Goal: Task Accomplishment & Management: Manage account settings

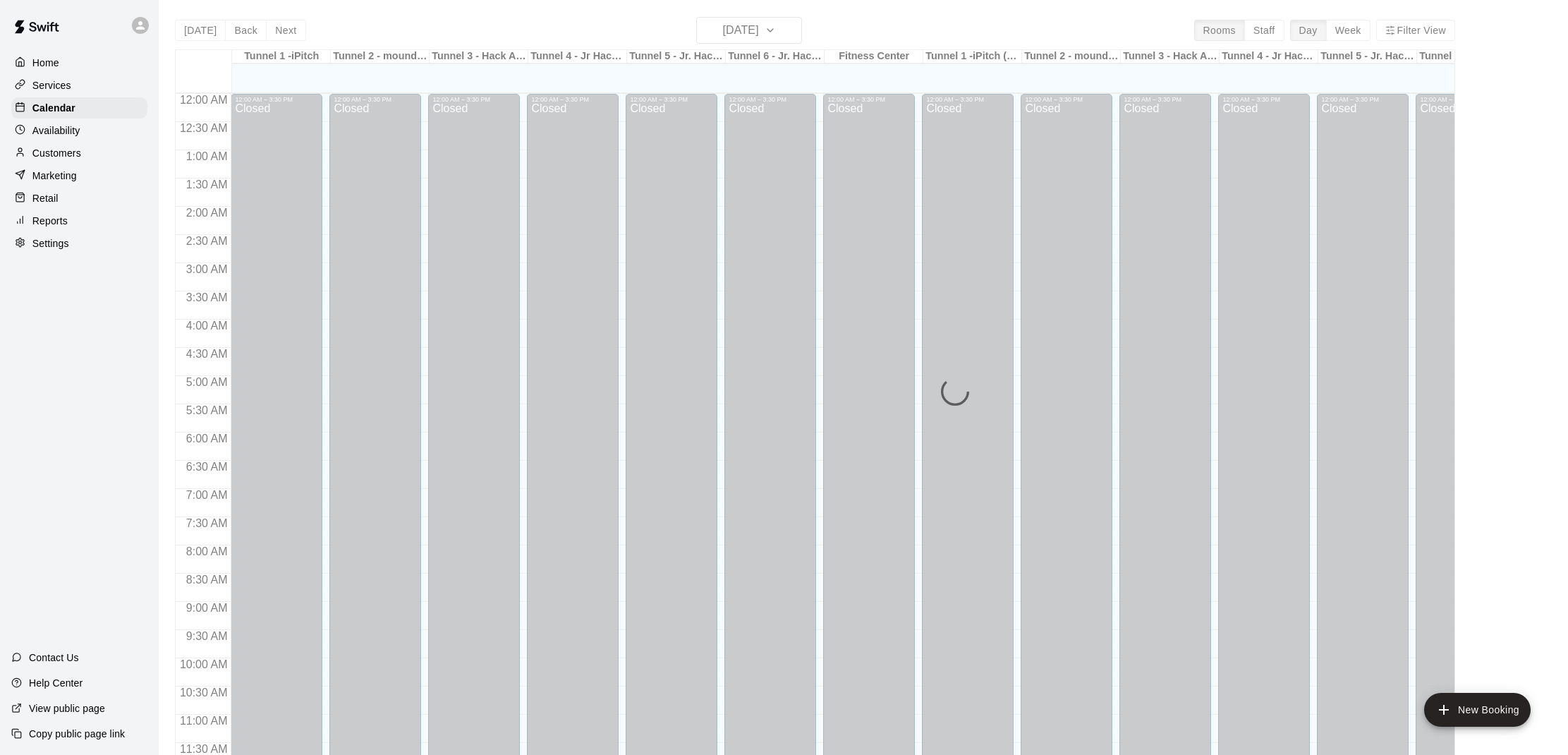
scroll to position [635, 0]
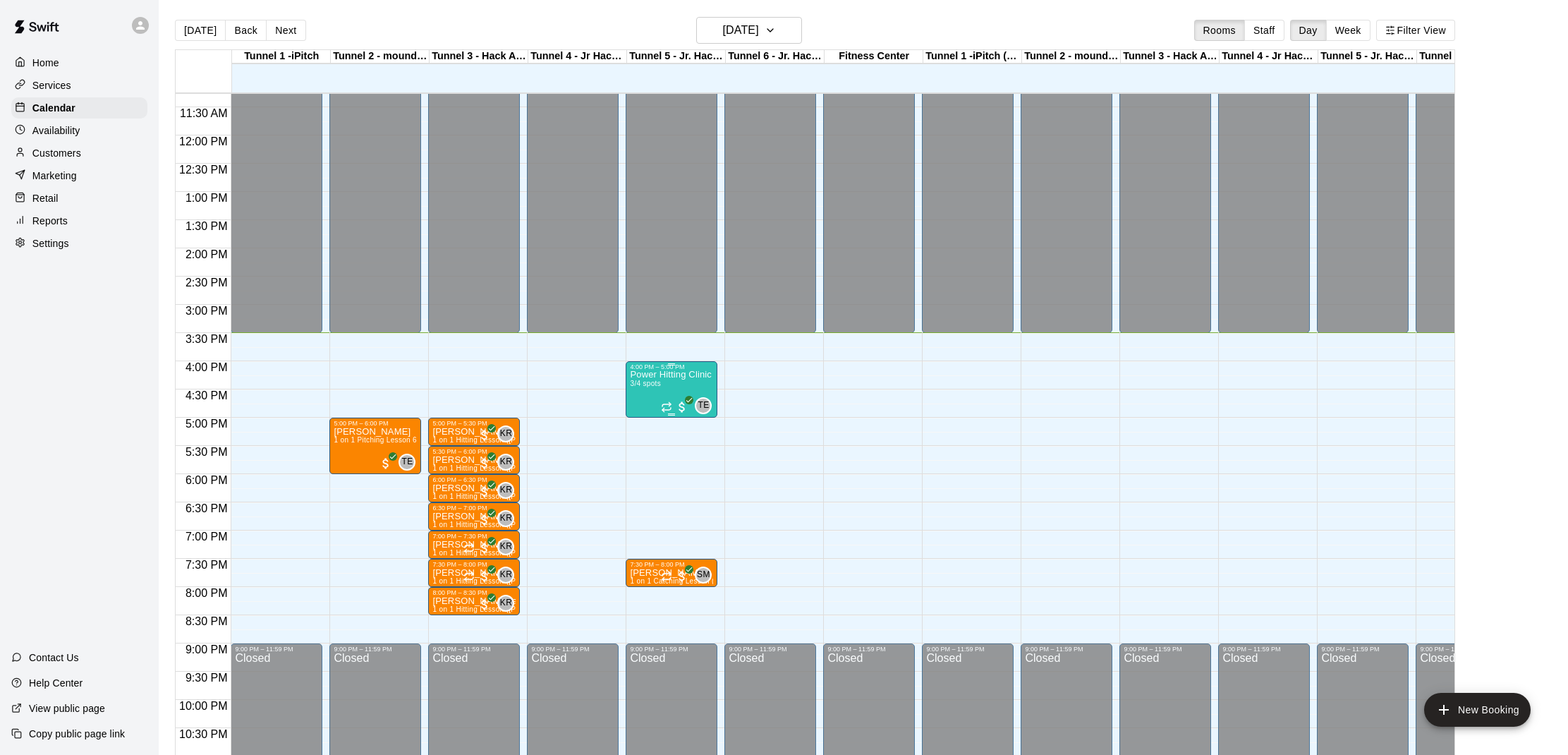
click at [693, 388] on div "Power Hitting Clinic (ages 7-12) 3/4 spots" at bounding box center [671, 747] width 83 height 755
click at [711, 440] on div at bounding box center [784, 377] width 1568 height 755
click at [612, 506] on div "12:00 AM – 3:30 PM Closed 9:00 PM – 11:59 PM Closed" at bounding box center [573, 135] width 91 height 1354
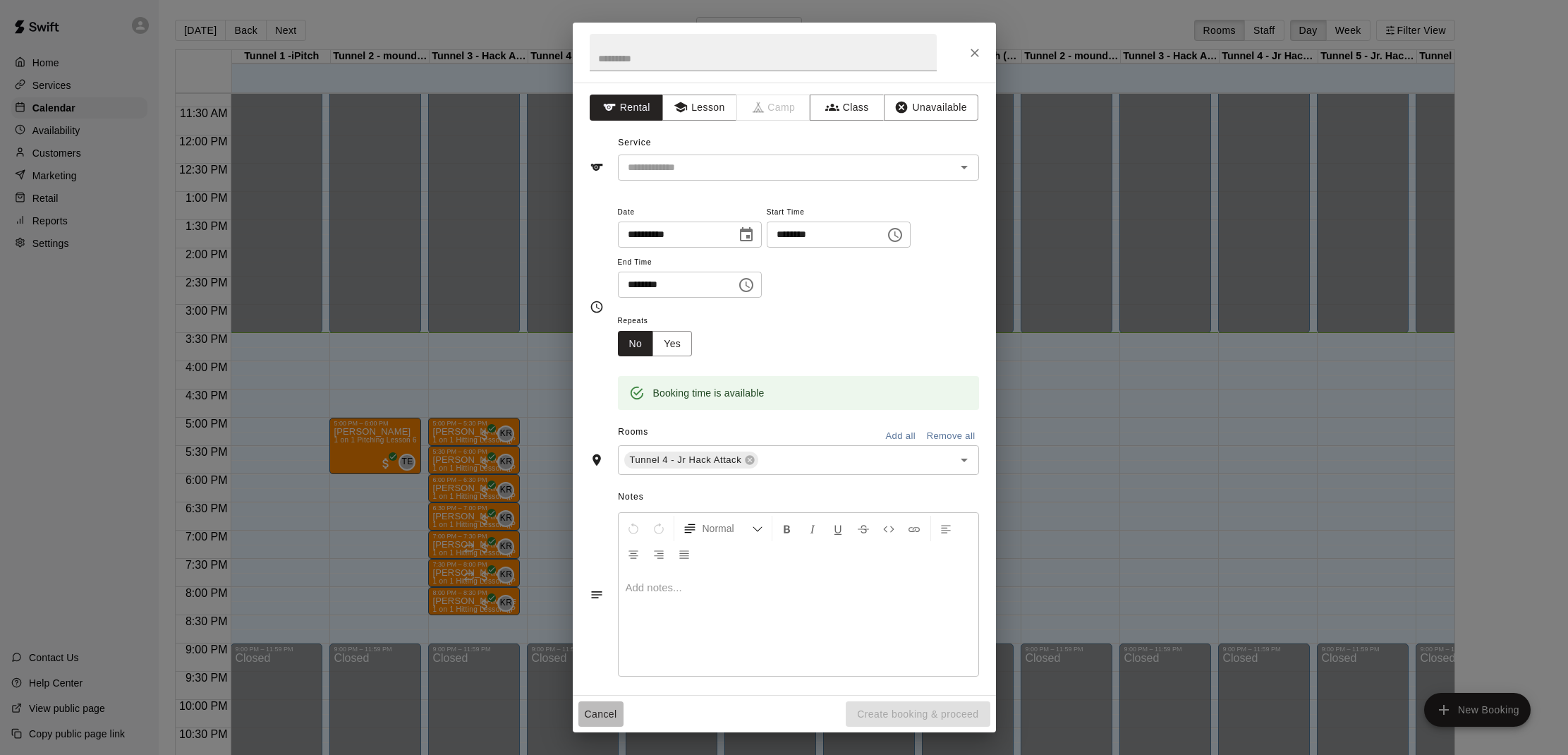
click at [590, 721] on button "Cancel" at bounding box center [601, 714] width 45 height 26
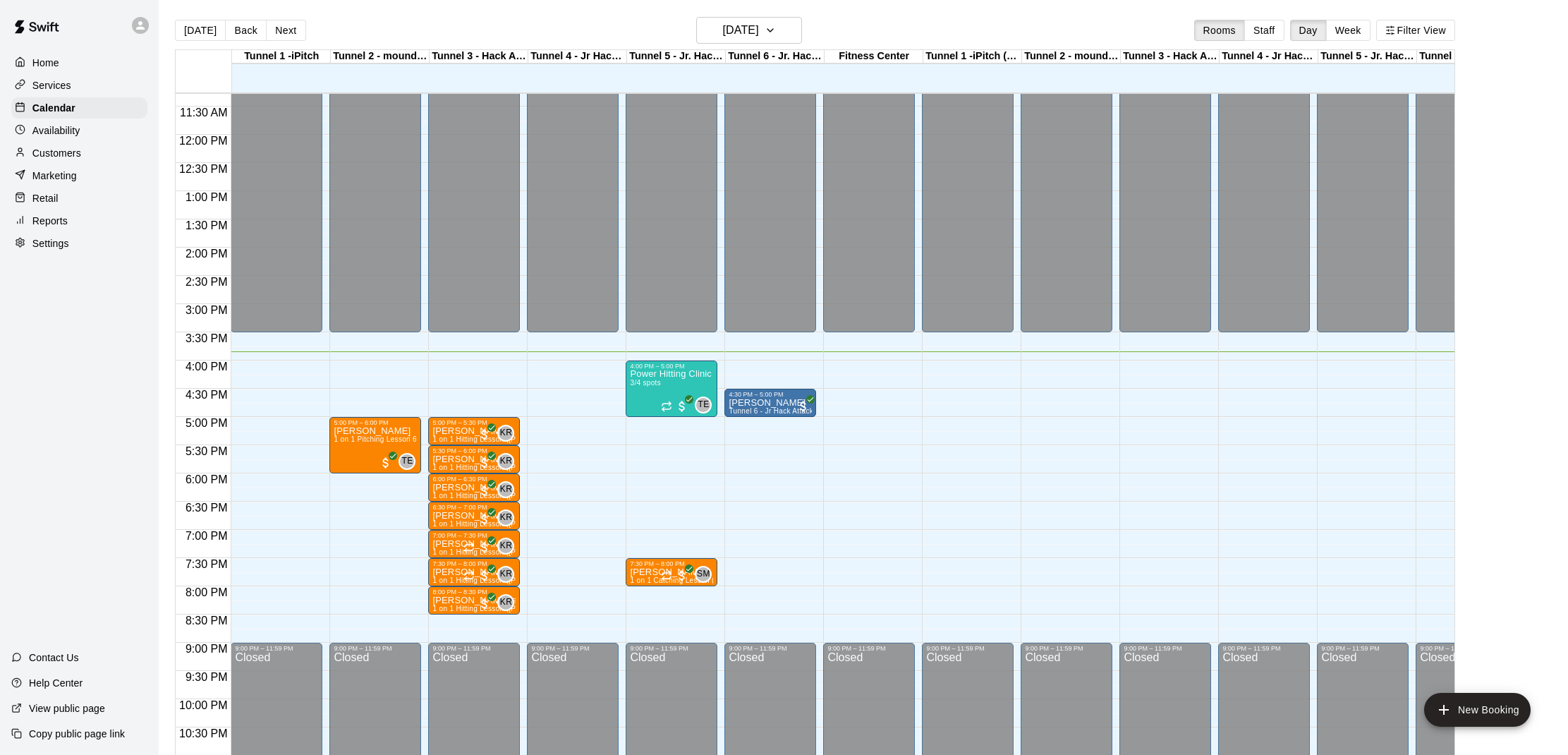
scroll to position [635, 0]
click at [654, 390] on div "3/4 spots filled" at bounding box center [646, 402] width 64 height 25
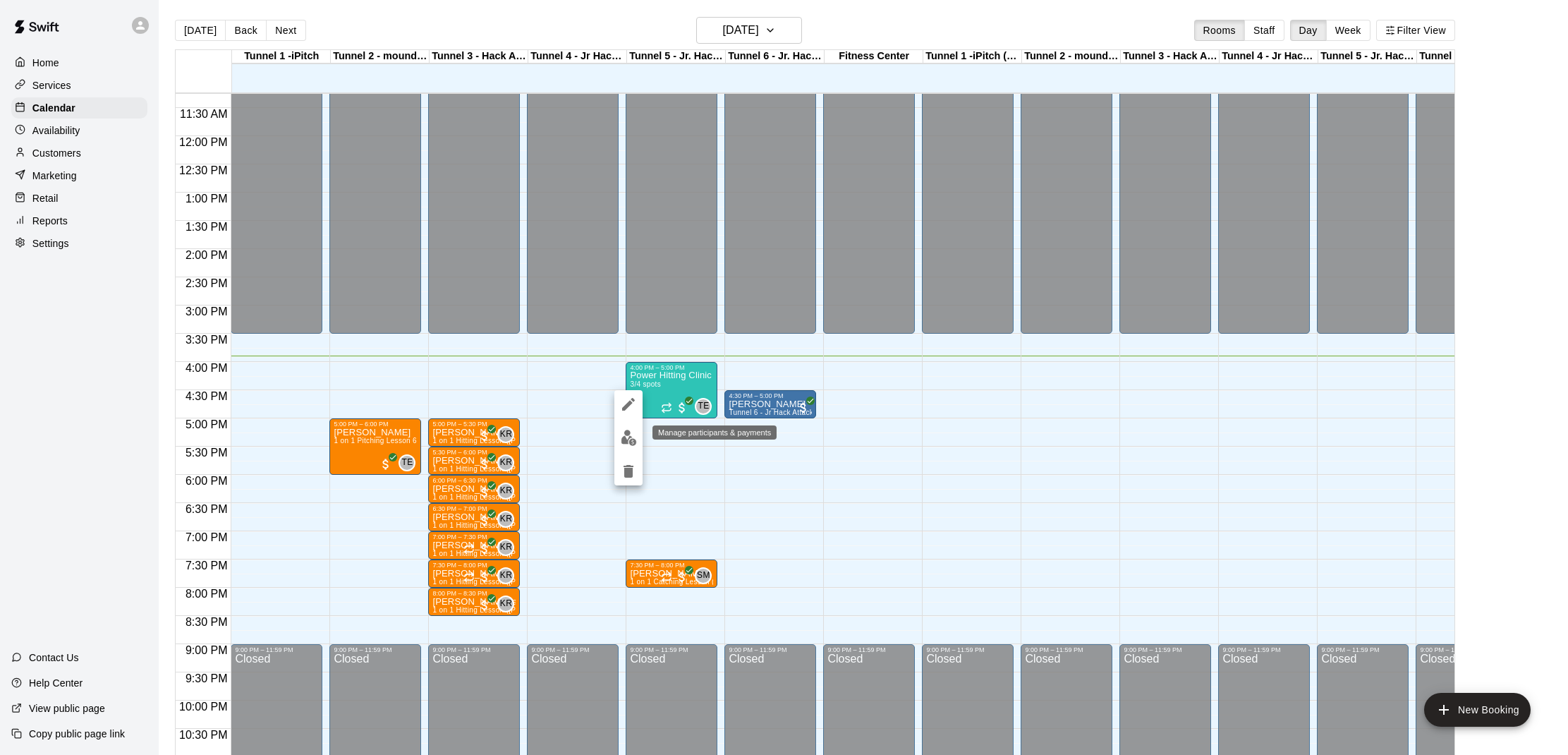
click at [620, 437] on img "edit" at bounding box center [628, 437] width 16 height 16
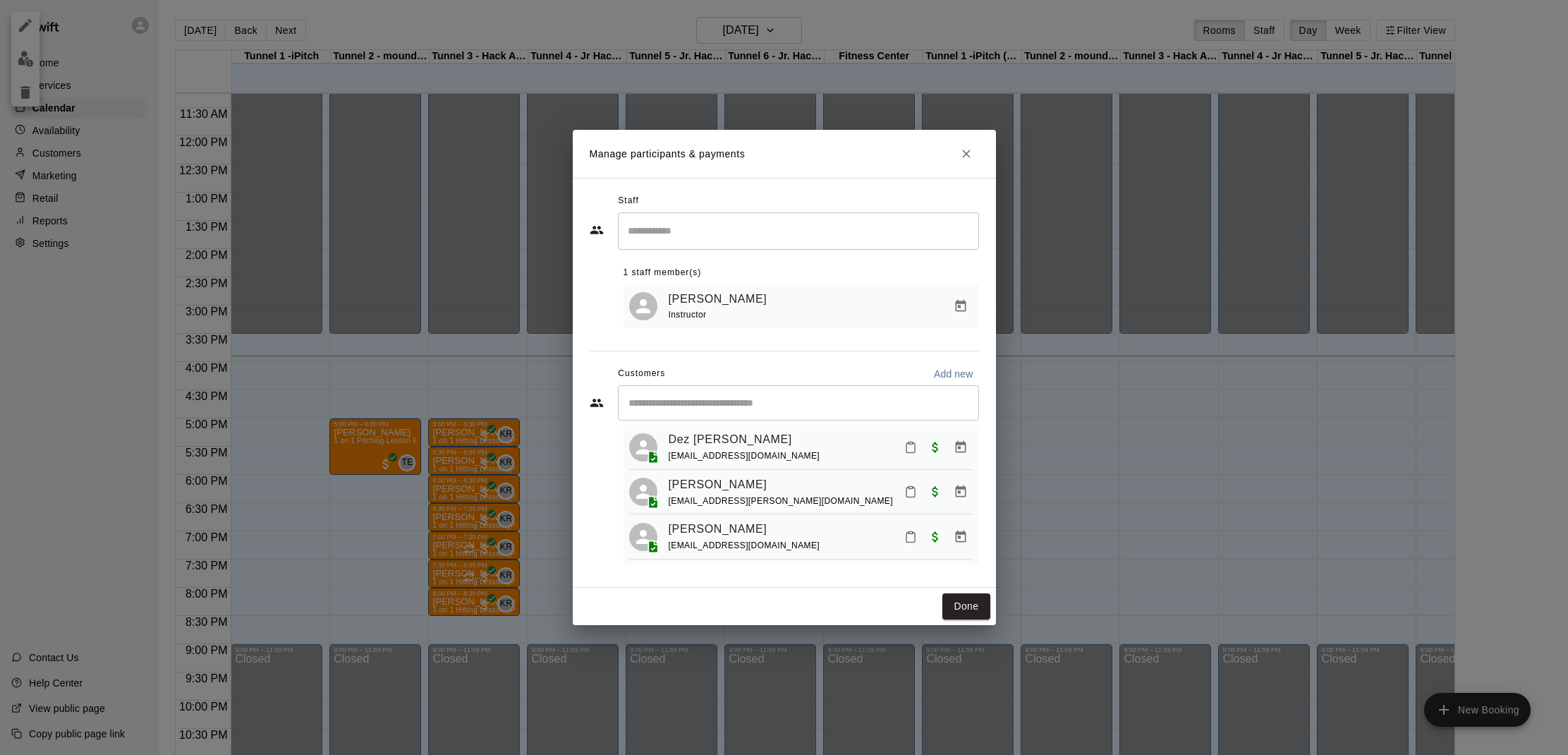
scroll to position [32, 0]
click at [956, 603] on button "Done" at bounding box center [966, 606] width 47 height 26
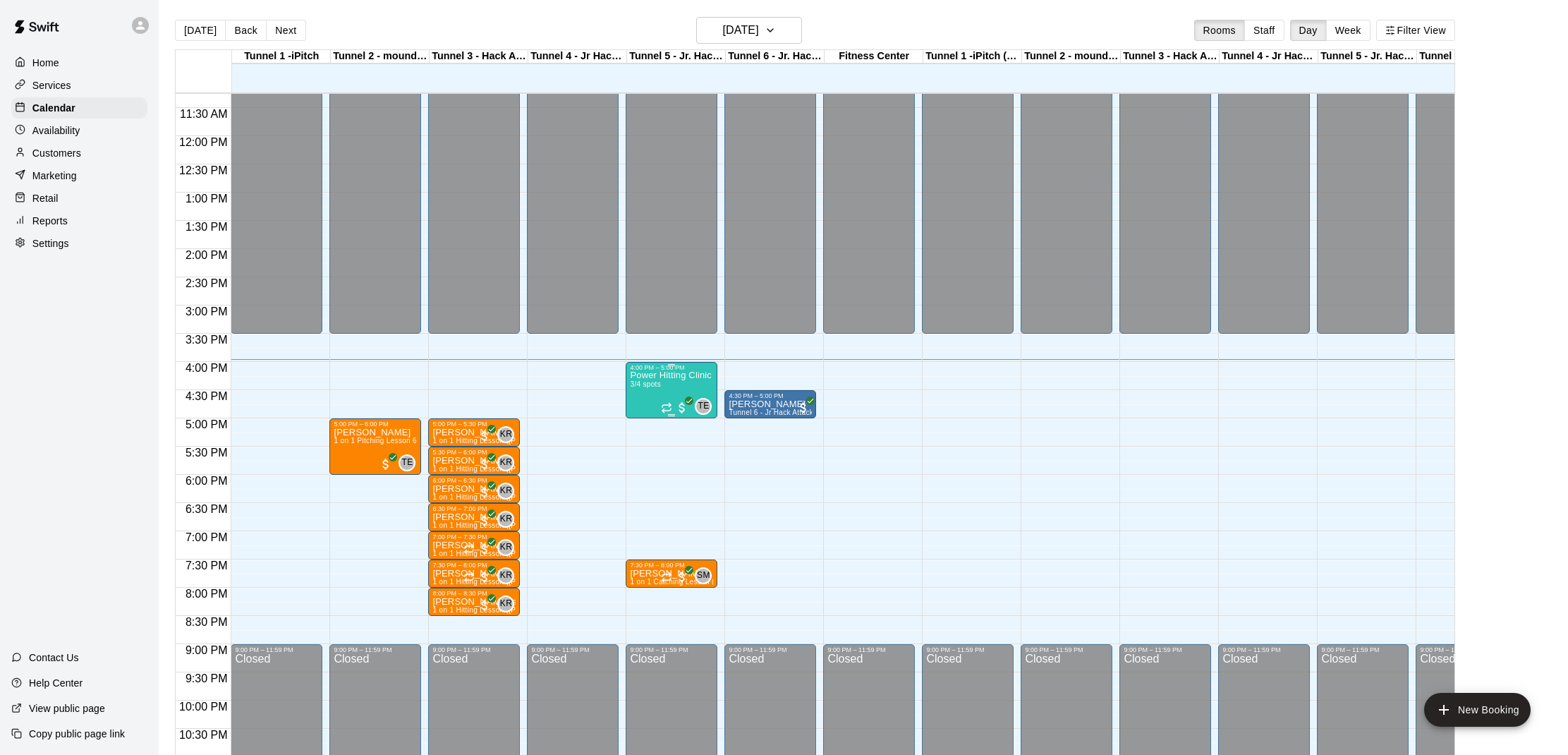
click at [664, 387] on div "Power Hitting Clinic (ages 7-12) 3/4 spots" at bounding box center [671, 748] width 83 height 755
click at [648, 417] on img "edit" at bounding box center [645, 419] width 16 height 16
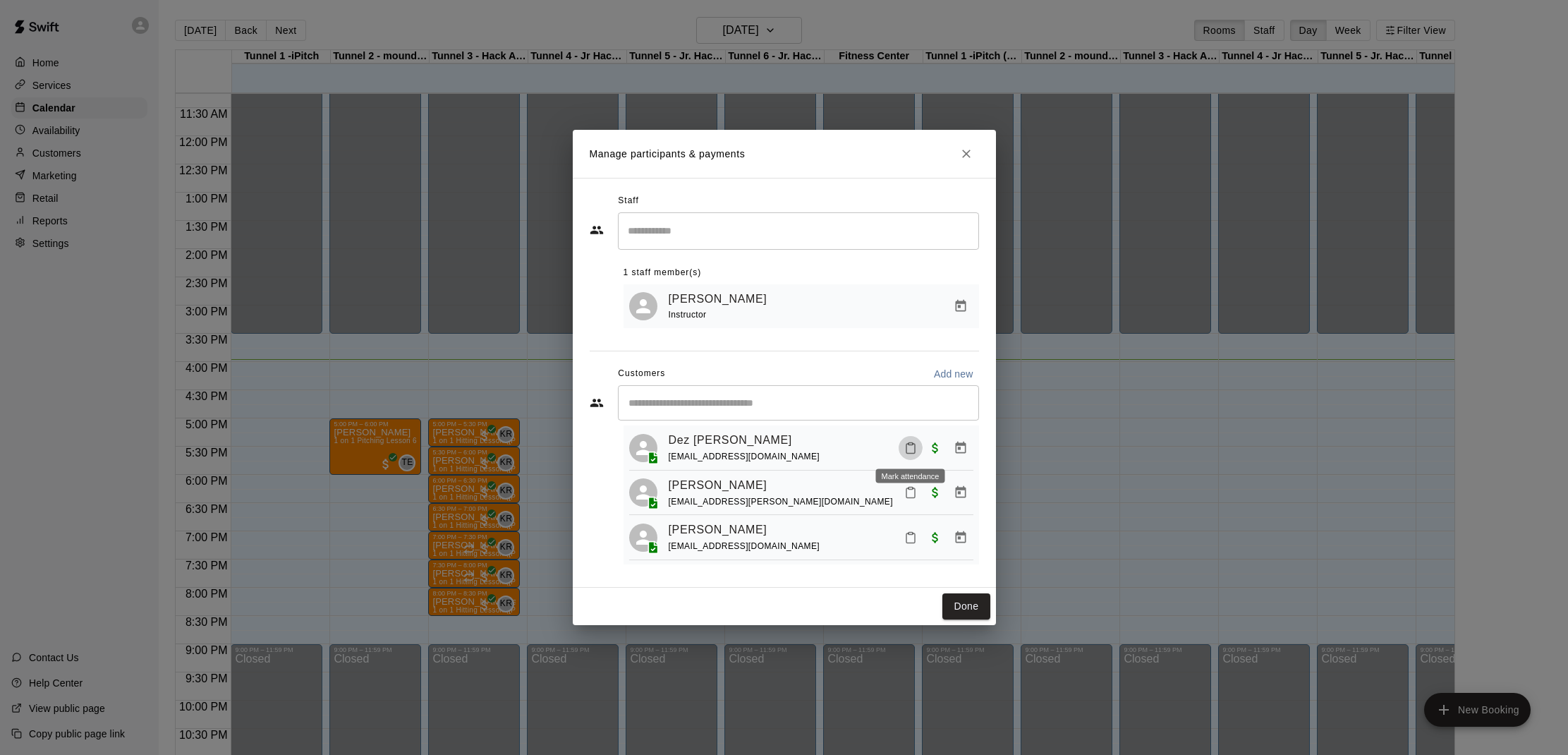
click at [910, 450] on icon "Mark attendance" at bounding box center [910, 448] width 13 height 13
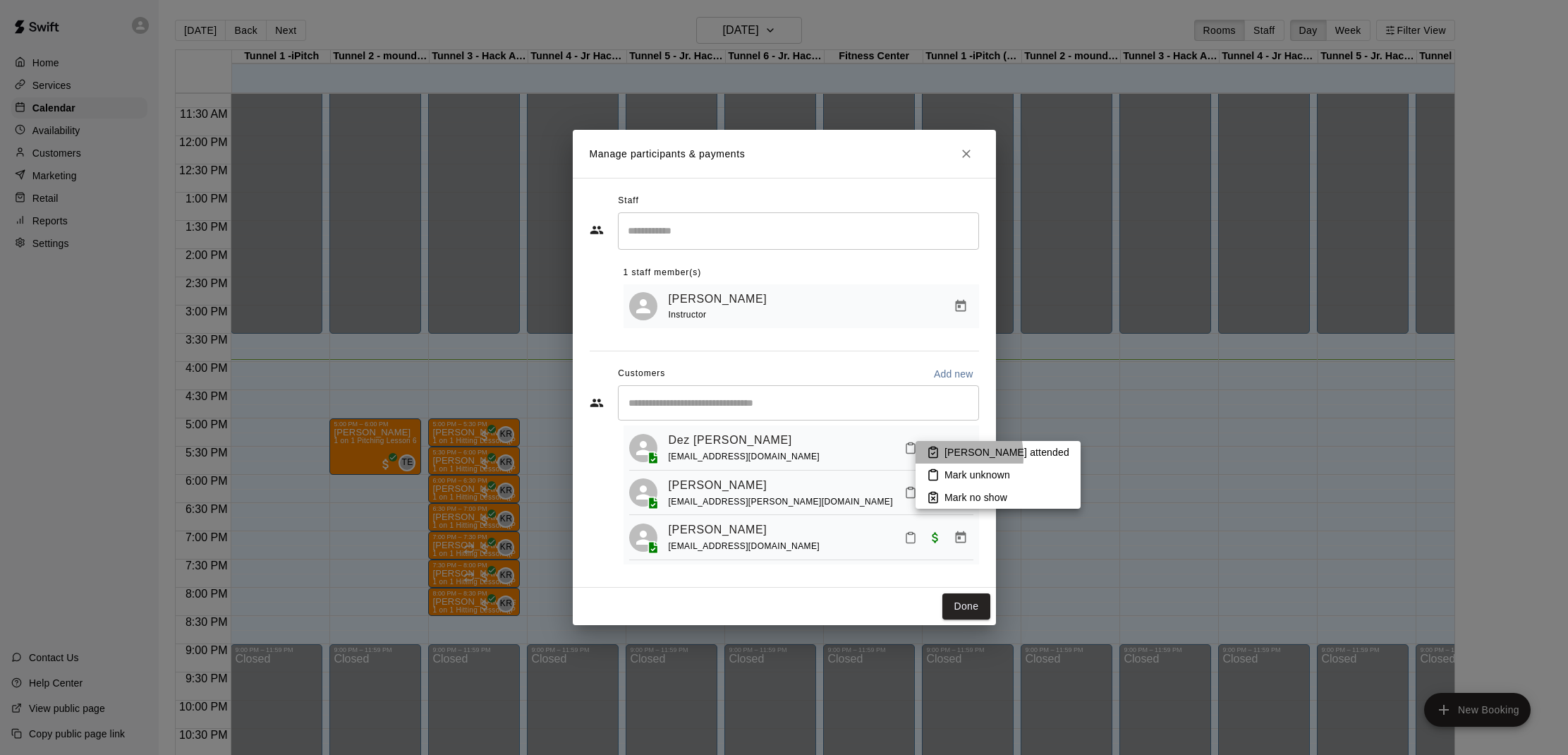
click at [927, 457] on icon at bounding box center [933, 452] width 13 height 13
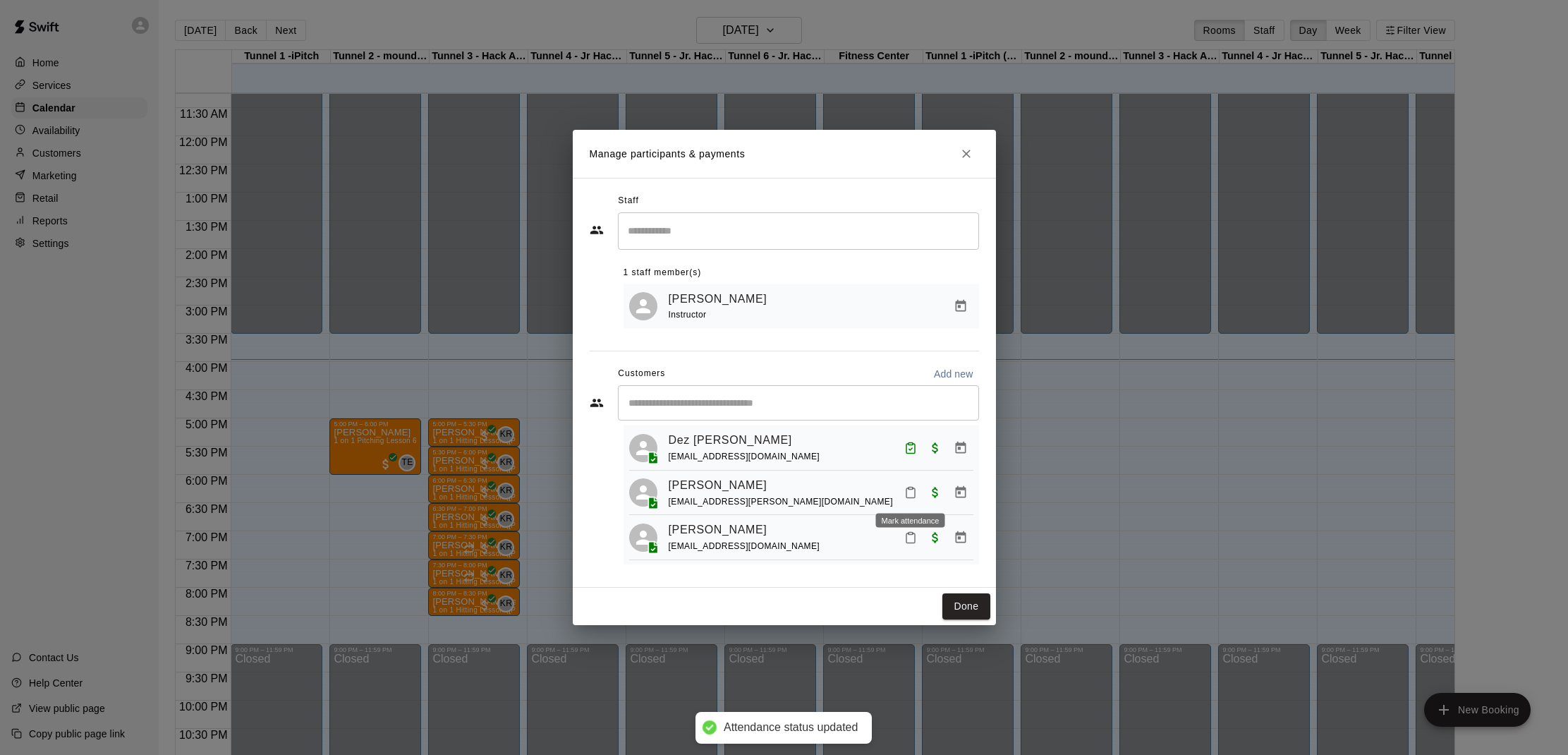
click at [905, 490] on icon "Mark attendance" at bounding box center [910, 492] width 13 height 13
click at [934, 496] on icon at bounding box center [933, 496] width 13 height 13
click at [914, 536] on icon "Mark attendance" at bounding box center [910, 537] width 13 height 13
click at [929, 537] on icon at bounding box center [933, 541] width 13 height 13
click at [966, 601] on button "Done" at bounding box center [966, 606] width 47 height 26
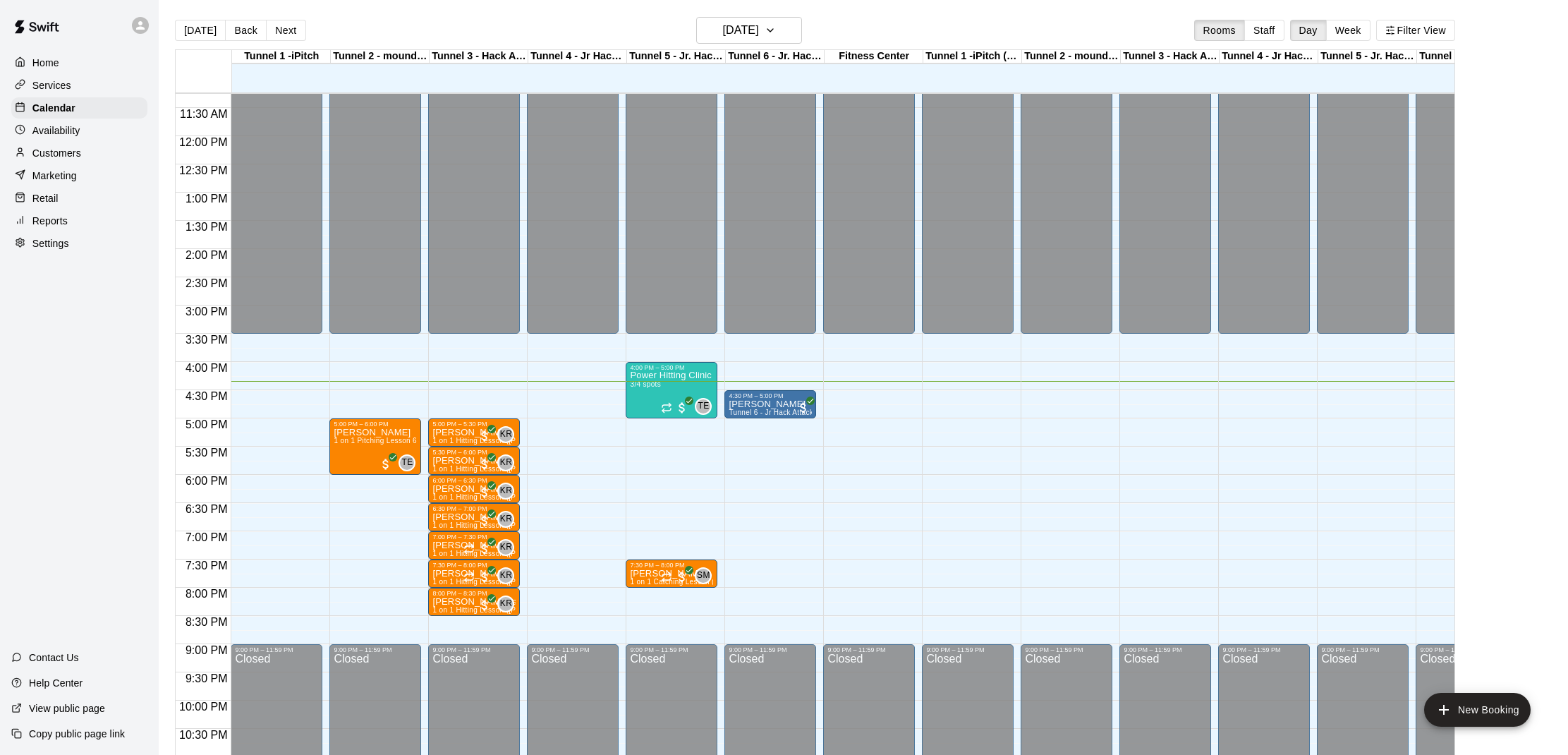
scroll to position [0, 0]
click at [743, 404] on p "[PERSON_NAME]" at bounding box center [770, 404] width 83 height 0
click at [740, 451] on img "edit" at bounding box center [744, 453] width 16 height 16
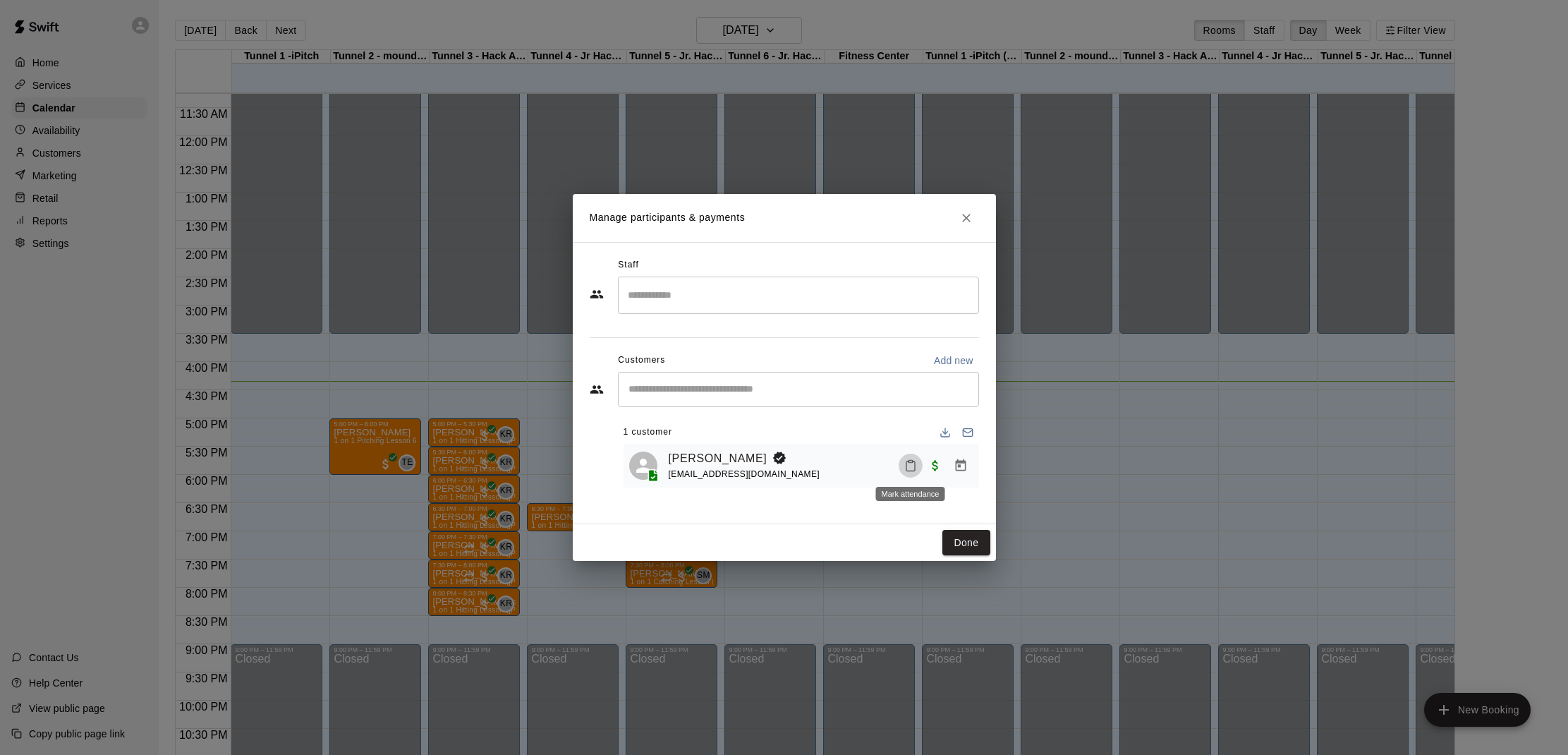
click at [906, 462] on icon "Mark attendance" at bounding box center [910, 466] width 9 height 9
drag, startPoint x: 941, startPoint y: 476, endPoint x: 957, endPoint y: 512, distance: 39.4
click at [941, 476] on icon at bounding box center [935, 471] width 13 height 13
click at [964, 543] on button "Done" at bounding box center [966, 543] width 47 height 26
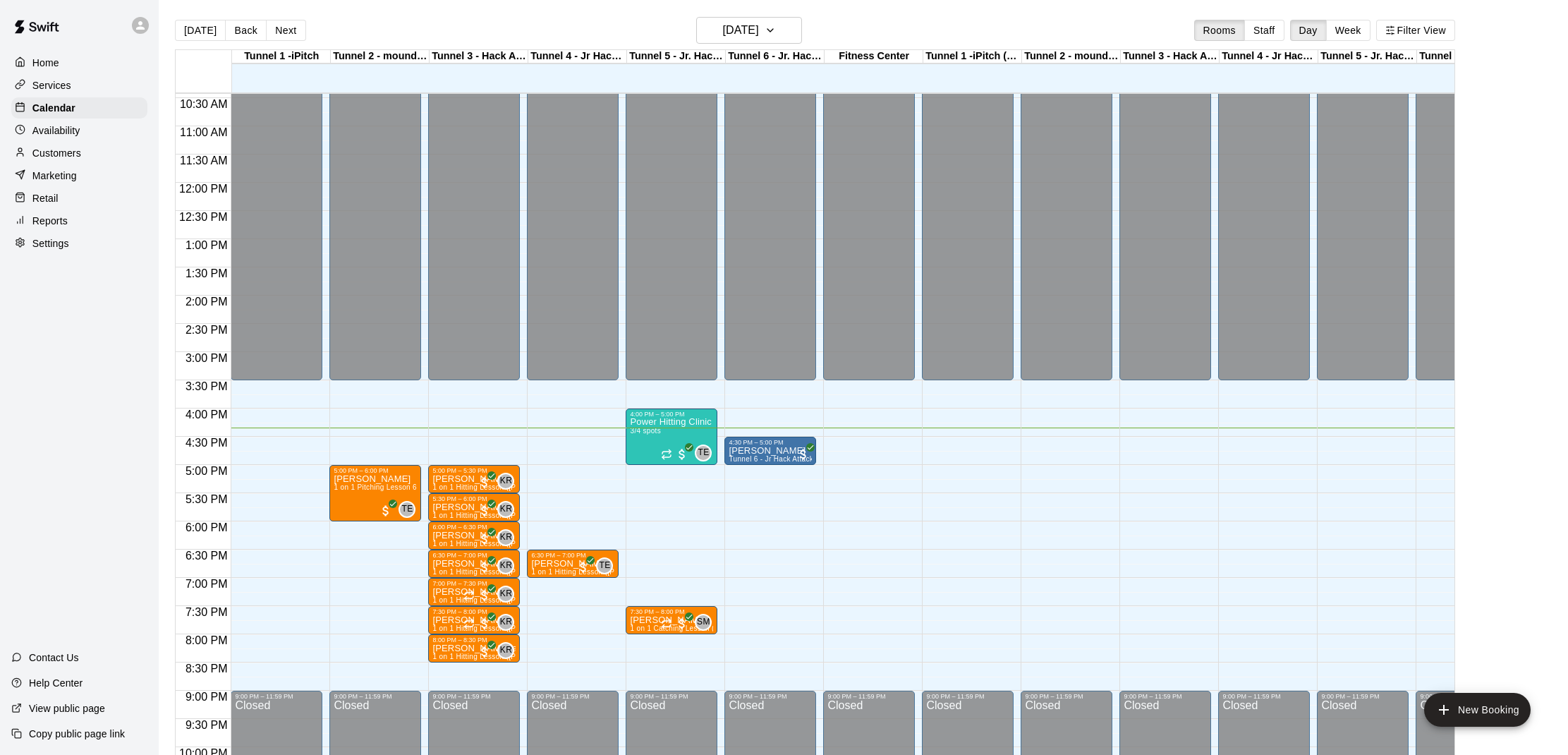
scroll to position [581, 0]
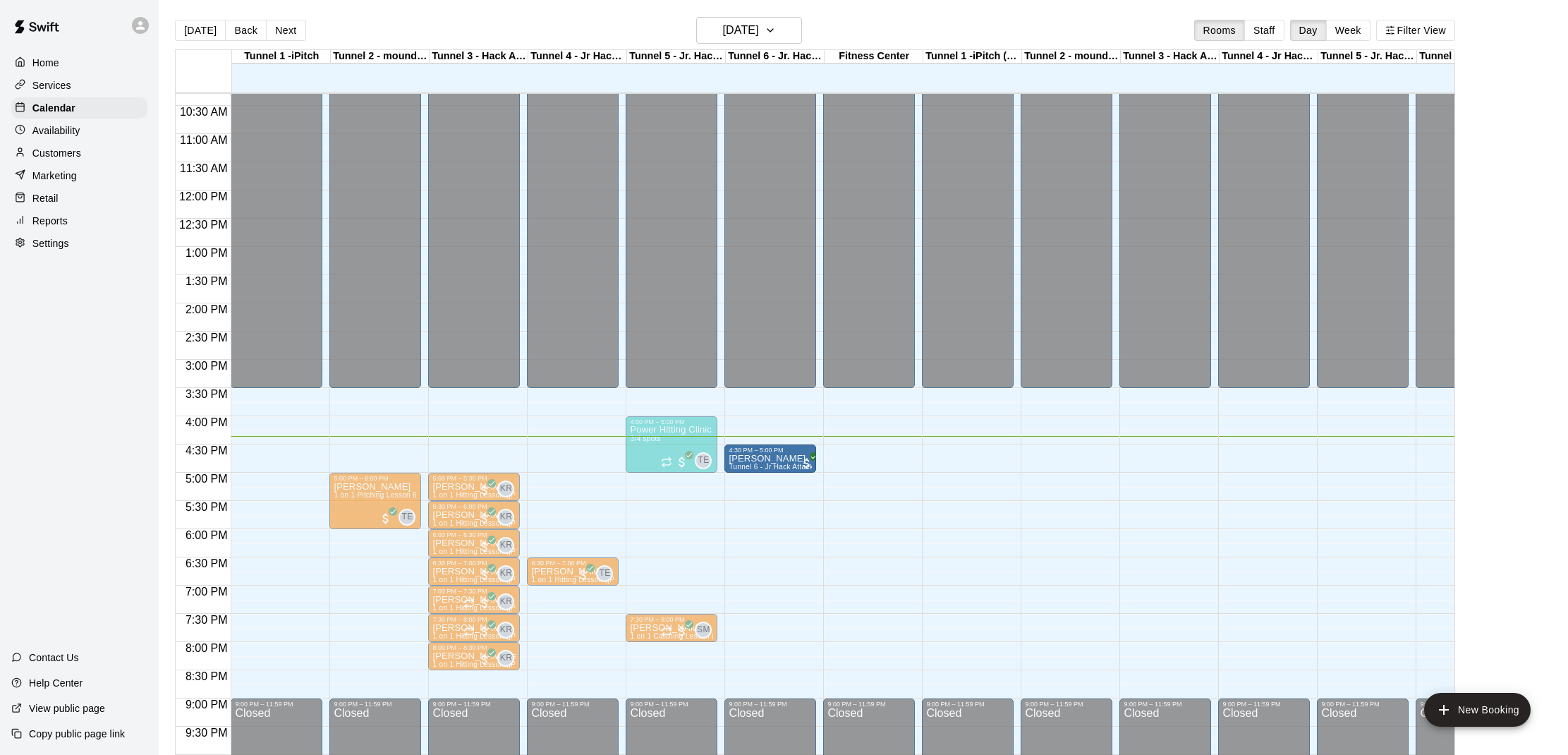
drag, startPoint x: 775, startPoint y: 470, endPoint x: 774, endPoint y: 480, distance: 10.0
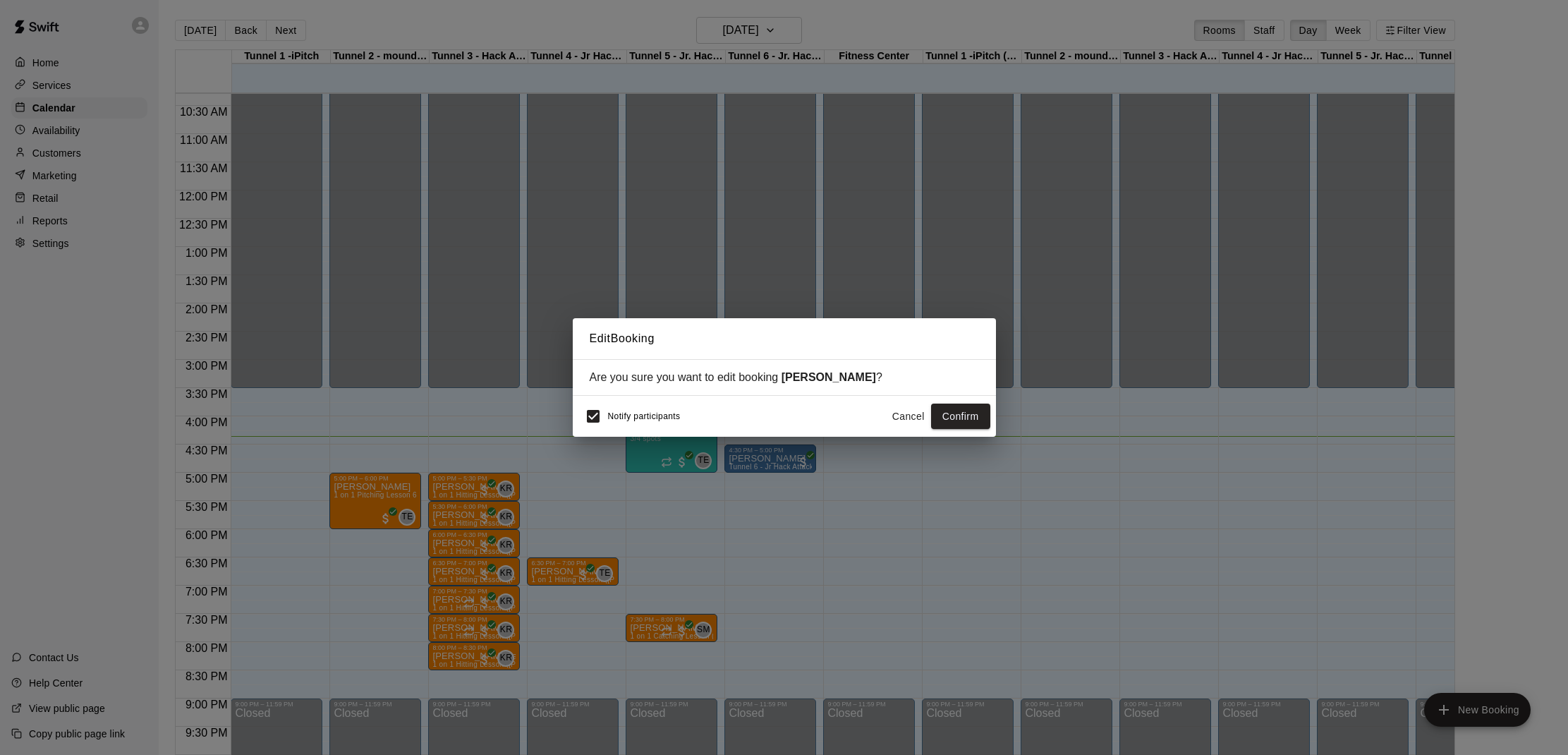
click at [921, 410] on button "Cancel" at bounding box center [909, 417] width 45 height 26
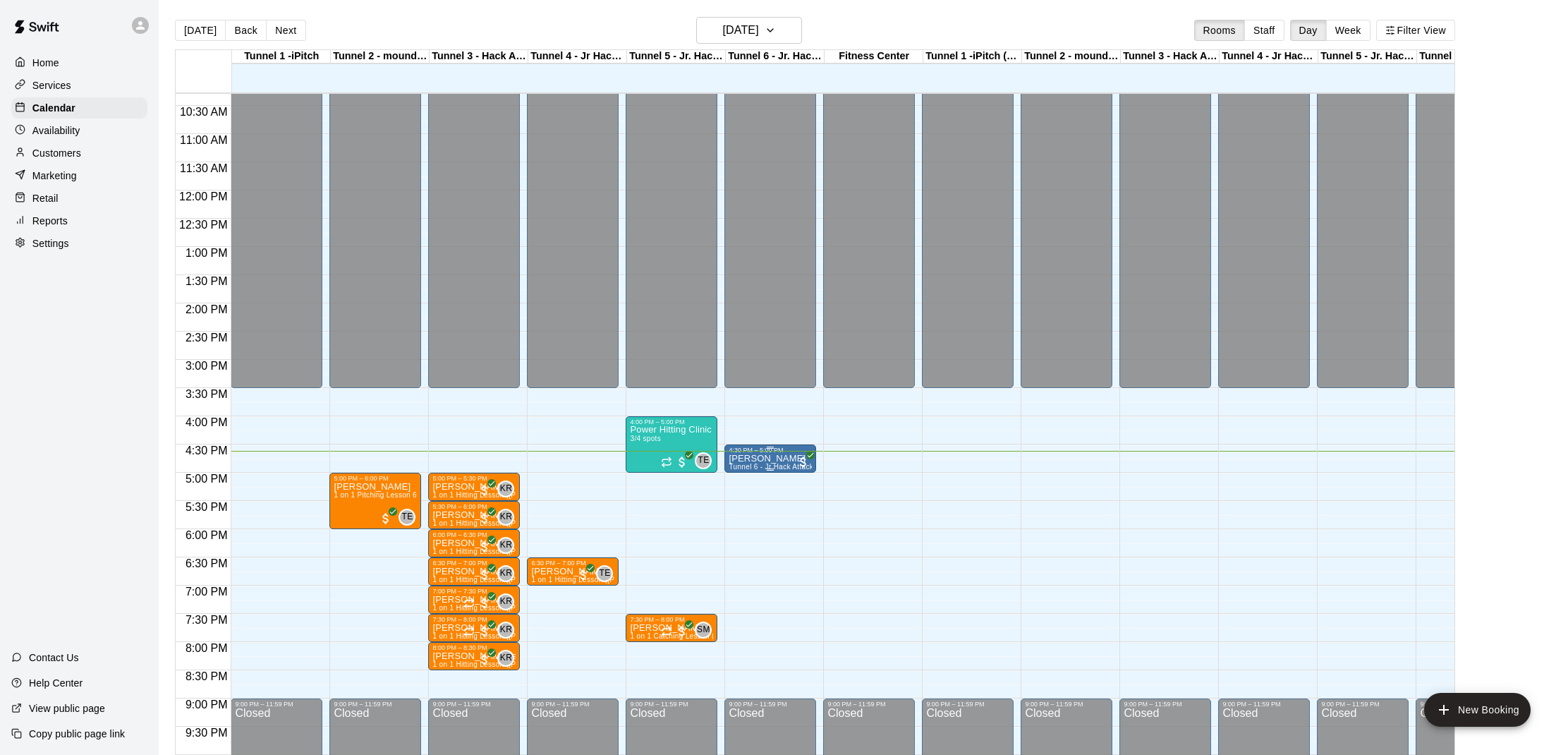
click at [766, 458] on p "[PERSON_NAME]" at bounding box center [770, 458] width 83 height 0
click at [745, 516] on button "edit" at bounding box center [743, 507] width 28 height 28
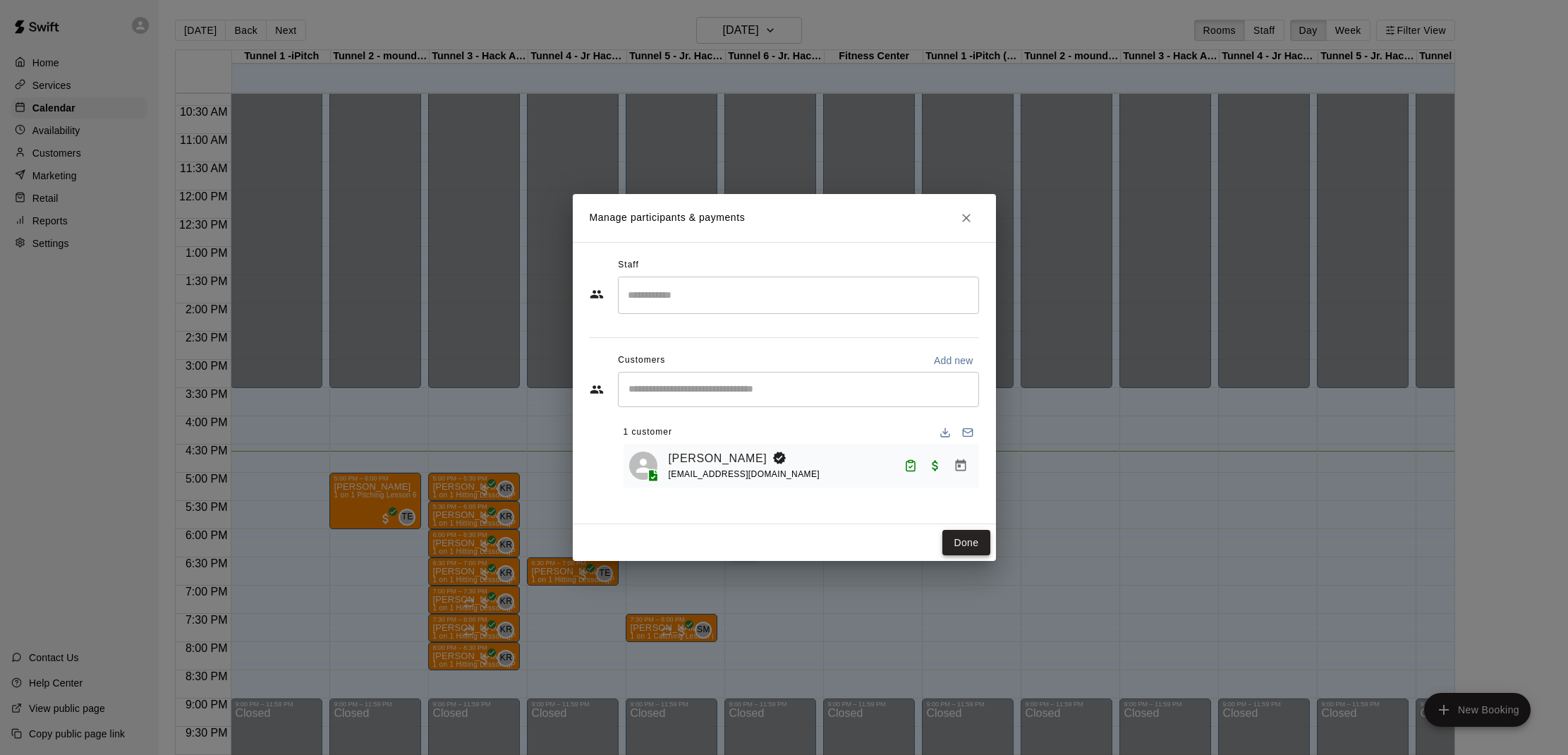
click at [948, 548] on button "Done" at bounding box center [966, 543] width 47 height 26
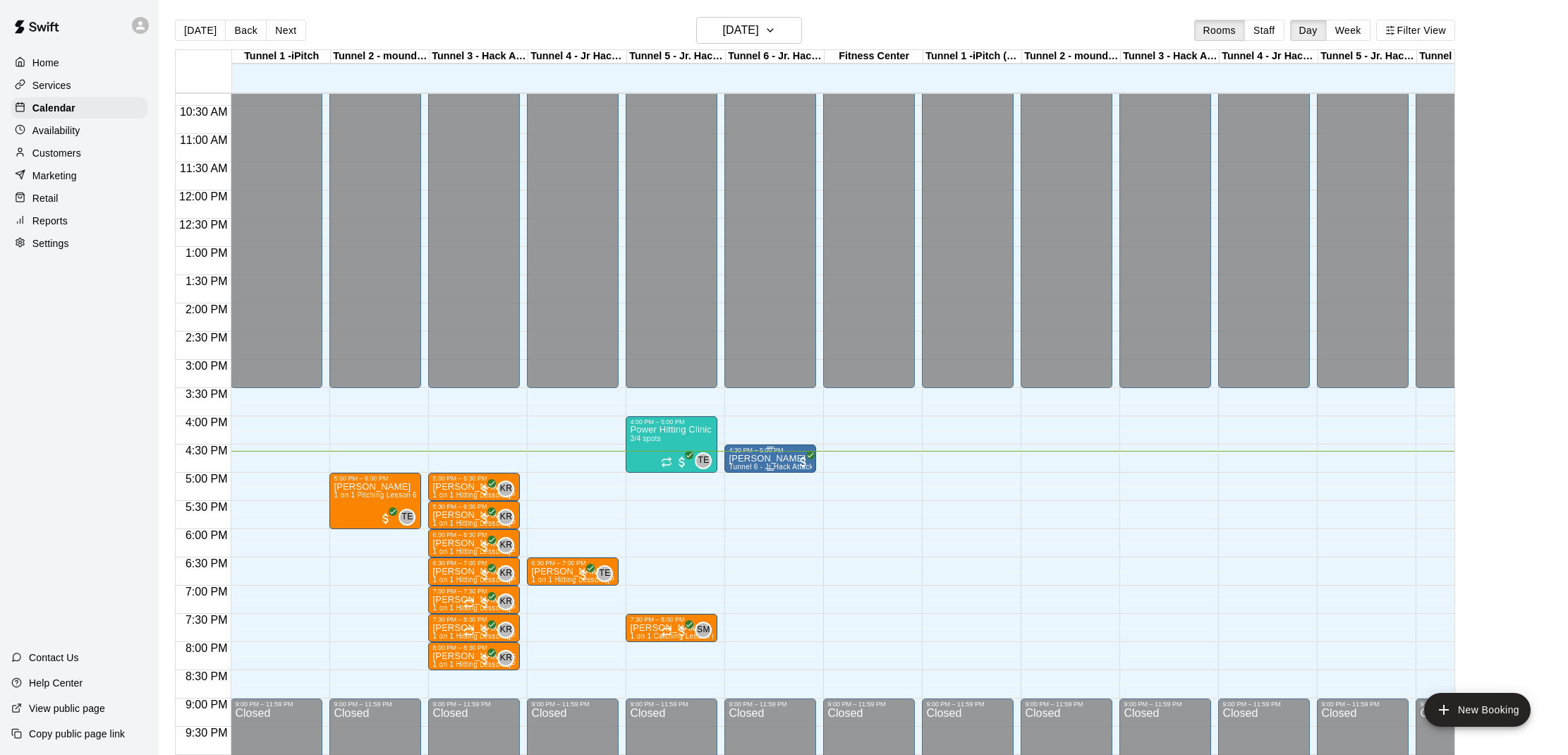
click at [747, 458] on p "[PERSON_NAME]" at bounding box center [770, 458] width 83 height 0
click at [796, 490] on div at bounding box center [784, 377] width 1568 height 755
click at [762, 458] on p "[PERSON_NAME]" at bounding box center [770, 458] width 83 height 0
click at [736, 503] on img "edit" at bounding box center [744, 507] width 16 height 16
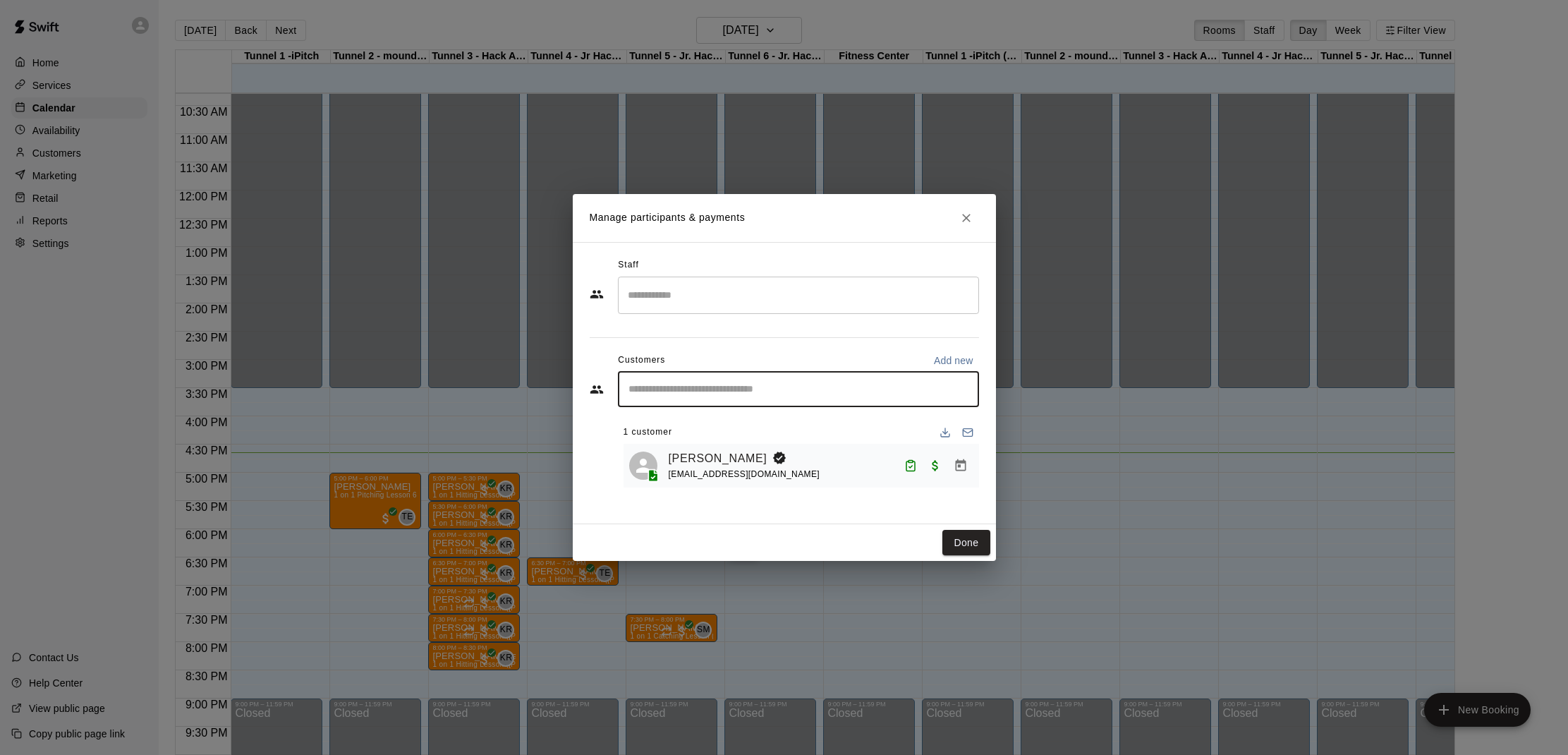
click at [677, 395] on input "Start typing to search customers..." at bounding box center [798, 389] width 349 height 14
click at [948, 355] on p "Add new" at bounding box center [954, 361] width 40 height 14
select select "**"
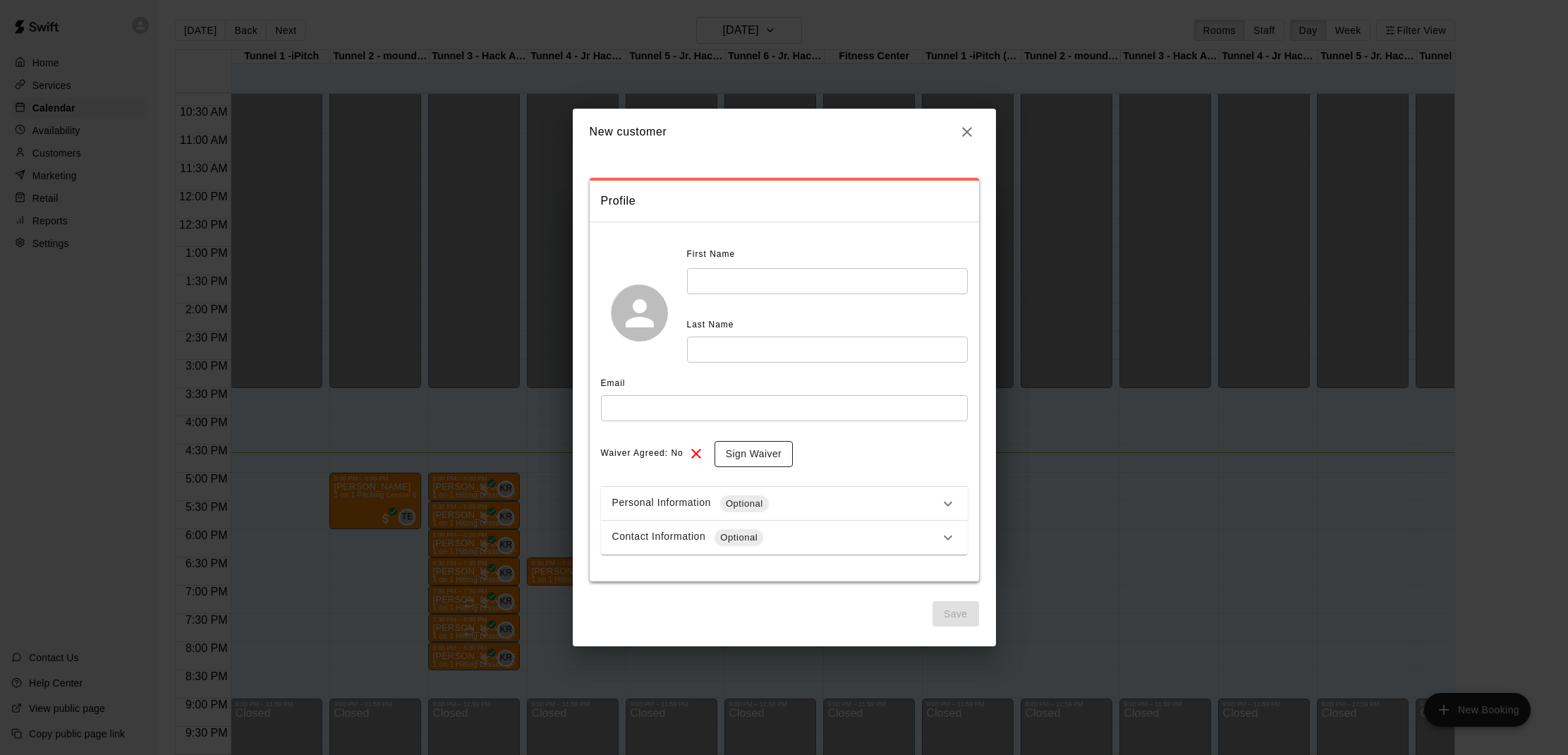
click at [761, 446] on button "Sign Waiver" at bounding box center [753, 454] width 79 height 26
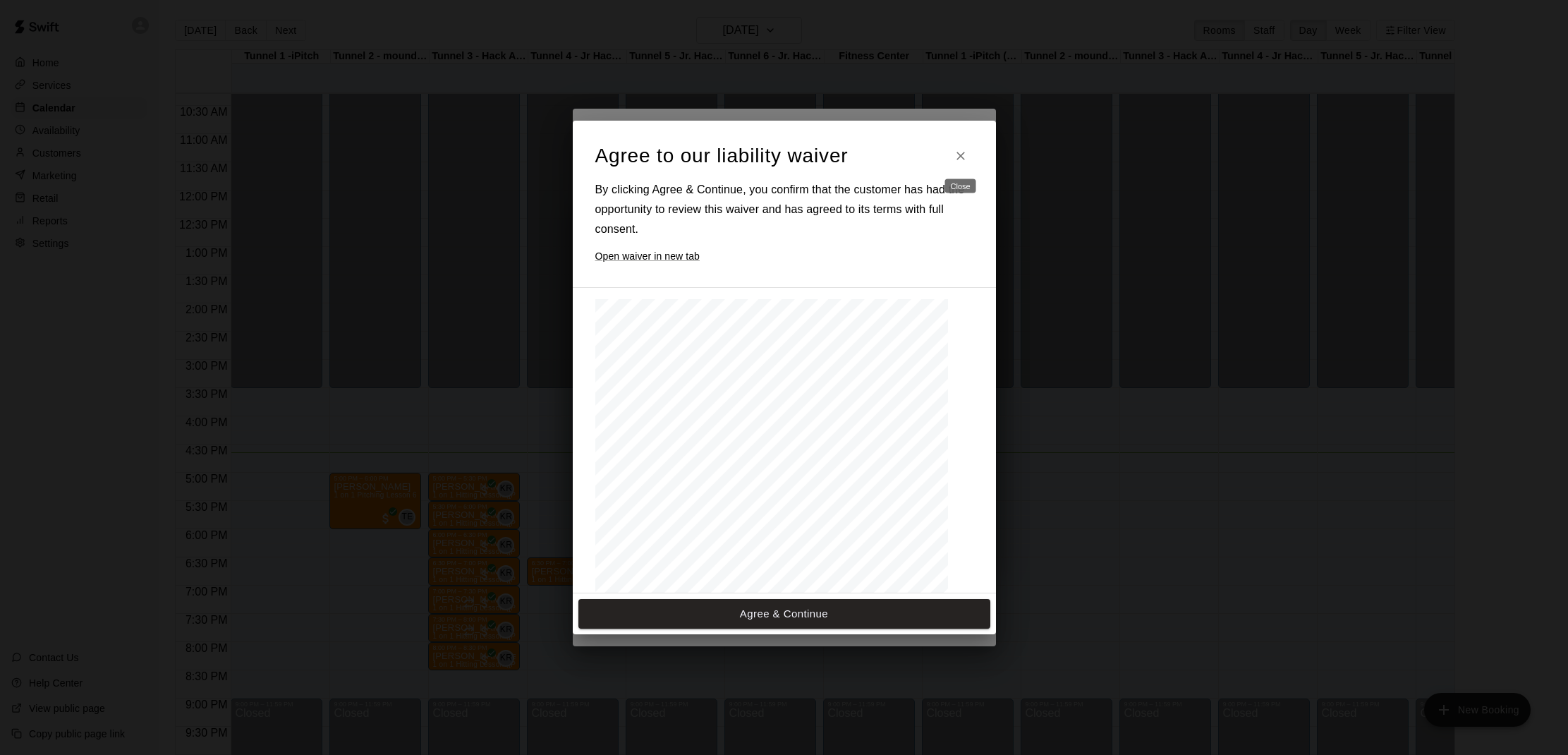
click at [955, 155] on icon "Close" at bounding box center [960, 155] width 14 height 14
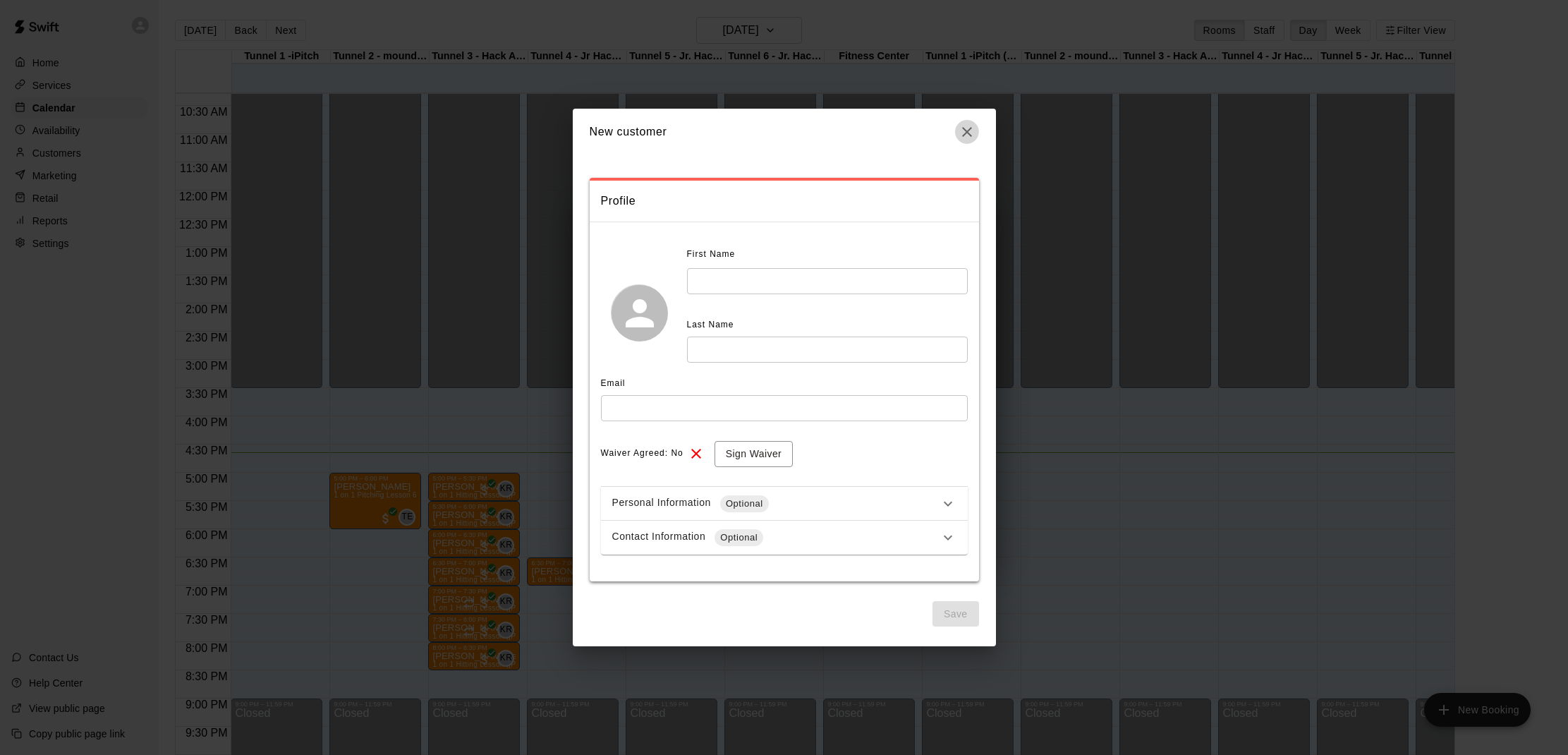
click at [964, 139] on icon "button" at bounding box center [967, 132] width 17 height 17
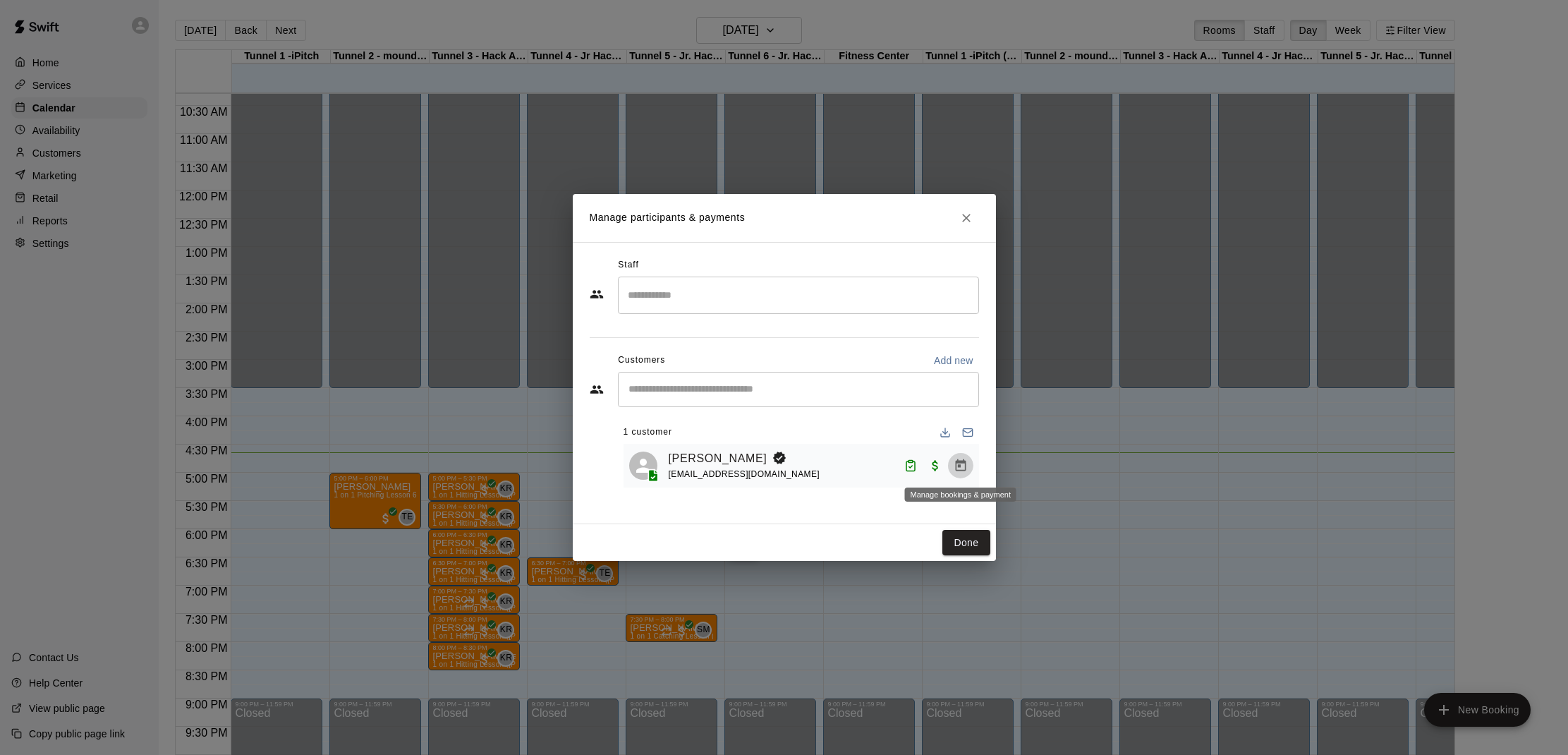
click at [960, 468] on icon "Manage bookings & payment" at bounding box center [960, 465] width 14 height 14
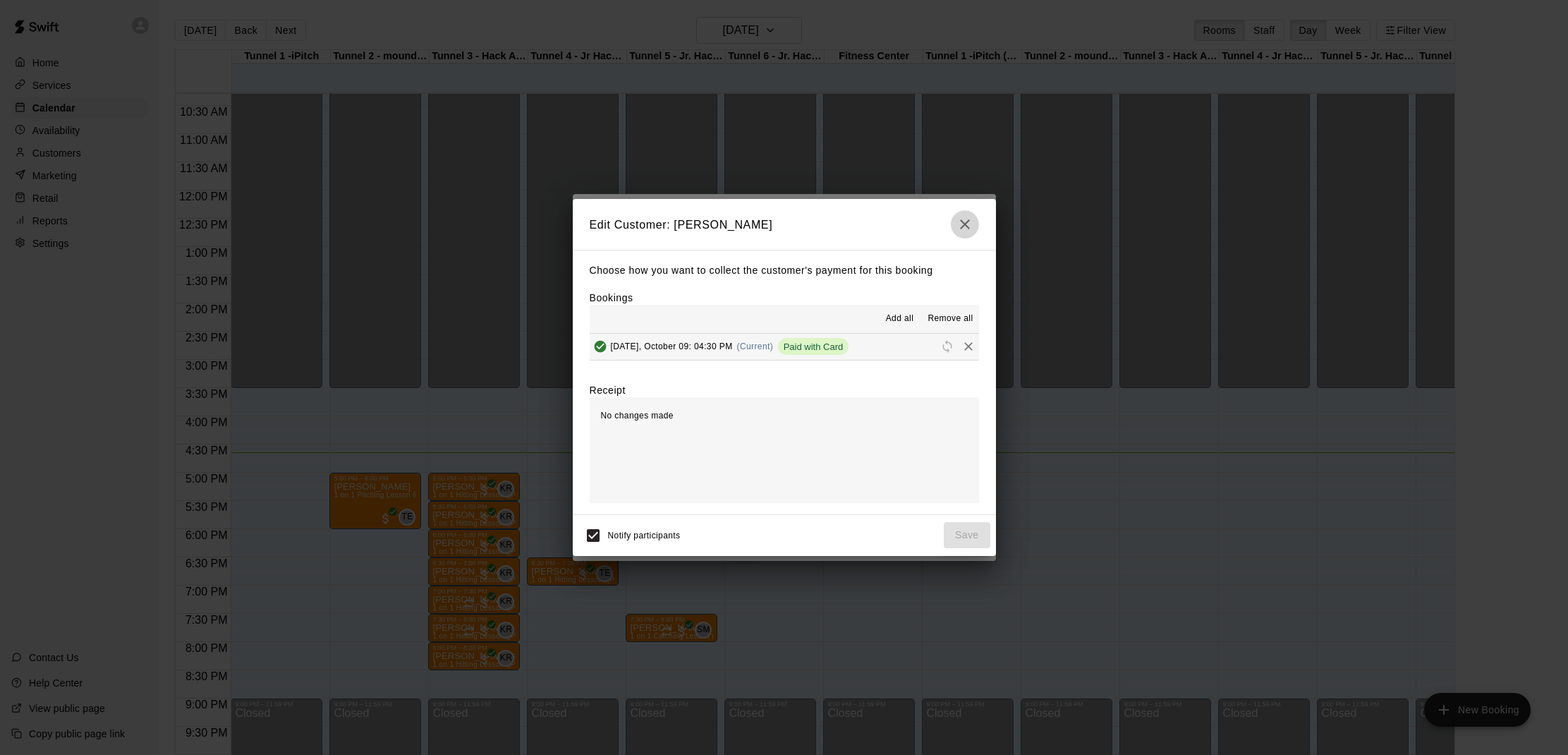
click at [961, 216] on button "button" at bounding box center [965, 224] width 28 height 28
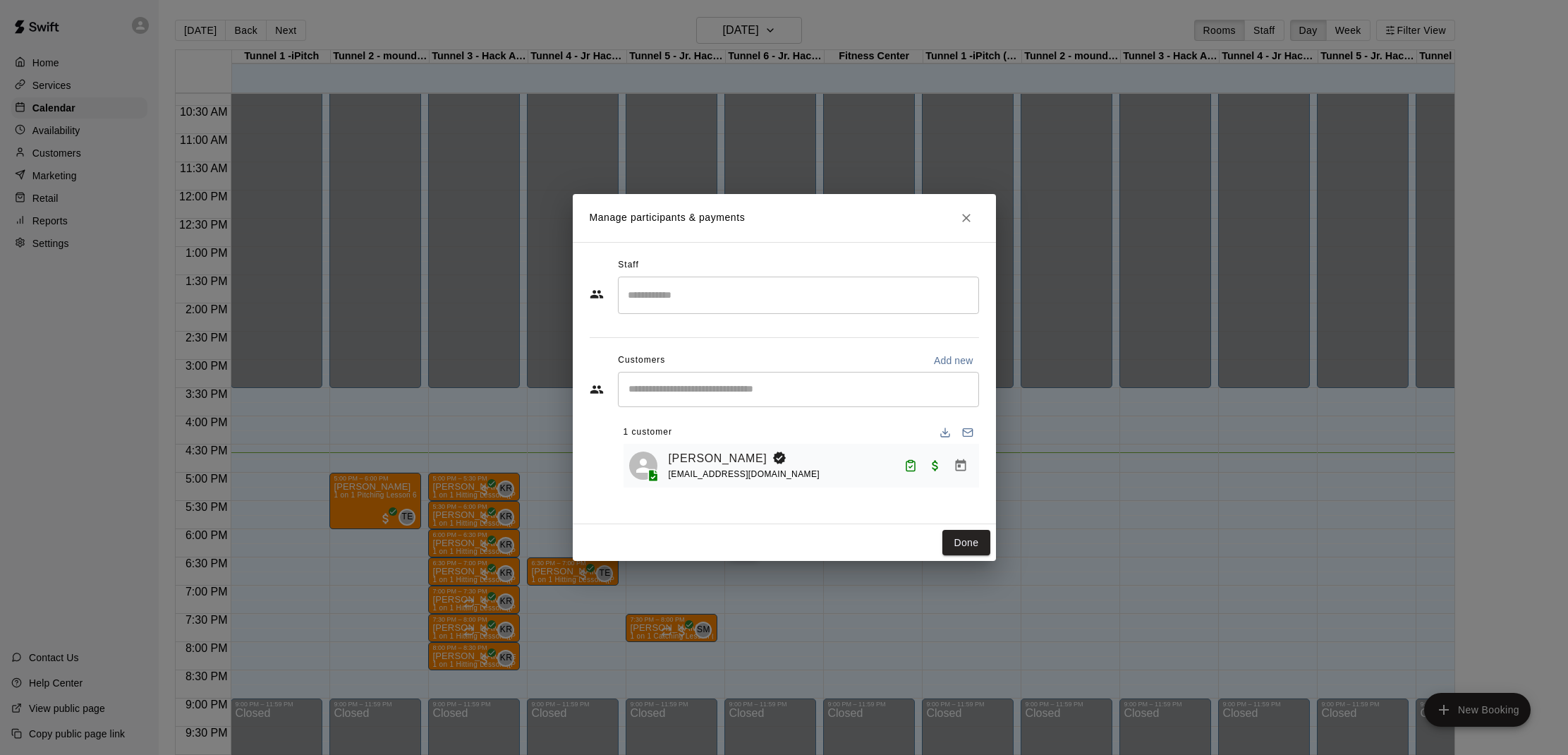
click at [727, 379] on div "​" at bounding box center [798, 389] width 362 height 35
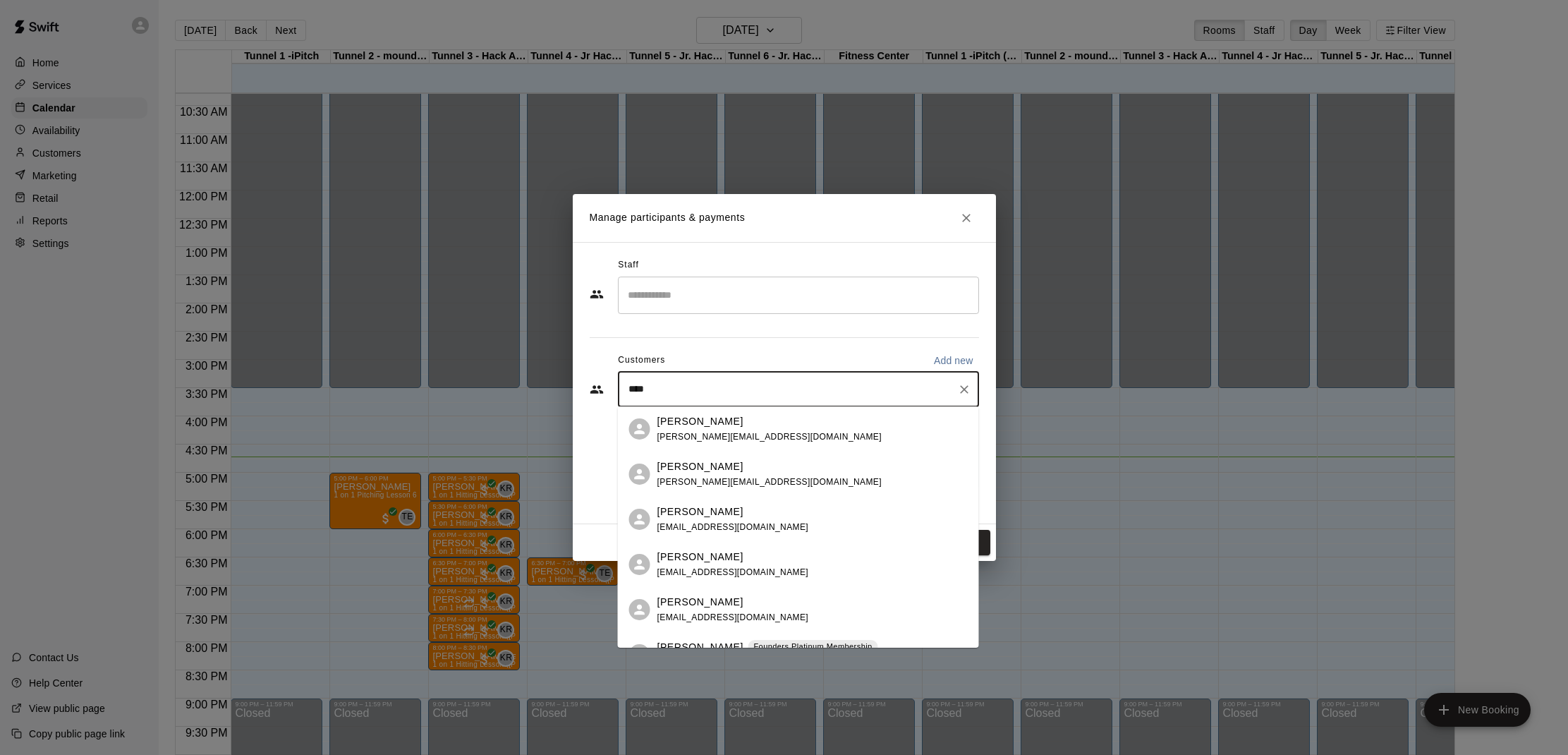
scroll to position [0, 0]
type input "****"
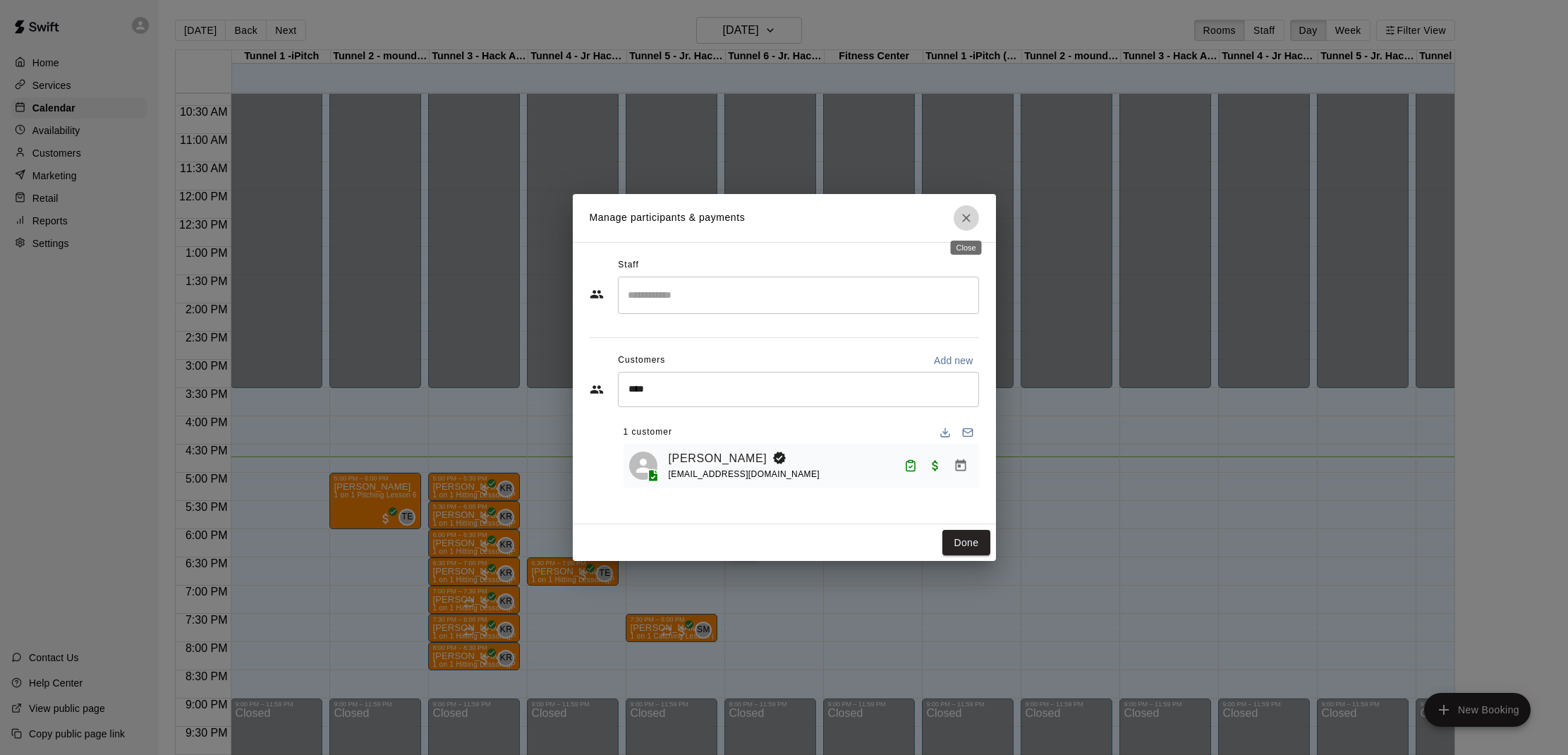
drag, startPoint x: 962, startPoint y: 222, endPoint x: 953, endPoint y: 221, distance: 9.1
click at [961, 222] on icon "Close" at bounding box center [967, 217] width 14 height 14
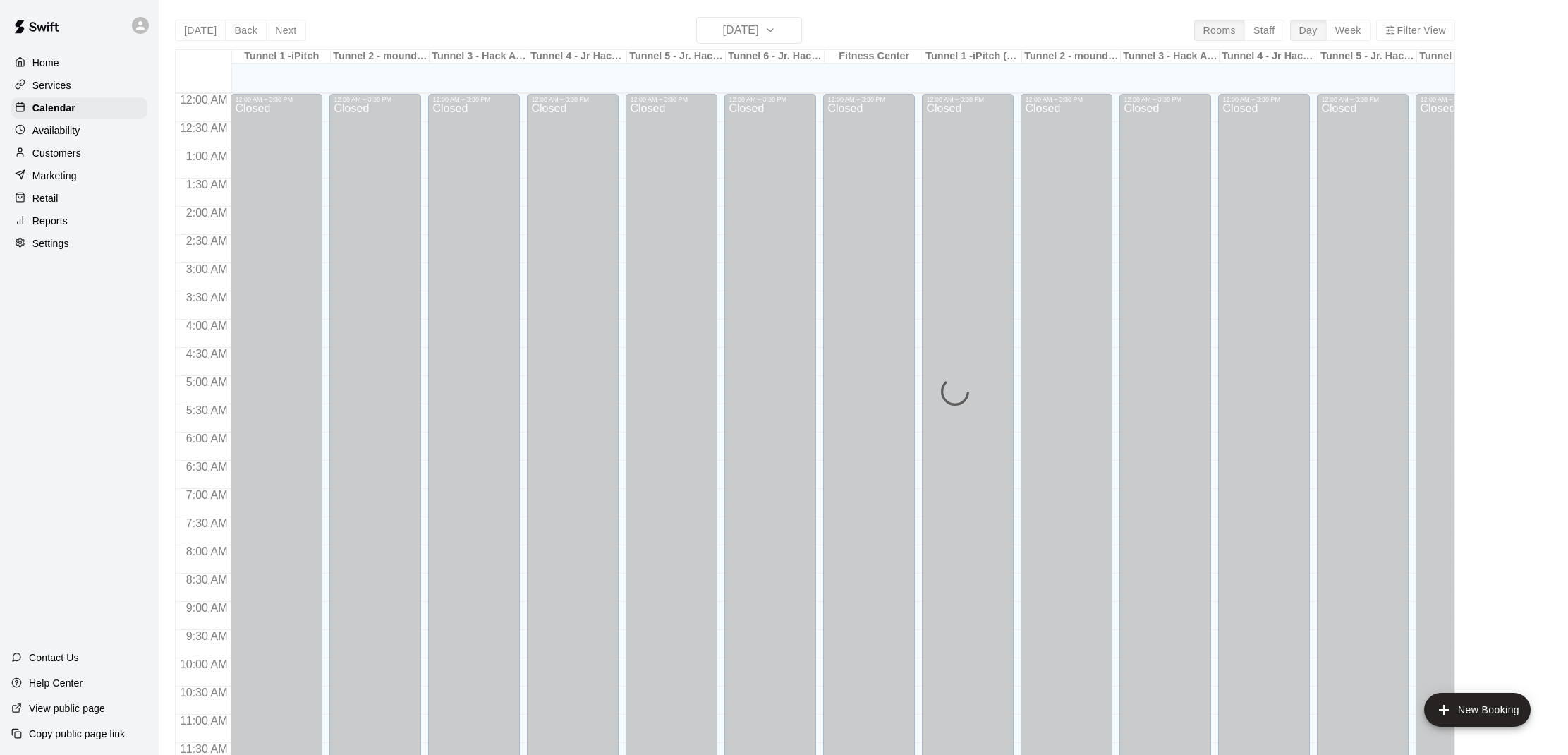
scroll to position [635, 0]
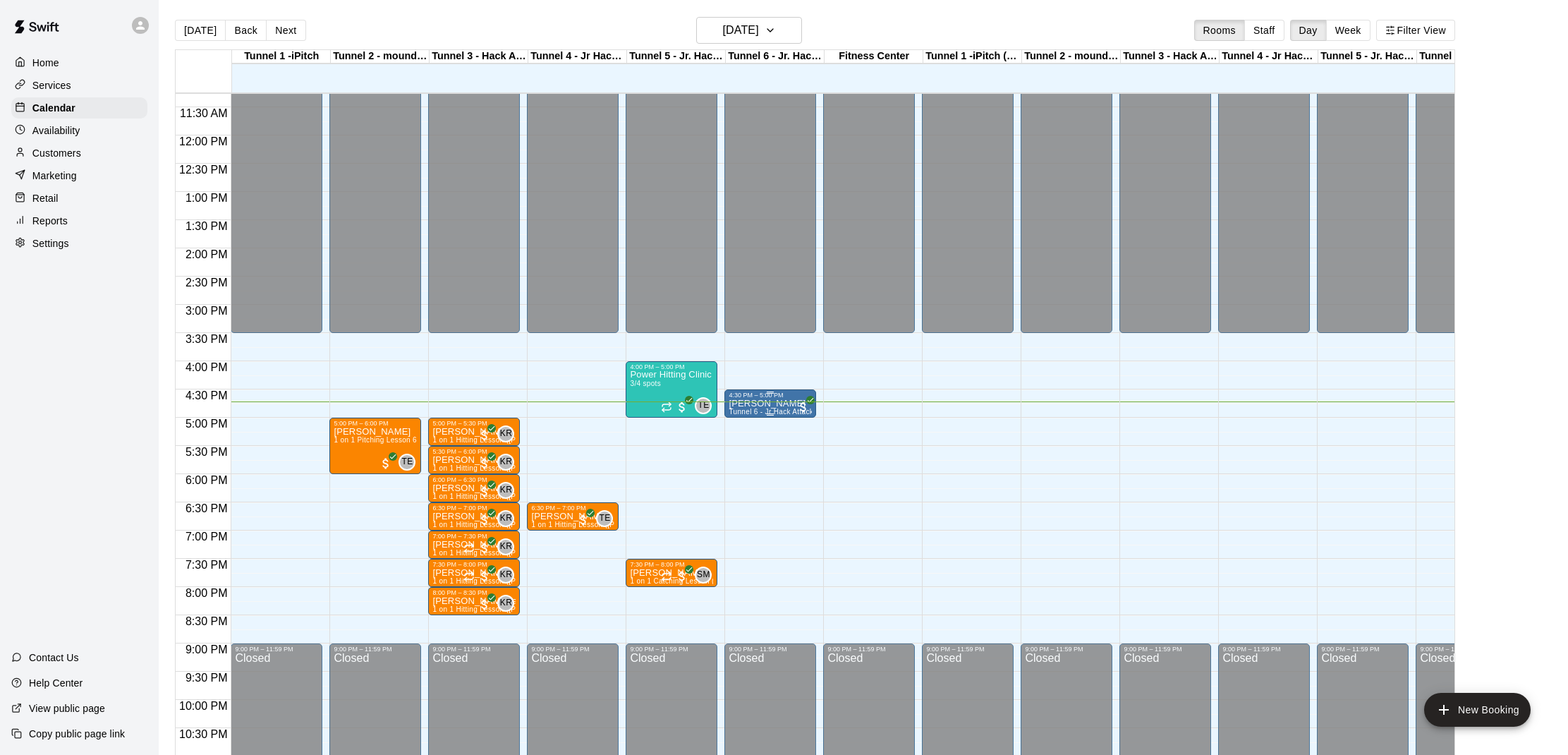
click at [759, 410] on span "Tunnel 6 - Jr Hack Attack Rental (Baseball OR Softball)" at bounding box center [821, 411] width 186 height 8
click at [746, 454] on img "edit" at bounding box center [744, 456] width 16 height 16
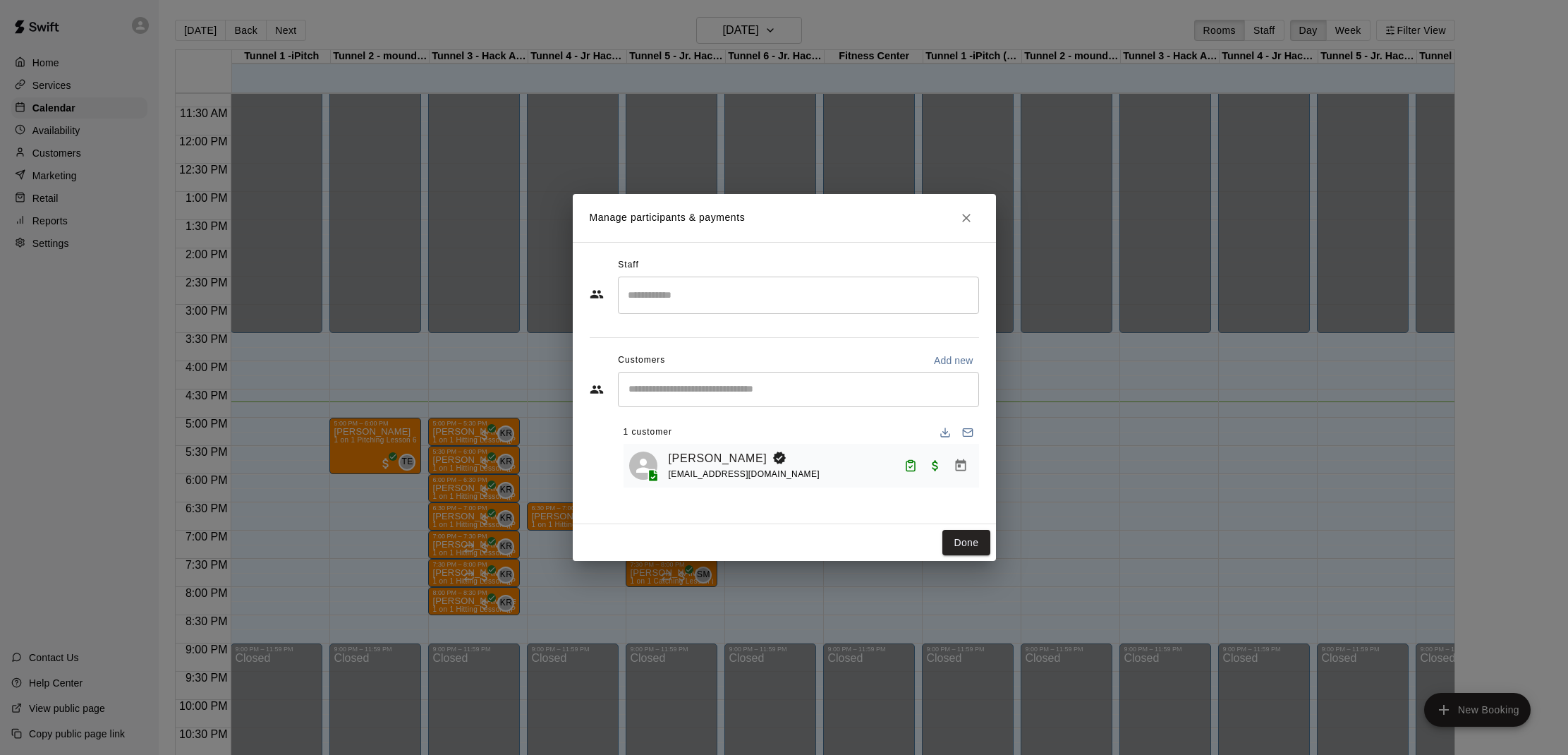
click at [701, 387] on input "Start typing to search customers..." at bounding box center [798, 389] width 349 height 14
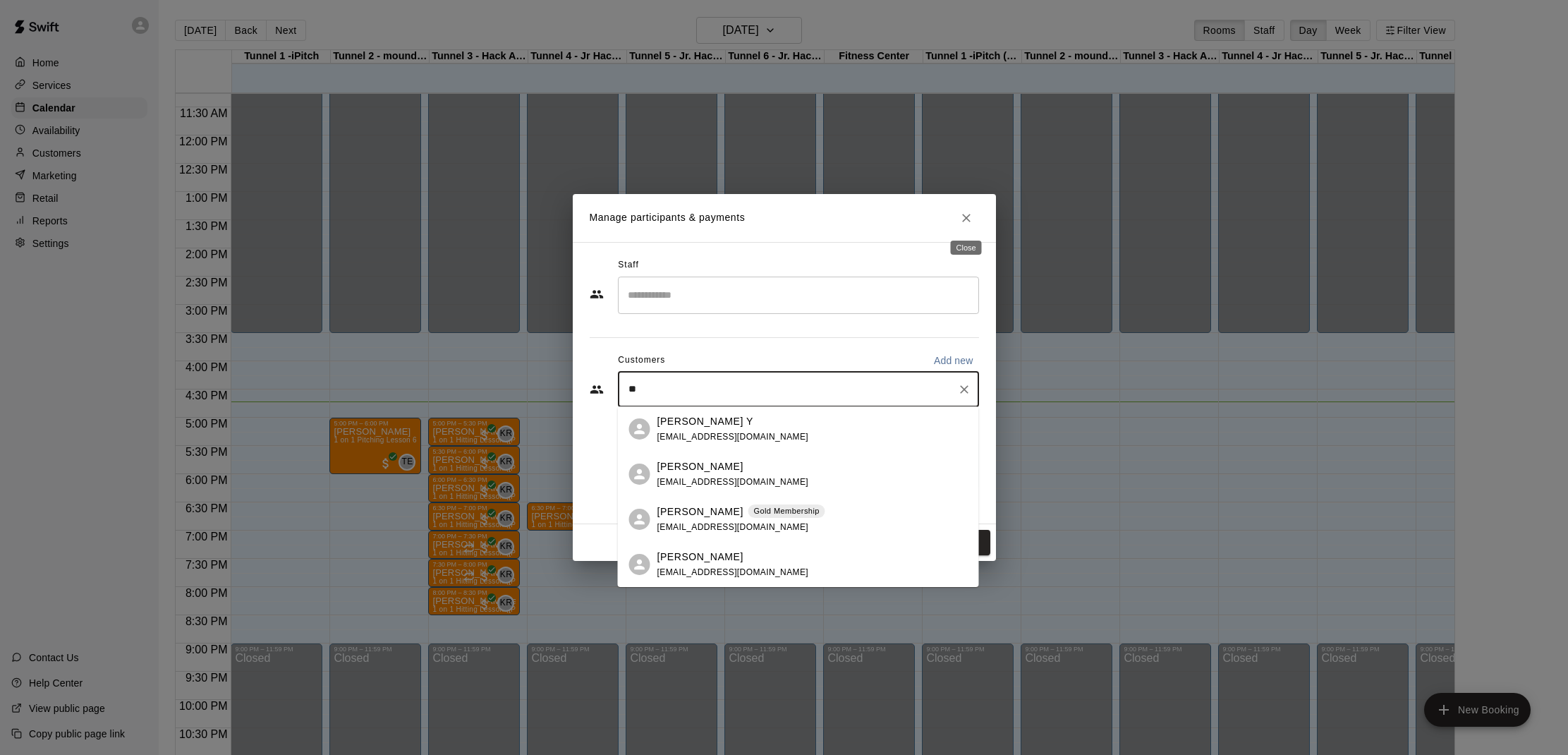
type input "*"
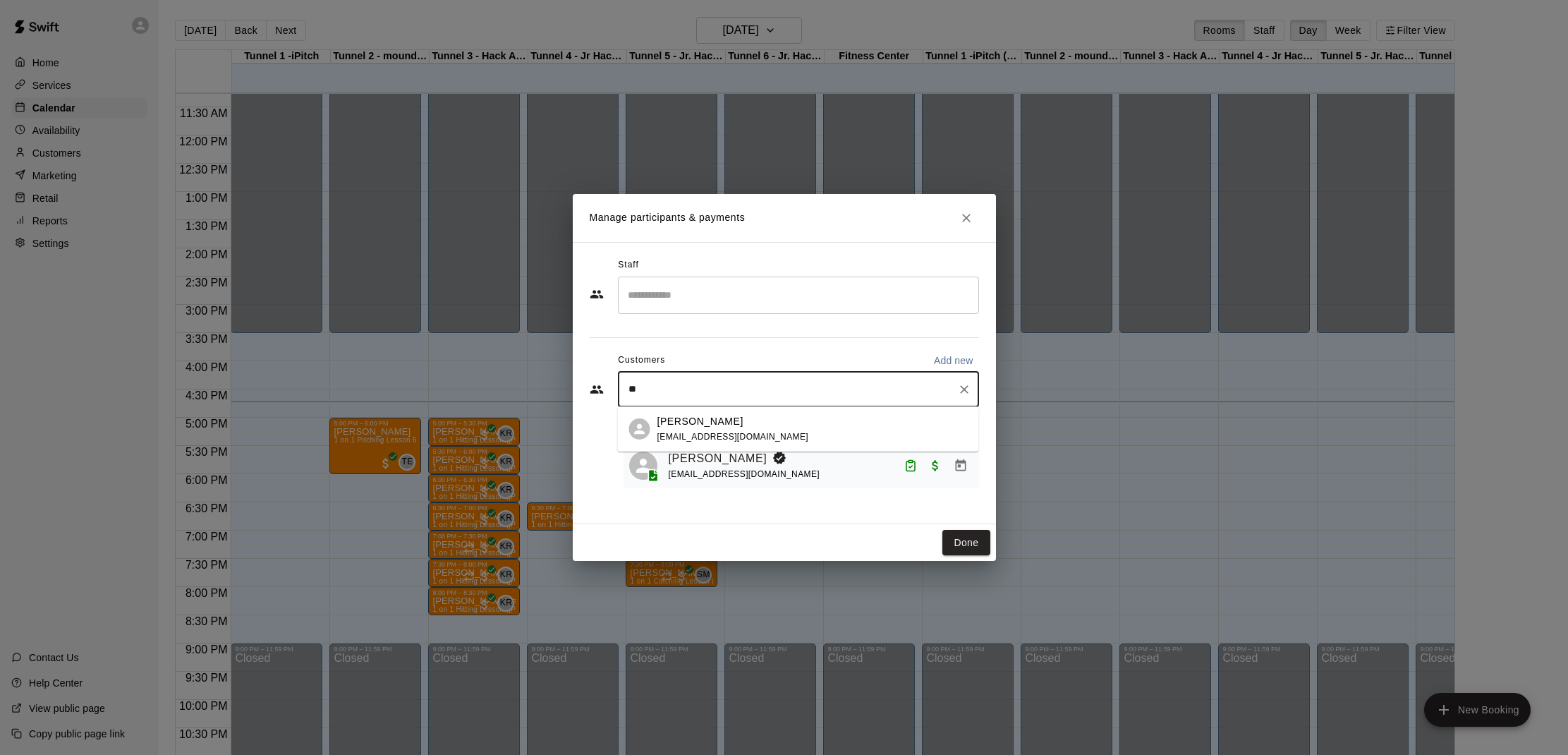
type input "*"
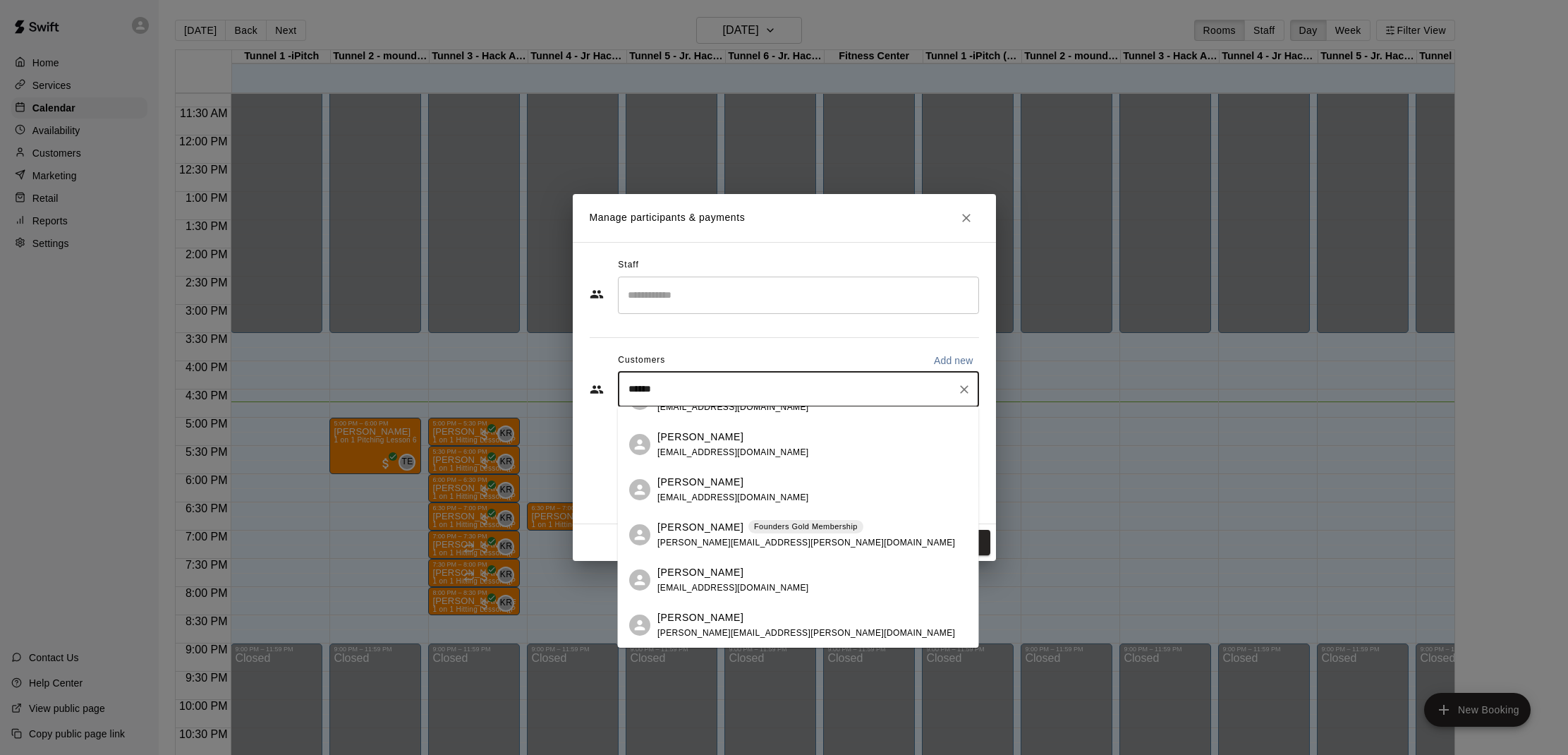
scroll to position [616, 0]
type input "******"
click at [841, 326] on div "Staff ​ Customers Add new ****** ​ 1 customer Beau Reed breed1424@gmail.com" at bounding box center [784, 376] width 389 height 245
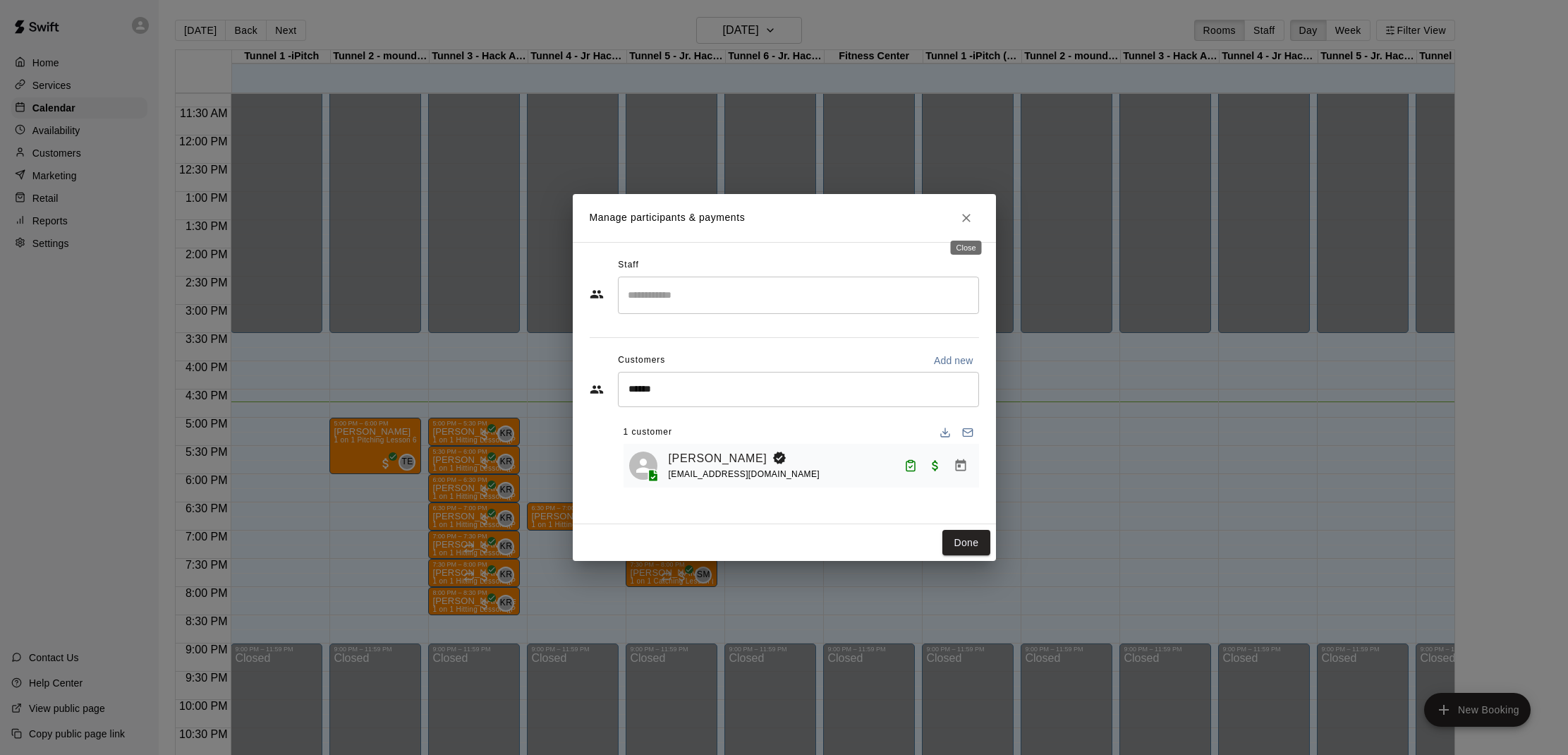
click at [967, 215] on icon "Close" at bounding box center [967, 217] width 14 height 14
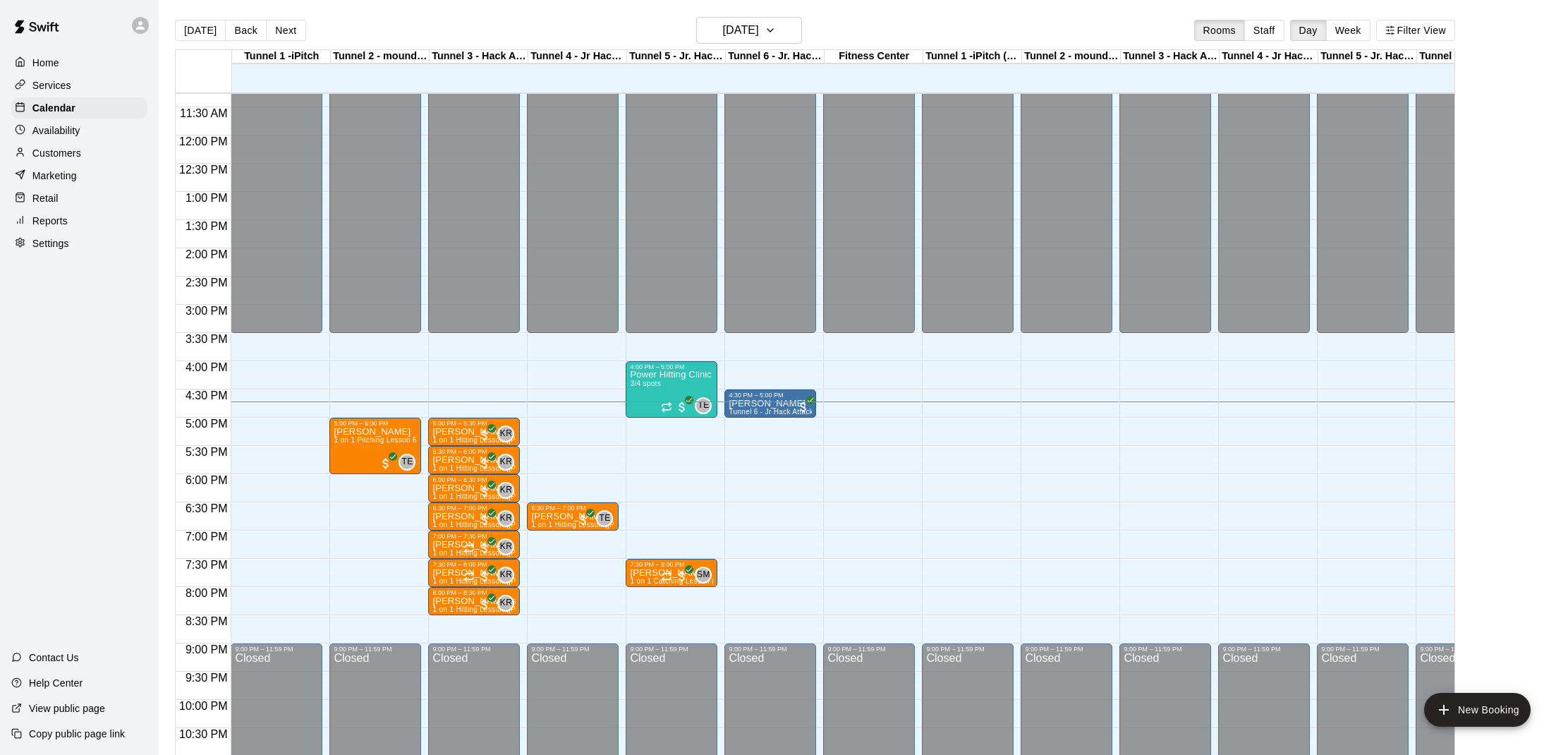
scroll to position [0, 1]
click at [66, 155] on p "Customers" at bounding box center [57, 153] width 48 height 14
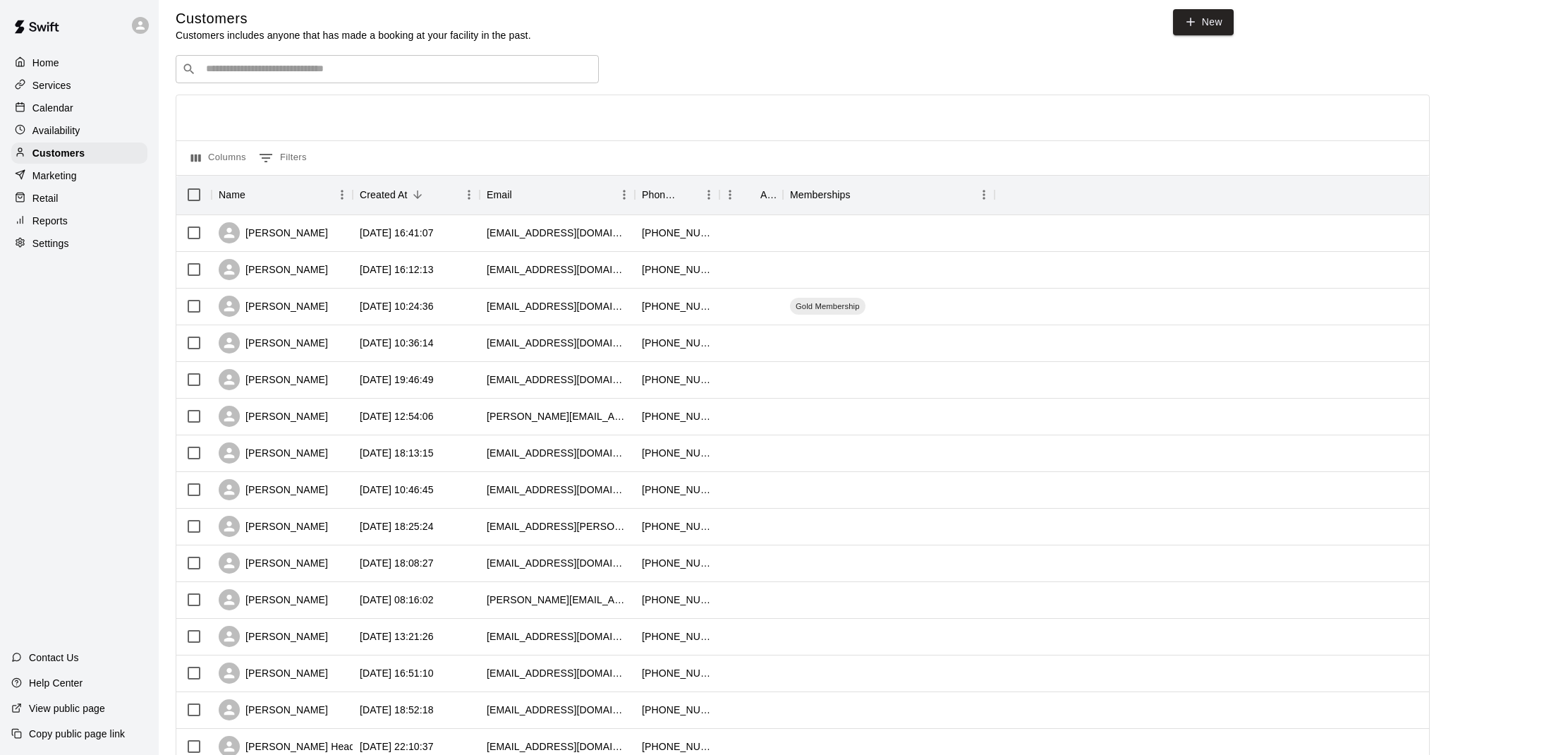
click at [269, 79] on div "​ ​" at bounding box center [387, 69] width 423 height 28
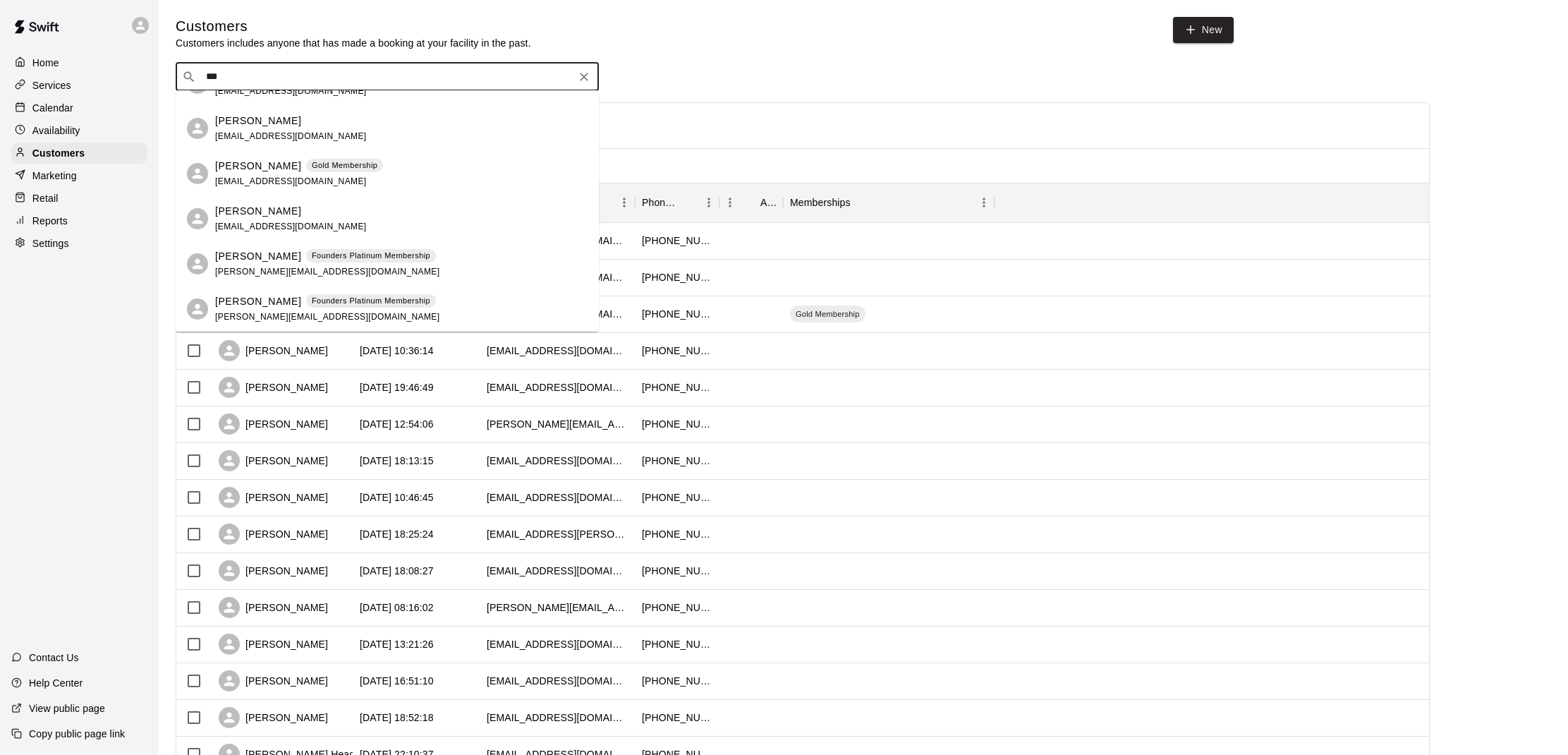
scroll to position [0, 0]
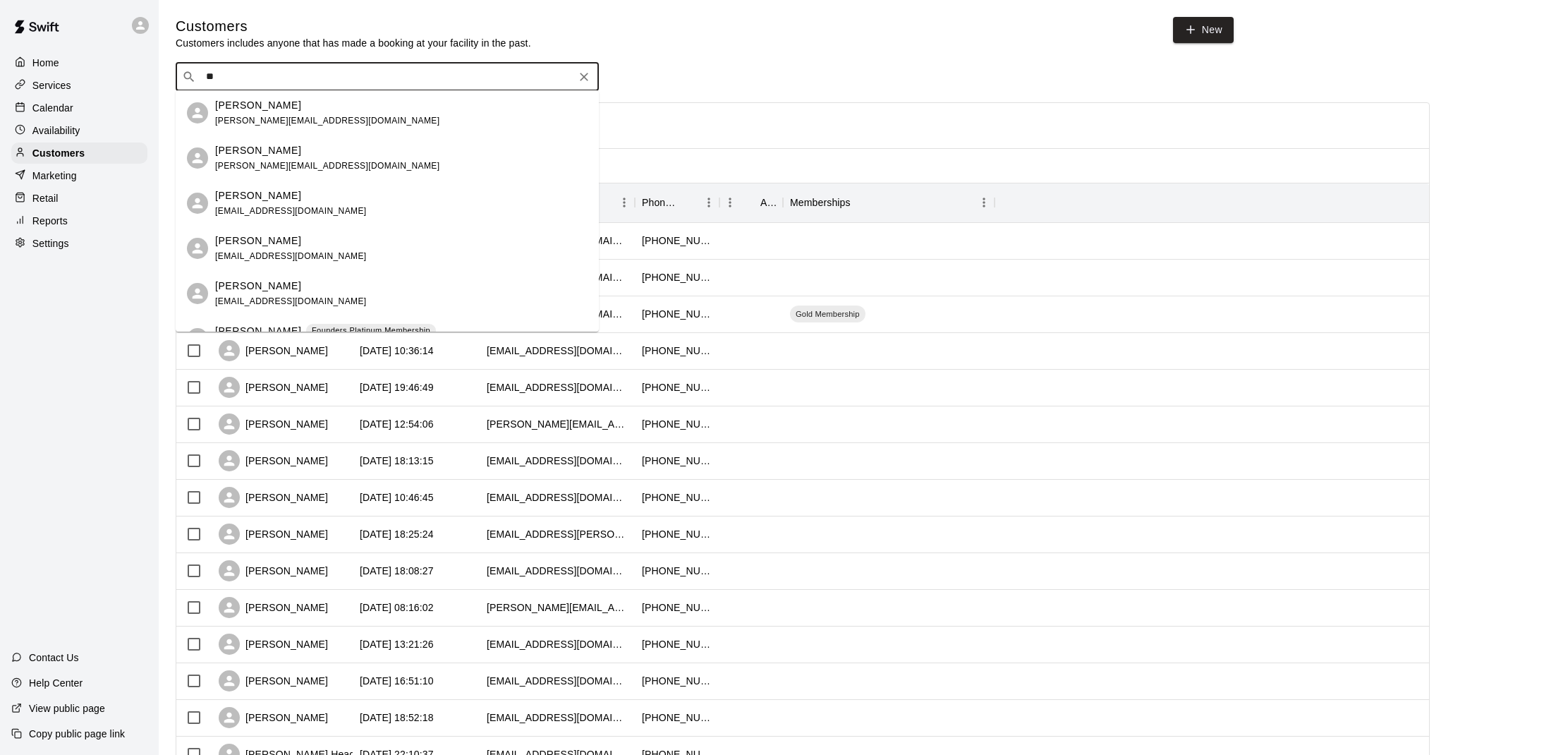
type input "*"
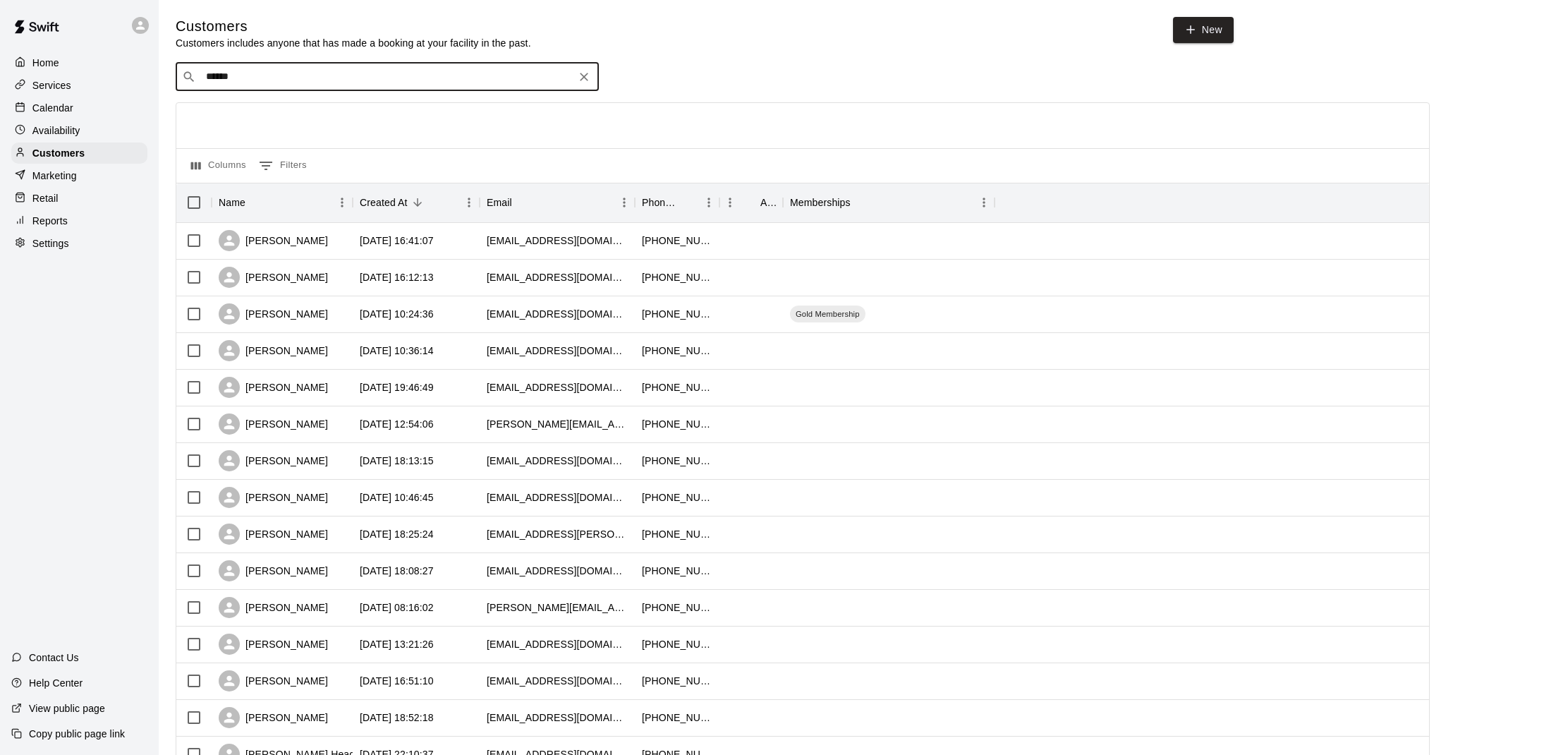
type input "*******"
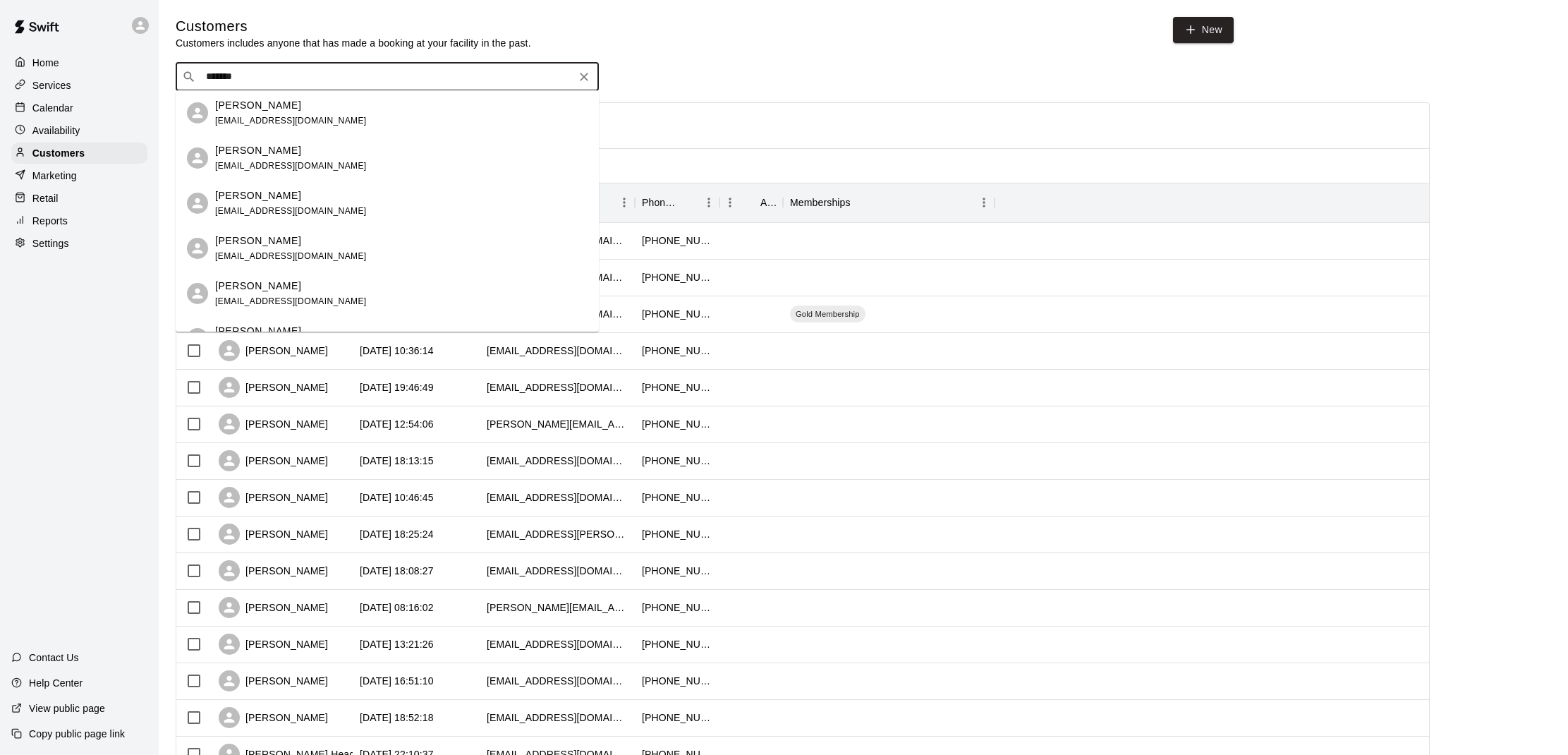
click at [295, 112] on div "[PERSON_NAME] [PERSON_NAME][EMAIL_ADDRESS][DOMAIN_NAME]" at bounding box center [291, 113] width 152 height 30
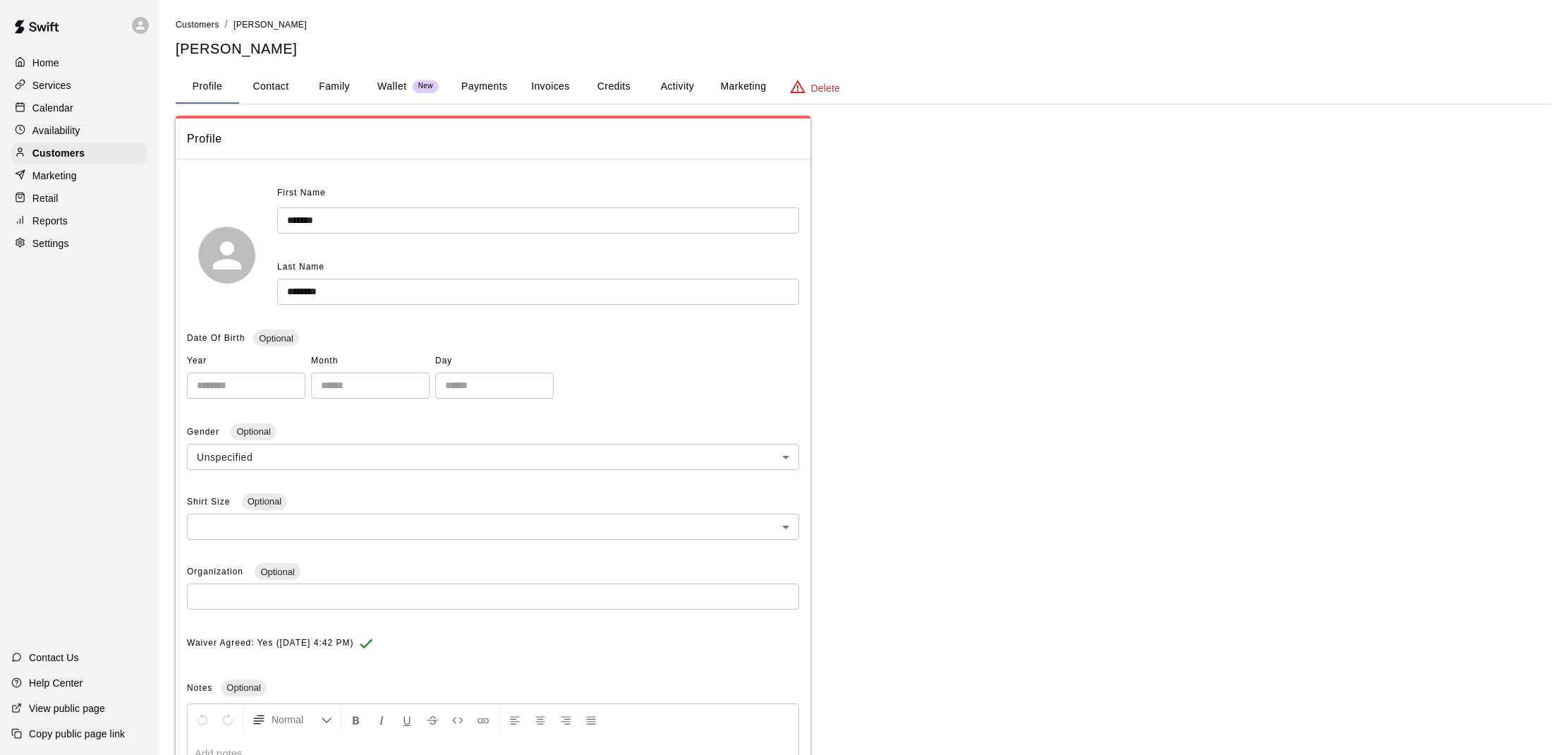
drag, startPoint x: 64, startPoint y: 108, endPoint x: 72, endPoint y: 108, distance: 8.0
click at [72, 108] on p "Calendar" at bounding box center [53, 108] width 41 height 14
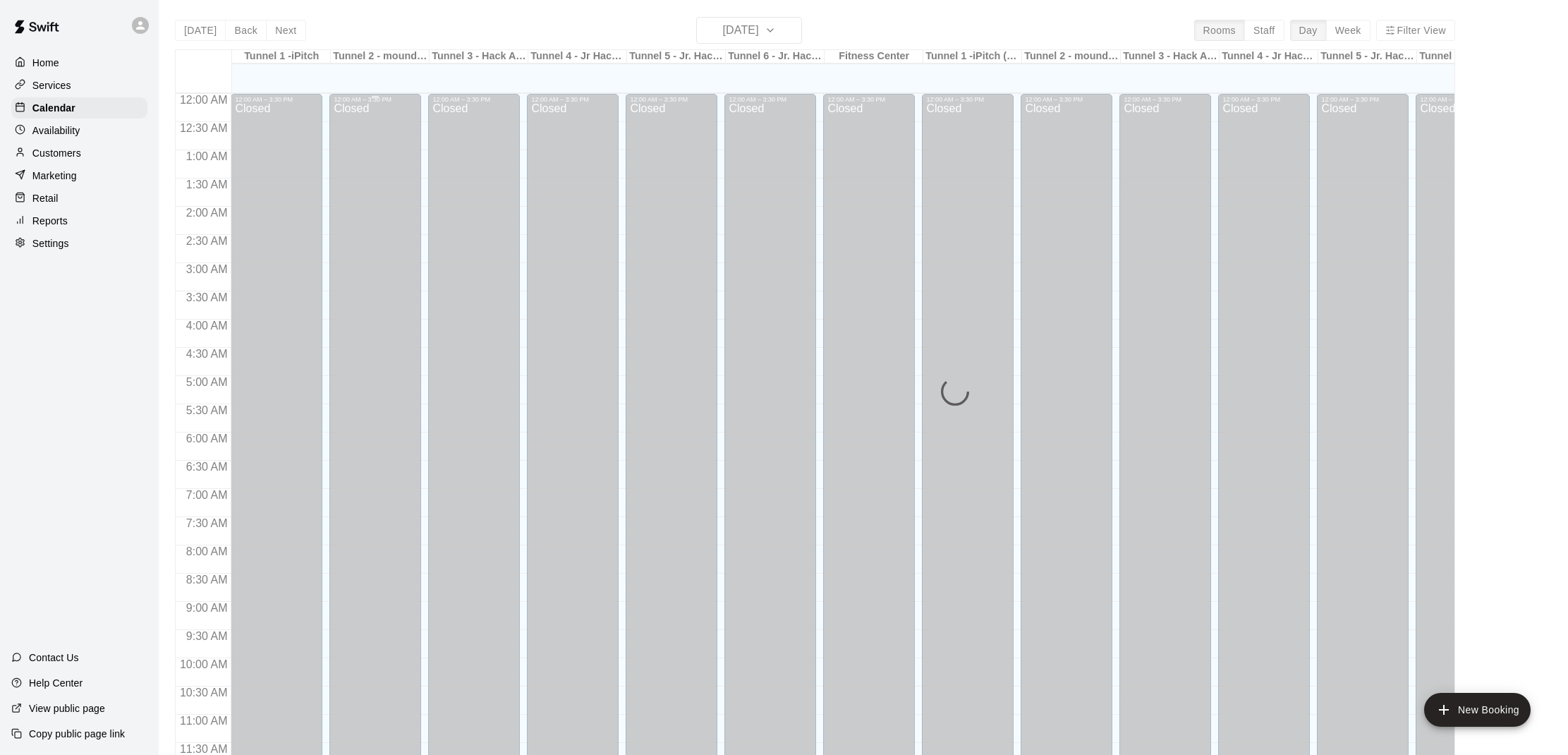
scroll to position [635, 0]
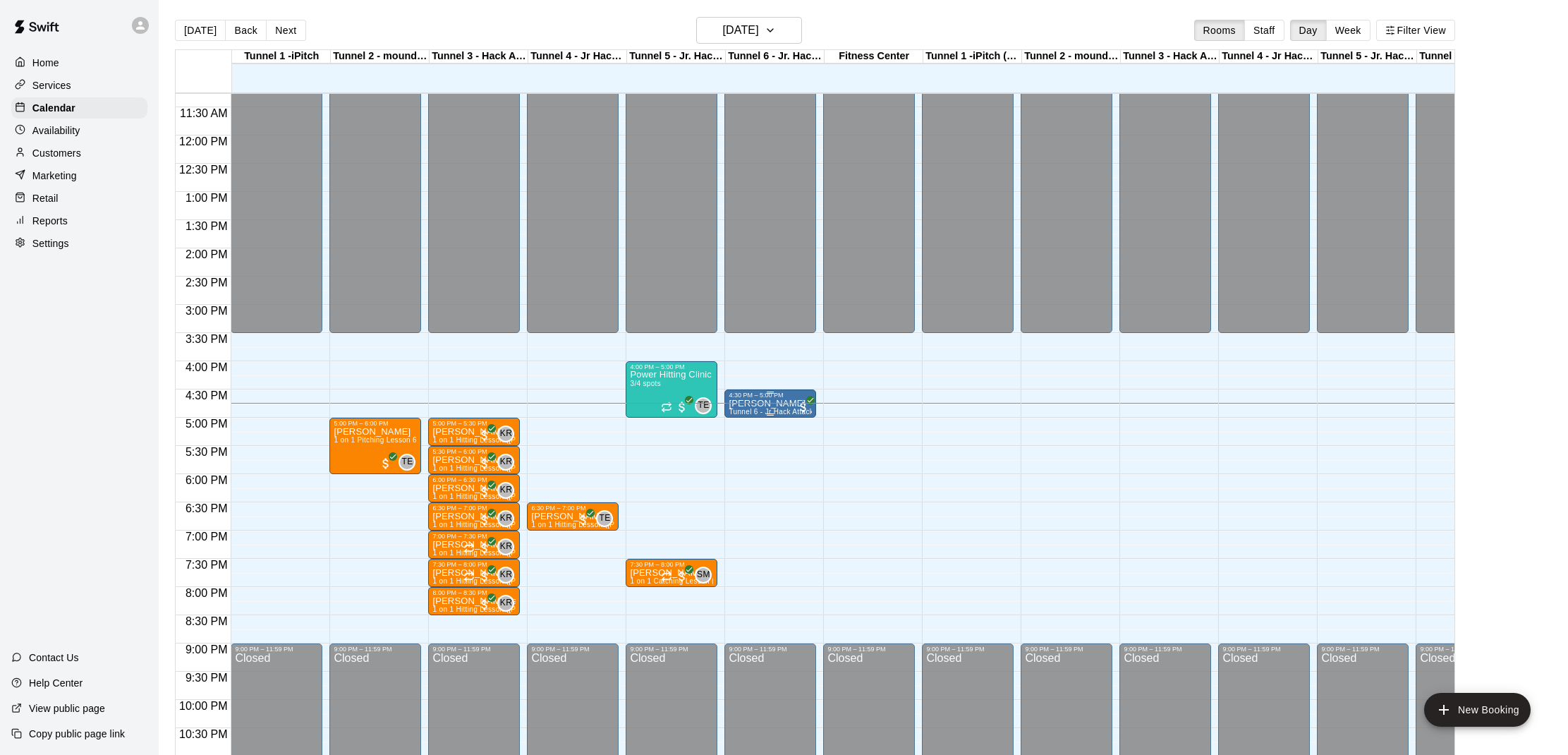
click at [749, 409] on span "Tunnel 6 - Jr Hack Attack Rental (Baseball OR Softball)" at bounding box center [821, 411] width 186 height 8
click at [736, 450] on img "edit" at bounding box center [744, 456] width 16 height 16
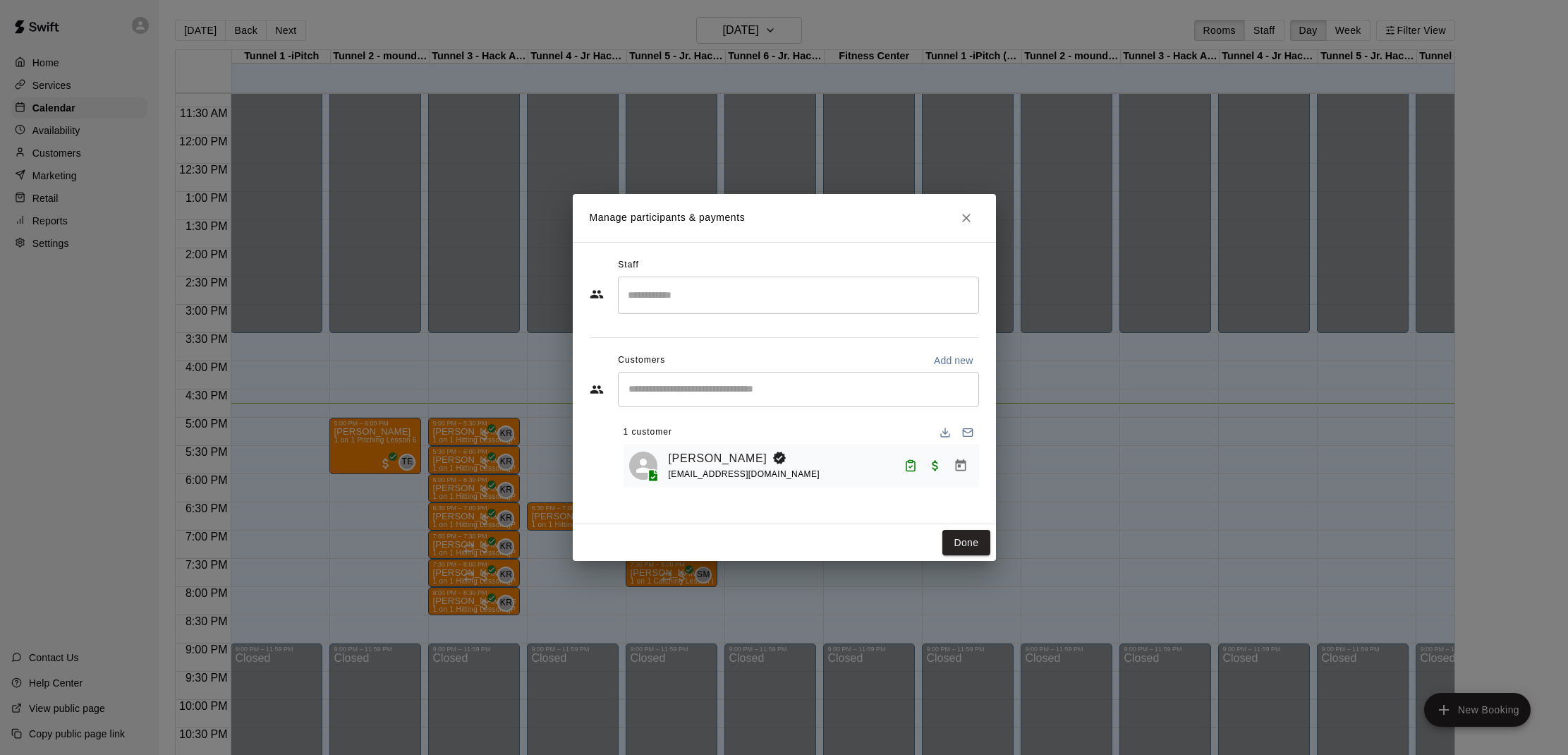
click at [698, 382] on input "Start typing to search customers..." at bounding box center [798, 389] width 349 height 14
type input "*******"
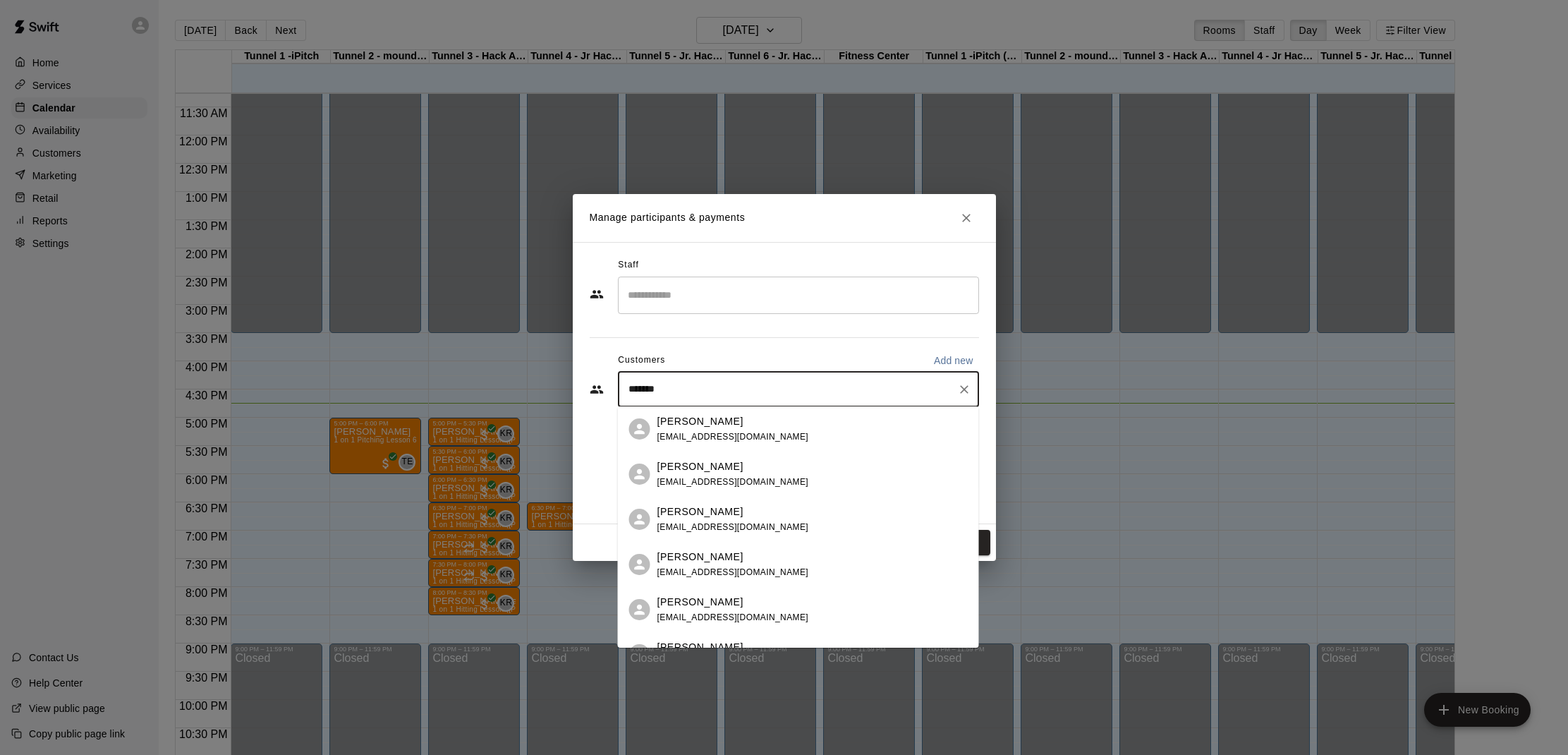
click at [713, 424] on p "[PERSON_NAME]" at bounding box center [701, 421] width 86 height 15
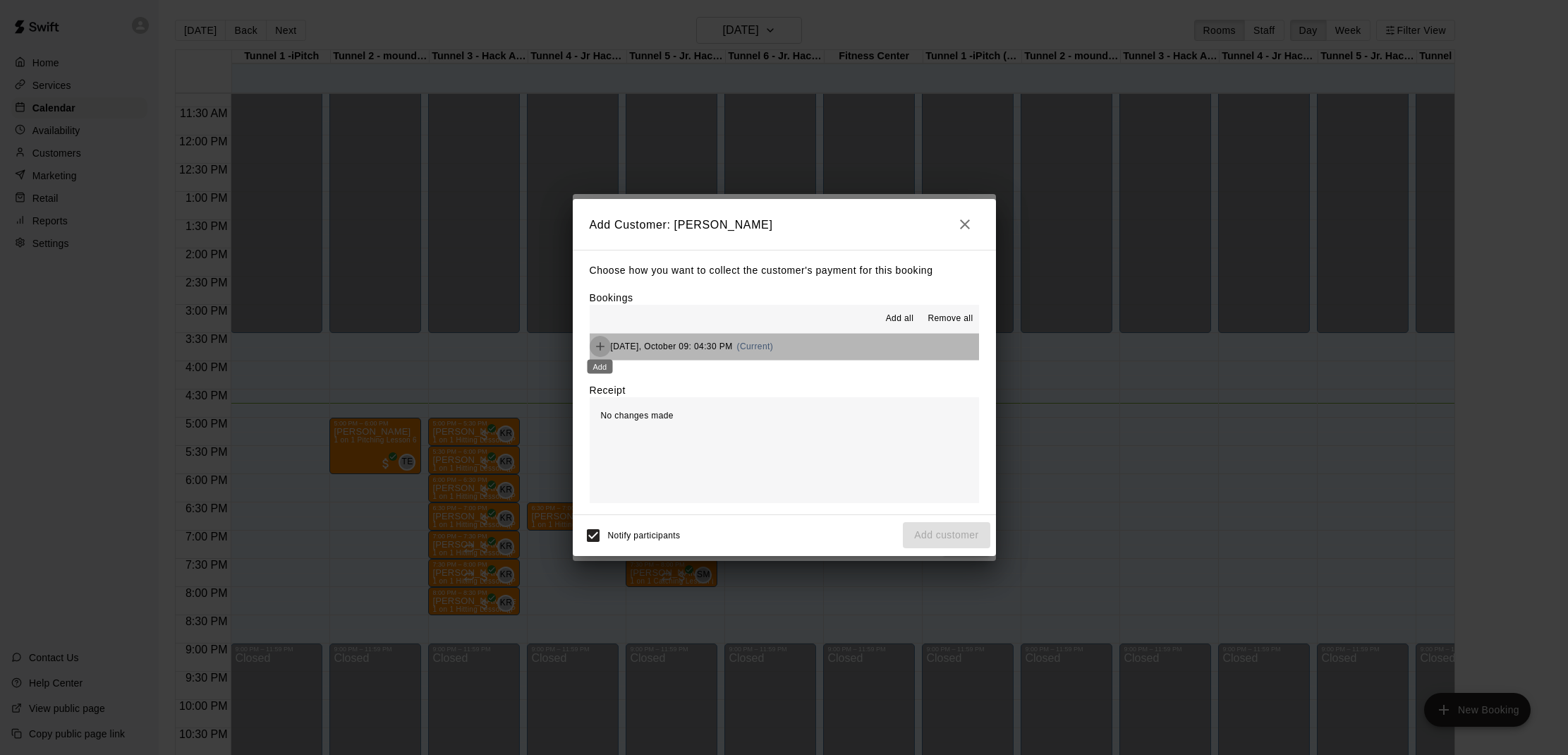
click at [602, 349] on icon "Add" at bounding box center [600, 346] width 14 height 14
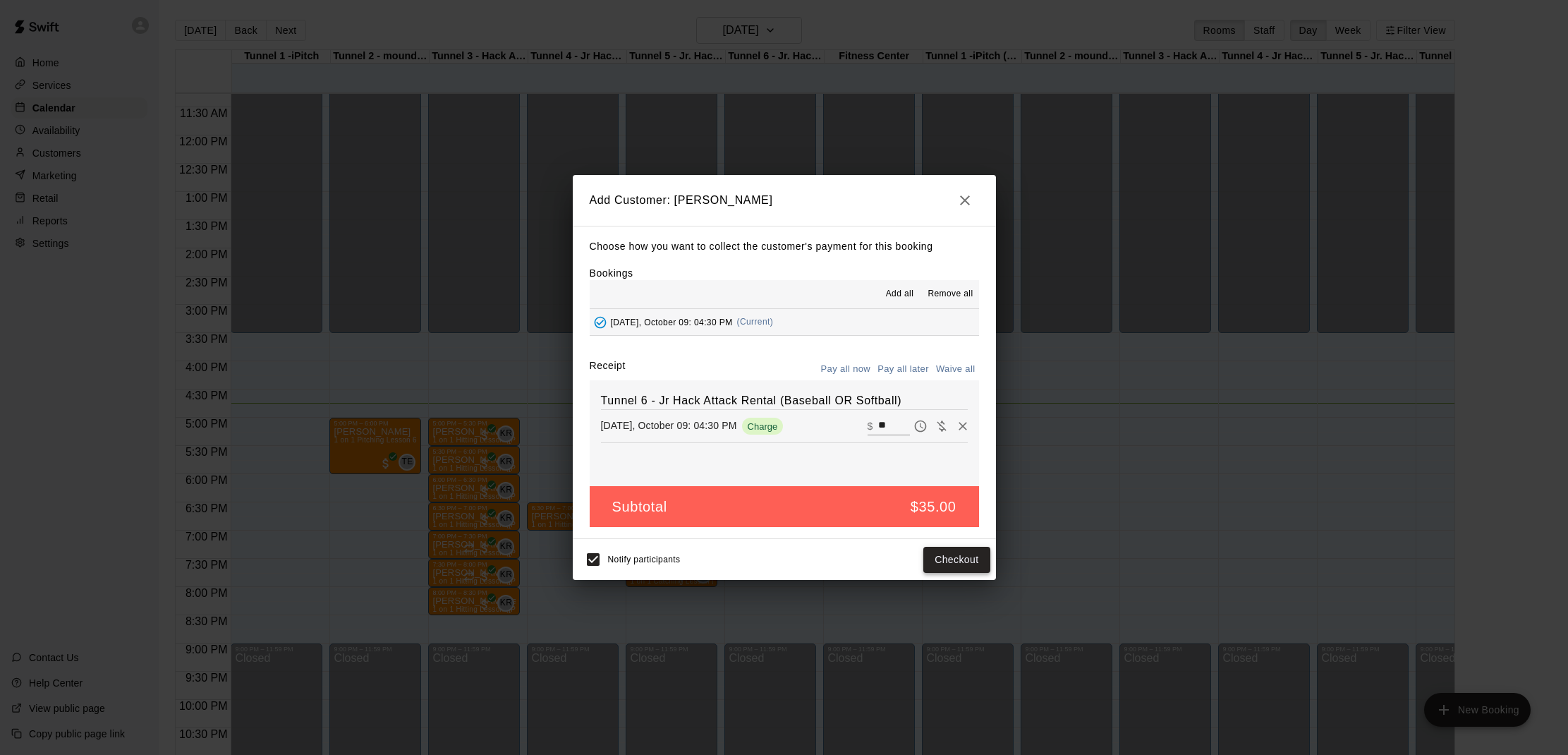
click at [957, 563] on button "Checkout" at bounding box center [956, 559] width 66 height 26
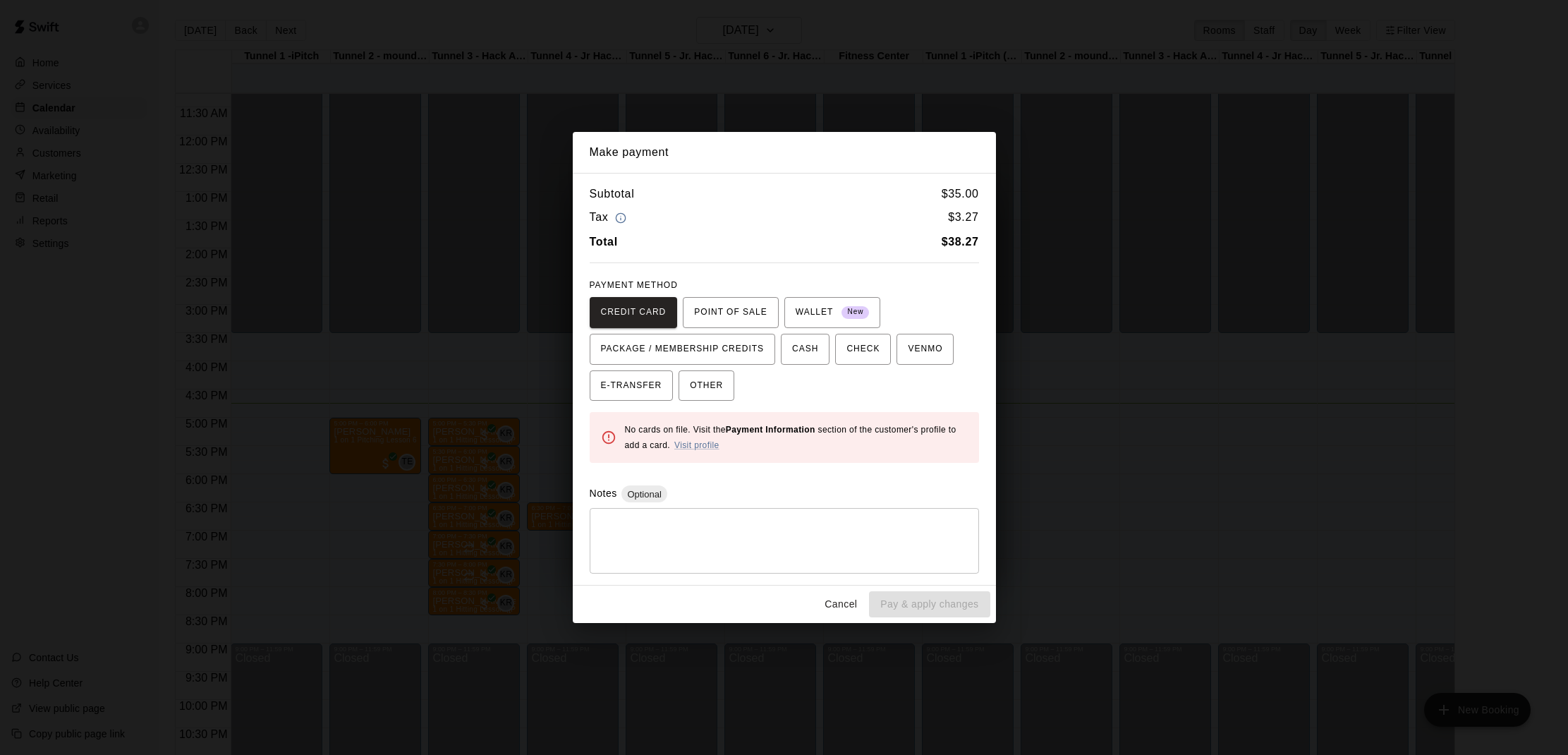
click at [824, 598] on button "Cancel" at bounding box center [841, 604] width 45 height 26
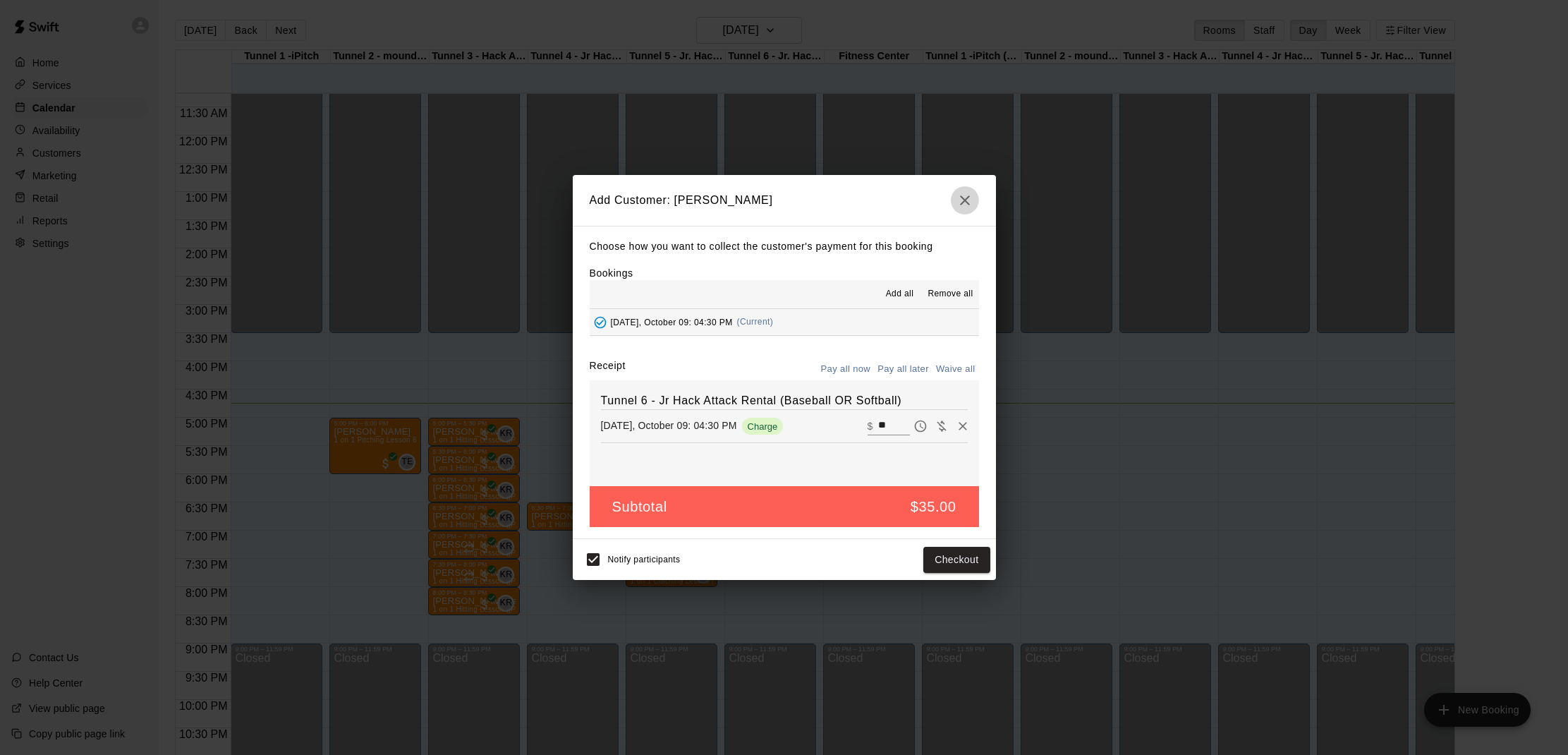
click at [954, 203] on button "button" at bounding box center [965, 200] width 28 height 28
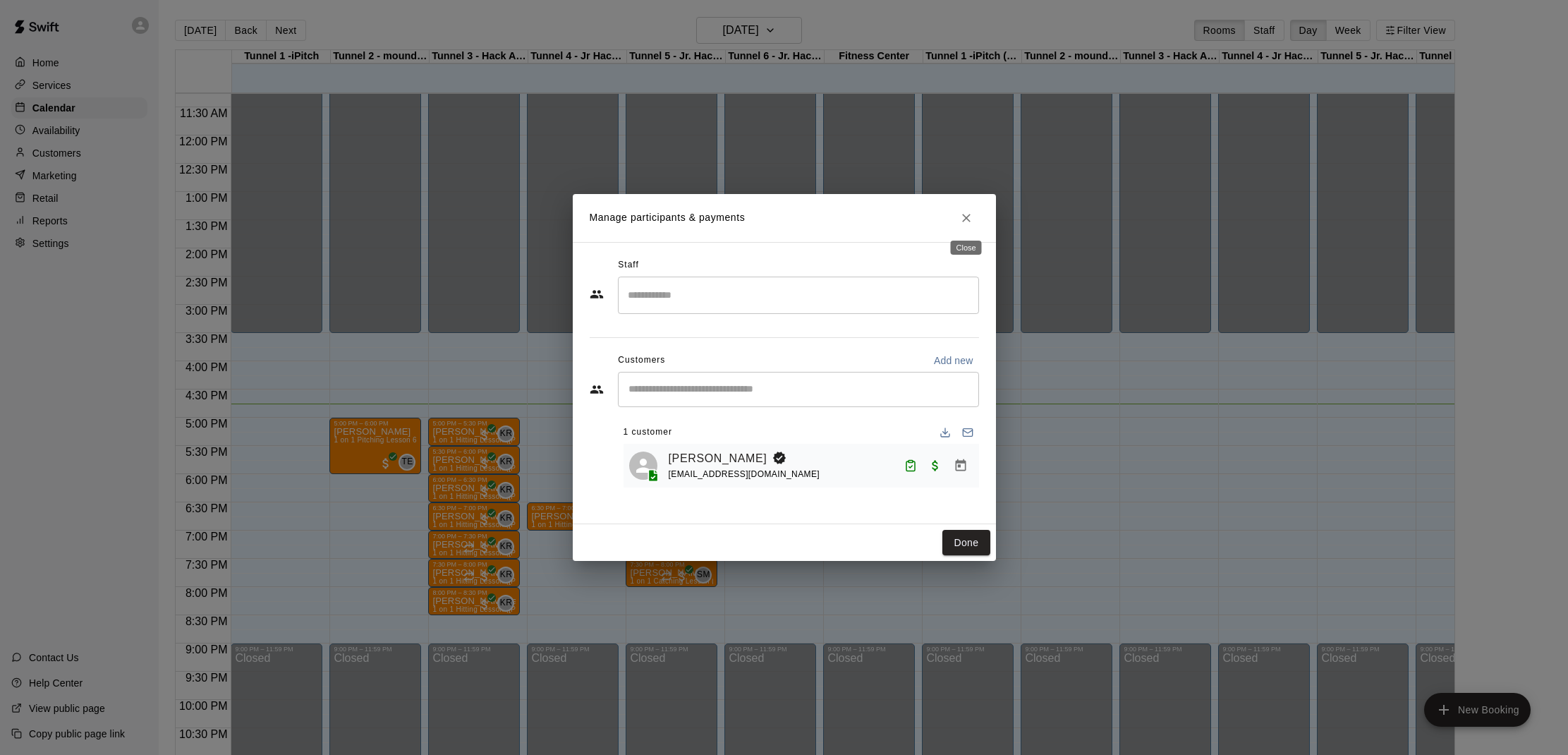
click at [962, 209] on button "Close" at bounding box center [966, 217] width 25 height 25
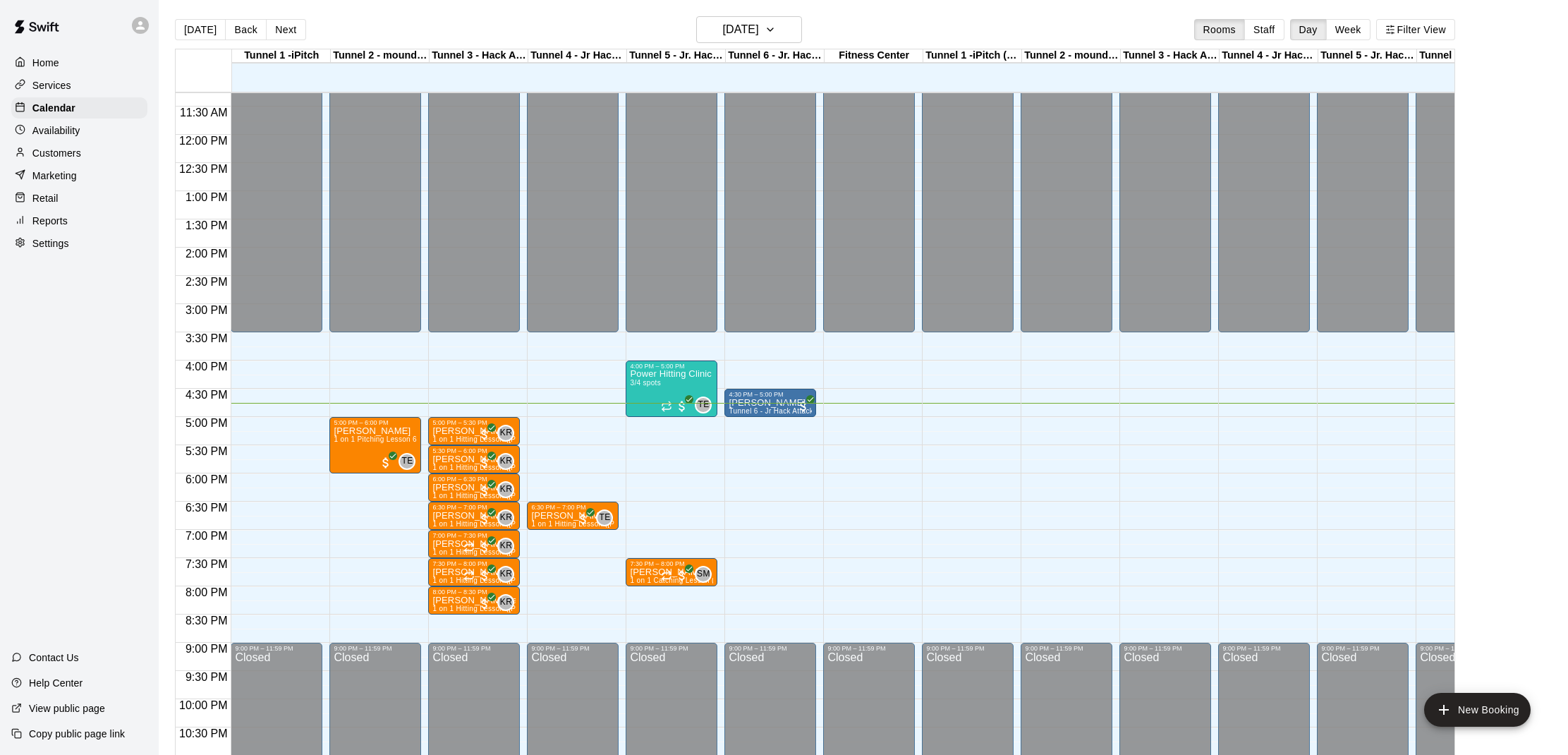
scroll to position [2, 0]
click at [75, 156] on p "Customers" at bounding box center [57, 153] width 48 height 14
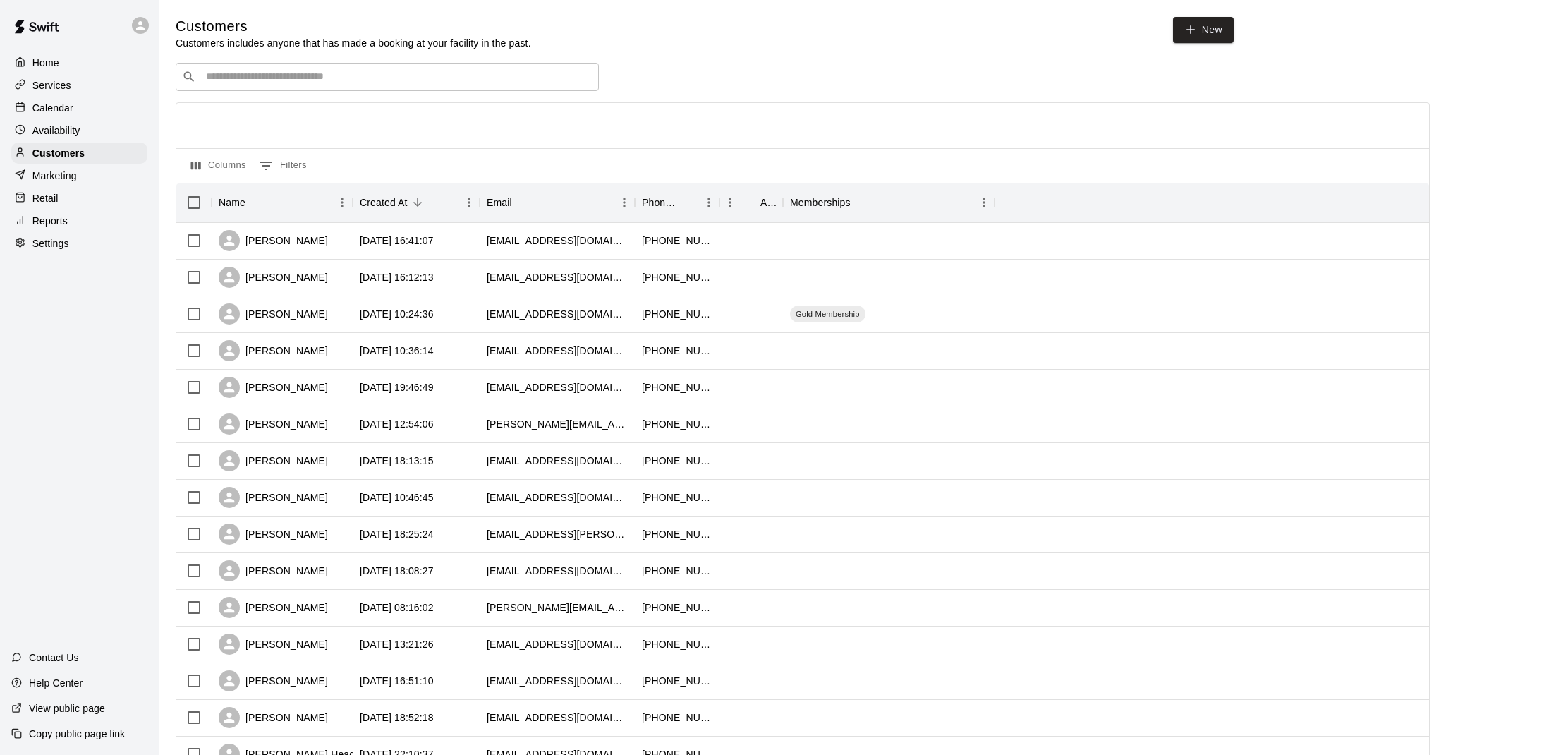
click at [270, 79] on input "Search customers by name or email" at bounding box center [397, 77] width 391 height 14
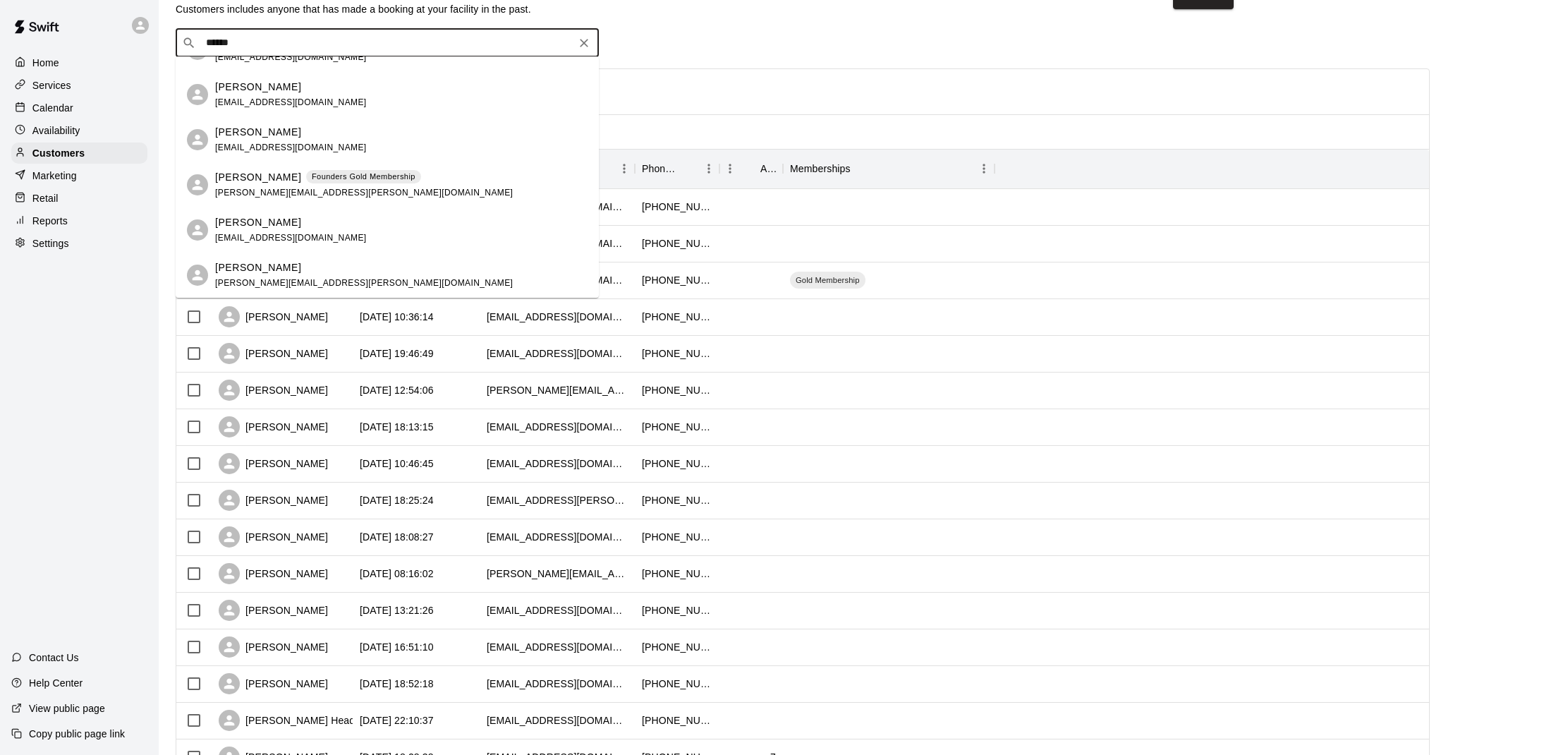
scroll to position [47, 0]
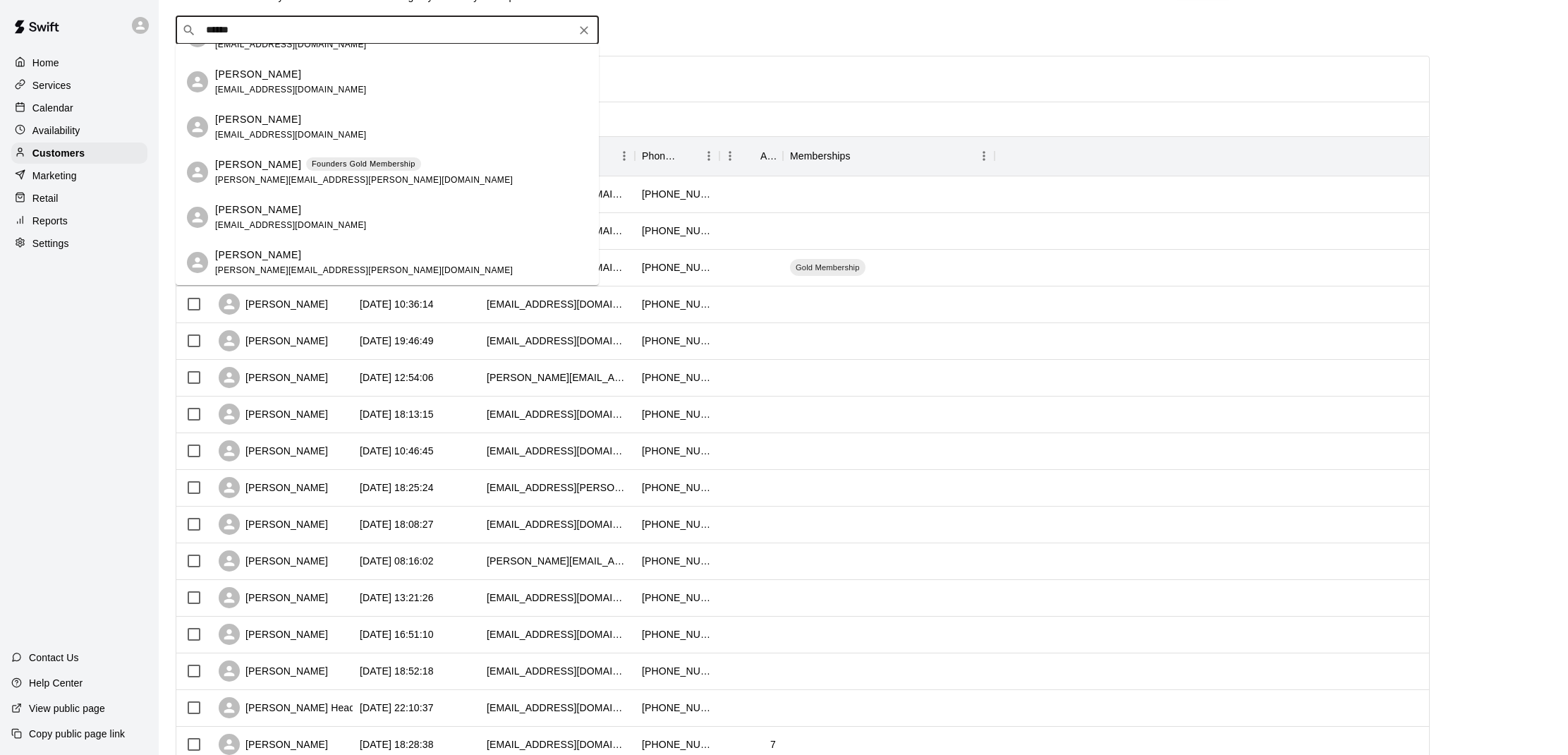
type input "******"
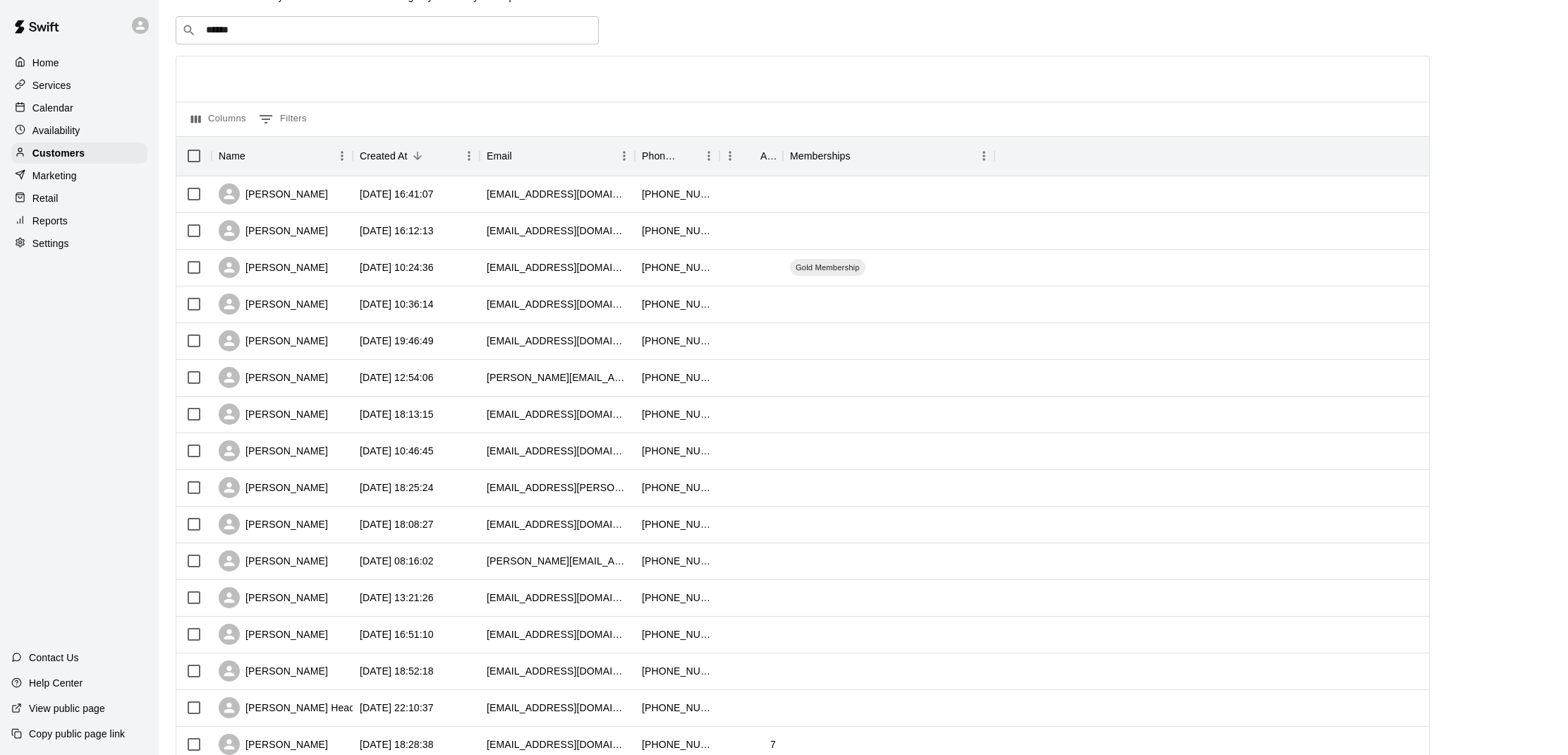
click at [716, 91] on div at bounding box center [803, 79] width 1253 height 45
click at [265, 25] on input "******" at bounding box center [387, 30] width 369 height 14
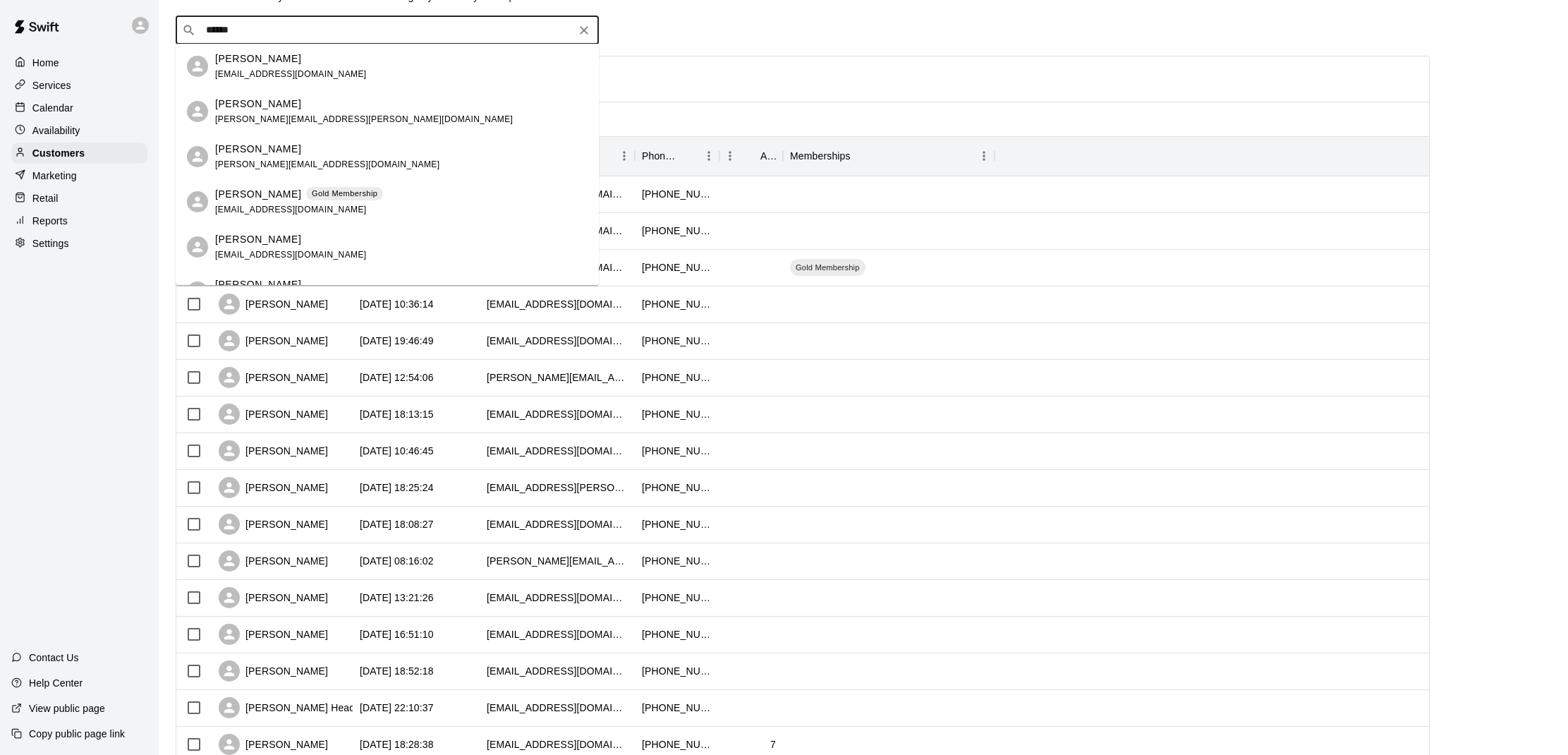
click at [257, 64] on p "Derek Thomas" at bounding box center [258, 59] width 86 height 15
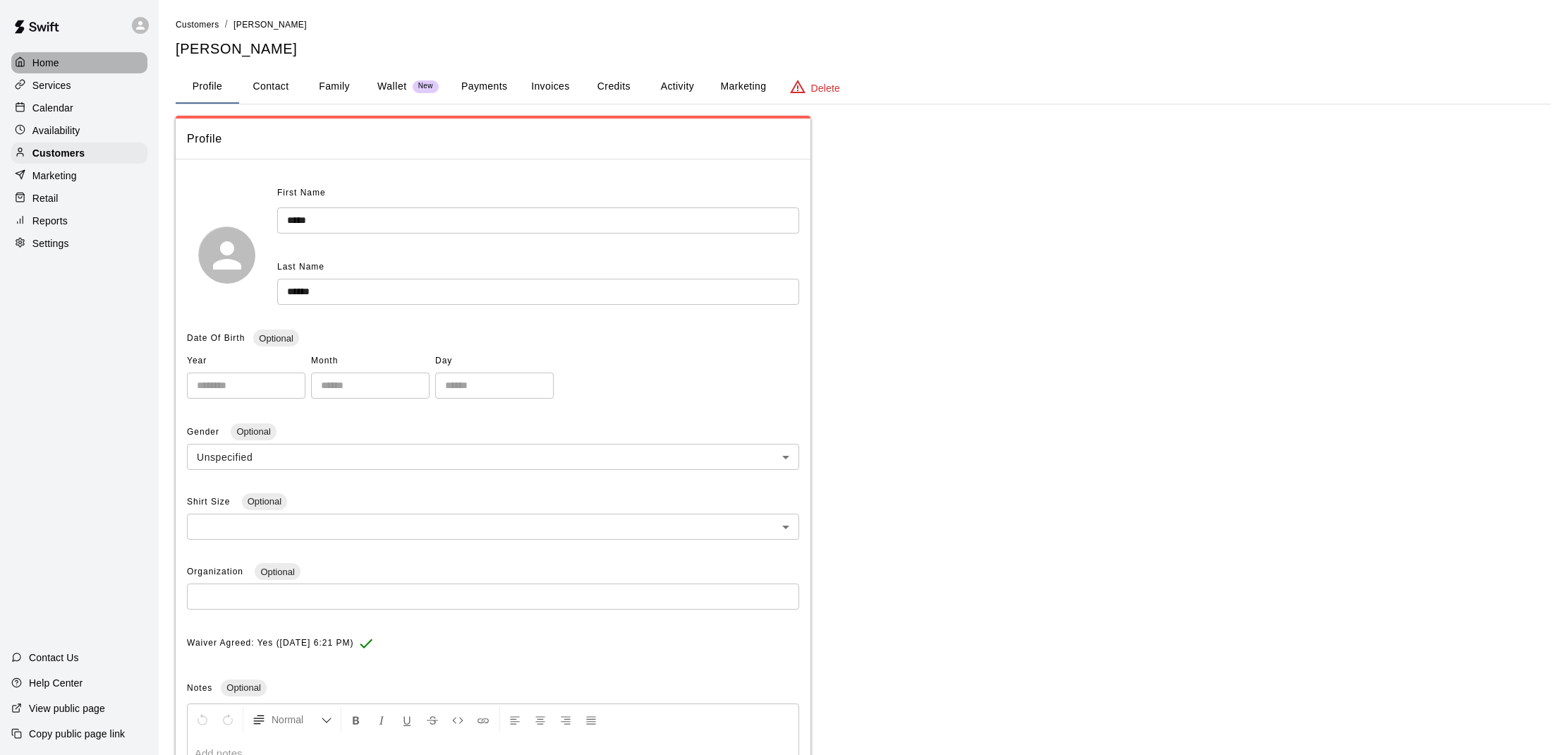
click at [55, 62] on p "Home" at bounding box center [46, 63] width 27 height 14
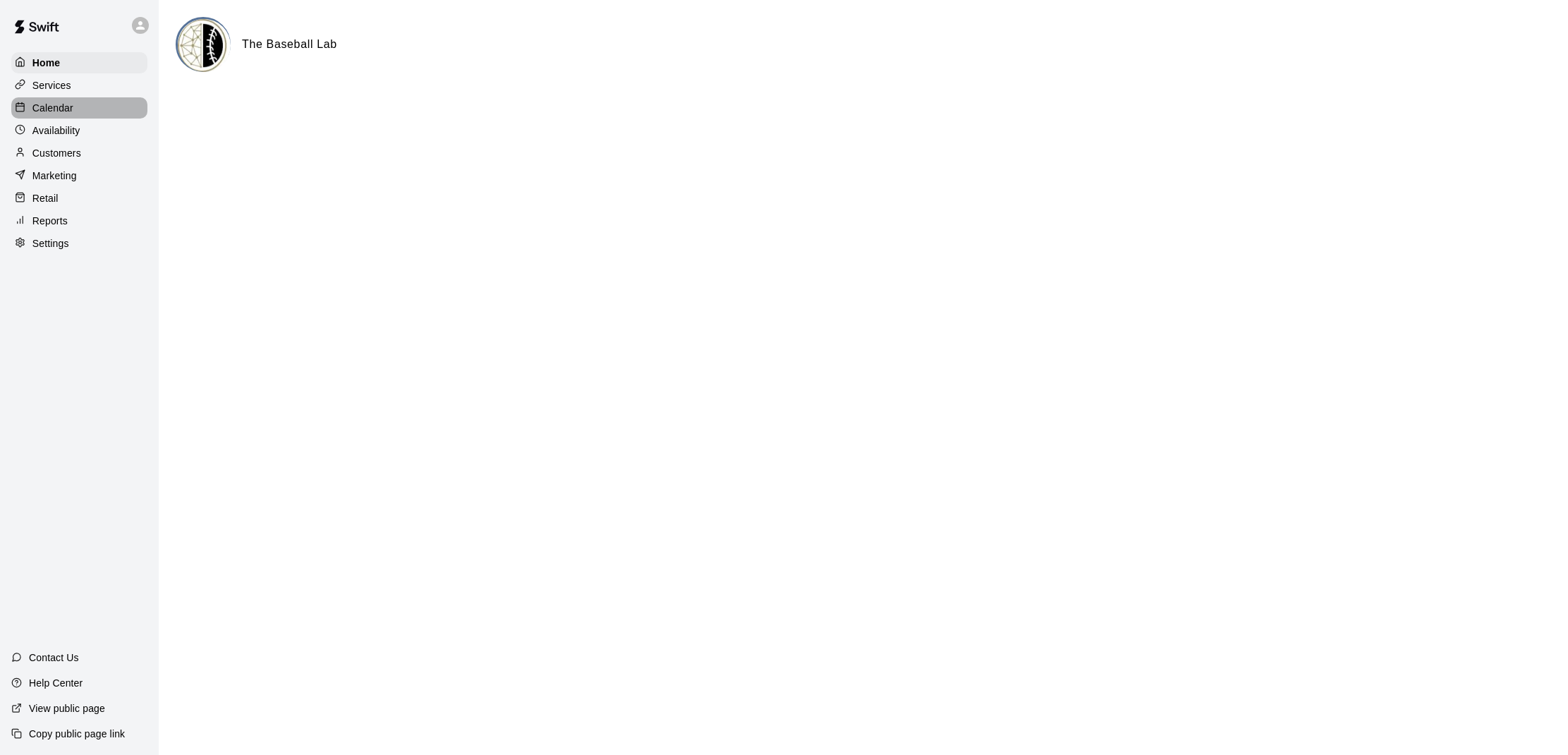
click at [59, 101] on p "Calendar" at bounding box center [53, 108] width 41 height 14
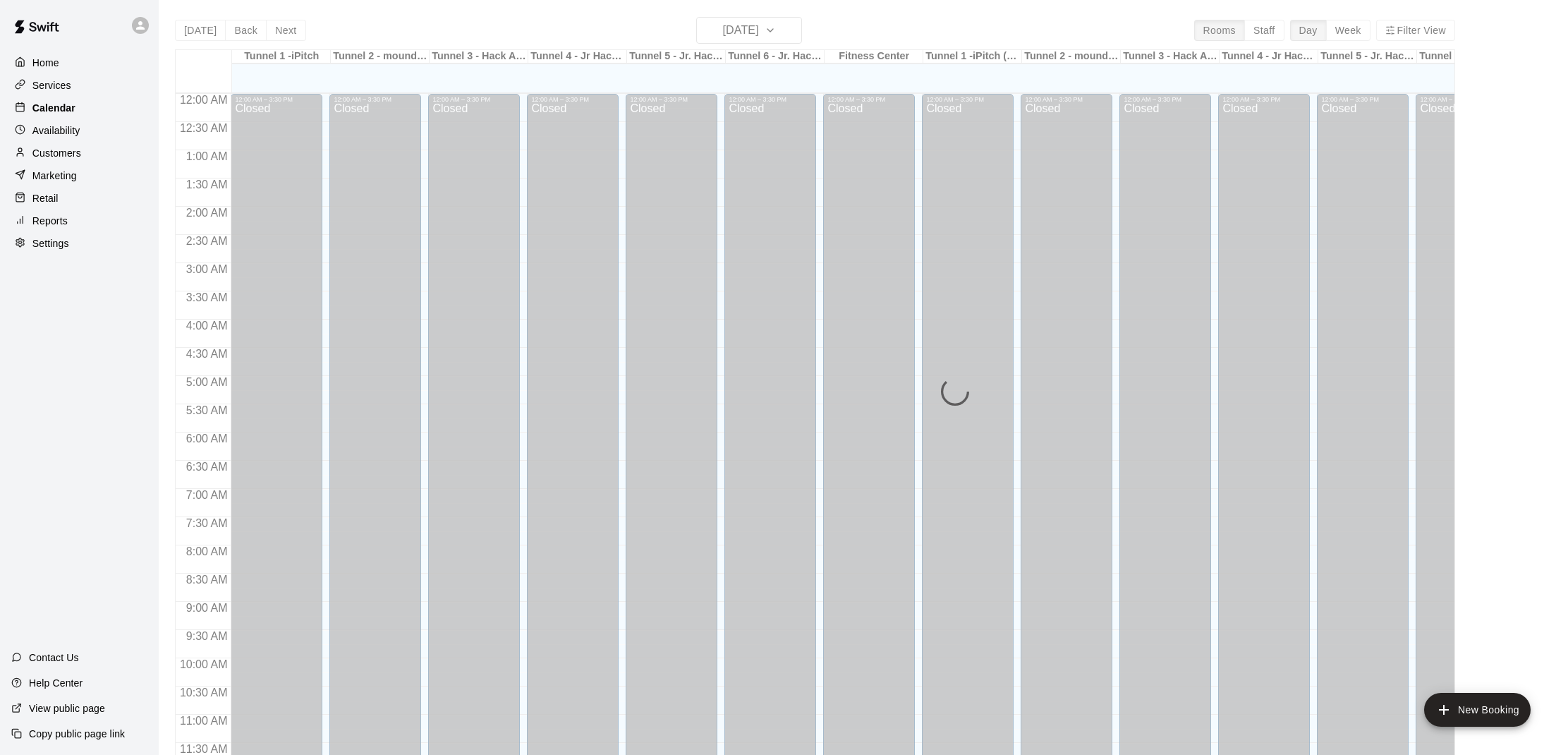
scroll to position [635, 0]
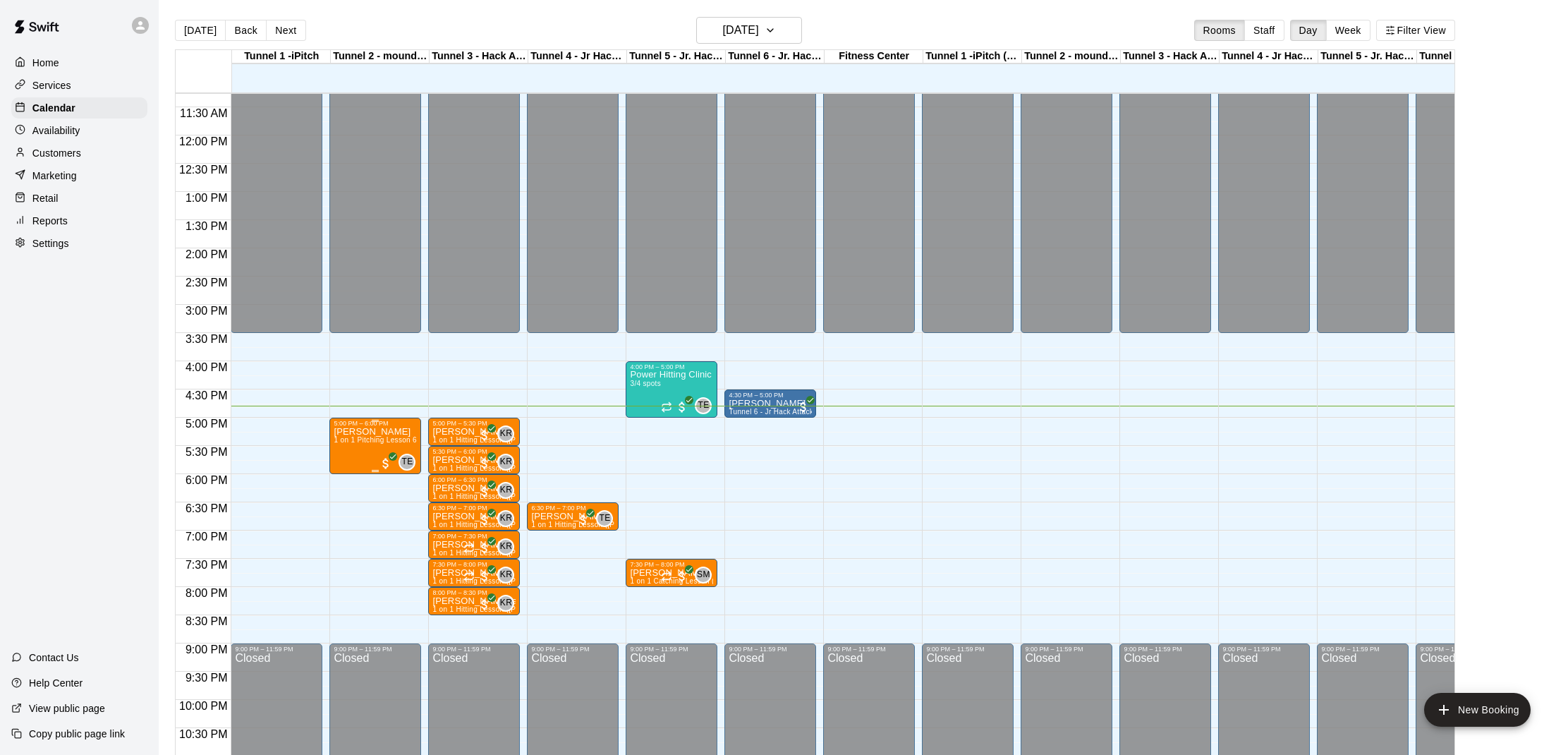
click at [365, 437] on span "1 on 1 Pitching Lesson 60 minutes ([PERSON_NAME])" at bounding box center [425, 439] width 184 height 8
click at [347, 479] on img "edit" at bounding box center [349, 485] width 16 height 16
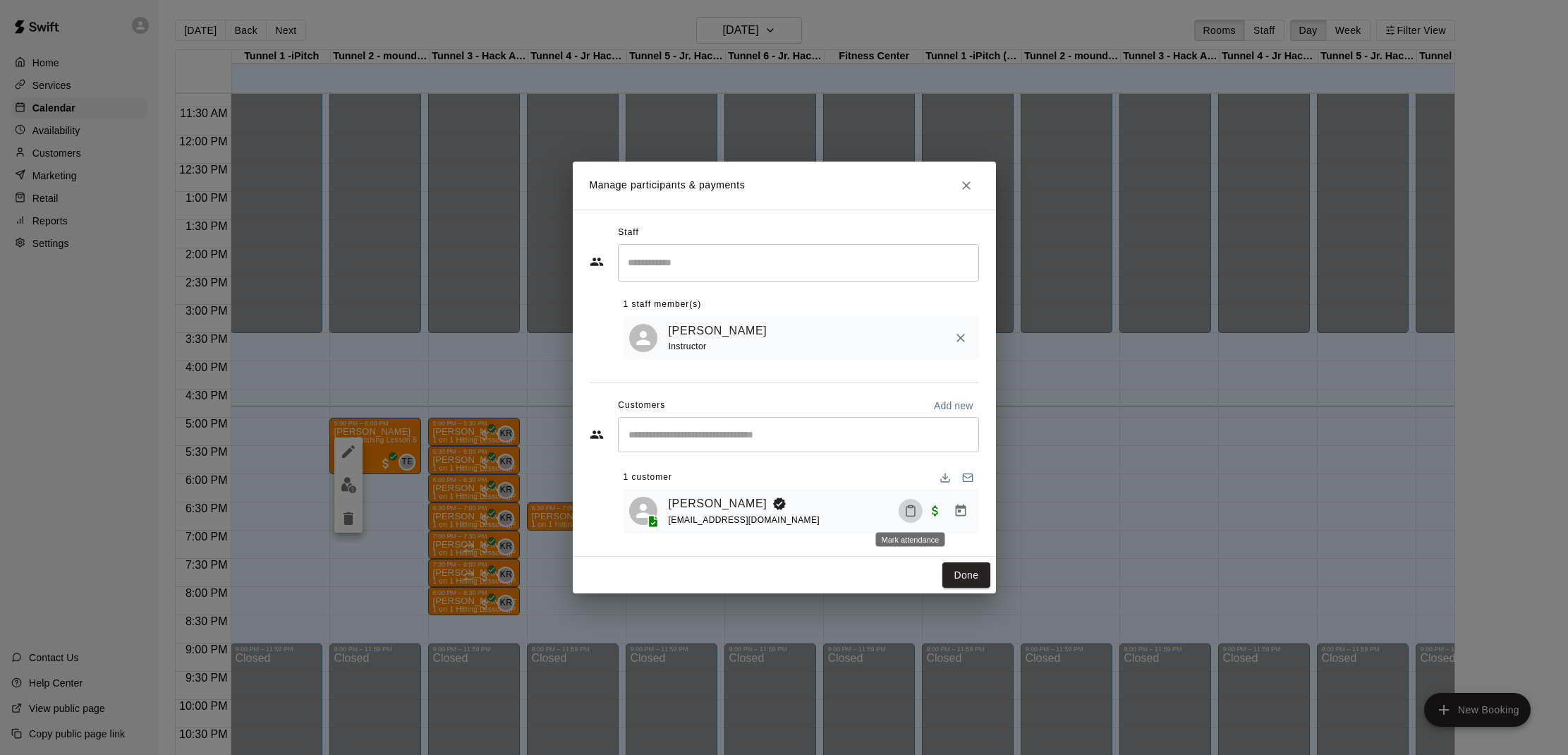
click at [917, 510] on button "Mark attendance" at bounding box center [910, 511] width 24 height 24
click at [948, 515] on p "[PERSON_NAME] attended" at bounding box center [1001, 510] width 125 height 14
click at [960, 577] on button "Done" at bounding box center [966, 575] width 47 height 26
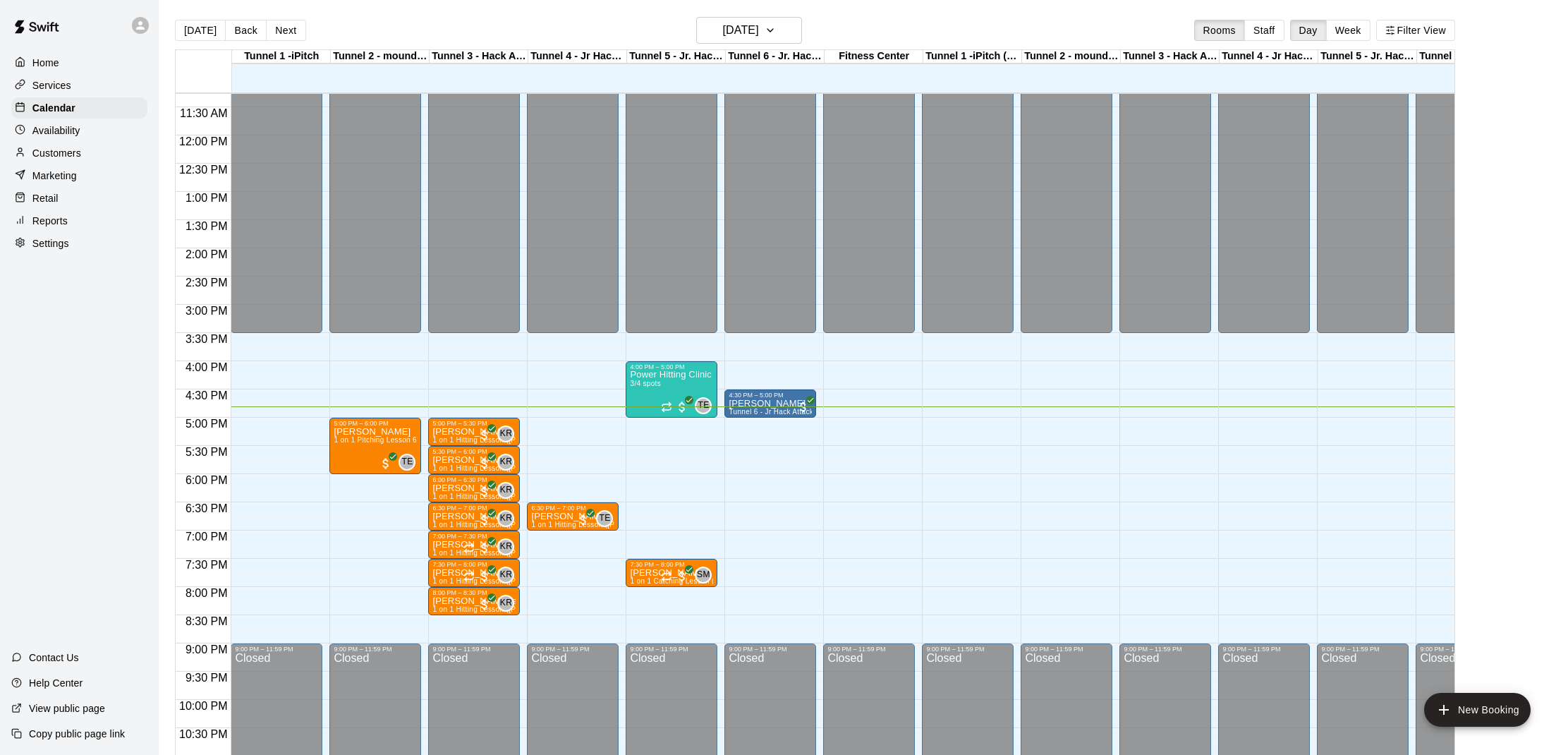
click at [90, 153] on div "Customers" at bounding box center [79, 153] width 136 height 22
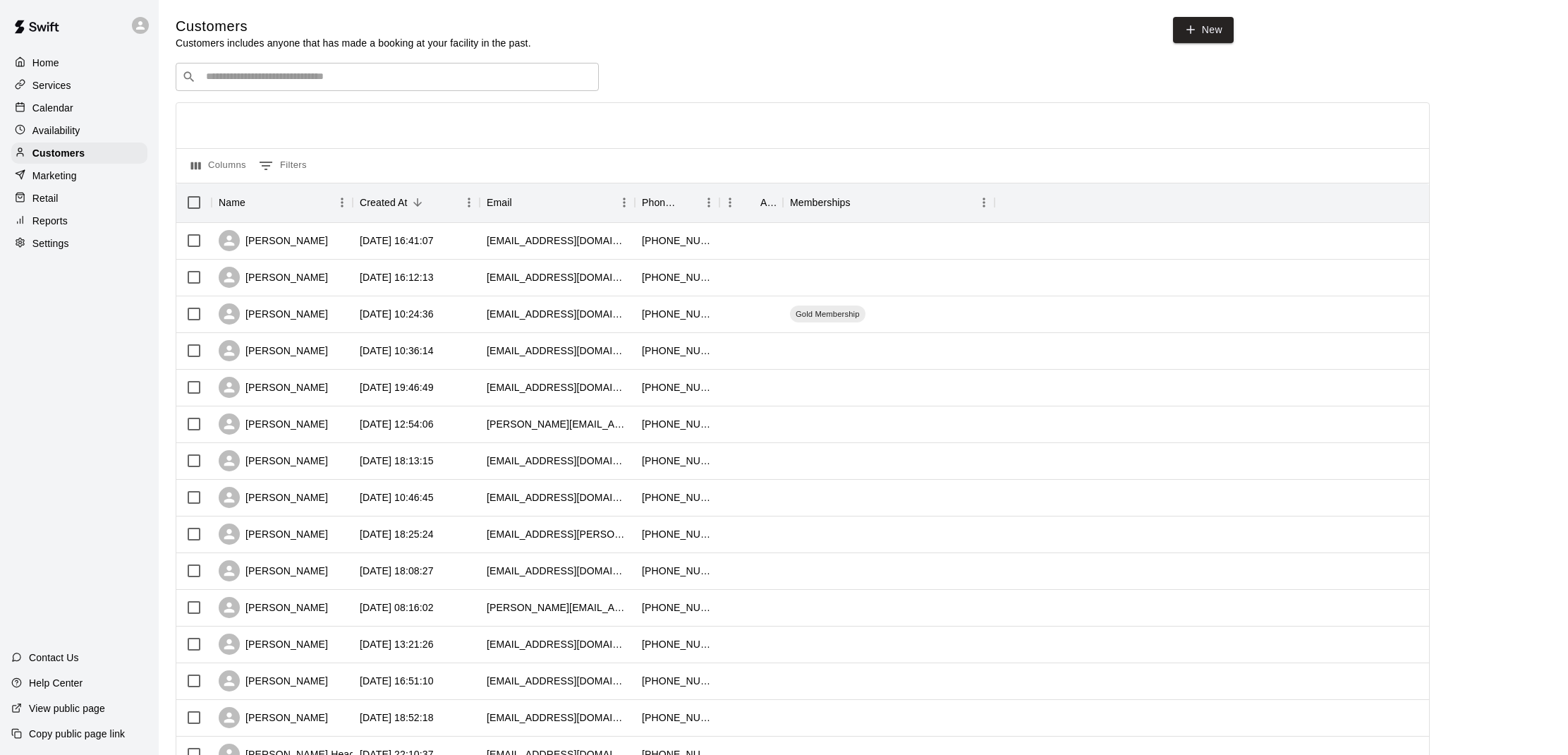
click at [296, 86] on div "​ ​" at bounding box center [387, 77] width 423 height 28
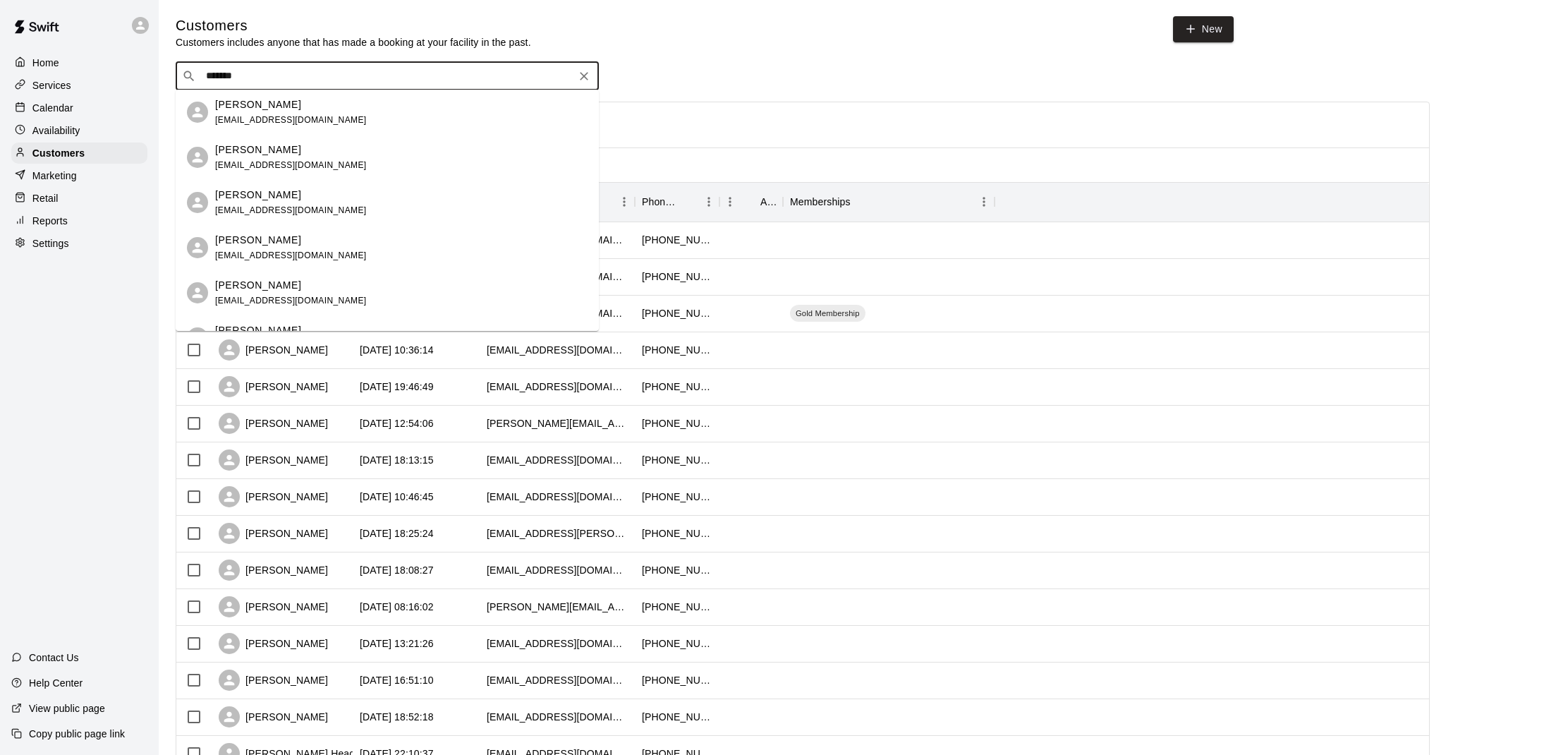
click at [63, 352] on div "Home Services Calendar Availability Customers Marketing Retail Reports Settings…" at bounding box center [79, 377] width 159 height 755
drag, startPoint x: 284, startPoint y: 72, endPoint x: 94, endPoint y: 60, distance: 190.4
click at [93, 61] on div "Home Services Calendar Availability Customers Marketing Retail Reports Settings…" at bounding box center [784, 607] width 1568 height 1217
type input "******"
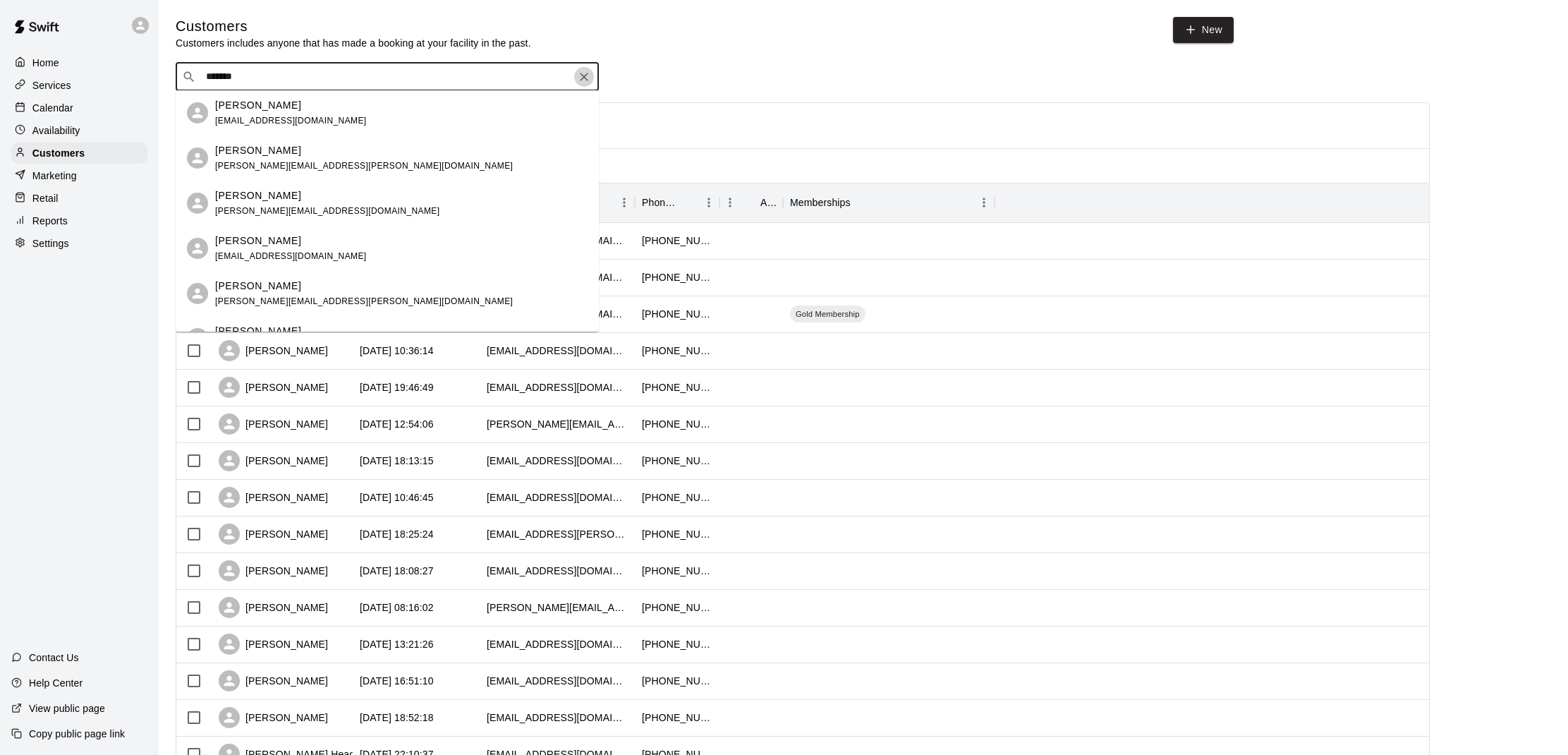
click at [577, 72] on icon "Clear" at bounding box center [584, 77] width 14 height 14
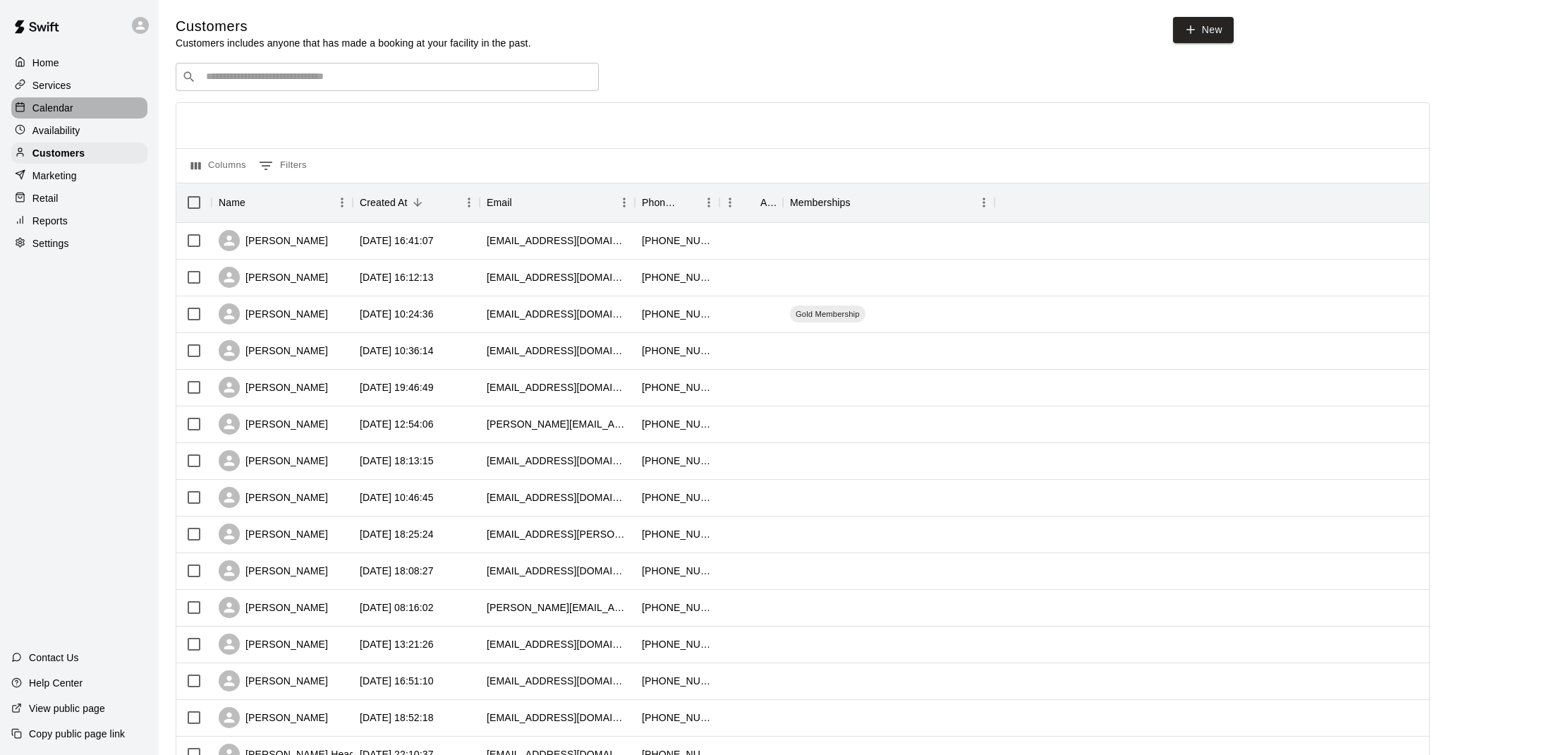
click at [89, 113] on div "Calendar" at bounding box center [79, 108] width 136 height 22
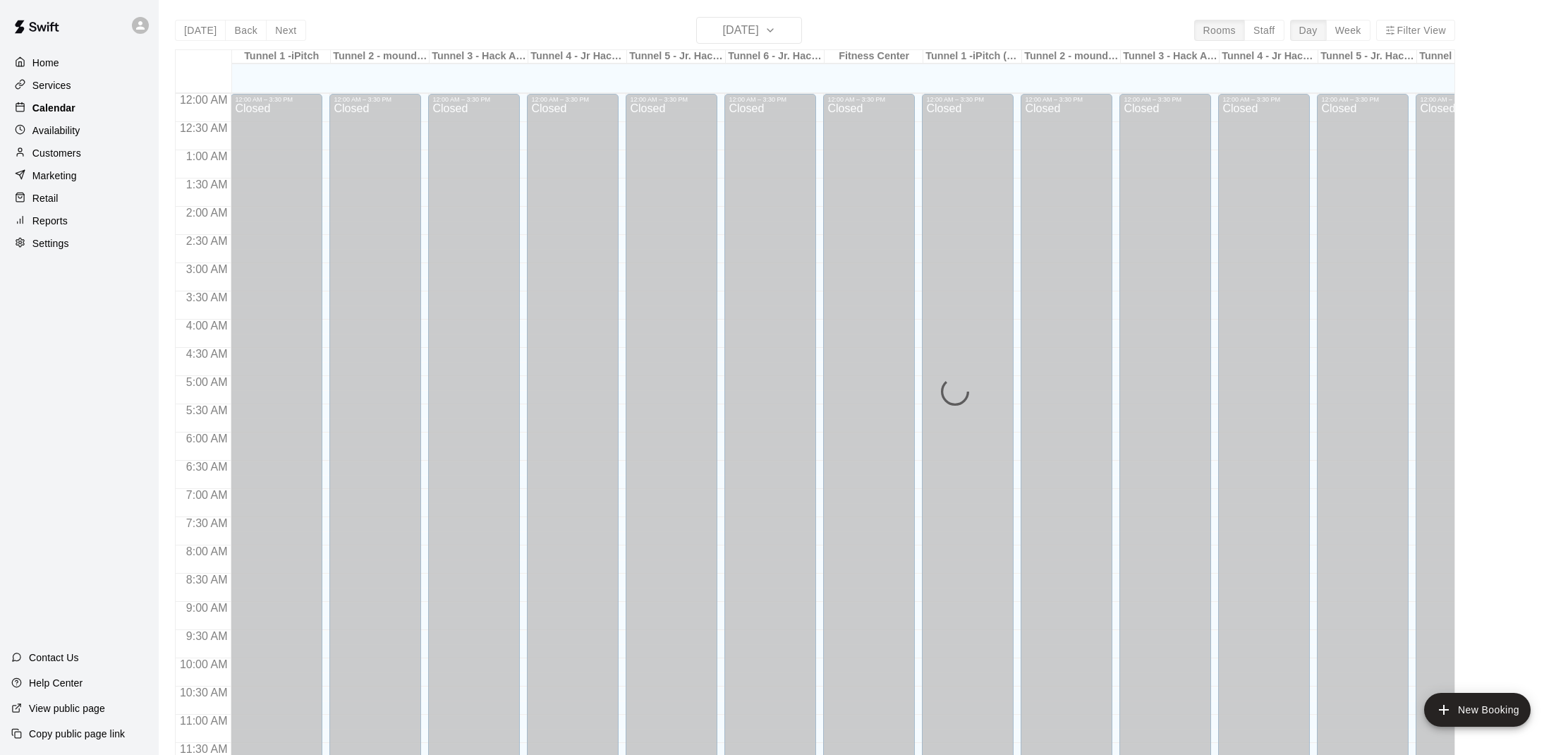
scroll to position [635, 0]
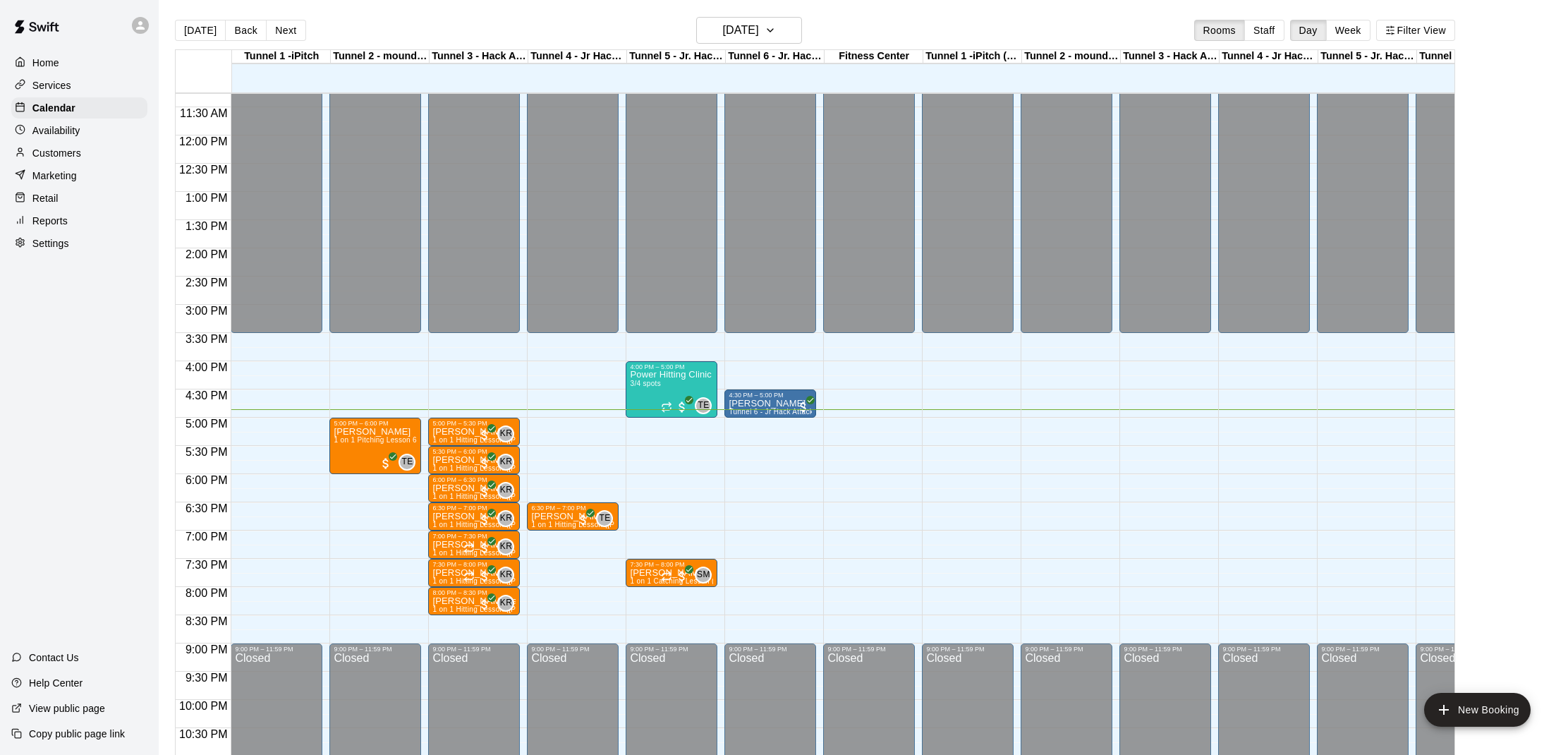
click at [77, 148] on p "Customers" at bounding box center [57, 153] width 48 height 14
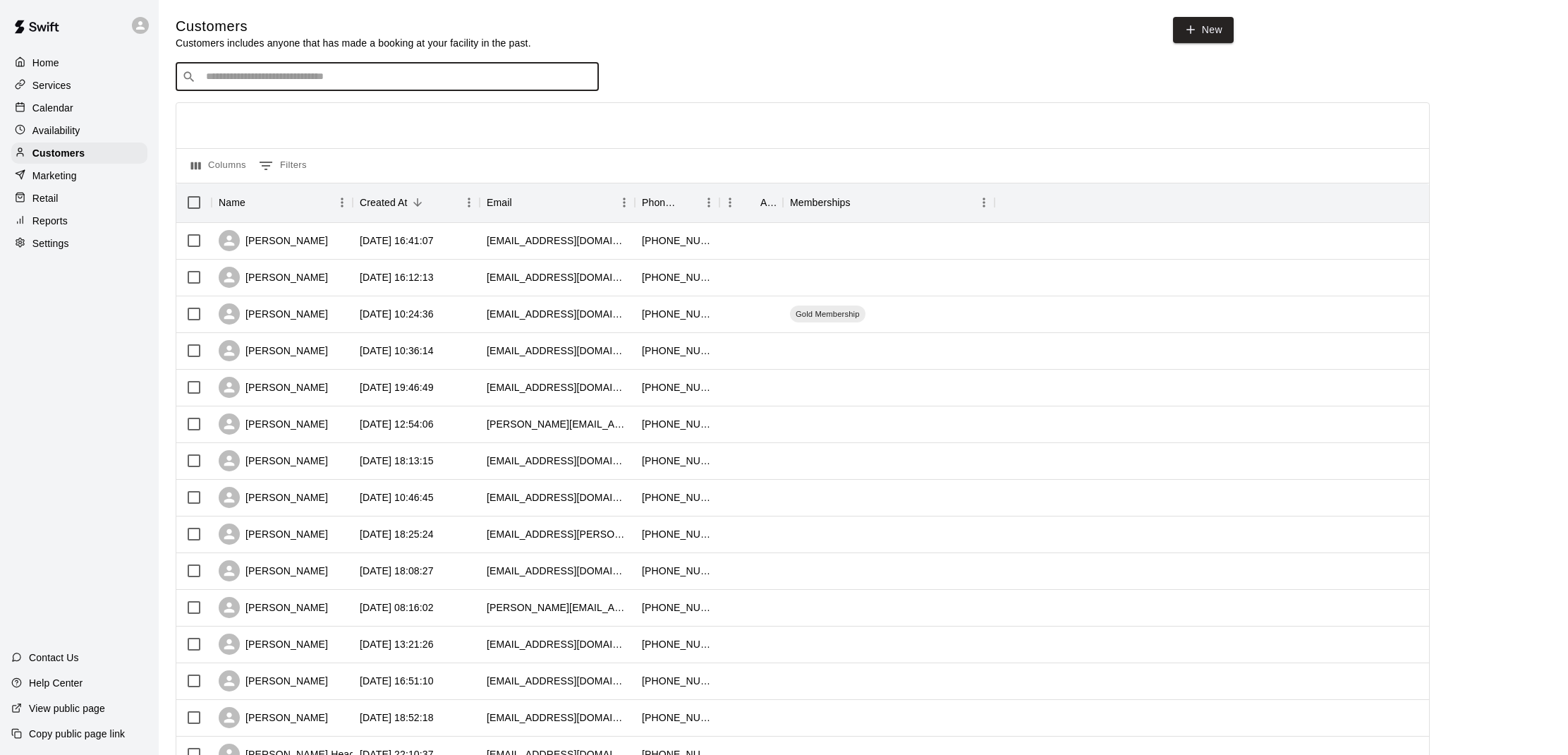
drag, startPoint x: 223, startPoint y: 72, endPoint x: 253, endPoint y: 83, distance: 32.0
click at [237, 79] on input "Search customers by name or email" at bounding box center [397, 77] width 391 height 14
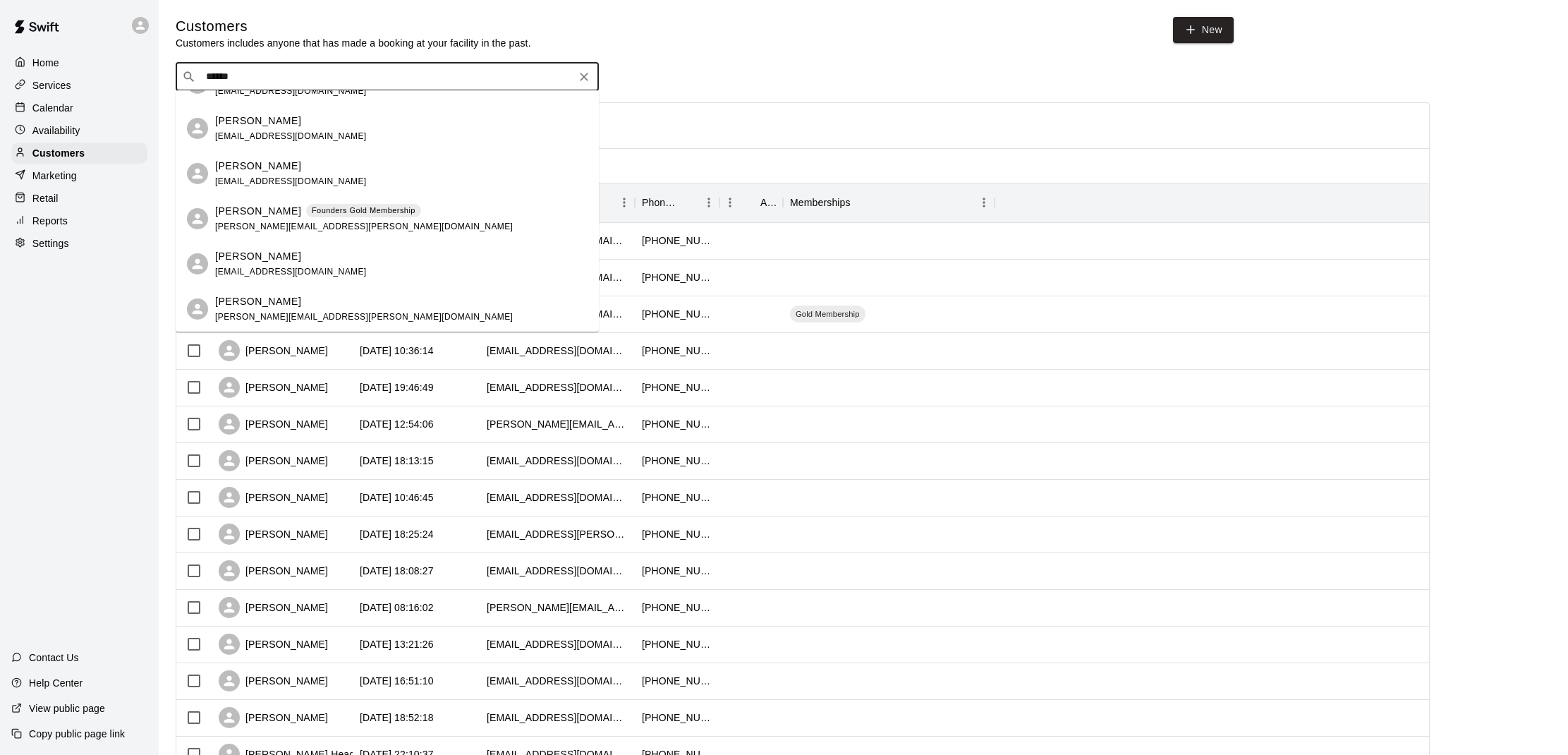
scroll to position [0, 1]
type input "******"
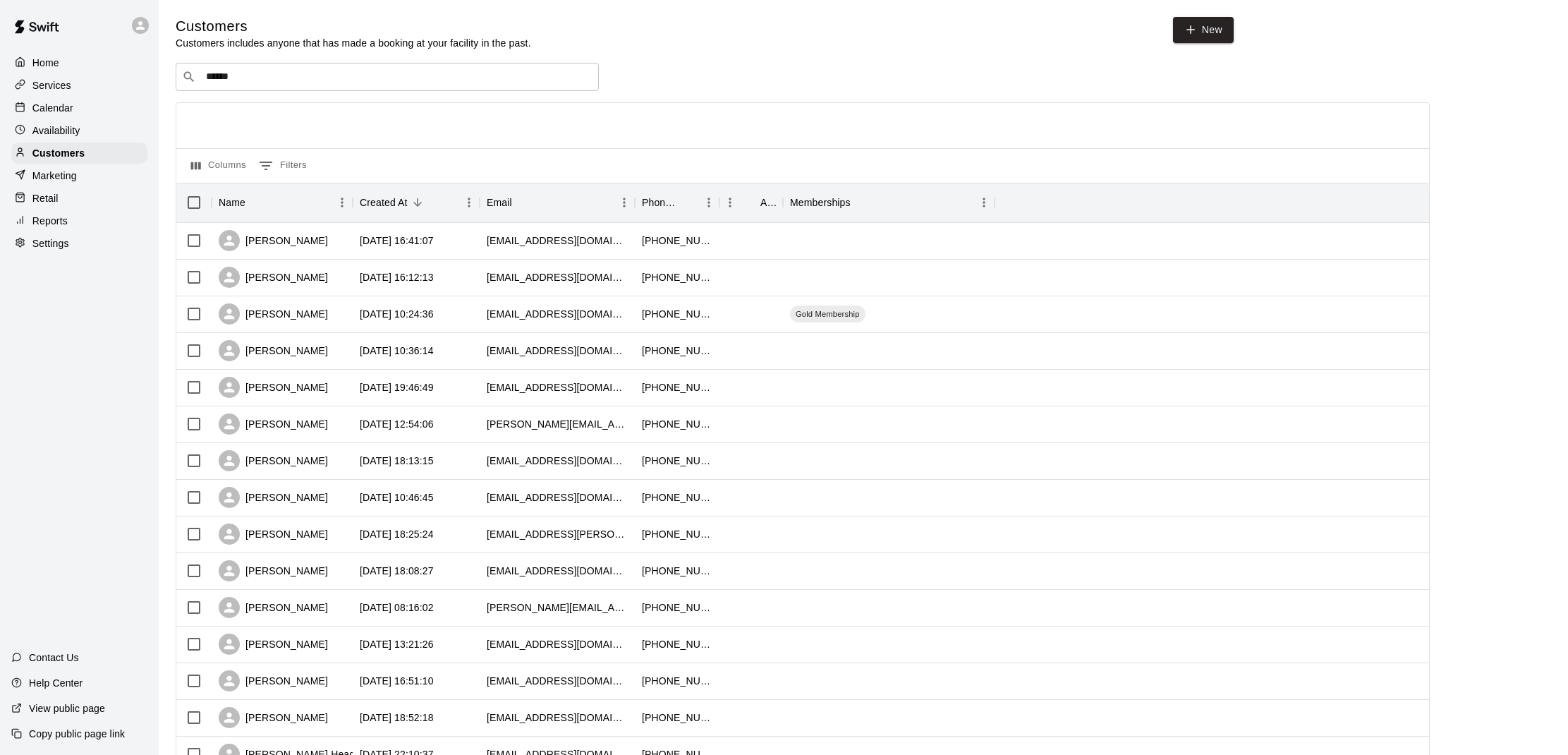
click at [115, 359] on div "Home Services Calendar Availability Customers Marketing Retail Reports Settings…" at bounding box center [79, 377] width 159 height 755
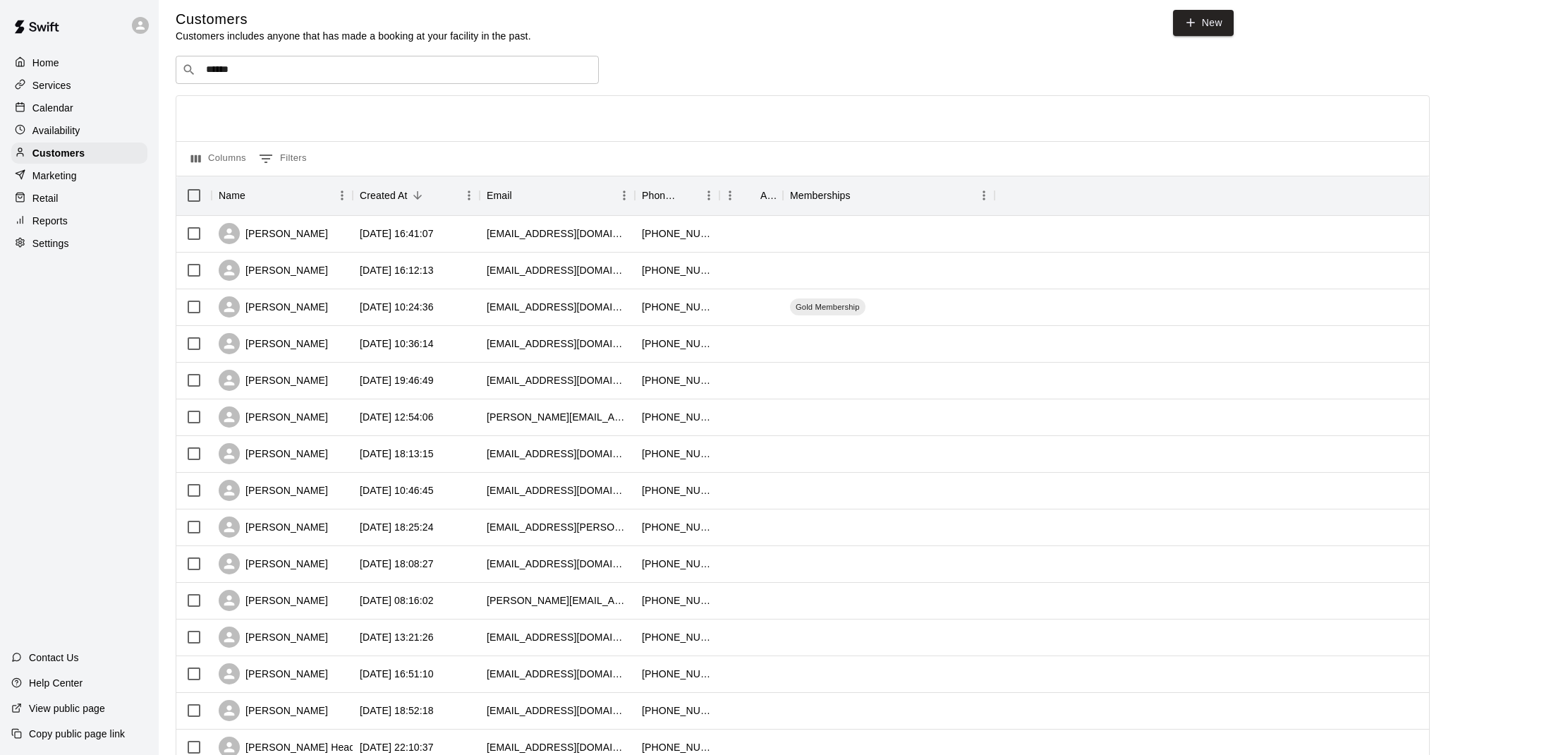
scroll to position [6, 0]
click at [52, 115] on div "Calendar" at bounding box center [79, 108] width 136 height 22
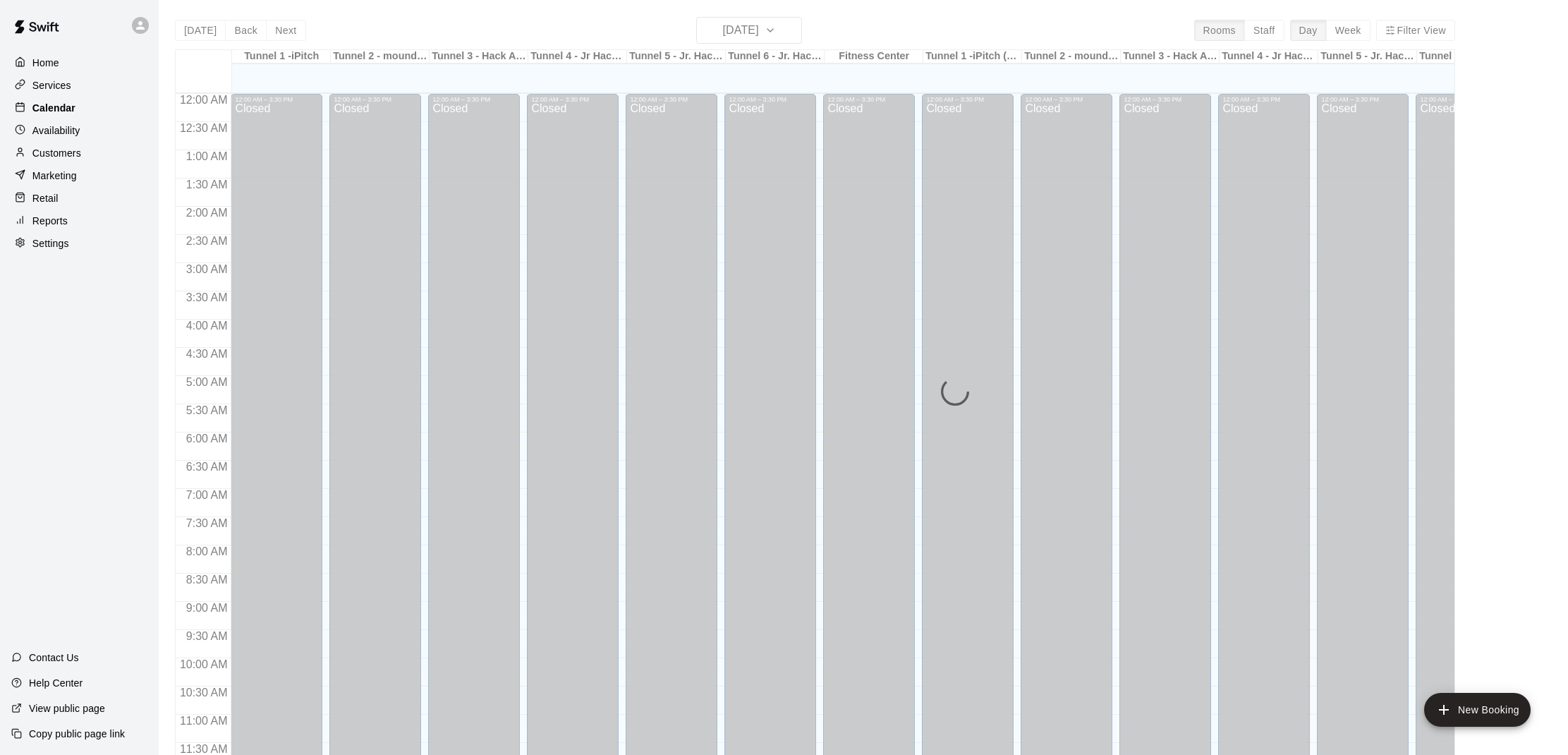
scroll to position [635, 0]
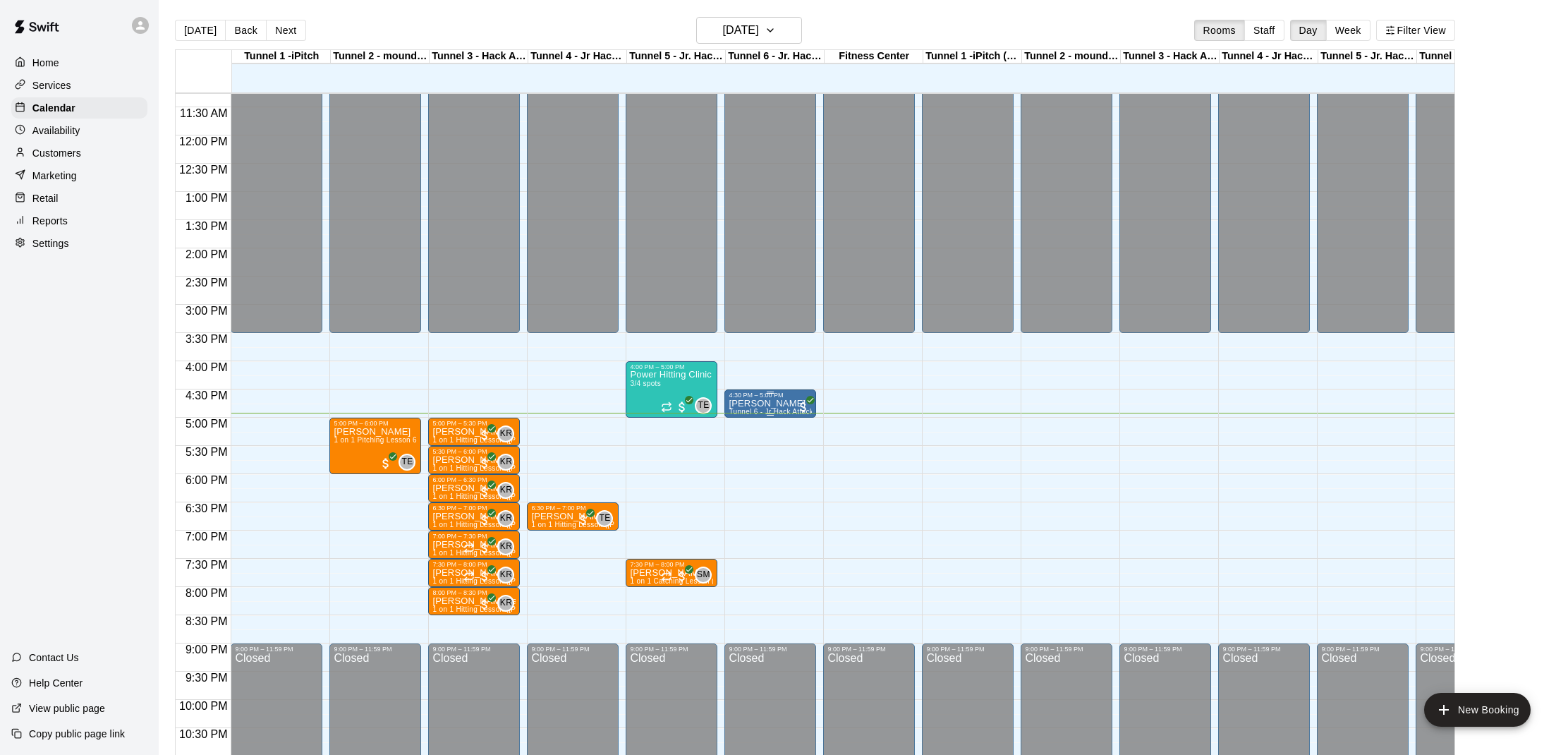
click at [766, 404] on p "[PERSON_NAME]" at bounding box center [770, 404] width 83 height 0
click at [744, 445] on img "edit" at bounding box center [744, 452] width 16 height 16
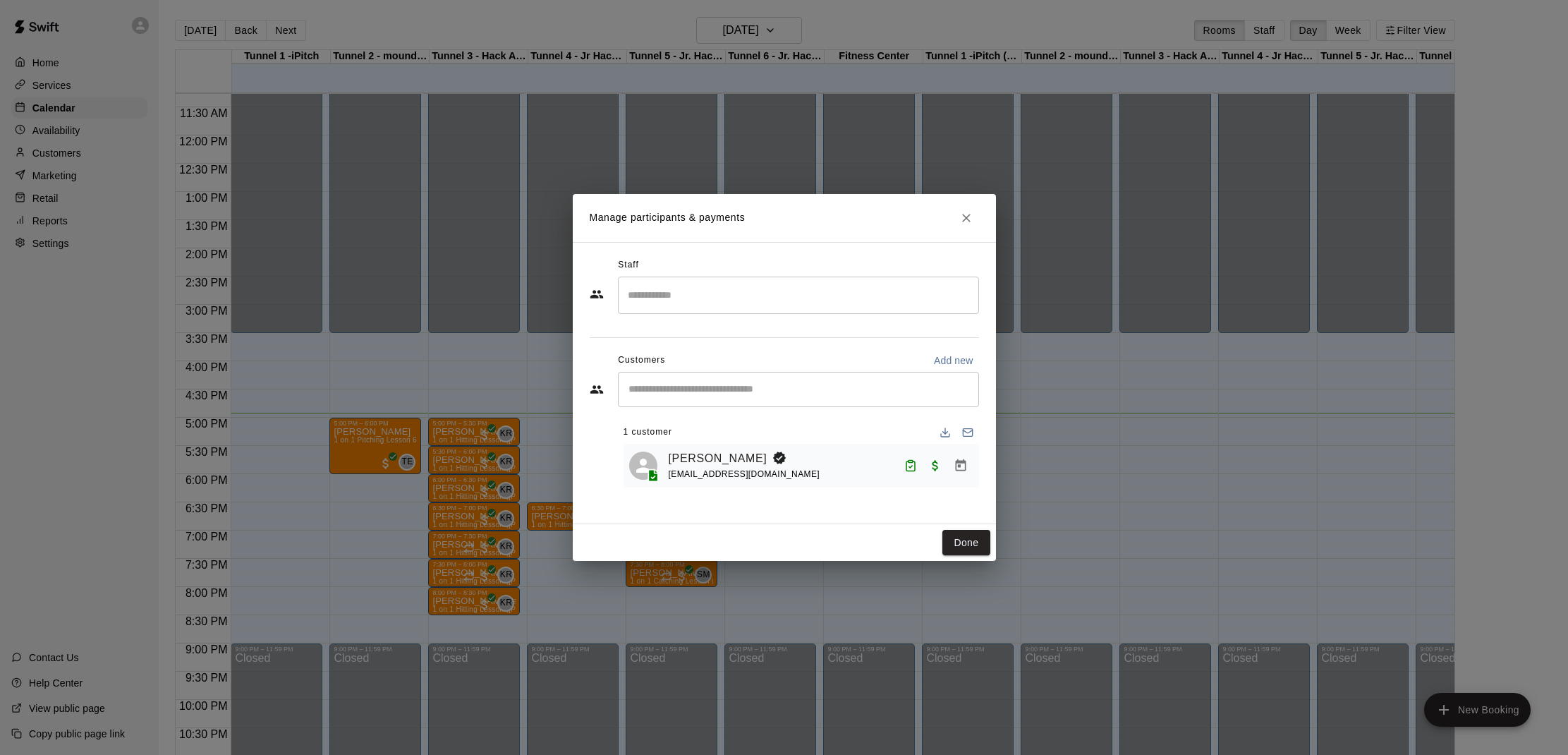
click at [703, 410] on div "1 customer Beau Reed breed1424@gmail.com" at bounding box center [802, 449] width 356 height 79
click at [697, 387] on input "Start typing to search customers..." at bounding box center [798, 389] width 349 height 14
type input "*******"
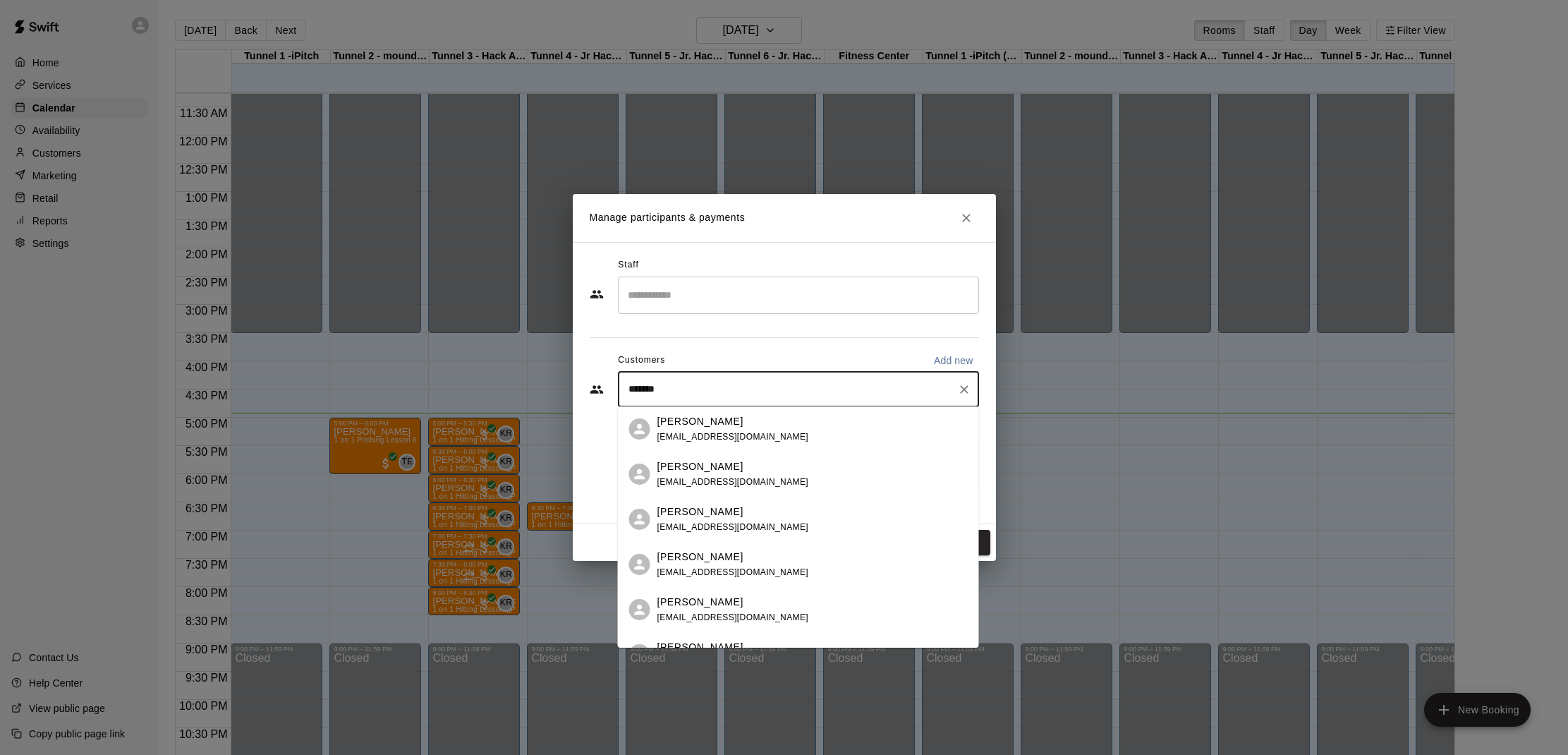
click at [708, 419] on p "[PERSON_NAME]" at bounding box center [701, 421] width 86 height 15
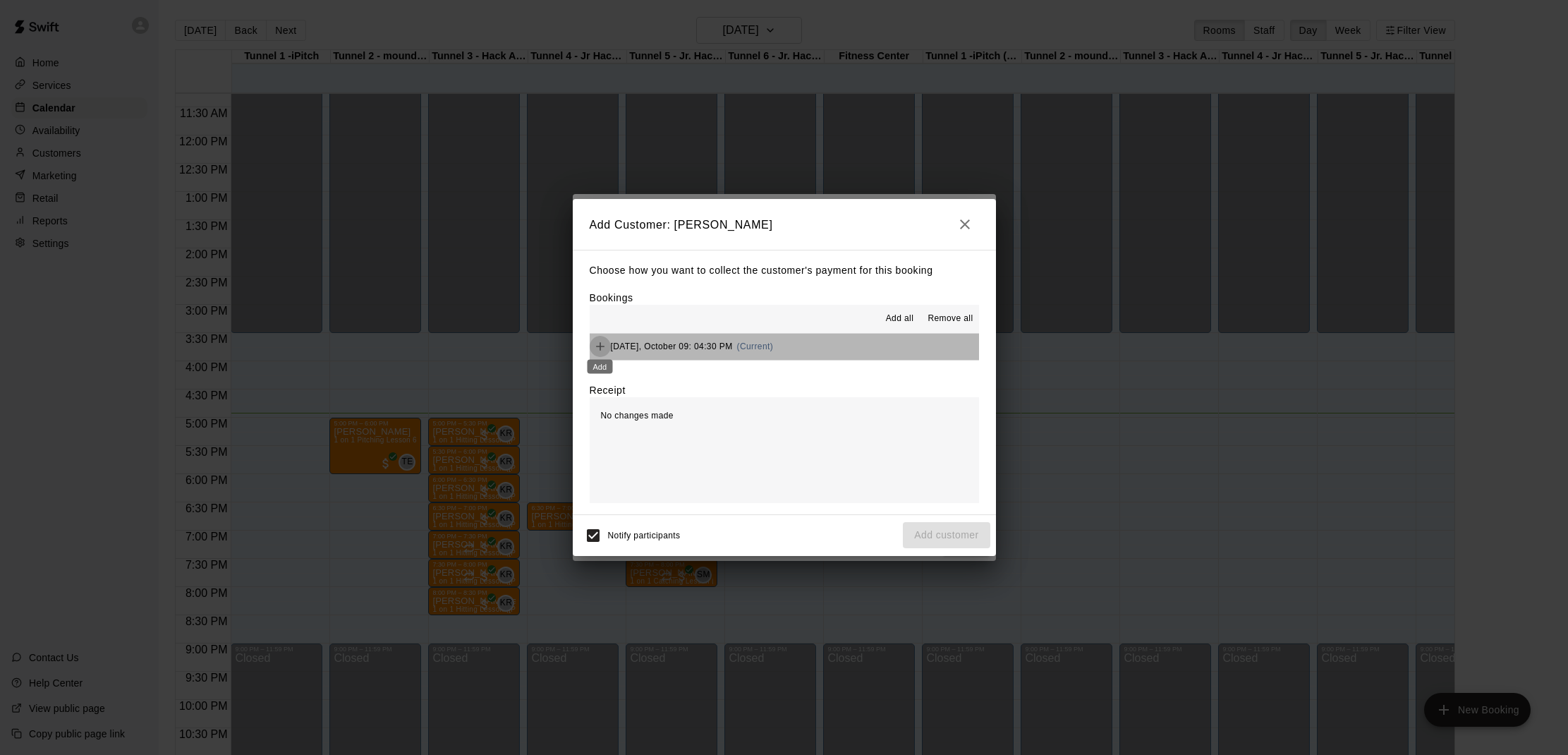
click at [597, 342] on icon "Add" at bounding box center [600, 346] width 14 height 14
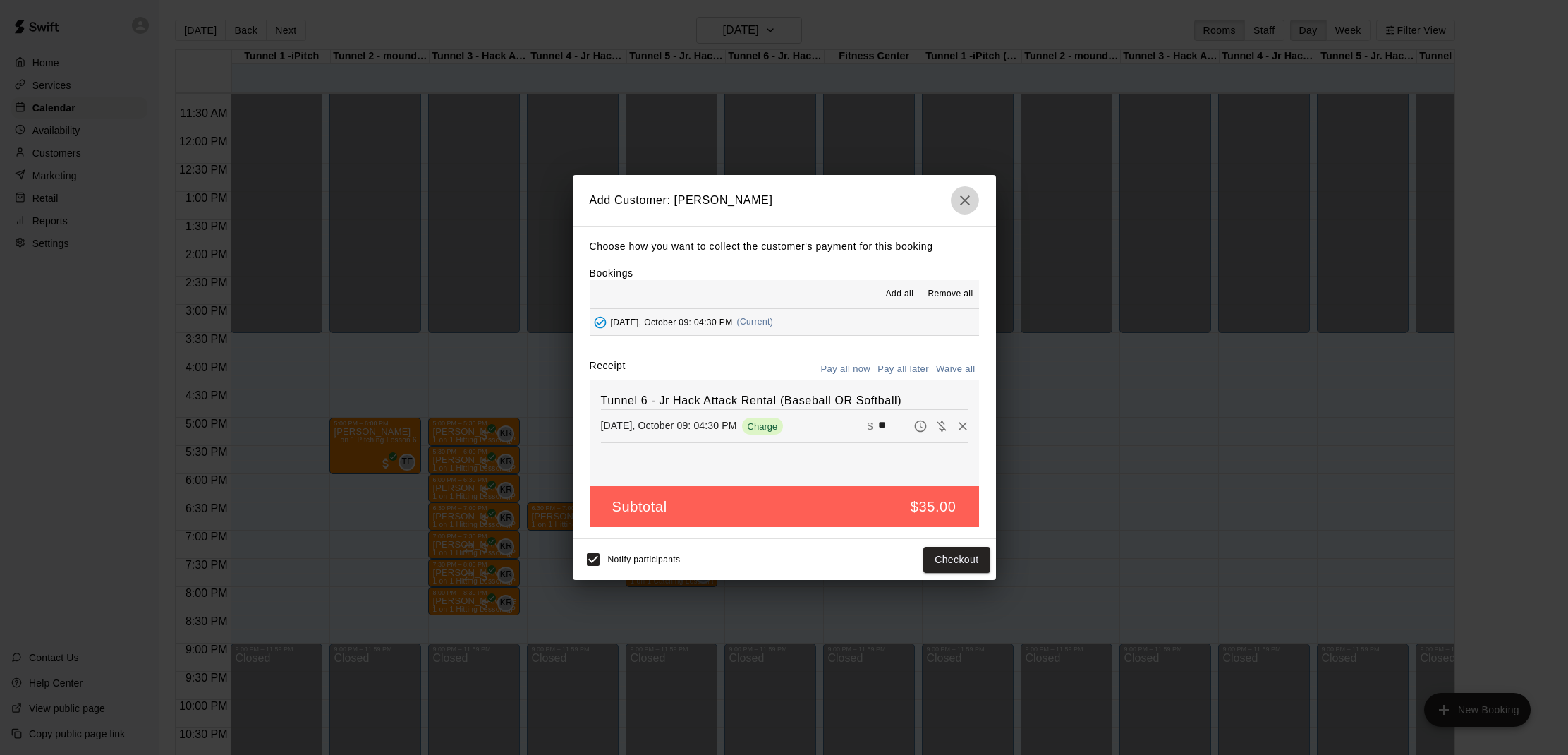
click at [956, 198] on icon "button" at bounding box center [965, 200] width 17 height 17
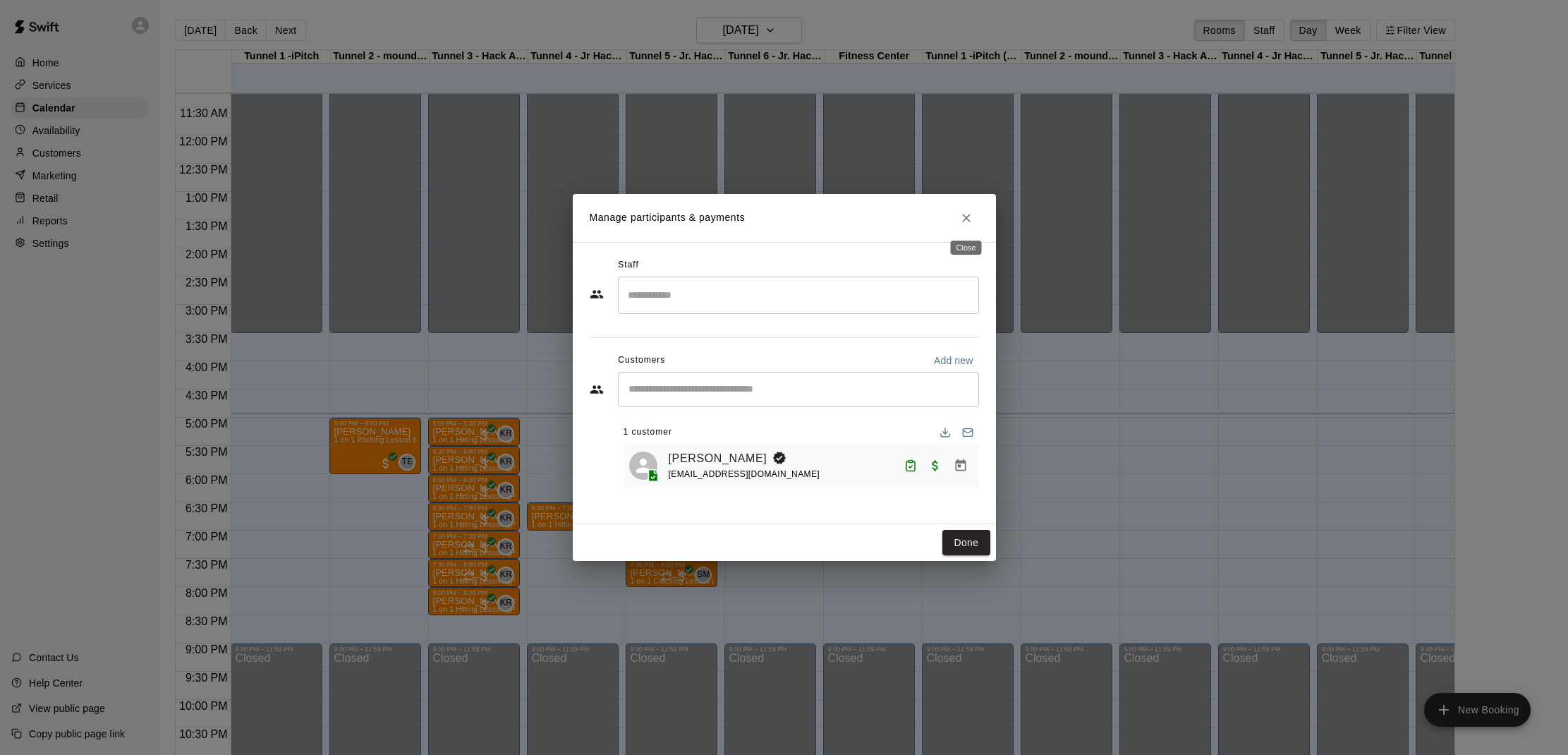
click at [967, 211] on icon "Close" at bounding box center [967, 217] width 14 height 14
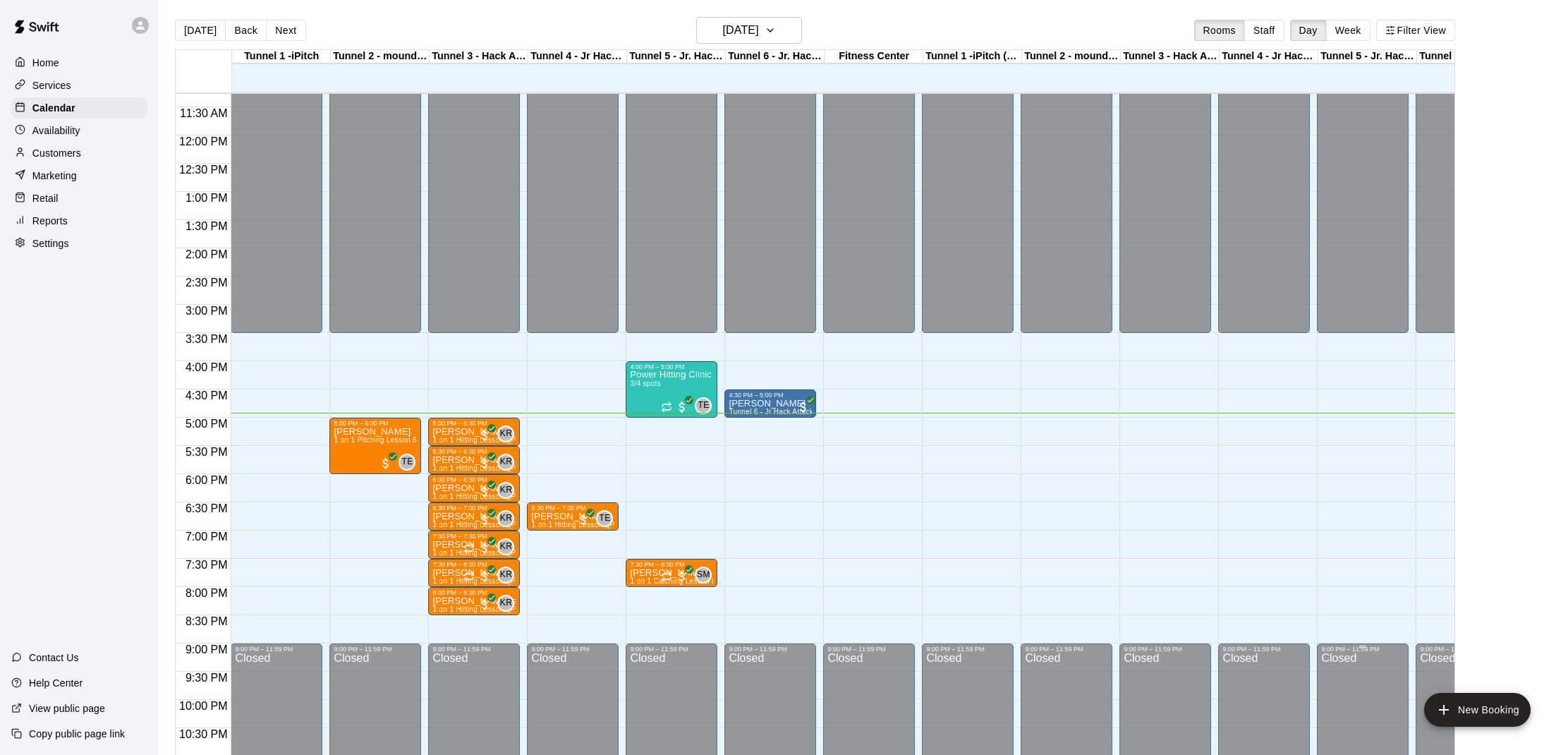
scroll to position [632, 0]
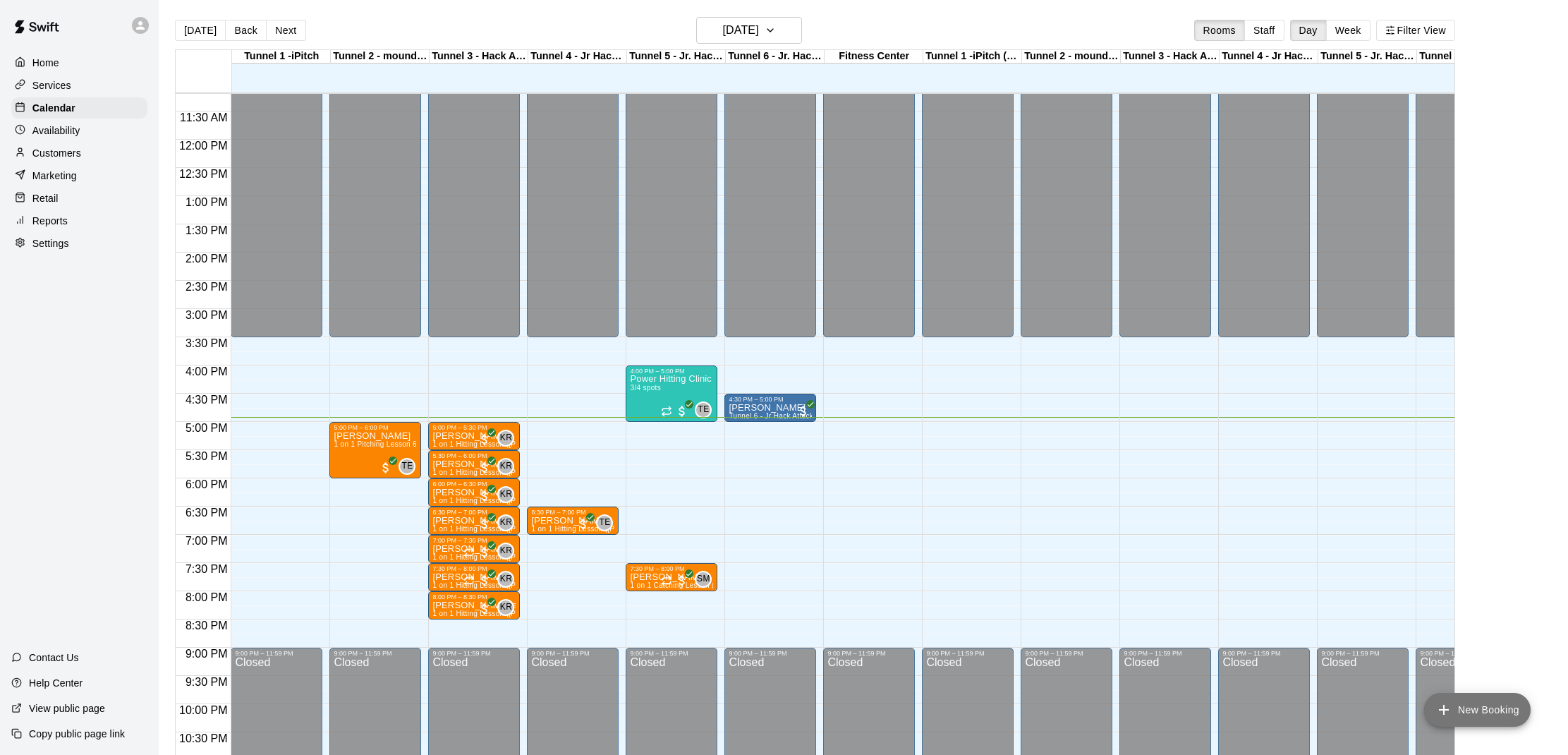
click at [1502, 716] on button "New Booking" at bounding box center [1477, 709] width 106 height 34
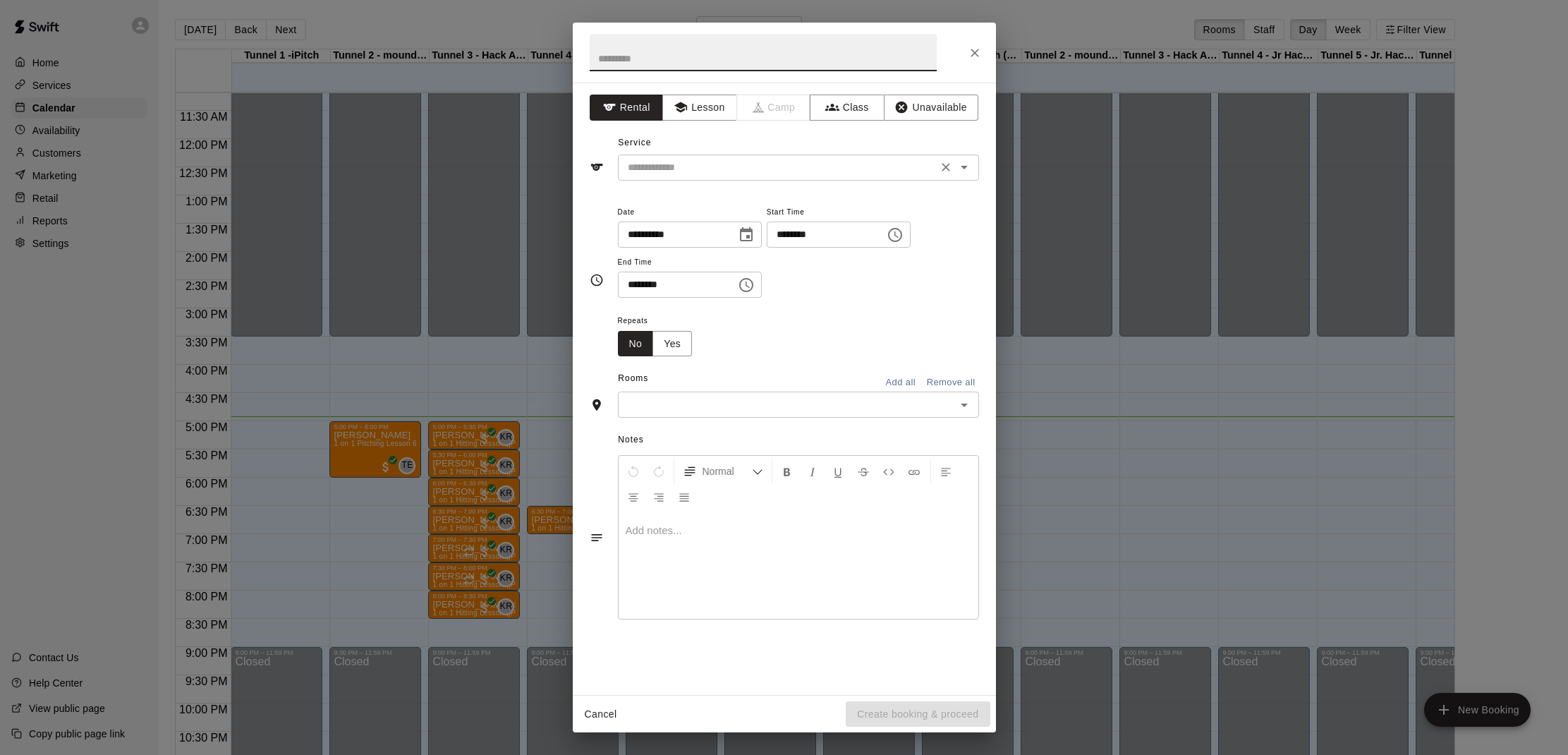
click at [733, 164] on input "text" at bounding box center [778, 167] width 311 height 17
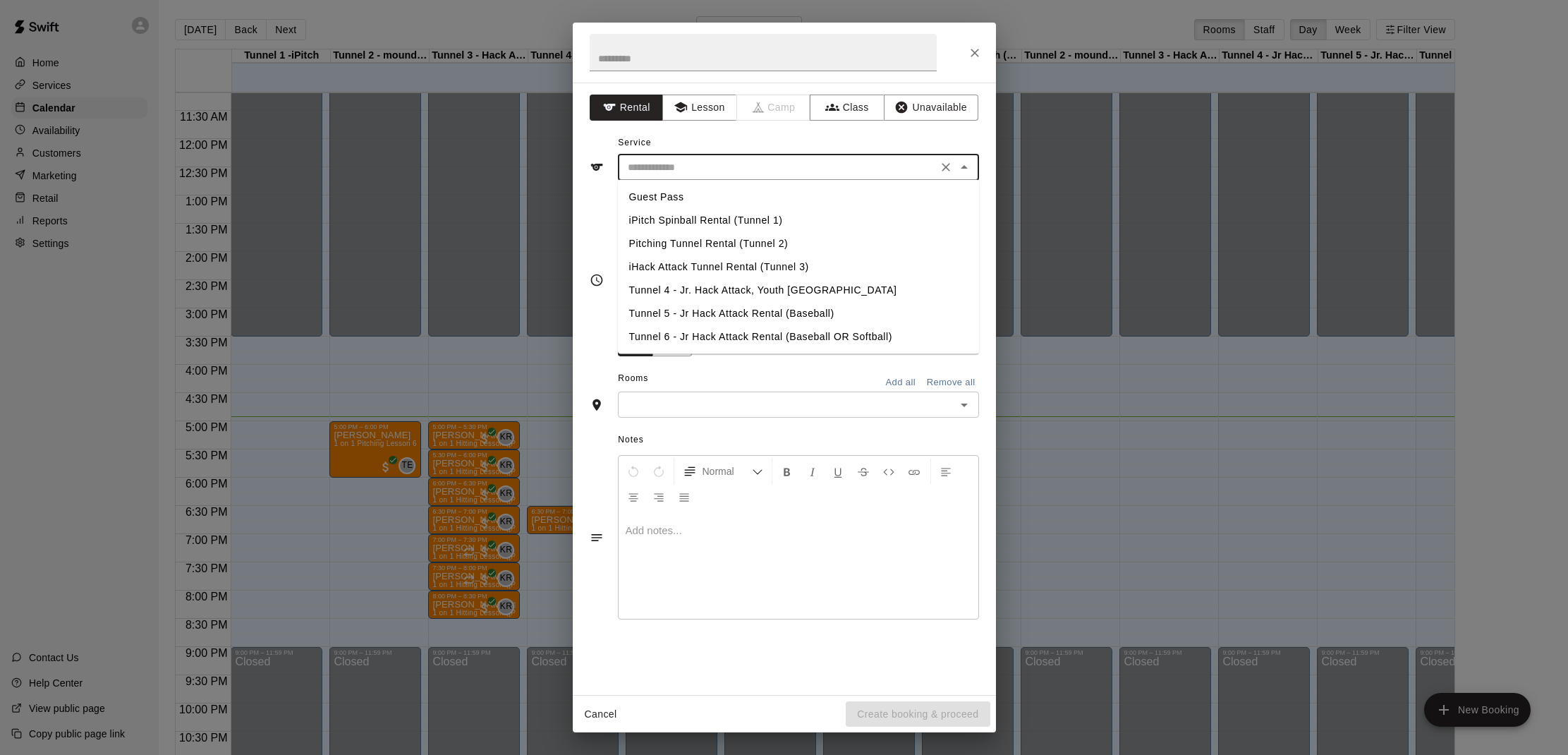
click at [712, 337] on li "Tunnel 6 - Jr Hack Attack Rental (Baseball OR Softball)" at bounding box center [798, 337] width 362 height 23
type input "**********"
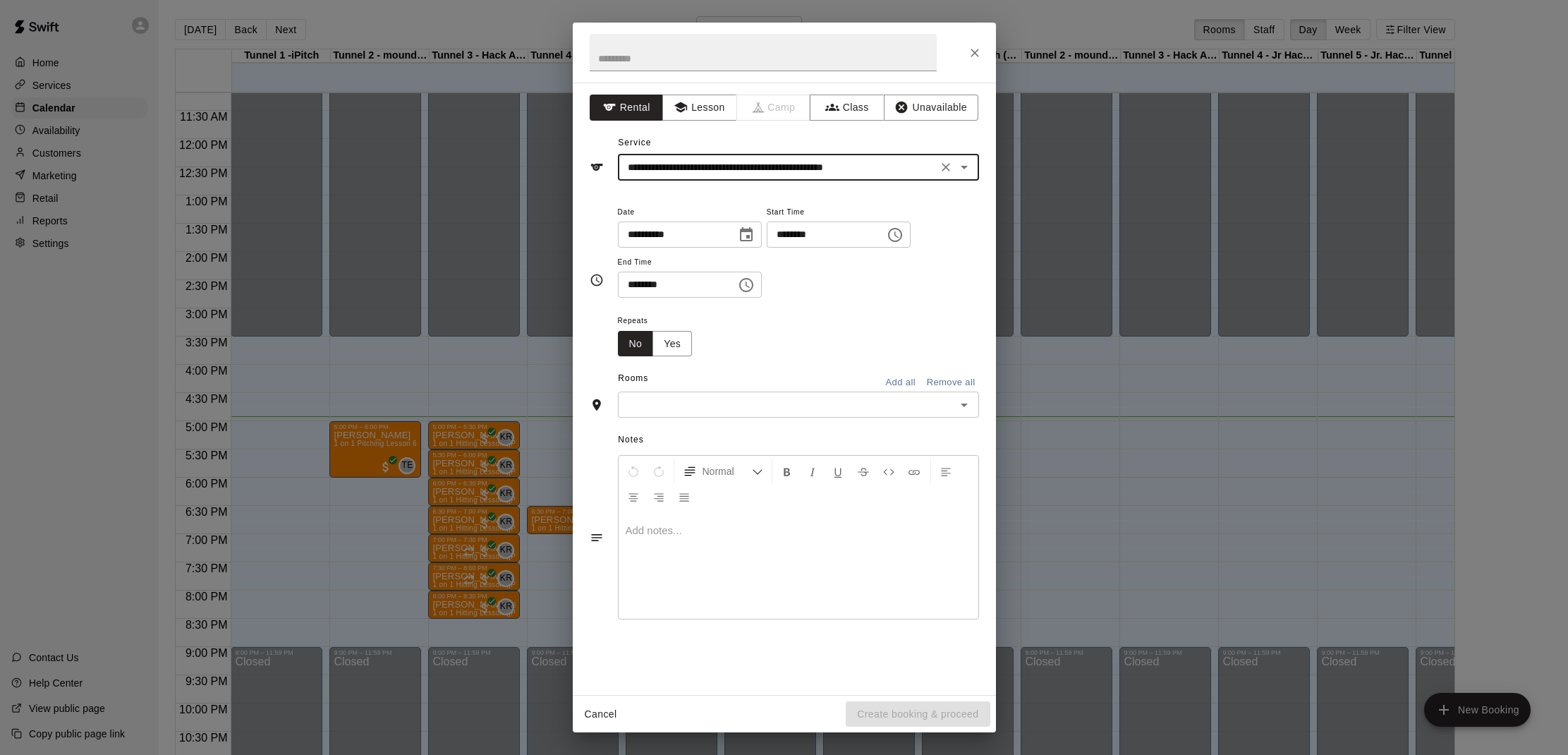
click at [702, 406] on input "text" at bounding box center [787, 405] width 330 height 17
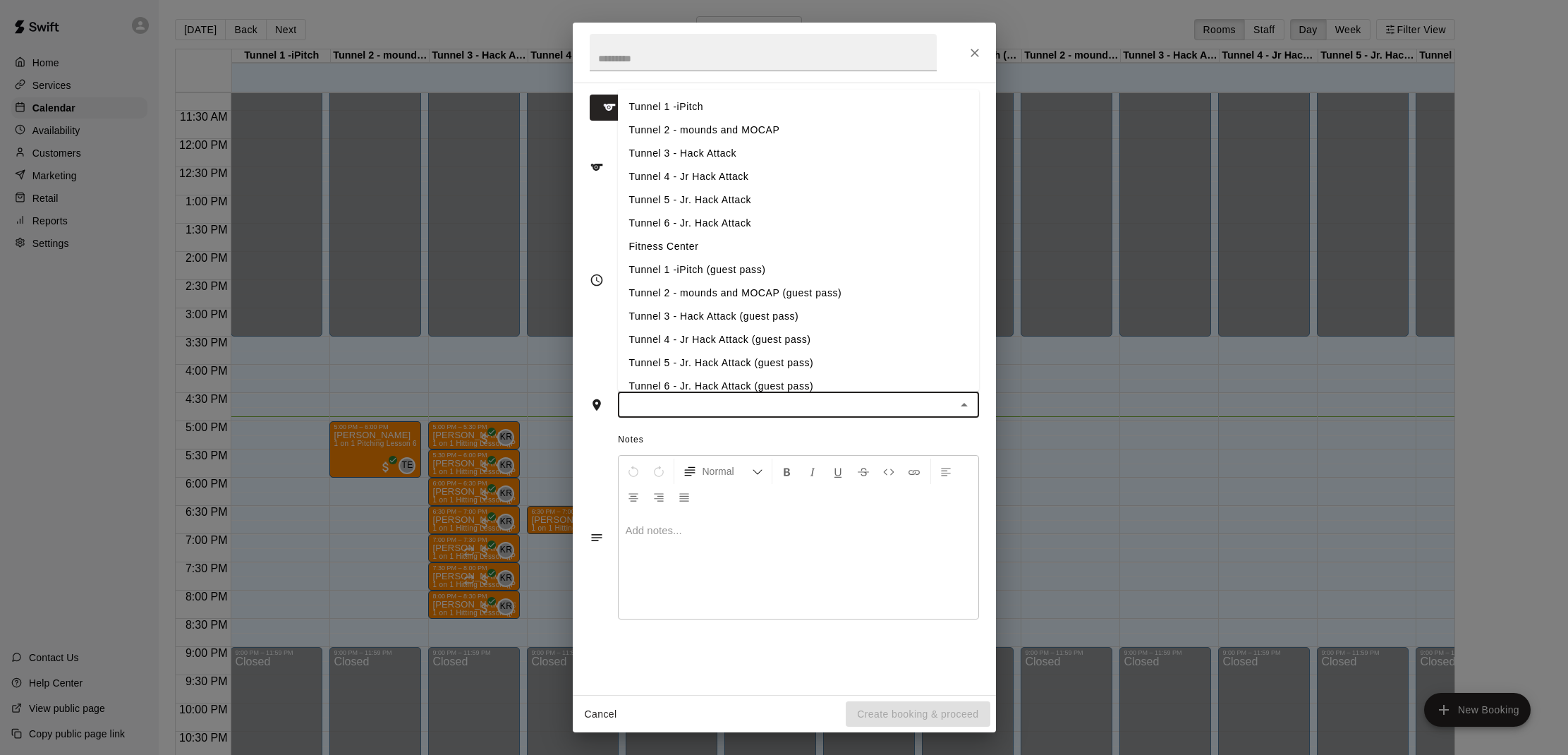
click at [711, 384] on li "Tunnel 6 - Jr. Hack Attack (guest pass)" at bounding box center [798, 386] width 362 height 23
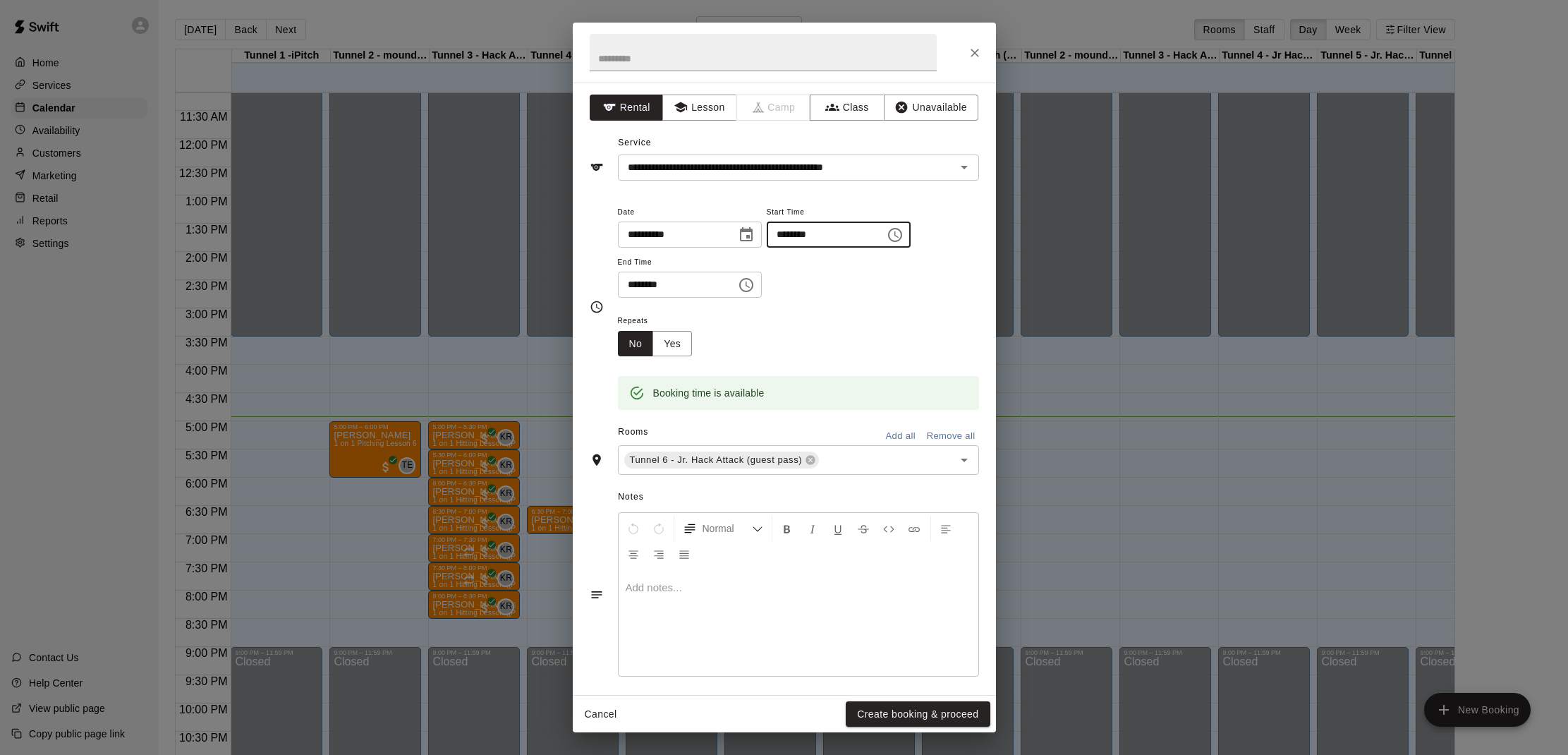
click at [873, 238] on input "********" at bounding box center [822, 235] width 109 height 26
click at [816, 236] on input "********" at bounding box center [822, 235] width 109 height 26
click at [910, 233] on button "Choose time, selected time is 4:00 PM" at bounding box center [895, 235] width 28 height 28
click at [871, 419] on button "OK" at bounding box center [864, 430] width 45 height 26
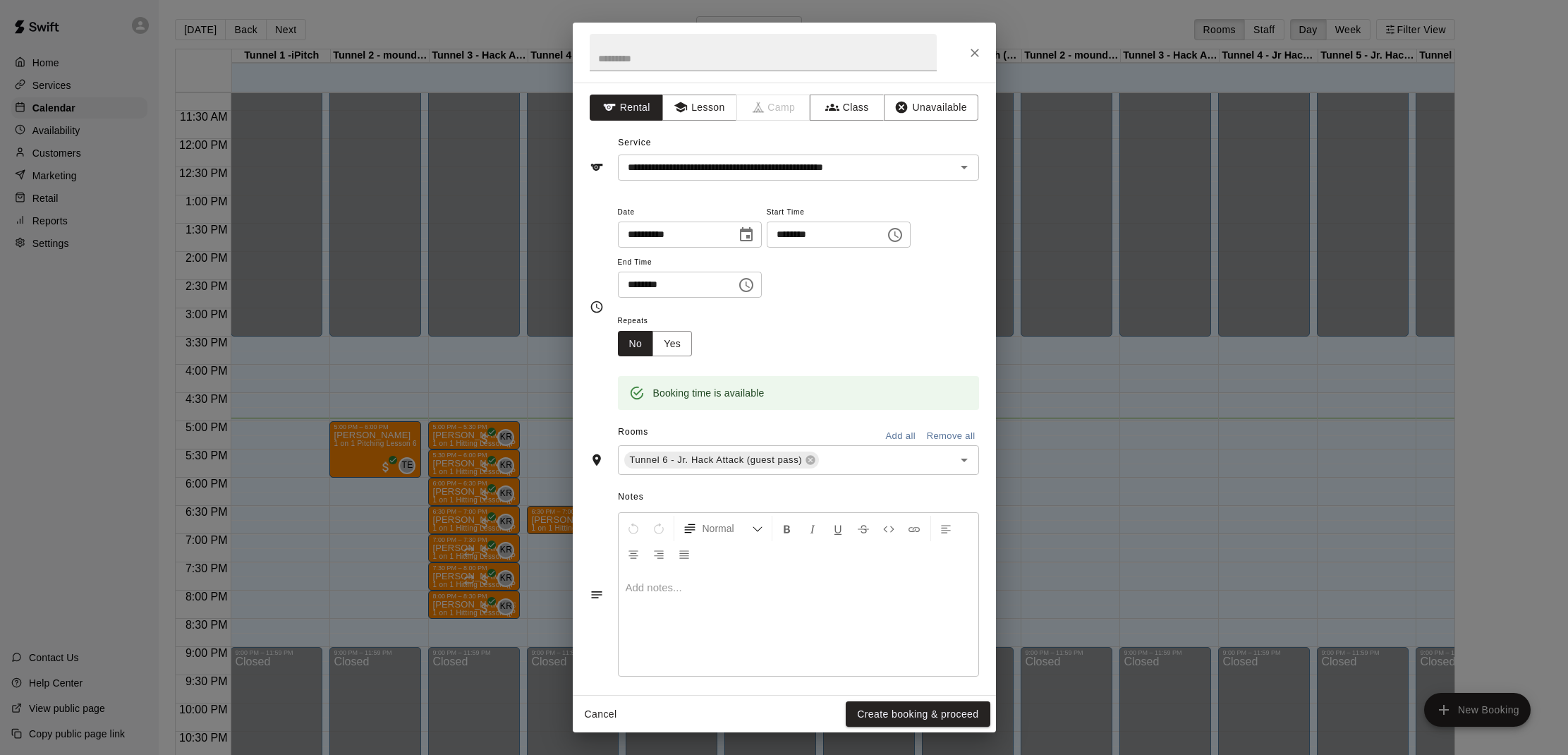
drag, startPoint x: 987, startPoint y: 43, endPoint x: 979, endPoint y: 49, distance: 10.0
click at [986, 44] on div at bounding box center [784, 52] width 423 height 60
click at [972, 55] on icon "Close" at bounding box center [975, 53] width 9 height 9
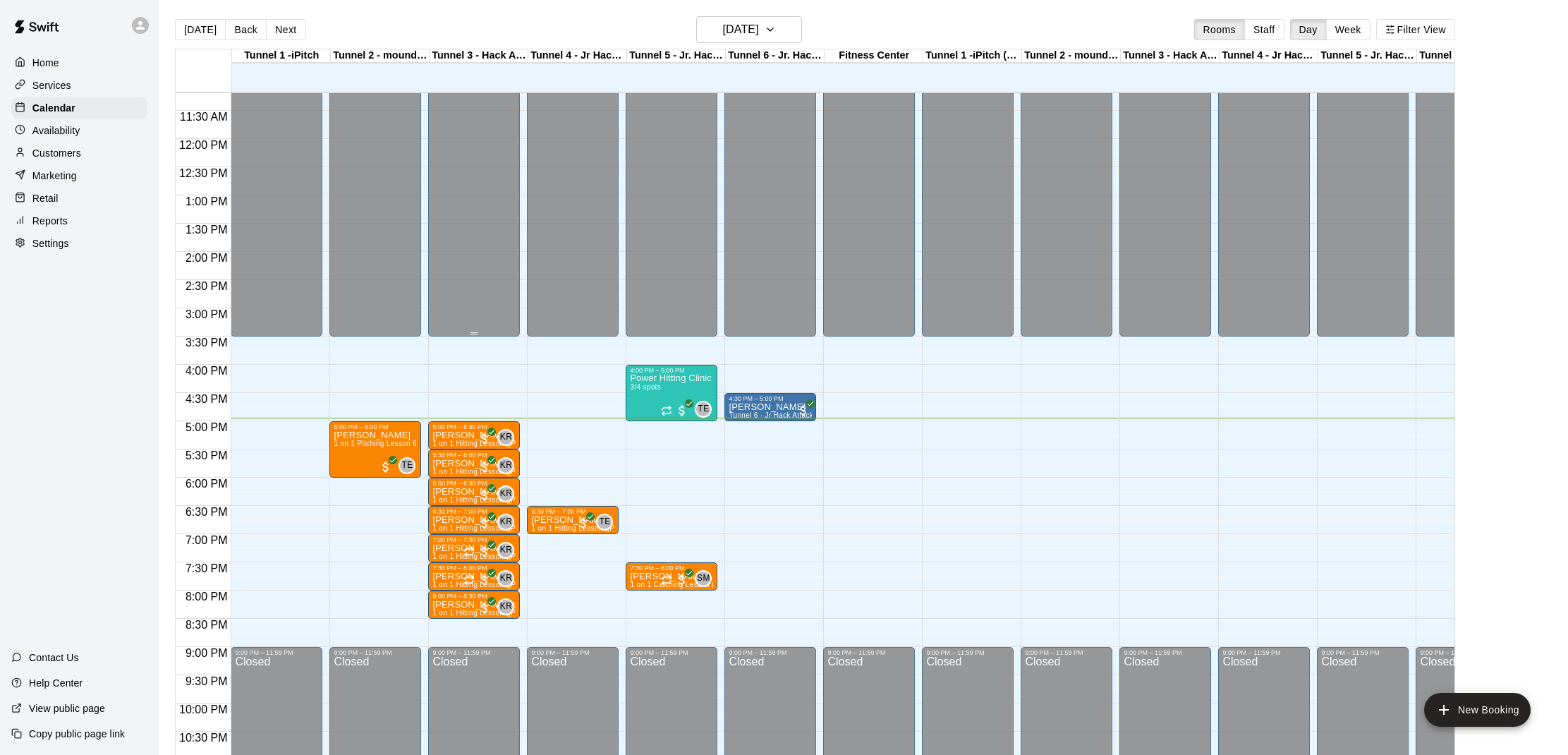
scroll to position [611, 0]
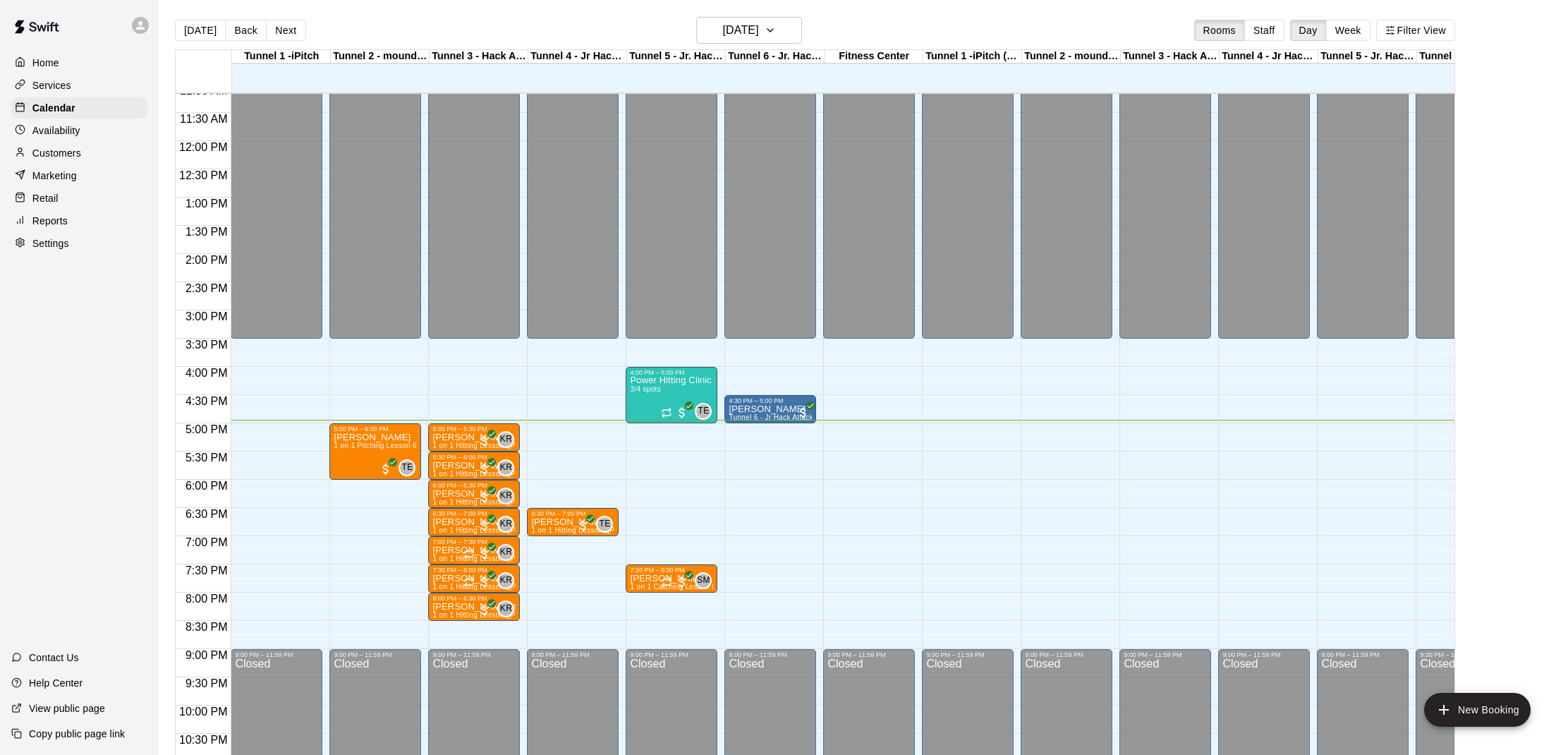
scroll to position [2, 0]
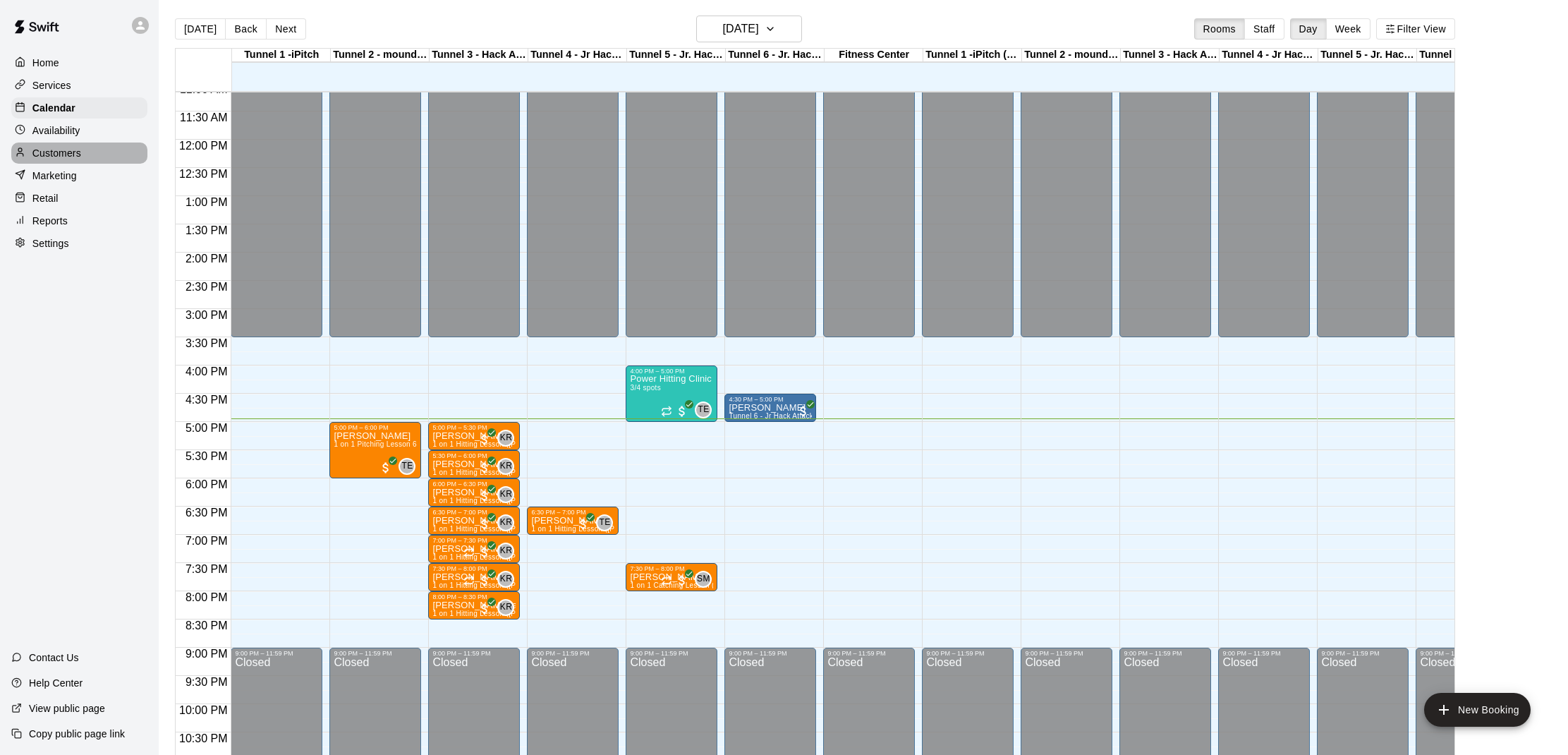
click at [73, 148] on p "Customers" at bounding box center [57, 153] width 48 height 14
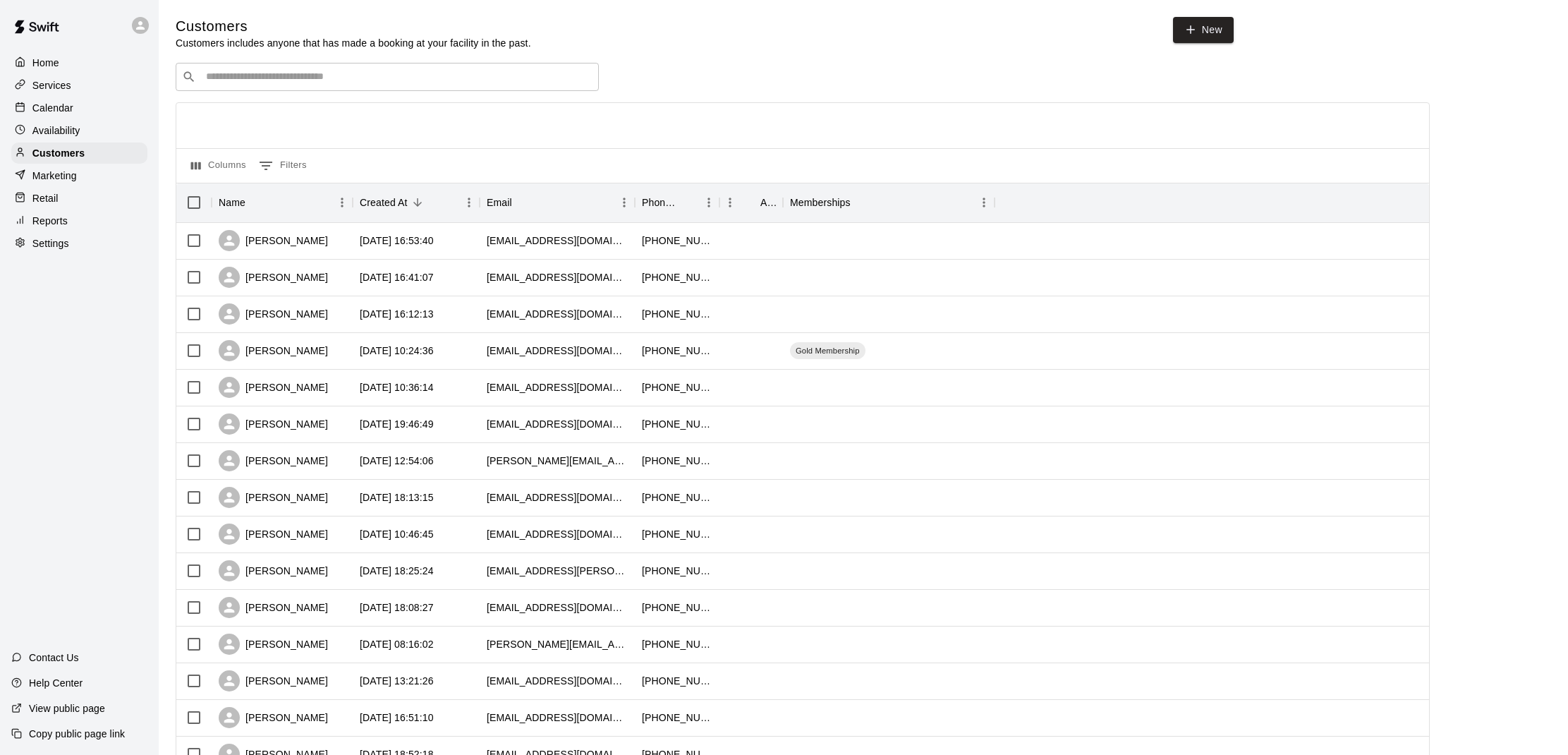
click at [368, 76] on input "Search customers by name or email" at bounding box center [397, 77] width 391 height 14
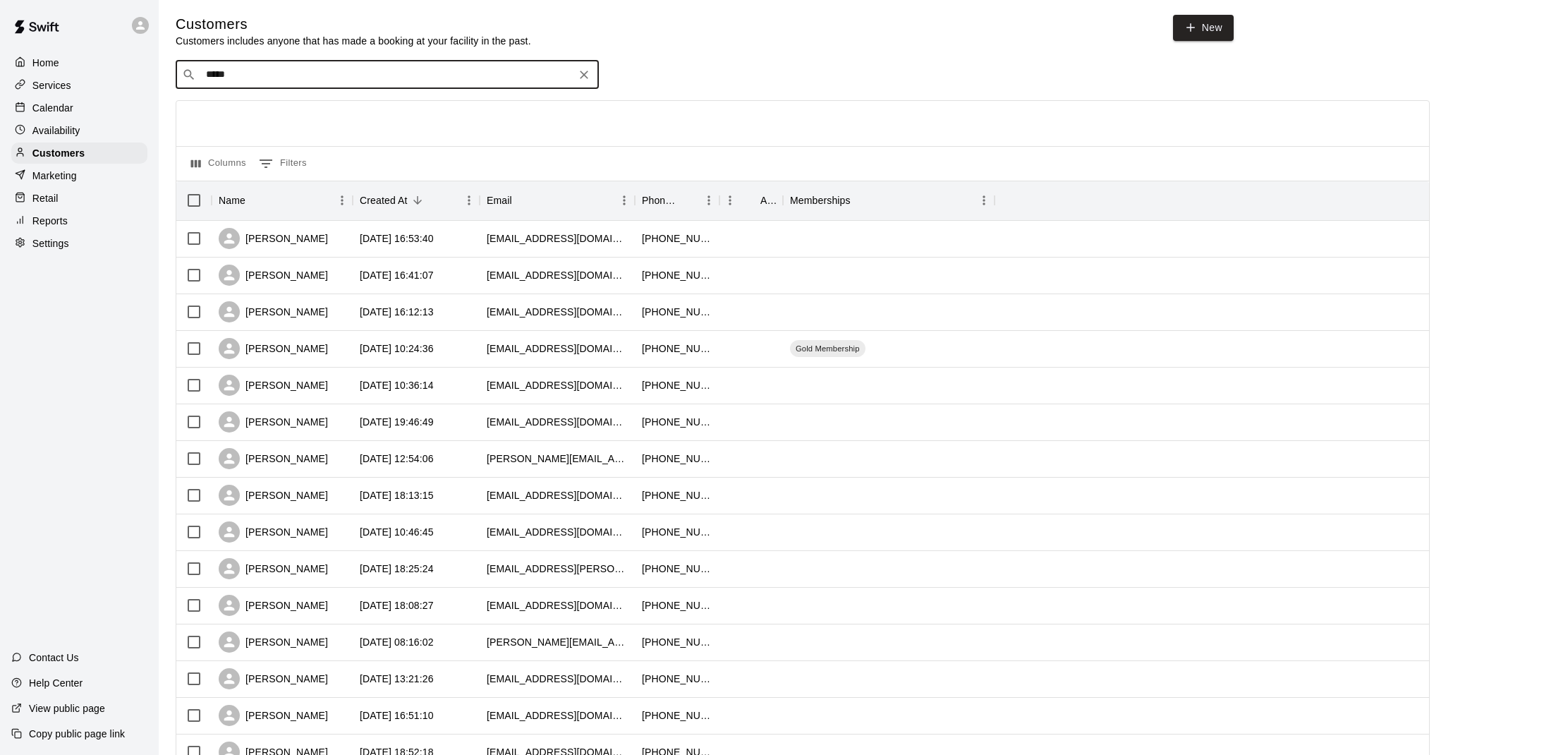
type input "******"
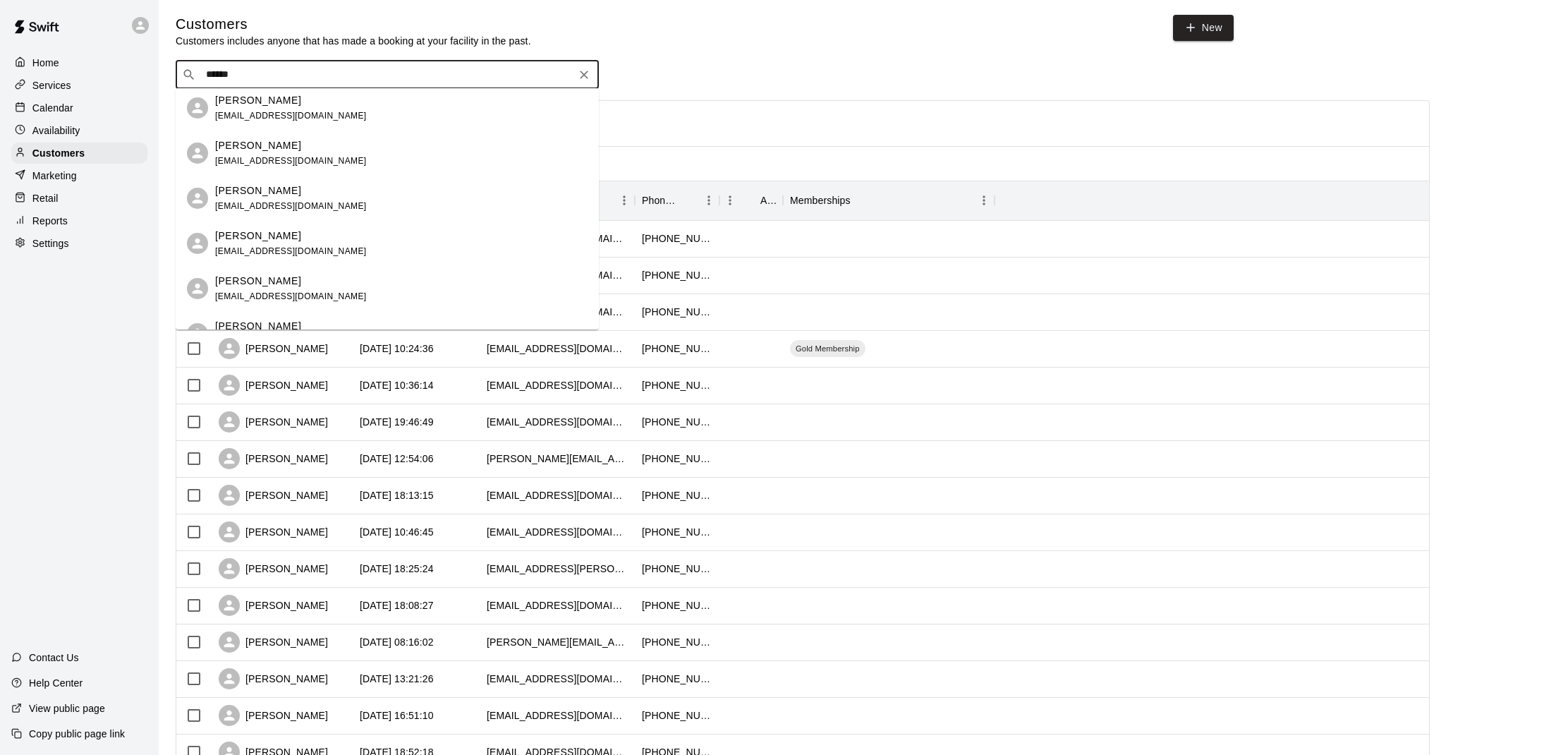
click at [291, 110] on div "Nathan Thomas nathanielethomas@gmail.com Jonathan Chambers jchambers366@gmail.c…" at bounding box center [387, 209] width 423 height 242
click at [291, 110] on div "Nathan Thomas nathanielethomas@gmail.com" at bounding box center [291, 109] width 152 height 30
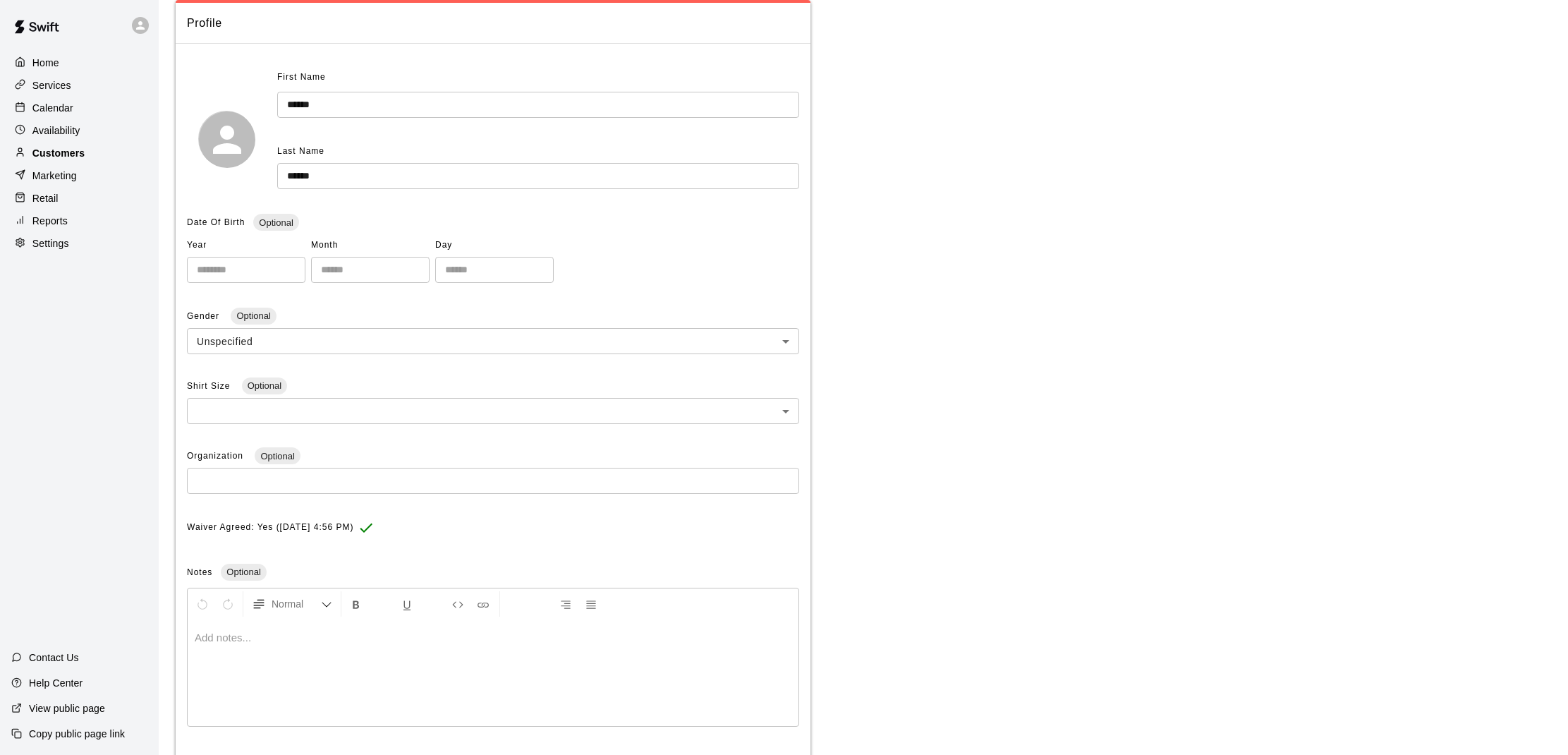
scroll to position [119, 0]
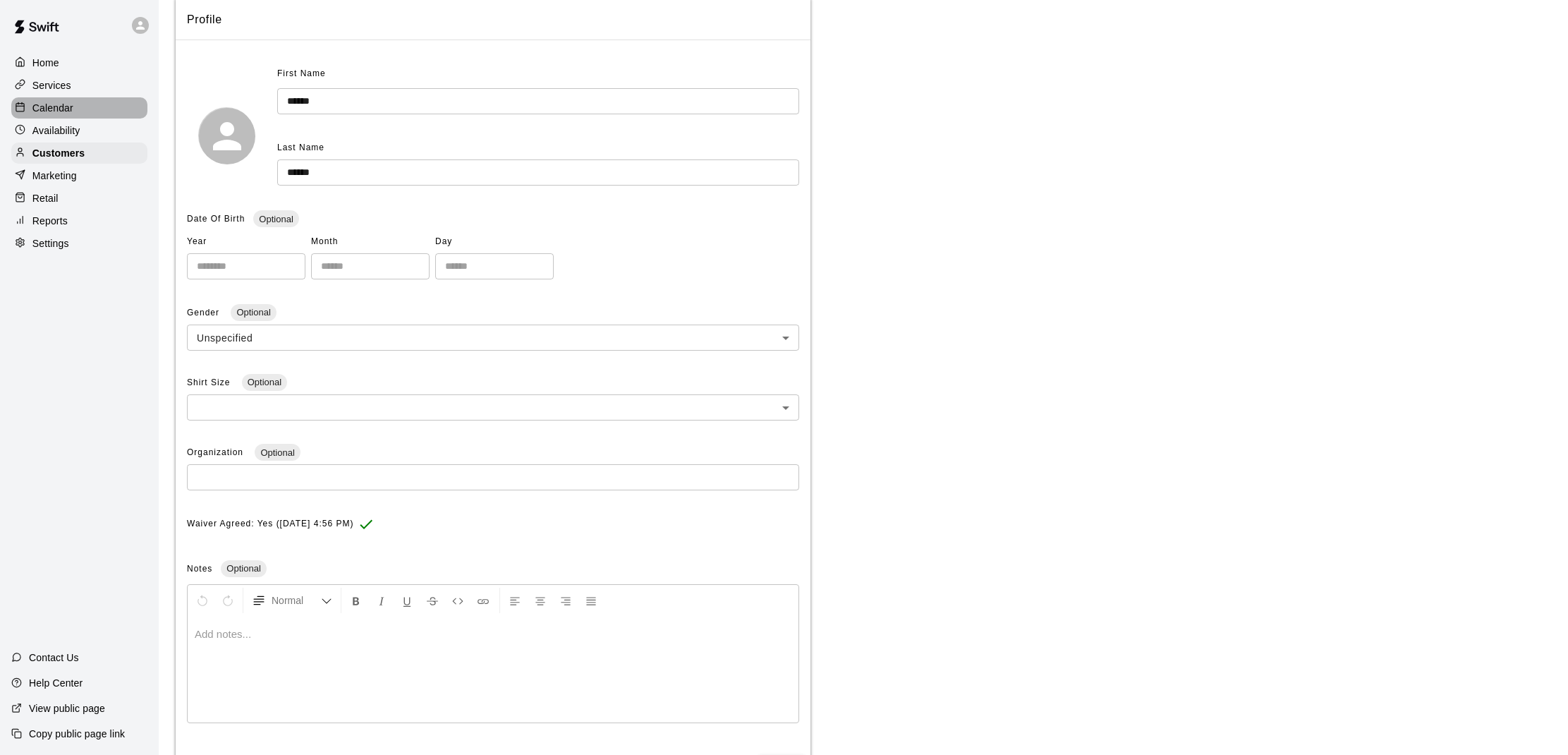
click at [51, 98] on div "Calendar" at bounding box center [79, 108] width 136 height 22
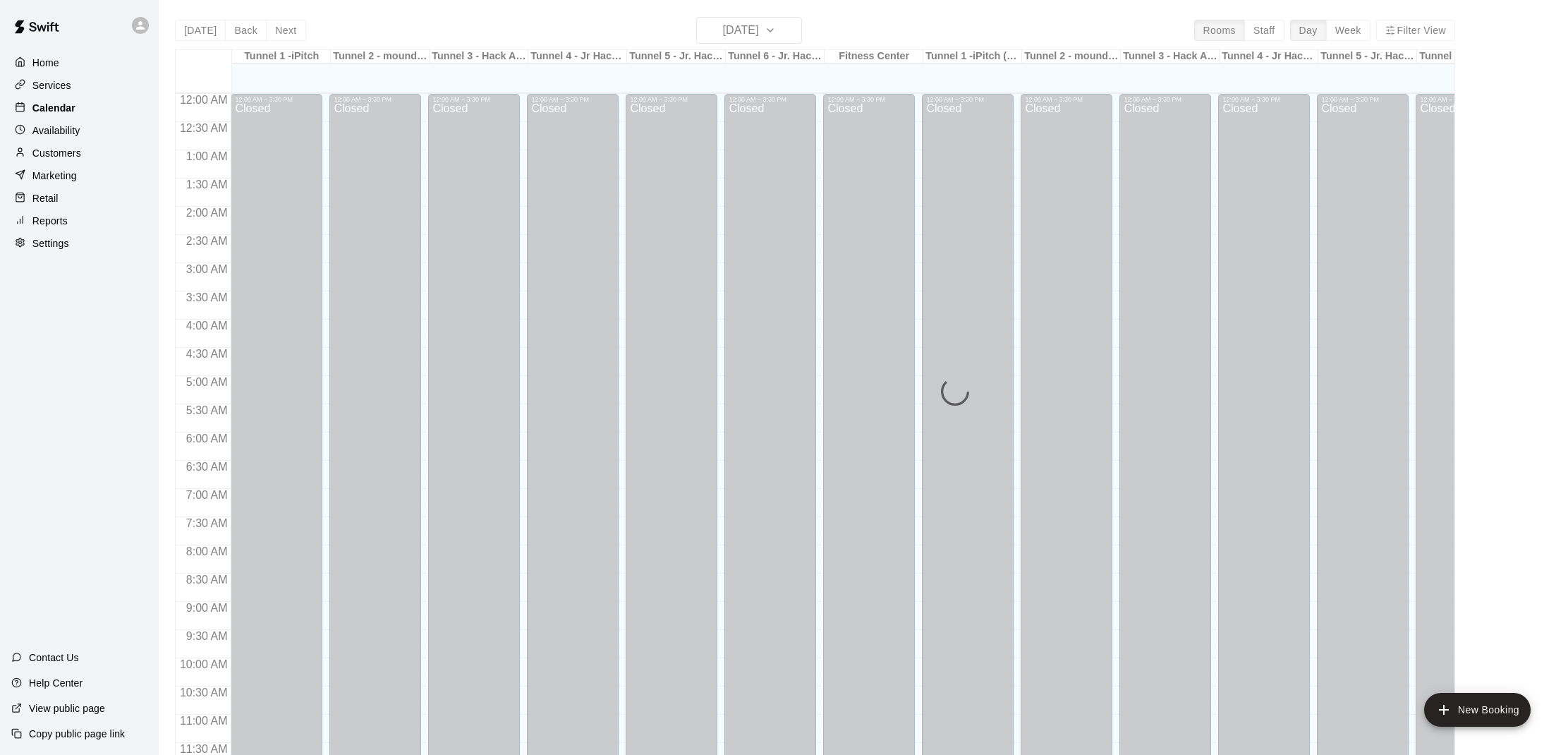
scroll to position [635, 0]
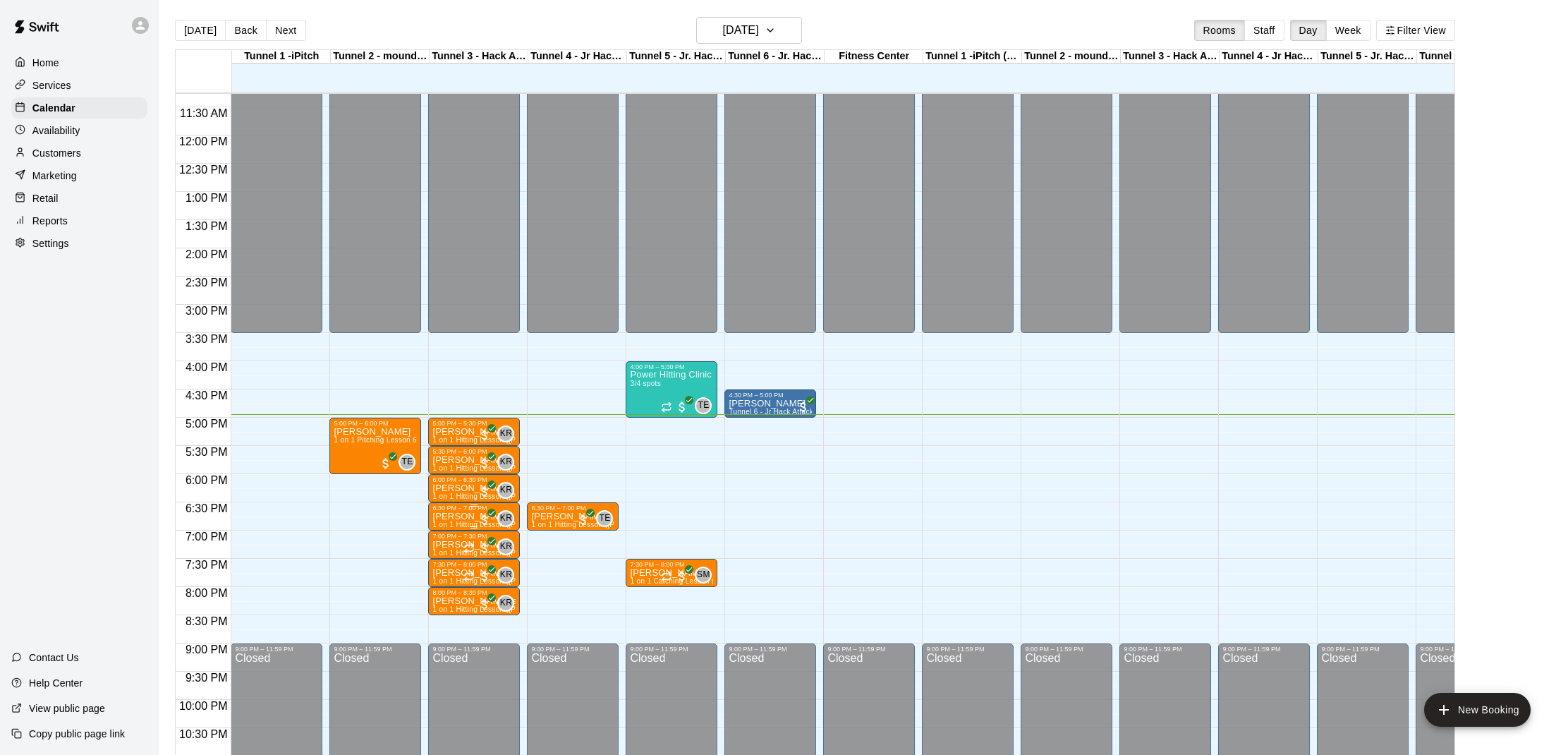
click at [206, 301] on div "2:30 PM" at bounding box center [204, 290] width 55 height 28
drag, startPoint x: 727, startPoint y: 372, endPoint x: 790, endPoint y: 401, distance: 69.4
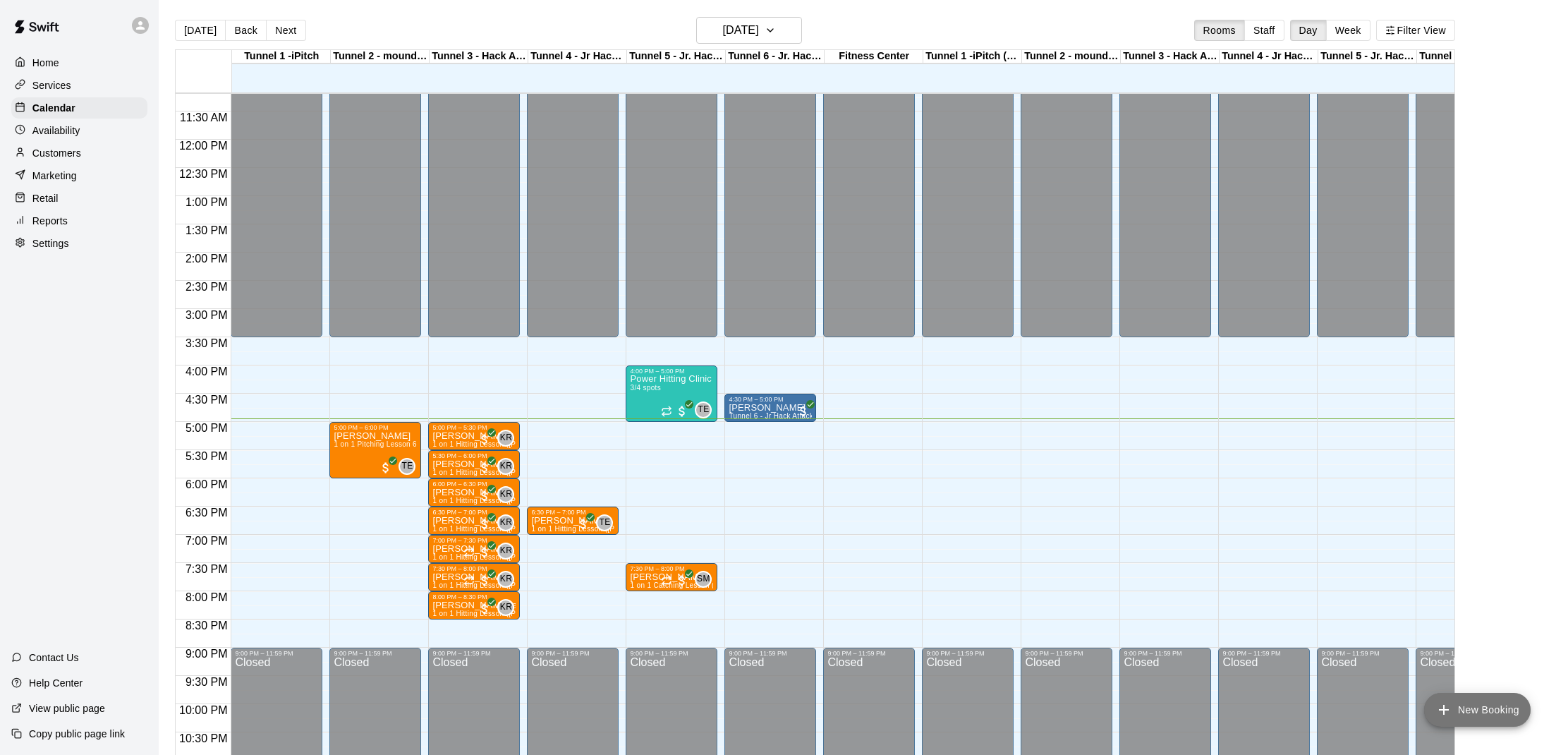
click at [1477, 716] on button "New Booking" at bounding box center [1477, 709] width 106 height 34
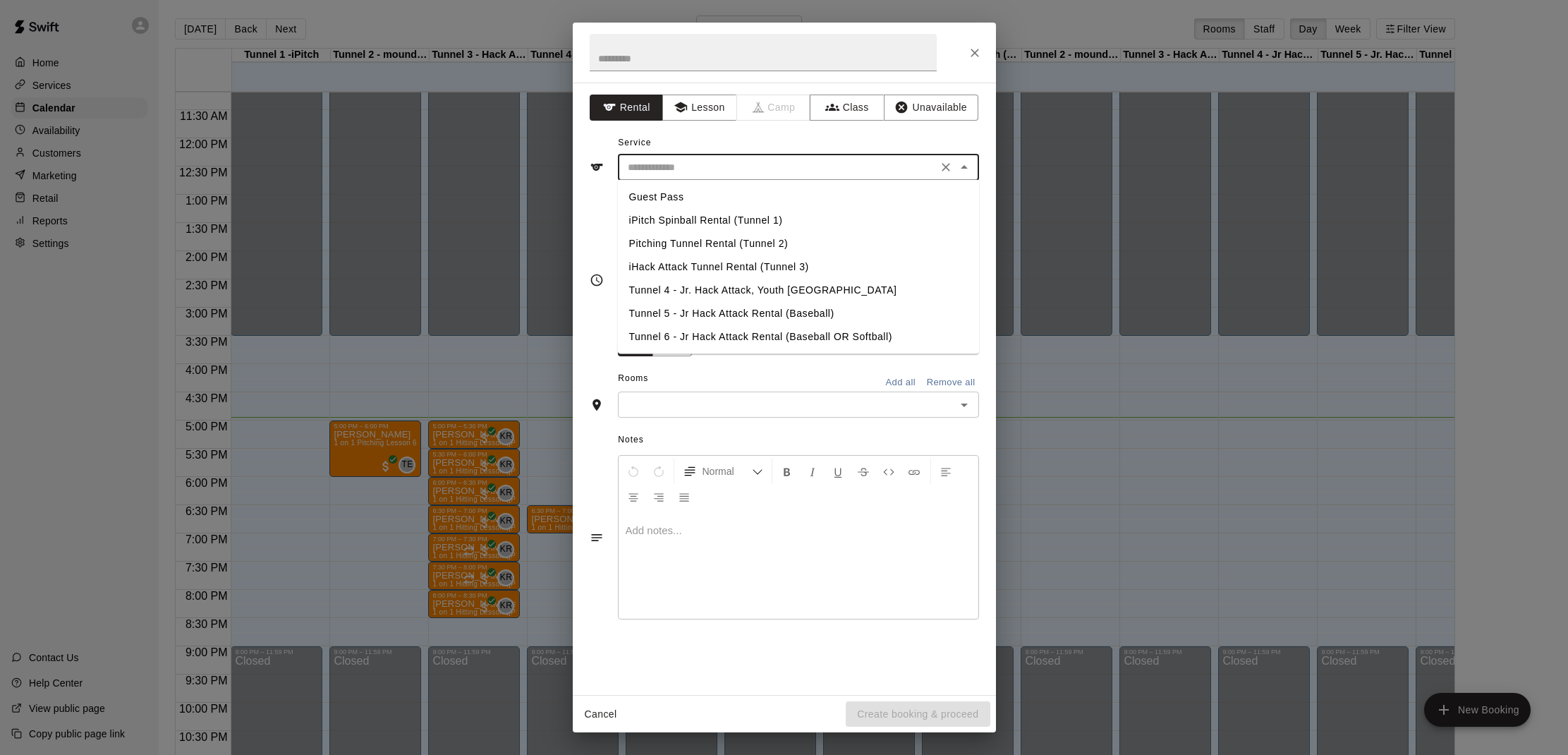
click at [686, 161] on input "text" at bounding box center [778, 167] width 311 height 17
click at [671, 339] on li "Tunnel 6 - Jr Hack Attack Rental (Baseball OR Softball)" at bounding box center [798, 337] width 362 height 23
type input "**********"
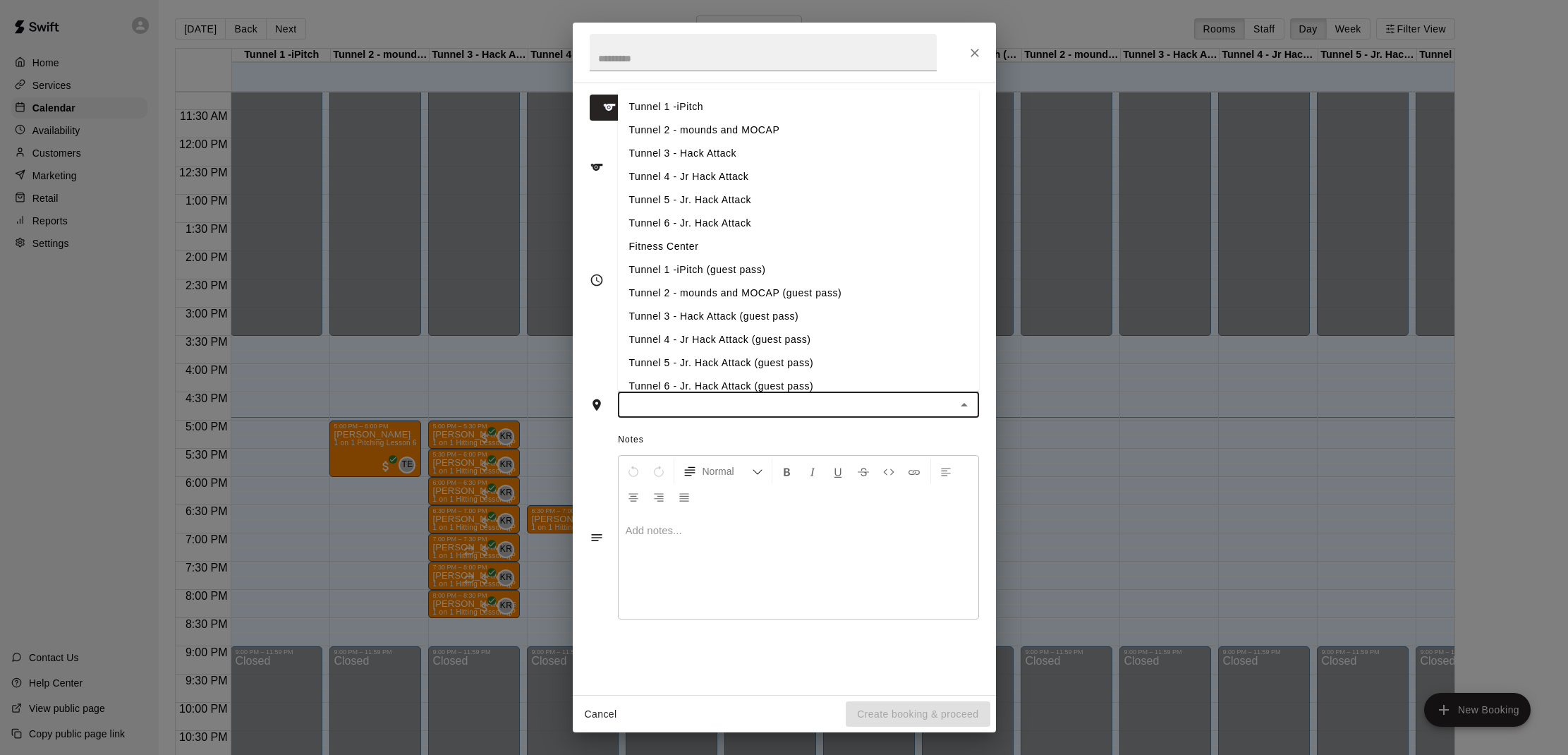
click at [683, 399] on input "text" at bounding box center [787, 405] width 330 height 17
click at [710, 387] on li "Tunnel 6 - Jr. Hack Attack (guest pass)" at bounding box center [798, 383] width 362 height 23
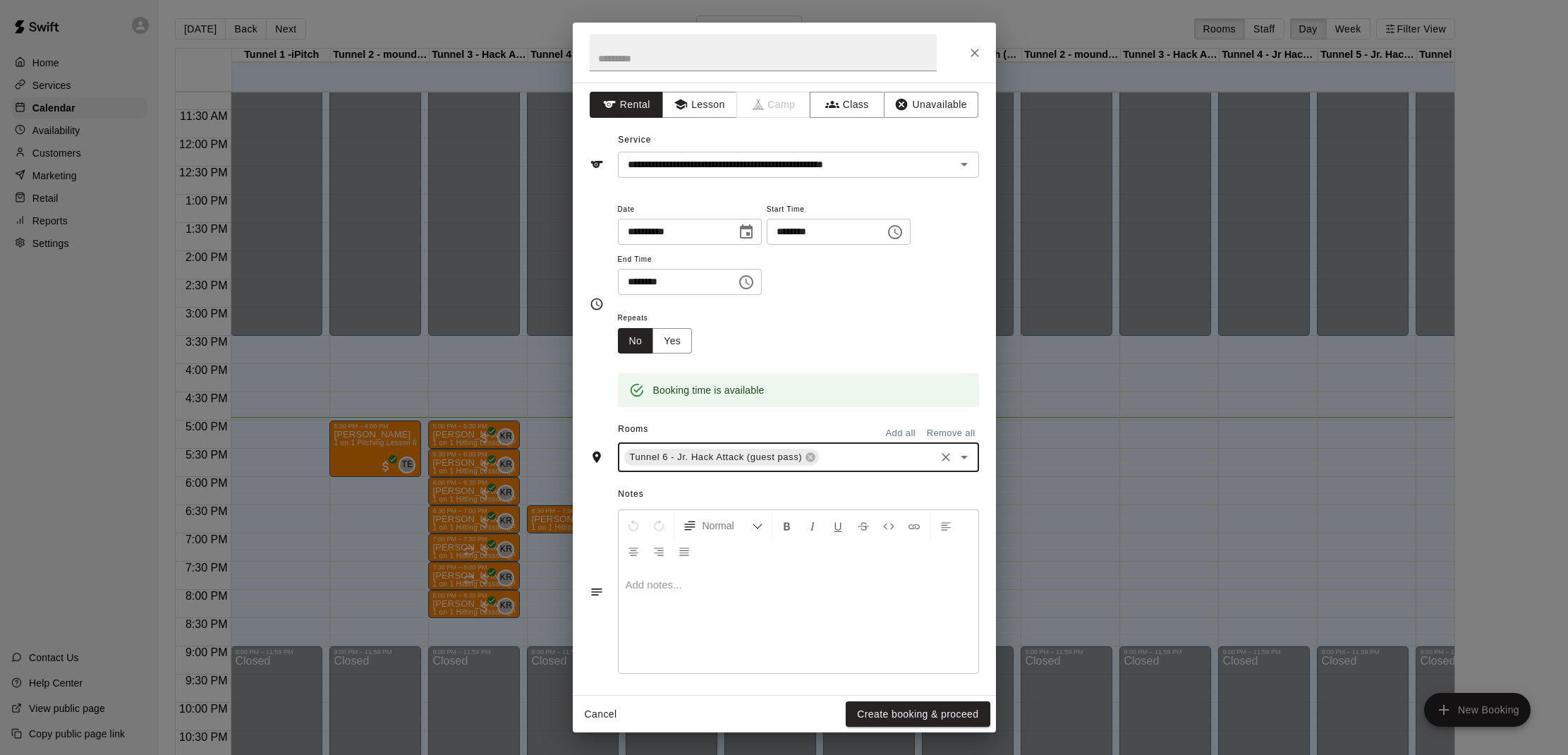
scroll to position [0, 0]
click at [880, 707] on button "Create booking & proceed" at bounding box center [917, 714] width 144 height 26
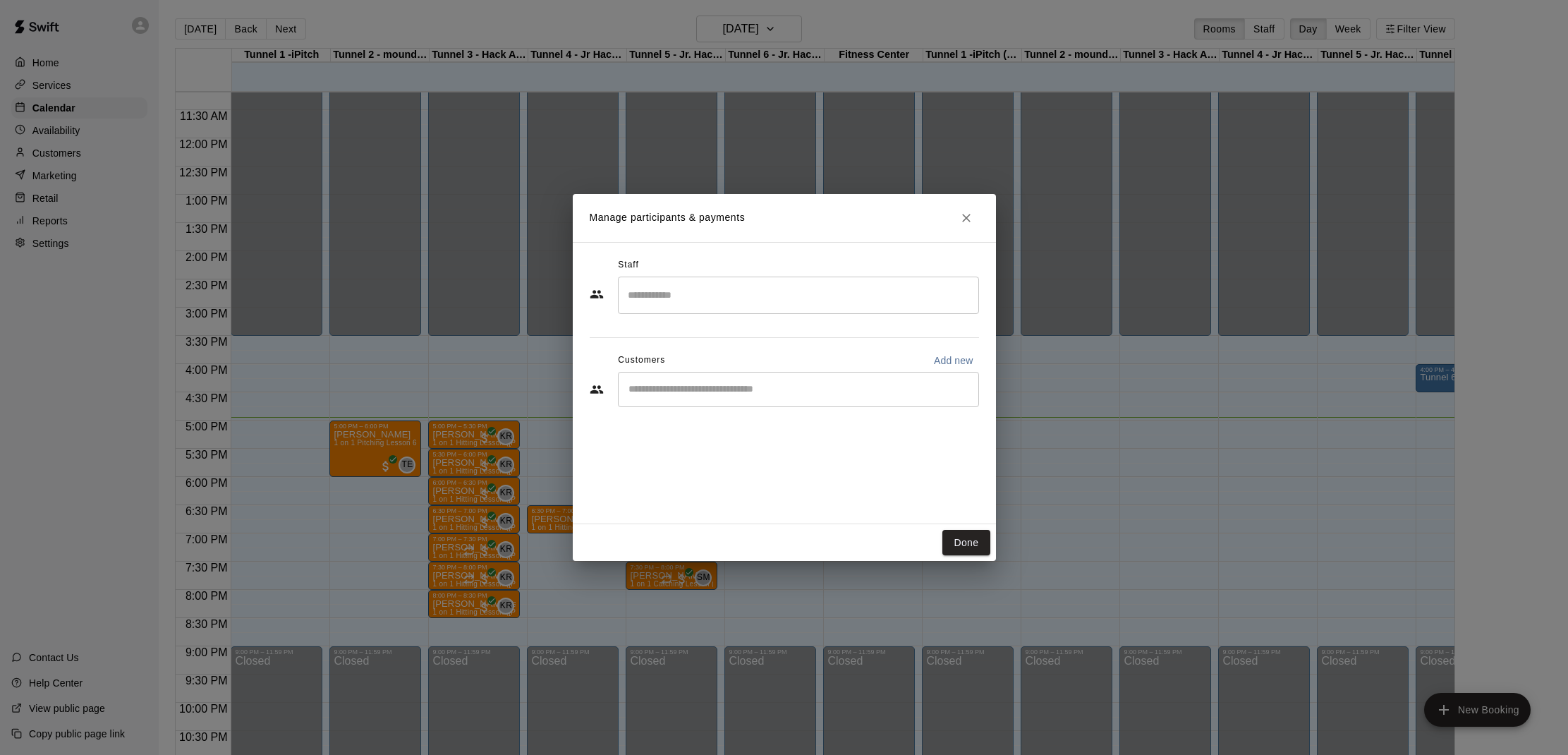
click at [740, 391] on input "Start typing to search customers..." at bounding box center [798, 389] width 349 height 14
type input "******"
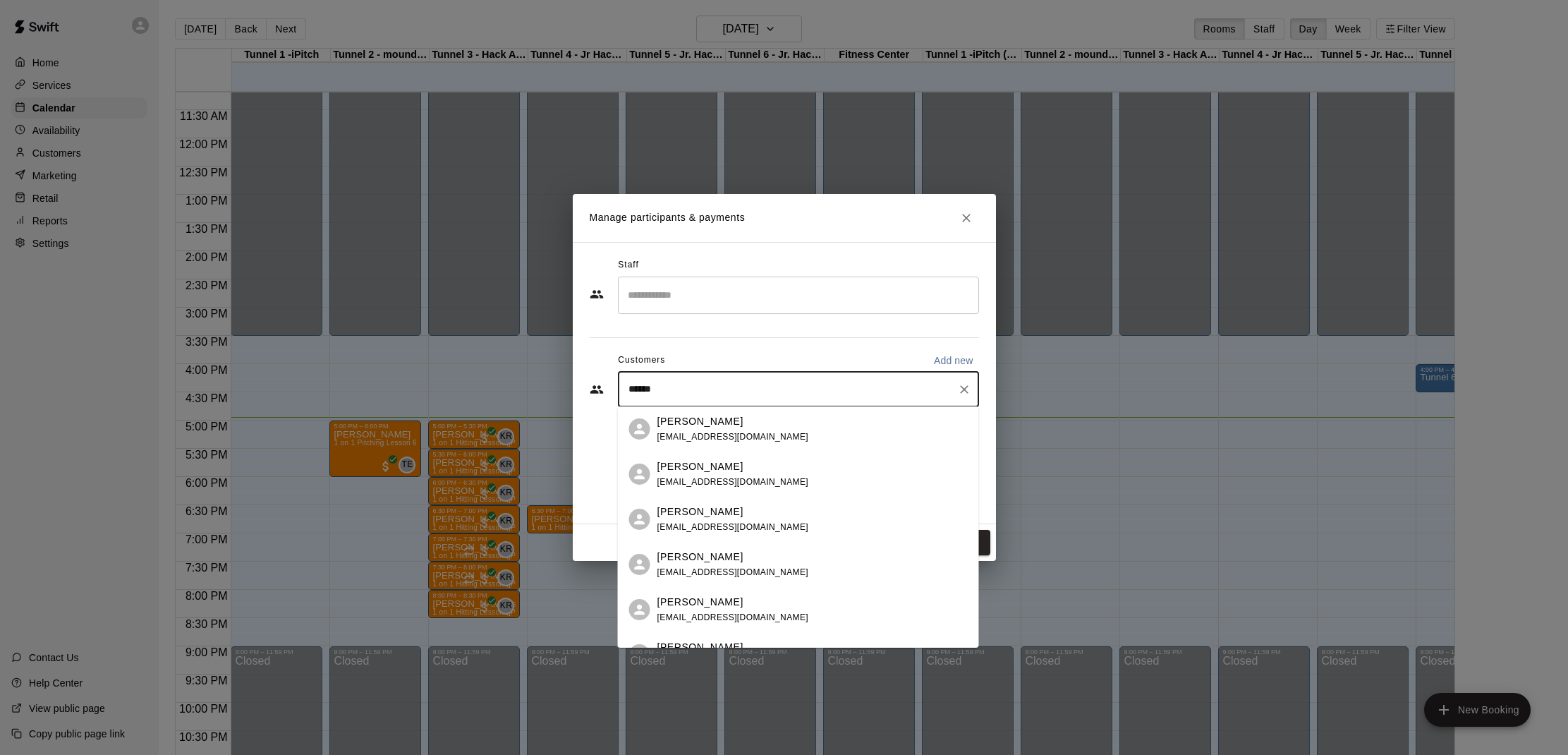
click at [792, 436] on div "Nathan Thomas nathanielethomas@gmail.com" at bounding box center [813, 429] width 311 height 30
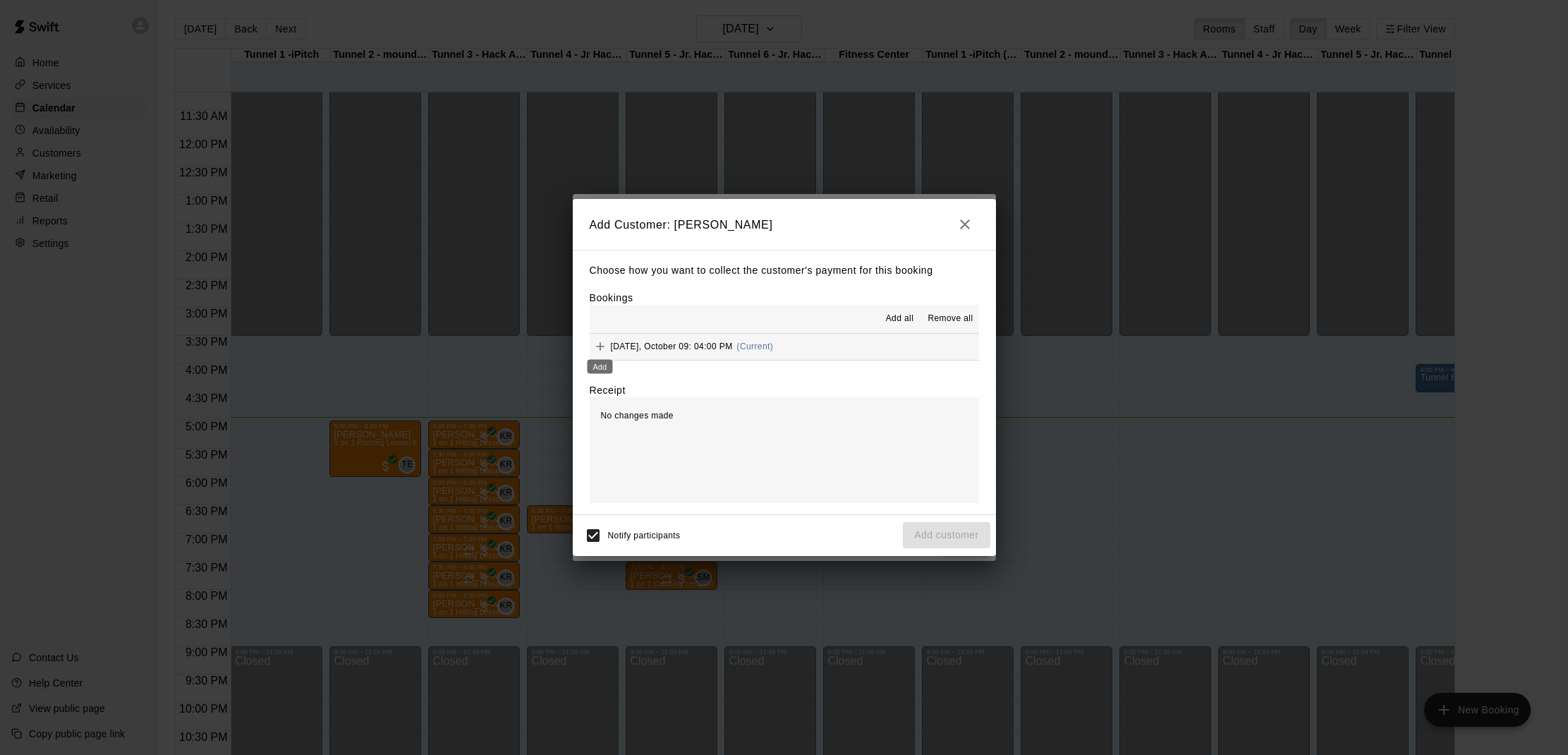
click at [599, 346] on icon "Add" at bounding box center [601, 346] width 9 height 9
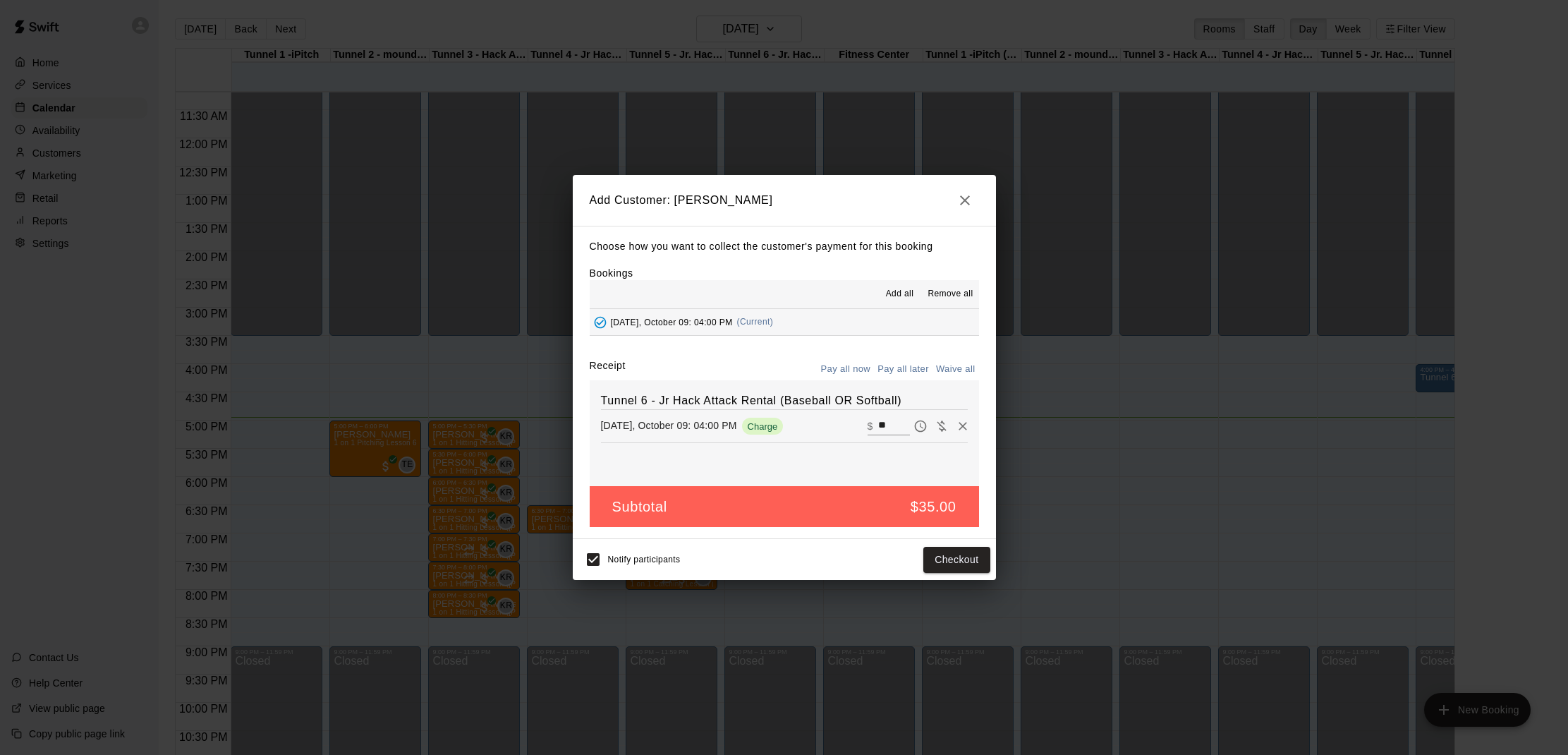
click at [900, 423] on input "**" at bounding box center [894, 425] width 31 height 18
type input "*"
type input "**"
click at [948, 561] on button "Checkout" at bounding box center [956, 559] width 66 height 26
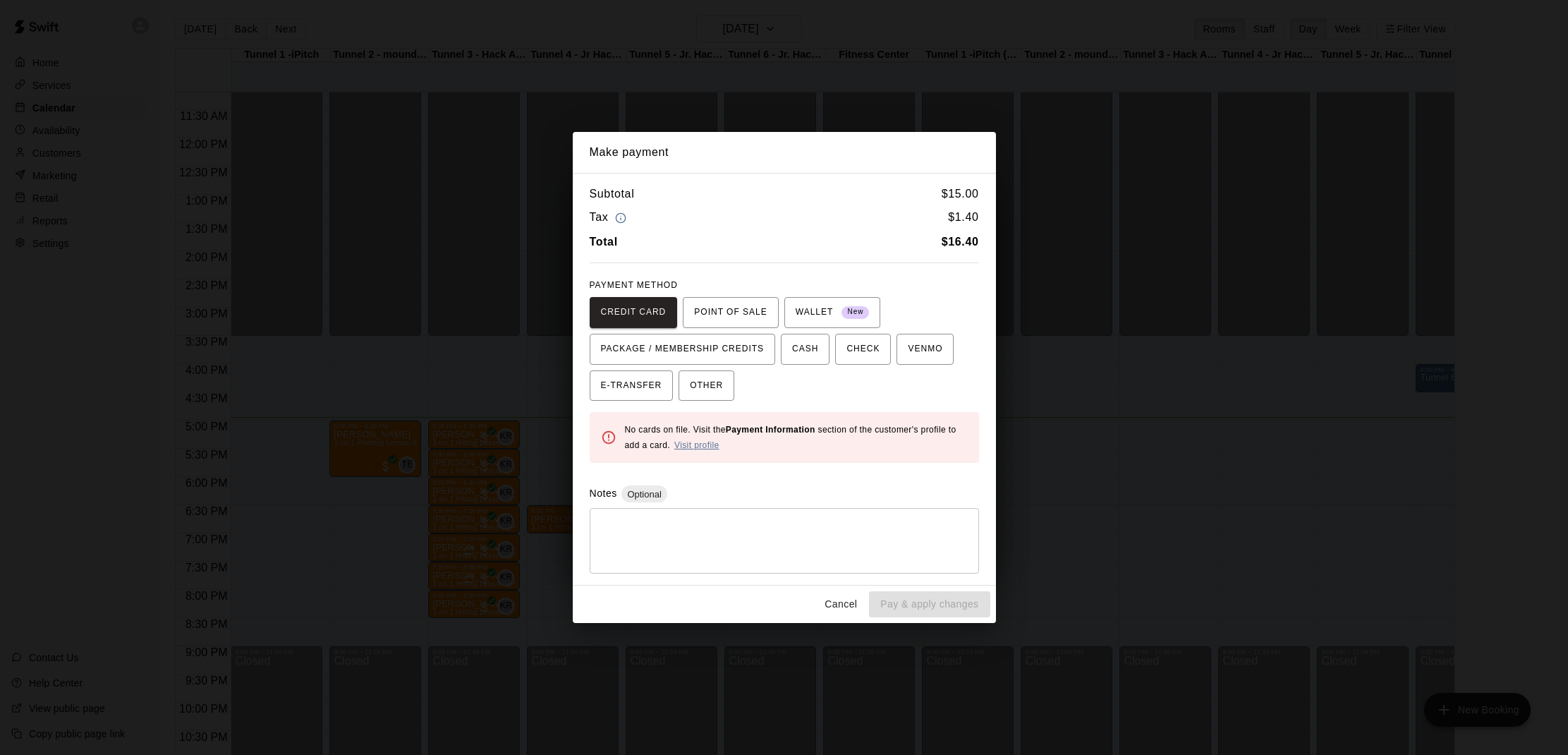
click at [702, 444] on link "Visit profile" at bounding box center [696, 444] width 45 height 9
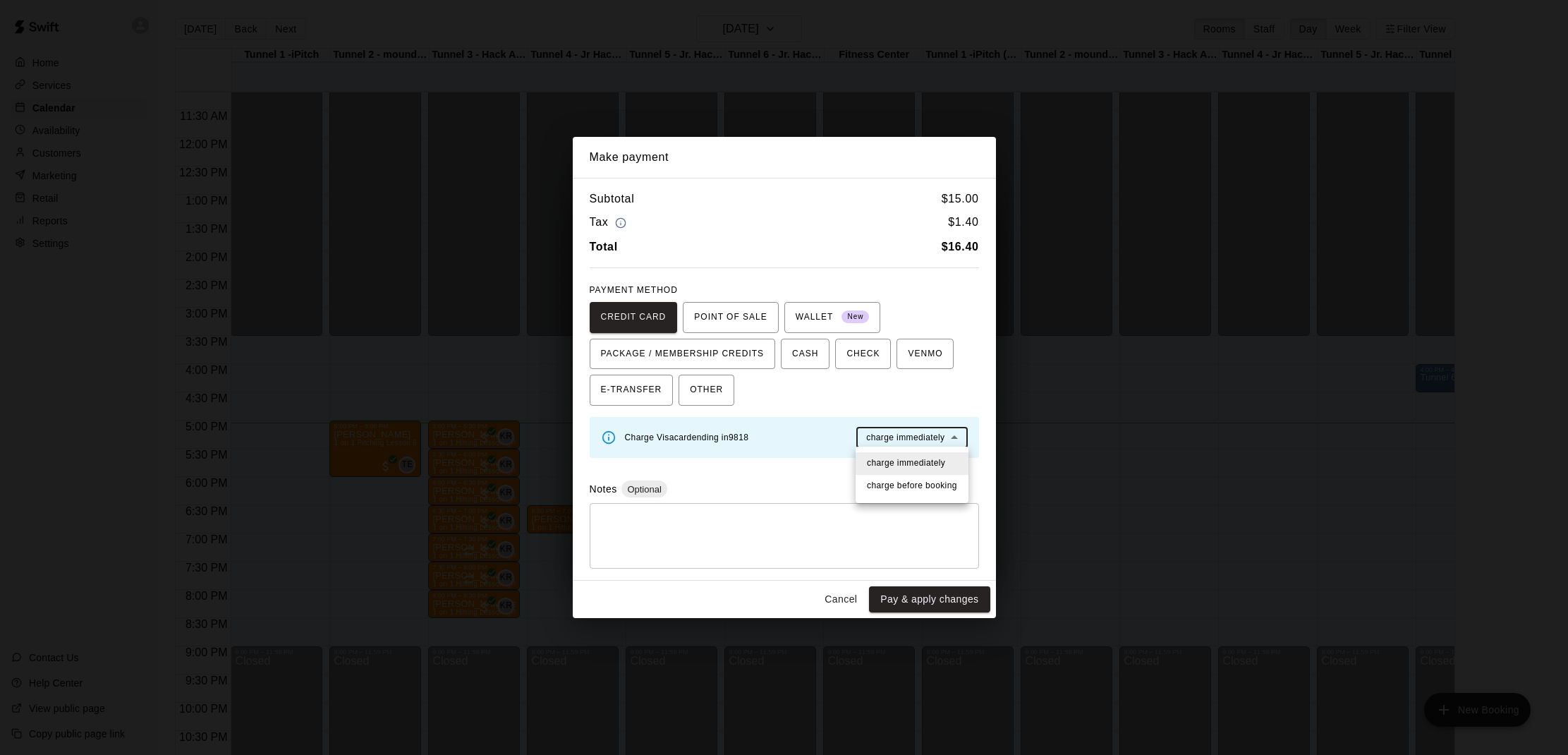
click at [903, 435] on body "Home Services Calendar Availability Customers Marketing Retail Reports Settings…" at bounding box center [784, 387] width 1568 height 777
click at [903, 435] on div at bounding box center [784, 377] width 1568 height 755
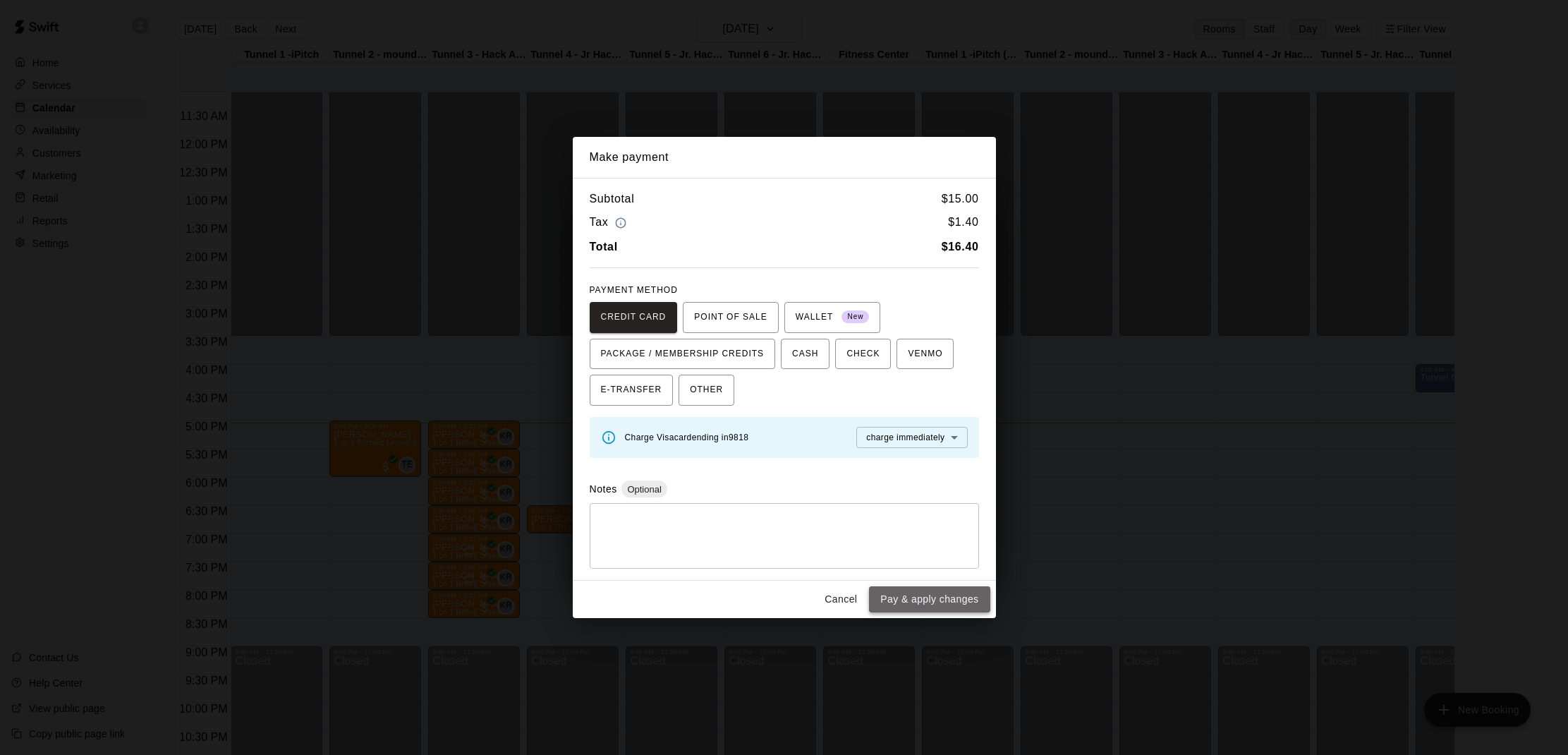
click at [925, 604] on button "Pay & apply changes" at bounding box center [929, 599] width 121 height 26
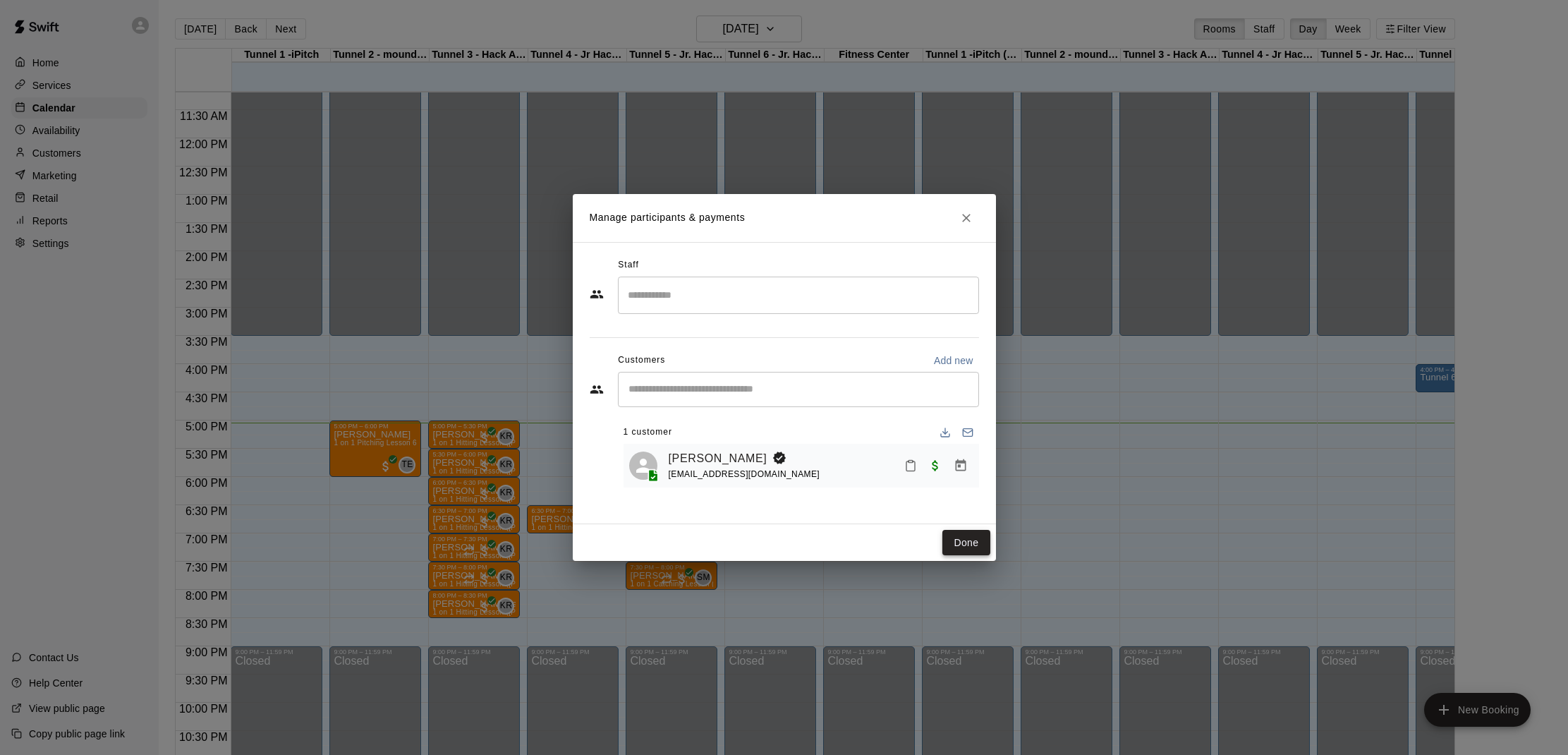
click at [959, 543] on button "Done" at bounding box center [966, 543] width 47 height 26
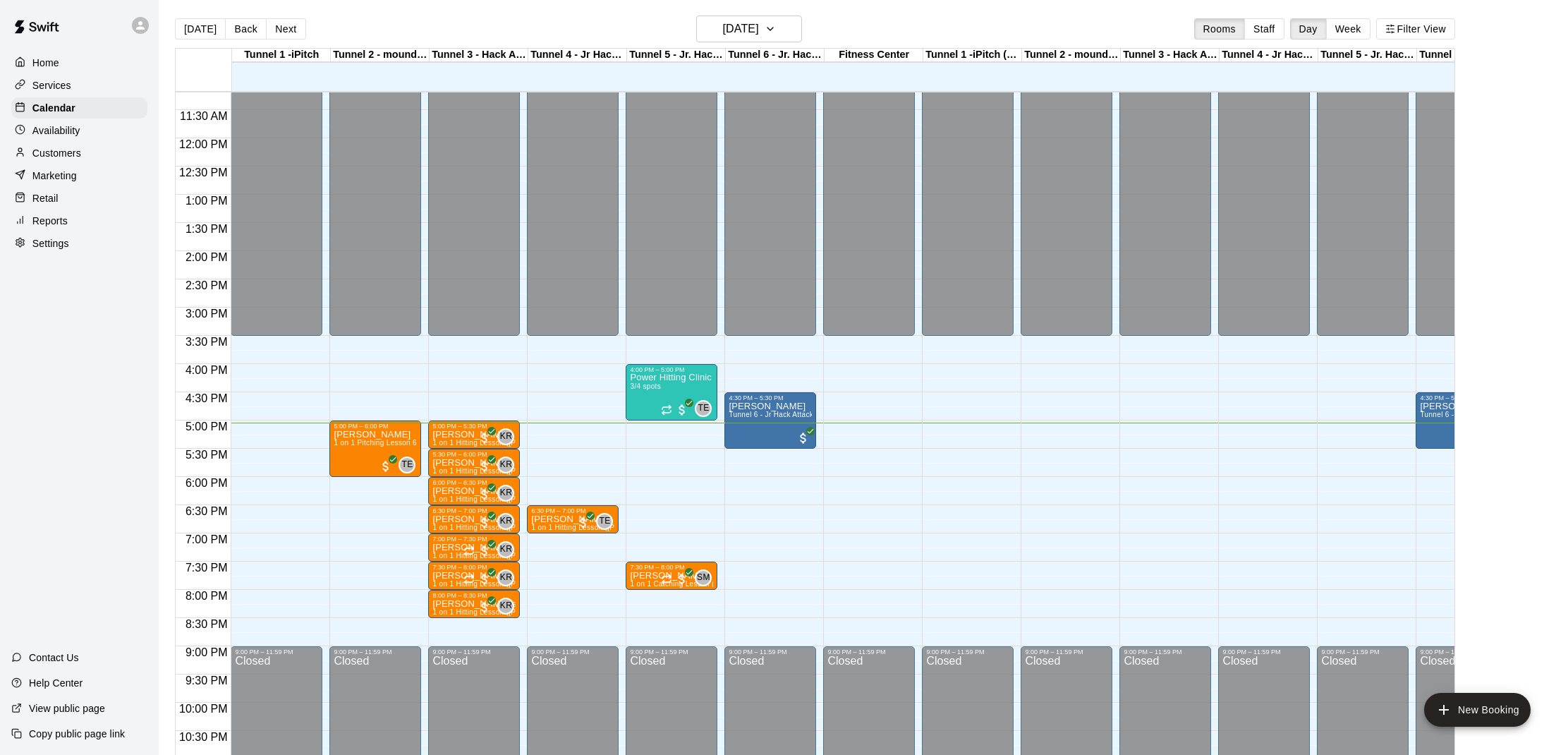
click at [1433, 412] on icon "edit" at bounding box center [1435, 417] width 17 height 17
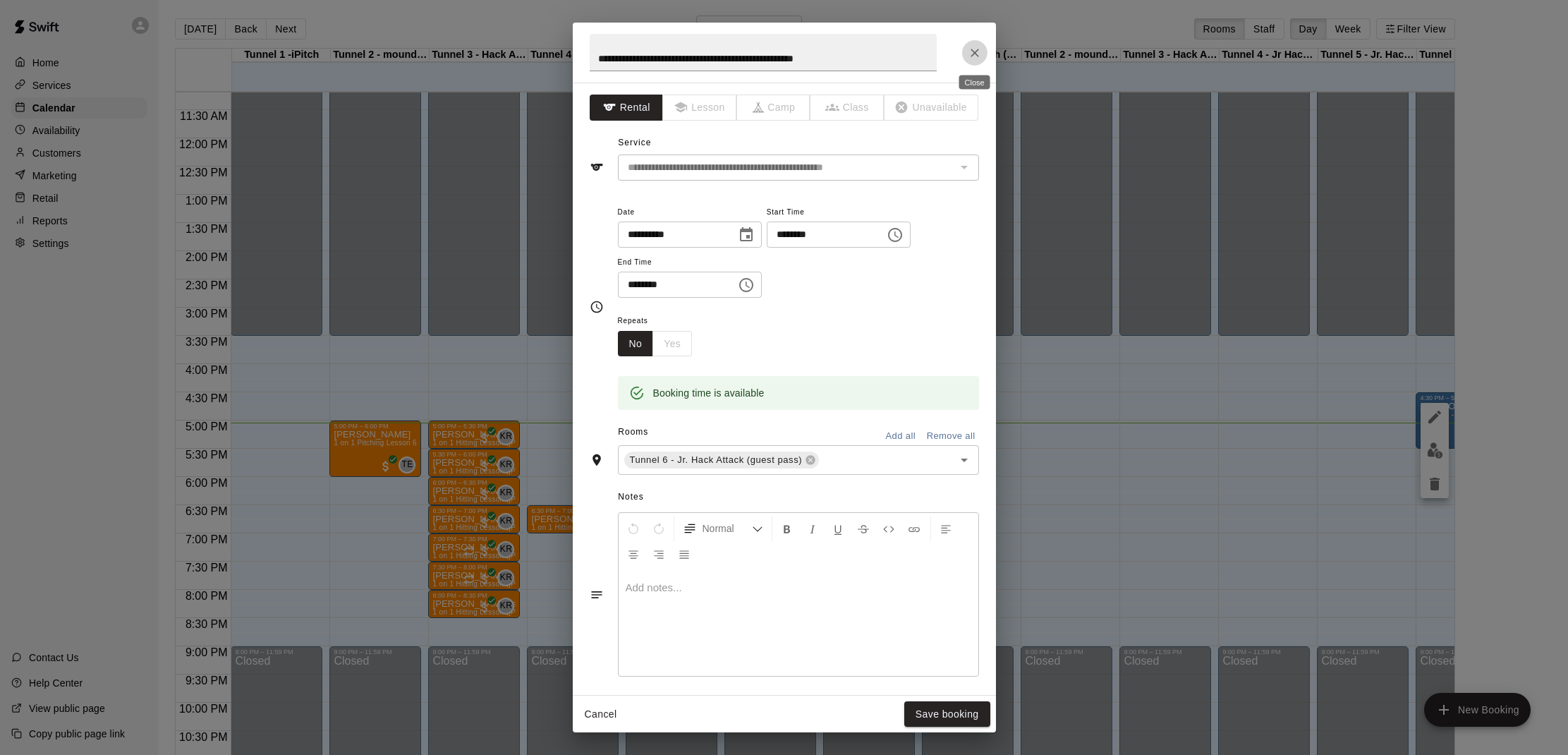
drag, startPoint x: 969, startPoint y: 48, endPoint x: 1037, endPoint y: 179, distance: 147.6
click at [968, 49] on icon "Close" at bounding box center [974, 53] width 14 height 14
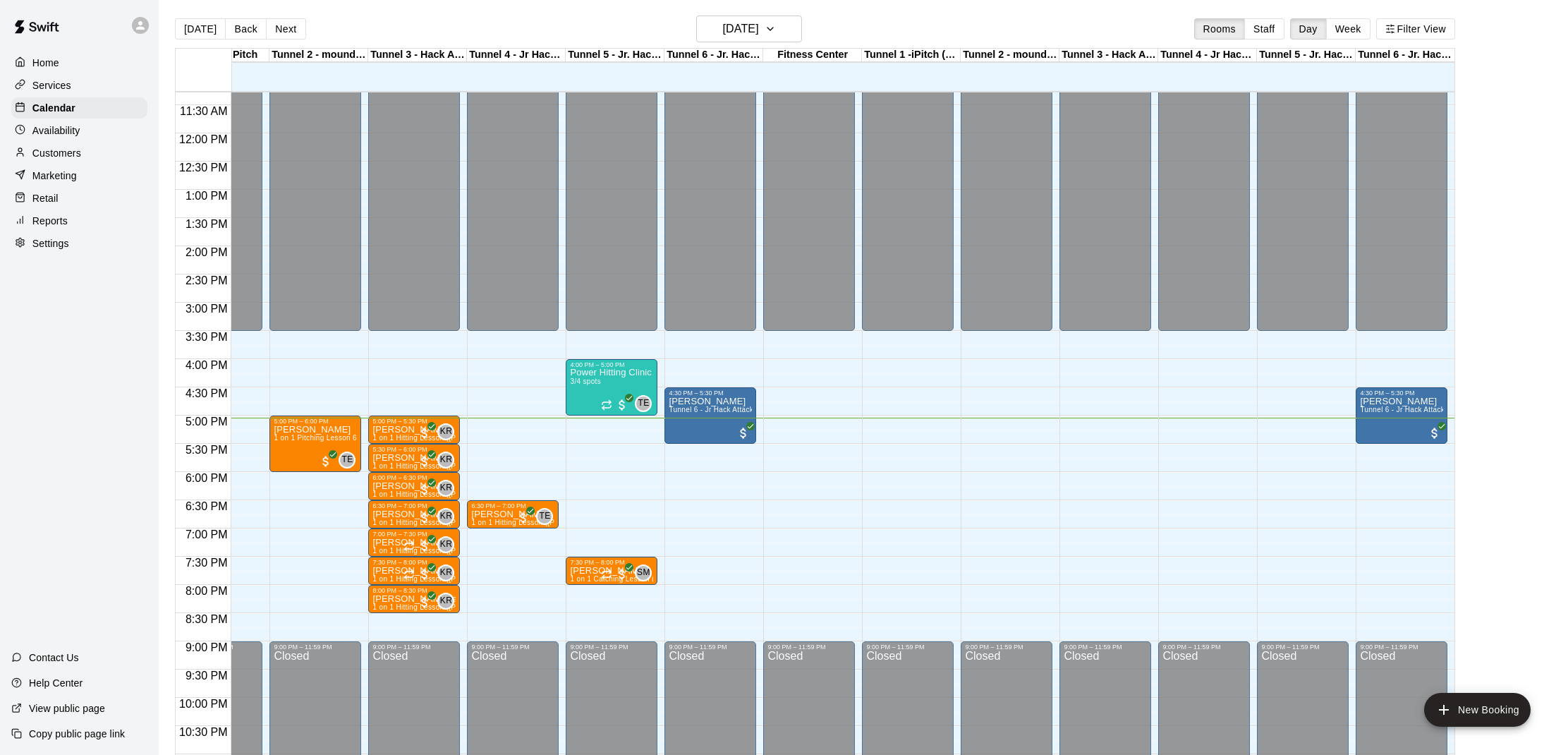
scroll to position [0, 60]
click at [1437, 431] on span "All customers have paid" at bounding box center [1434, 433] width 14 height 14
click at [956, 438] on div at bounding box center [784, 377] width 1568 height 755
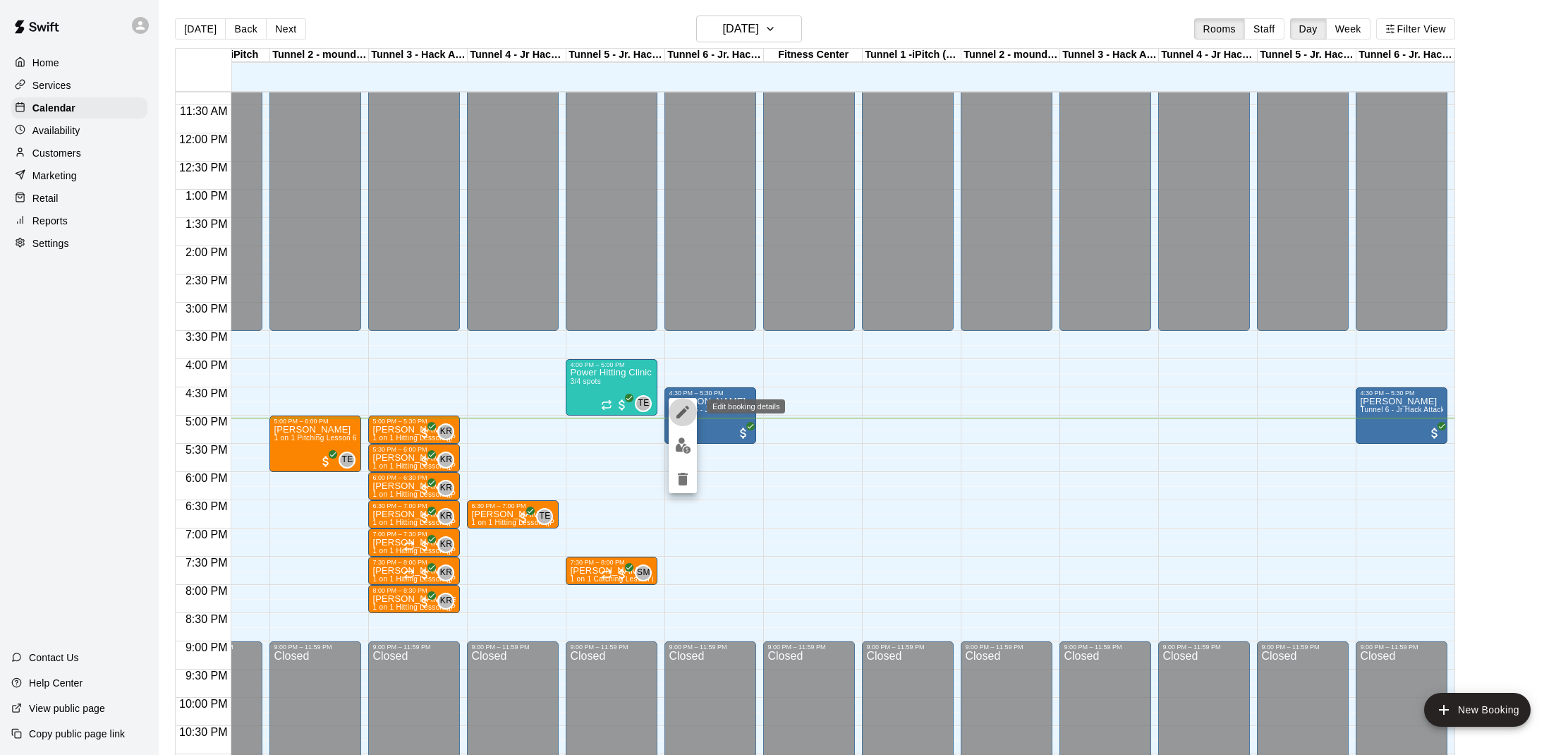
click at [690, 418] on icon "edit" at bounding box center [683, 412] width 17 height 17
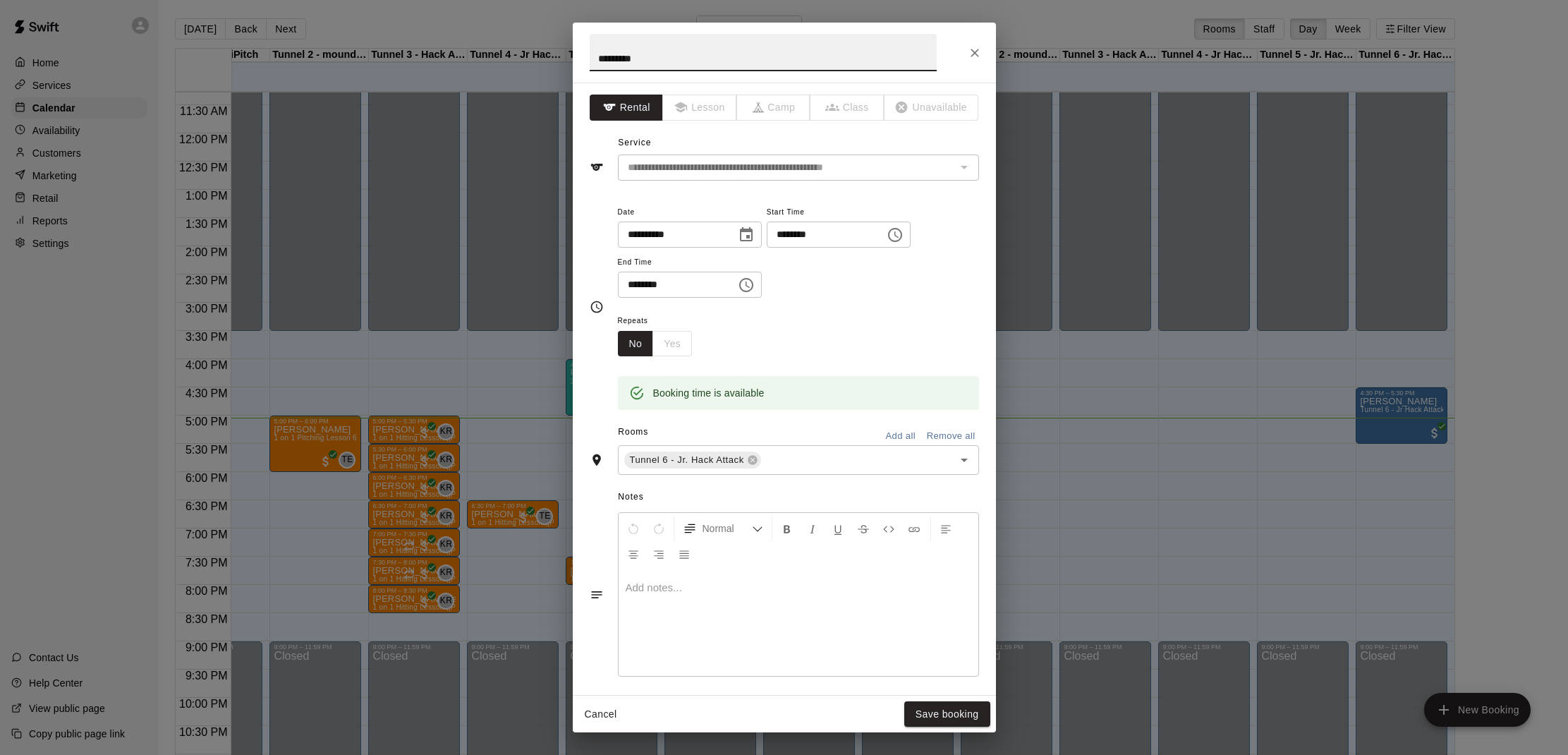
click at [558, 711] on div "**********" at bounding box center [784, 377] width 1568 height 755
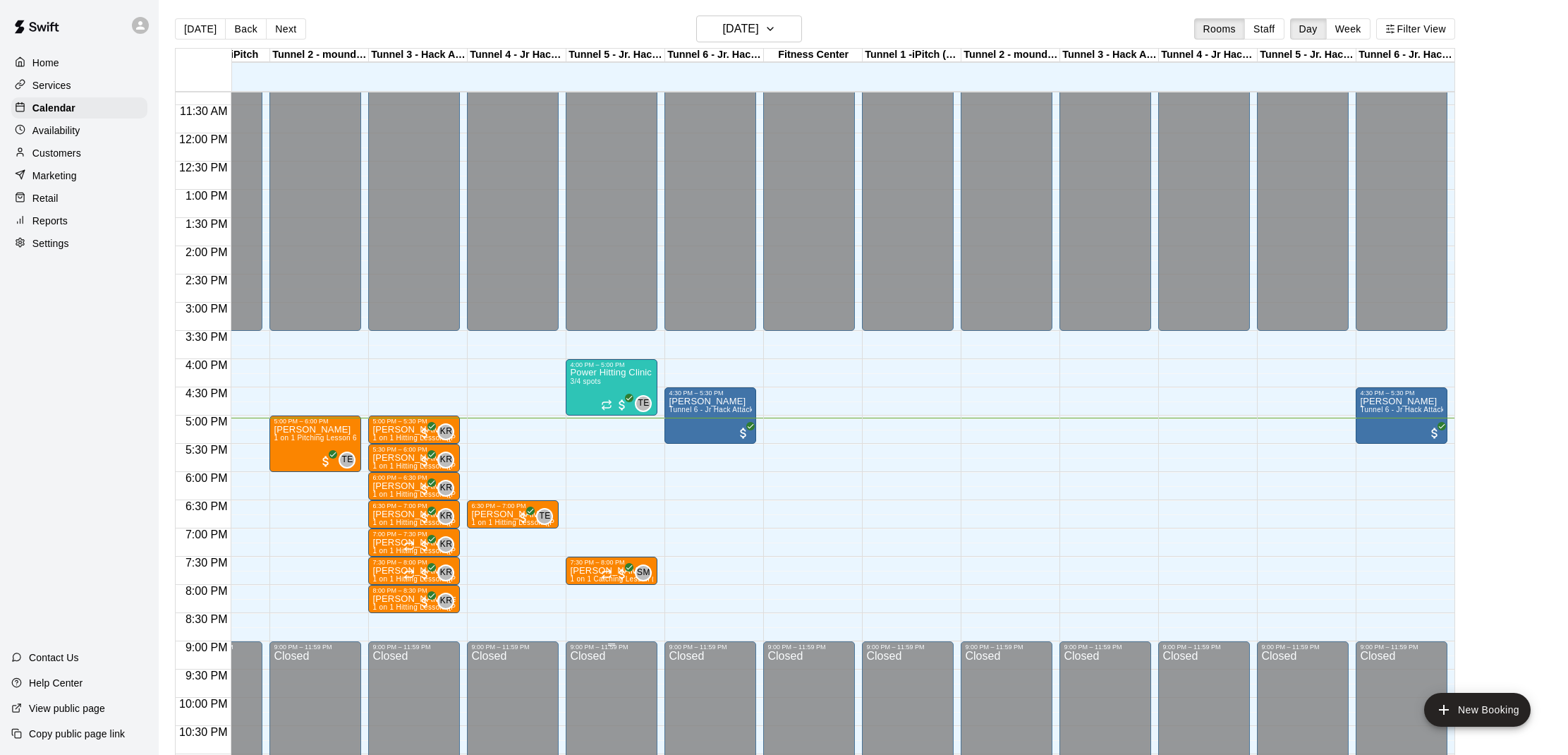
click at [639, 714] on div "Closed" at bounding box center [611, 733] width 83 height 164
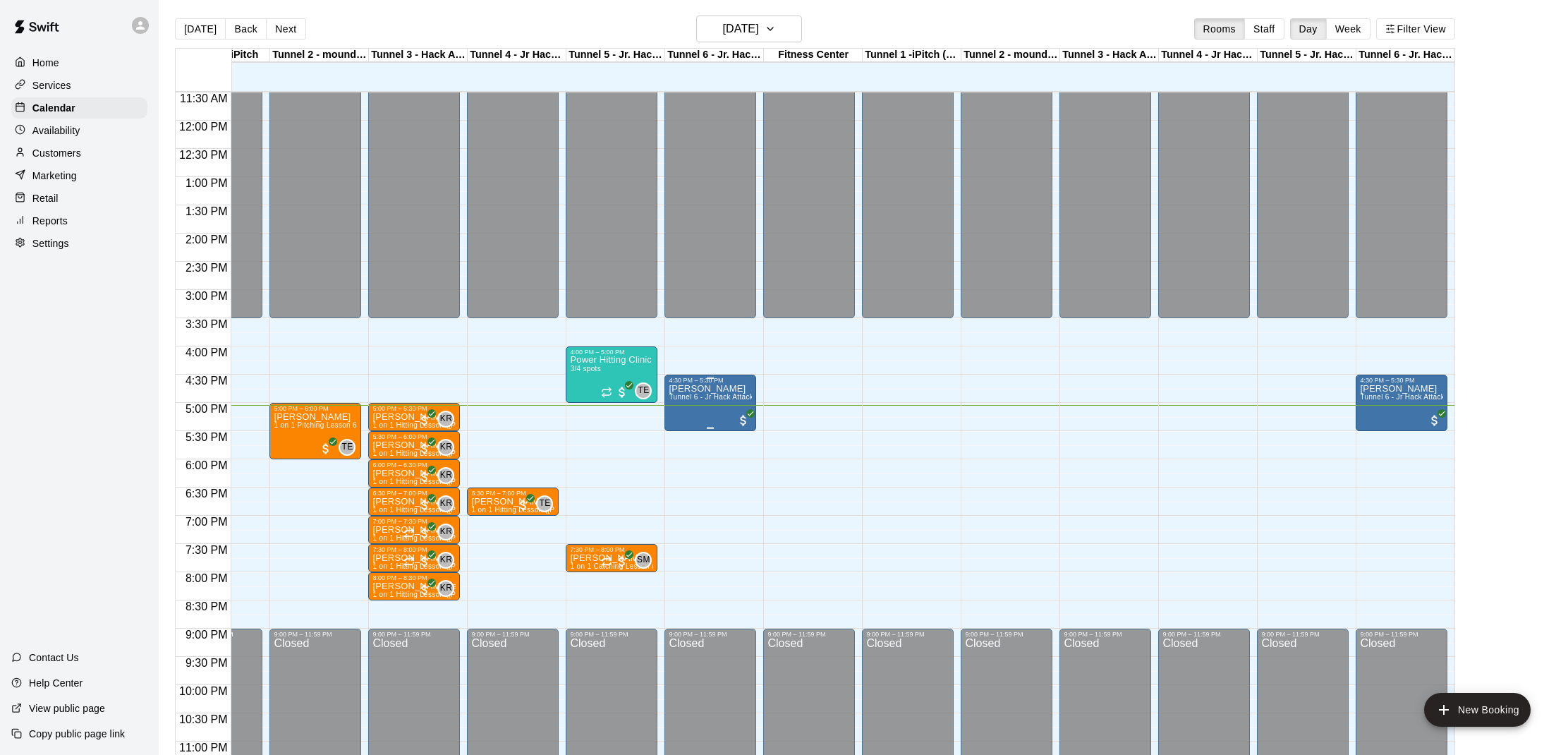
click at [704, 405] on div "Beau Reed Tunnel 6 - Jr Hack Attack Rental (Baseball OR Softball)" at bounding box center [710, 761] width 83 height 755
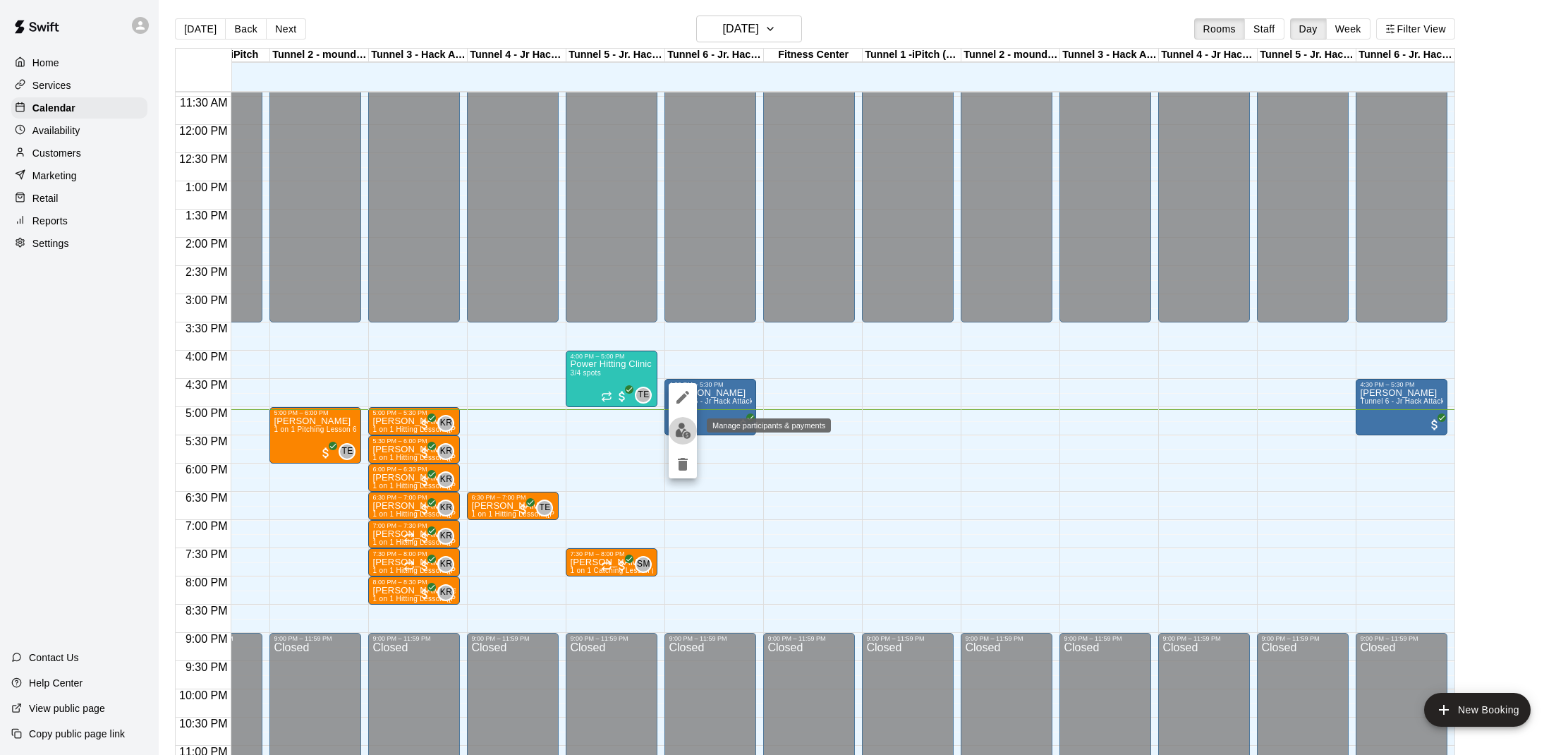
click at [688, 428] on img "edit" at bounding box center [683, 431] width 16 height 16
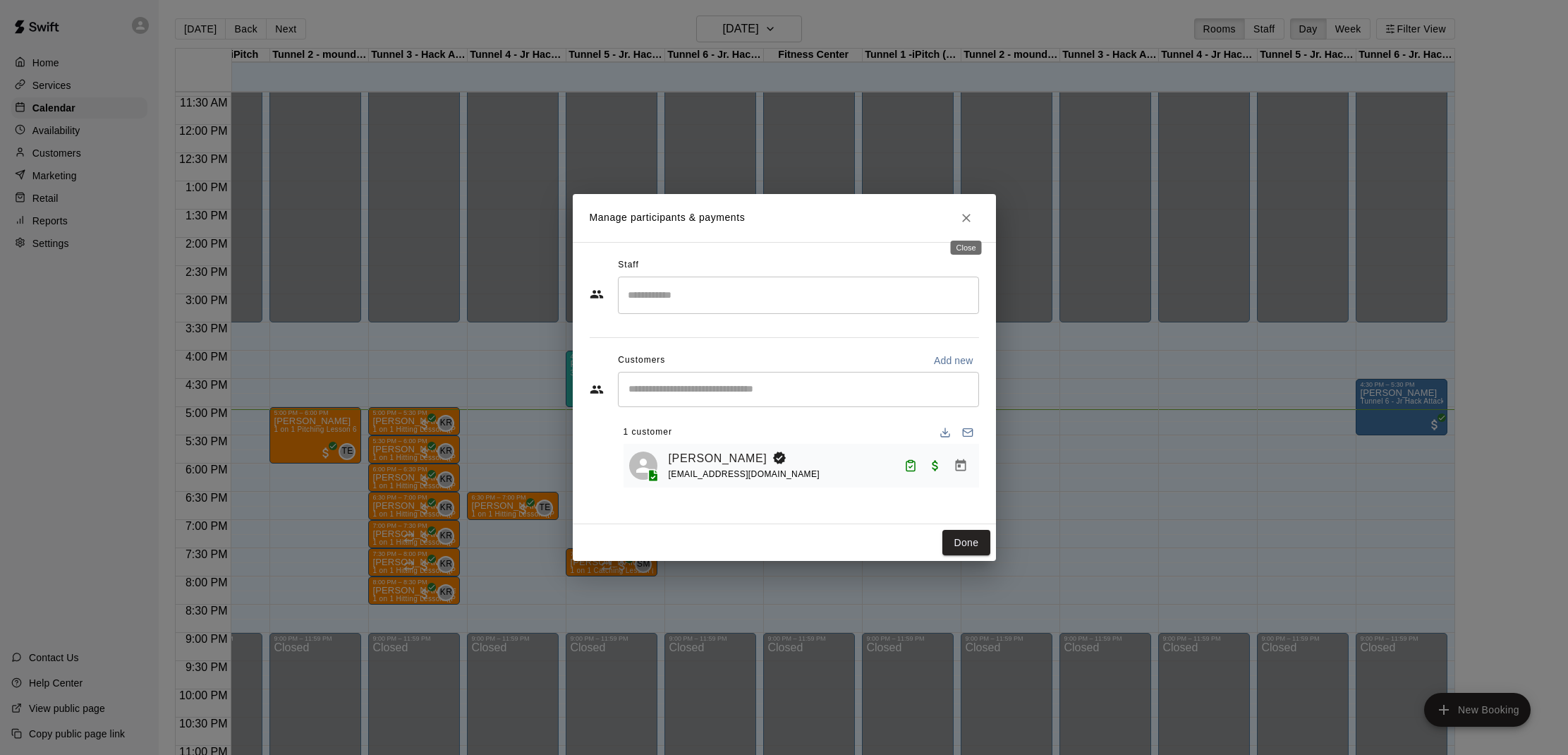
click at [971, 225] on button "Close" at bounding box center [966, 217] width 25 height 25
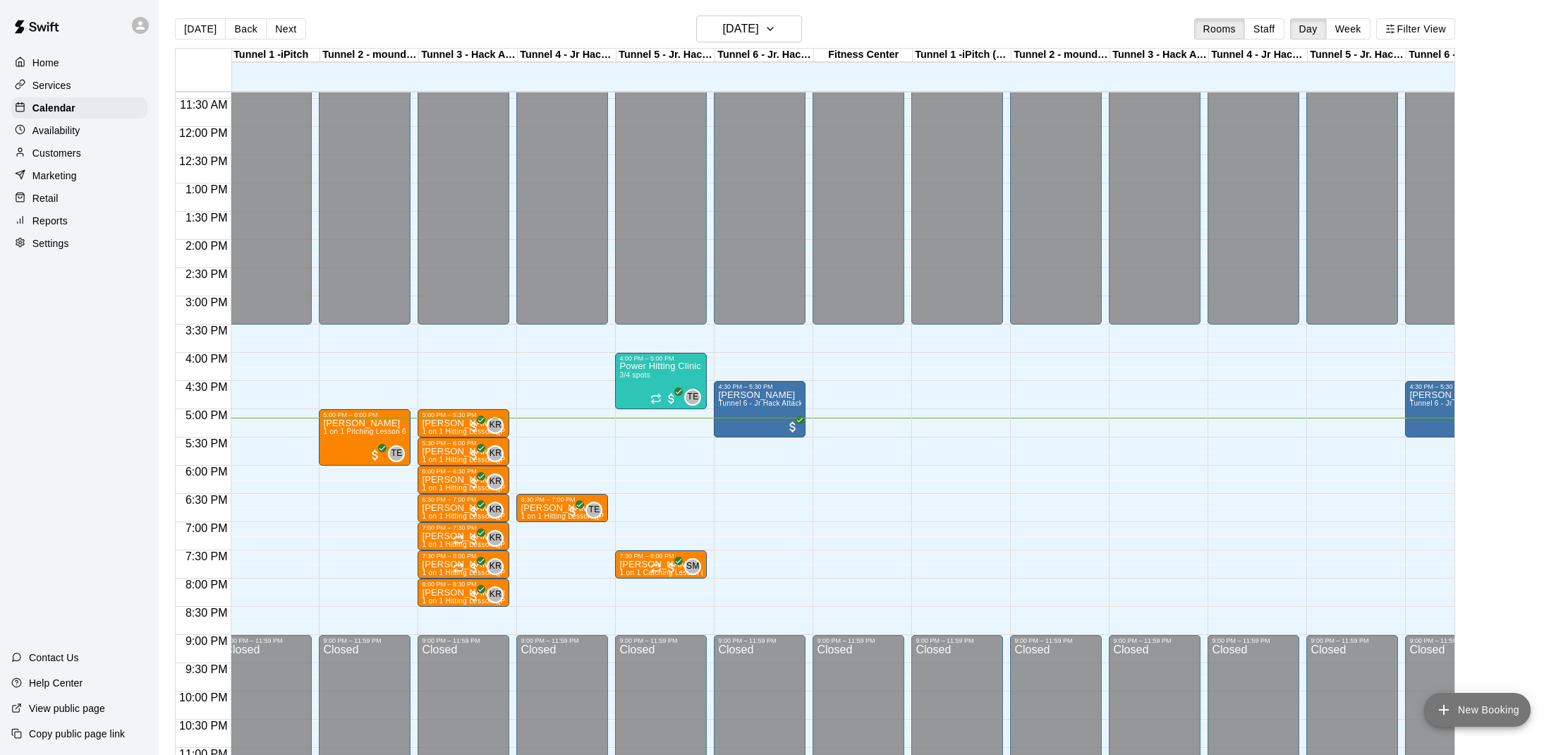
scroll to position [0, 0]
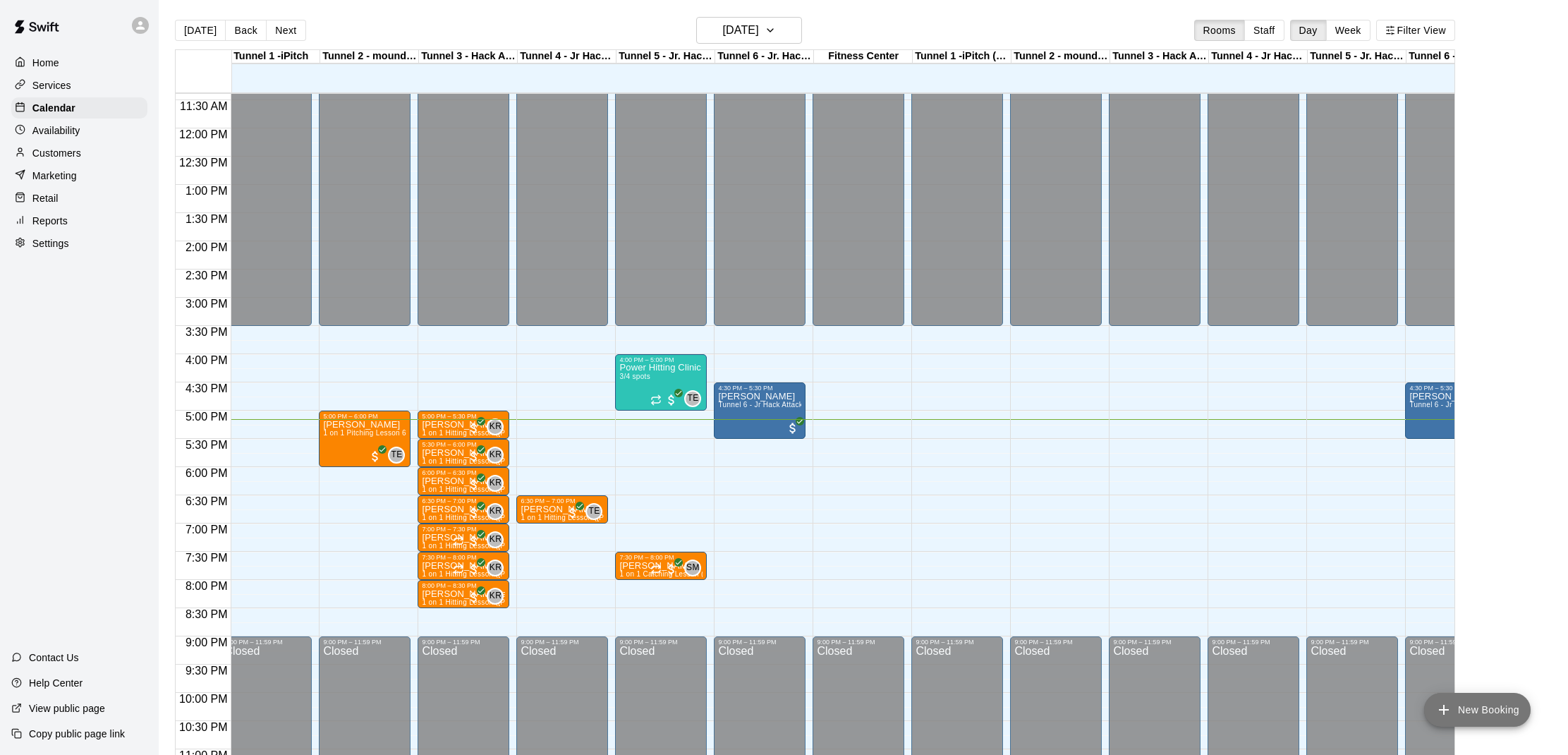
click at [1493, 695] on button "New Booking" at bounding box center [1477, 709] width 106 height 34
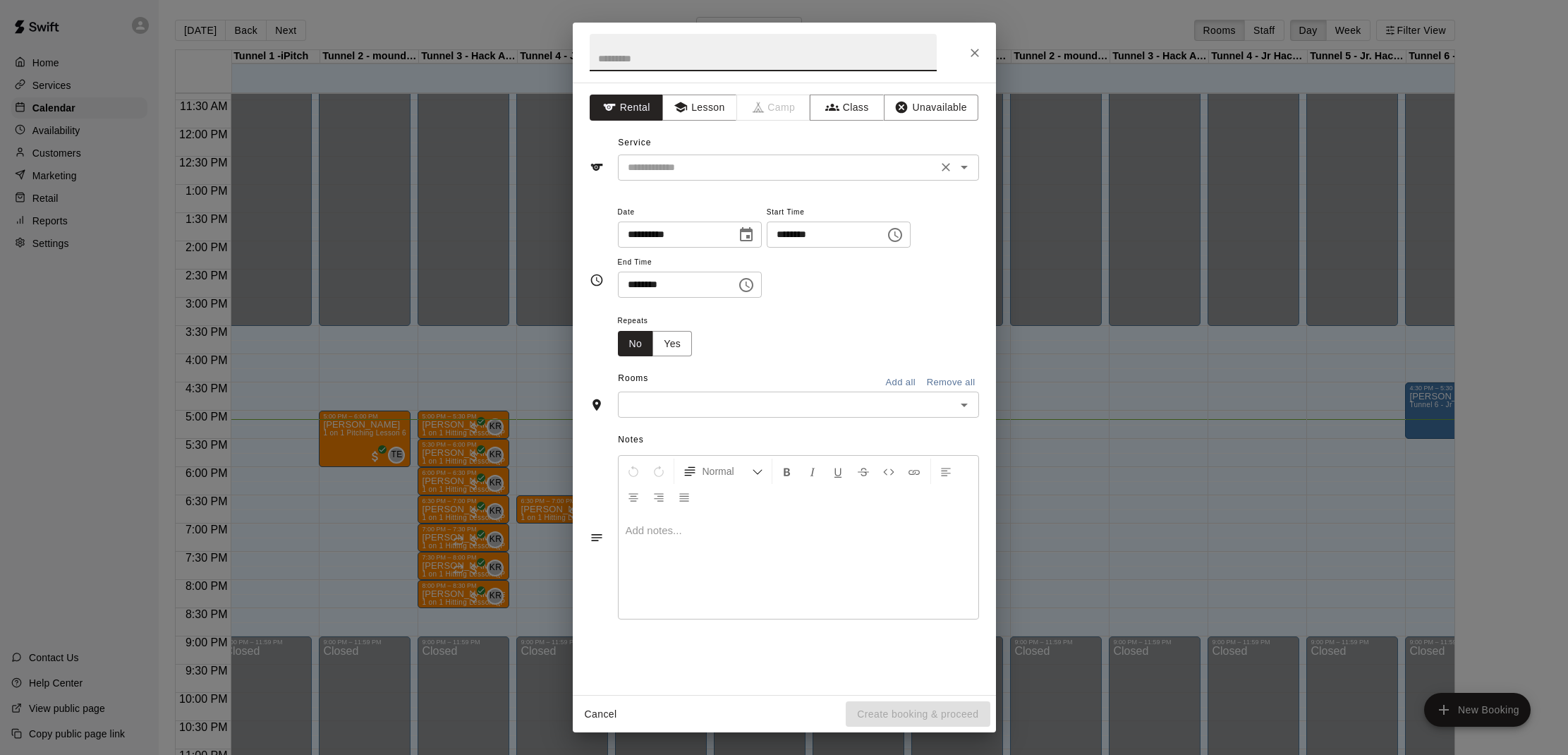
click at [635, 158] on div "​" at bounding box center [798, 167] width 362 height 26
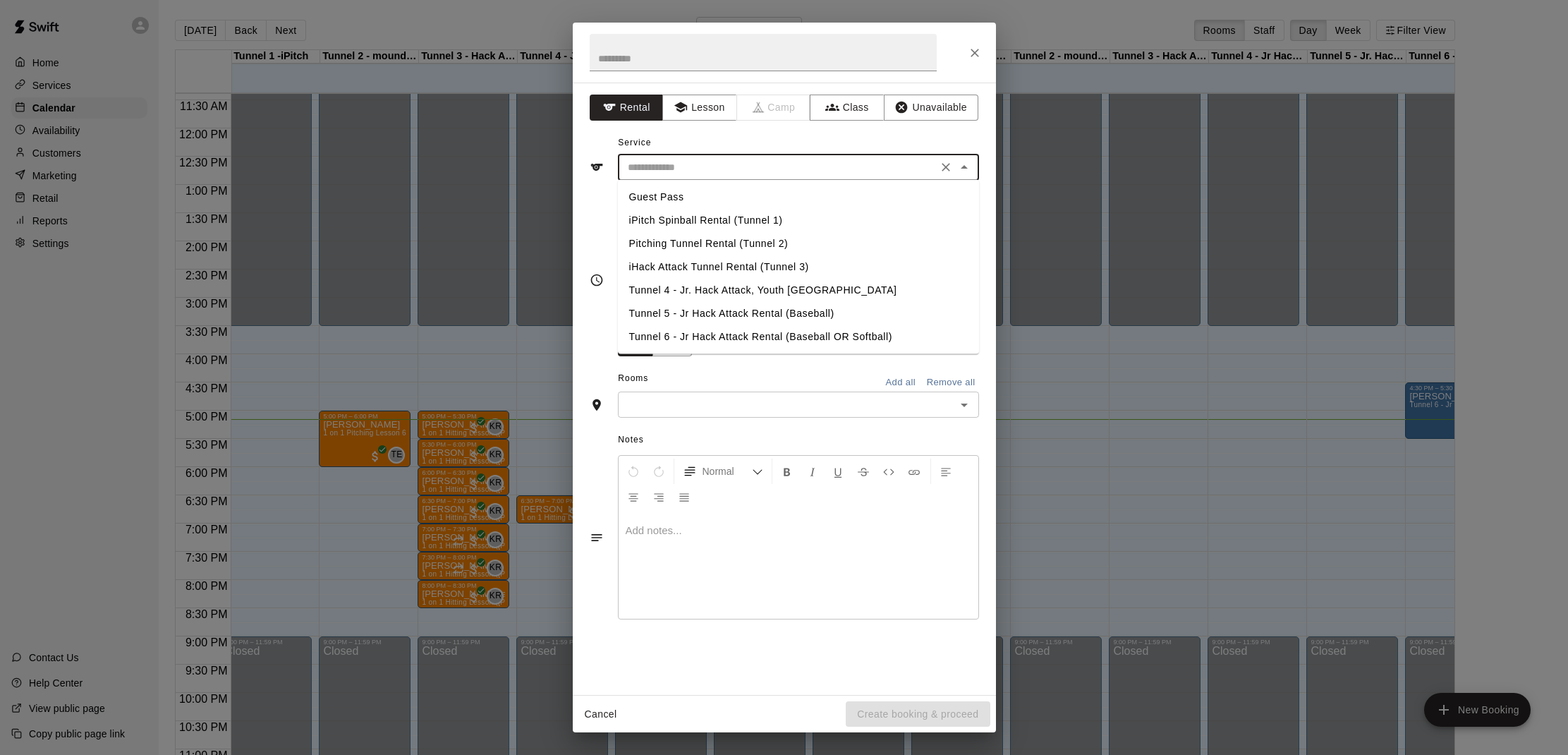
click at [666, 198] on li "Guest Pass" at bounding box center [798, 197] width 362 height 23
type input "**********"
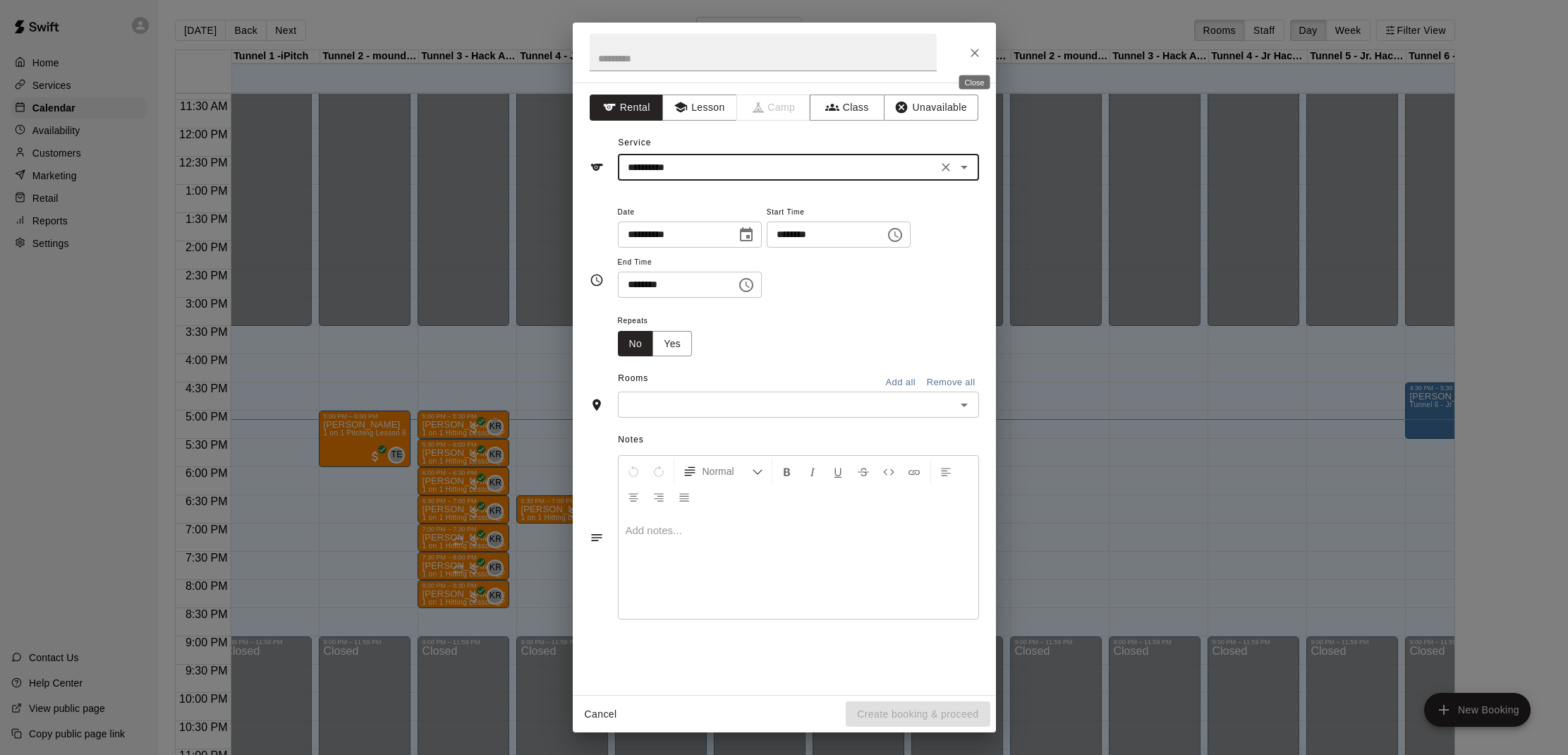
click at [973, 59] on icon "Close" at bounding box center [974, 53] width 14 height 14
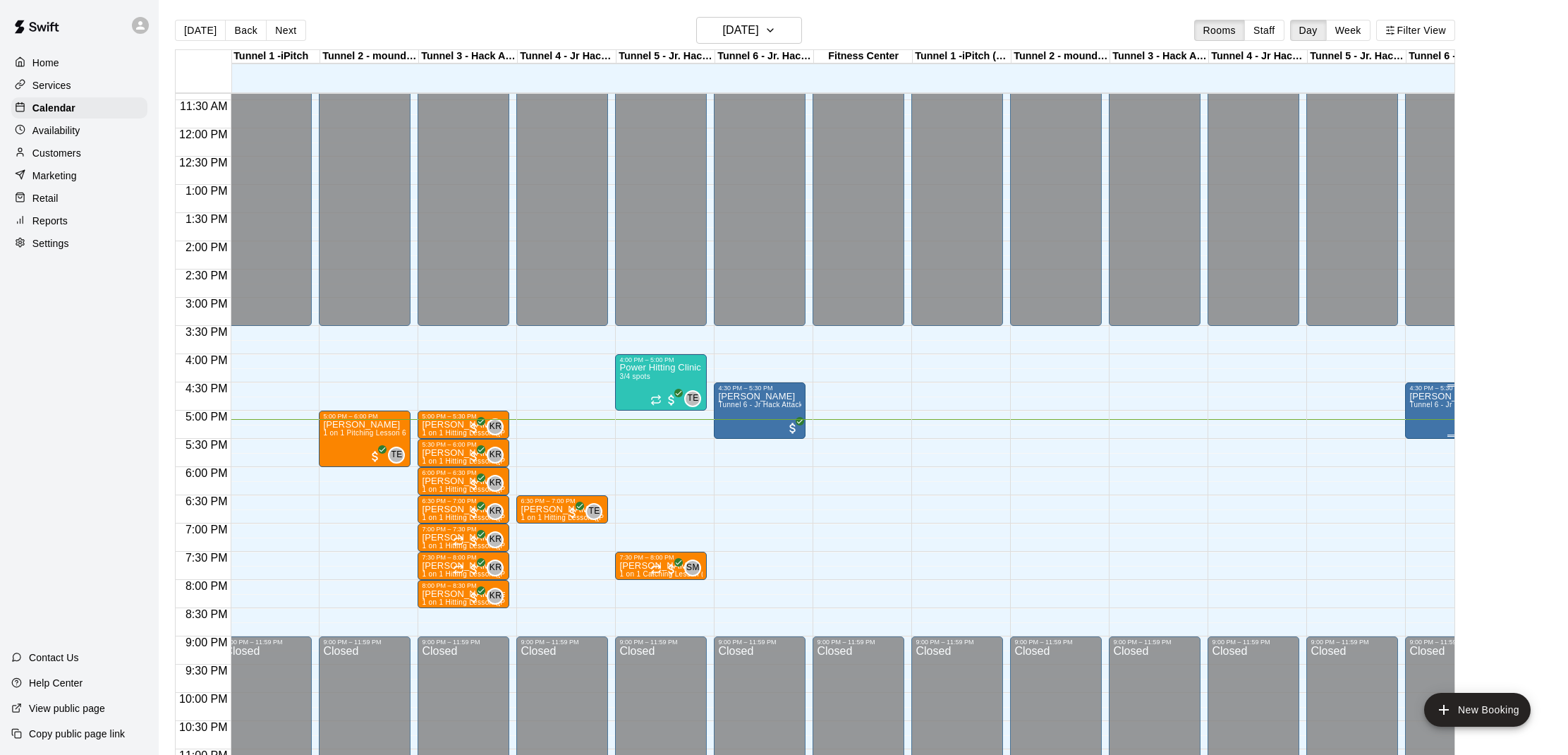
click at [1435, 420] on div "Nathan Thomas Tunnel 6 - Jr Hack Attack Rental (Baseball OR Softball)" at bounding box center [1451, 769] width 83 height 755
click at [1427, 412] on icon "edit" at bounding box center [1424, 407] width 17 height 17
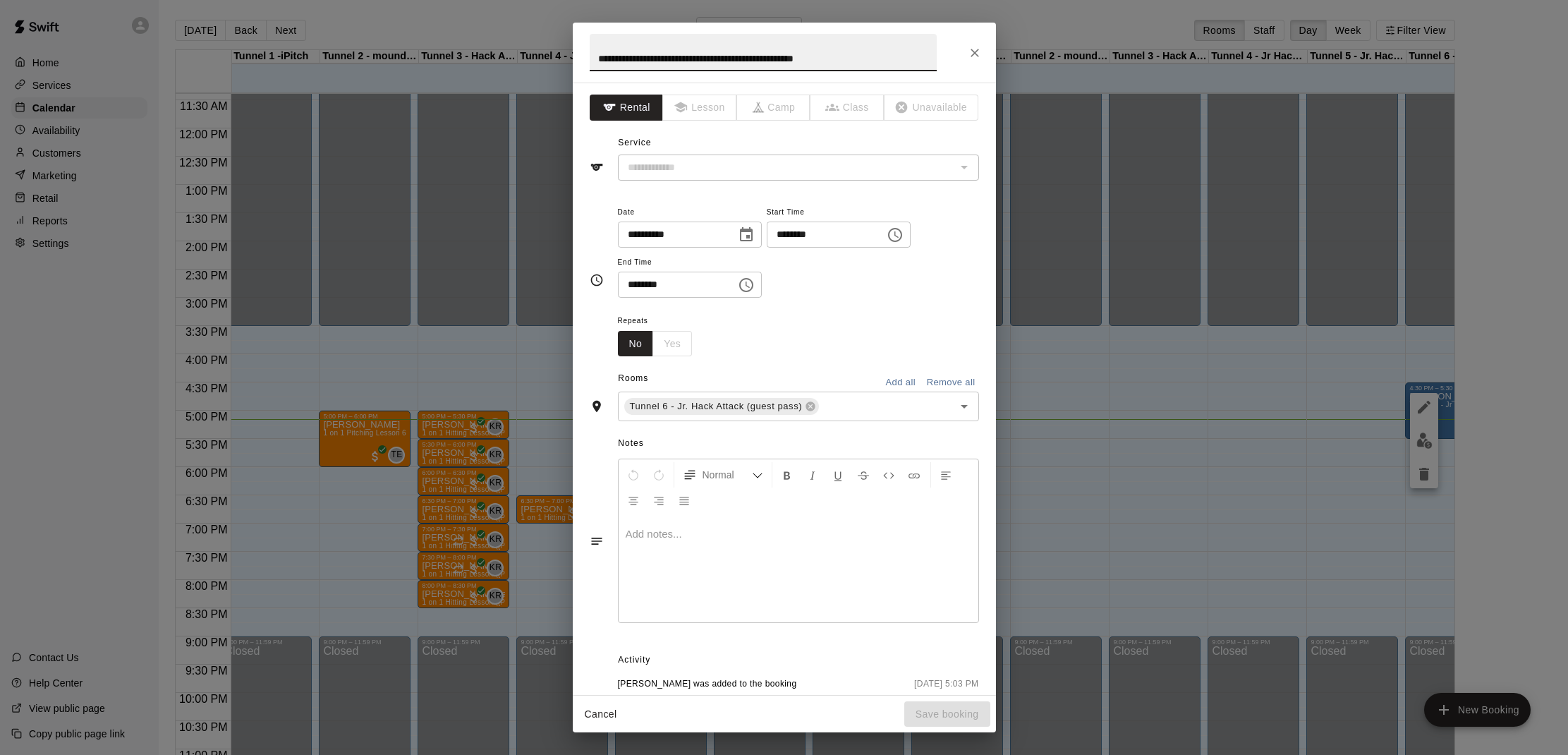
type input "**********"
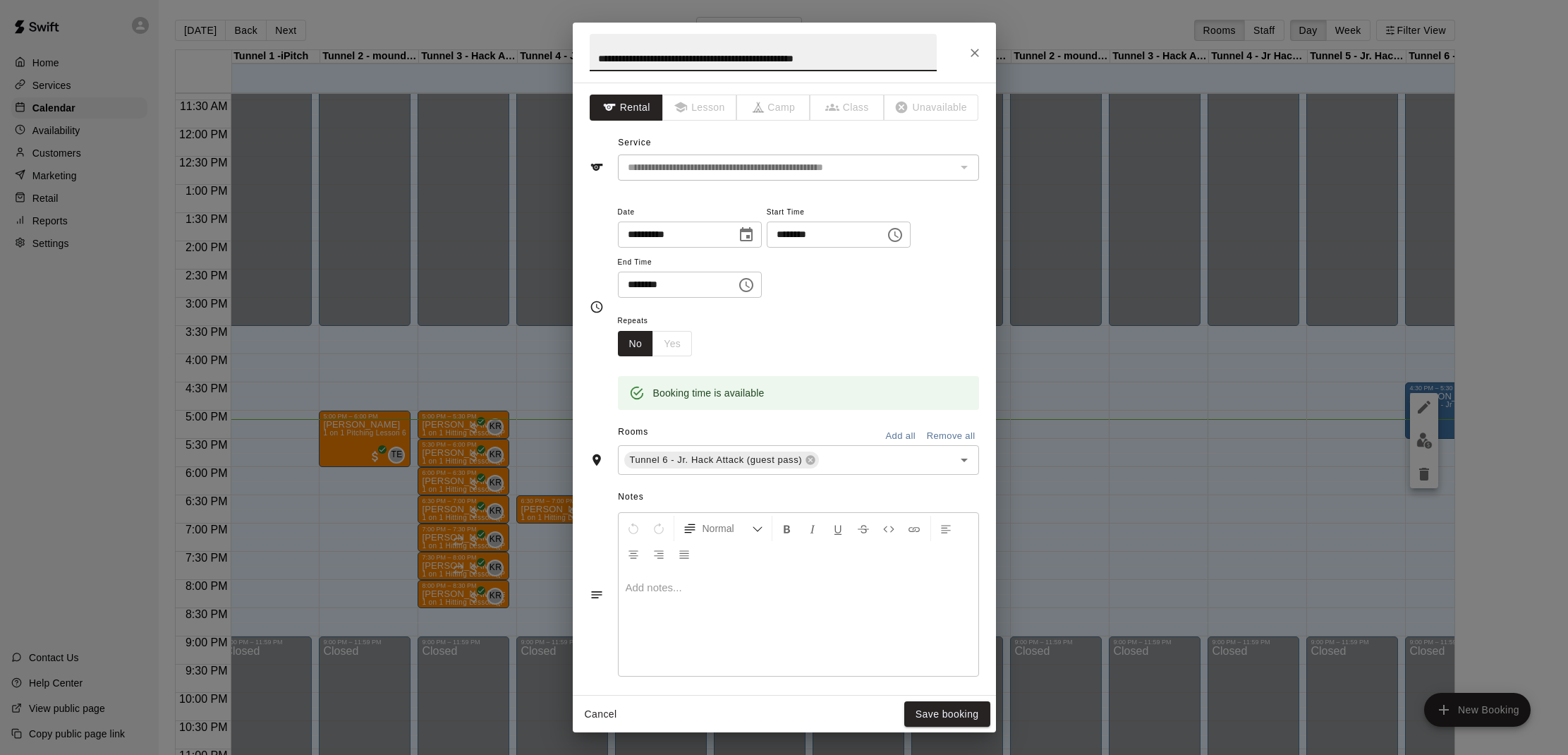
drag, startPoint x: 686, startPoint y: 183, endPoint x: 693, endPoint y: 179, distance: 8.1
click at [690, 180] on div "**********" at bounding box center [784, 388] width 423 height 612
click at [972, 57] on icon "Close" at bounding box center [974, 53] width 14 height 14
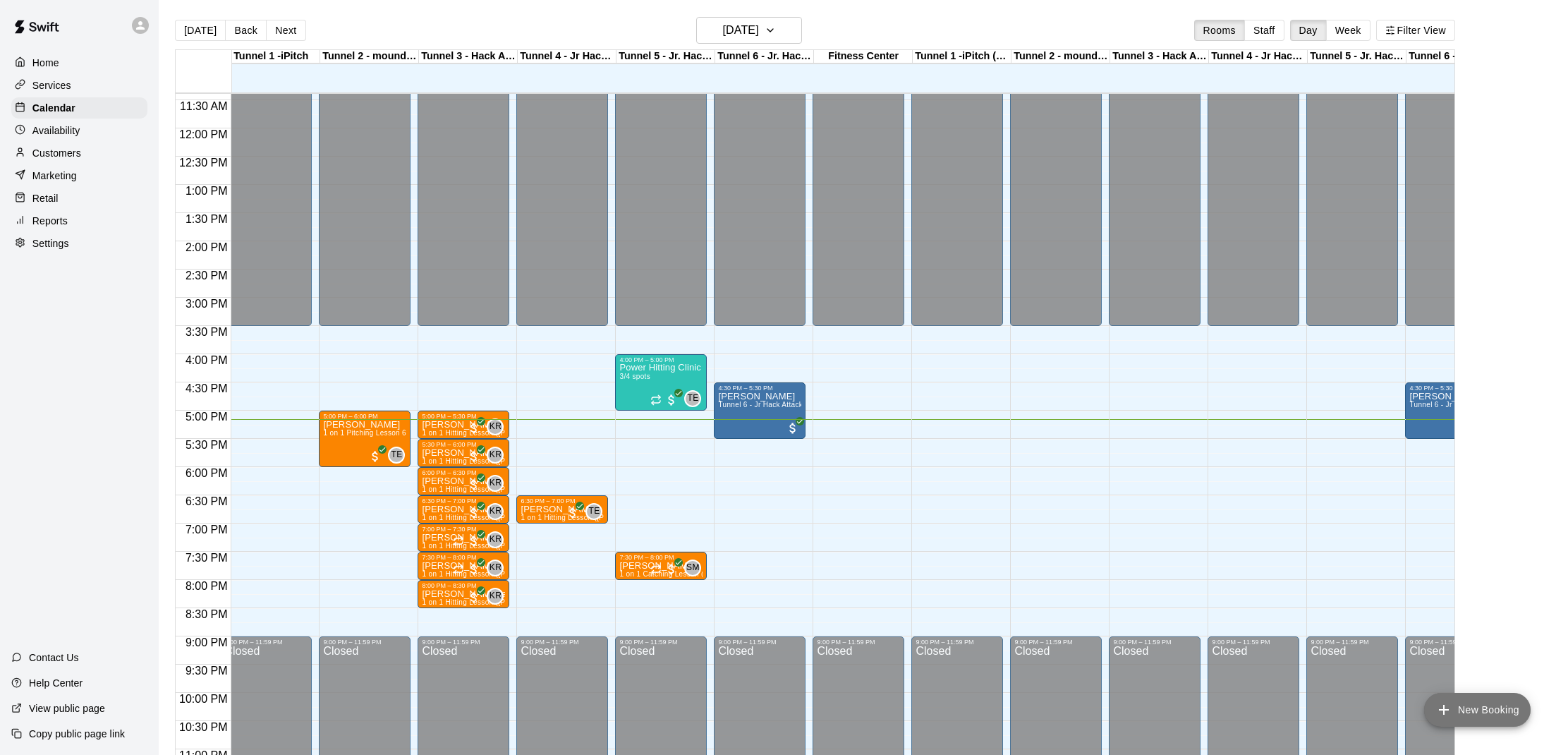
click at [1443, 701] on icon "add" at bounding box center [1444, 709] width 17 height 17
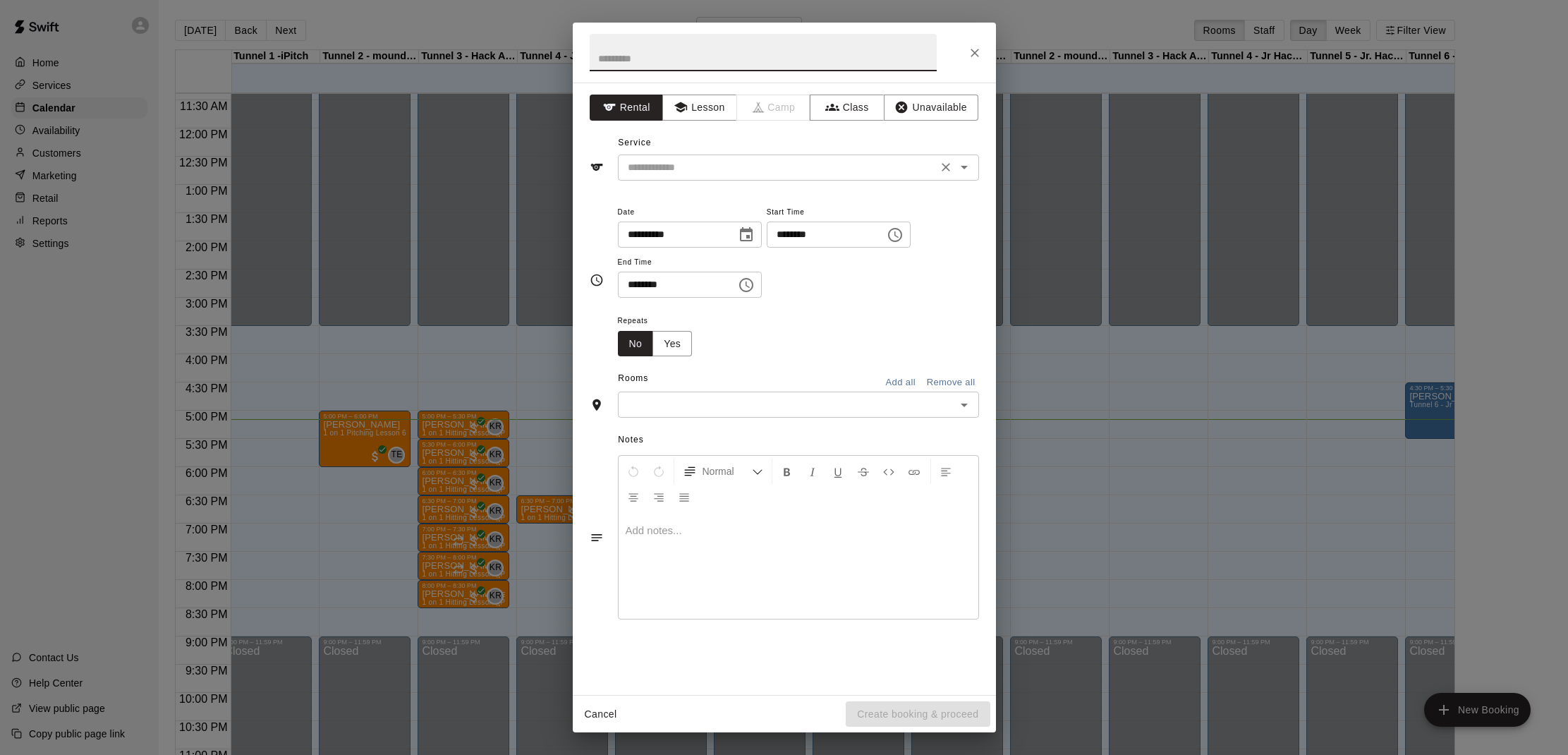
click at [664, 173] on input "text" at bounding box center [778, 167] width 311 height 17
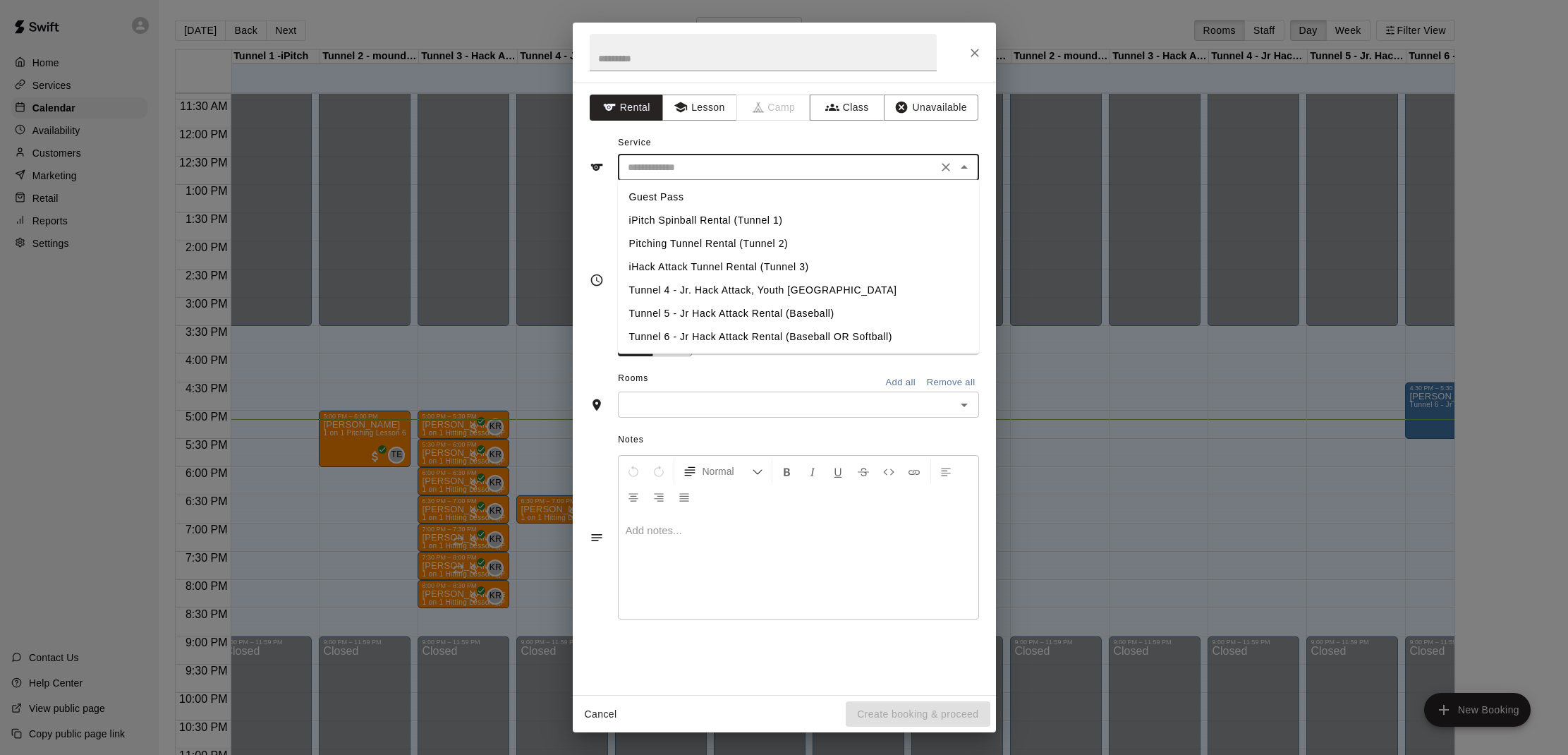
click at [669, 195] on li "Guest Pass" at bounding box center [798, 197] width 362 height 23
type input "**********"
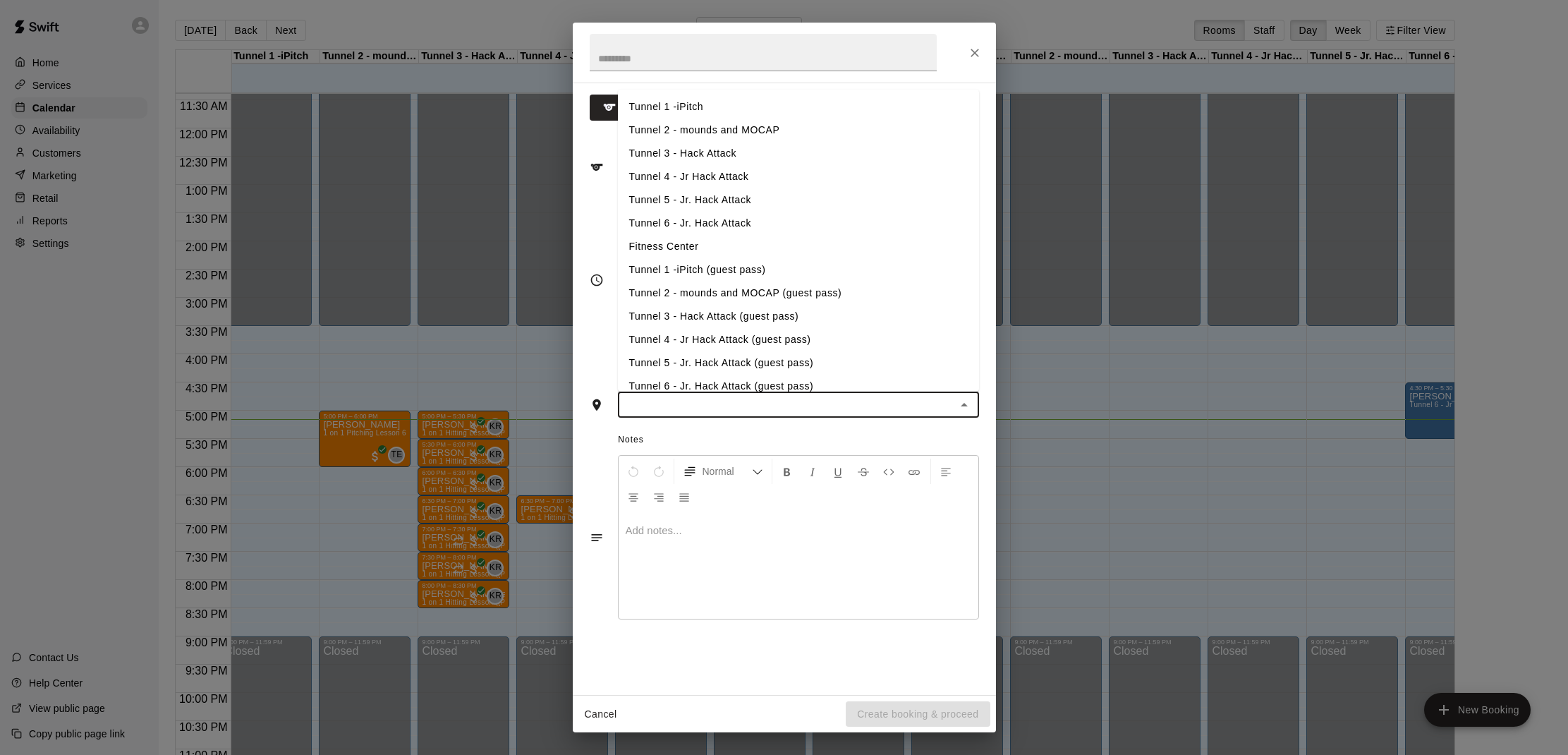
click at [731, 406] on input "text" at bounding box center [787, 405] width 330 height 17
click at [724, 392] on div "​" at bounding box center [798, 405] width 362 height 26
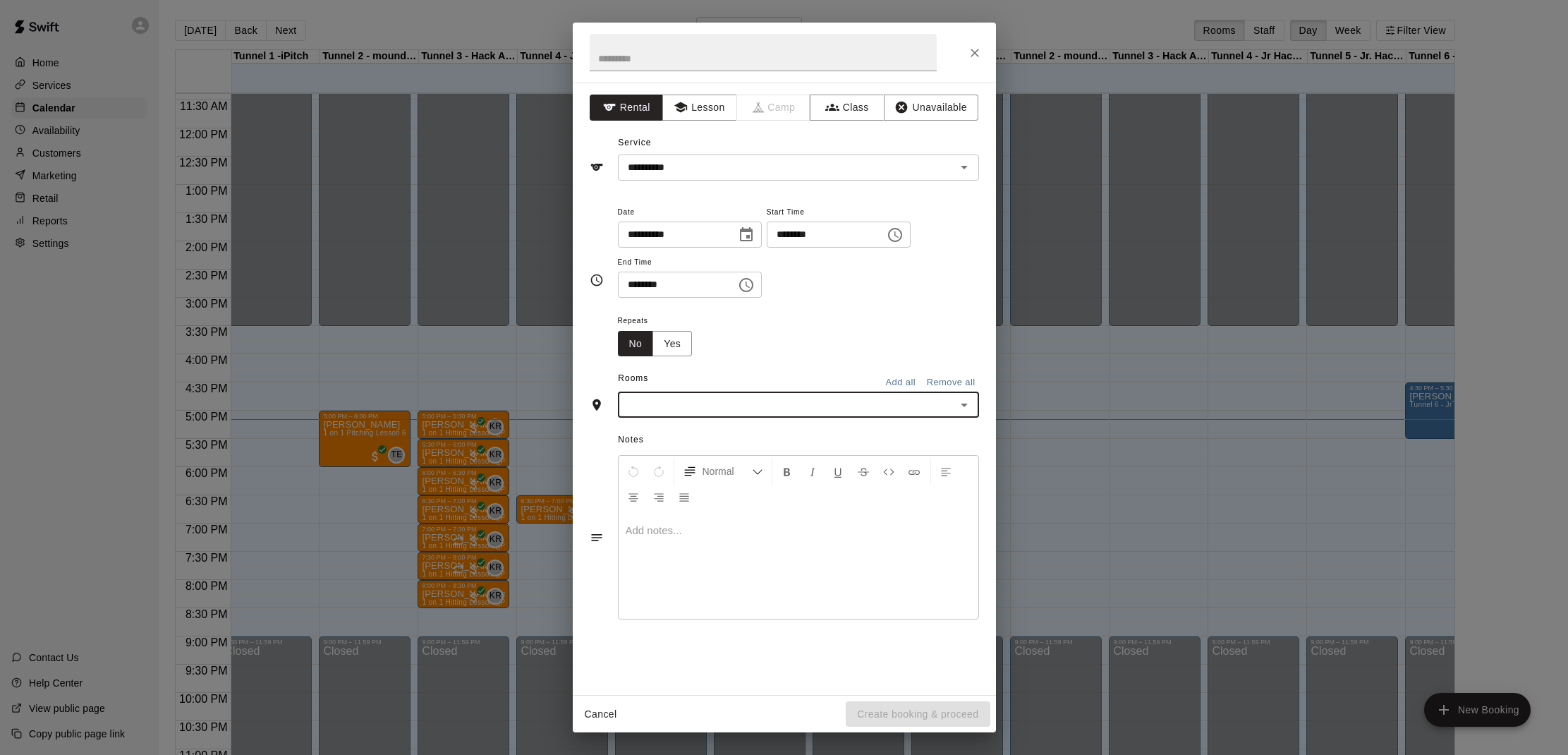
drag, startPoint x: 697, startPoint y: 404, endPoint x: 697, endPoint y: 396, distance: 8.0
click at [699, 403] on input "text" at bounding box center [787, 405] width 330 height 17
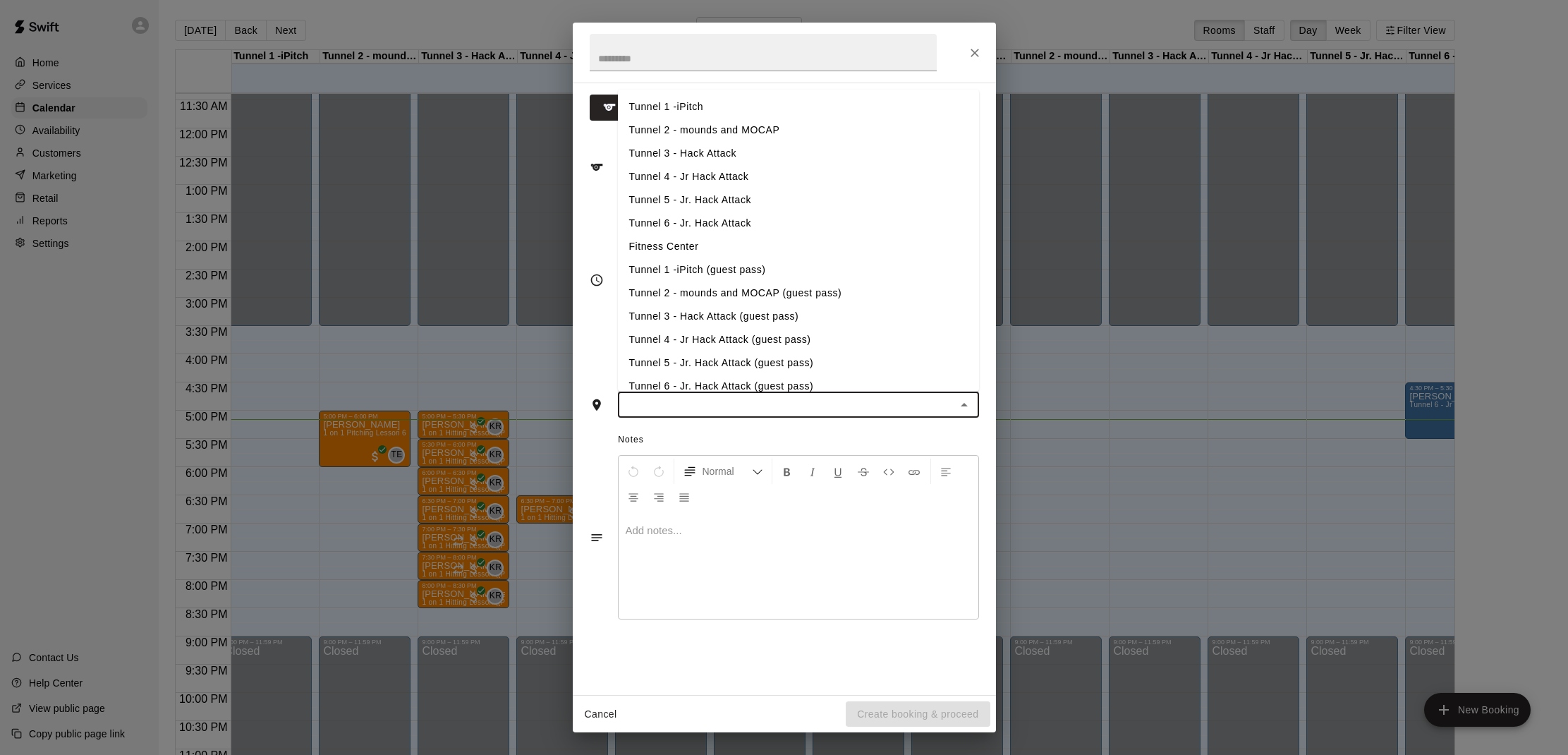
click at [696, 385] on li "Tunnel 6 - Jr. Hack Attack (guest pass)" at bounding box center [798, 386] width 362 height 23
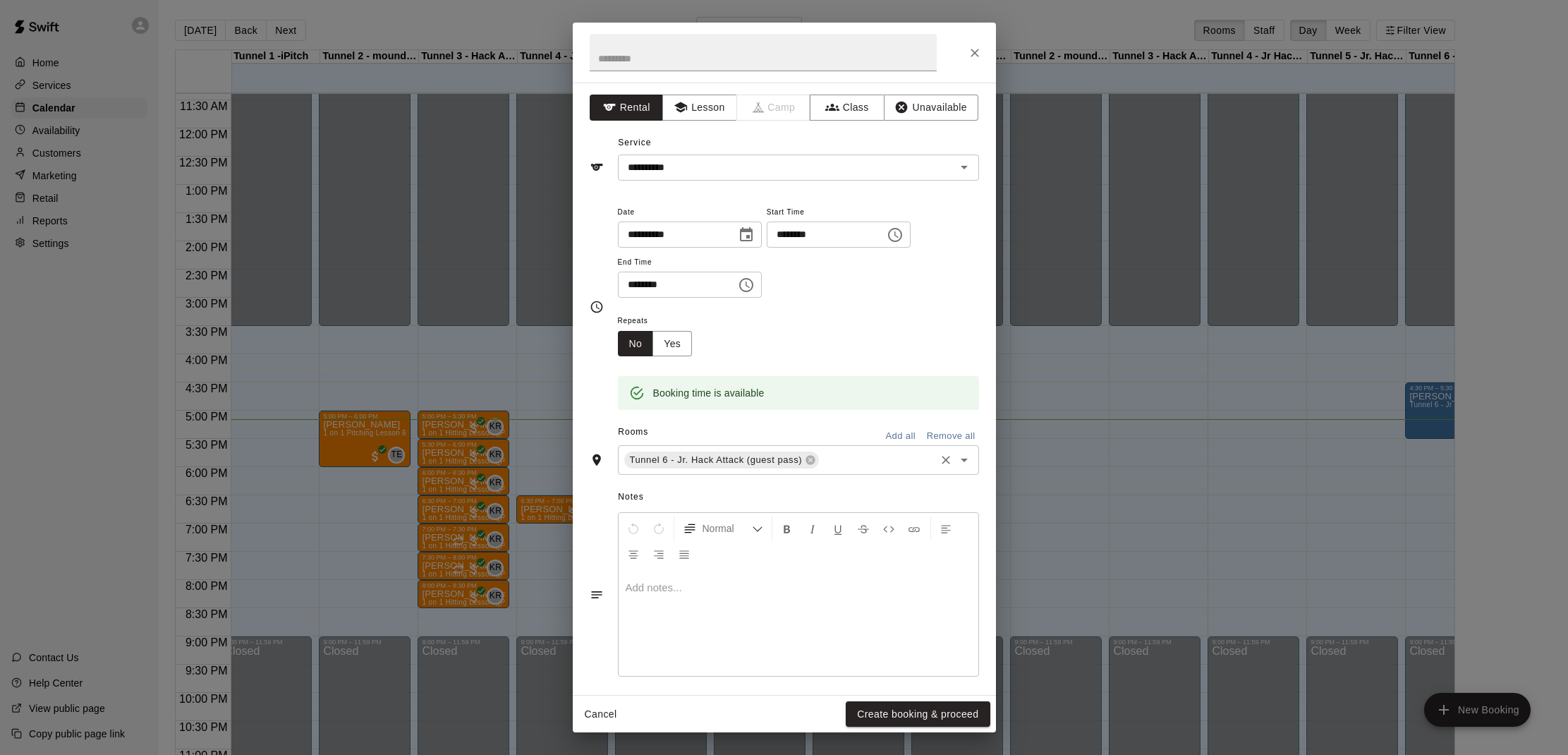
drag, startPoint x: 926, startPoint y: 714, endPoint x: 844, endPoint y: 460, distance: 266.9
click at [844, 460] on div "**********" at bounding box center [784, 377] width 423 height 709
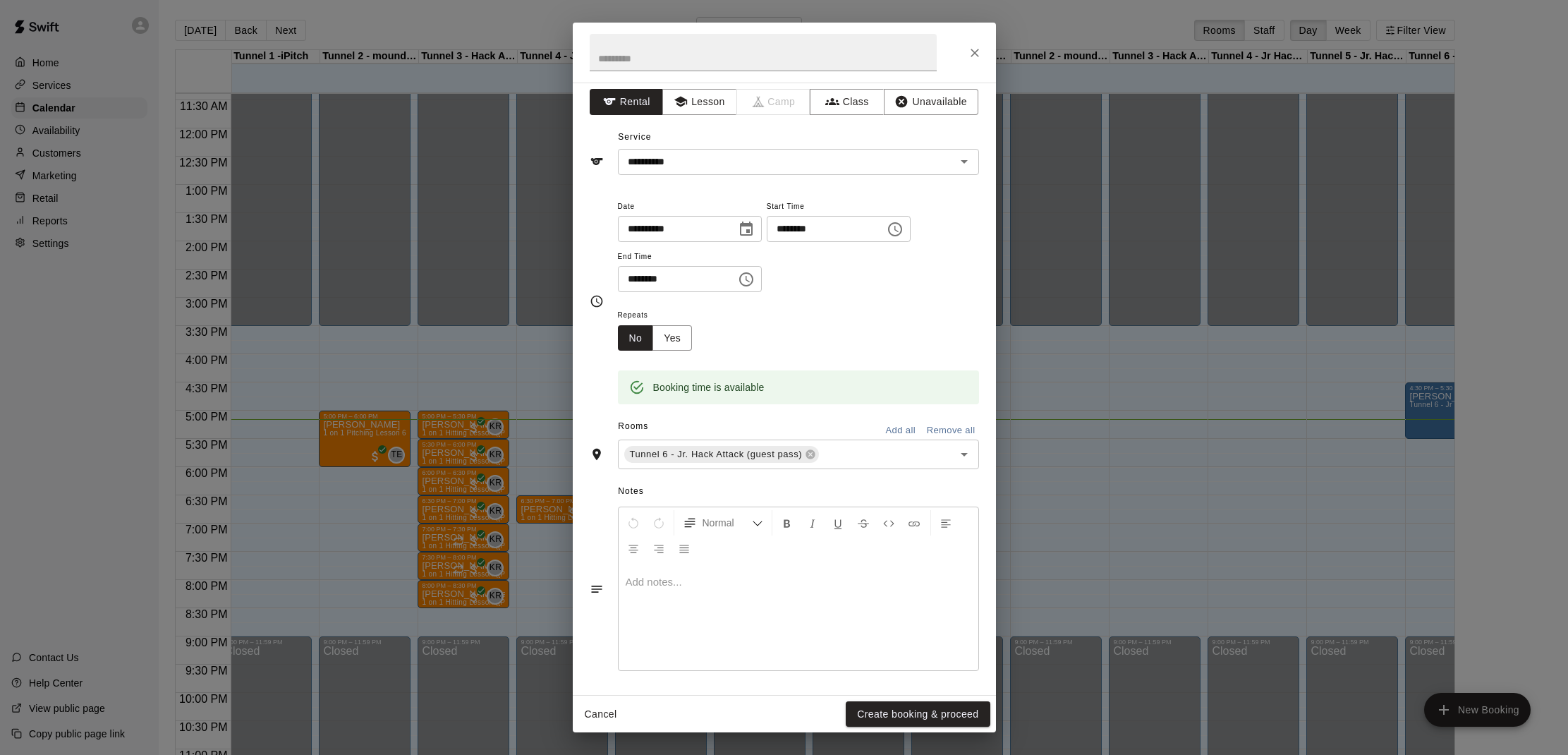
click at [803, 234] on input "********" at bounding box center [822, 229] width 109 height 26
click at [813, 229] on input "********" at bounding box center [822, 230] width 109 height 26
click at [797, 231] on input "********" at bounding box center [822, 230] width 109 height 26
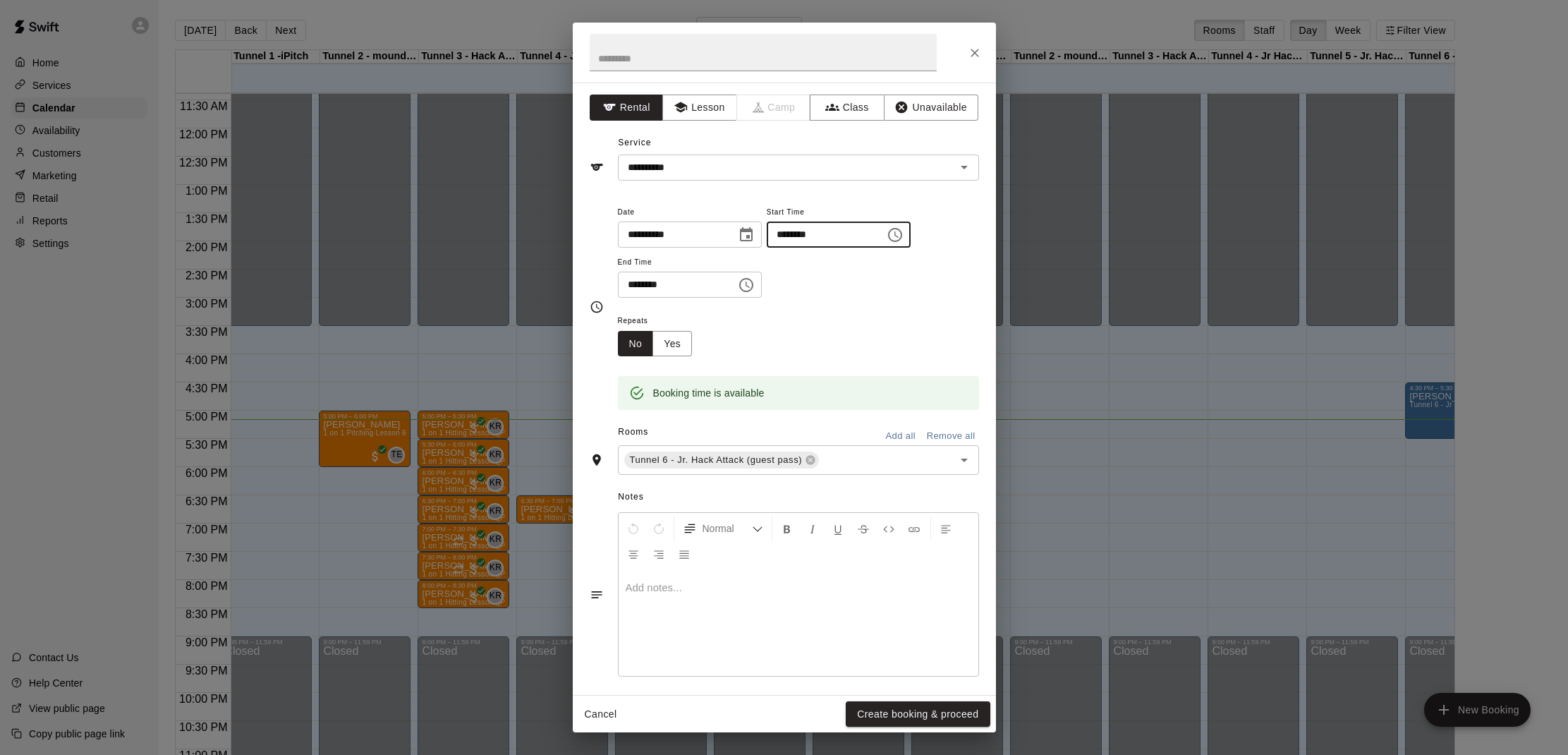
scroll to position [0, 0]
type input "********"
click at [630, 287] on input "********" at bounding box center [672, 285] width 109 height 26
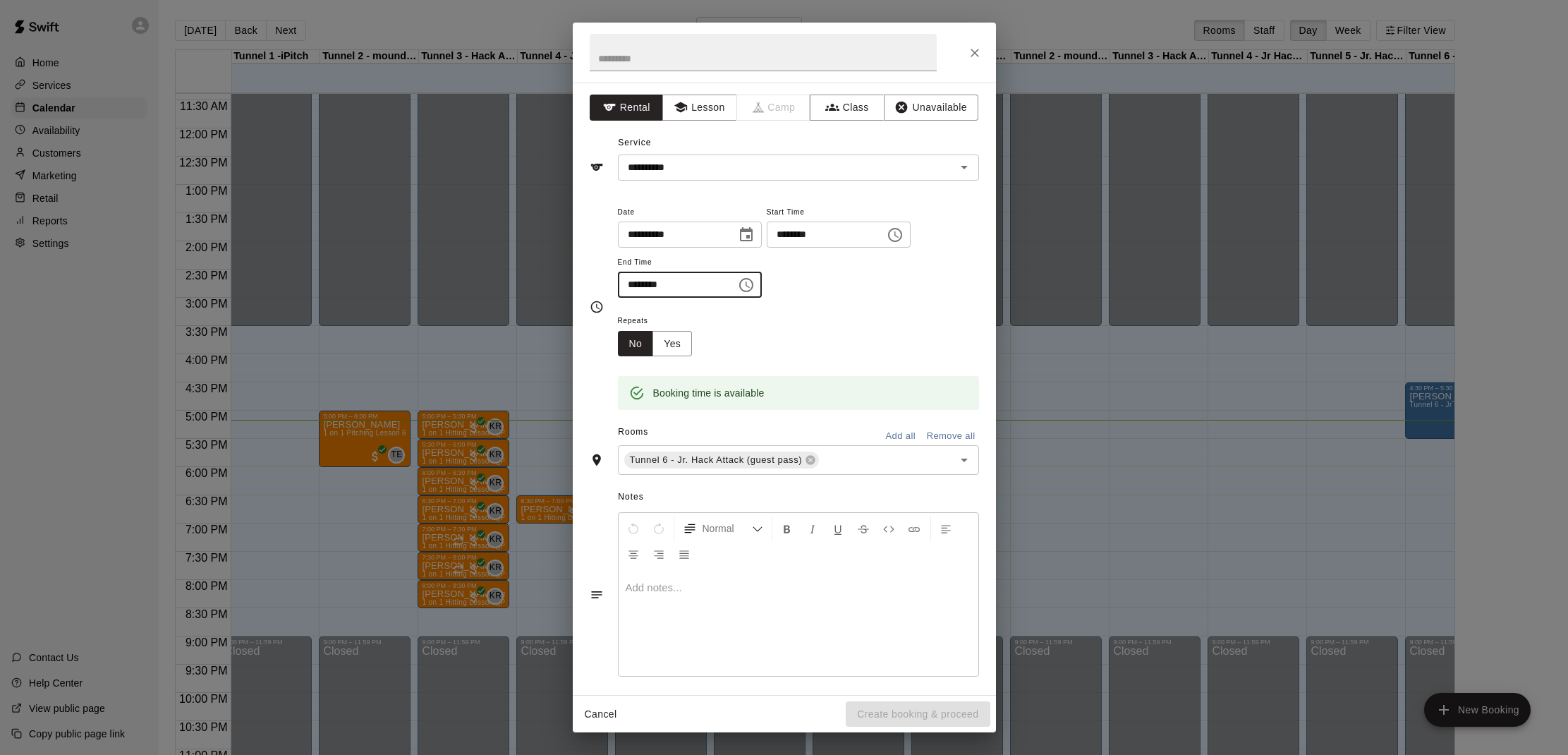
type input "********"
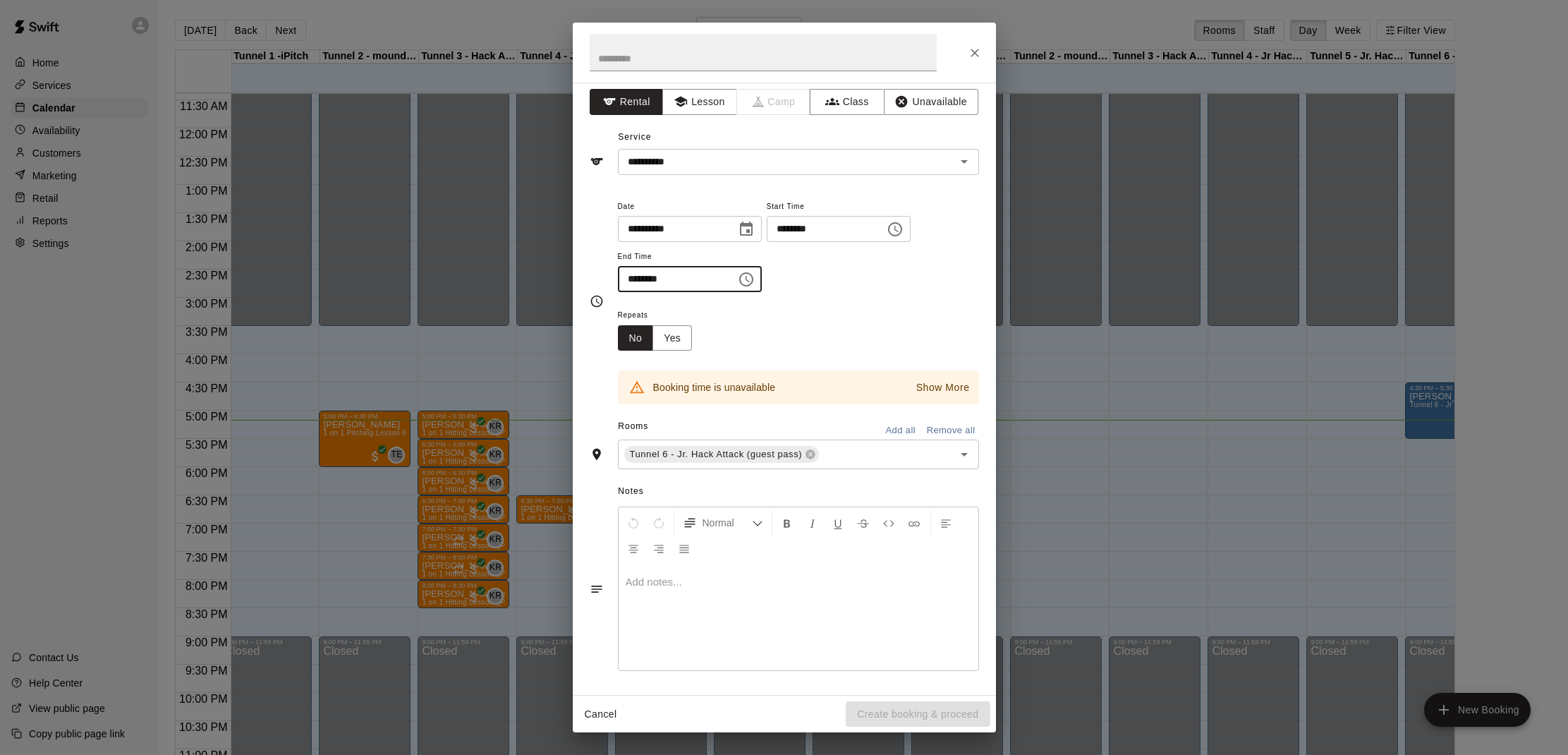
scroll to position [4, 0]
click at [844, 292] on div "**********" at bounding box center [798, 254] width 362 height 110
click at [966, 384] on p "Show More" at bounding box center [943, 388] width 54 height 15
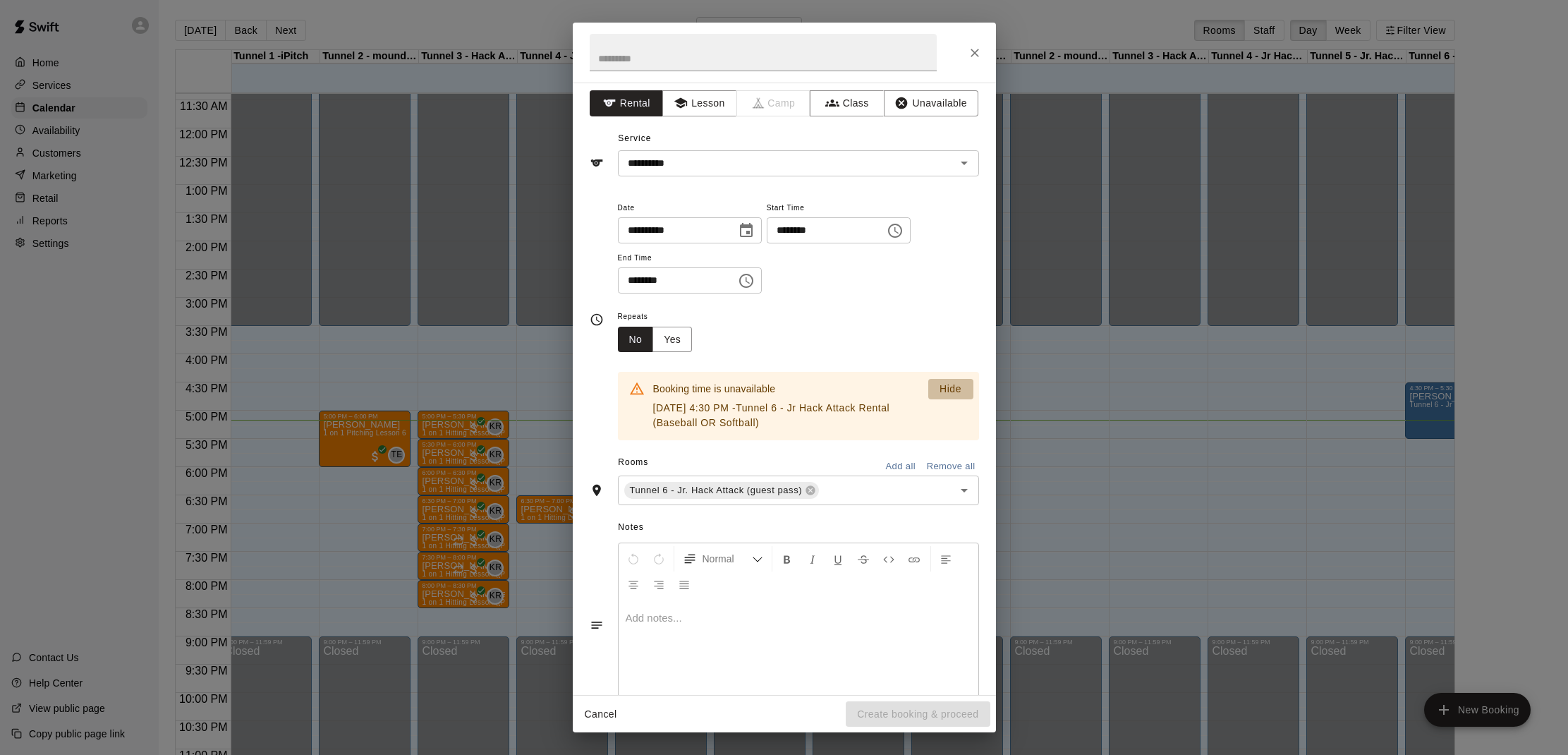
click at [940, 383] on p "Hide" at bounding box center [950, 388] width 22 height 15
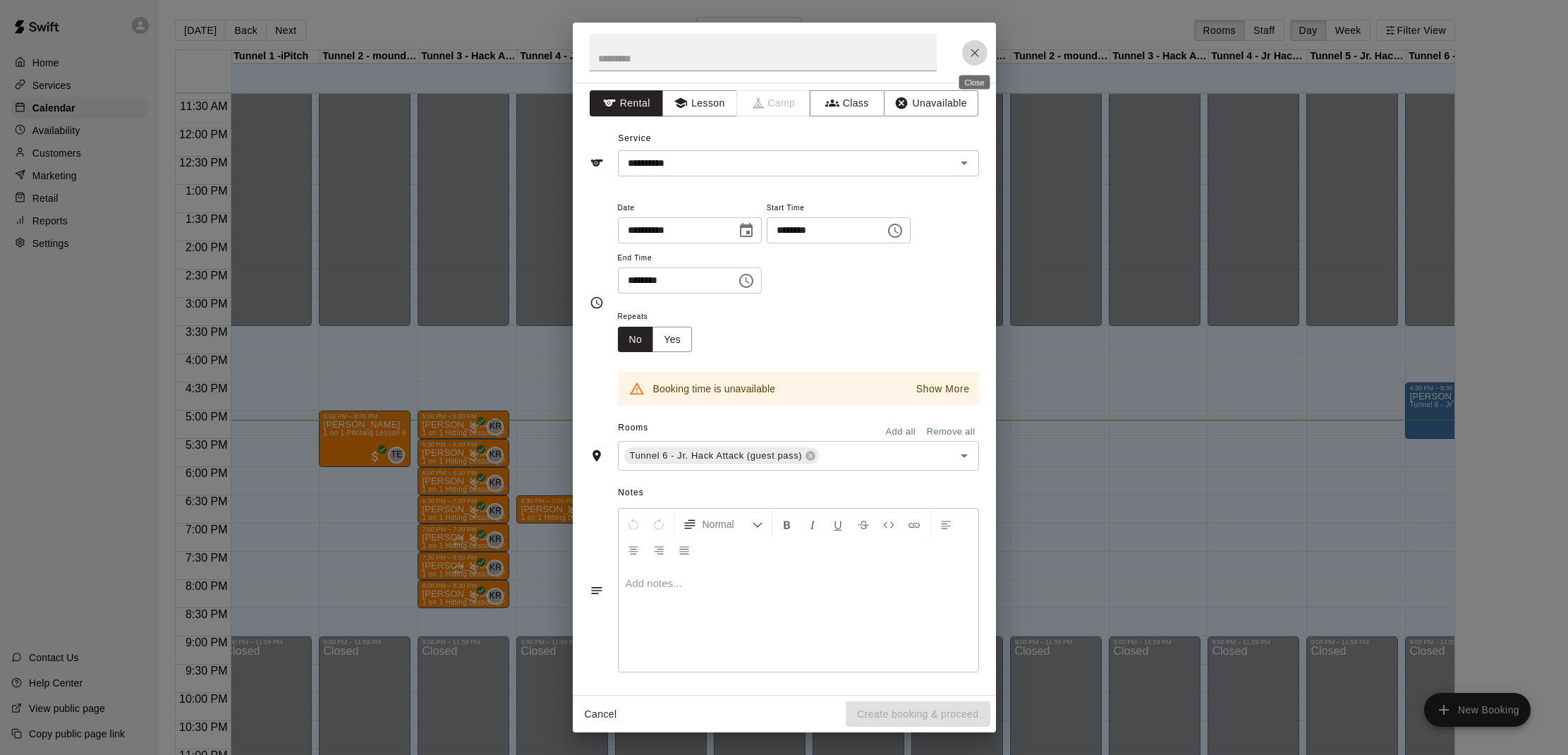
click at [978, 50] on icon "Close" at bounding box center [975, 53] width 9 height 9
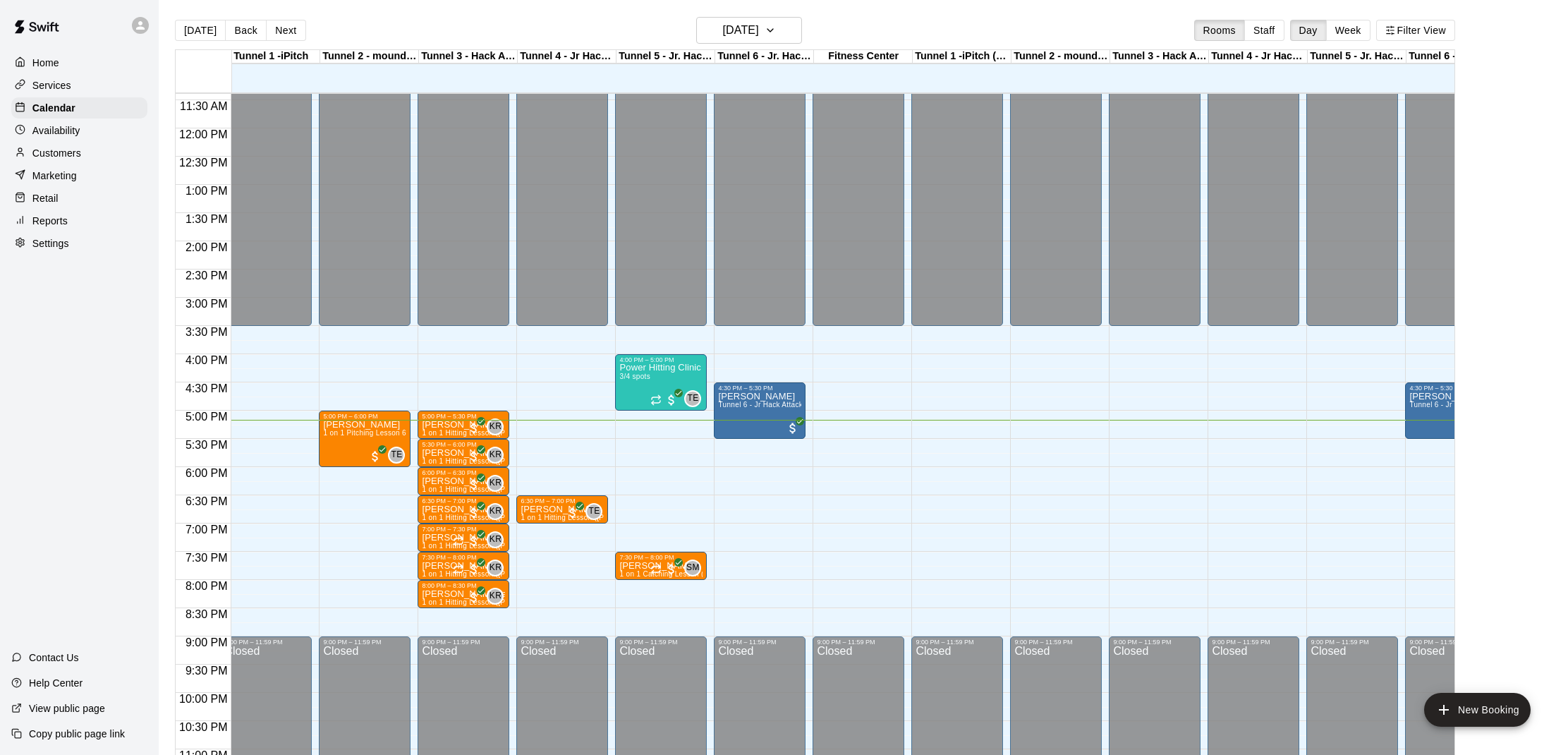
scroll to position [654, 10]
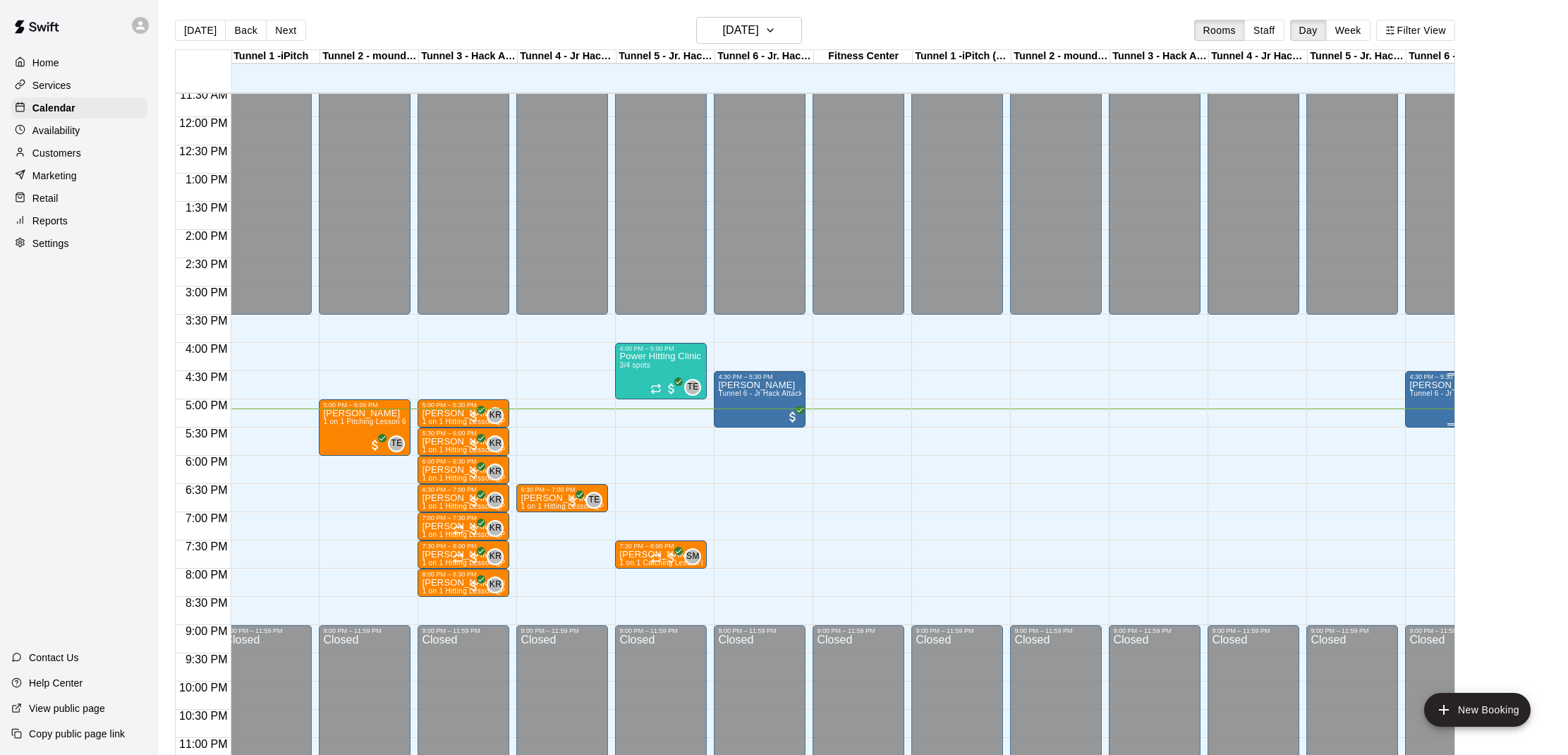
click at [1420, 393] on span "Tunnel 6 - Jr Hack Attack Rental (Baseball OR Softball)" at bounding box center [1502, 393] width 186 height 8
click at [1427, 431] on img "edit" at bounding box center [1424, 438] width 16 height 16
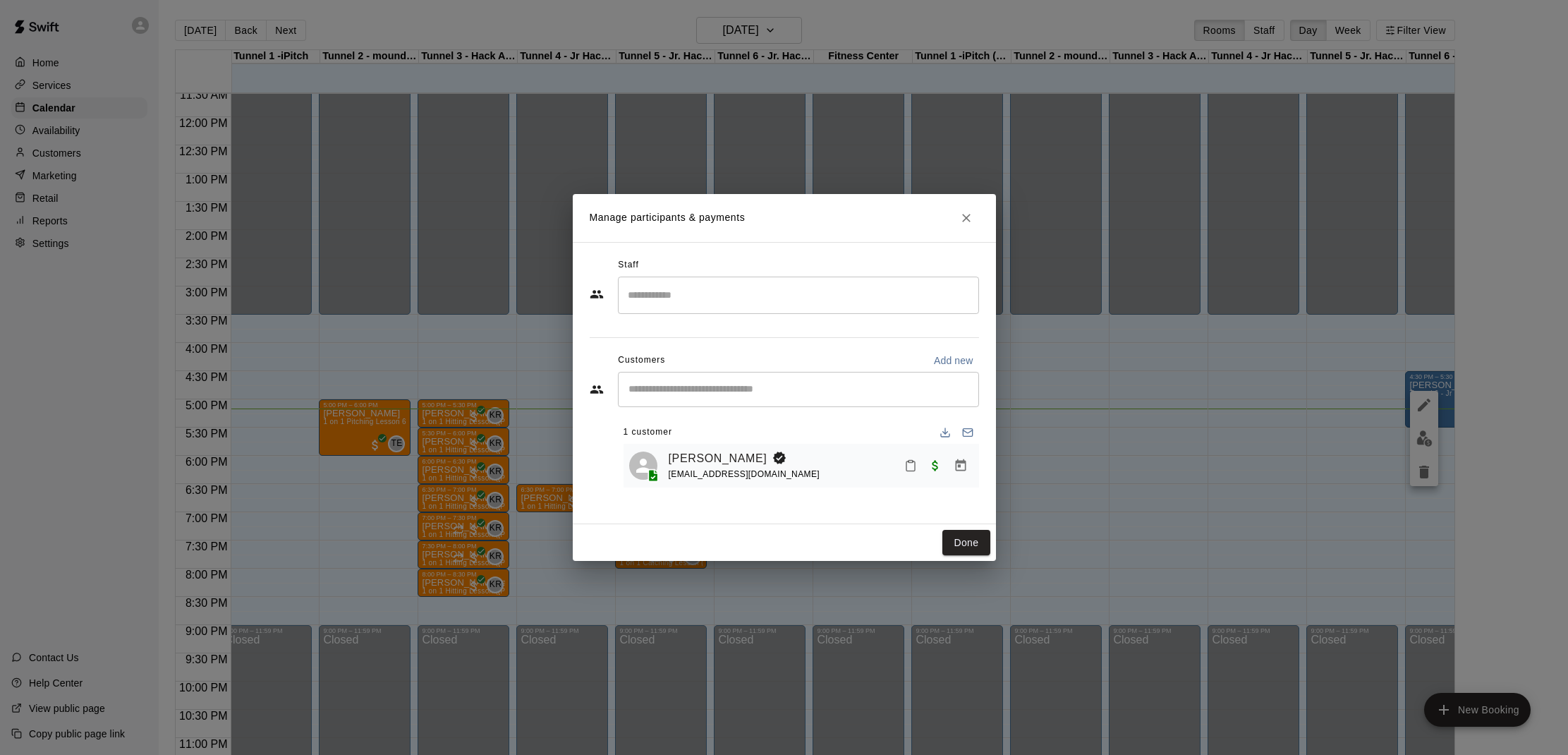
click at [751, 399] on div "​" at bounding box center [798, 389] width 362 height 35
type input "*******"
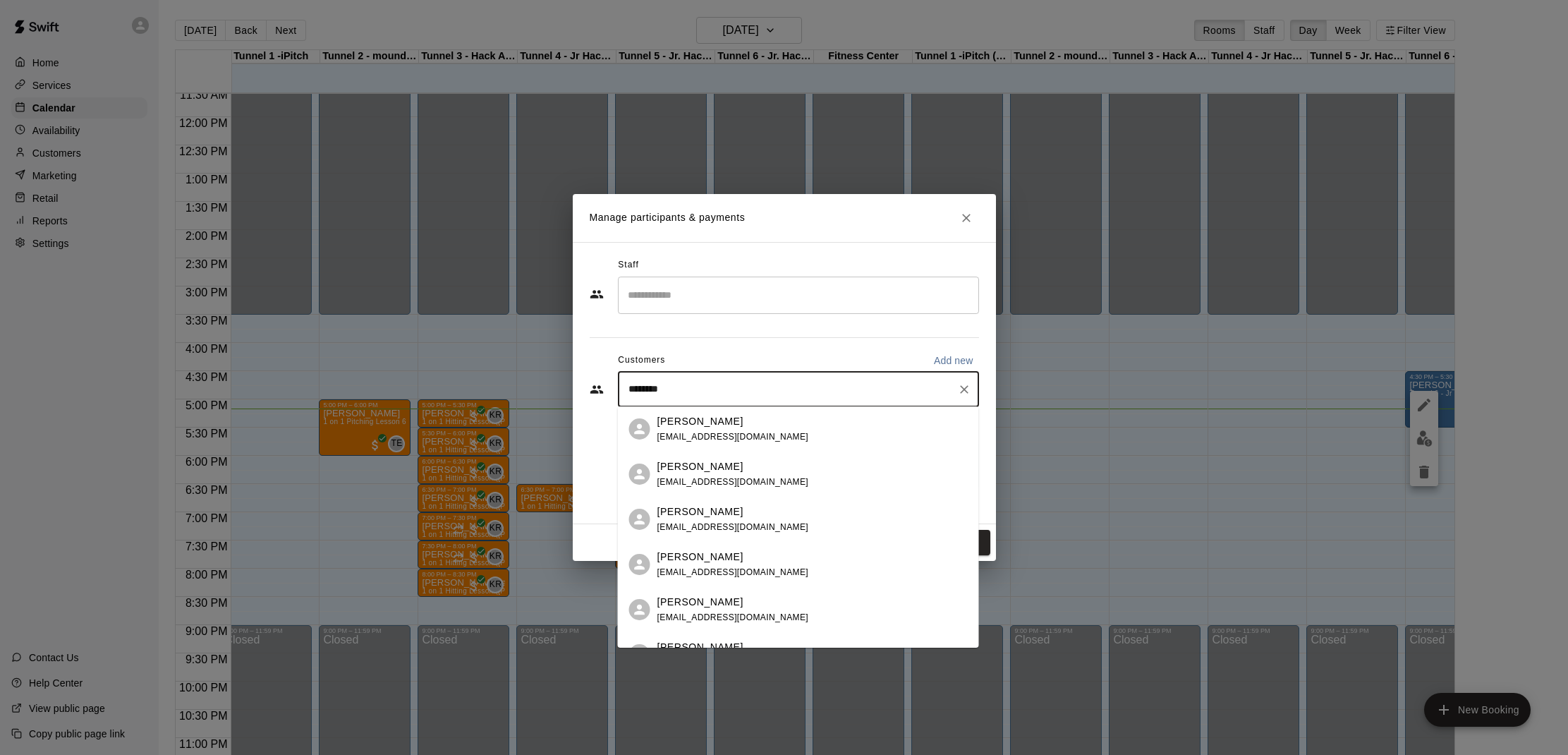
click at [767, 427] on div "[PERSON_NAME] [PERSON_NAME][EMAIL_ADDRESS][DOMAIN_NAME]" at bounding box center [813, 429] width 311 height 30
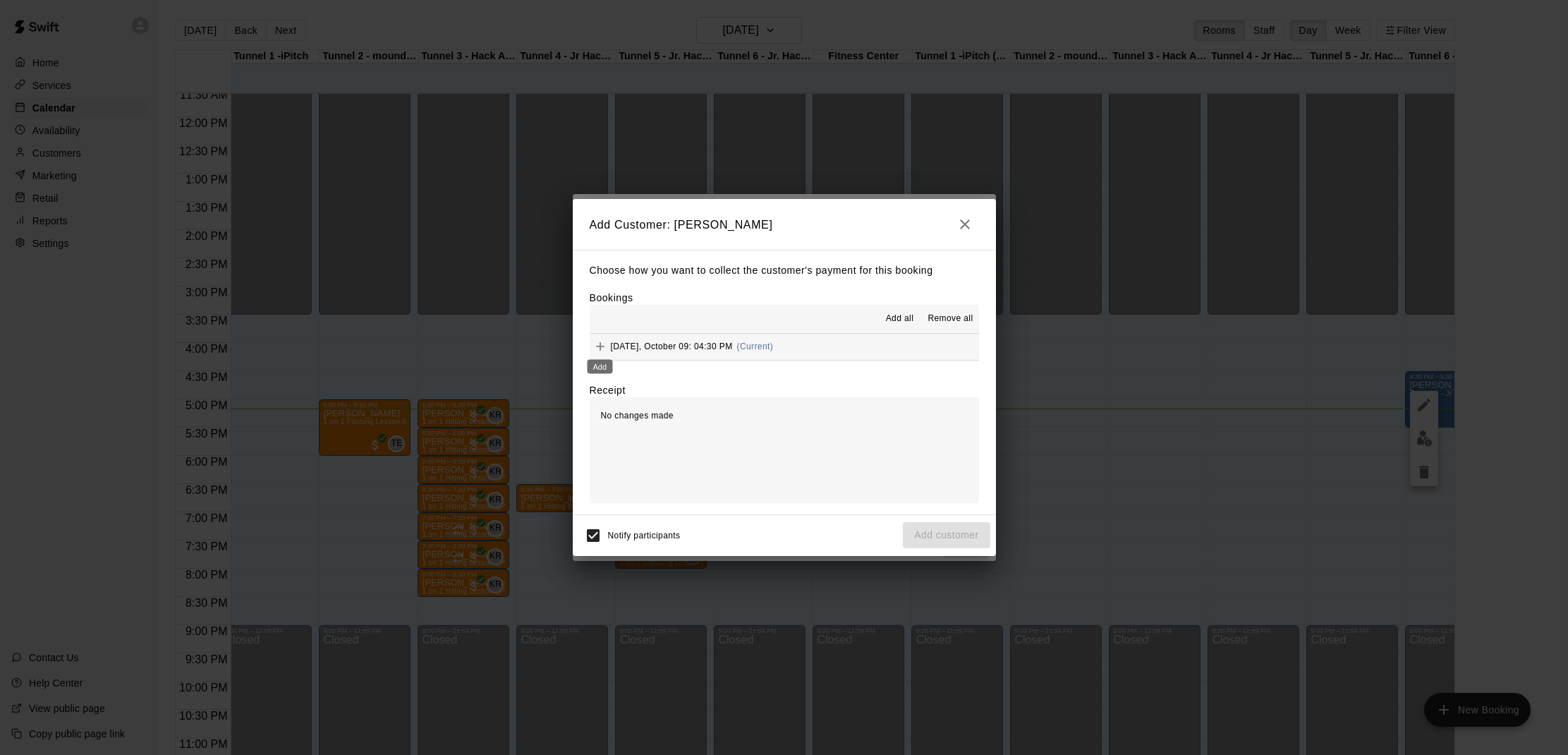
click at [604, 343] on icon "Add" at bounding box center [600, 346] width 14 height 14
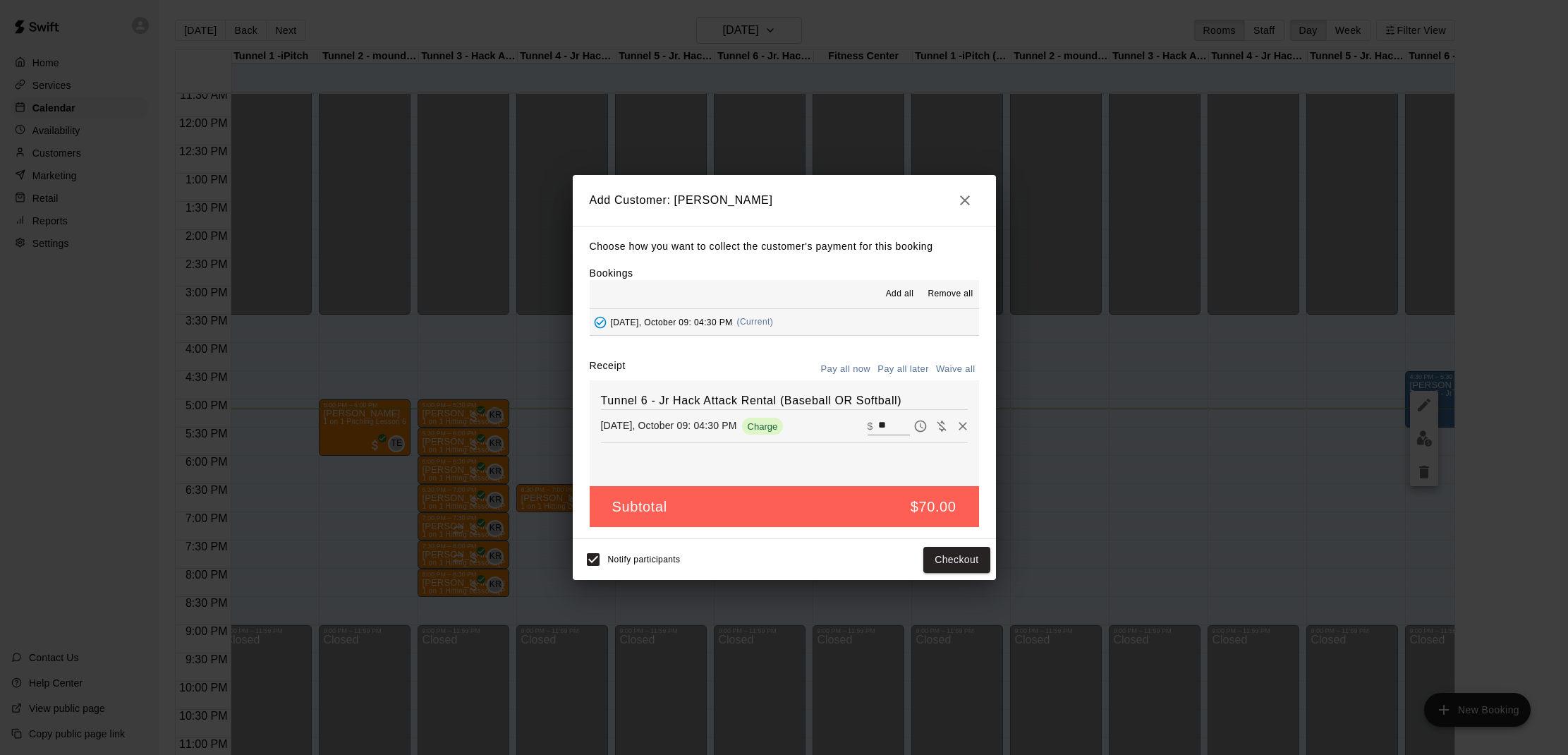
click at [891, 421] on input "**" at bounding box center [894, 425] width 31 height 18
click at [963, 200] on icon "button" at bounding box center [964, 199] width 9 height 9
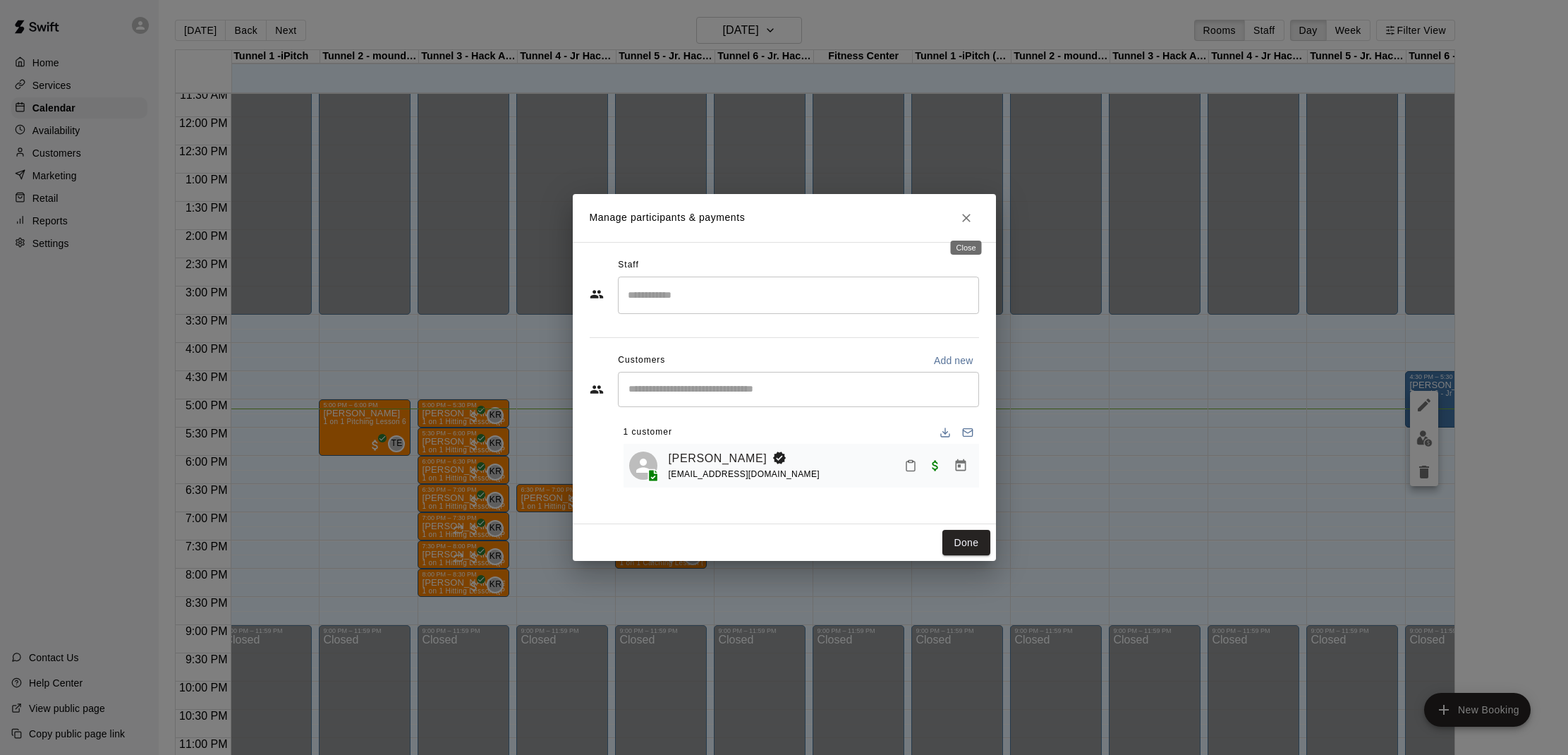
click at [965, 222] on icon "Close" at bounding box center [967, 217] width 14 height 14
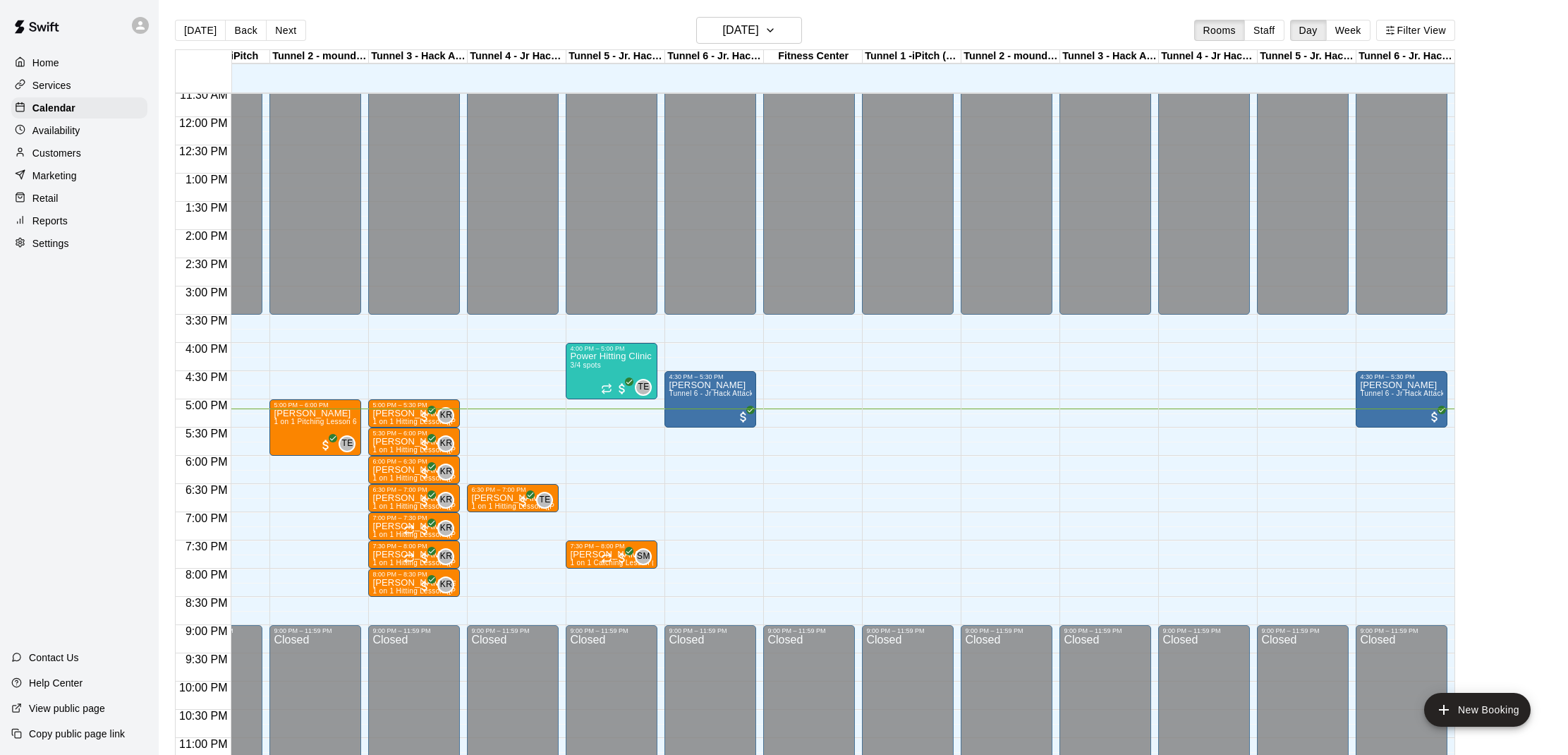
scroll to position [0, 0]
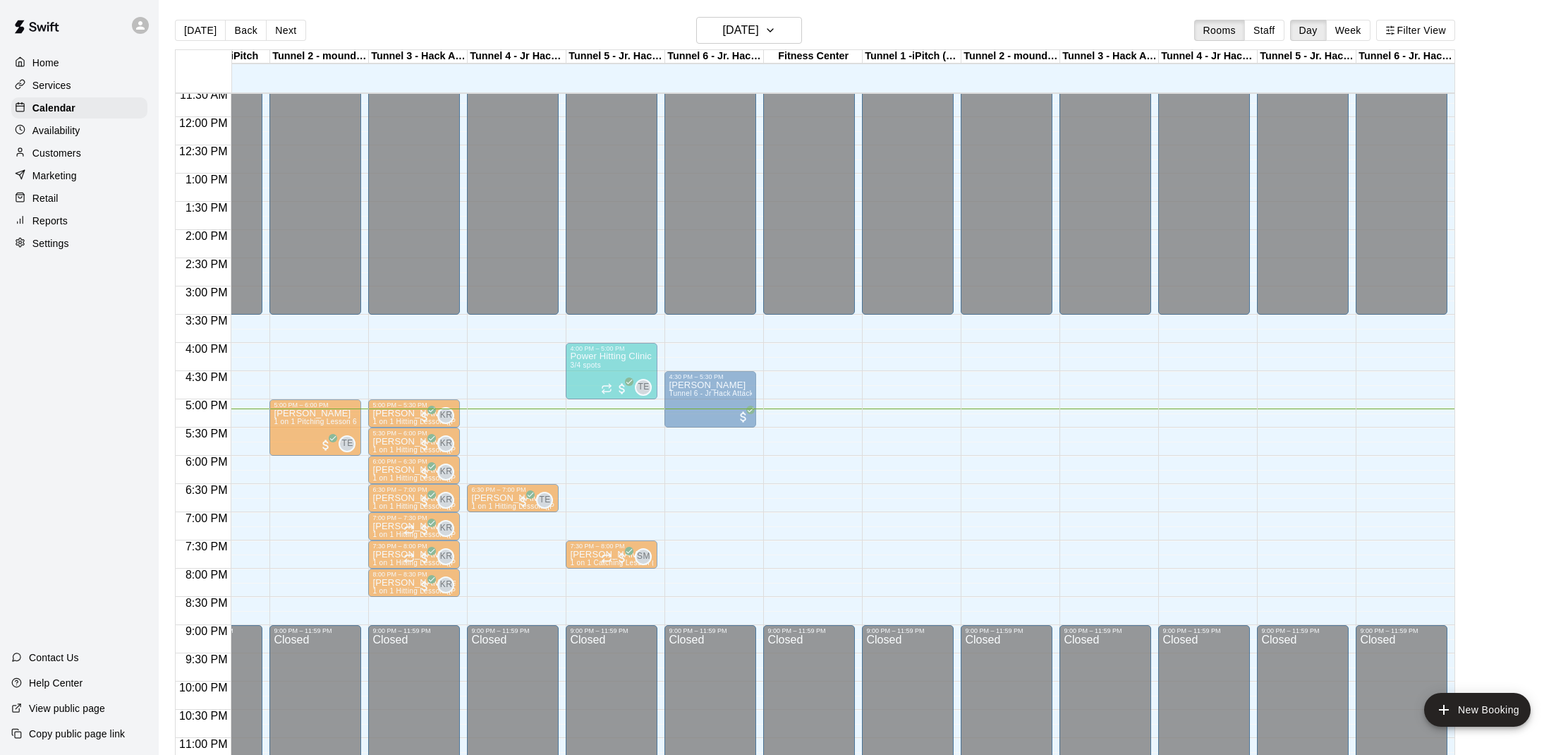
click at [1414, 397] on span "Tunnel 6 - Jr Hack Attack Rental (Baseball OR Softball)" at bounding box center [1452, 393] width 186 height 8
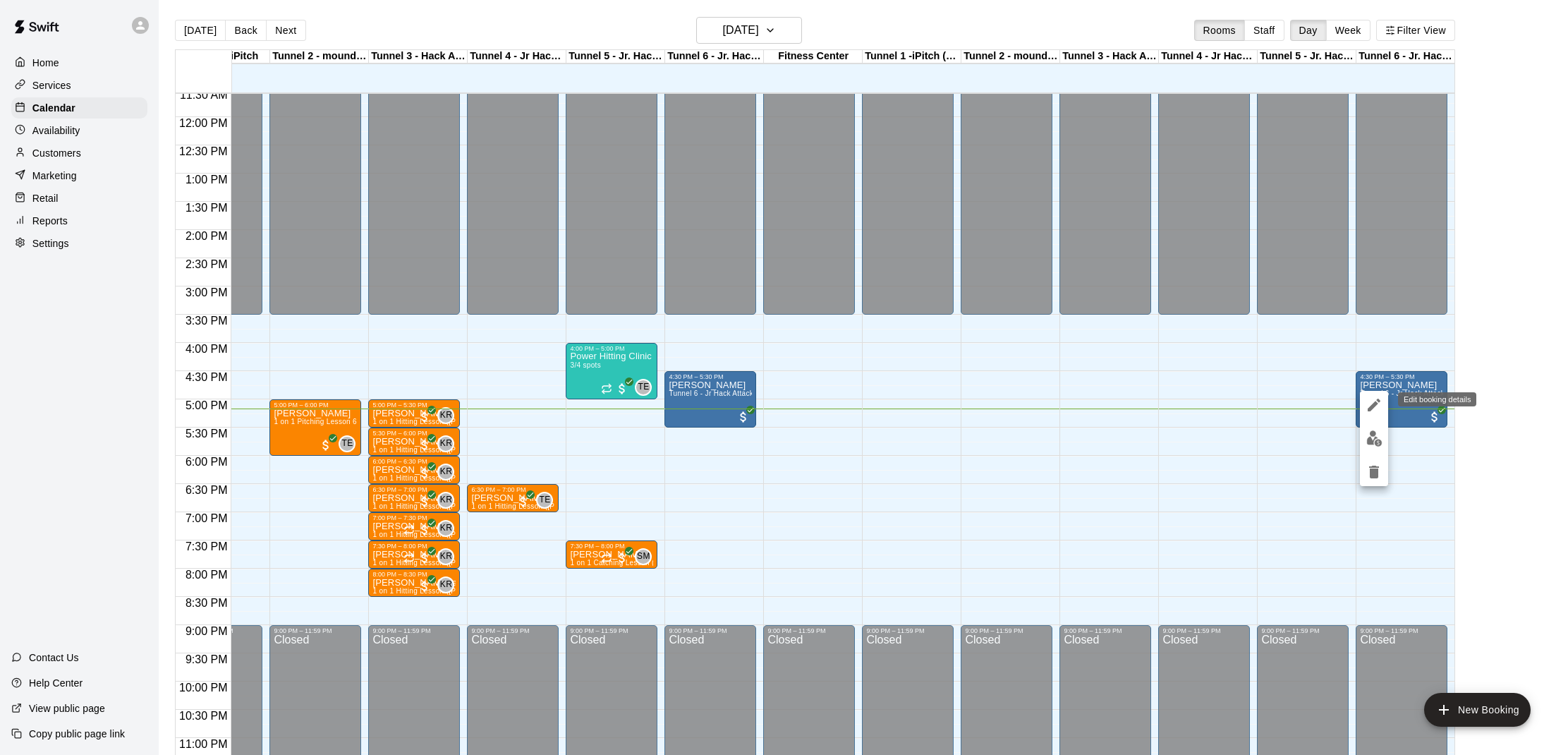
click at [1370, 404] on icon "edit" at bounding box center [1374, 405] width 17 height 17
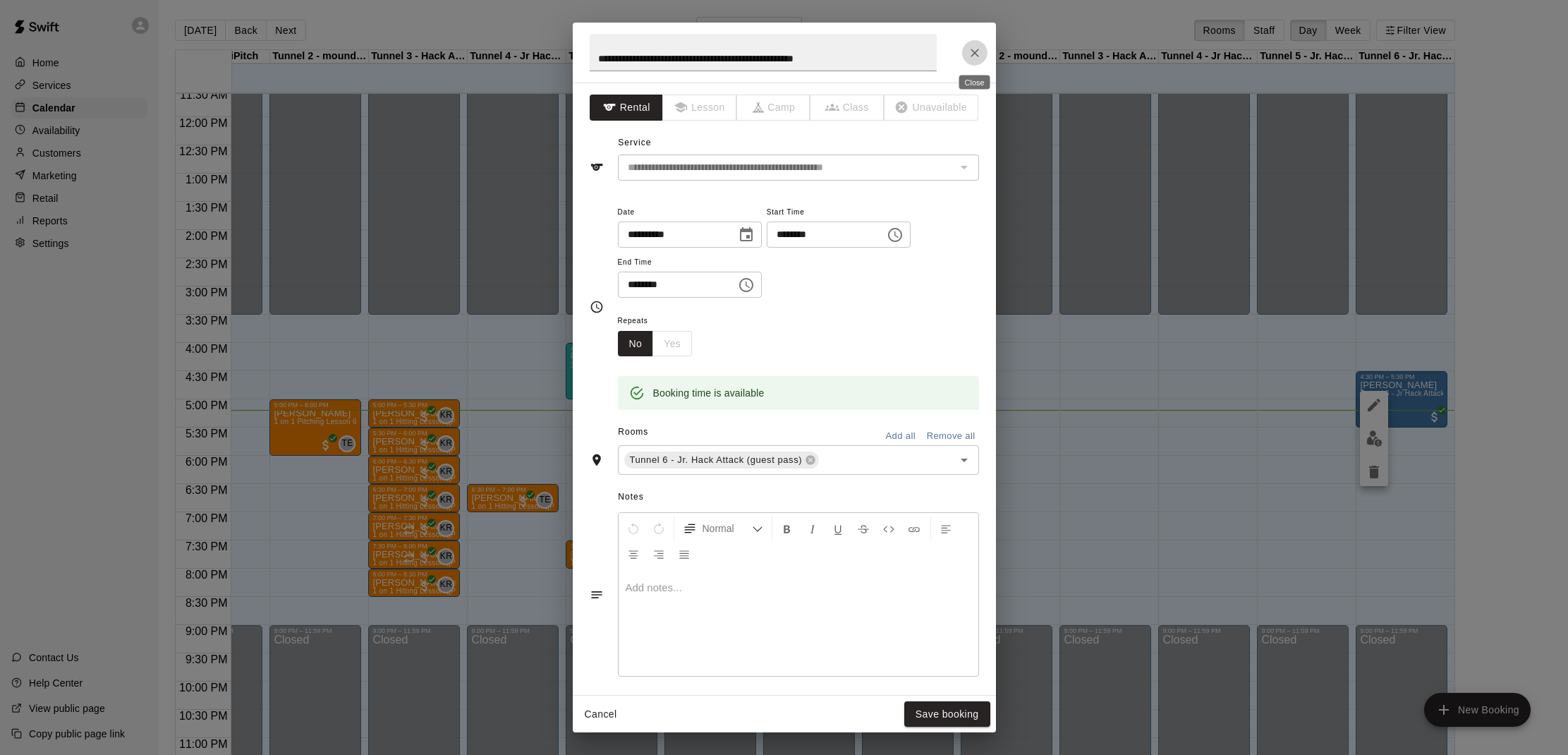
click at [972, 60] on button "Close" at bounding box center [974, 53] width 25 height 25
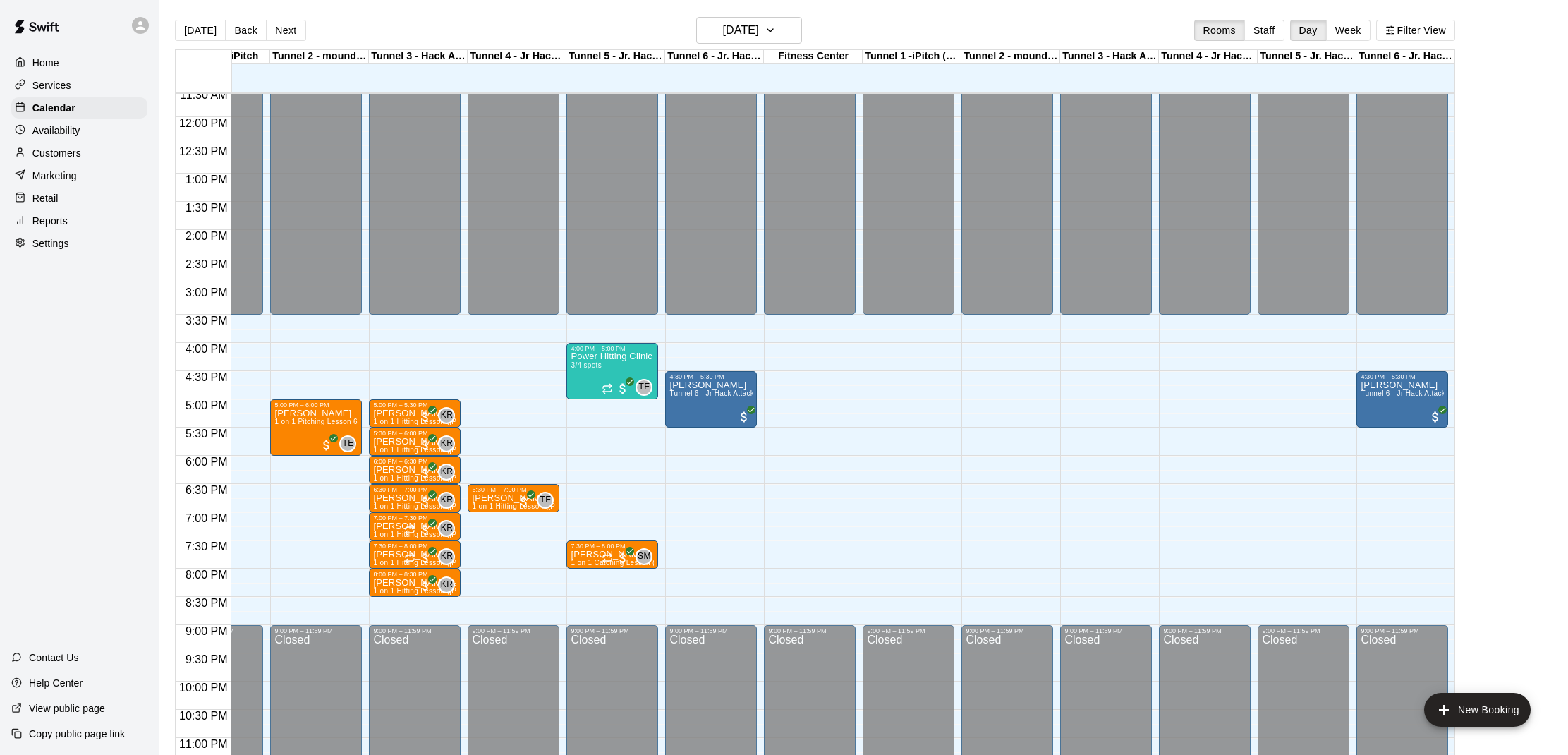
scroll to position [0, 60]
click at [54, 160] on p "Customers" at bounding box center [57, 153] width 48 height 14
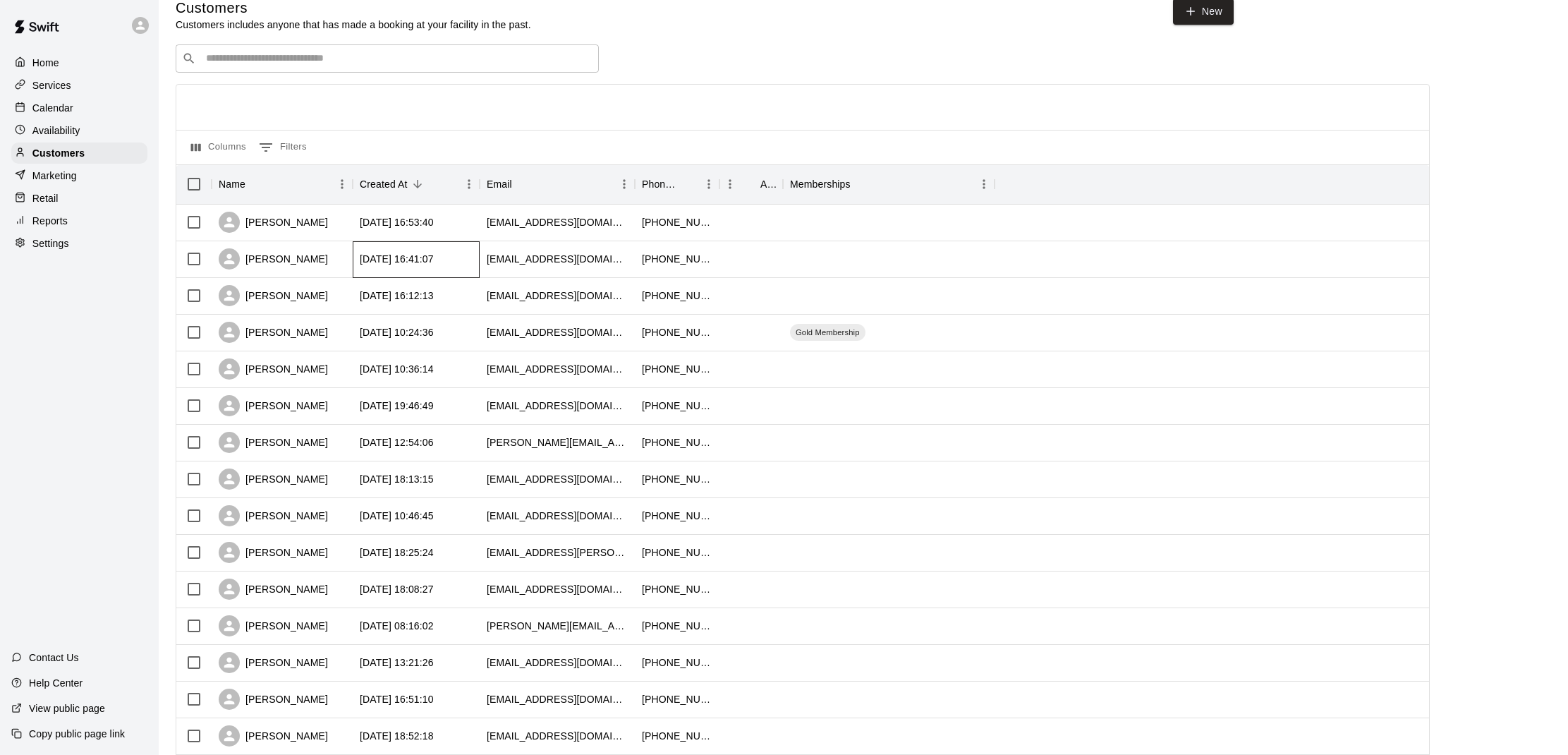
click at [401, 275] on div "[DATE] 16:41:07" at bounding box center [416, 260] width 127 height 37
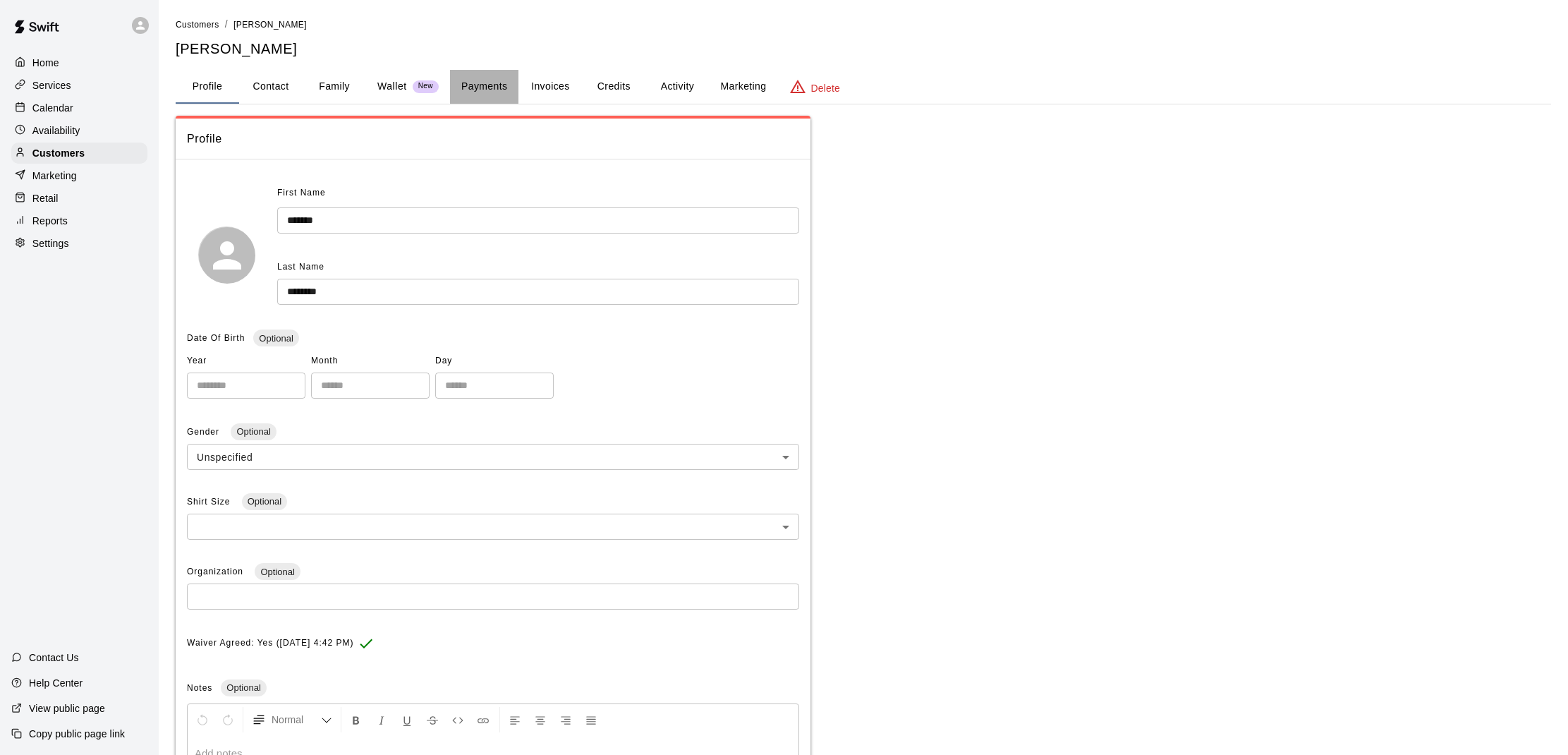
click at [483, 83] on button "Payments" at bounding box center [483, 86] width 68 height 34
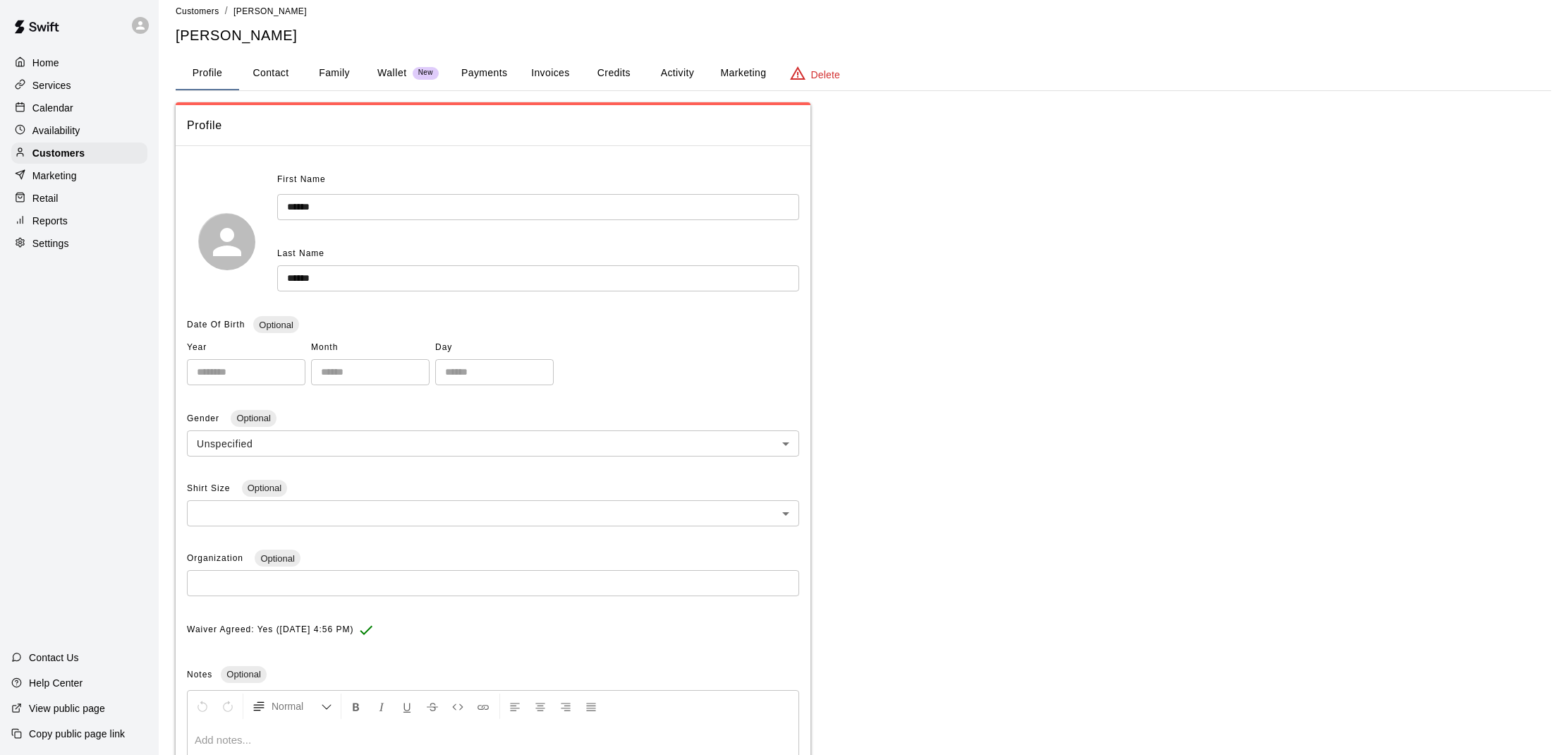
scroll to position [22, 0]
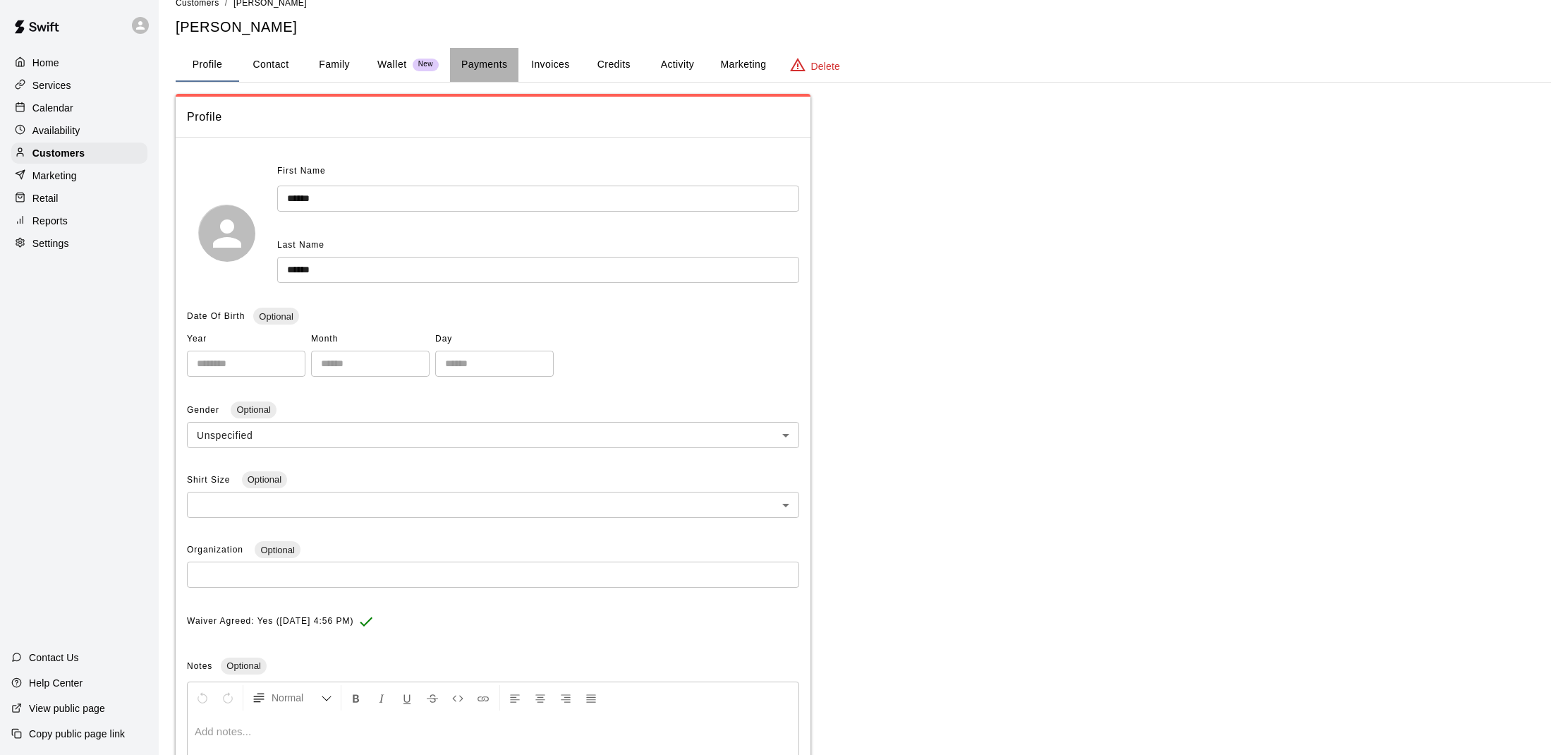
click at [494, 66] on button "Payments" at bounding box center [483, 65] width 68 height 34
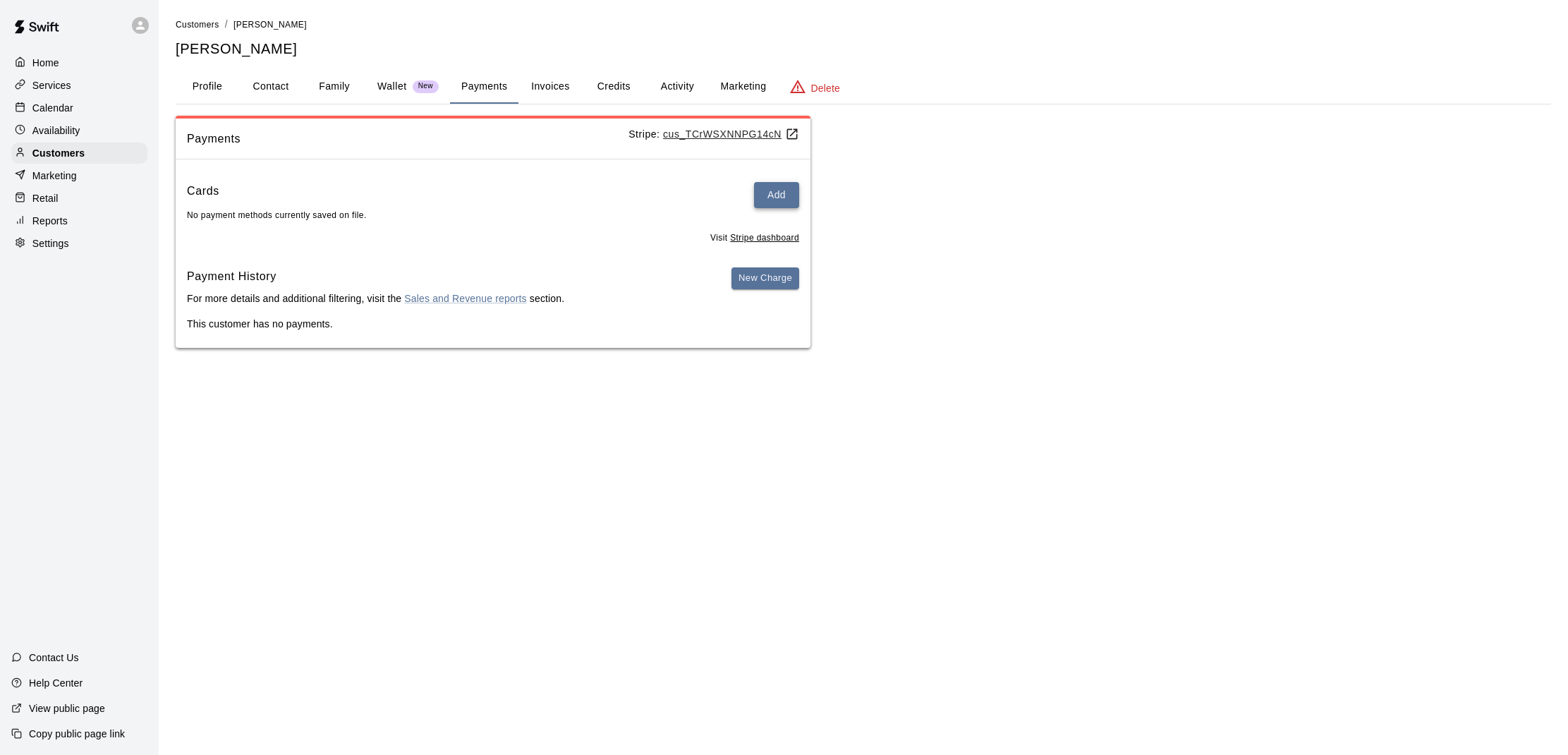
click at [771, 198] on button "Add" at bounding box center [777, 195] width 45 height 26
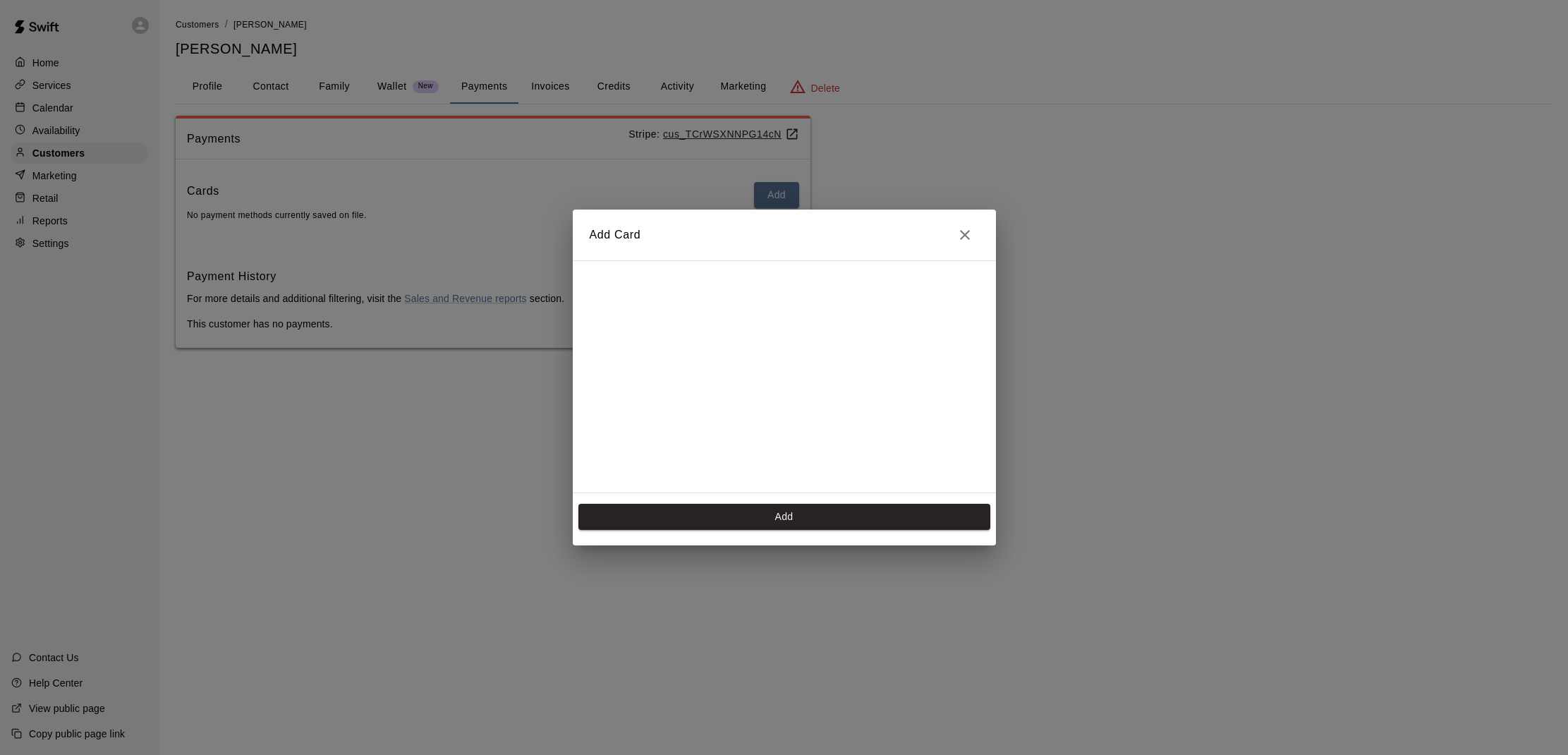
scroll to position [226, 0]
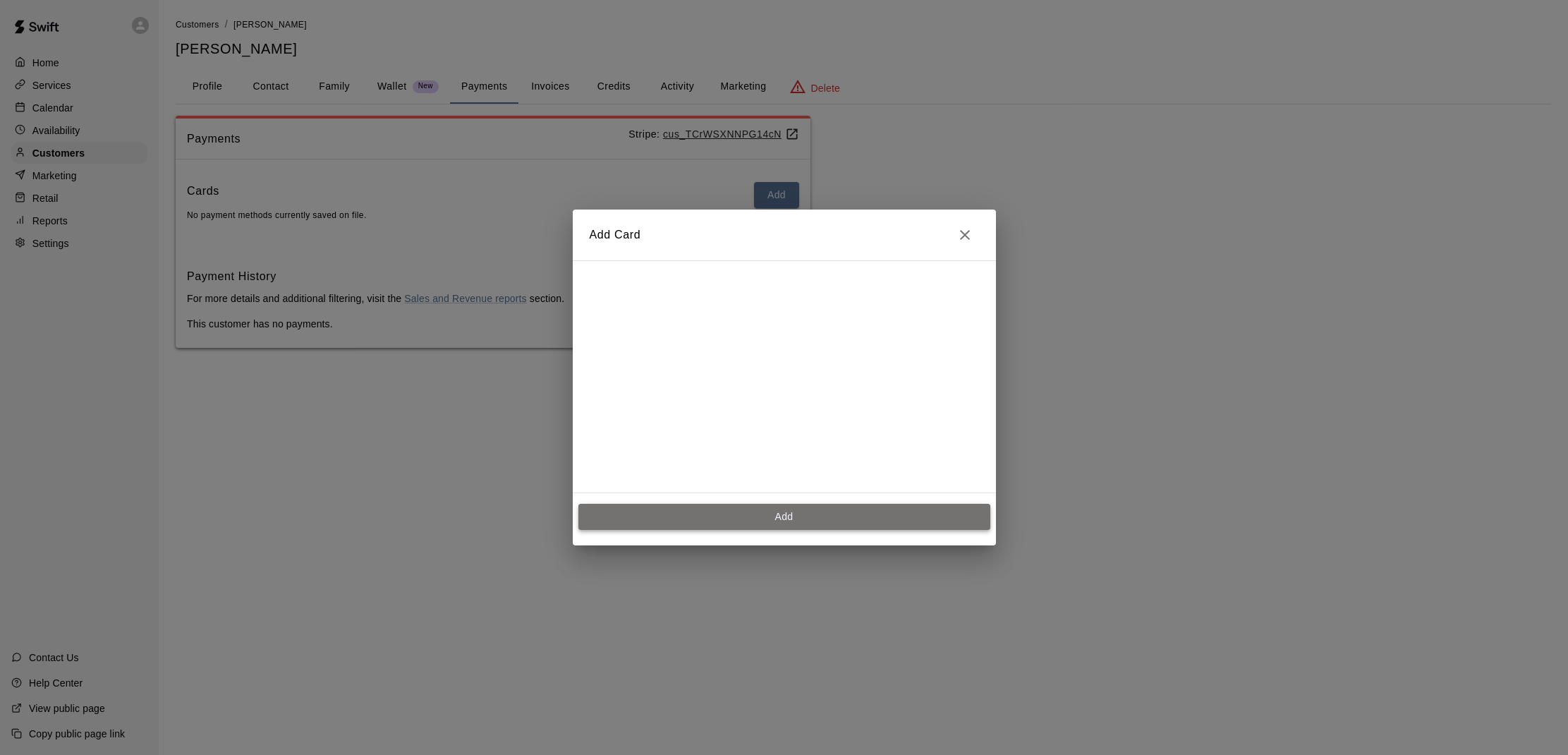
click at [667, 518] on button "Add" at bounding box center [784, 517] width 412 height 26
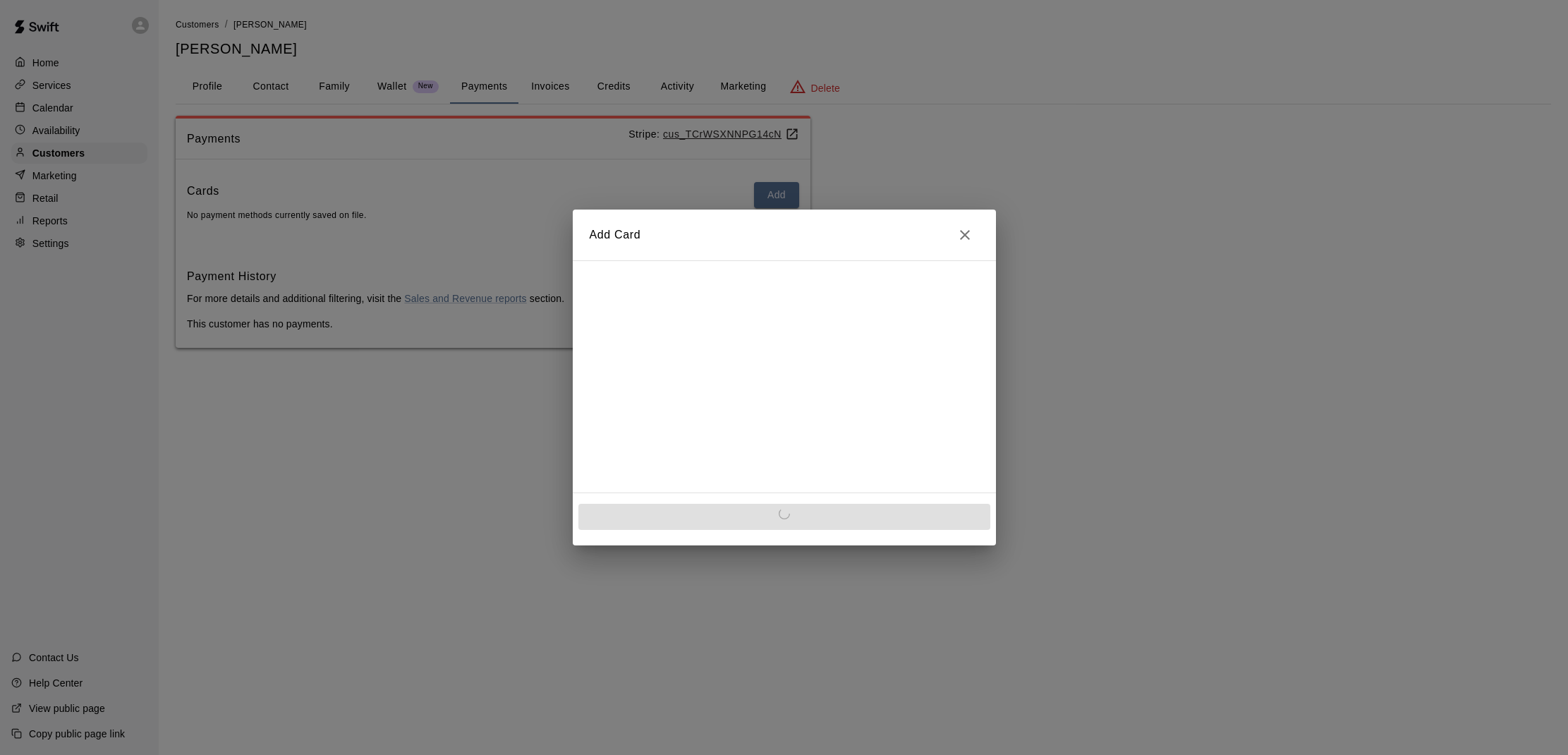
scroll to position [0, 0]
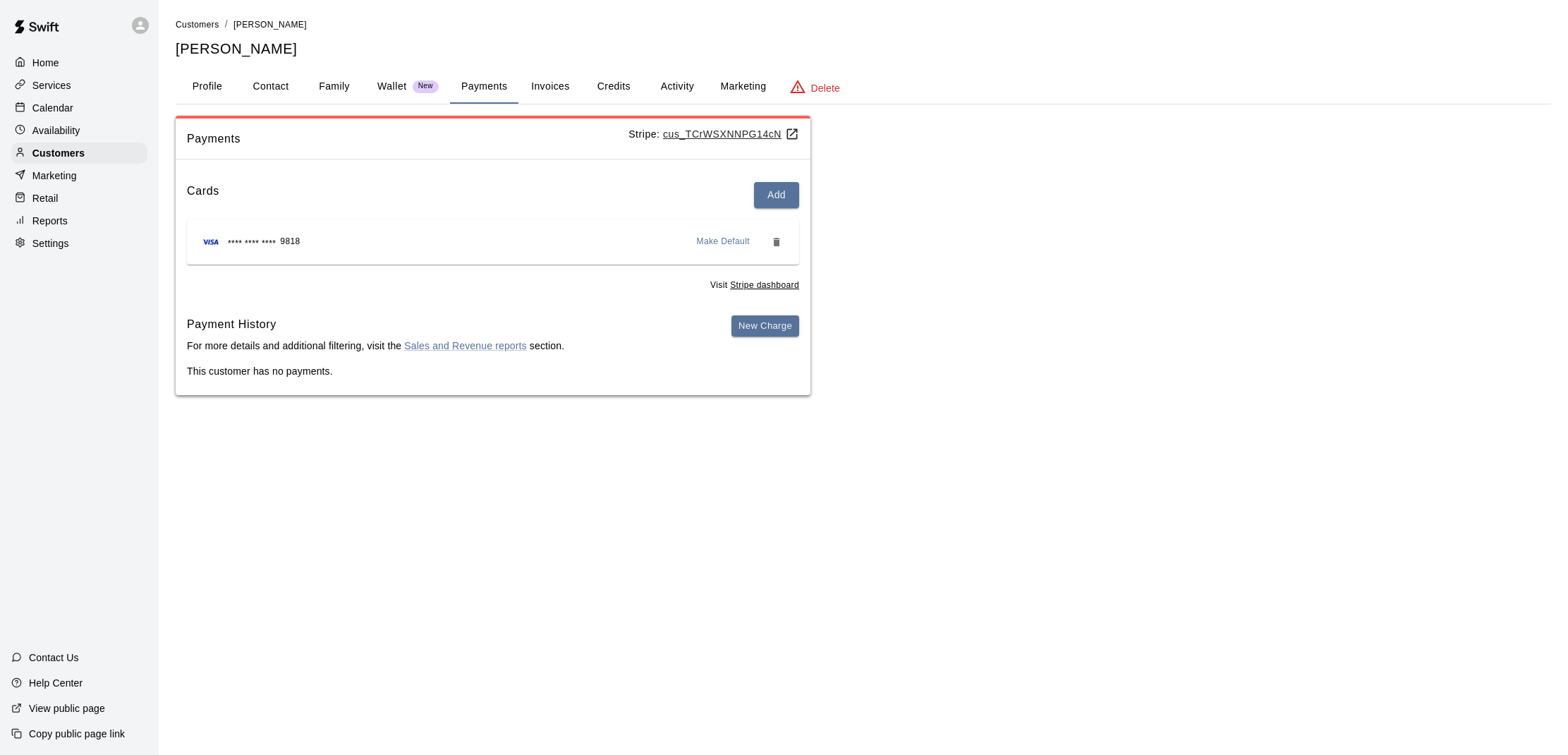
click at [67, 103] on p "Calendar" at bounding box center [53, 108] width 41 height 14
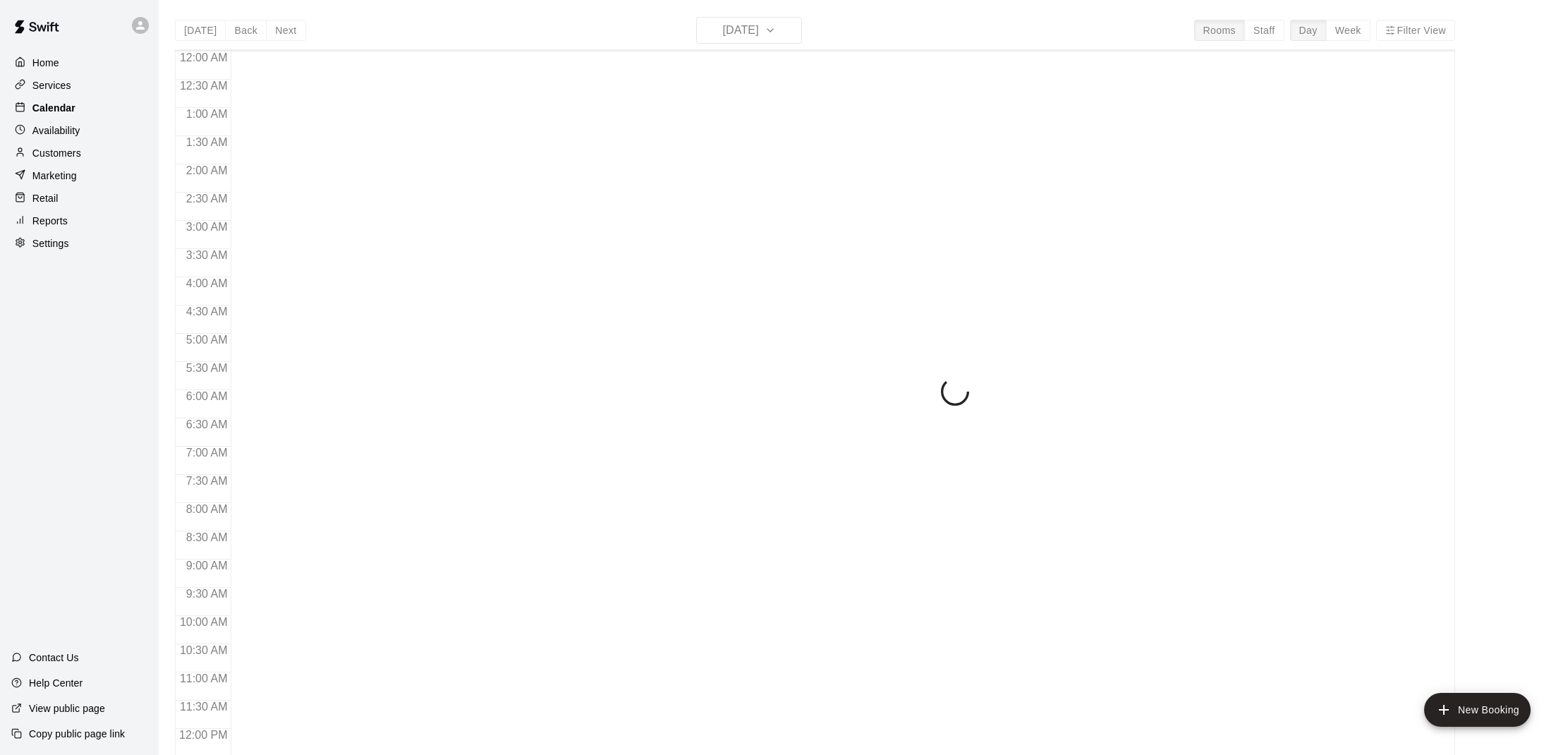
scroll to position [635, 0]
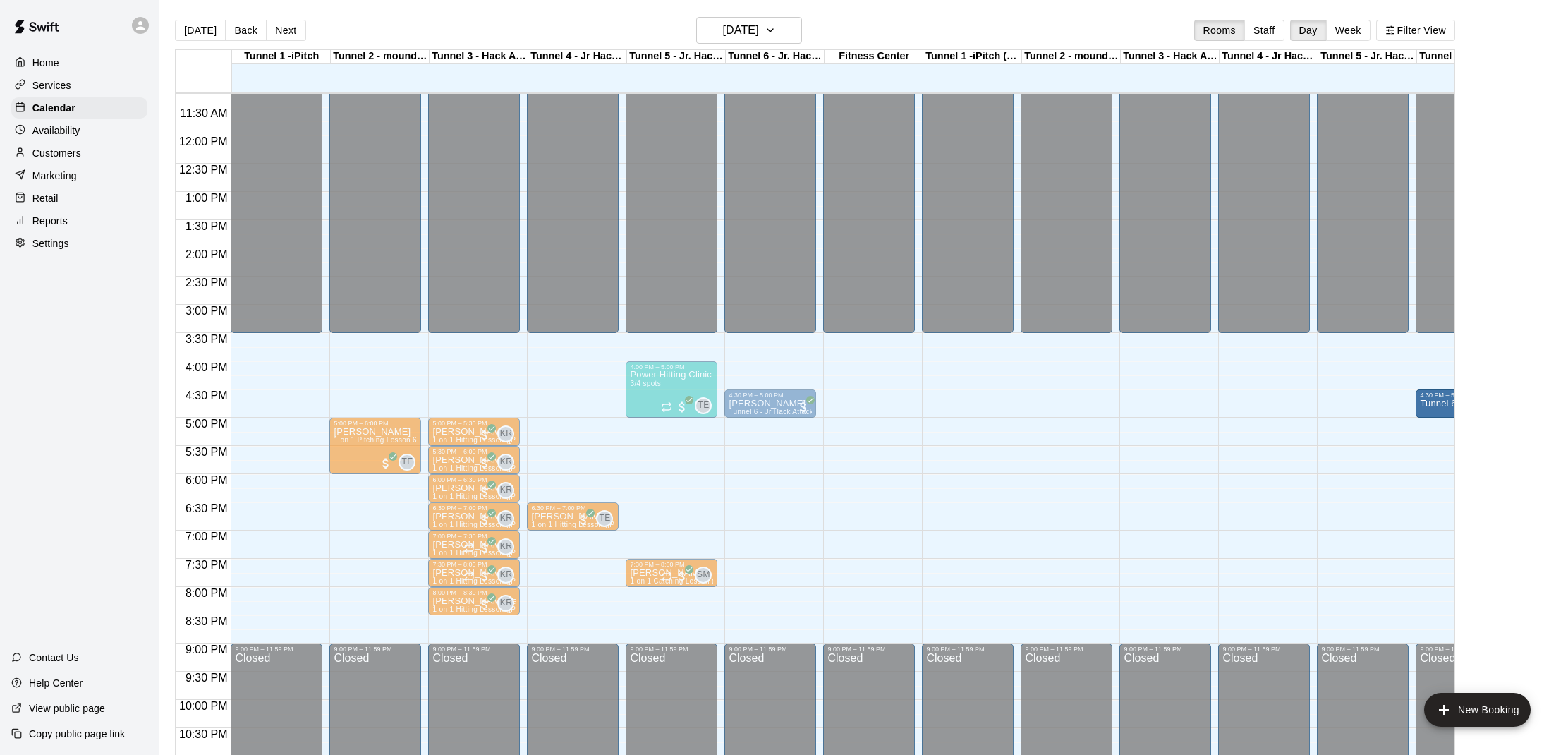
drag, startPoint x: 1427, startPoint y: 375, endPoint x: 1424, endPoint y: 406, distance: 31.1
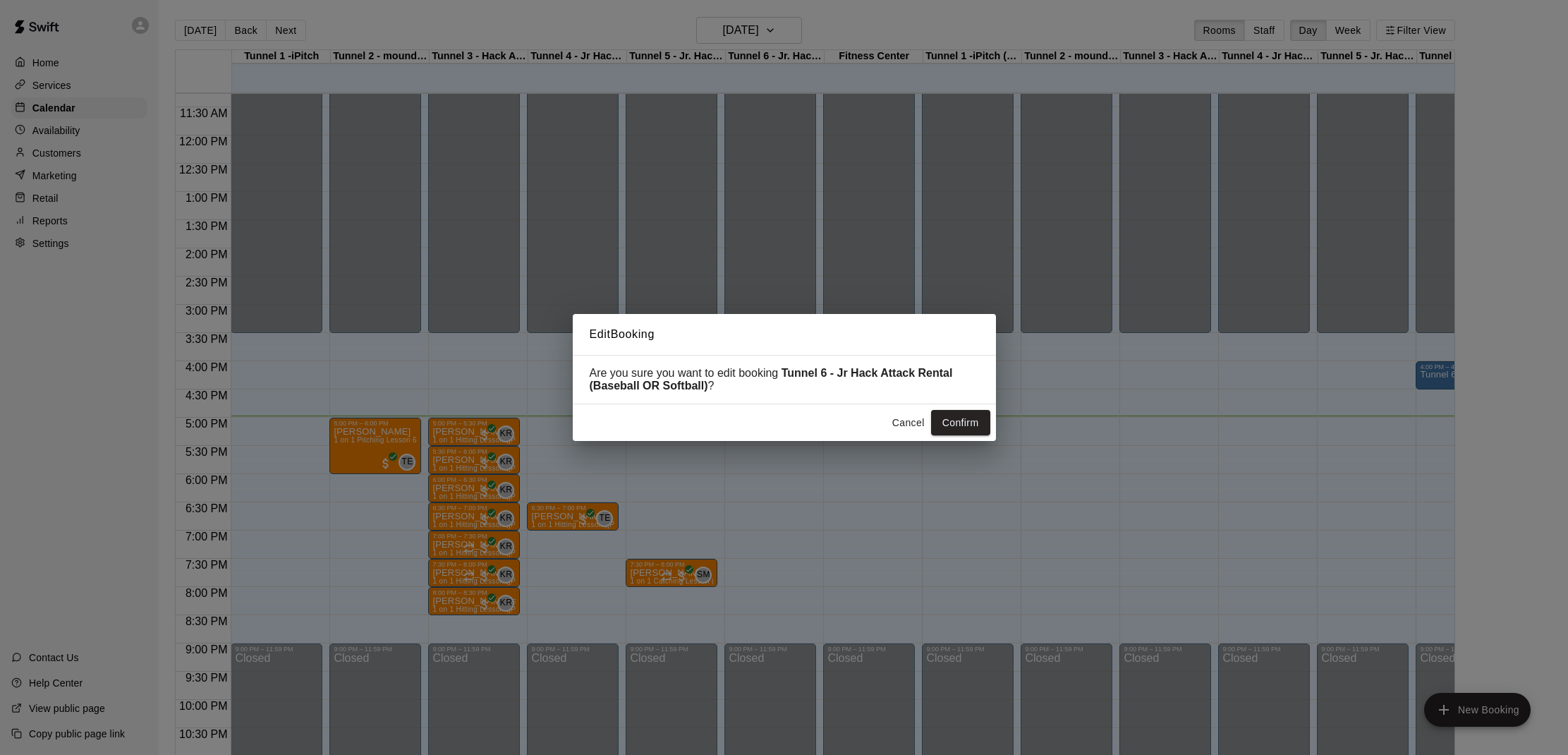
scroll to position [642, 0]
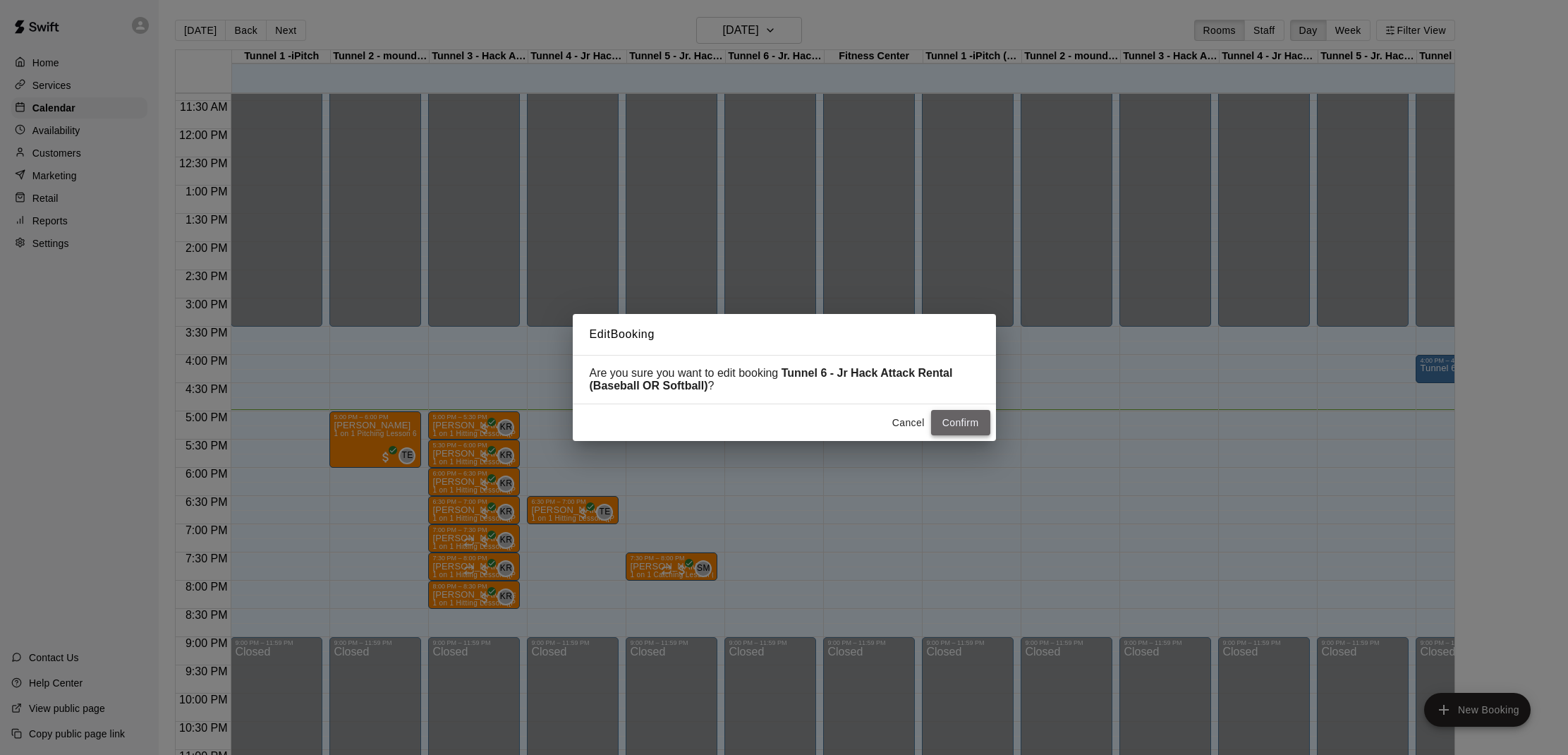
click at [977, 420] on button "Confirm" at bounding box center [960, 423] width 60 height 26
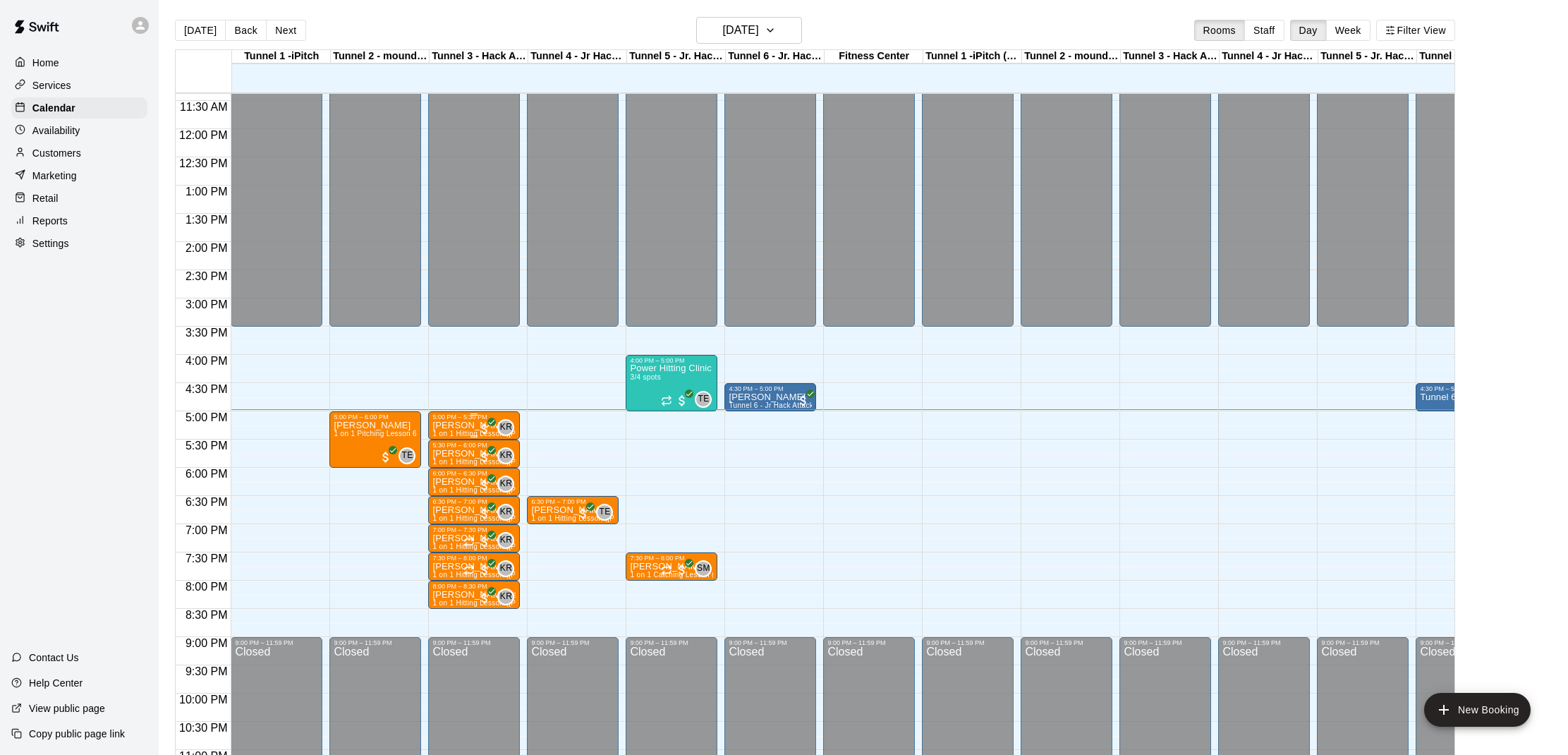
click at [444, 425] on p "[PERSON_NAME]" at bounding box center [474, 425] width 83 height 0
click at [444, 477] on img "edit" at bounding box center [447, 474] width 16 height 16
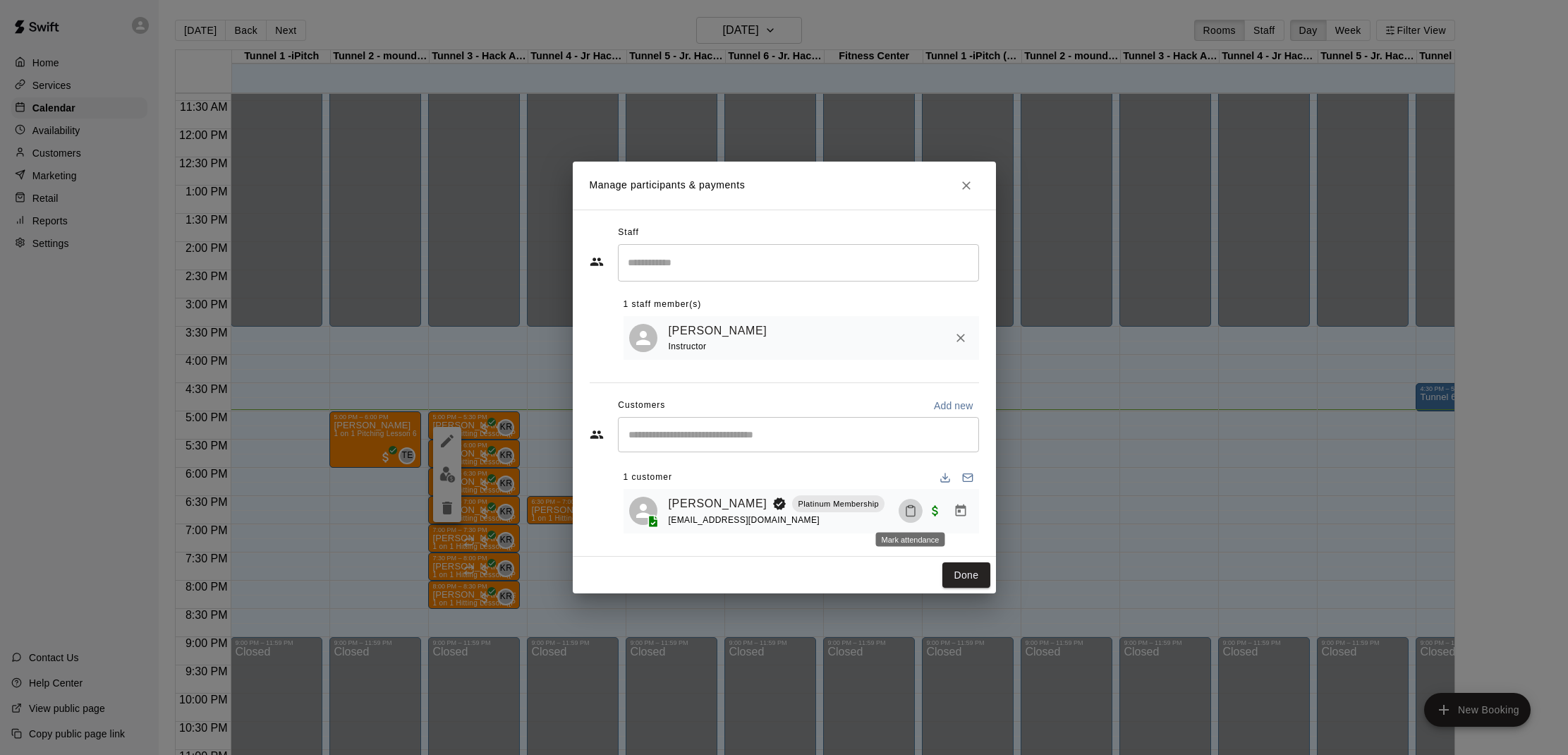
click at [910, 508] on icon "Mark attendance" at bounding box center [910, 510] width 13 height 13
click at [948, 515] on p "[PERSON_NAME] attended" at bounding box center [1006, 515] width 125 height 14
click at [964, 582] on button "Done" at bounding box center [966, 575] width 47 height 26
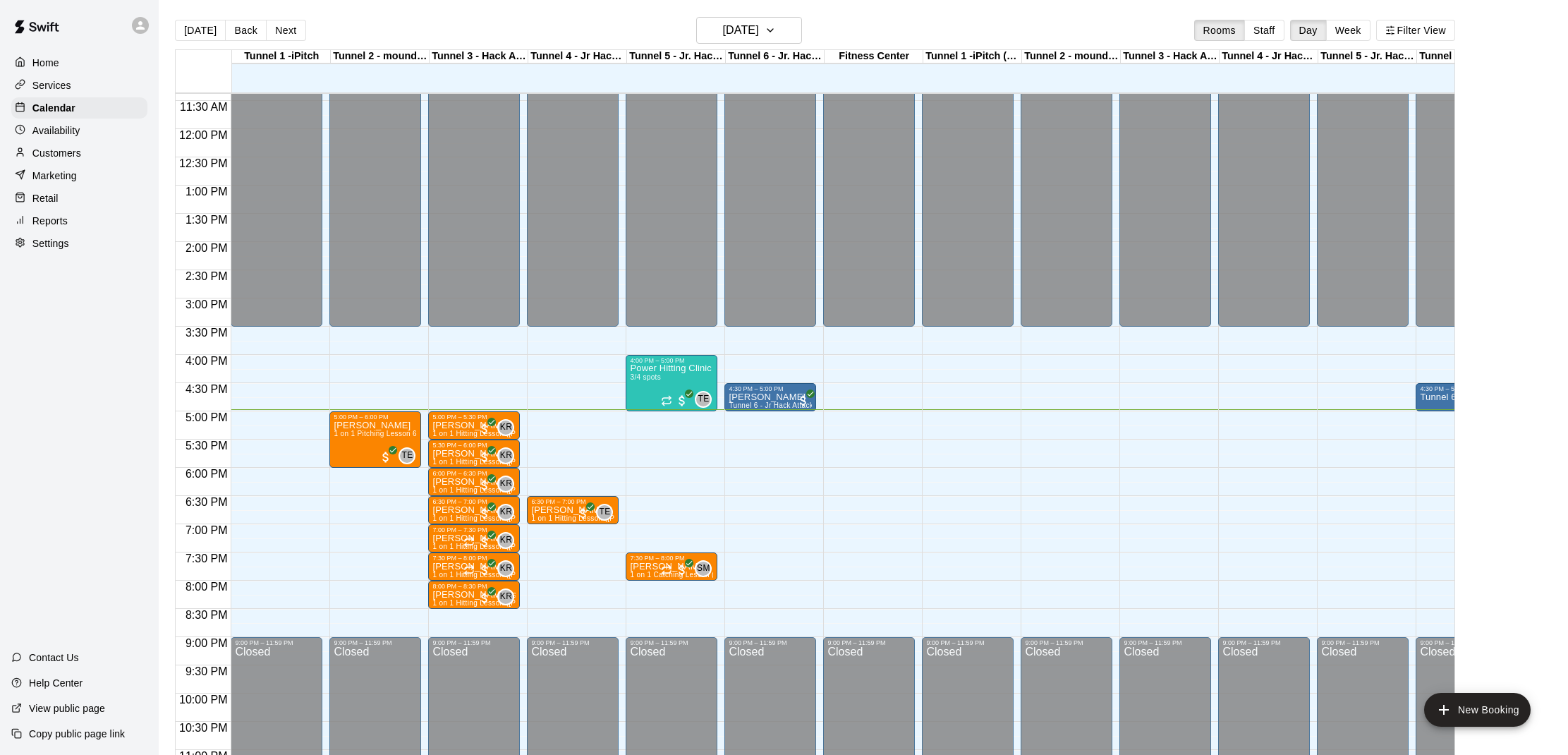
click at [1430, 397] on p "Tunnel 6 - Jr Hack Attack Rental (Baseball OR Softball)" at bounding box center [1461, 397] width 83 height 0
click at [1433, 436] on button "edit" at bounding box center [1434, 446] width 28 height 28
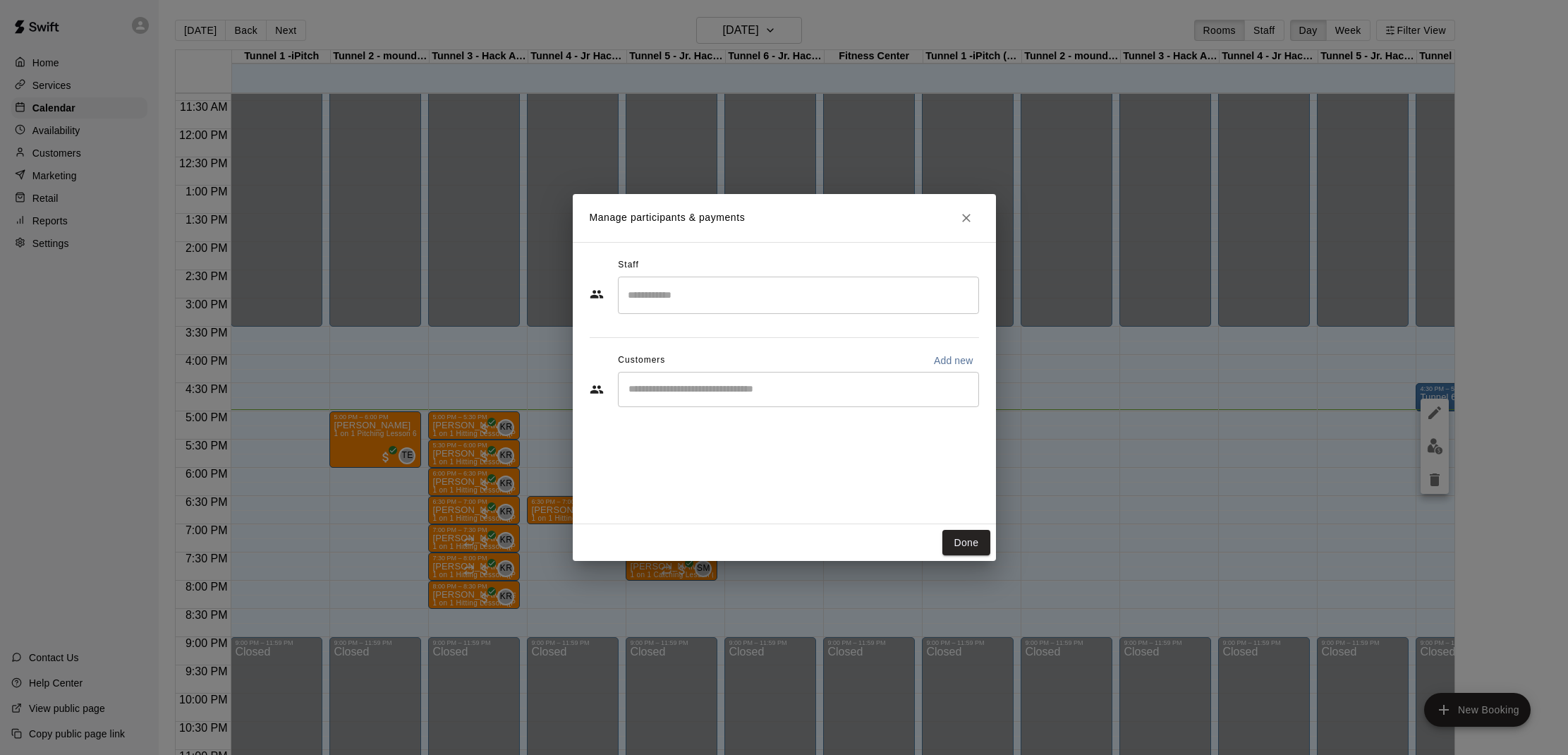
click at [956, 206] on h2 "Manage participants & payments" at bounding box center [784, 218] width 423 height 48
click at [960, 214] on icon "Close" at bounding box center [967, 217] width 14 height 14
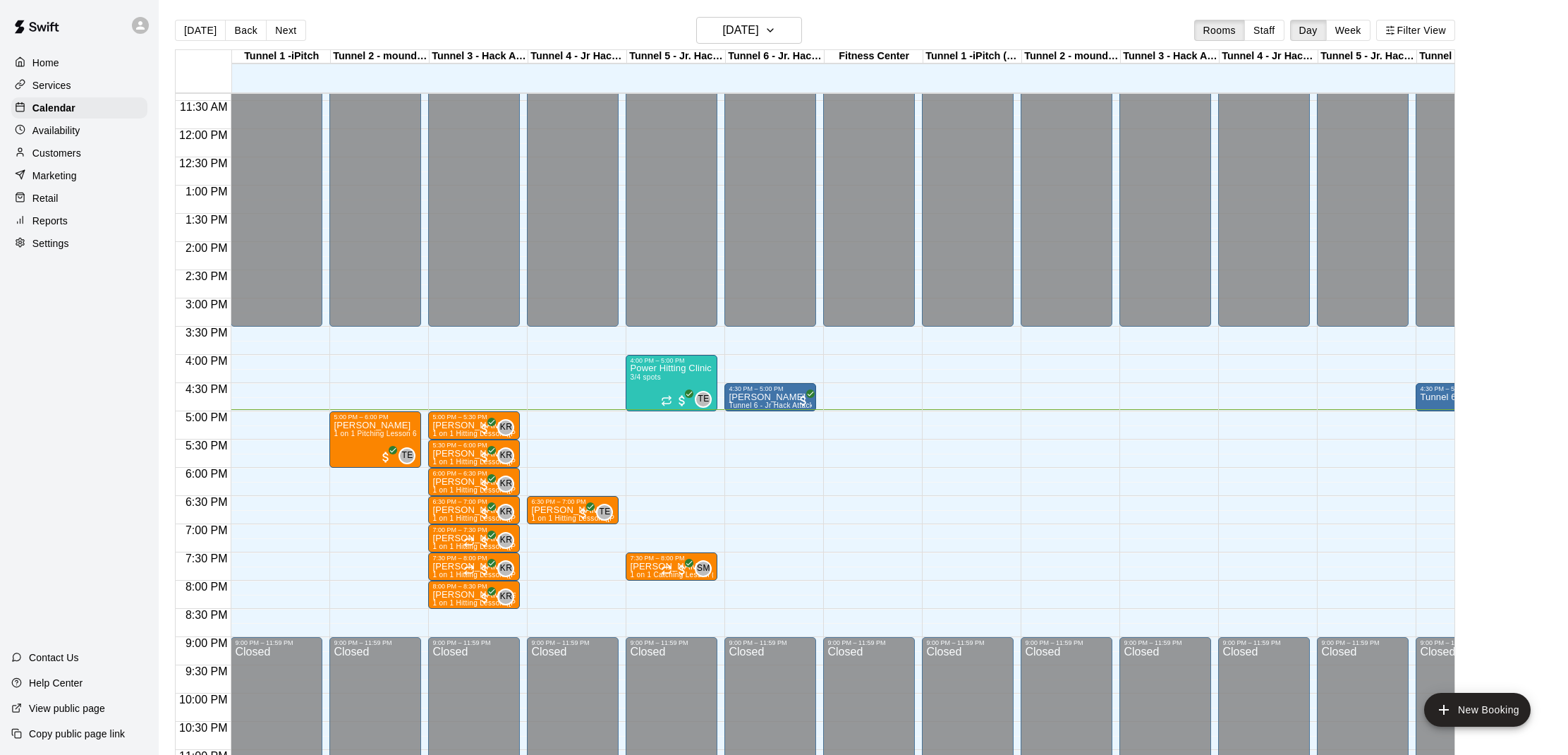
click at [1431, 397] on p "Tunnel 6 - Jr Hack Attack Rental (Baseball OR Softball)" at bounding box center [1461, 397] width 83 height 0
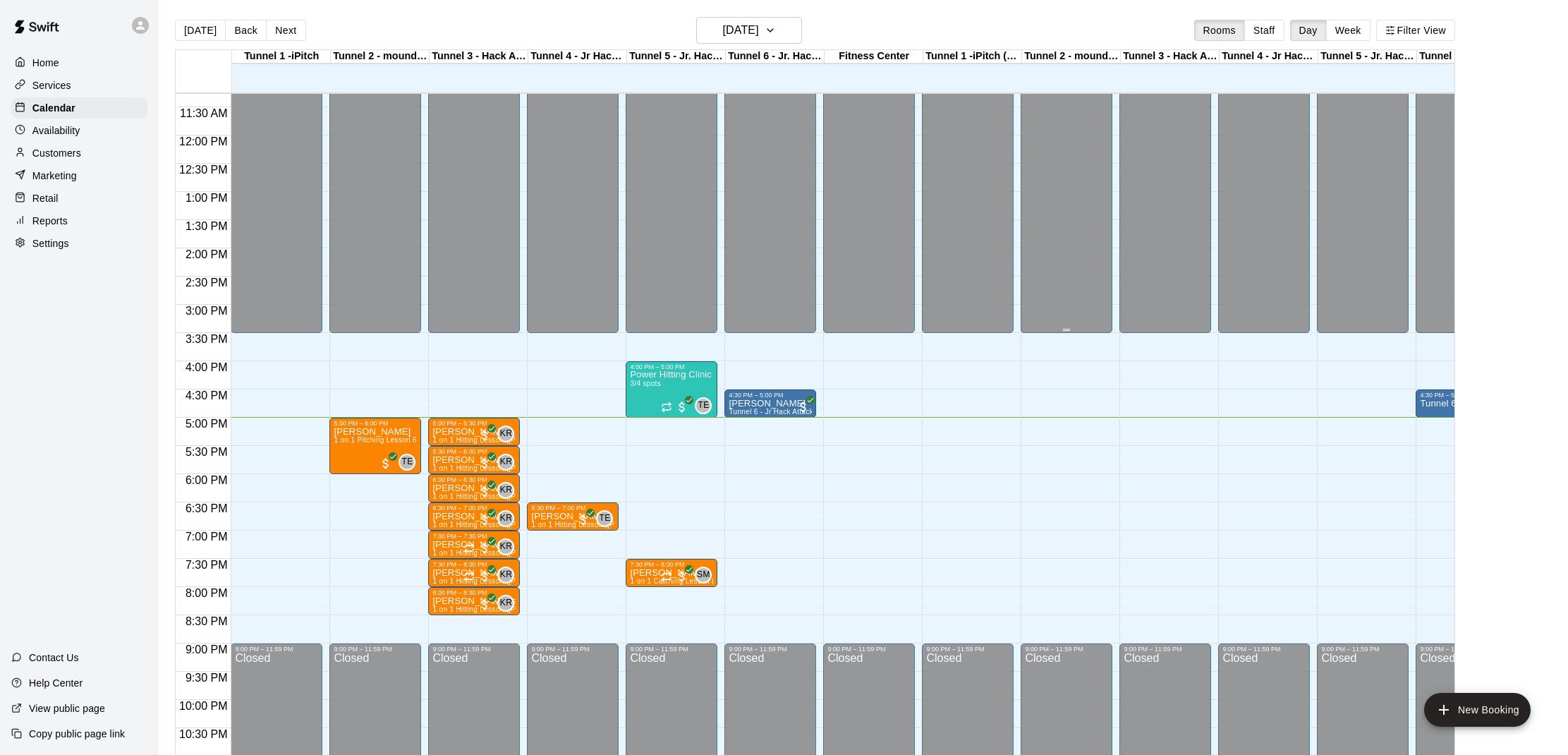
scroll to position [0, 4]
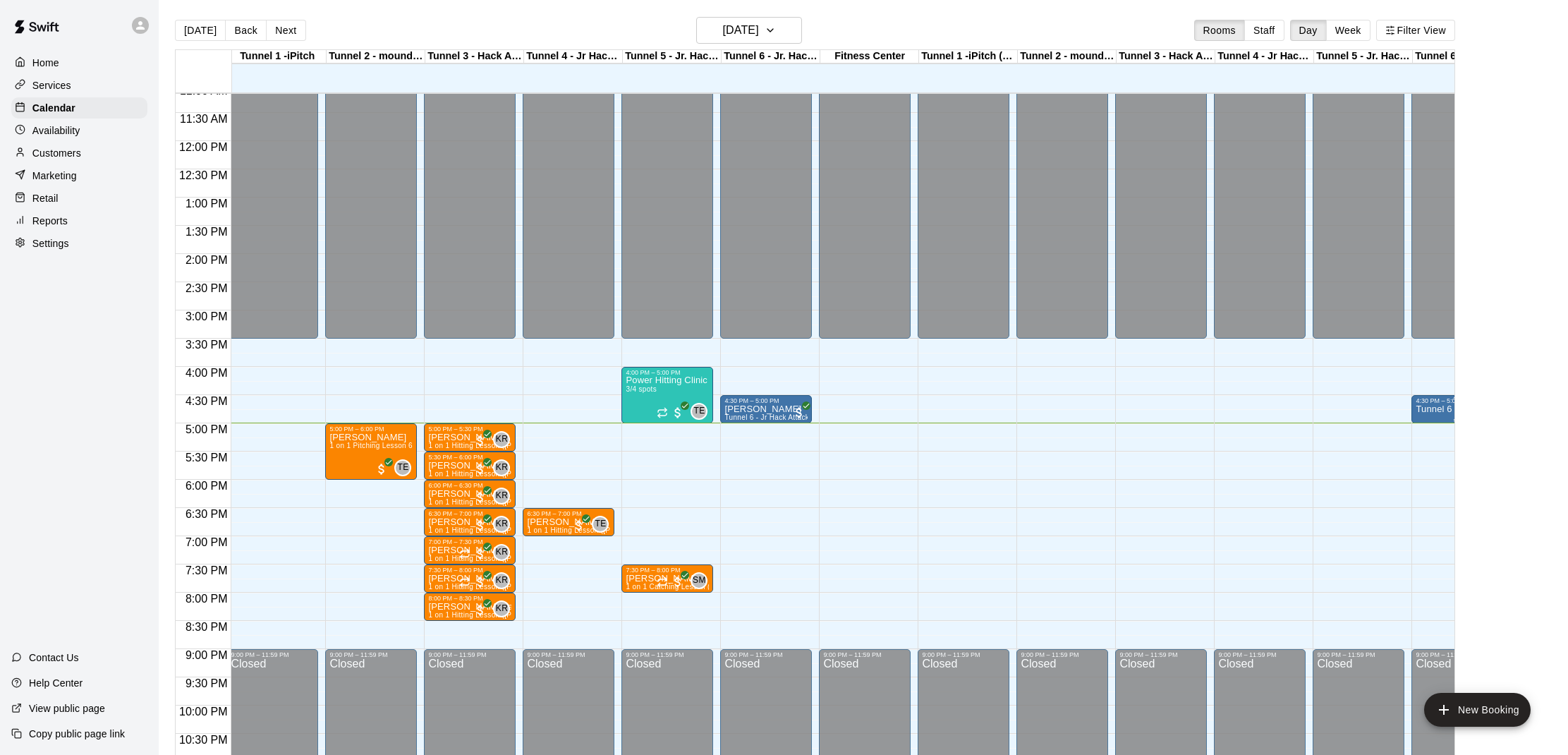
click at [1430, 400] on div "4:30 PM – 5:00 PM" at bounding box center [1457, 400] width 83 height 7
click at [1431, 412] on icon "edit" at bounding box center [1430, 412] width 13 height 13
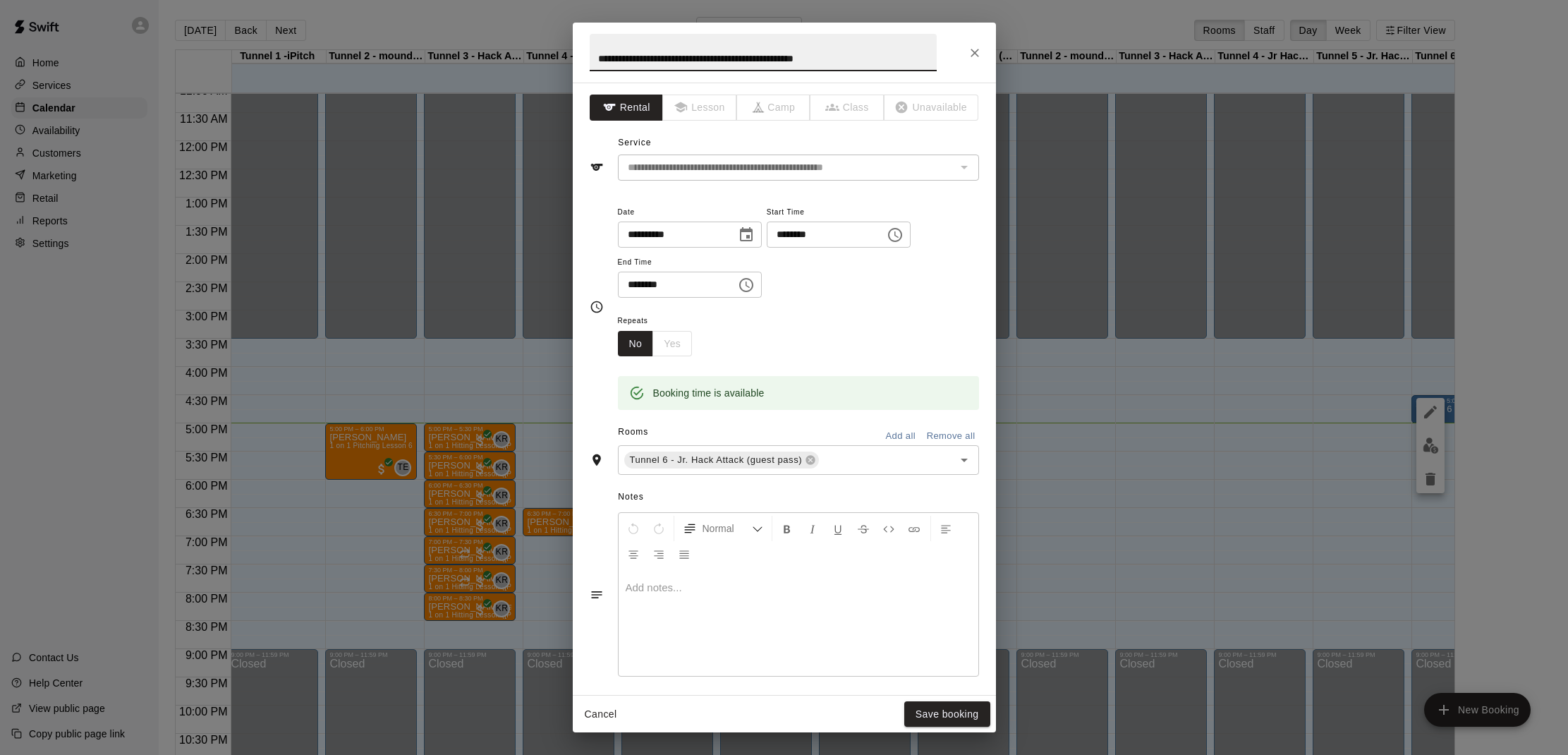
click at [754, 283] on icon "Choose time, selected time is 5:00 PM" at bounding box center [746, 285] width 17 height 17
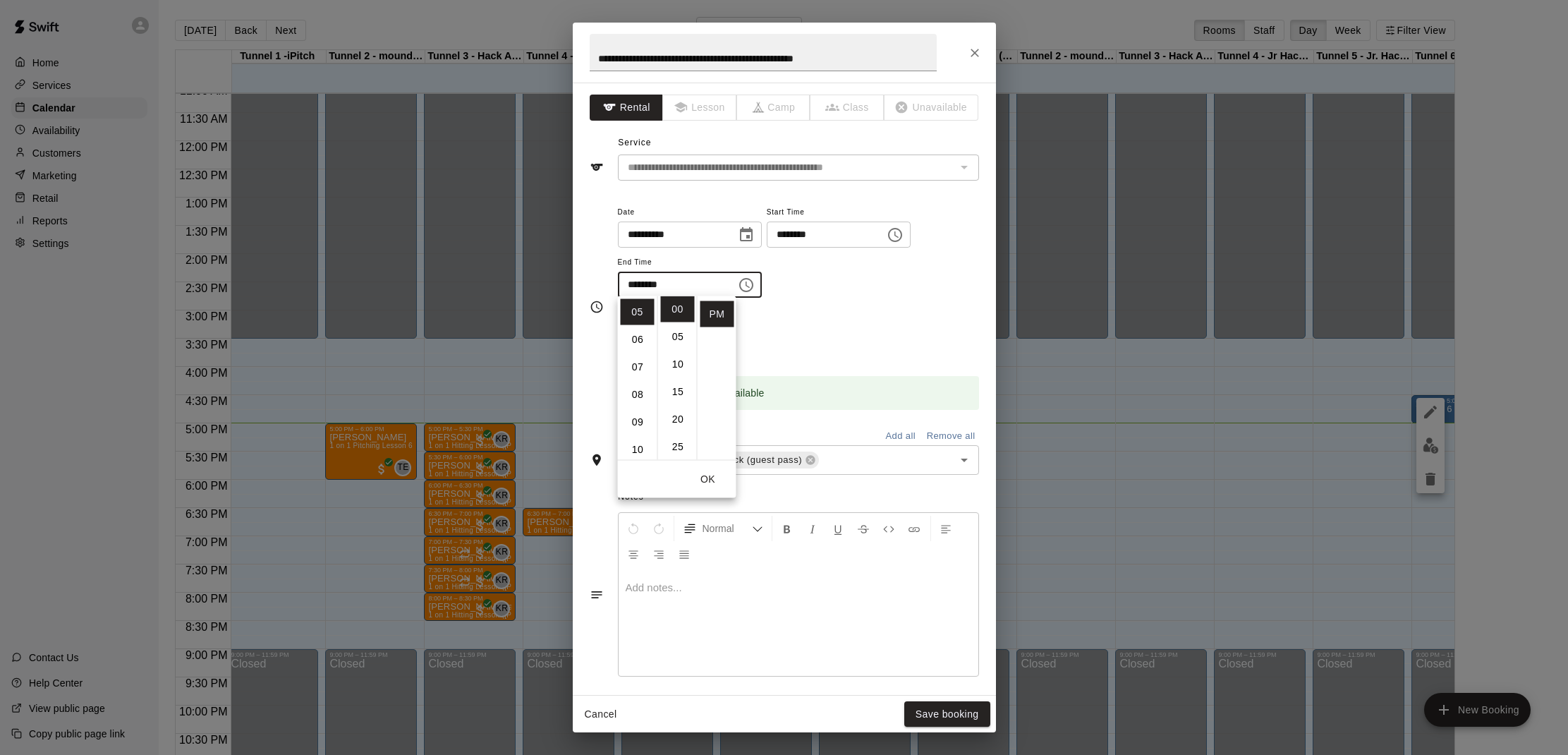
scroll to position [2, 0]
click at [673, 278] on input "********" at bounding box center [672, 285] width 109 height 26
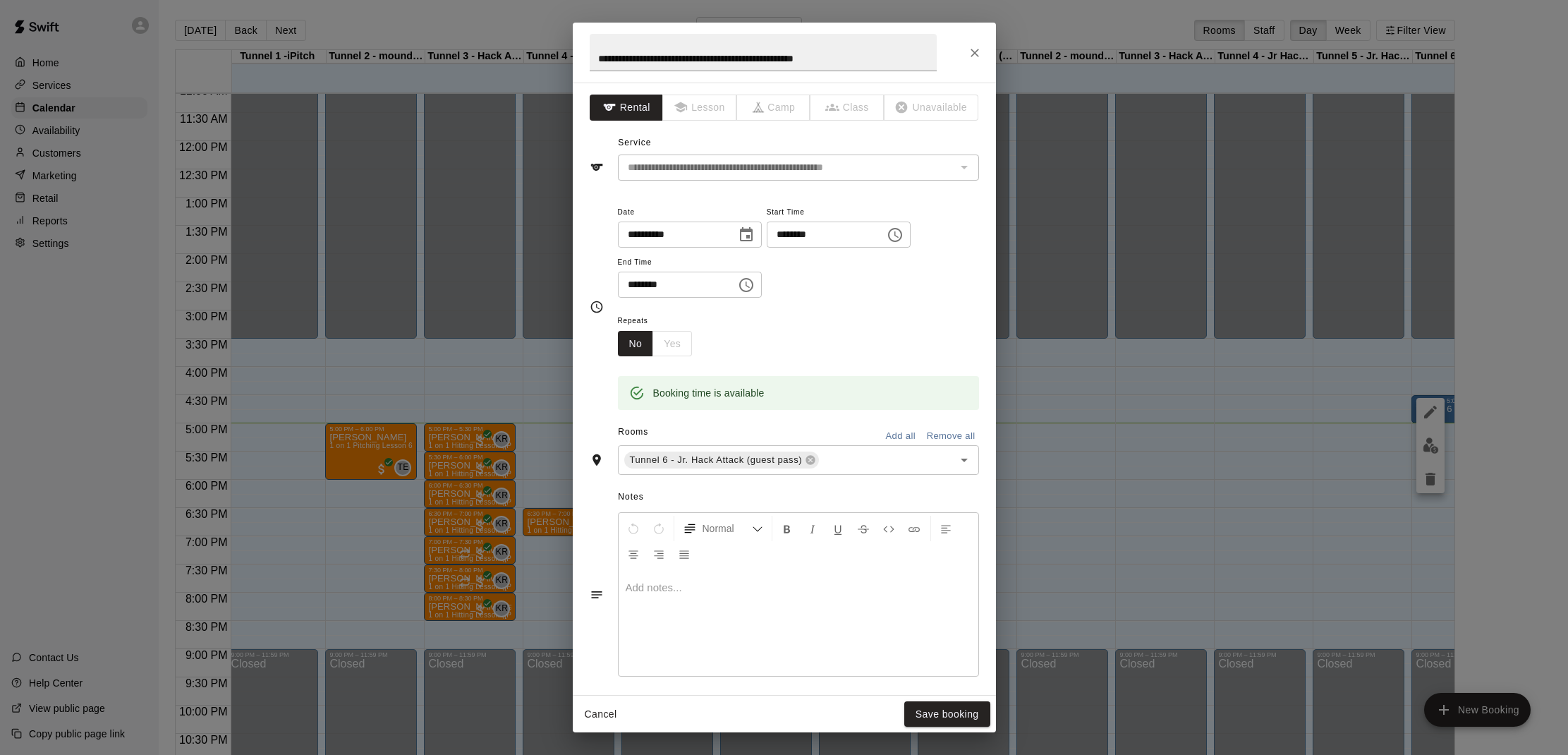
click at [645, 283] on input "********" at bounding box center [672, 285] width 109 height 26
type input "********"
click at [967, 708] on button "Save booking" at bounding box center [948, 714] width 86 height 26
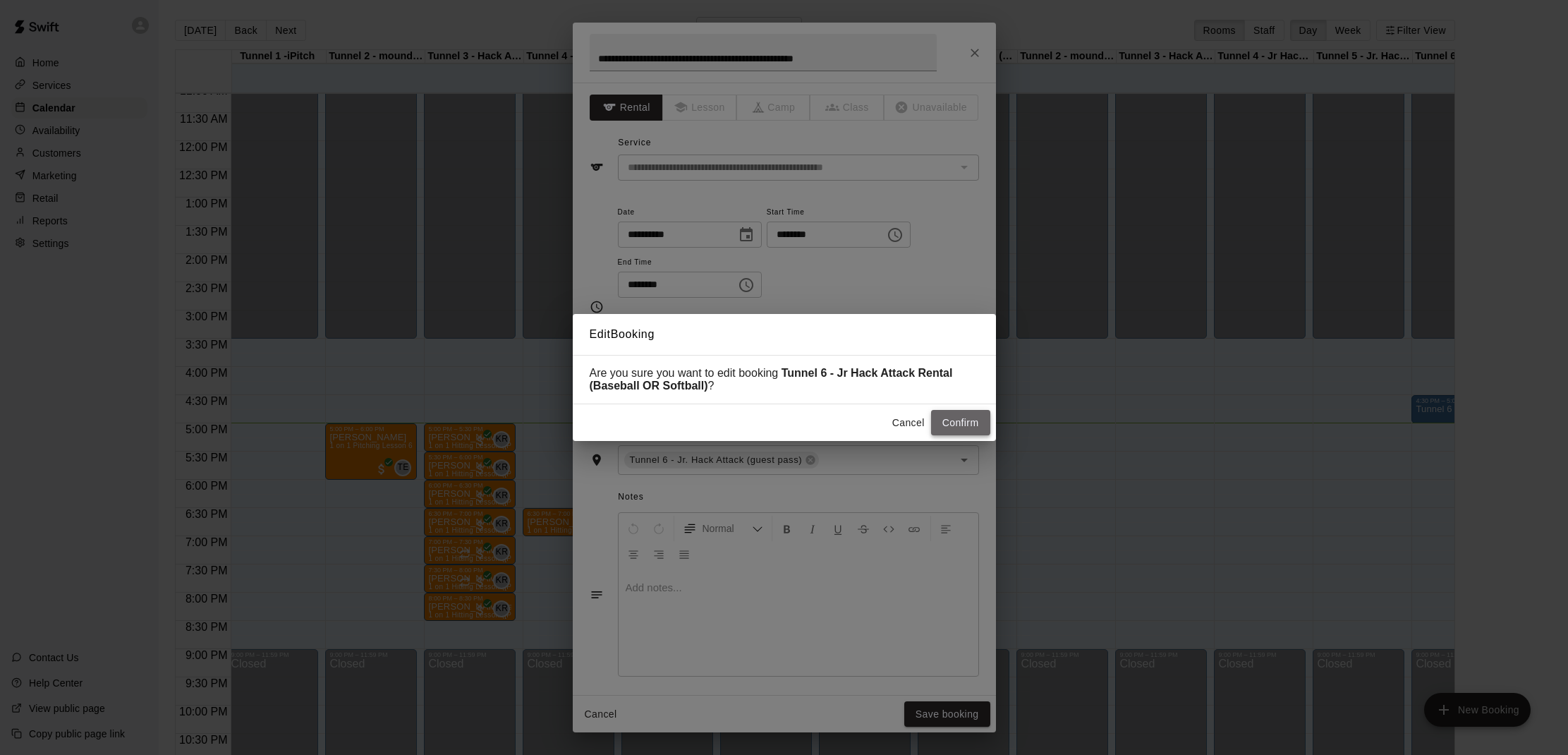
click at [960, 422] on button "Confirm" at bounding box center [960, 423] width 60 height 26
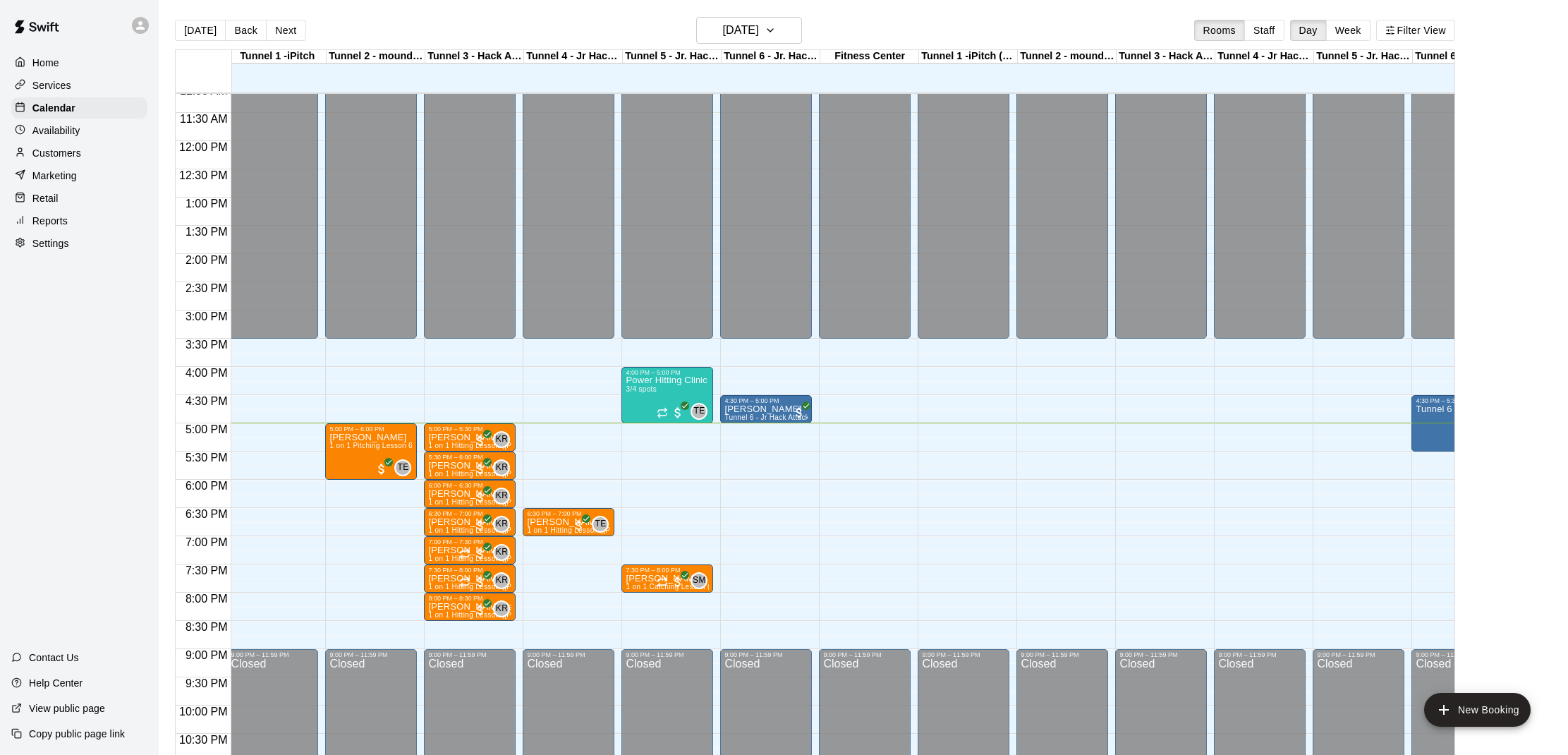
scroll to position [0, 8]
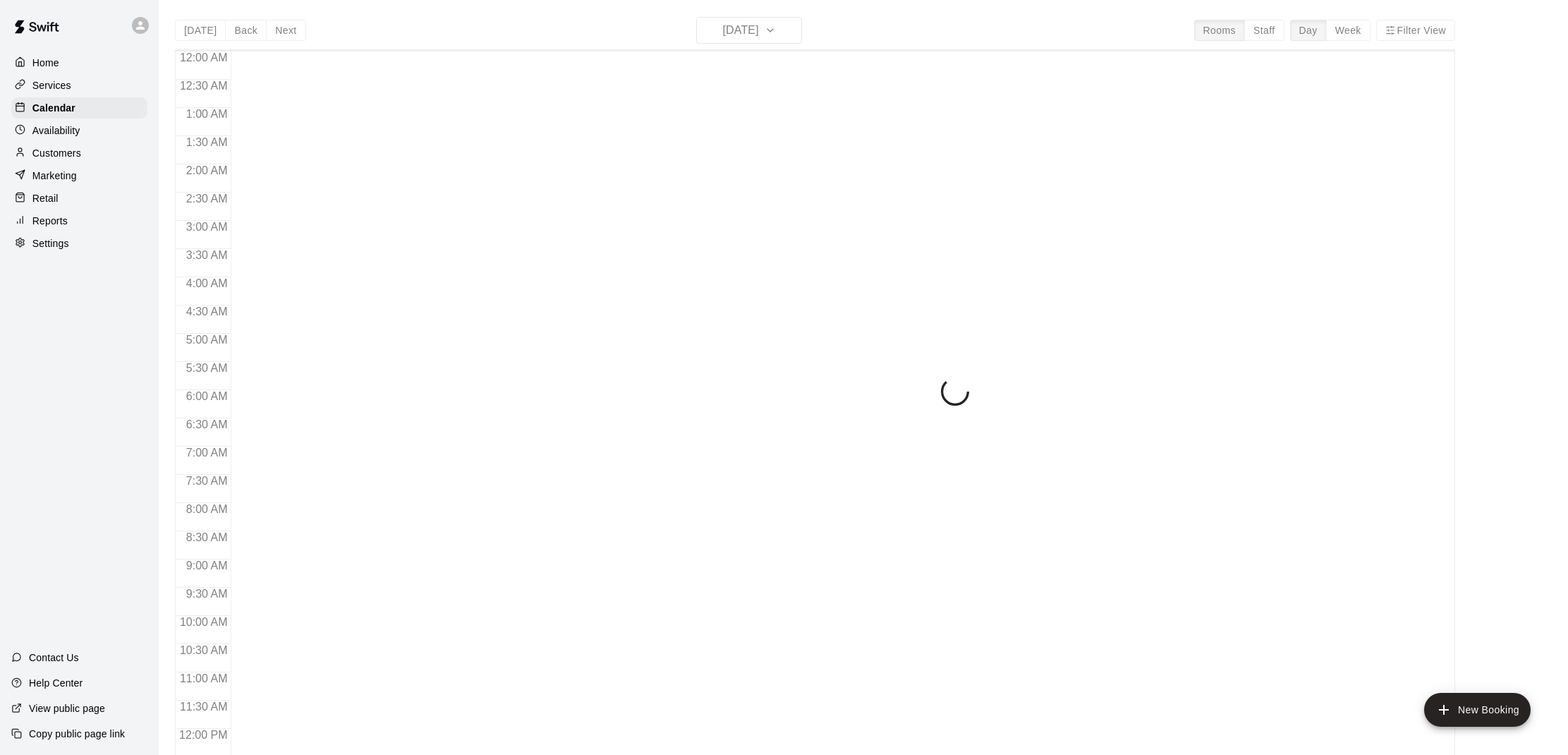
scroll to position [635, 0]
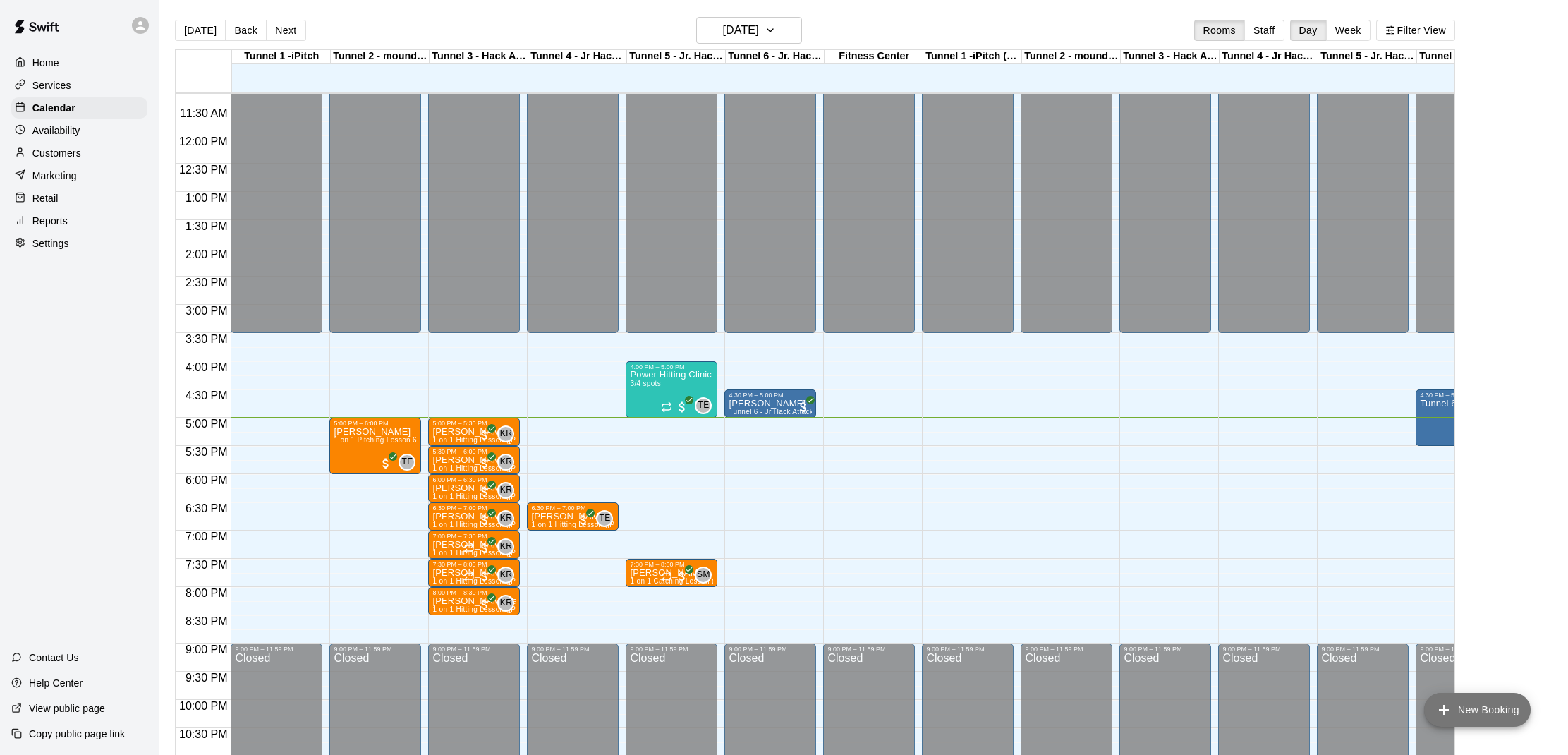
click at [1507, 702] on button "New Booking" at bounding box center [1477, 709] width 106 height 34
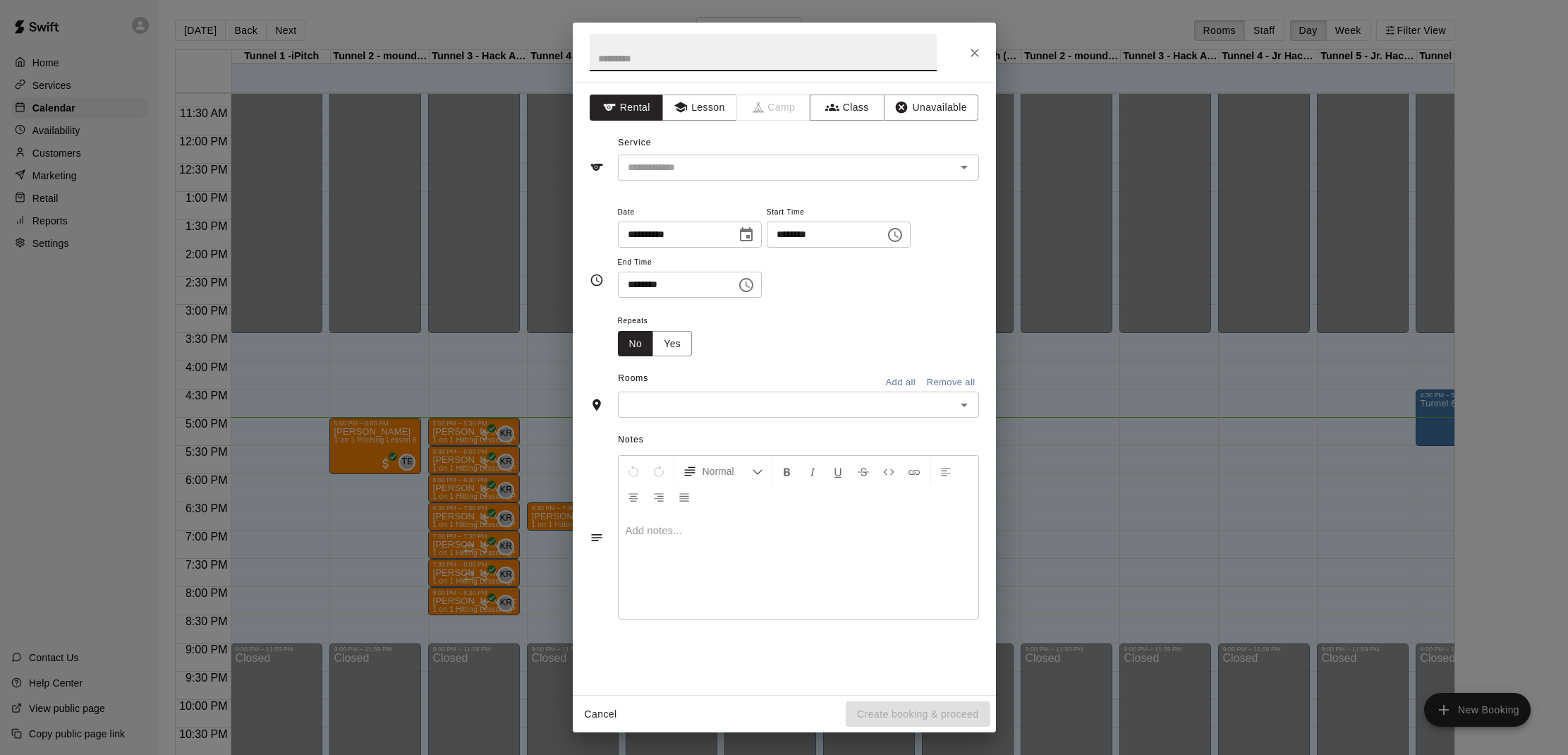
click at [805, 235] on input "********" at bounding box center [822, 235] width 109 height 26
type input "********"
click at [643, 284] on input "********" at bounding box center [672, 285] width 109 height 26
click at [628, 284] on input "********" at bounding box center [672, 285] width 109 height 26
type input "********"
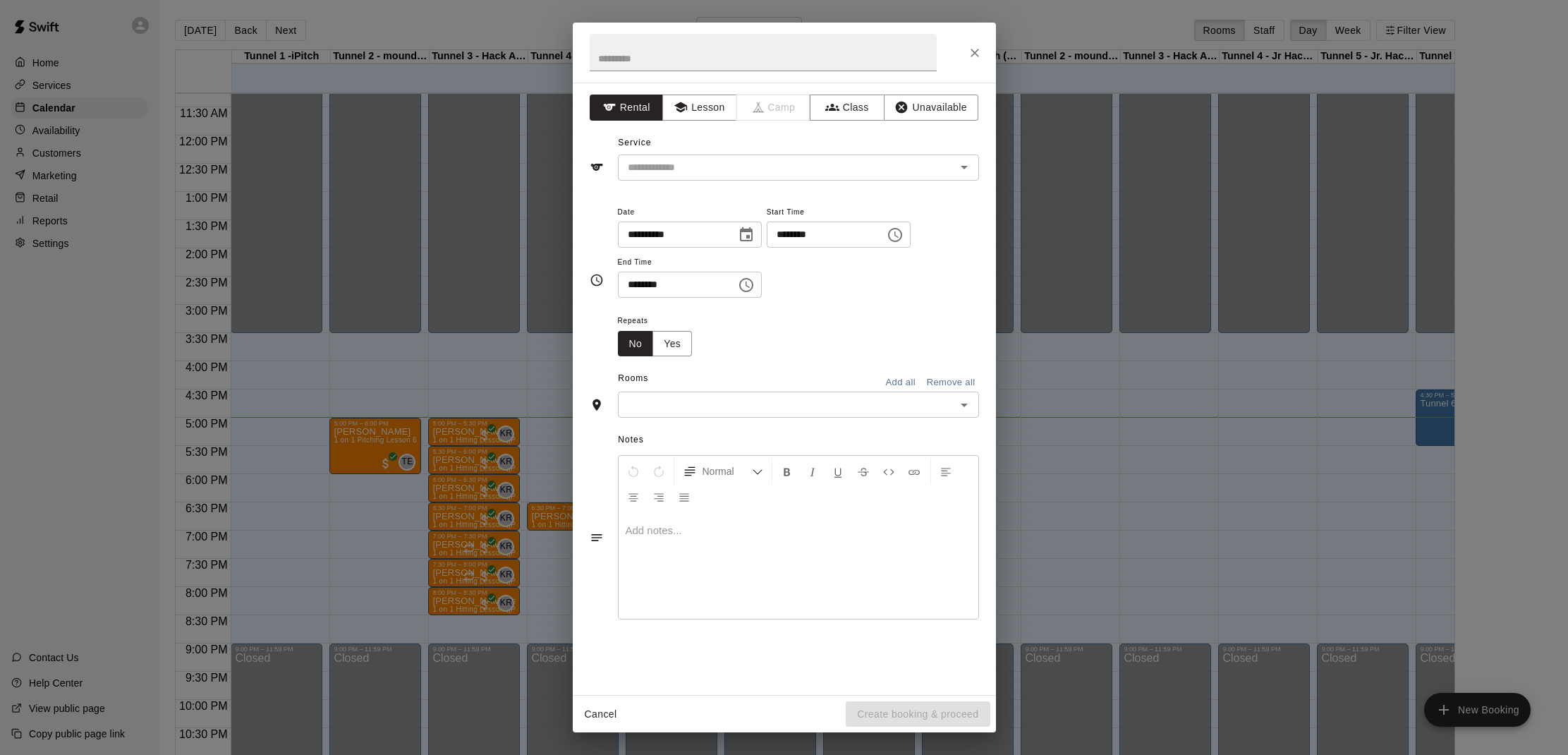
click at [805, 354] on div "Repeats No Yes" at bounding box center [798, 333] width 362 height 44
click at [664, 396] on input "text" at bounding box center [787, 405] width 330 height 17
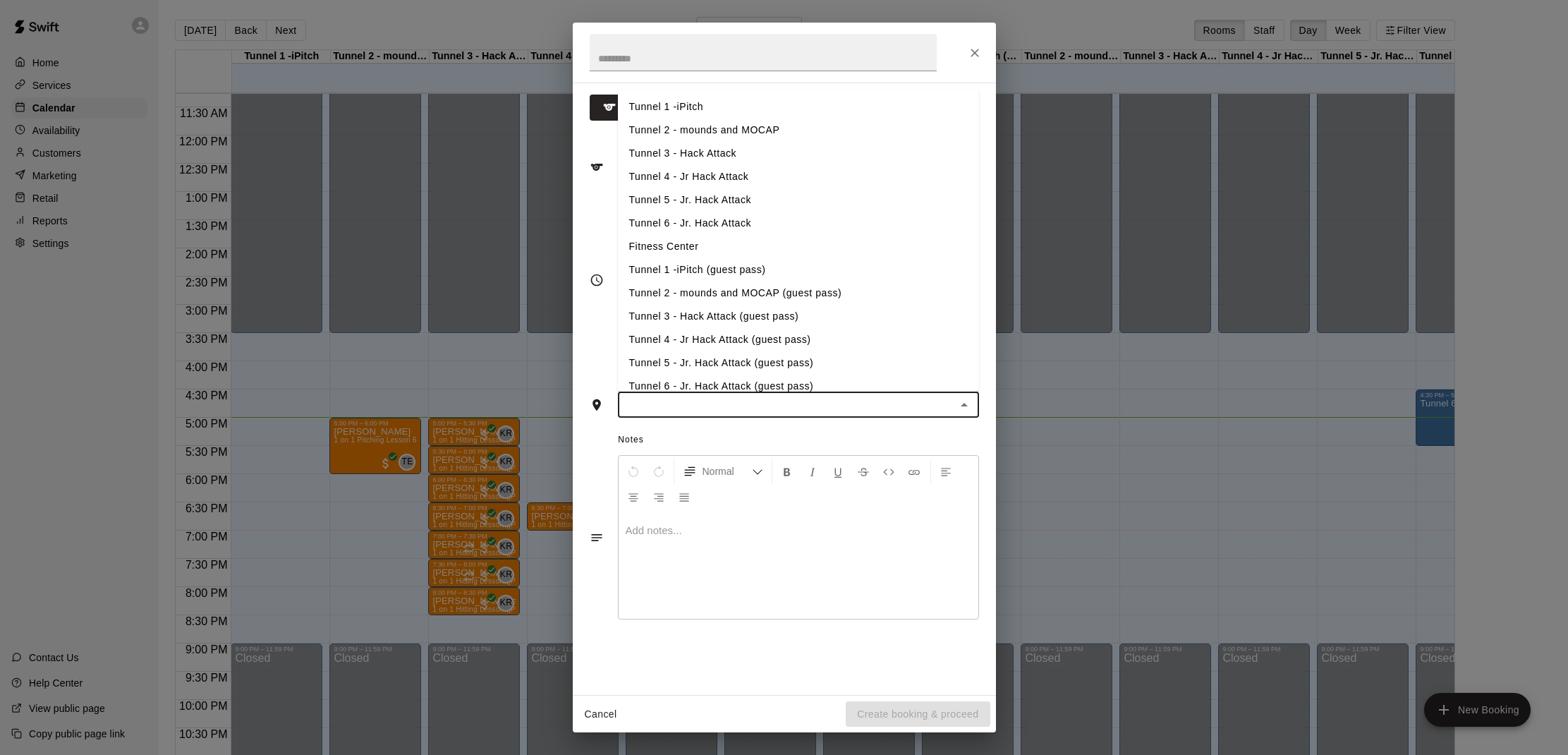
click at [697, 381] on li "Tunnel 6 - Jr. Hack Attack (guest pass)" at bounding box center [798, 386] width 362 height 23
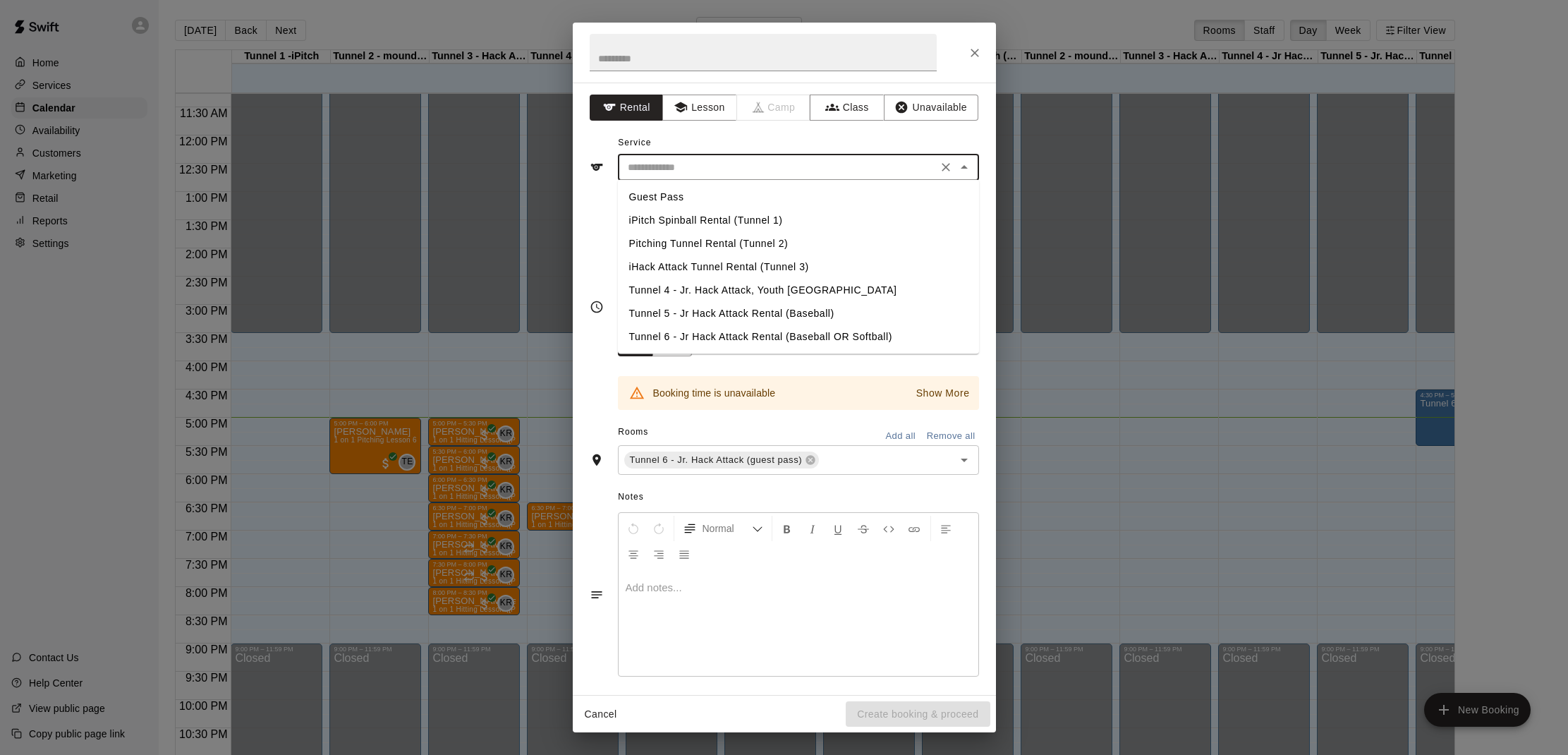
click at [742, 166] on input "text" at bounding box center [778, 167] width 311 height 17
click at [733, 330] on li "Tunnel 6 - Jr Hack Attack Rental (Baseball OR Softball)" at bounding box center [798, 337] width 362 height 23
type input "**********"
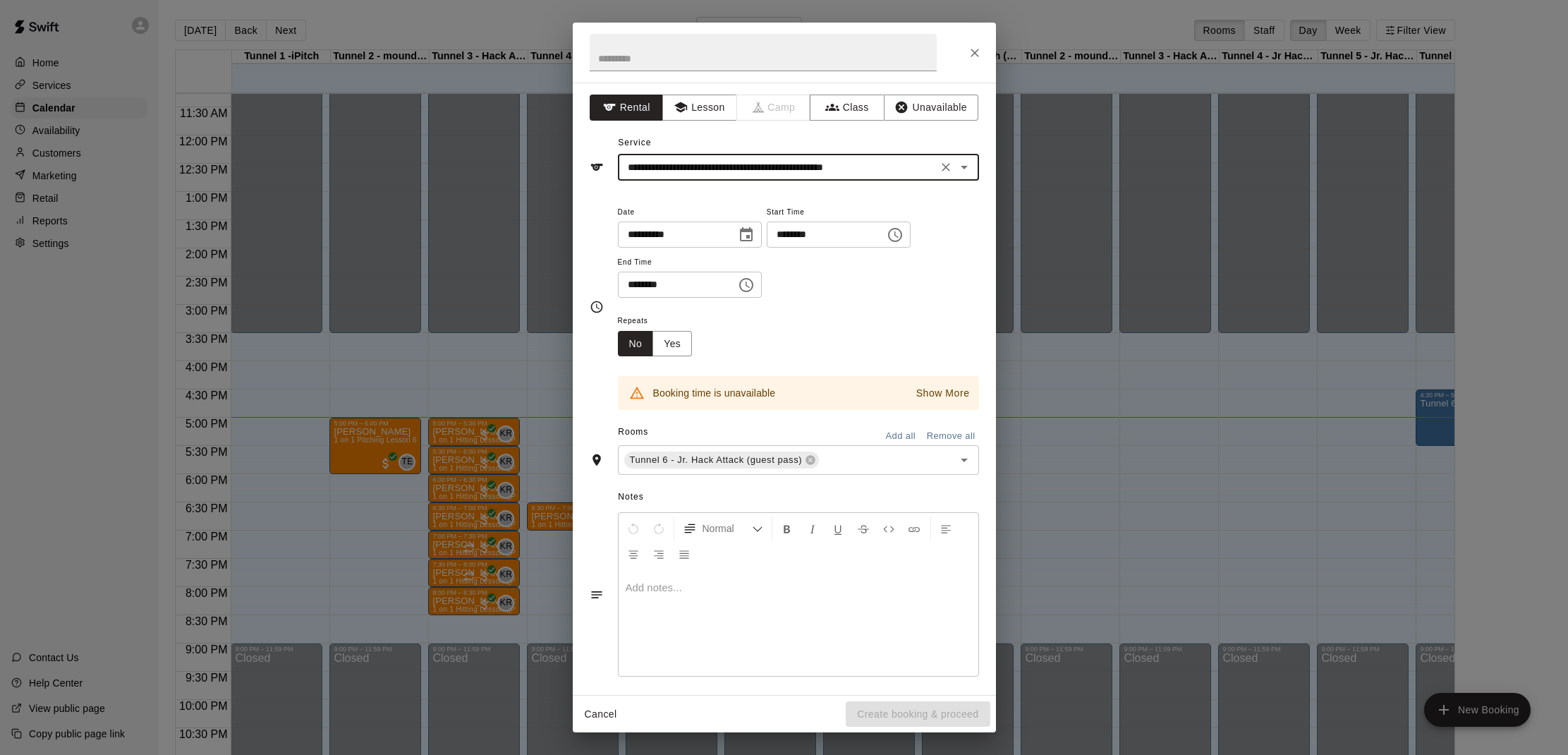
click at [934, 386] on p "Show More" at bounding box center [943, 393] width 54 height 15
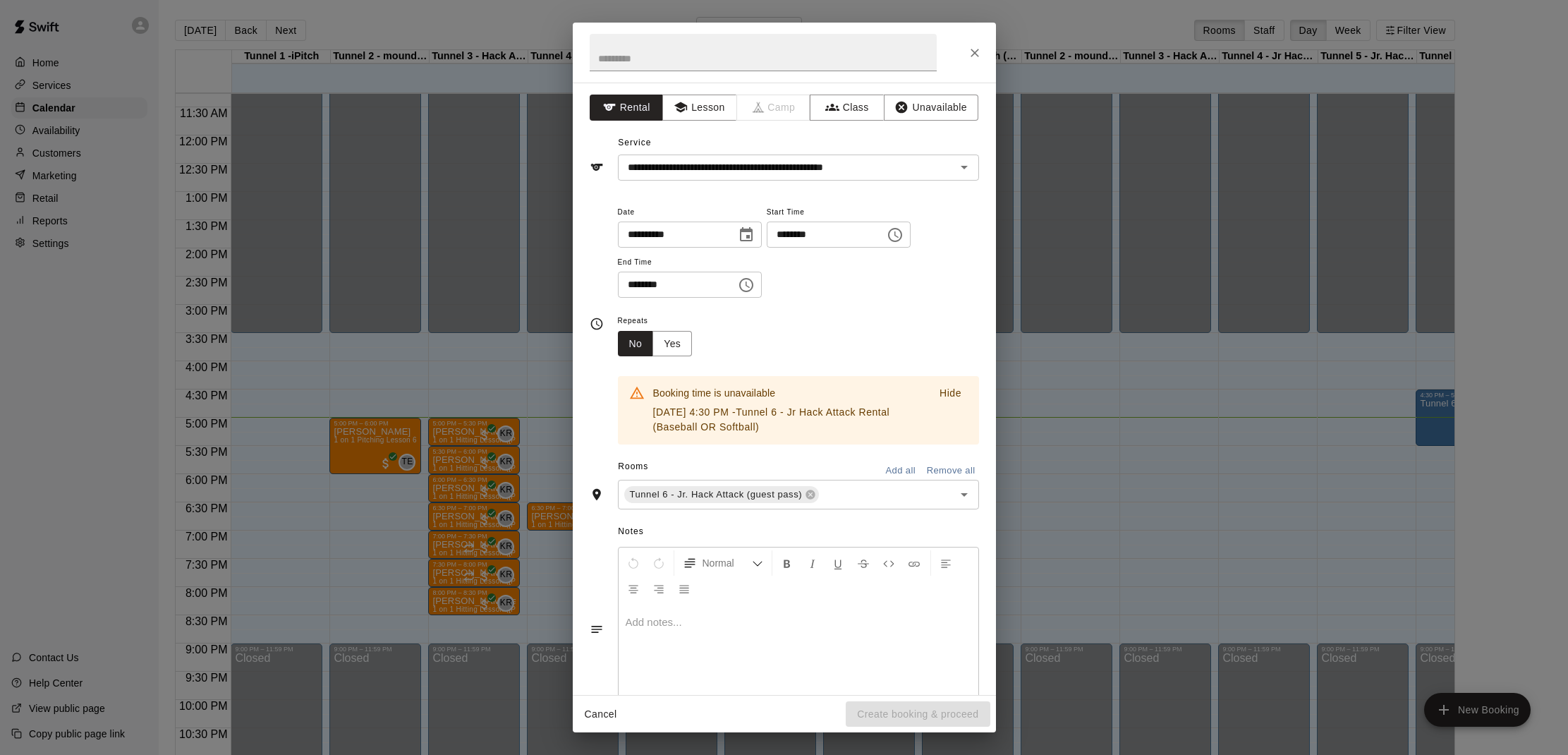
click at [936, 393] on button "Hide" at bounding box center [951, 393] width 45 height 21
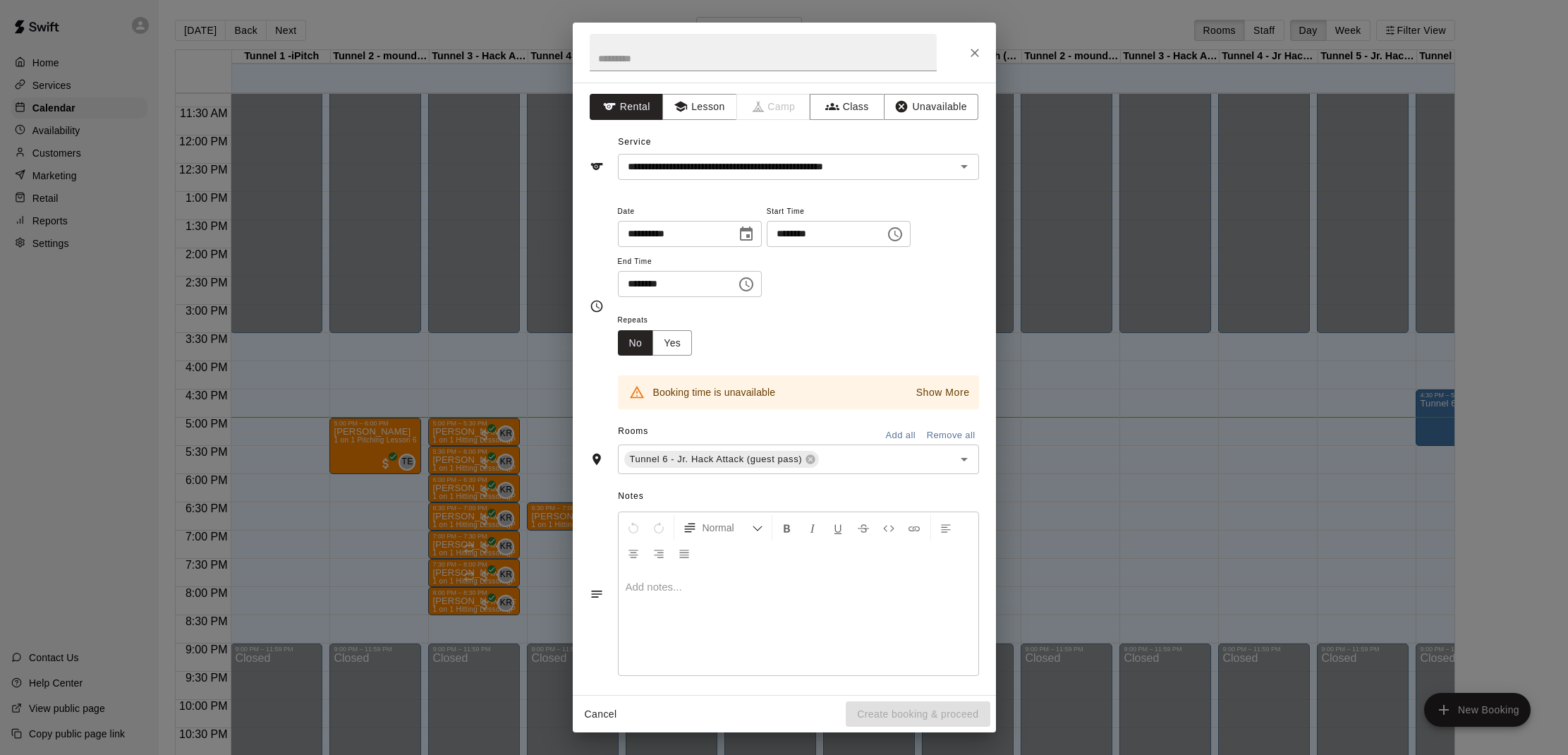
scroll to position [0, 0]
click at [978, 52] on icon "Close" at bounding box center [974, 53] width 14 height 14
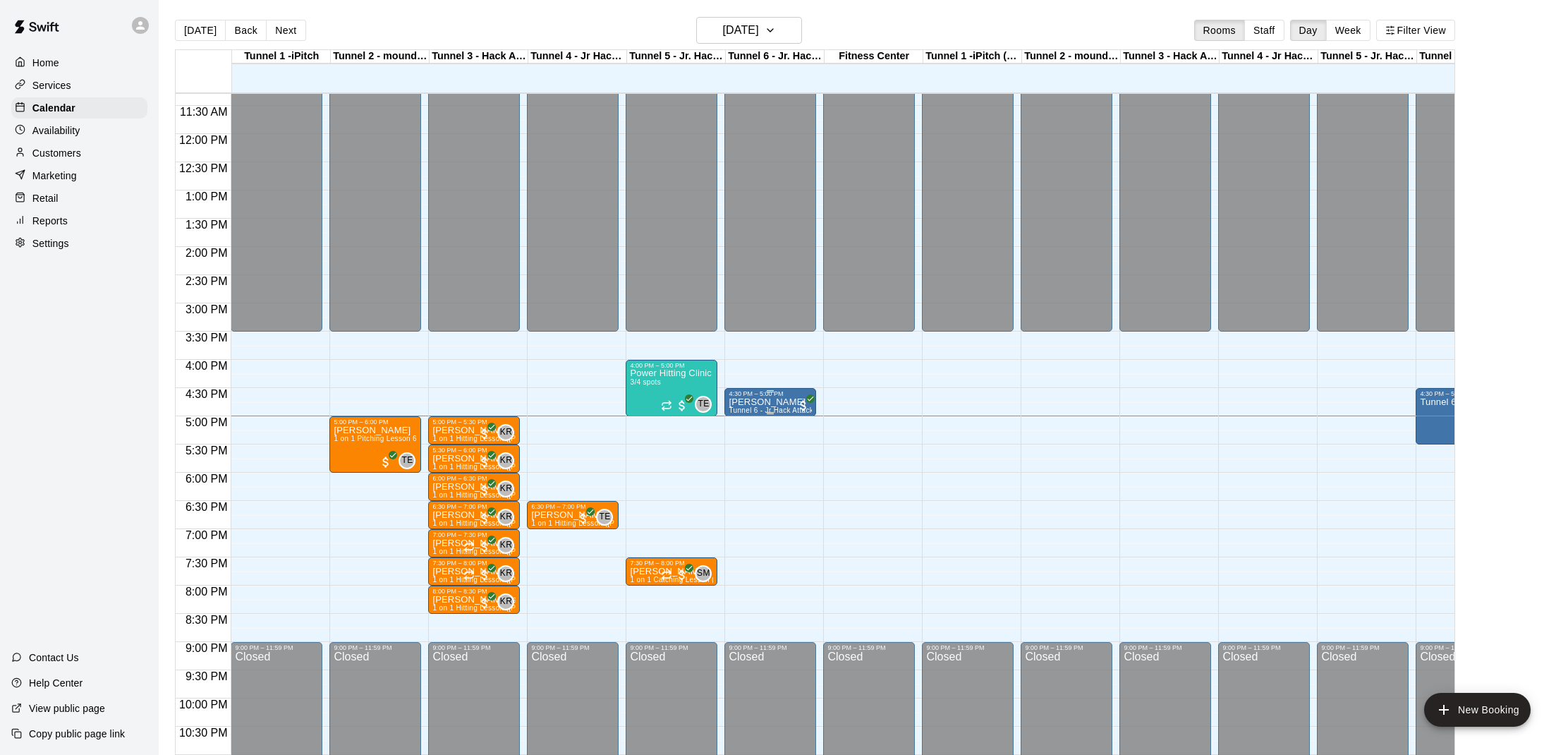
scroll to position [0, 2]
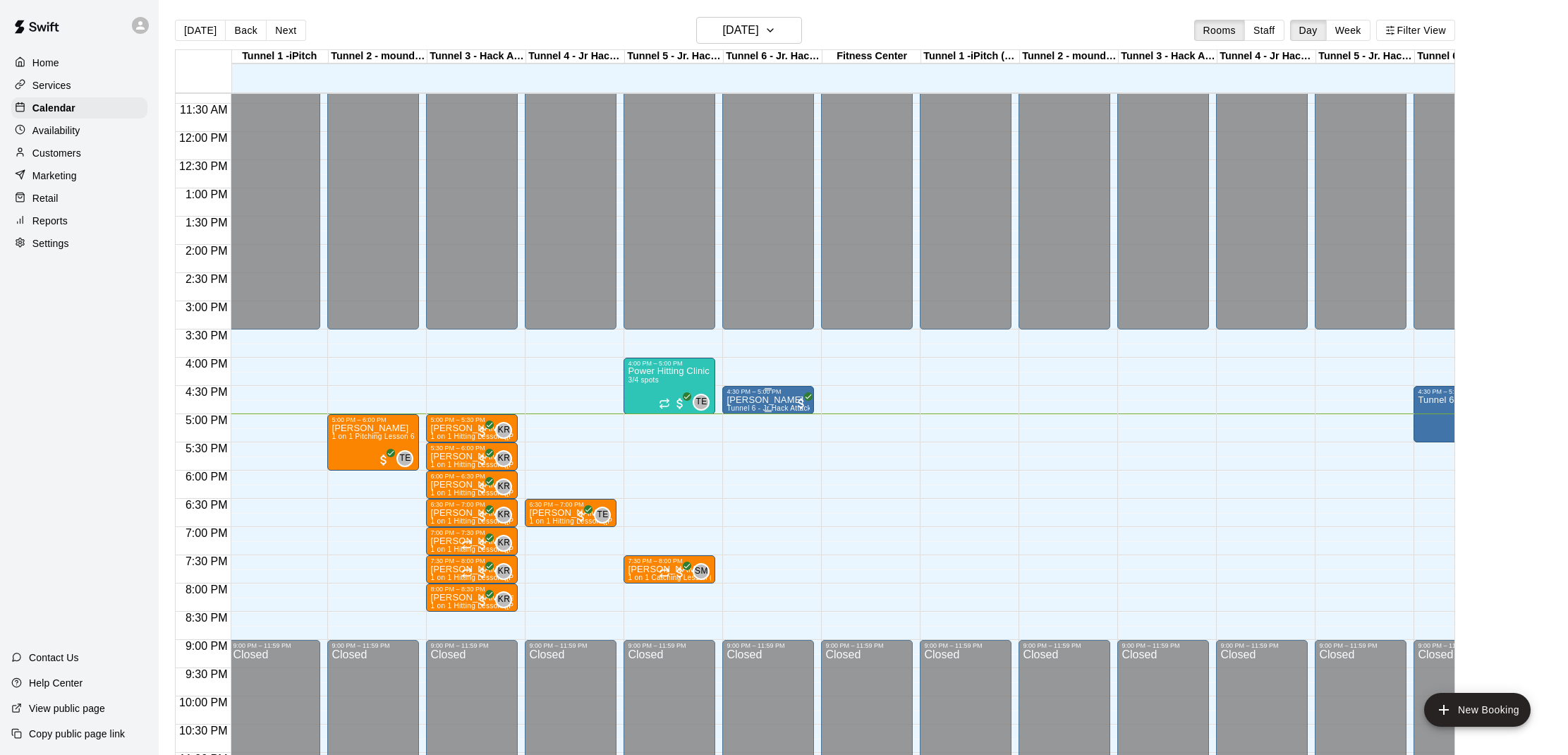
click at [755, 400] on p "[PERSON_NAME]" at bounding box center [768, 400] width 83 height 0
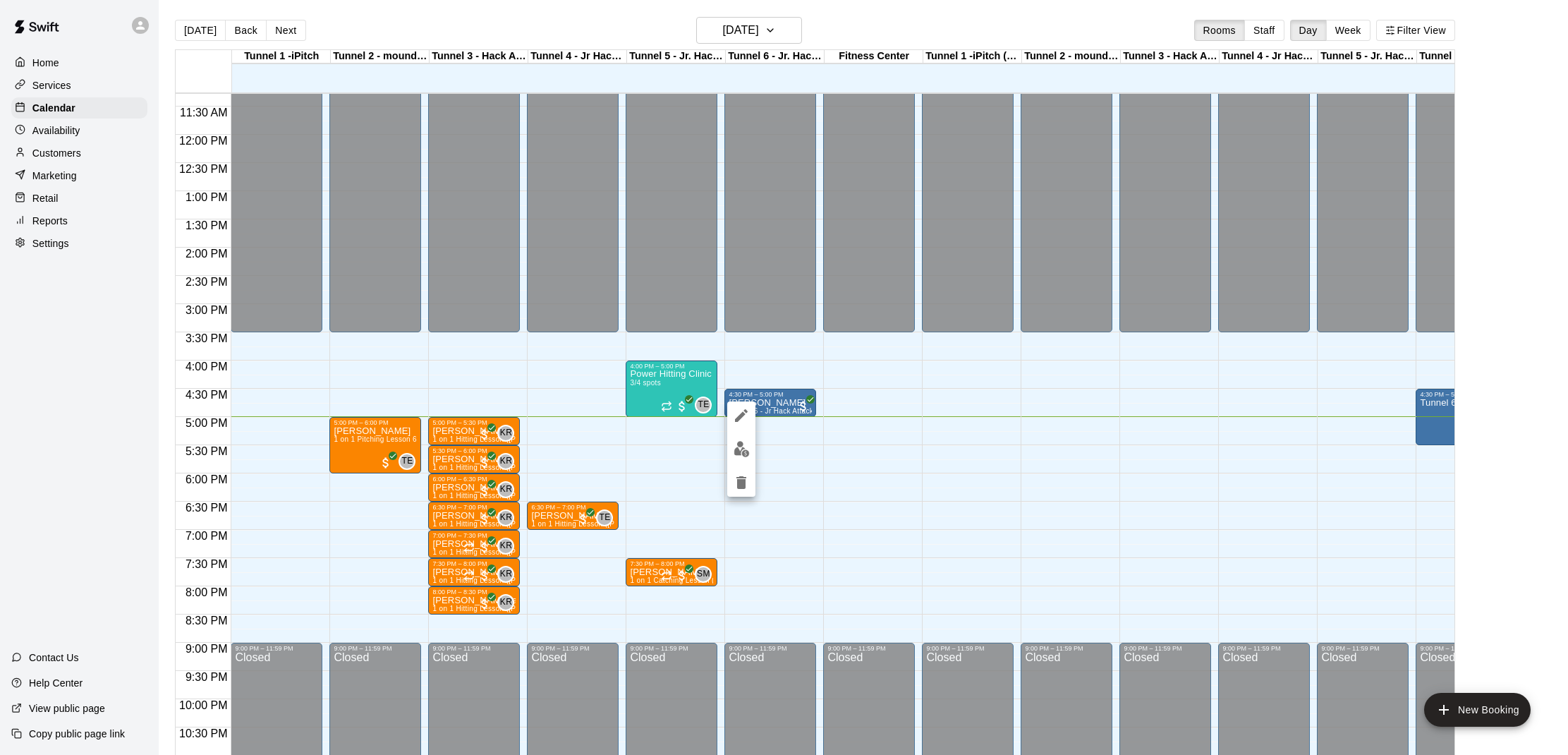
scroll to position [635, 0]
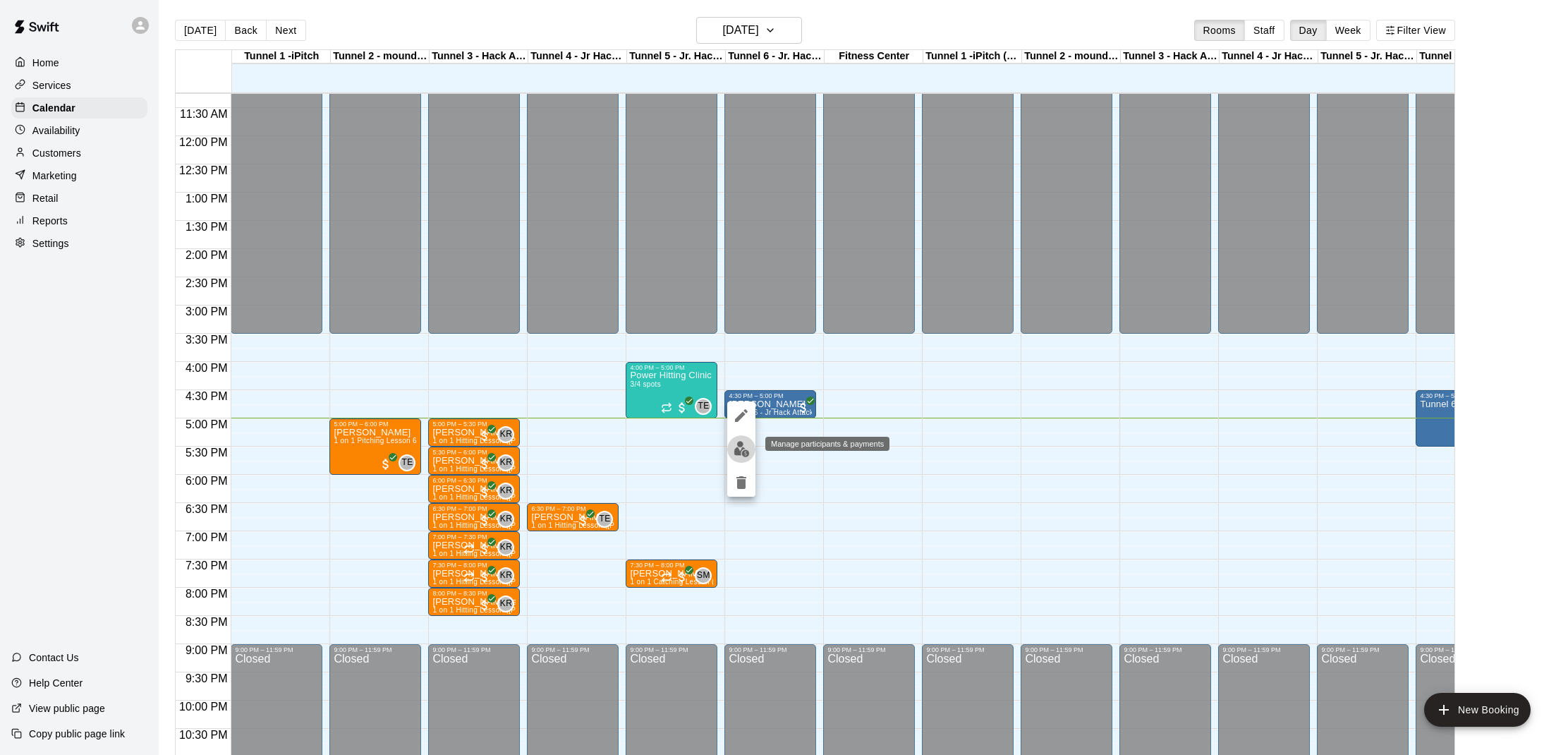
click at [746, 448] on img "edit" at bounding box center [741, 449] width 16 height 16
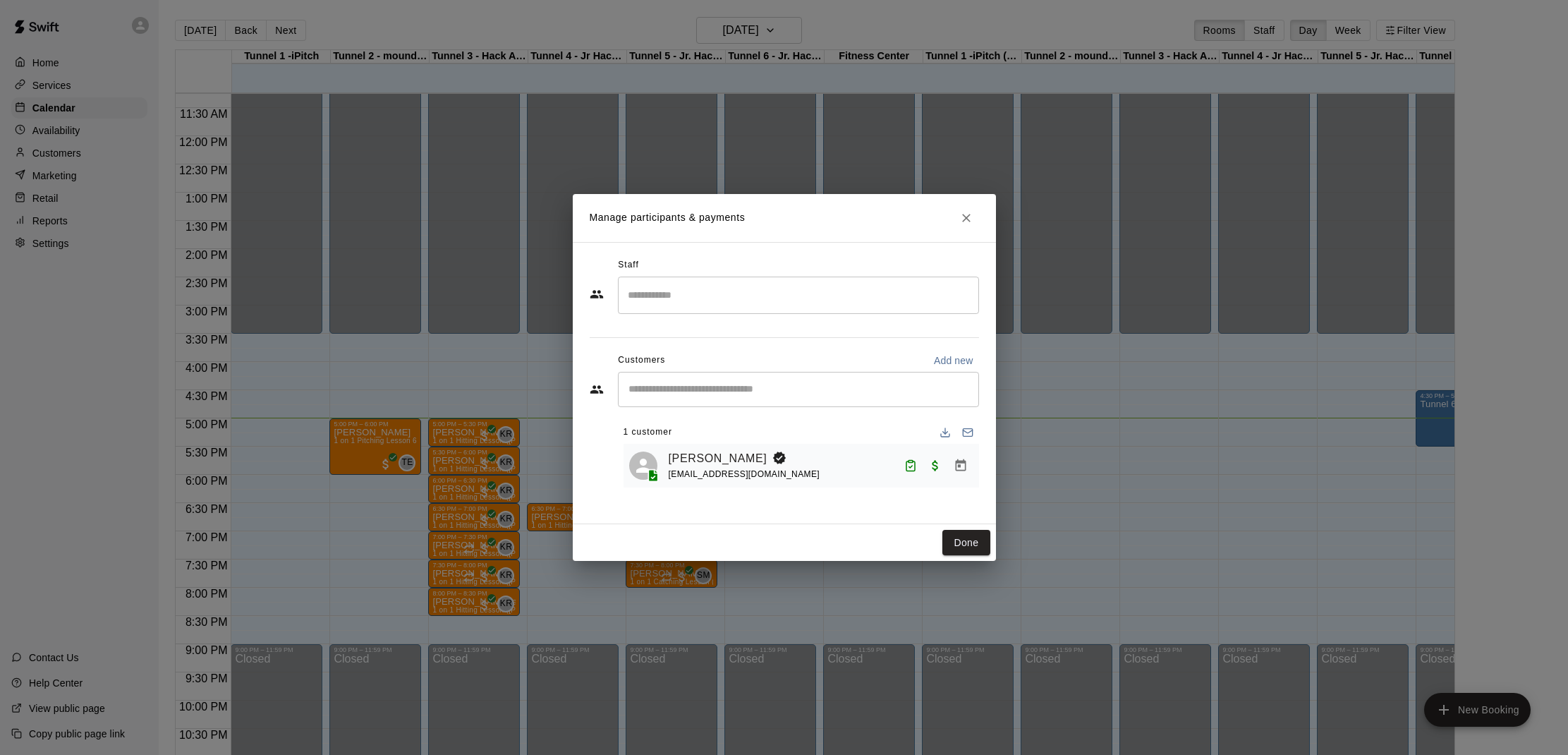
click at [716, 381] on div "​" at bounding box center [798, 389] width 362 height 35
type input "*******"
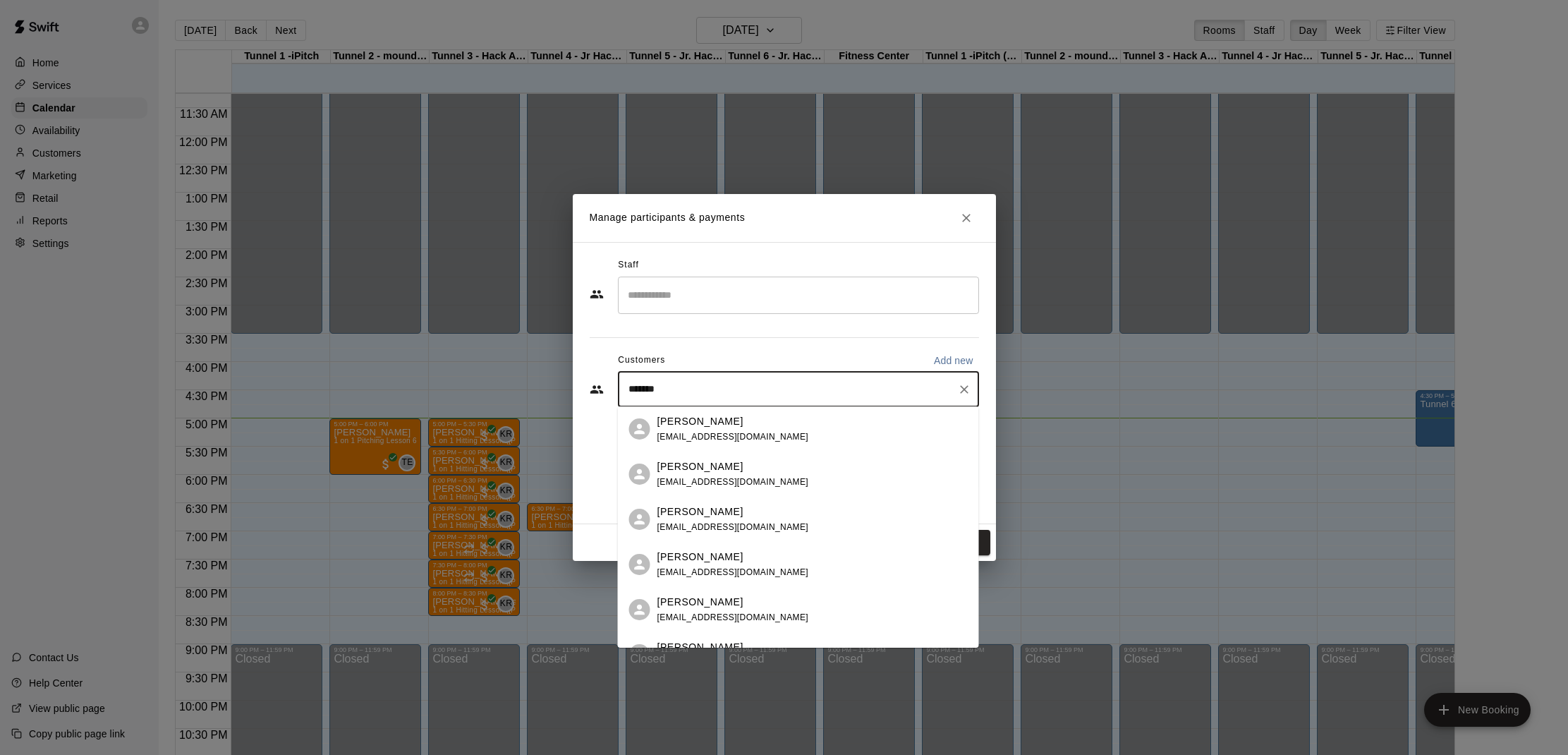
click at [736, 413] on div "Matthew Zschoche matt.z@indoff.com" at bounding box center [798, 429] width 362 height 45
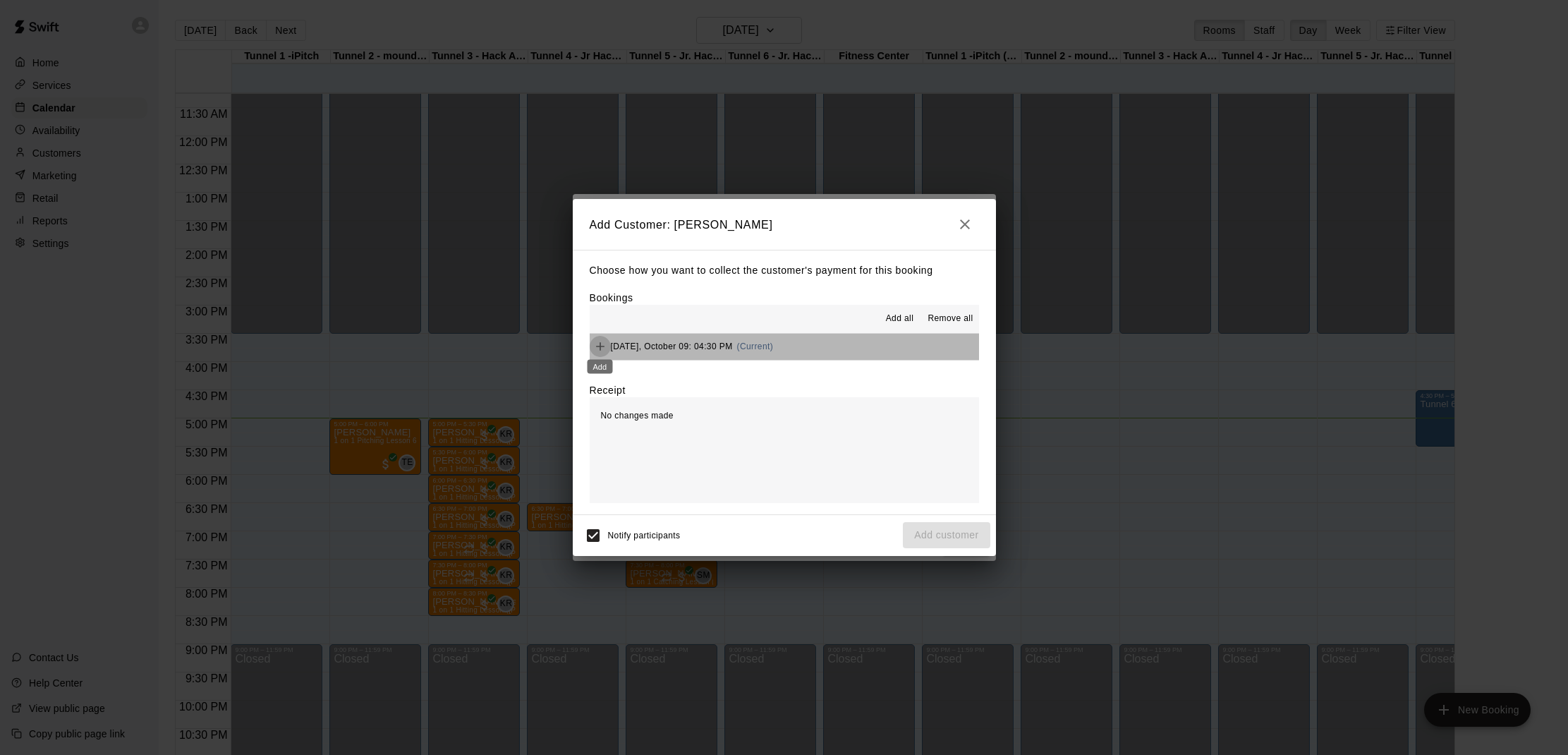
click at [599, 342] on icon "Add" at bounding box center [600, 346] width 14 height 14
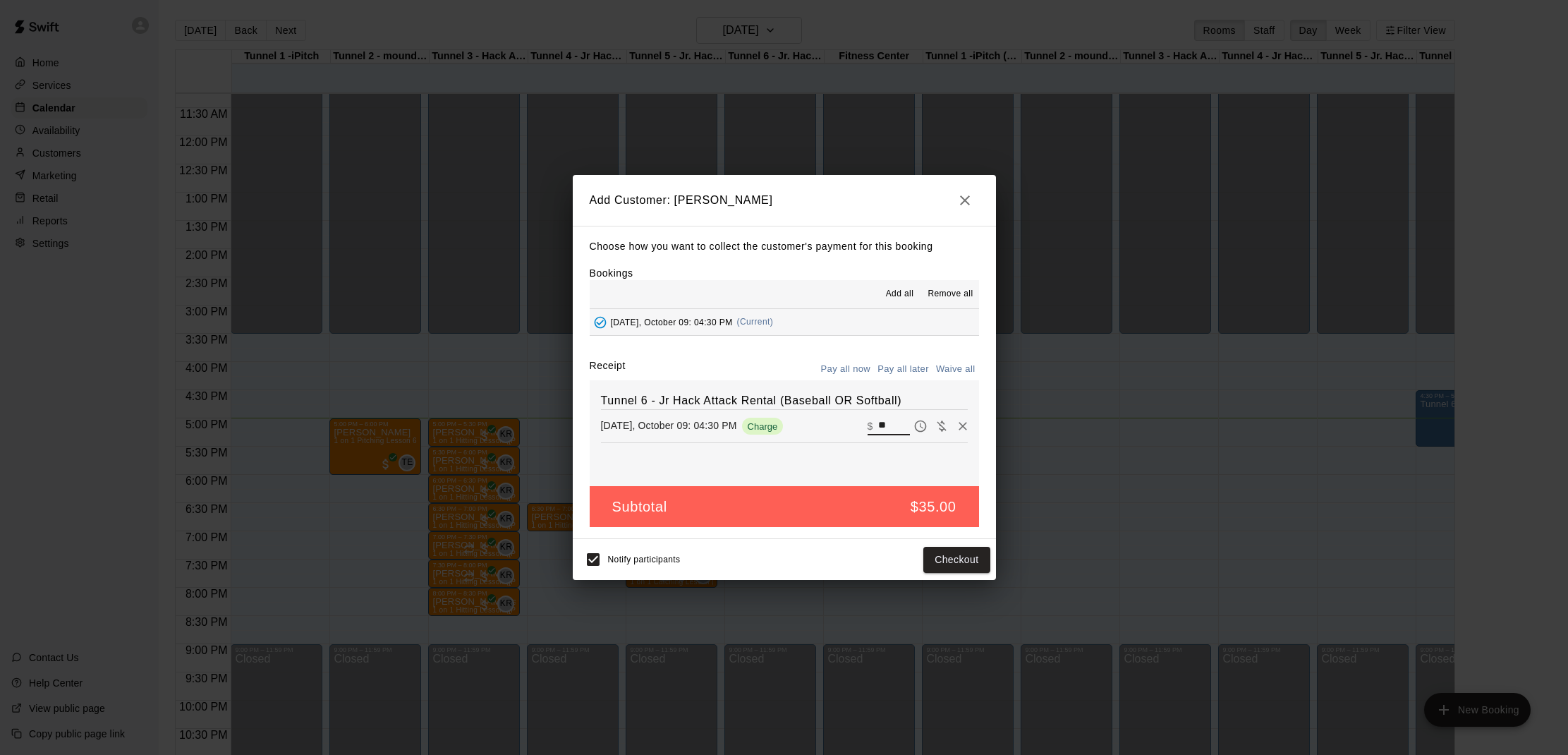
click at [891, 424] on input "**" at bounding box center [894, 425] width 31 height 18
type input "*"
type input "**"
click at [967, 562] on button "Checkout" at bounding box center [956, 559] width 66 height 26
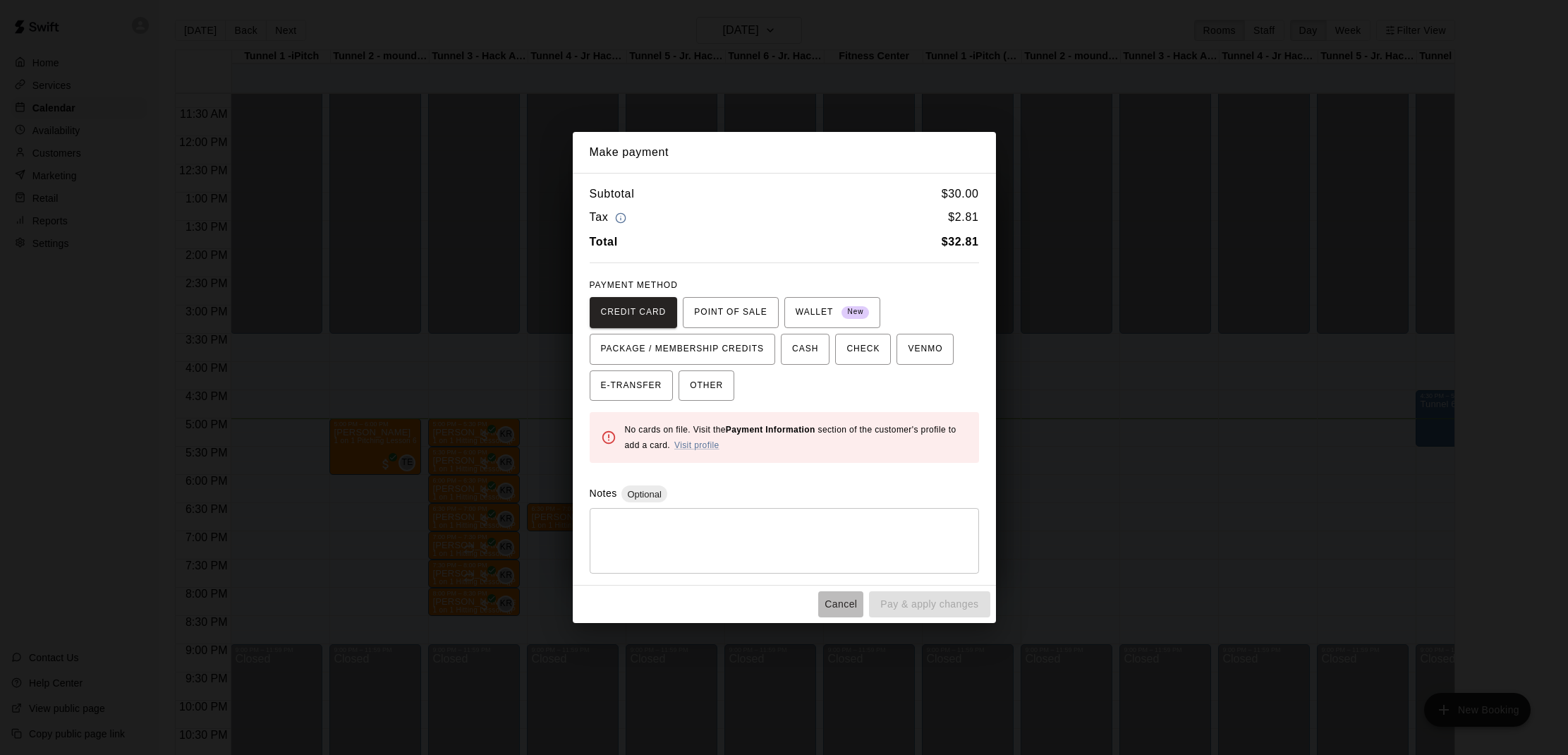
click at [841, 597] on button "Cancel" at bounding box center [841, 604] width 45 height 26
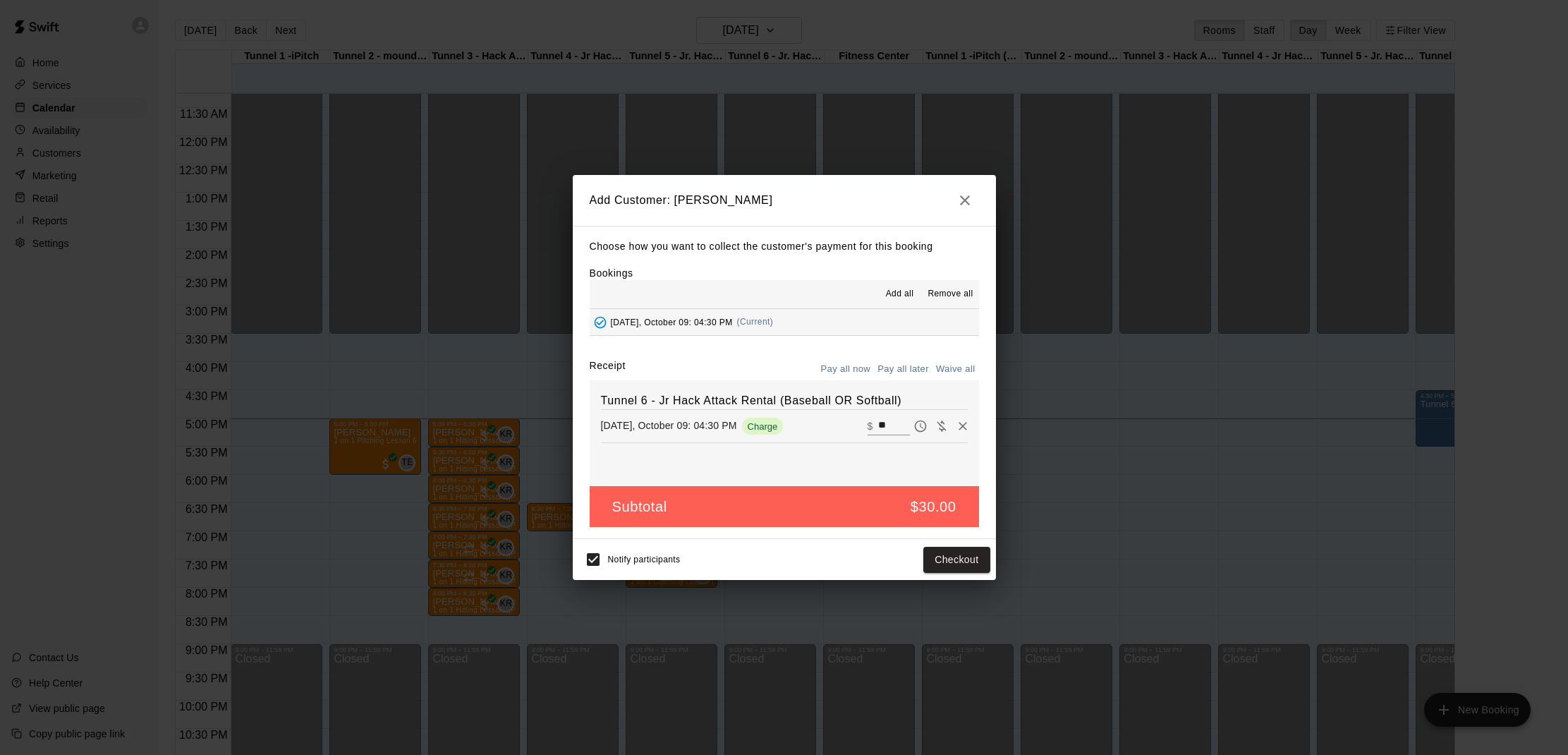
click at [960, 199] on icon "button" at bounding box center [965, 200] width 17 height 17
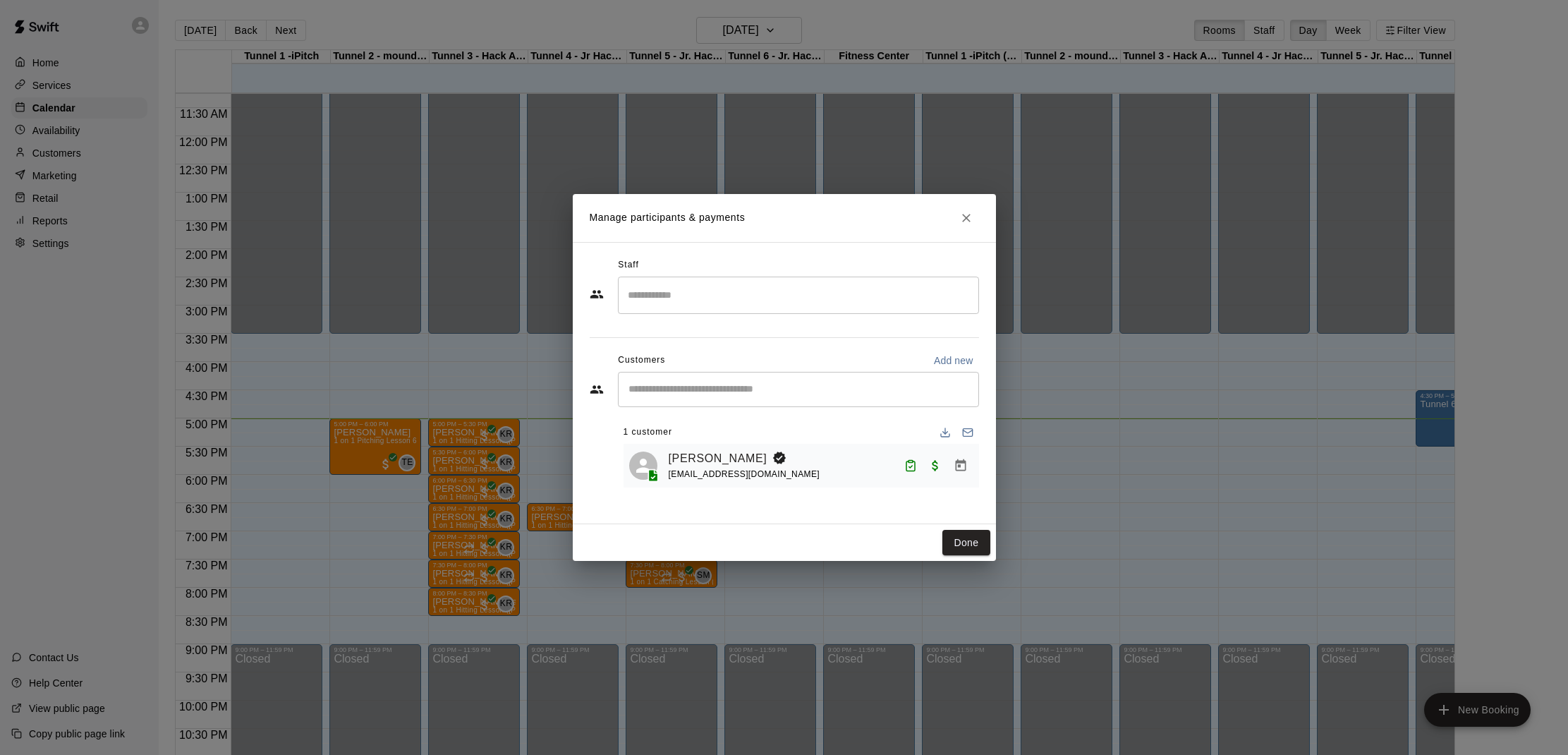
click at [981, 225] on h2 "Manage participants & payments" at bounding box center [784, 218] width 423 height 48
click at [1003, 222] on div "Manage participants & payments Staff ​ Customers Add new ​ 1 customer Beau Reed…" at bounding box center [784, 377] width 1568 height 755
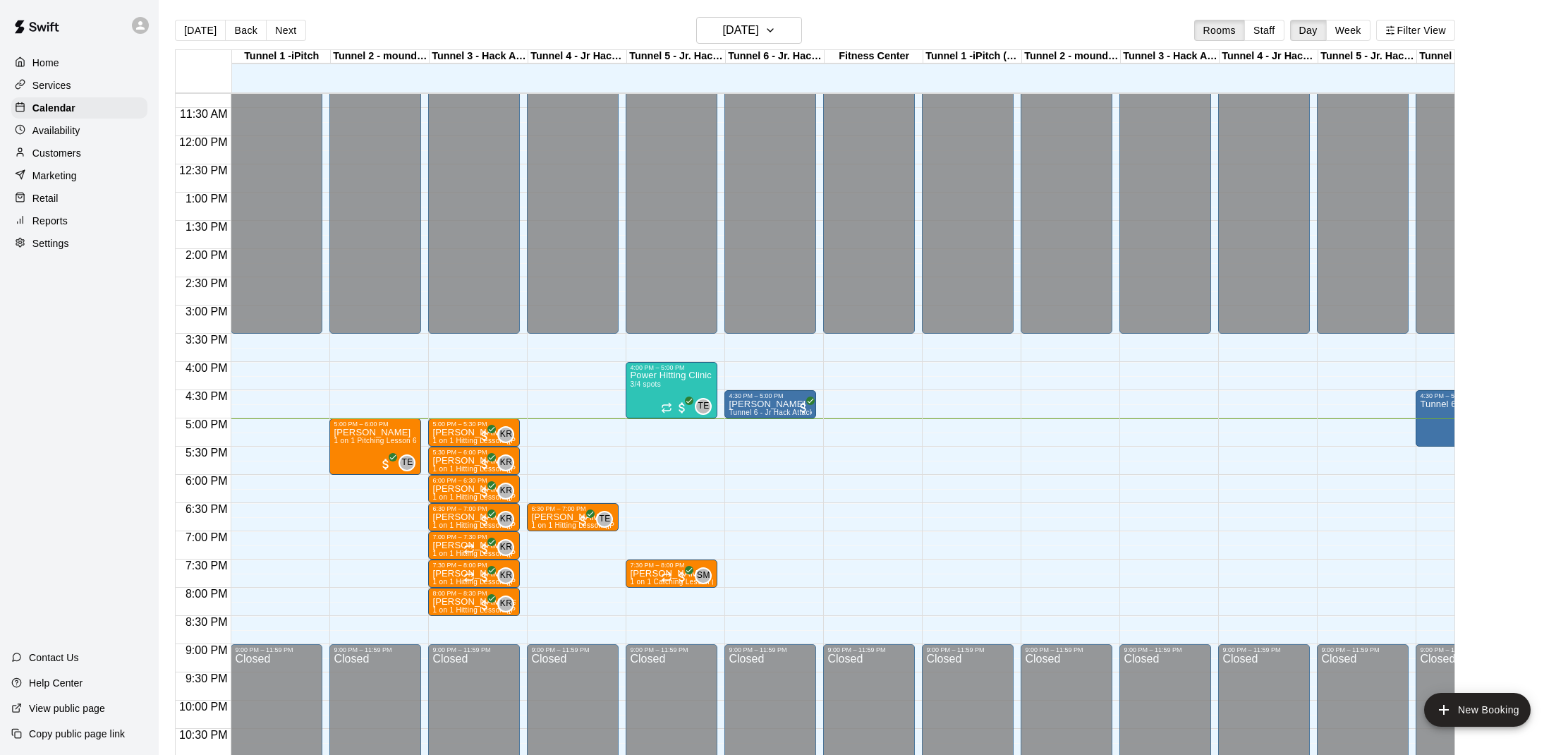
click at [1433, 441] on img "edit" at bounding box center [1435, 448] width 16 height 16
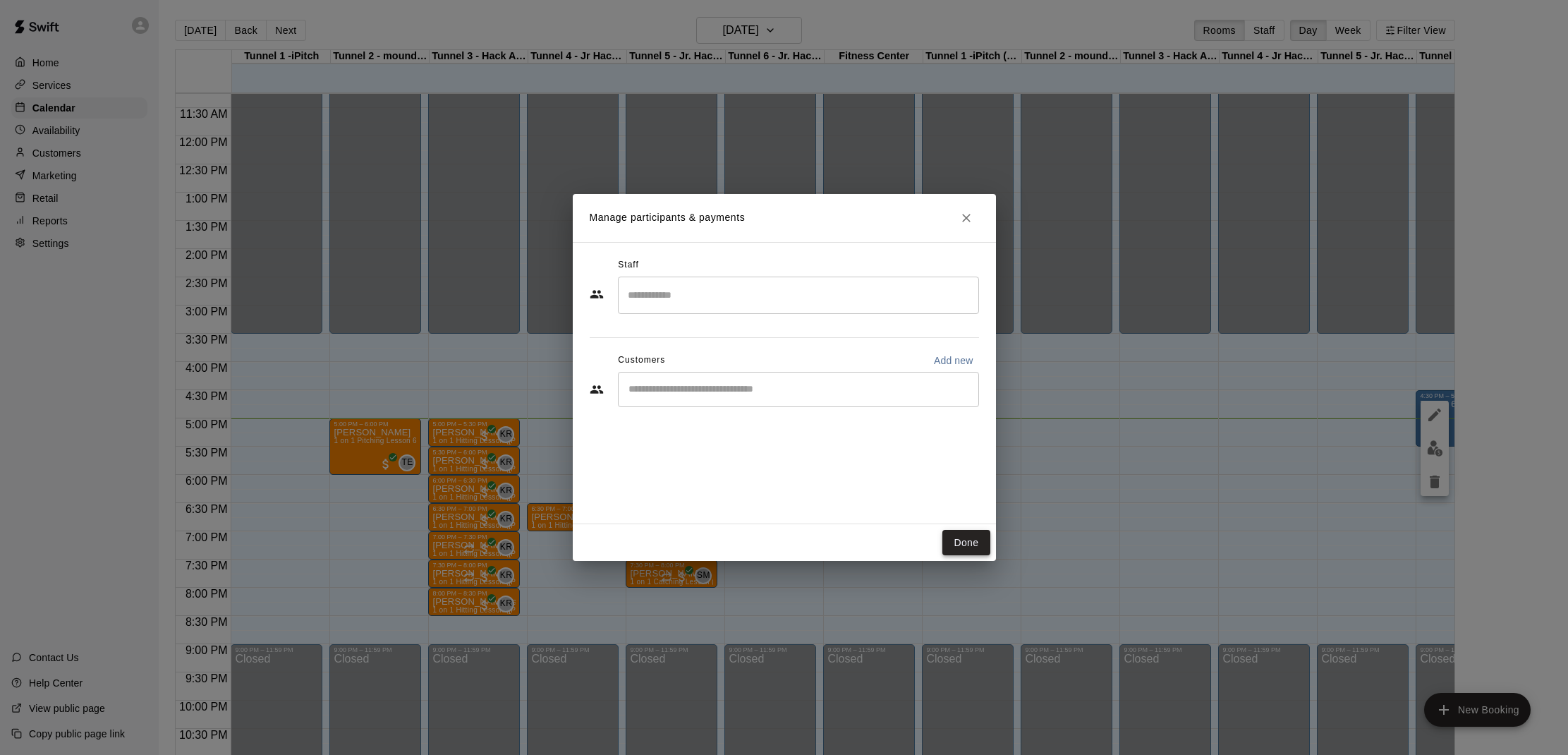
click at [975, 552] on button "Done" at bounding box center [966, 543] width 47 height 26
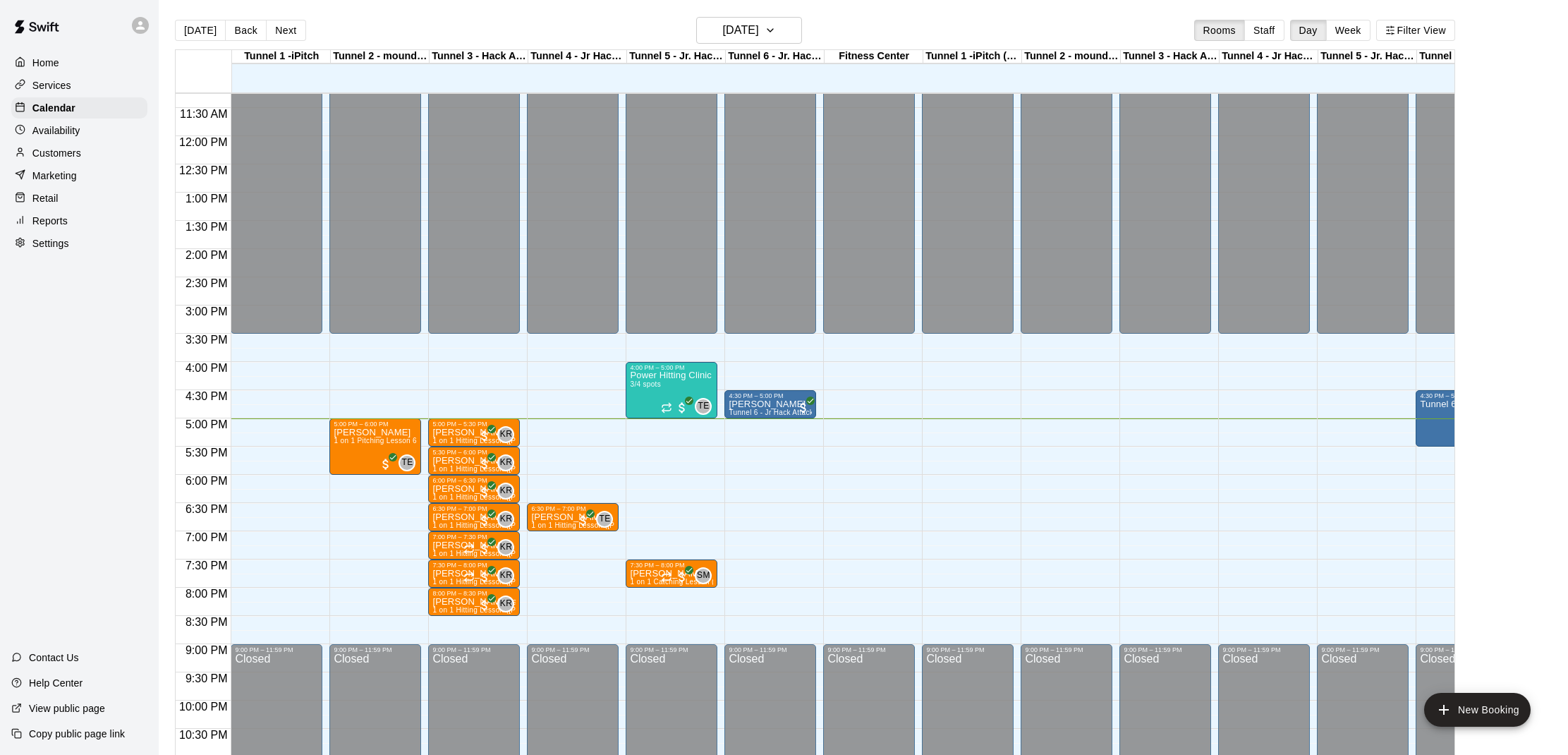
click at [1432, 419] on icon "edit" at bounding box center [1434, 414] width 13 height 13
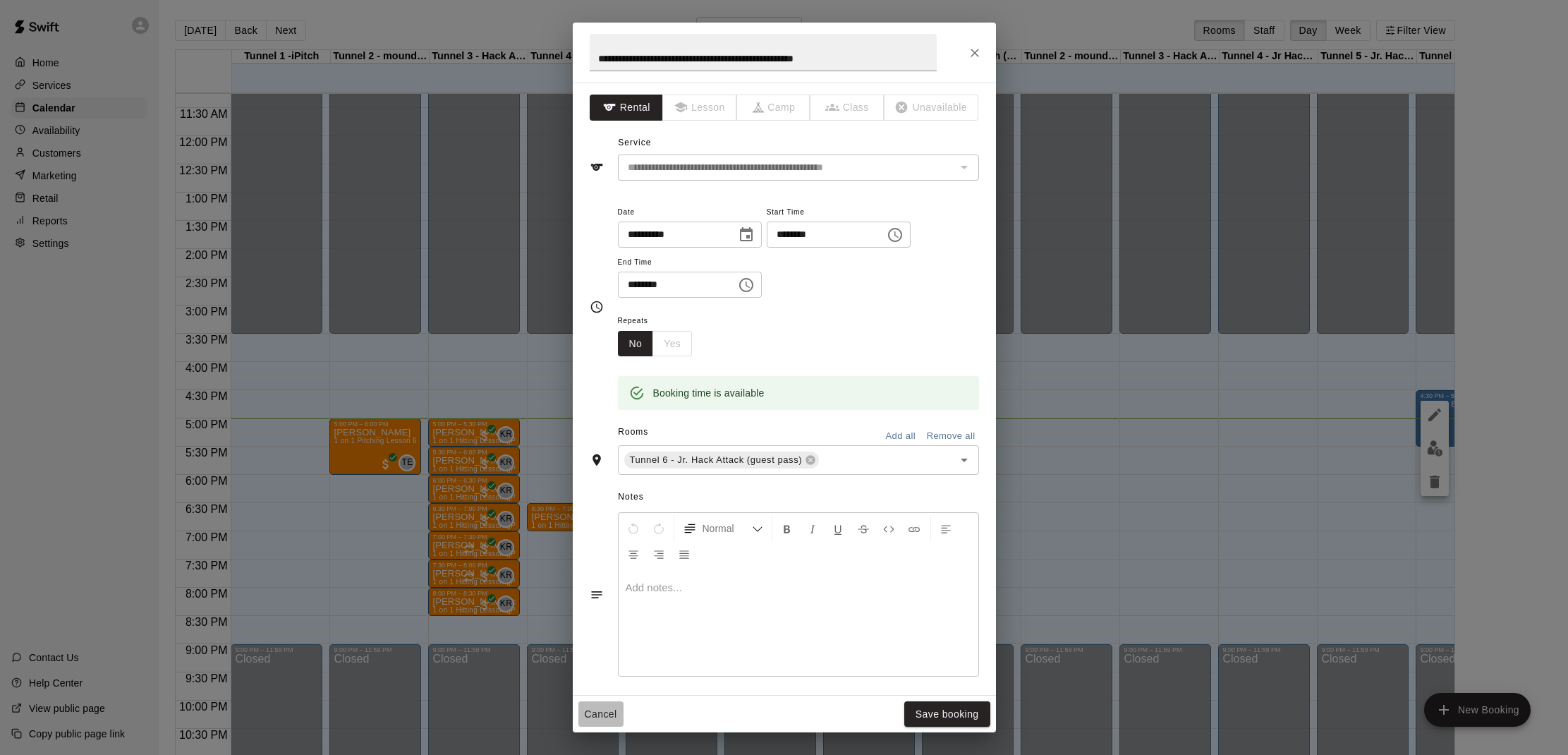
click at [608, 714] on button "Cancel" at bounding box center [601, 714] width 45 height 26
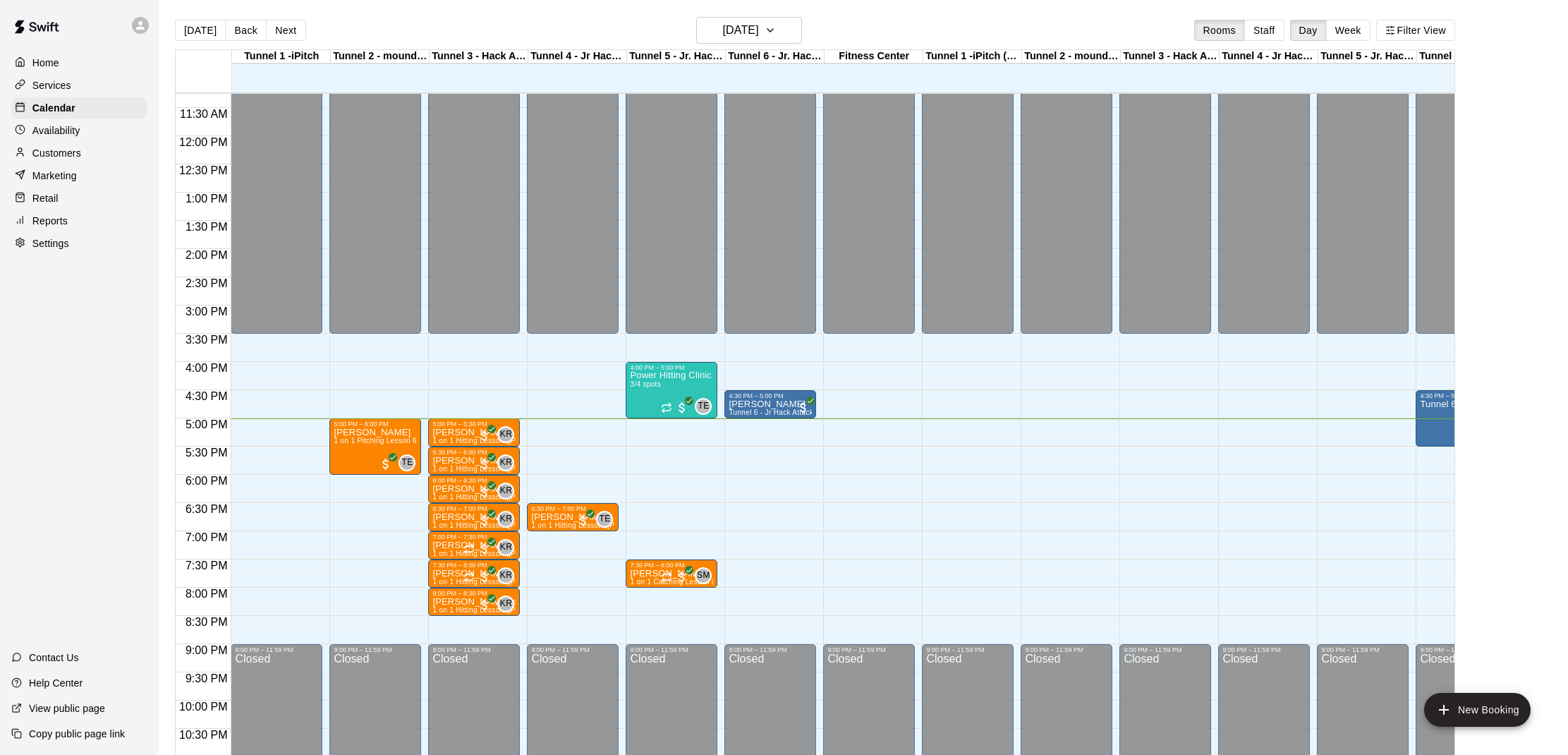
click at [41, 148] on p "Customers" at bounding box center [57, 153] width 48 height 14
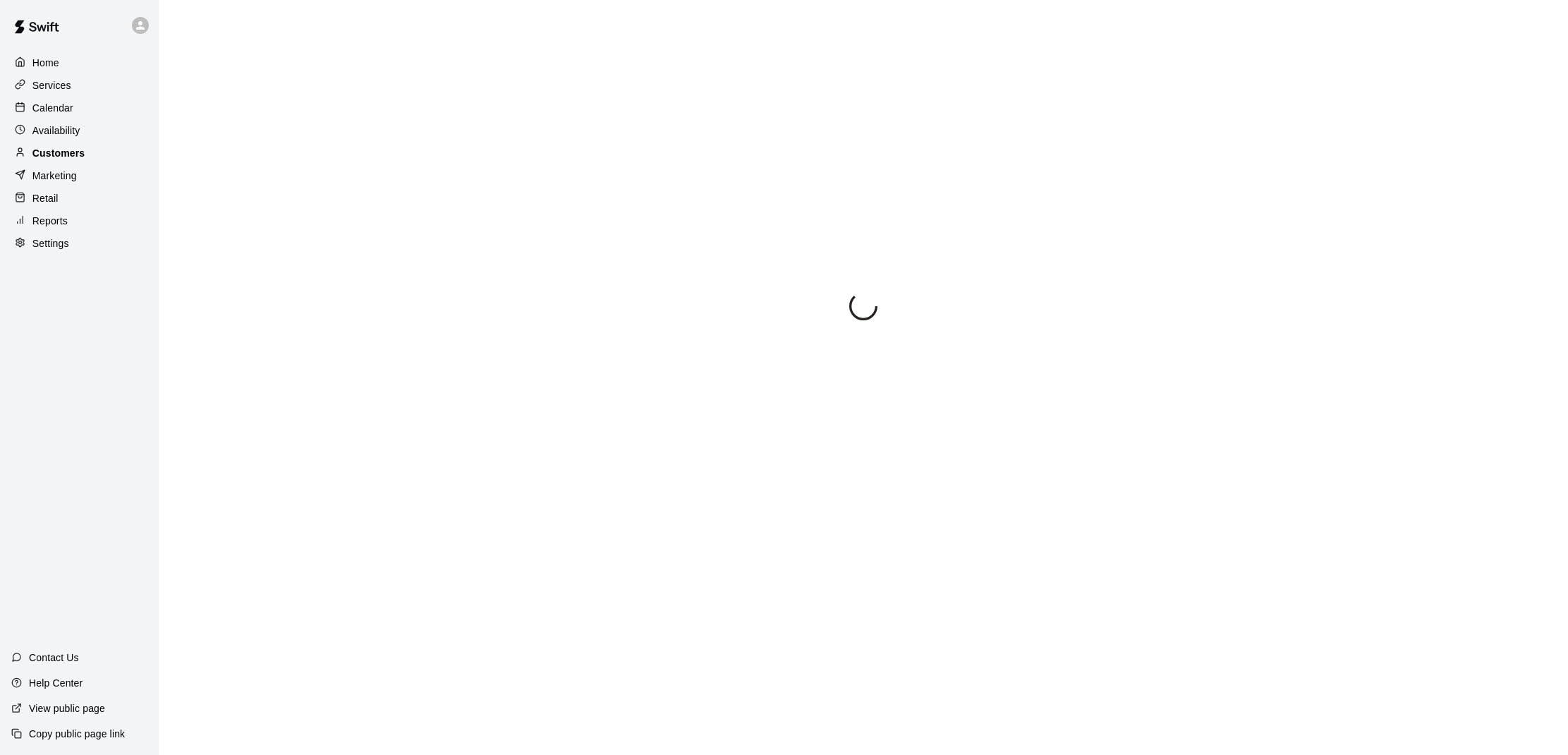
scroll to position [1, 0]
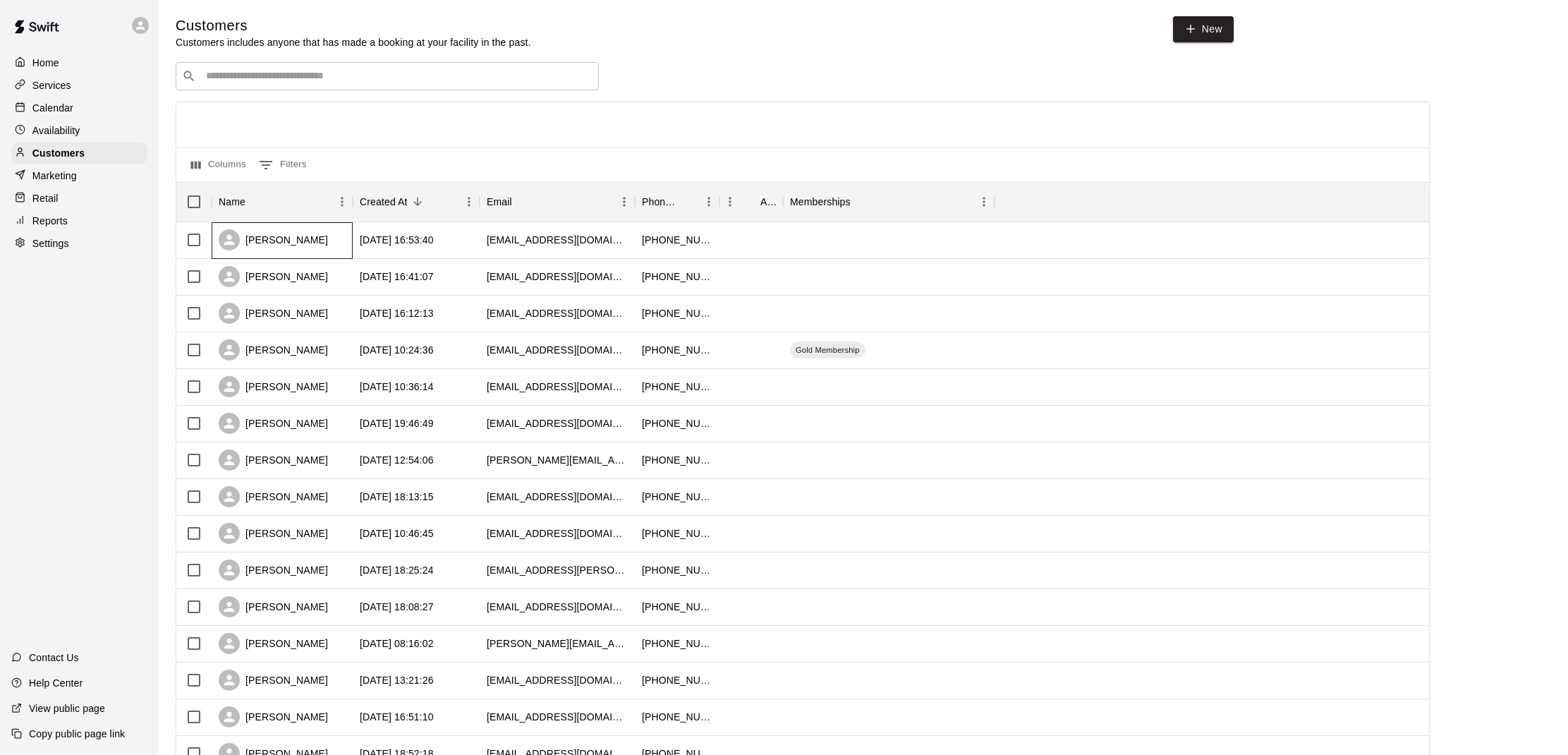
click at [344, 242] on div "[PERSON_NAME]" at bounding box center [281, 240] width 141 height 37
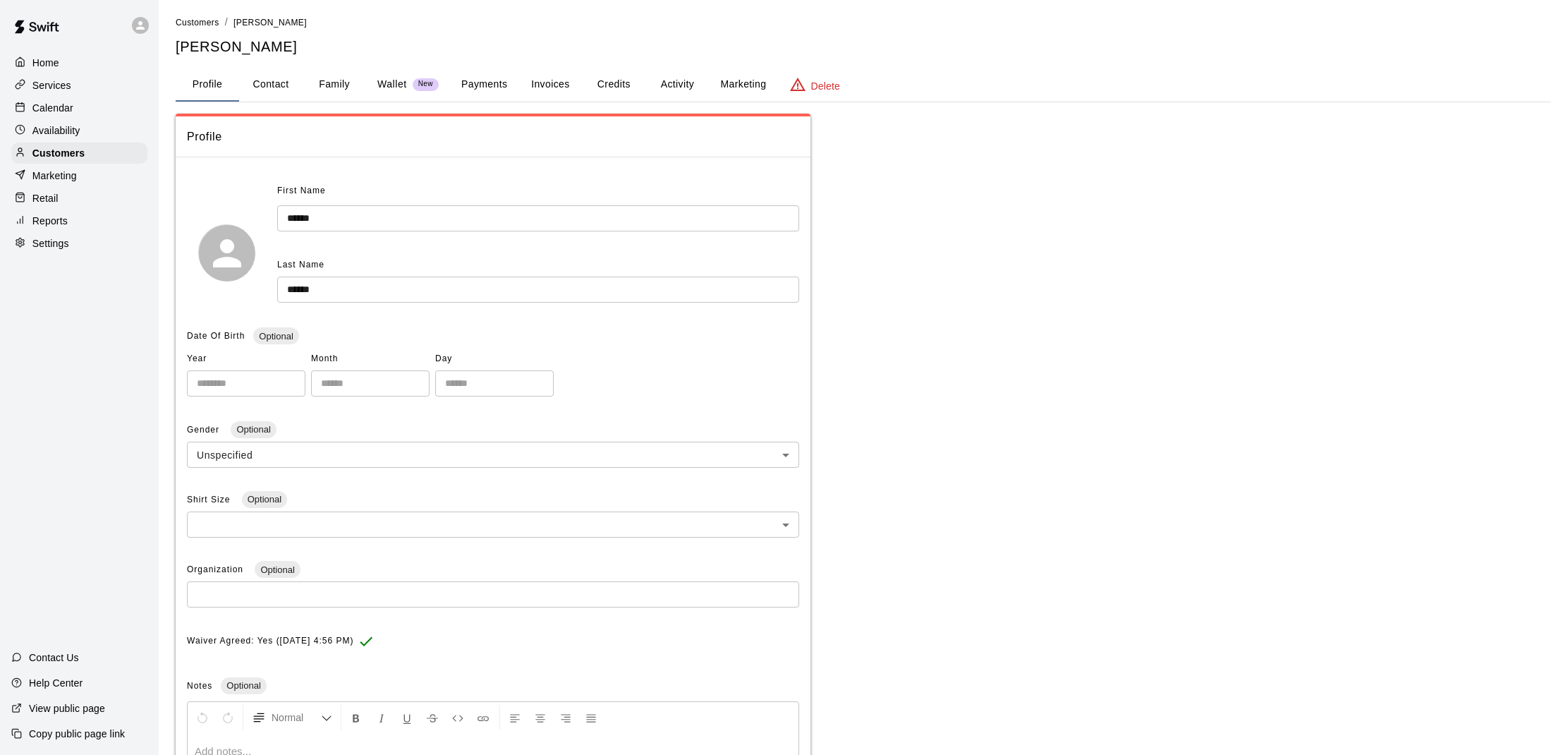
scroll to position [2, 1]
click at [501, 79] on button "Payments" at bounding box center [483, 84] width 68 height 34
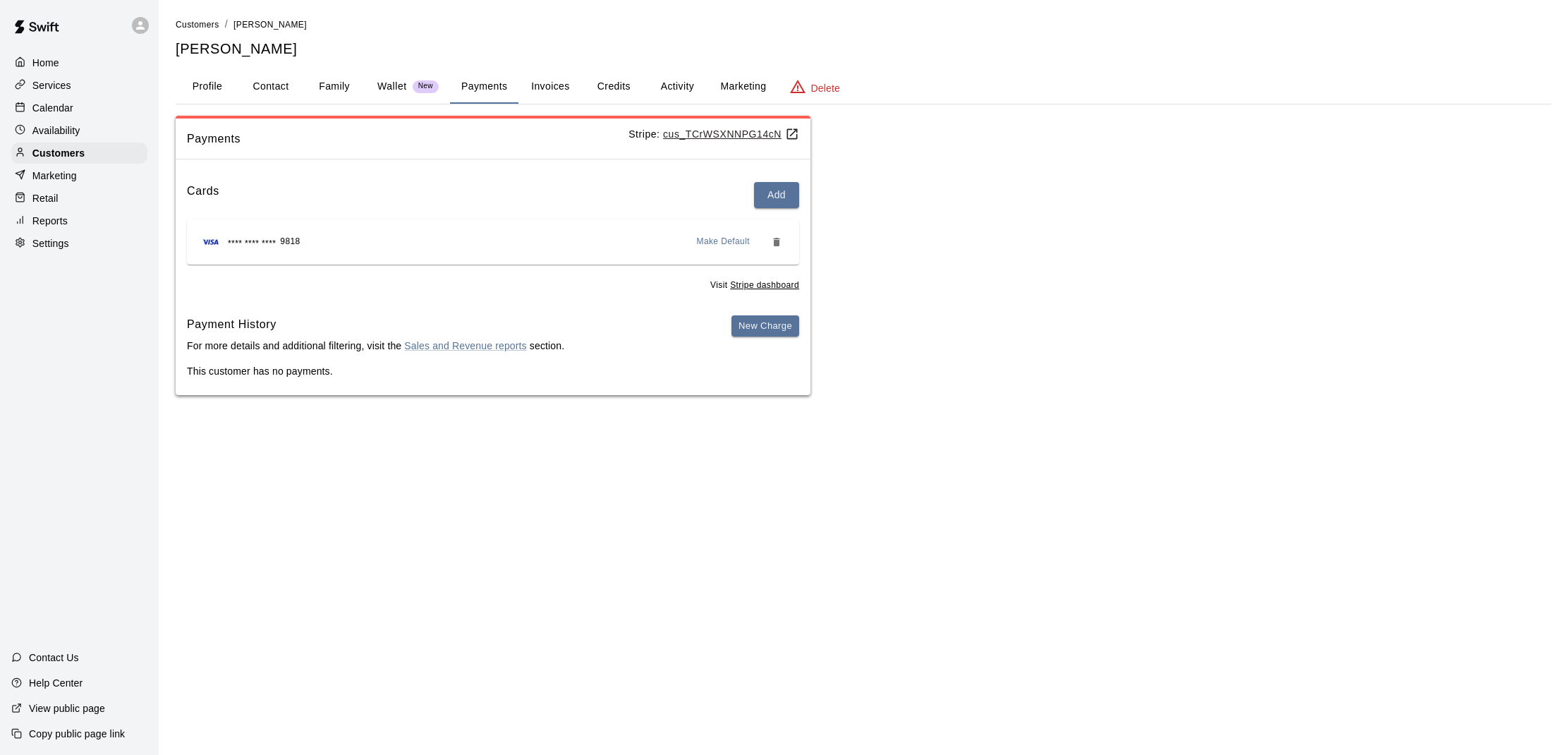
scroll to position [1, 0]
click at [538, 91] on button "Invoices" at bounding box center [551, 86] width 64 height 34
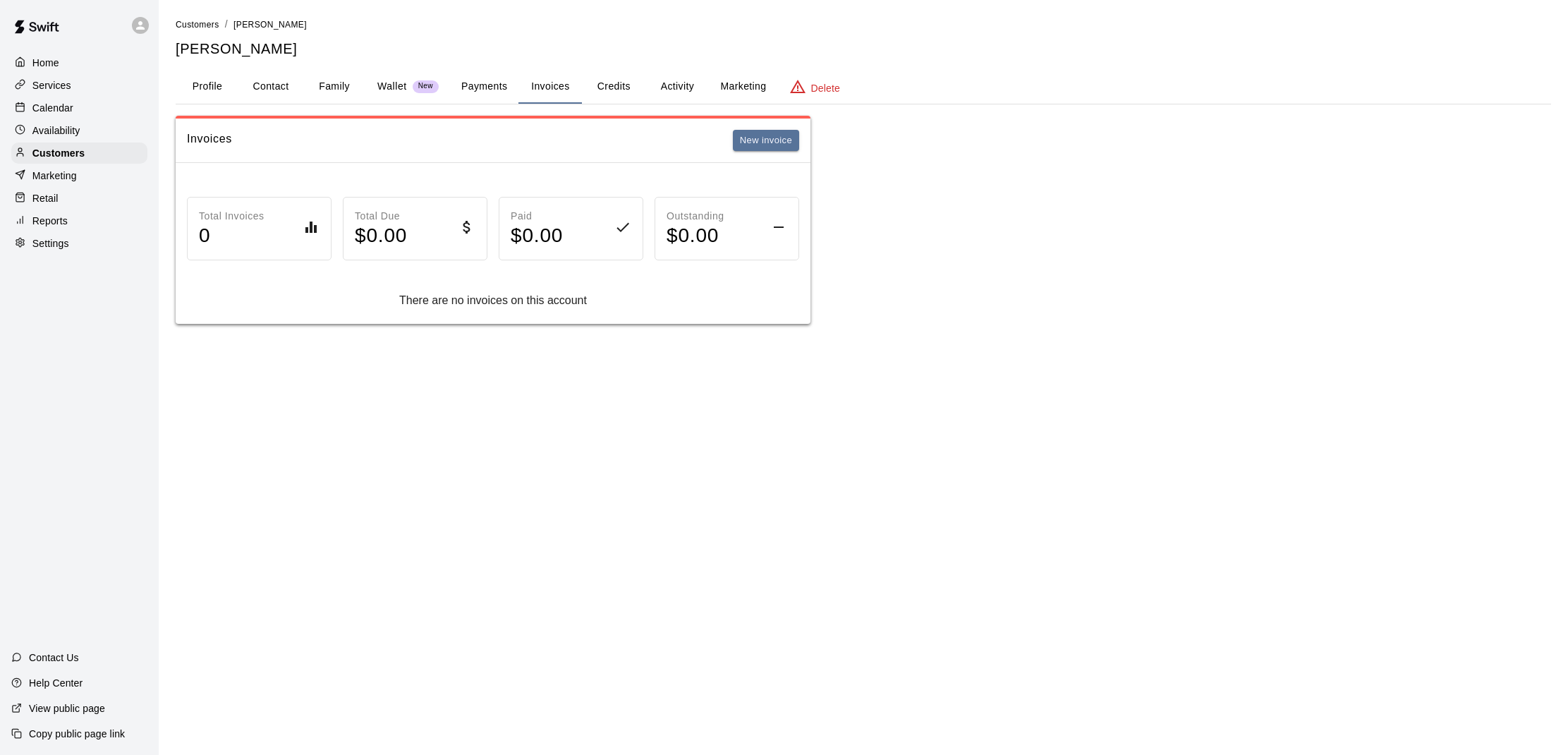
scroll to position [0, 1]
click at [400, 95] on button "Wallet New" at bounding box center [407, 86] width 84 height 34
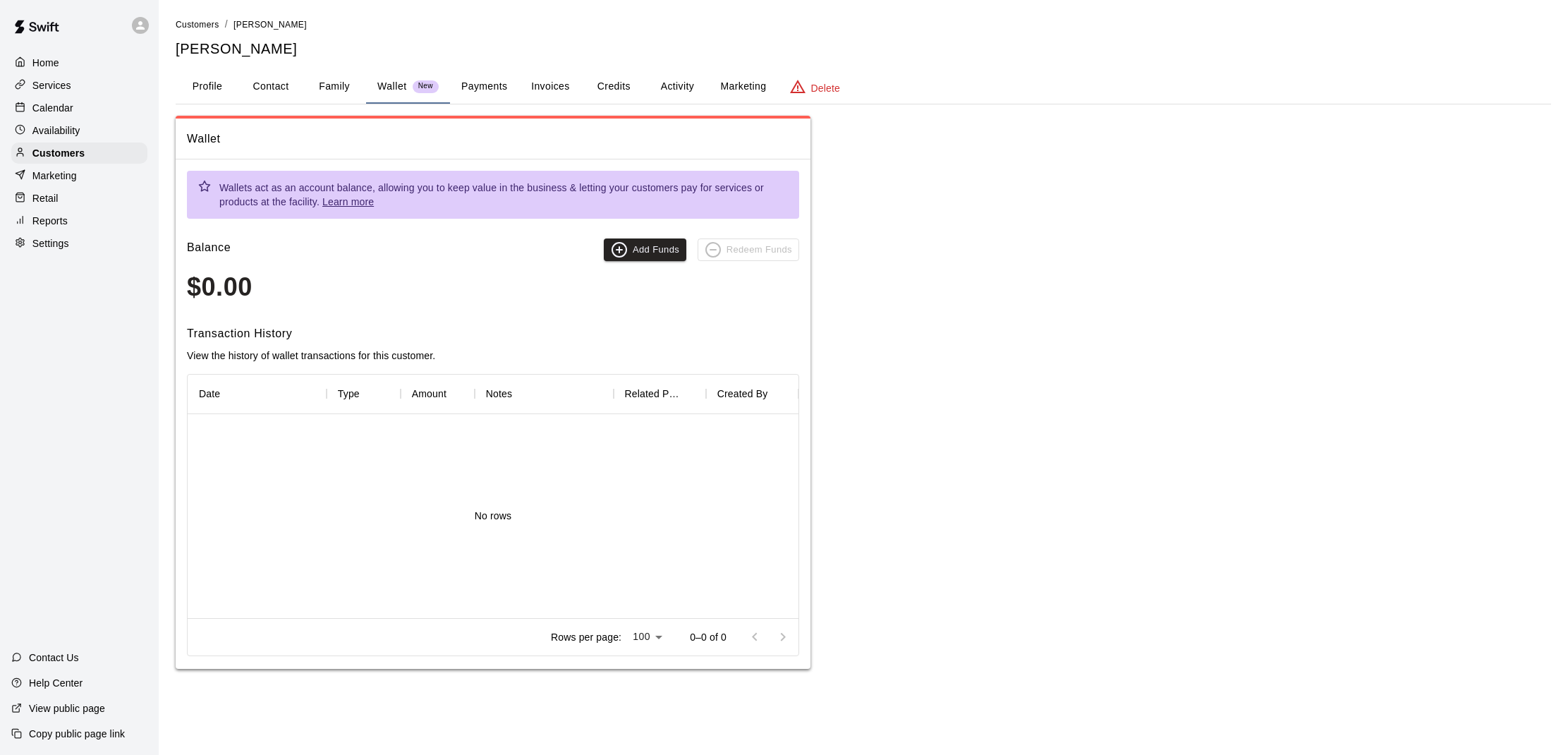
click at [663, 79] on button "Activity" at bounding box center [677, 86] width 64 height 34
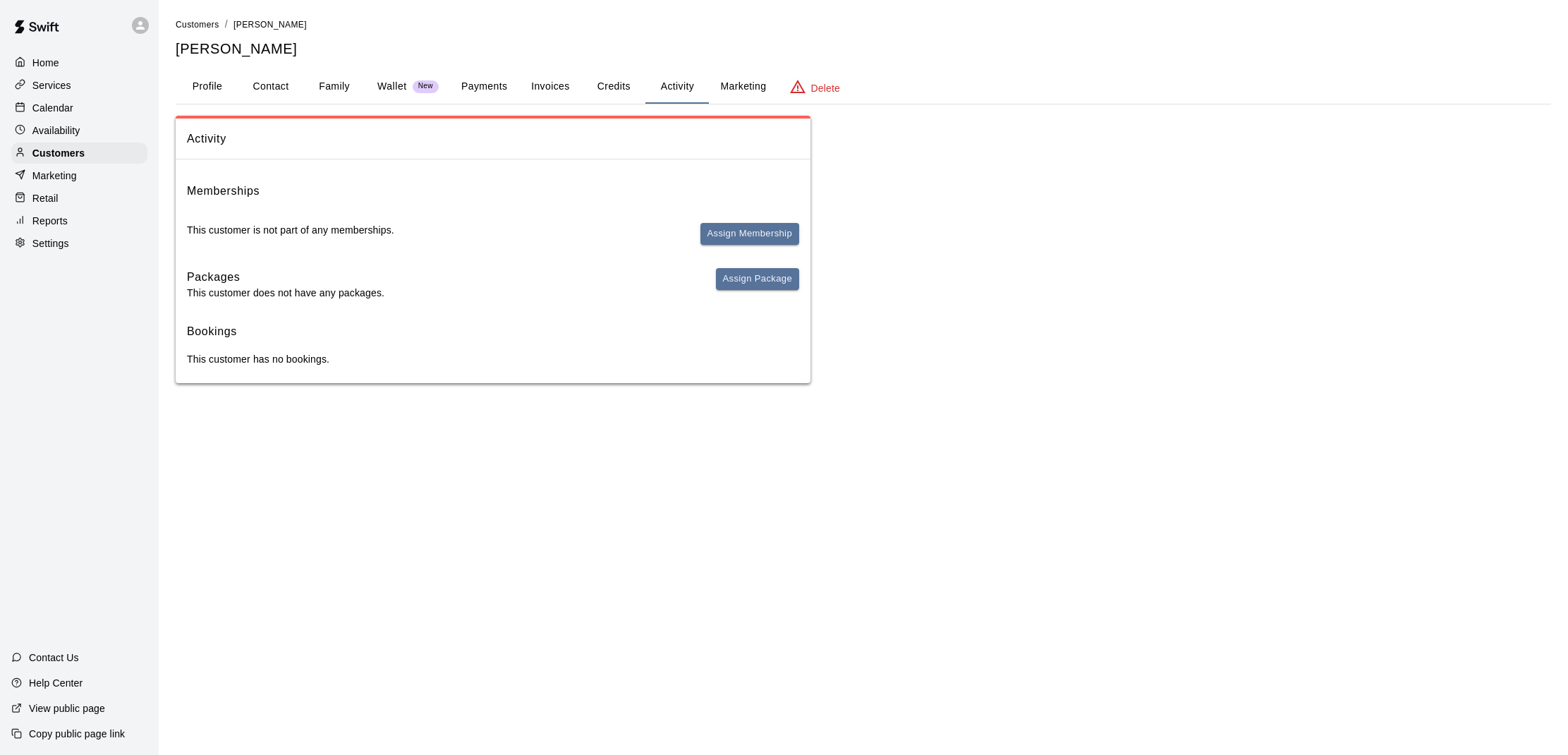
click at [532, 86] on button "Invoices" at bounding box center [551, 86] width 64 height 34
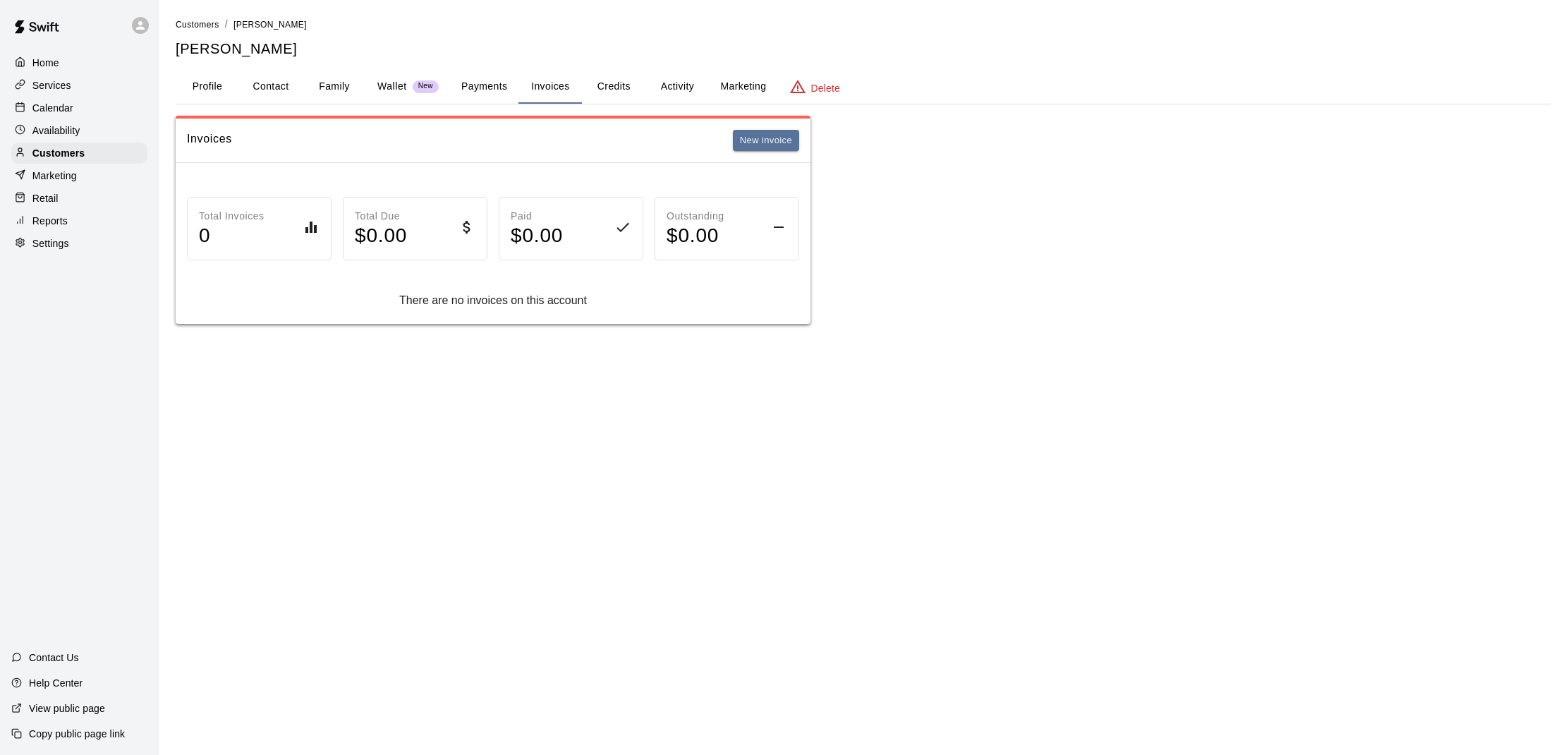
click at [485, 86] on button "Payments" at bounding box center [483, 86] width 68 height 34
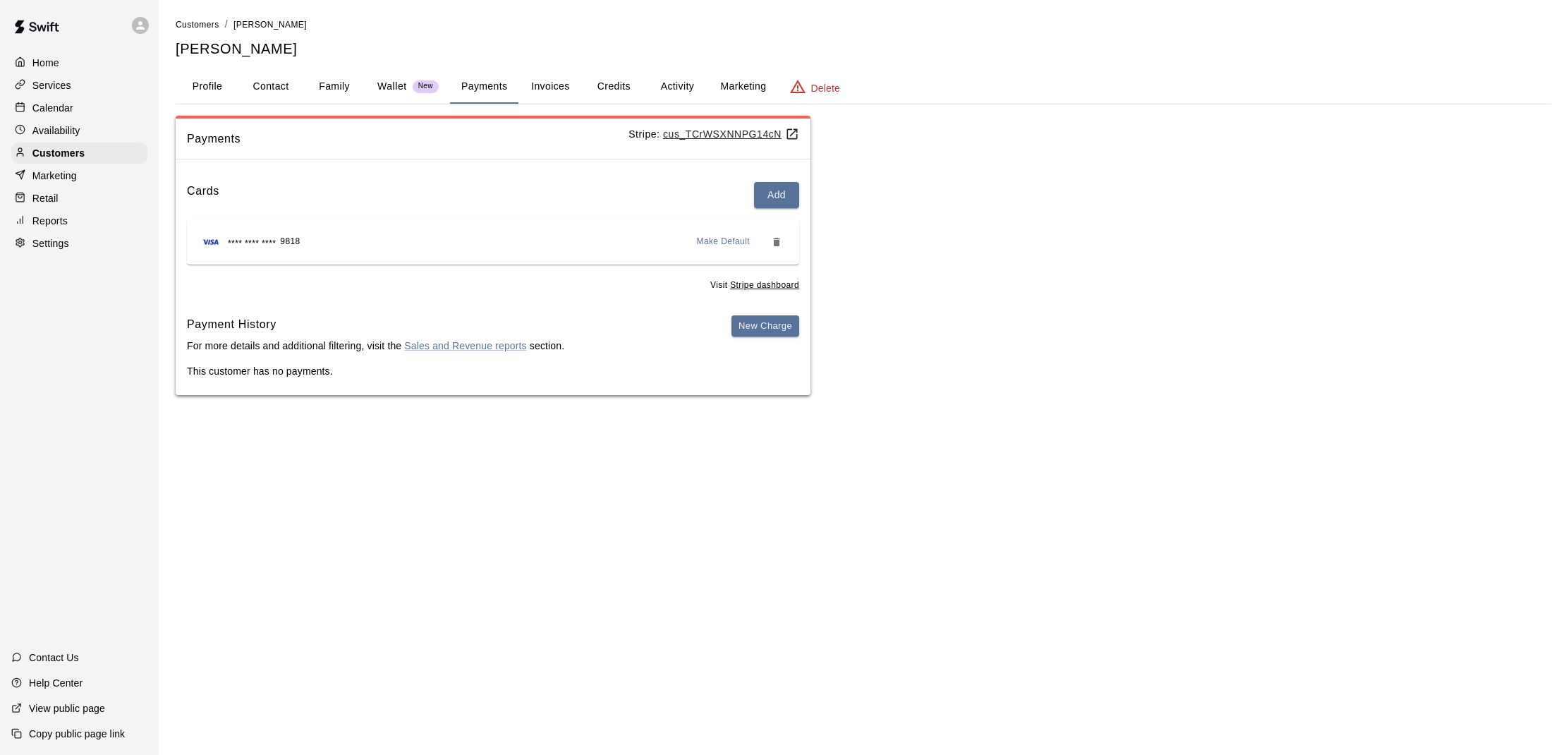
scroll to position [0, 0]
click at [225, 87] on button "Profile" at bounding box center [208, 86] width 64 height 34
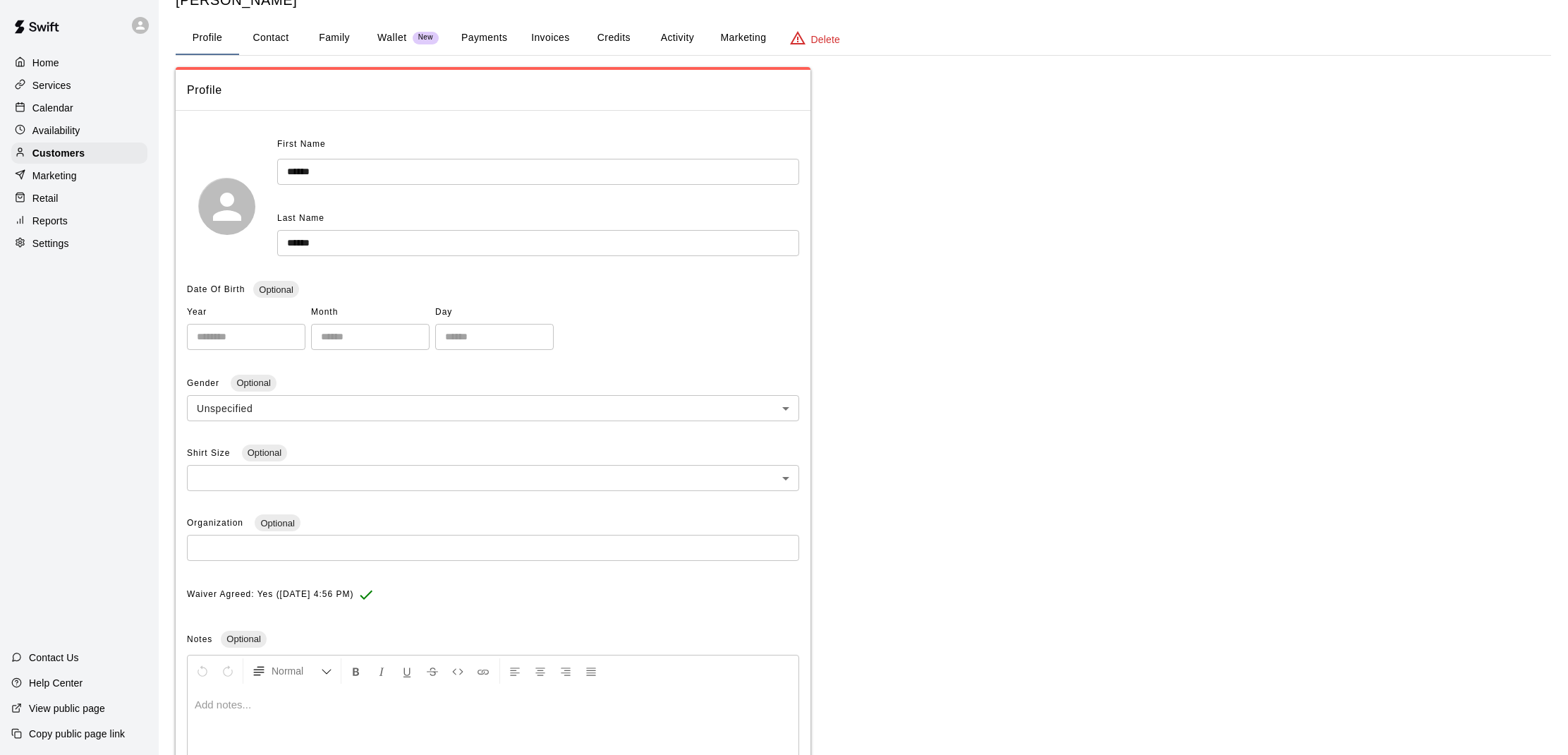
scroll to position [52, 0]
click at [46, 106] on p "Calendar" at bounding box center [53, 108] width 41 height 14
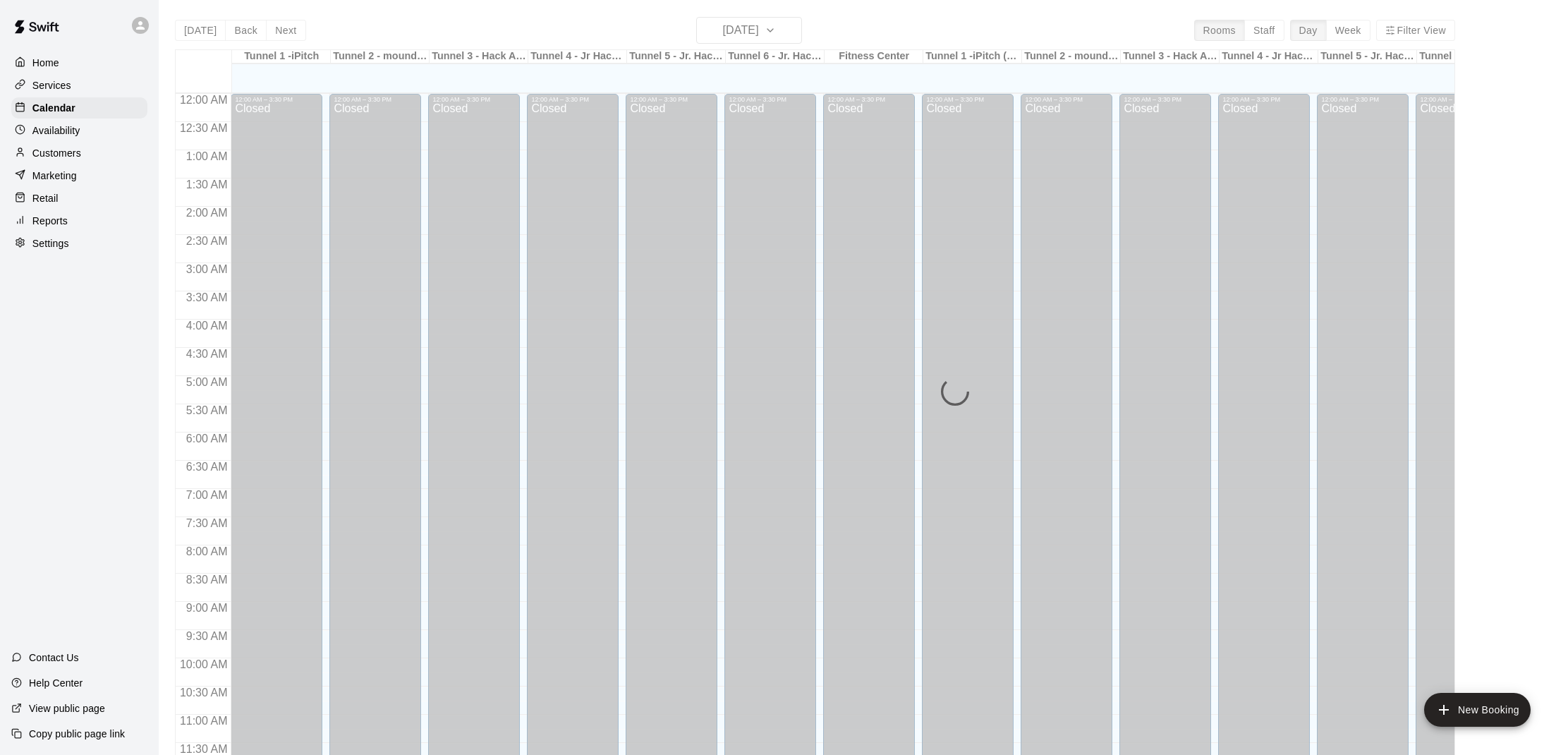
scroll to position [635, 0]
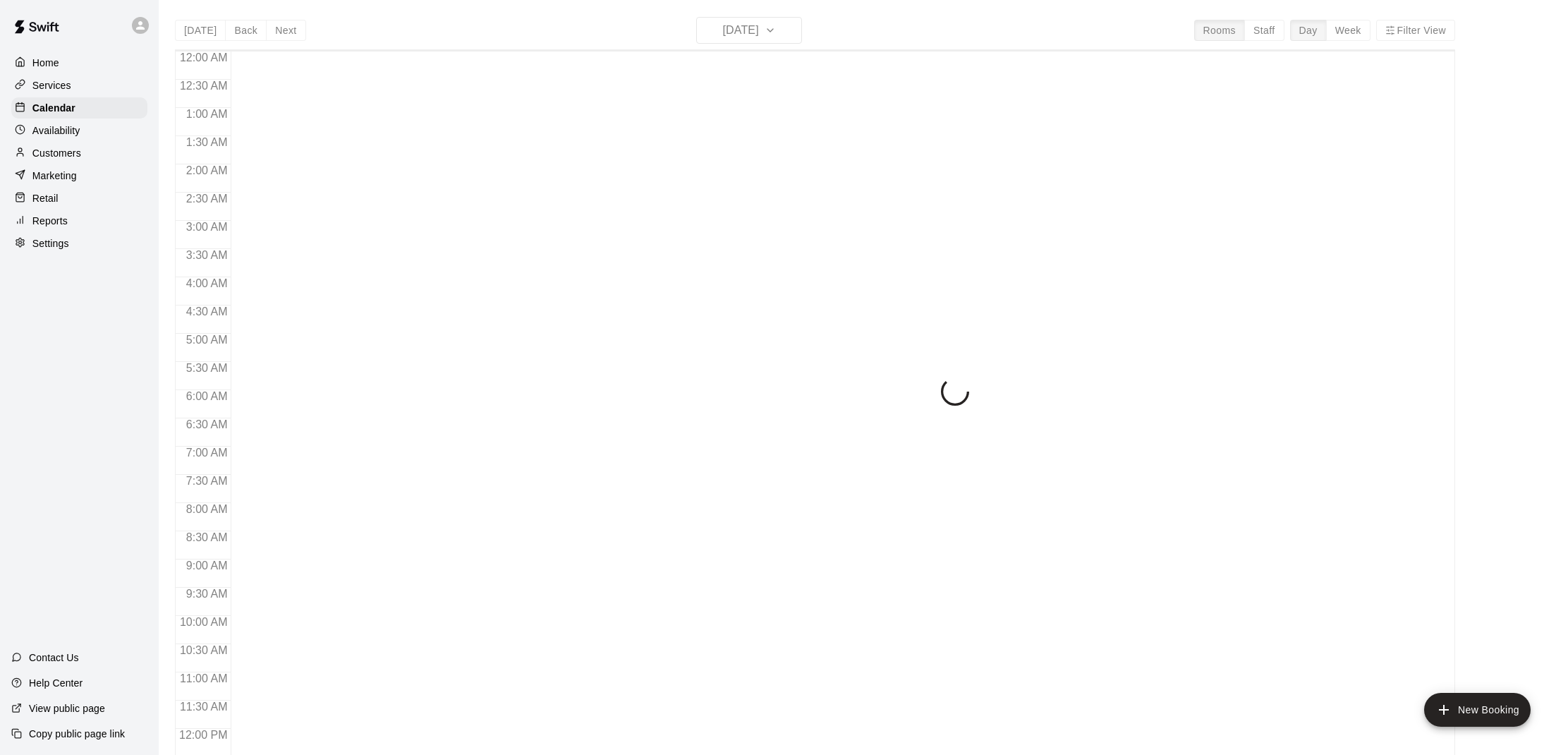
scroll to position [635, 0]
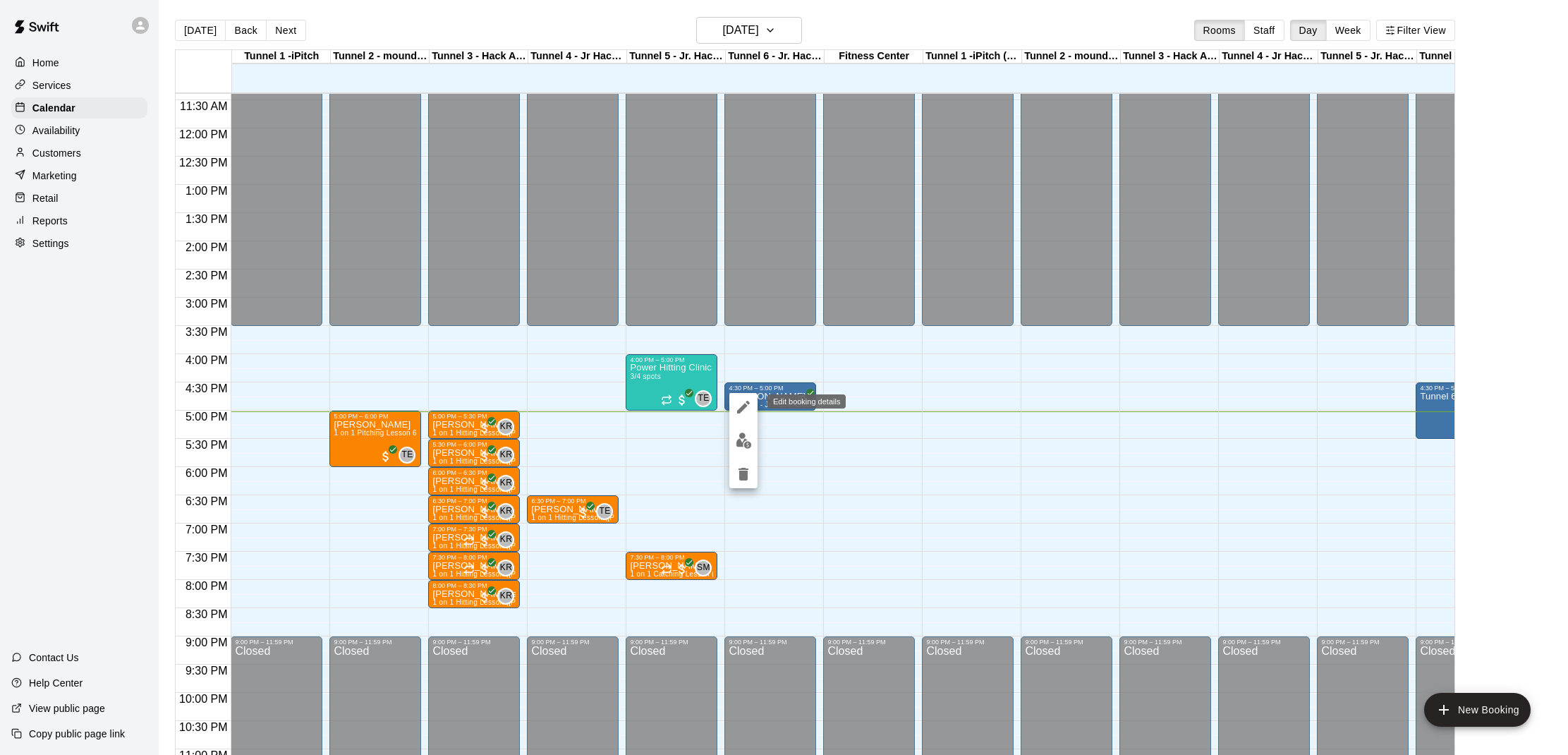
click at [747, 408] on icon "edit" at bounding box center [744, 407] width 17 height 17
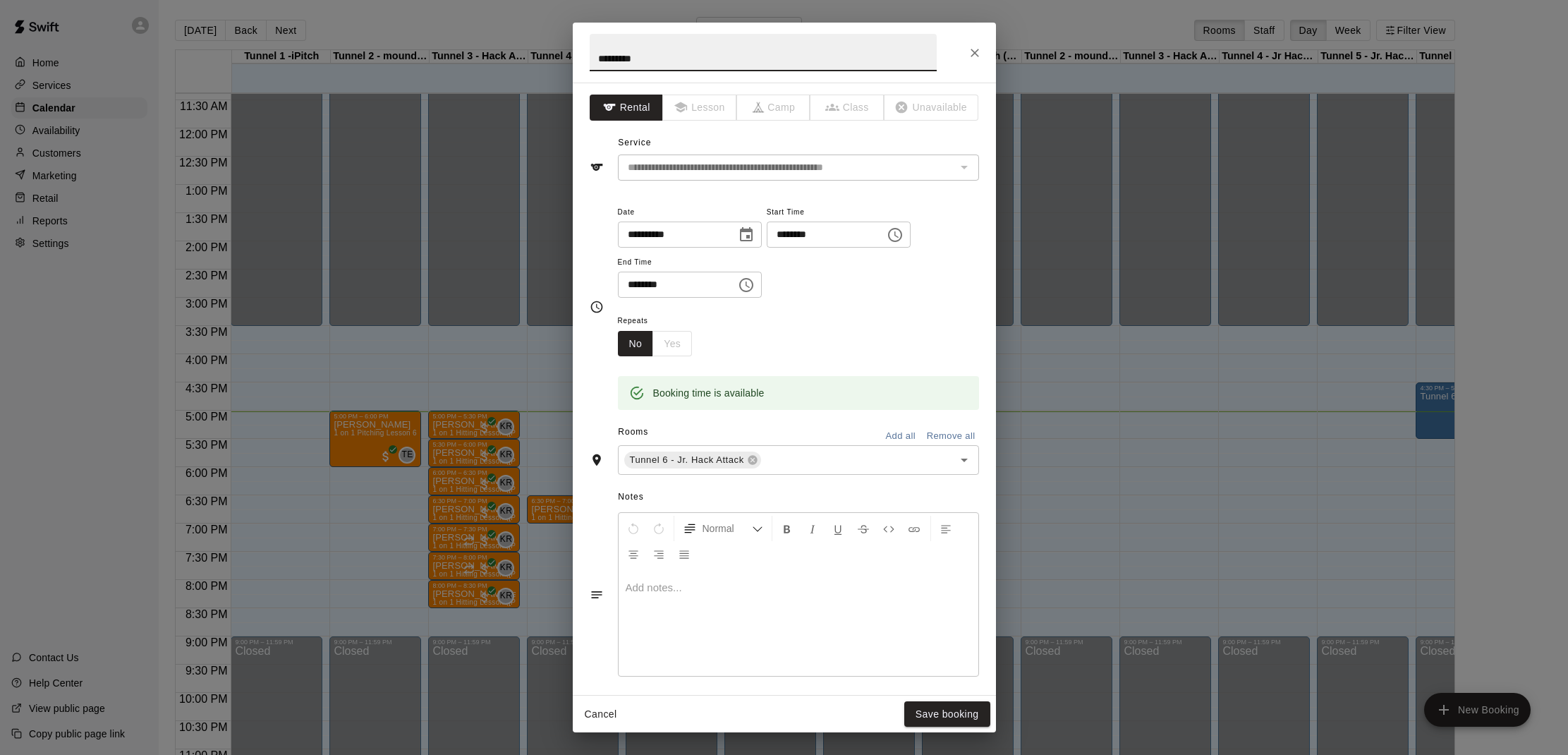
scroll to position [2, 0]
click at [653, 281] on input "********" at bounding box center [672, 283] width 109 height 26
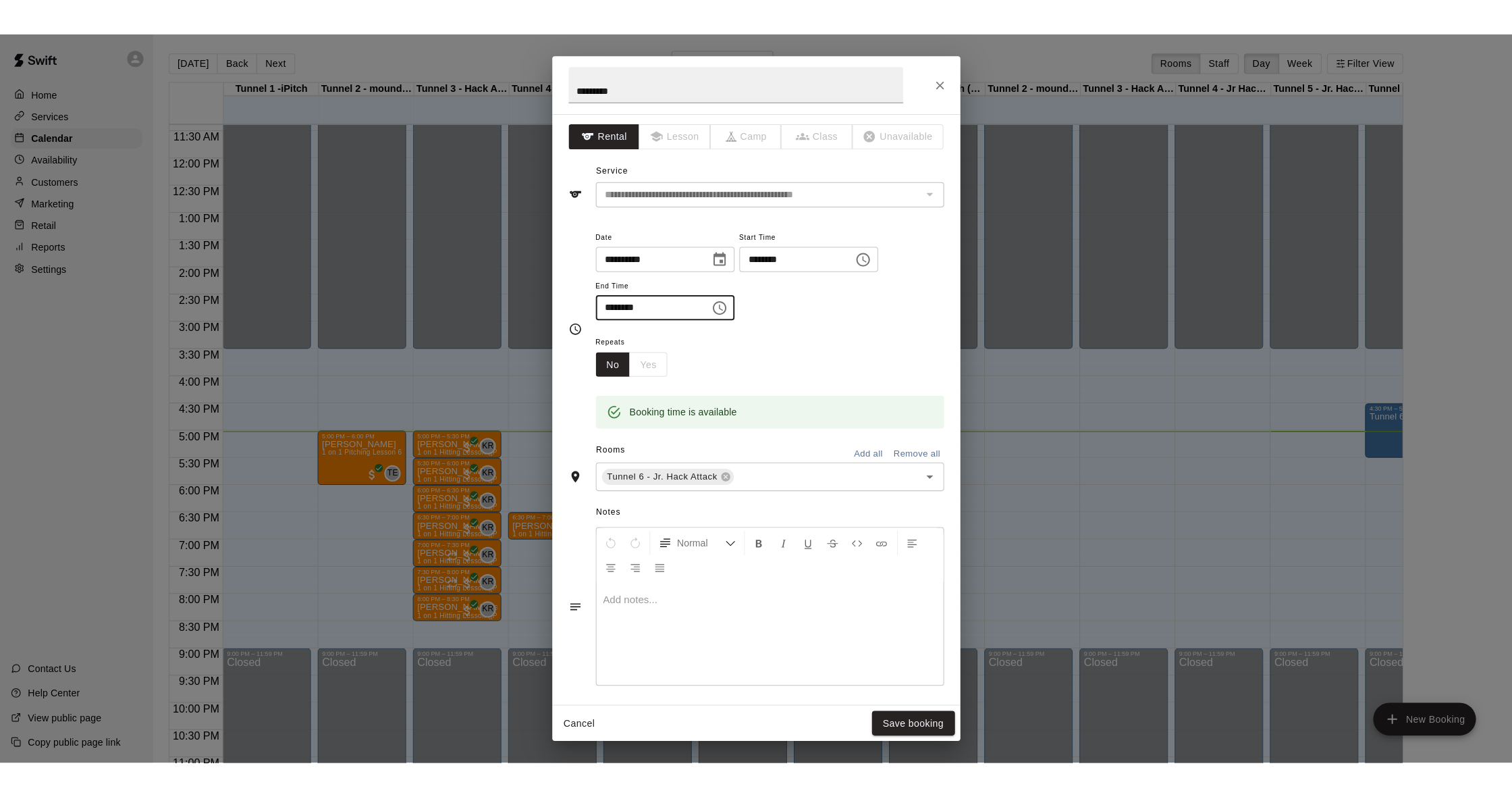
scroll to position [3, 0]
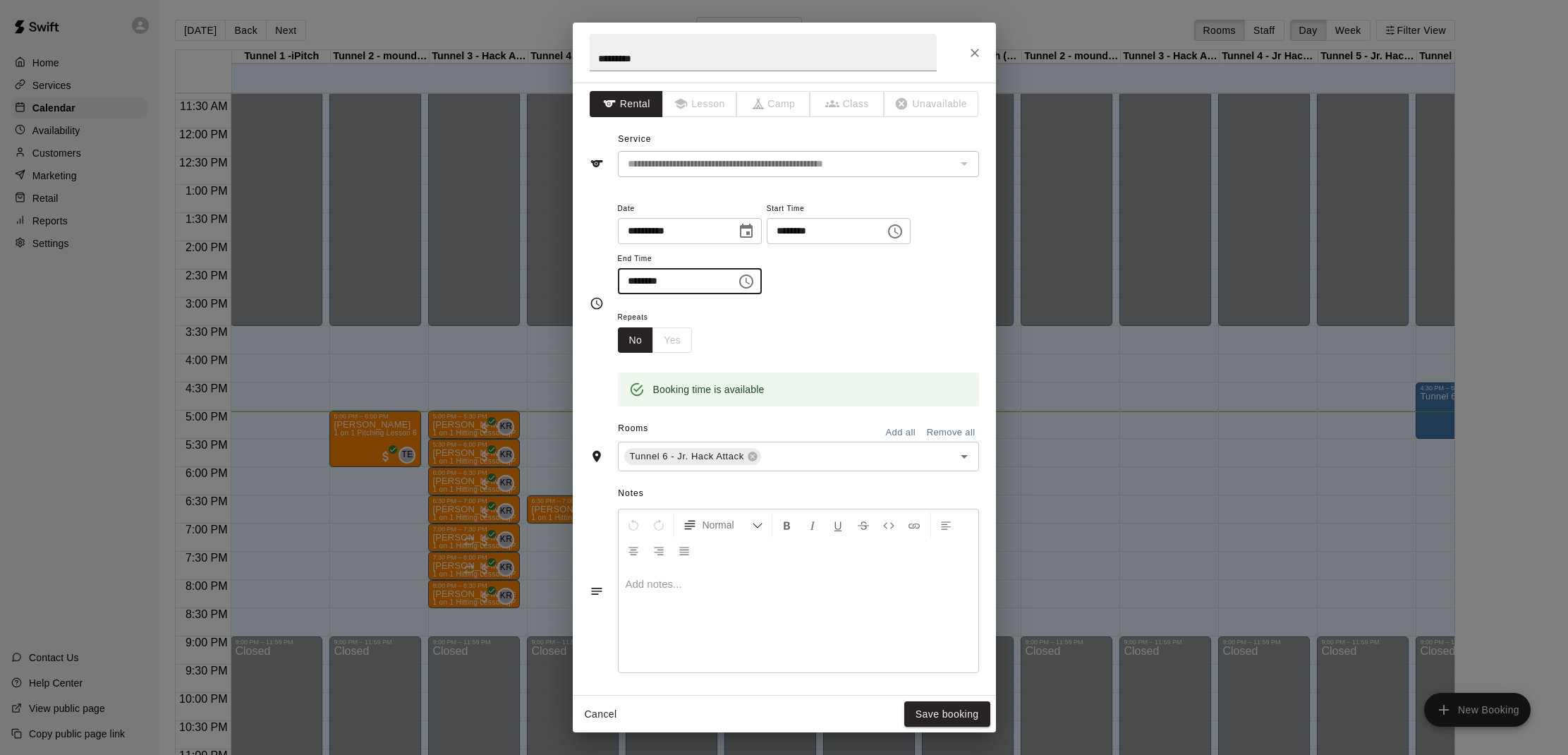
type input "********"
click at [954, 713] on button "Save booking" at bounding box center [948, 714] width 86 height 26
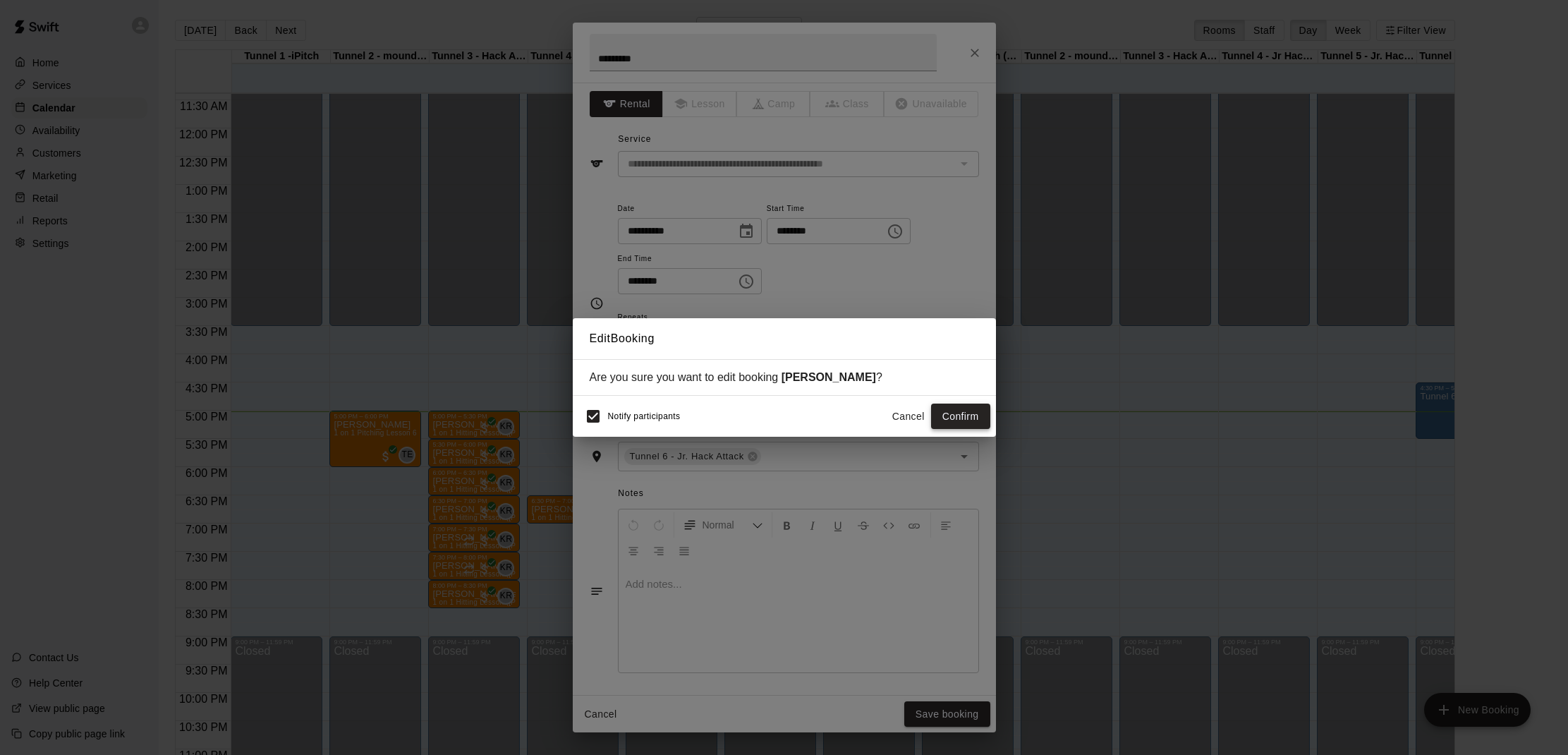
click at [952, 413] on button "Confirm" at bounding box center [960, 417] width 60 height 26
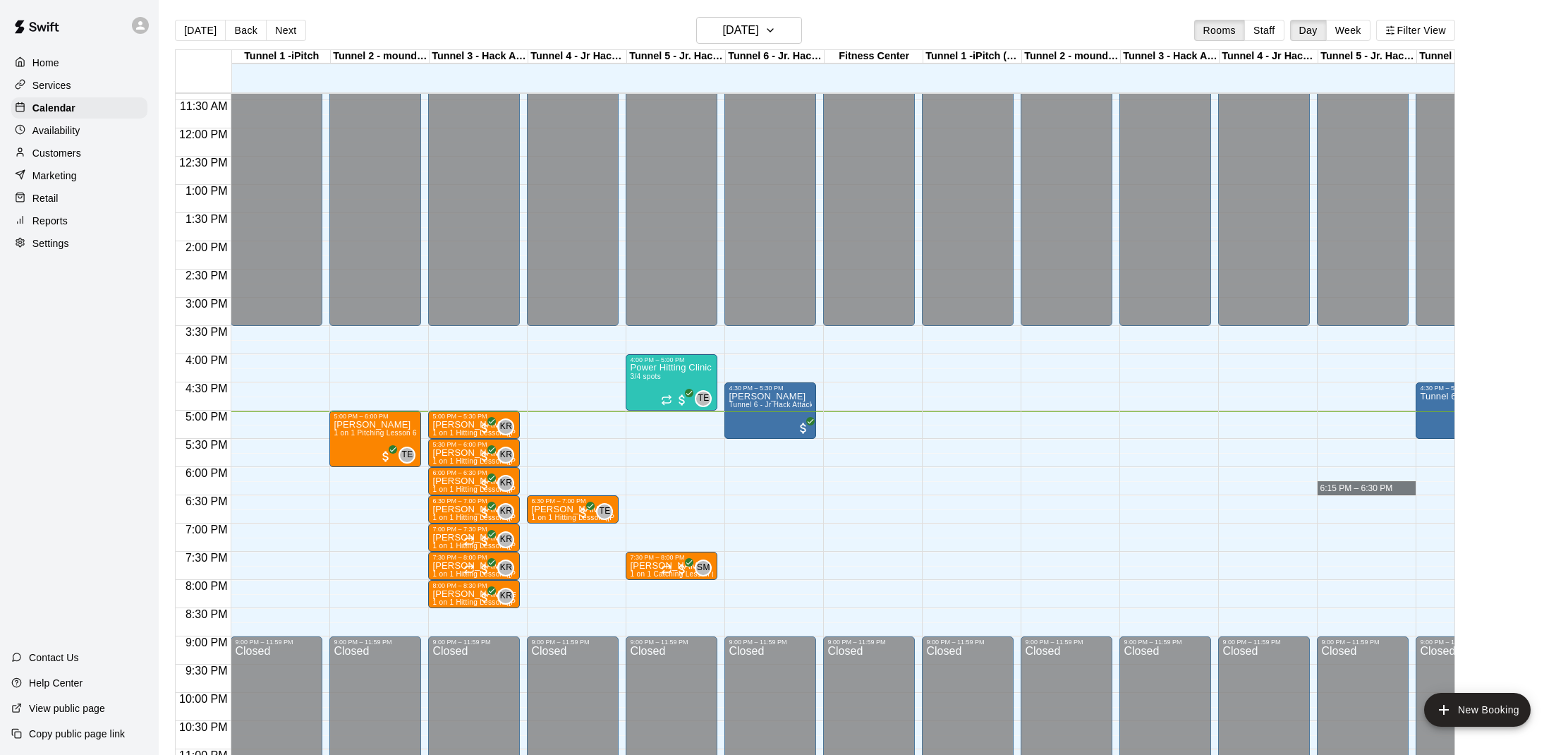
drag, startPoint x: 1412, startPoint y: 484, endPoint x: 1206, endPoint y: 488, distance: 206.0
click at [1206, 488] on div "12:00 AM 12:30 AM 1:00 AM 1:30 AM 2:00 AM 2:30 AM 3:00 AM 3:30 AM 4:00 AM 4:30 …" at bounding box center [815, 431] width 1279 height 678
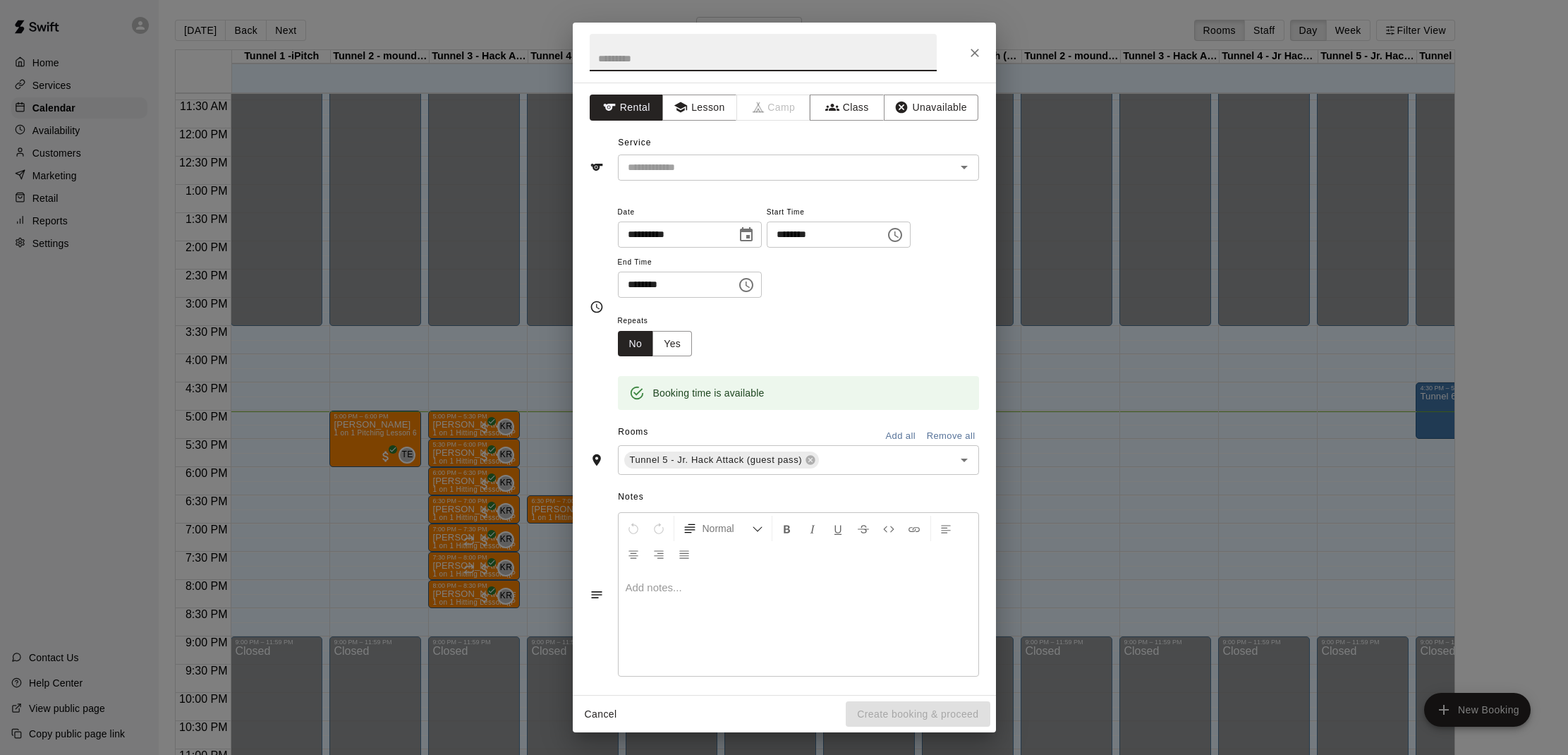
click at [971, 50] on icon "Close" at bounding box center [974, 53] width 14 height 14
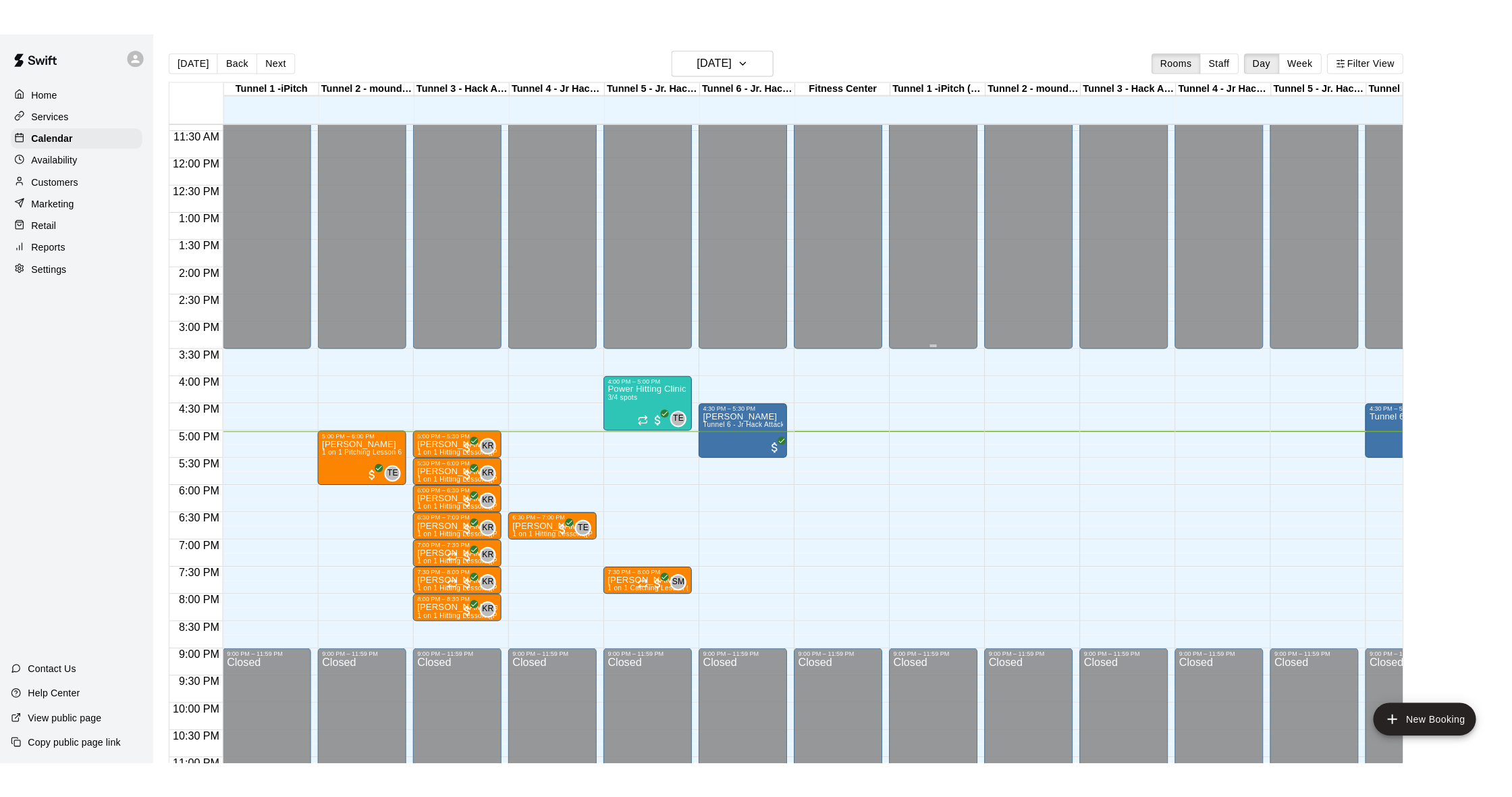
scroll to position [575, 0]
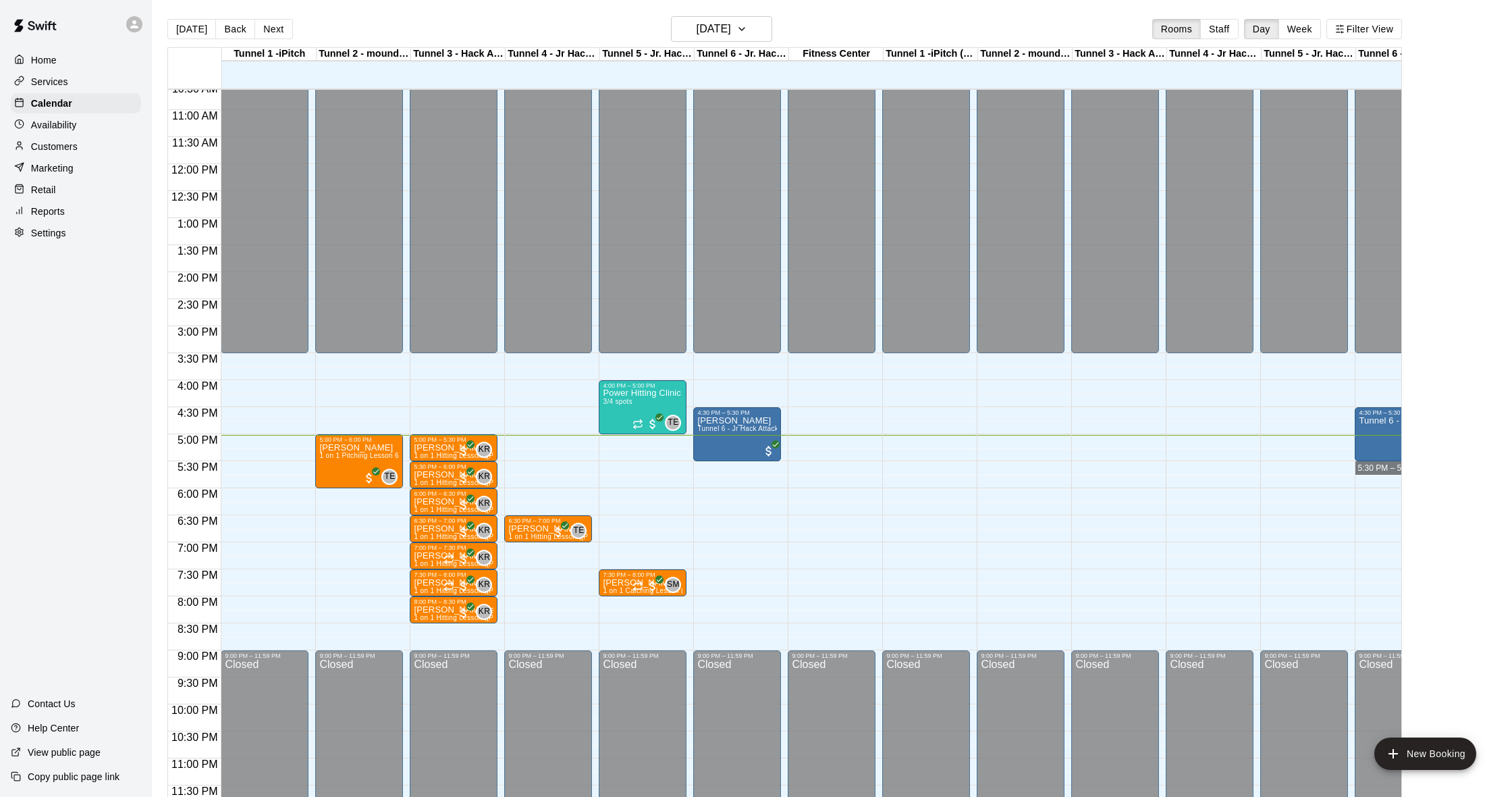
drag, startPoint x: 1370, startPoint y: 467, endPoint x: 1328, endPoint y: 467, distance: 42.0
click at [1328, 467] on div "12:00 AM 12:30 AM 1:00 AM 1:30 AM 2:00 AM 2:30 AM 3:00 AM 3:30 AM 4:00 AM 4:30 …" at bounding box center [784, 450] width 1233 height 723
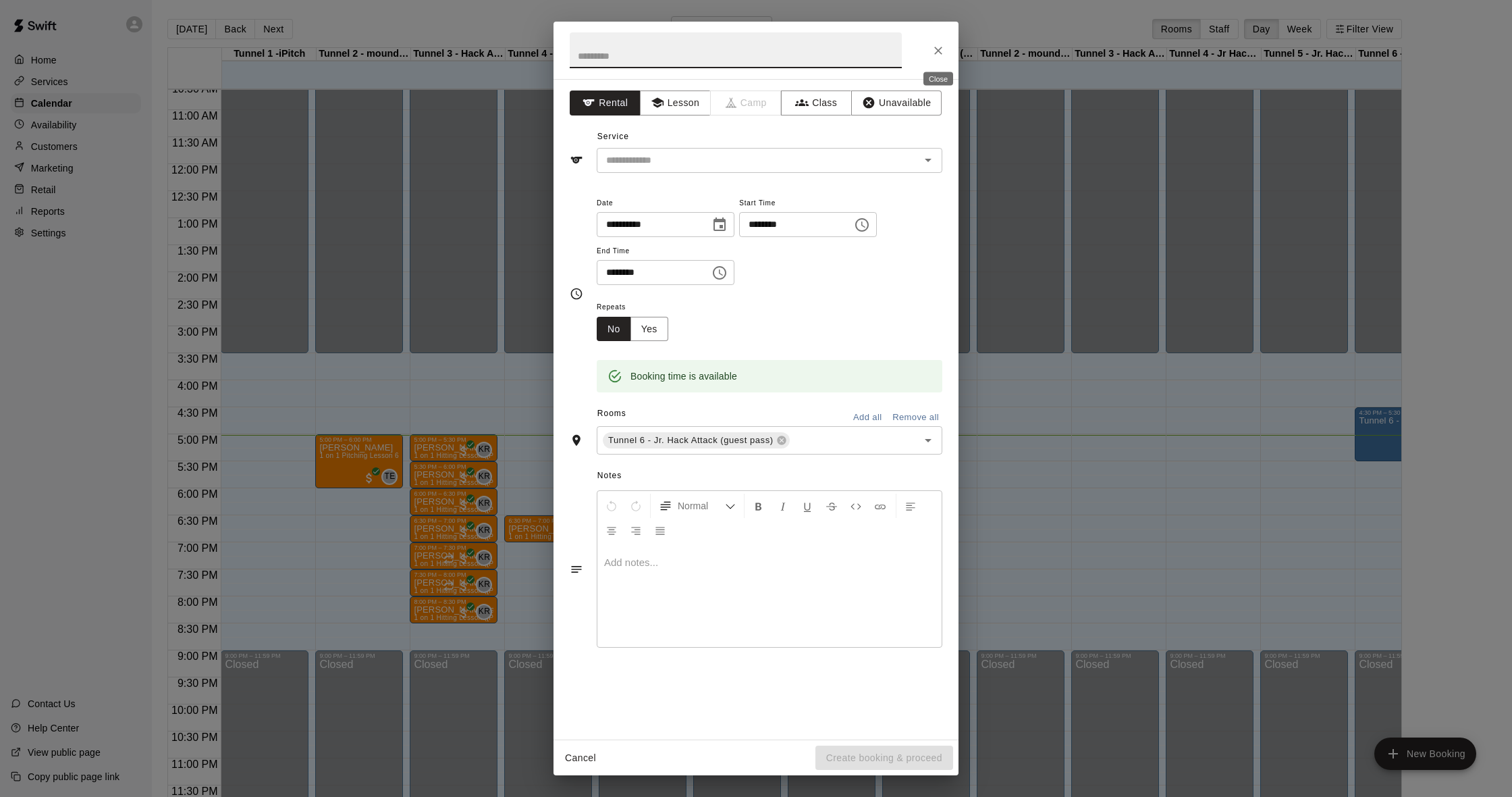
click at [934, 50] on icon "Close" at bounding box center [938, 50] width 13 height 13
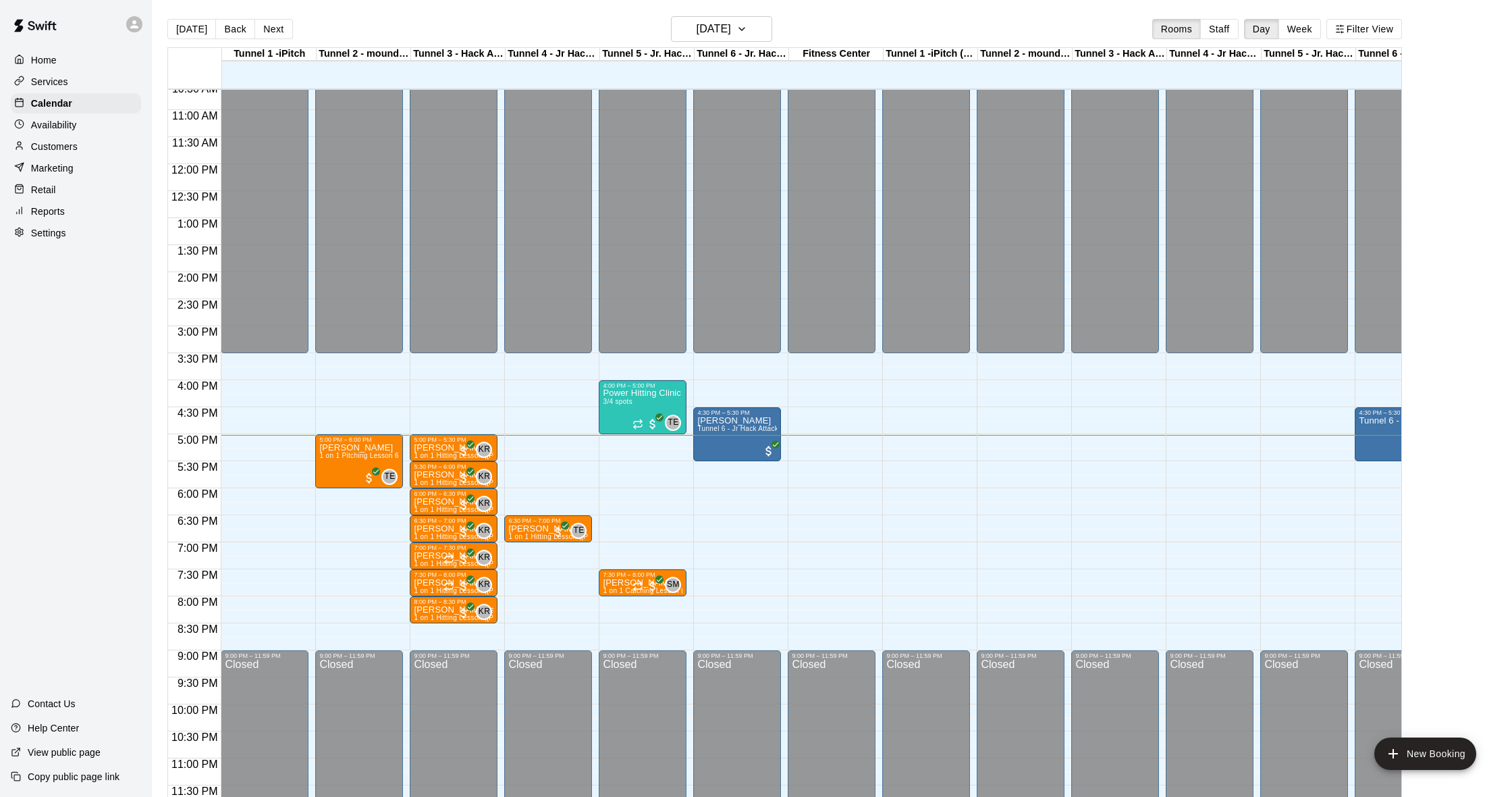
click at [1377, 52] on div "Tunnel 6 - Jr. Hack Attack (guest pass)" at bounding box center [1403, 55] width 94 height 13
click at [1380, 55] on div "Tunnel 6 - Jr. Hack Attack (guest pass)" at bounding box center [1403, 55] width 94 height 13
drag, startPoint x: 1380, startPoint y: 55, endPoint x: 1334, endPoint y: 55, distance: 46.0
click at [1330, 55] on div "Tunnel 1 -iPitch 09 Thu Tunnel 2 - mounds and MOCAP 09 Thu Tunnel 3 - Hack Atta…" at bounding box center [785, 68] width 1234 height 40
click at [1421, 53] on main "[DATE] Back [DATE][DATE] Rooms Staff Day Week Filter View Tunnel 1 -iPitch 09 T…" at bounding box center [832, 415] width 1349 height 797
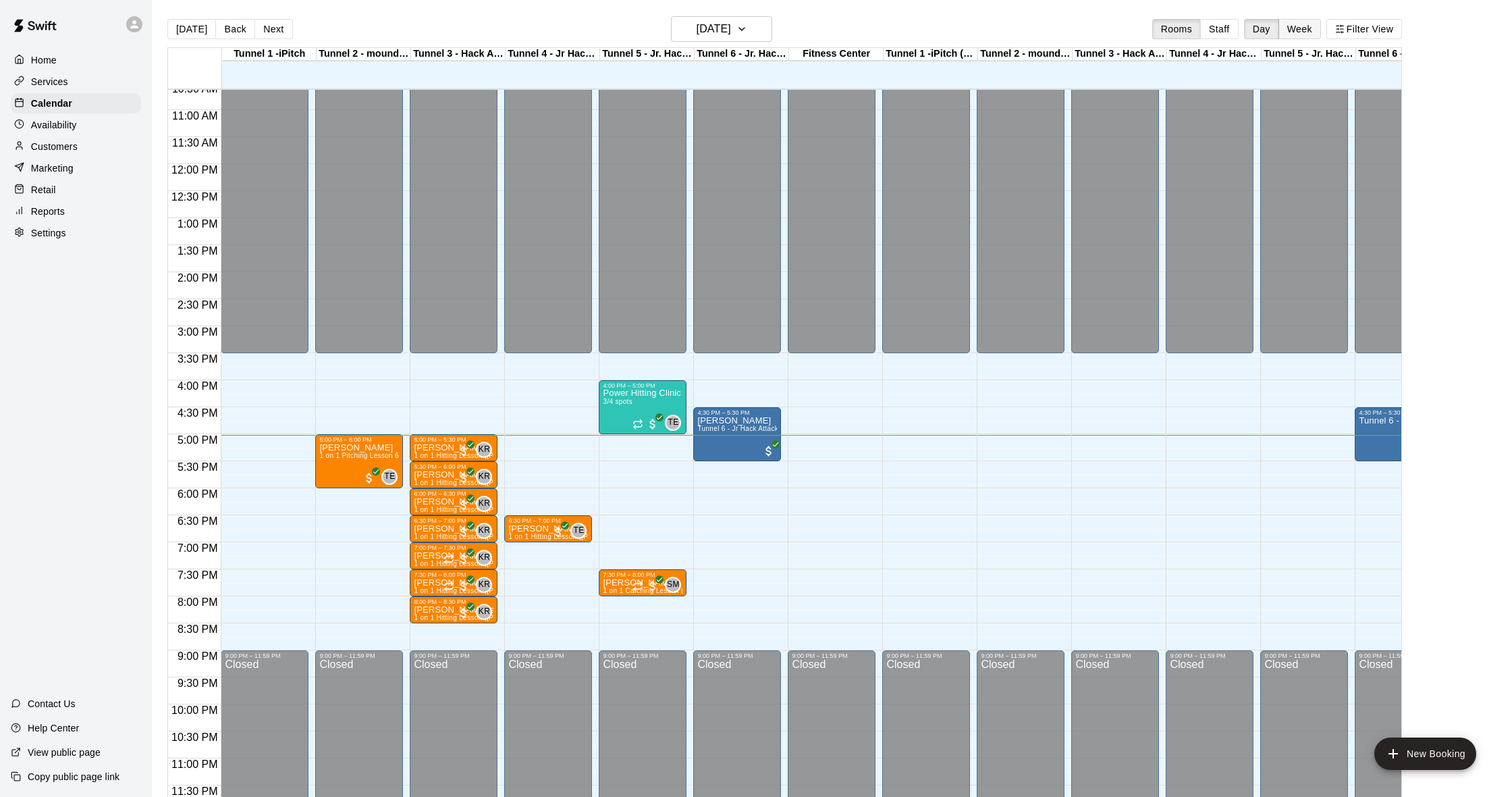
click at [1296, 31] on button "Week" at bounding box center [1299, 29] width 42 height 21
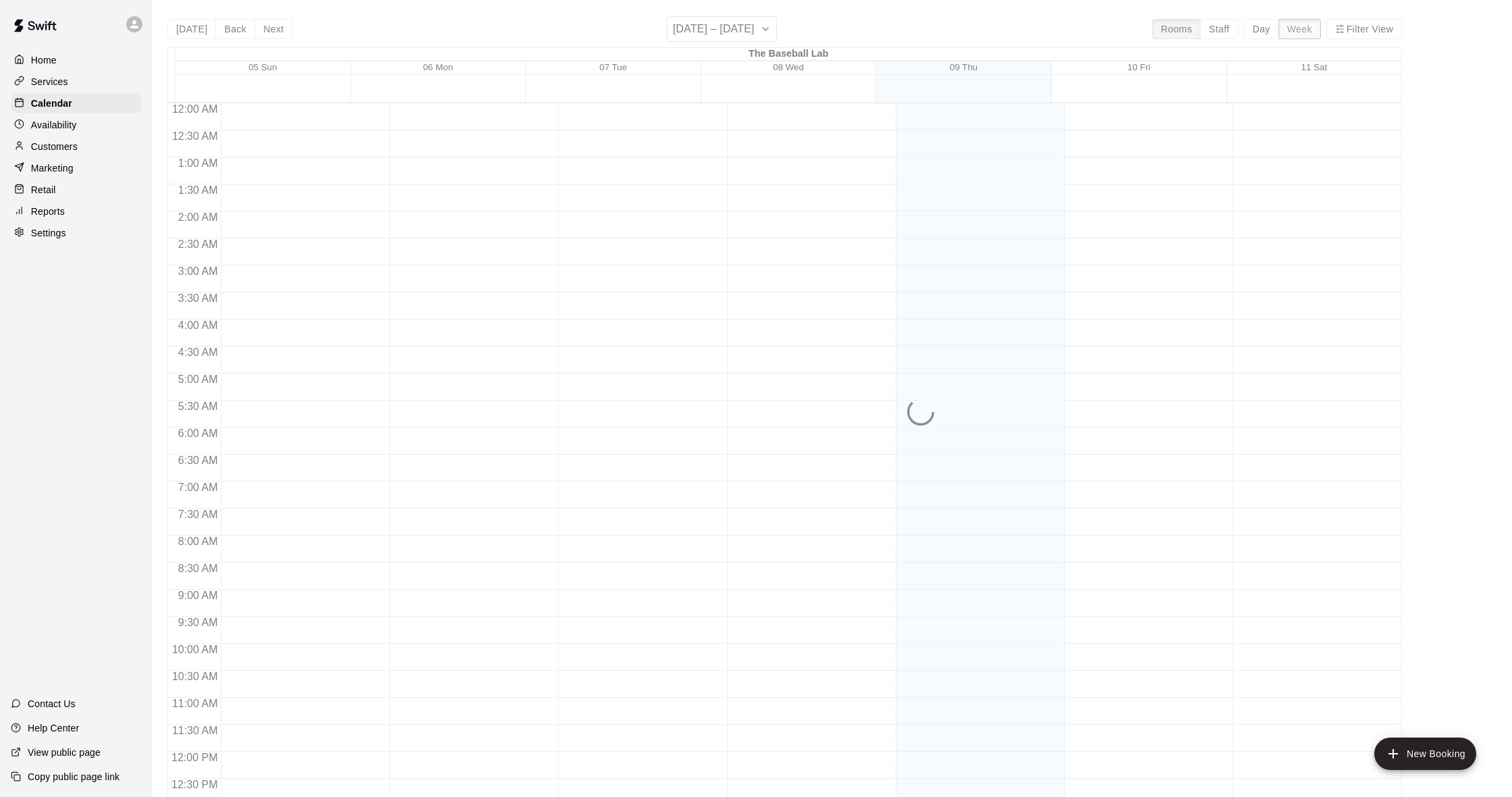
scroll to position [588, 0]
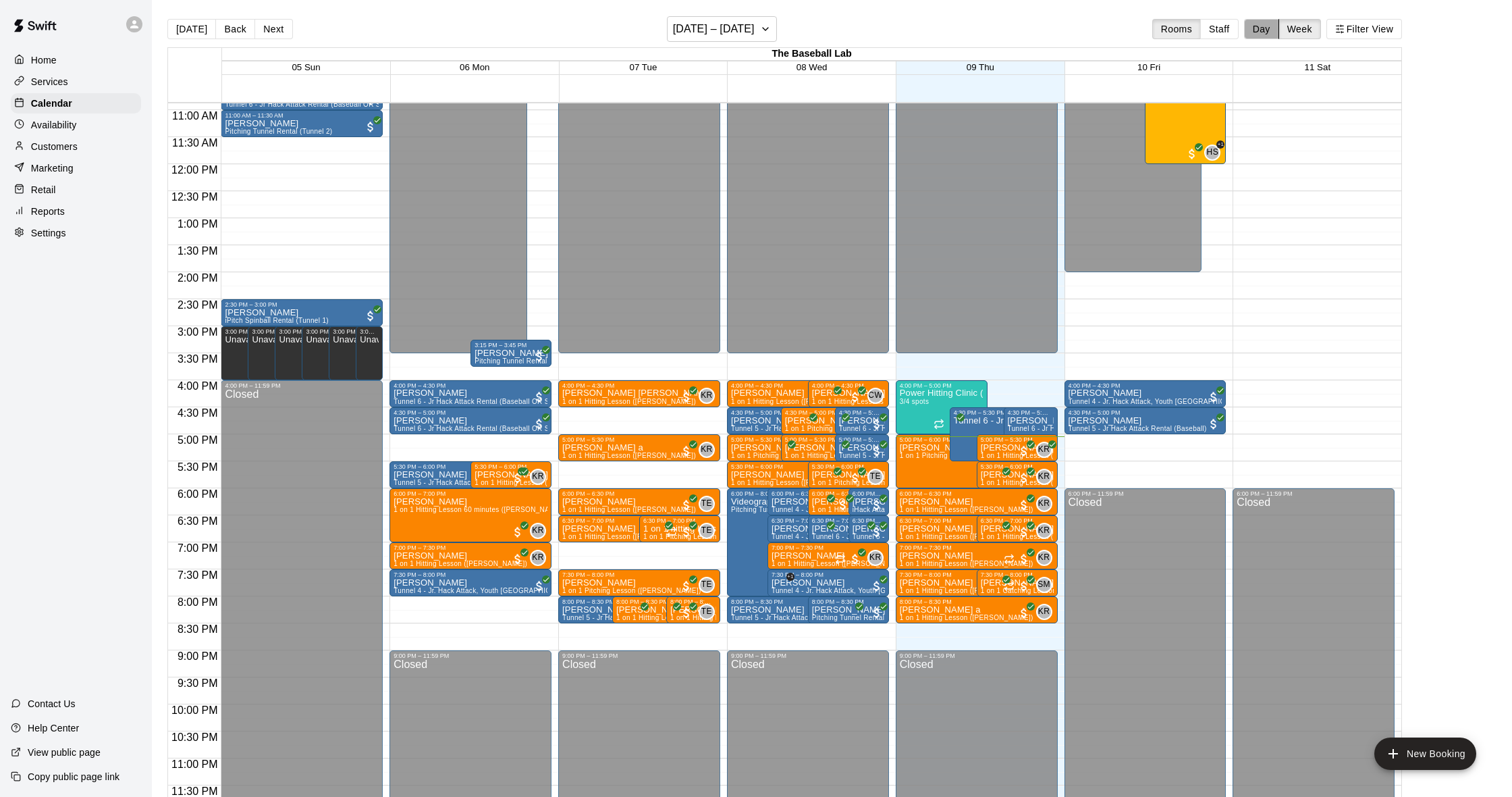
click at [1262, 31] on button "Day" at bounding box center [1261, 29] width 36 height 21
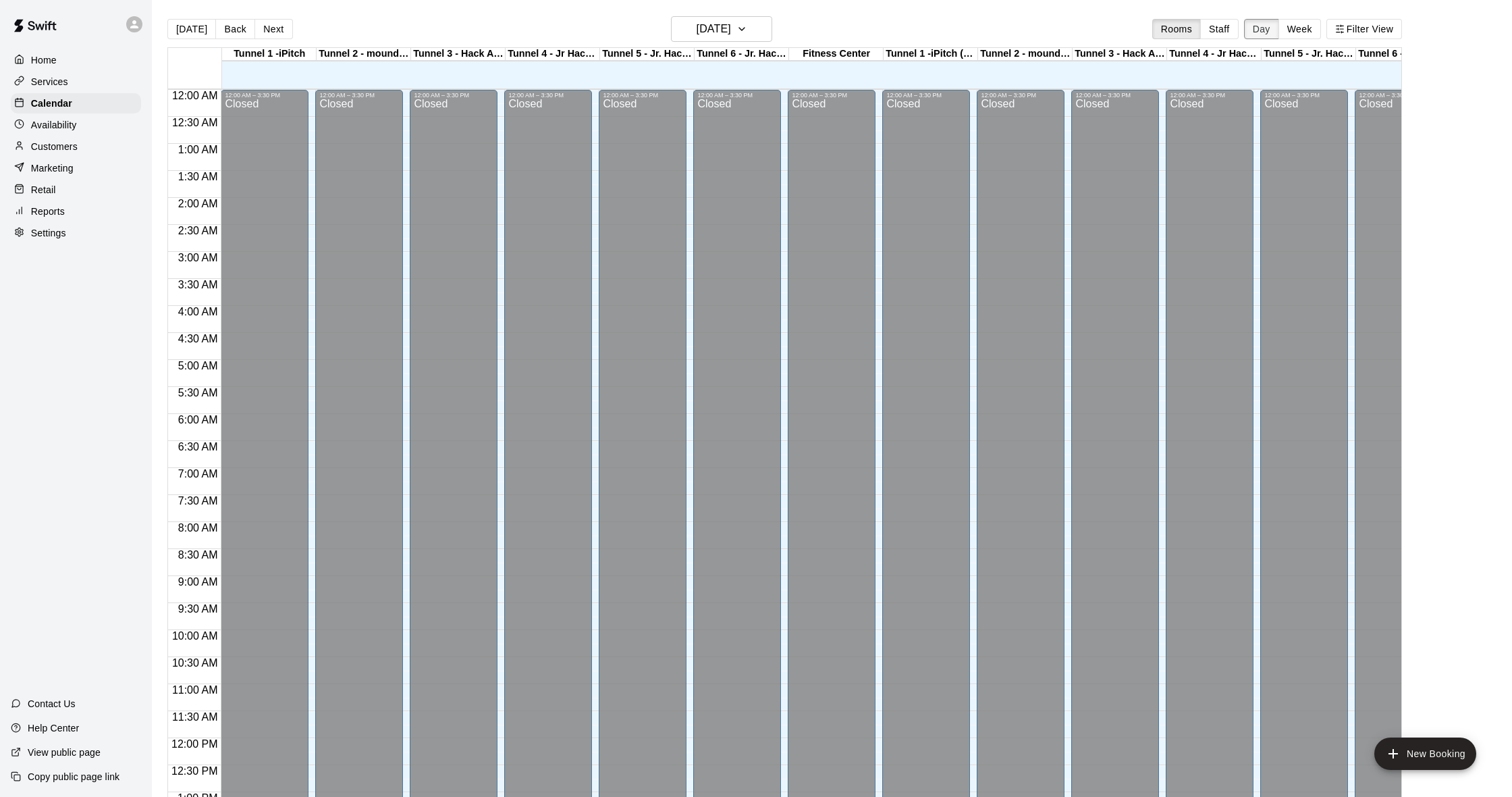
scroll to position [575, 0]
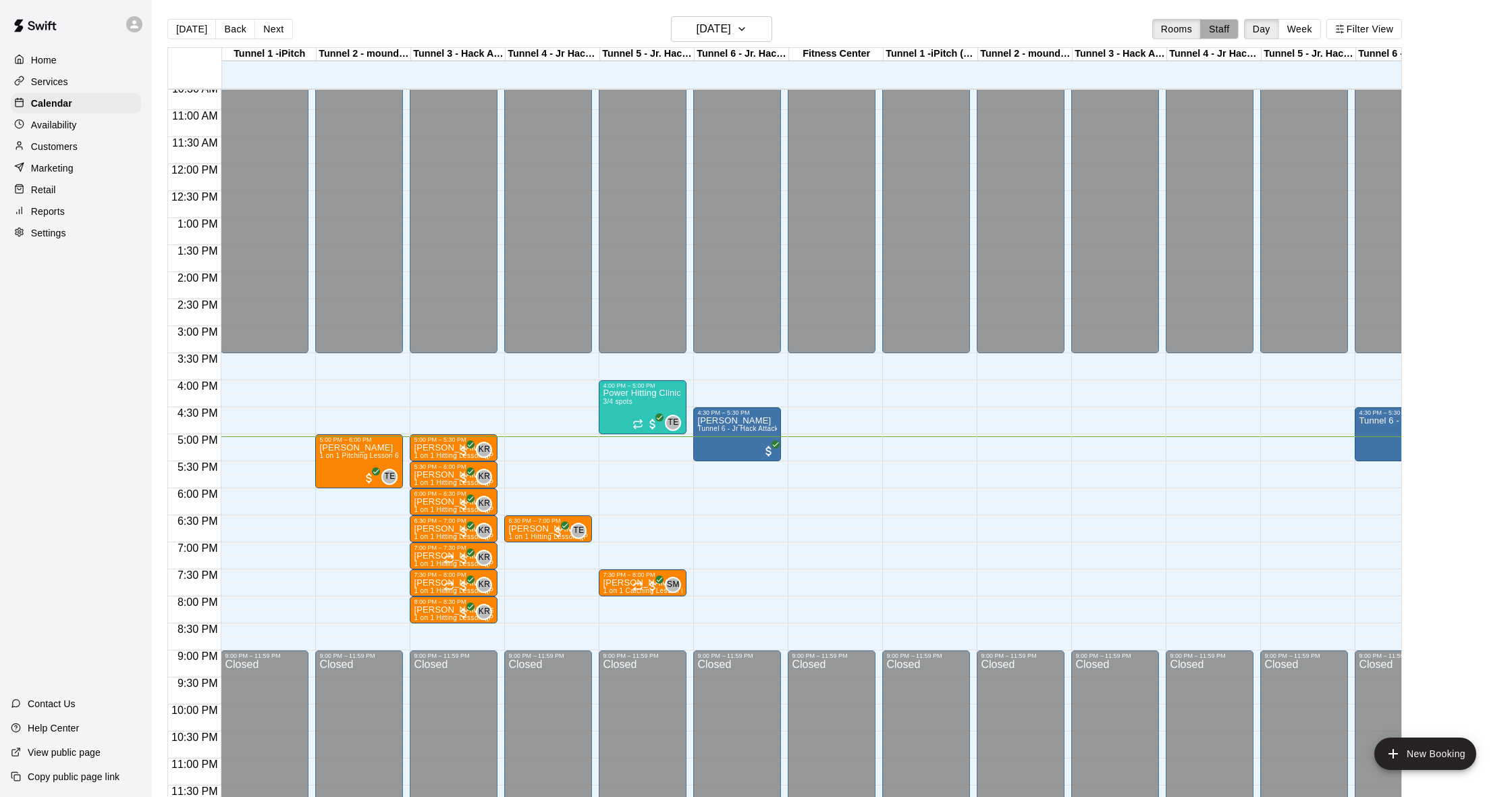
click at [1230, 31] on button "Staff" at bounding box center [1219, 29] width 39 height 21
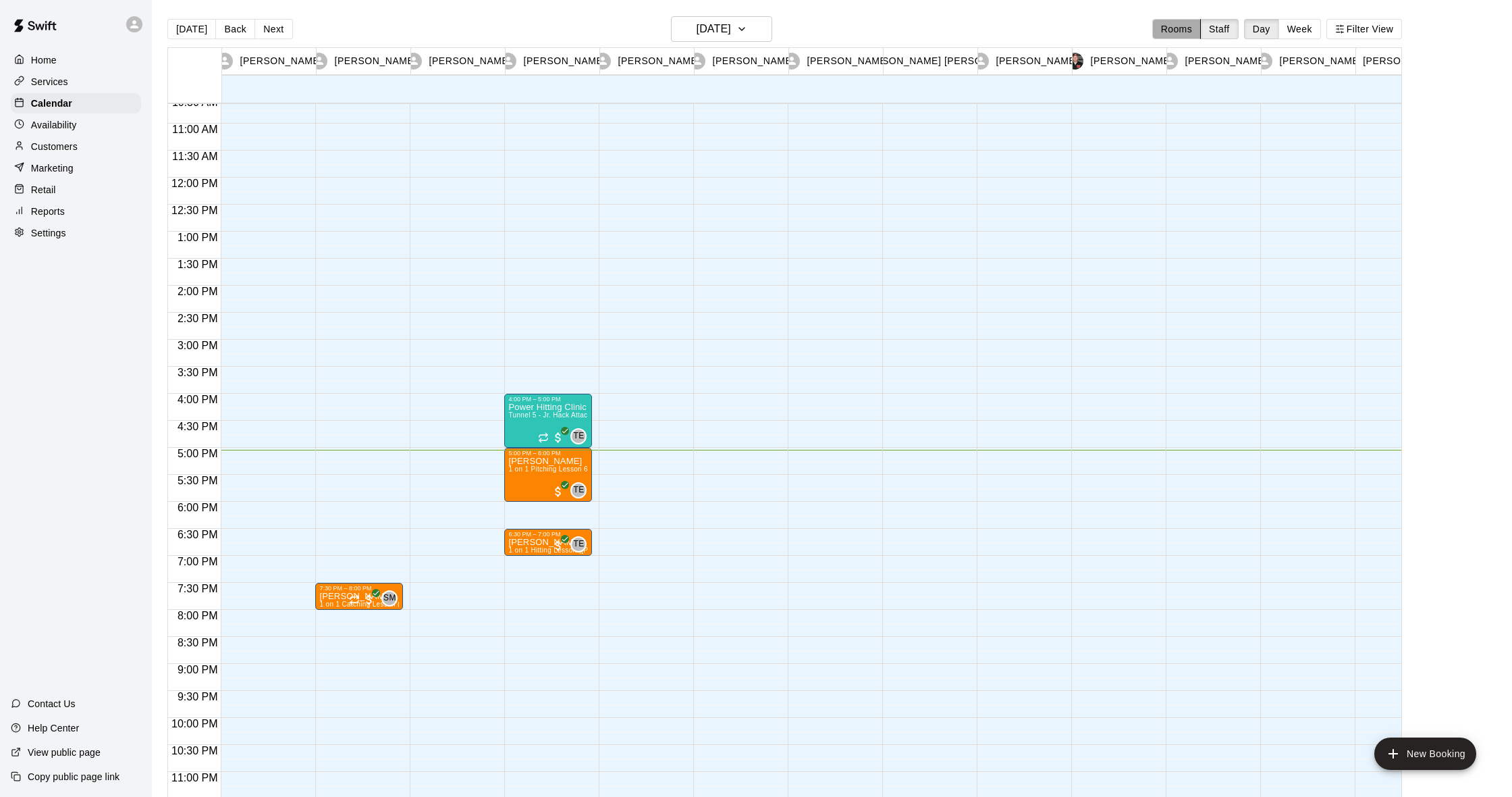
click at [1182, 29] on button "Rooms" at bounding box center [1176, 29] width 49 height 21
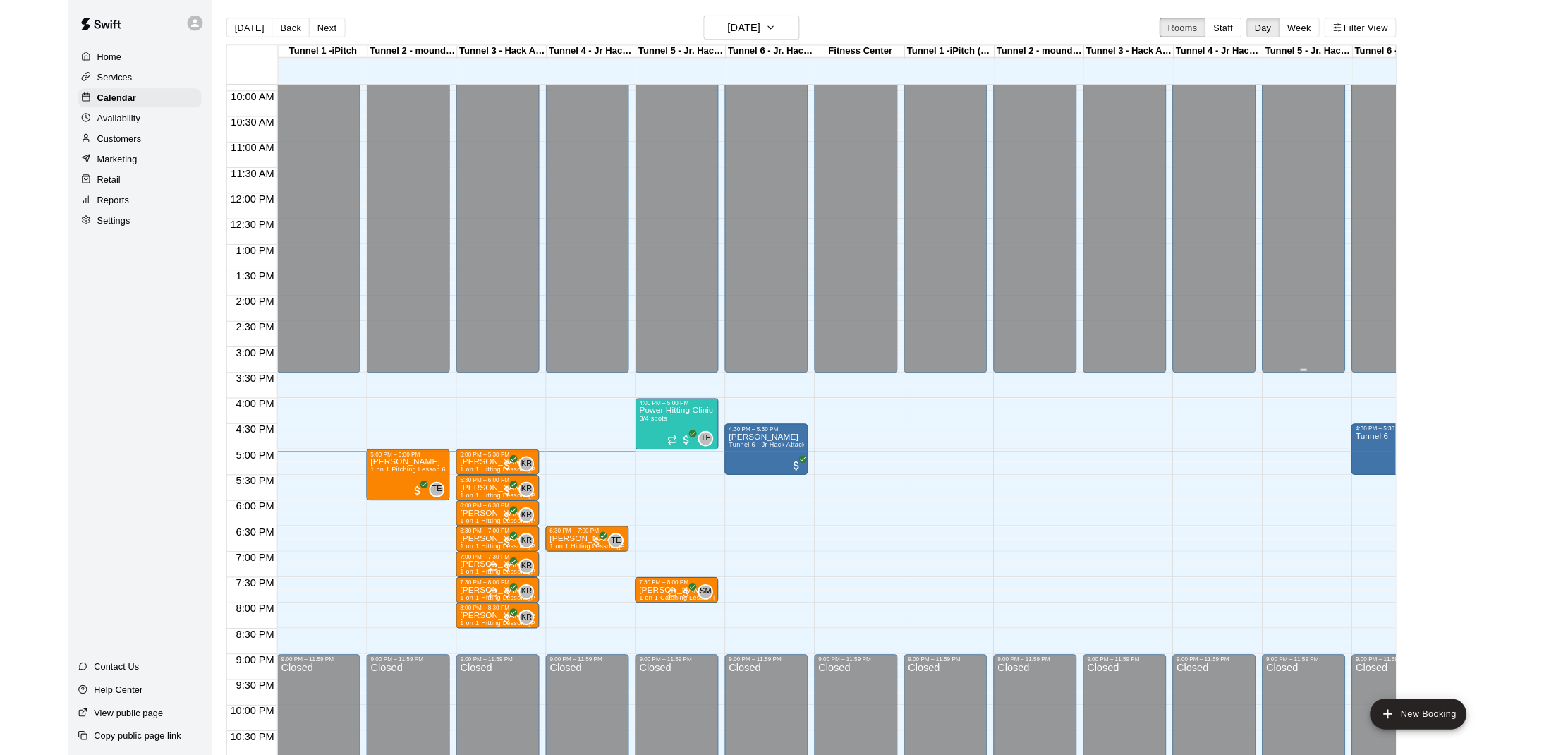
scroll to position [0, 0]
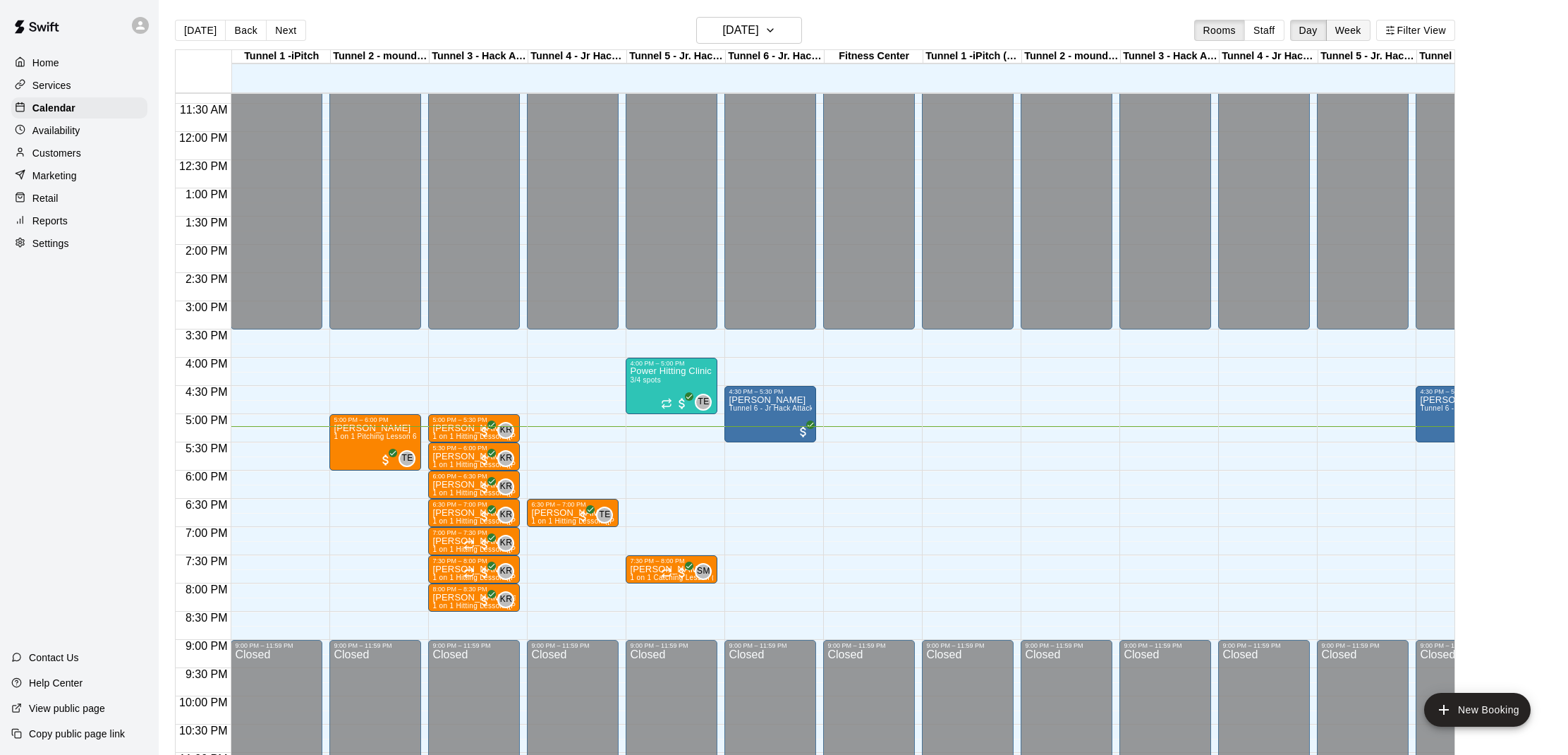
scroll to position [6, 0]
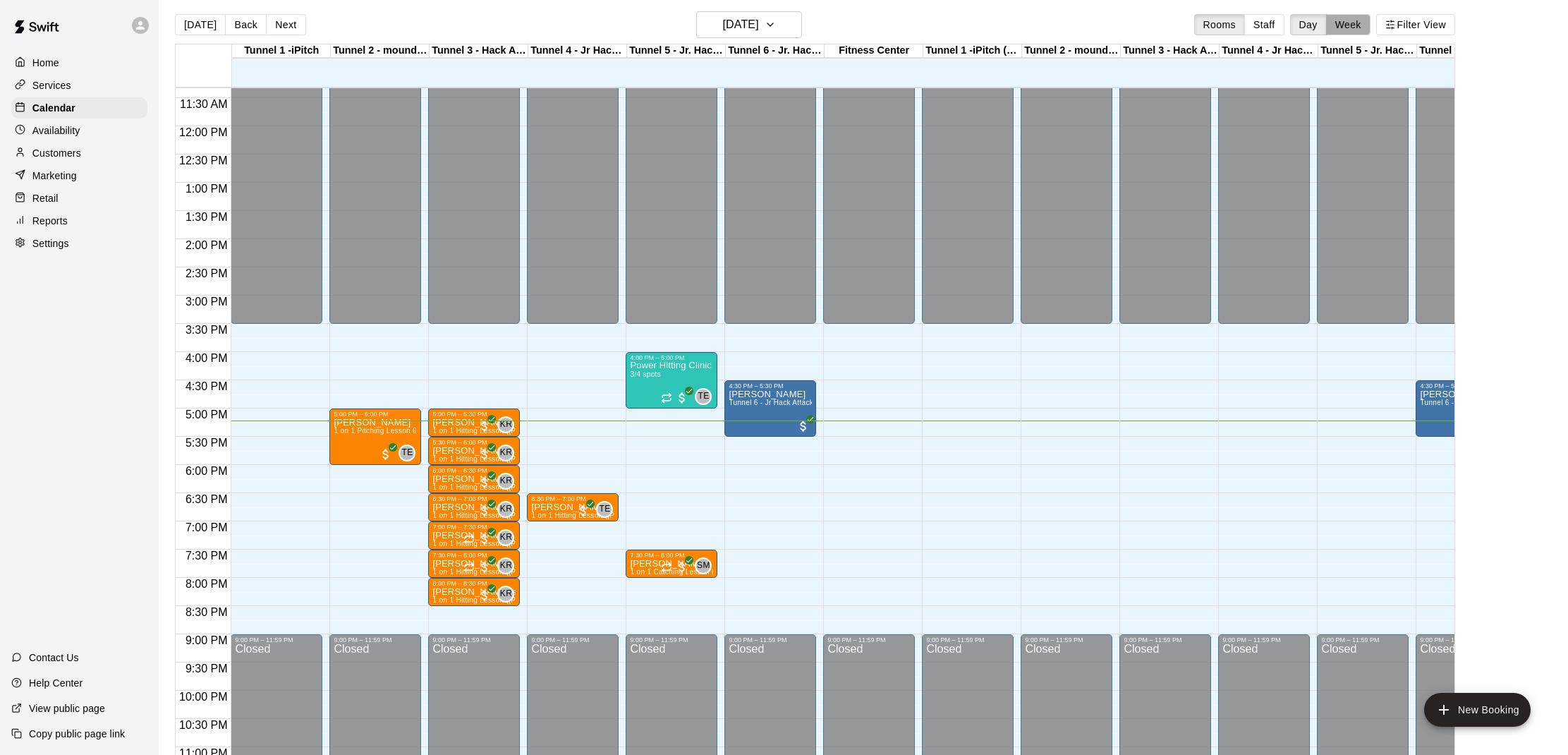
click at [1353, 32] on button "Week" at bounding box center [1348, 24] width 44 height 22
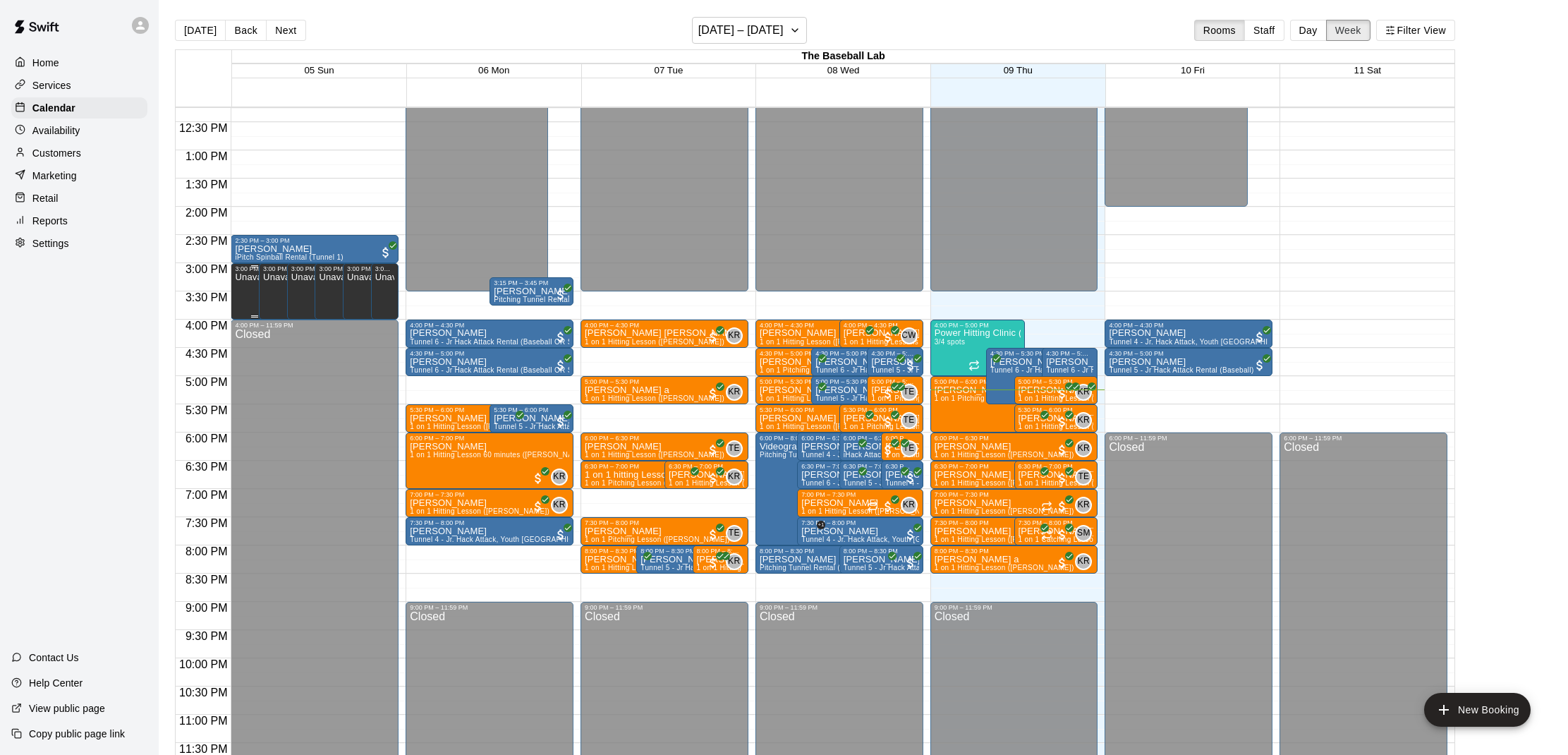
scroll to position [0, 0]
click at [1272, 238] on div at bounding box center [784, 377] width 1568 height 755
click at [1319, 22] on button "Day" at bounding box center [1308, 29] width 37 height 22
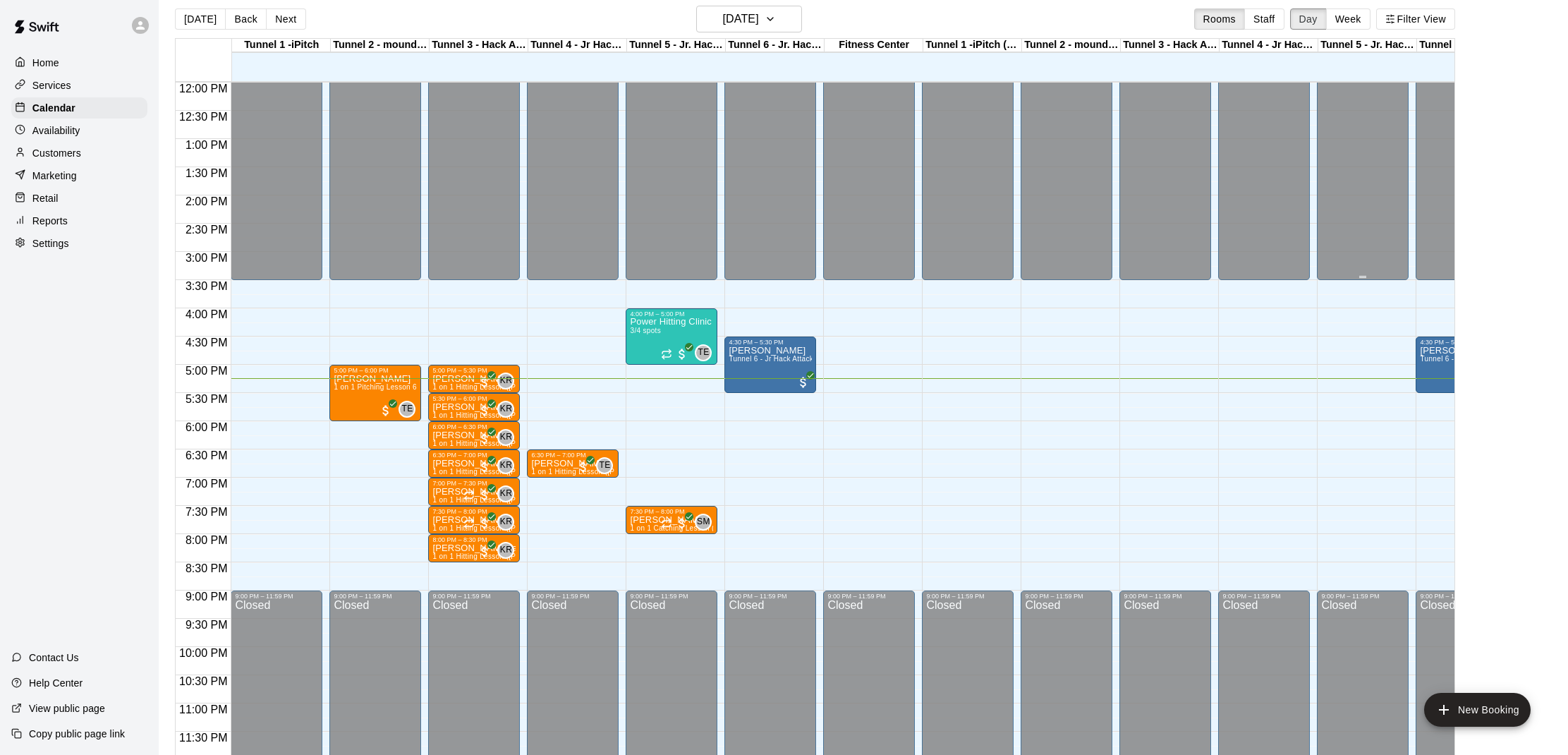
scroll to position [11, 0]
click at [472, 407] on p "[PERSON_NAME]" at bounding box center [474, 407] width 83 height 0
click at [445, 452] on img "edit" at bounding box center [447, 455] width 16 height 16
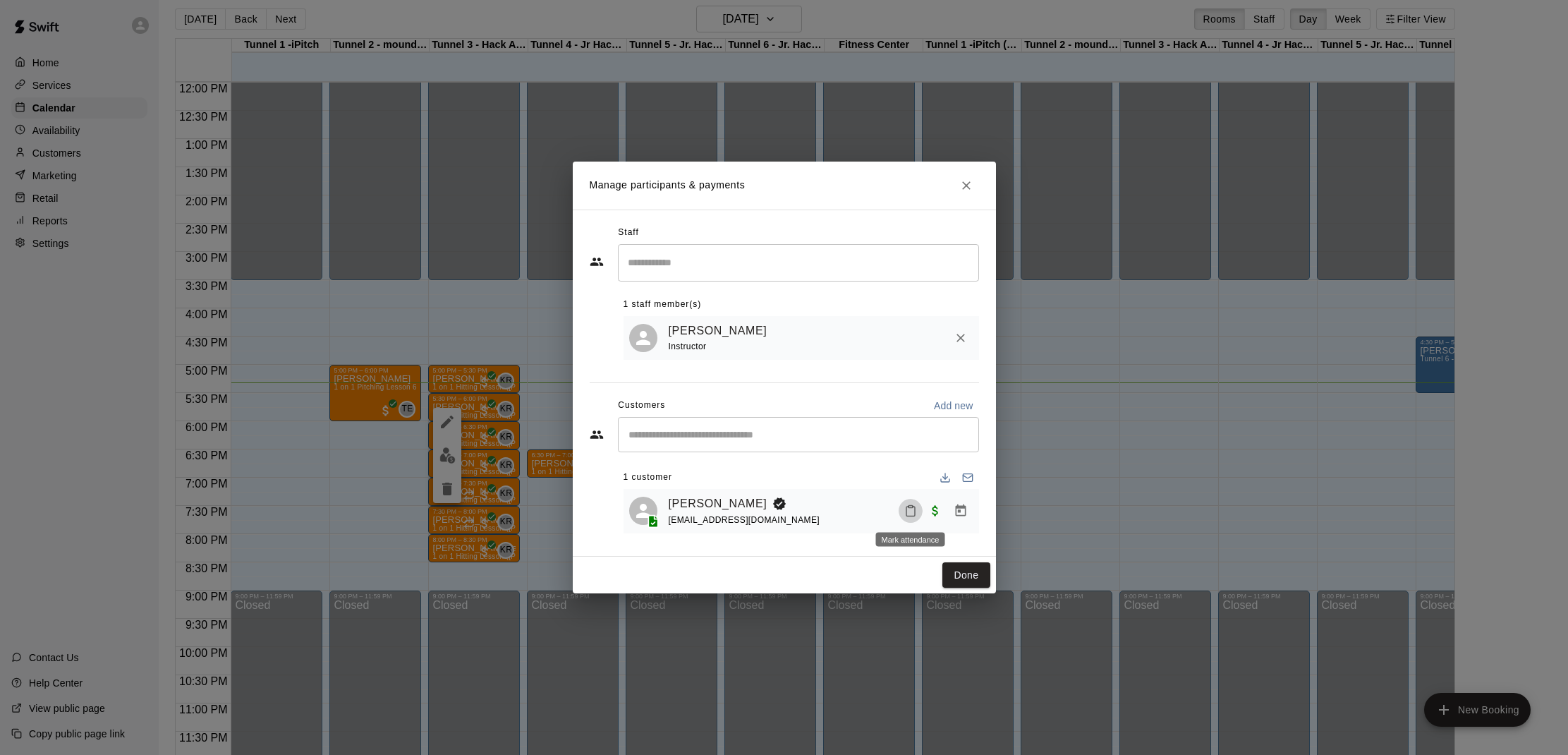
click at [902, 508] on button "Mark attendance" at bounding box center [910, 511] width 24 height 24
click at [933, 508] on icon at bounding box center [928, 510] width 13 height 13
click at [960, 577] on button "Done" at bounding box center [966, 575] width 47 height 26
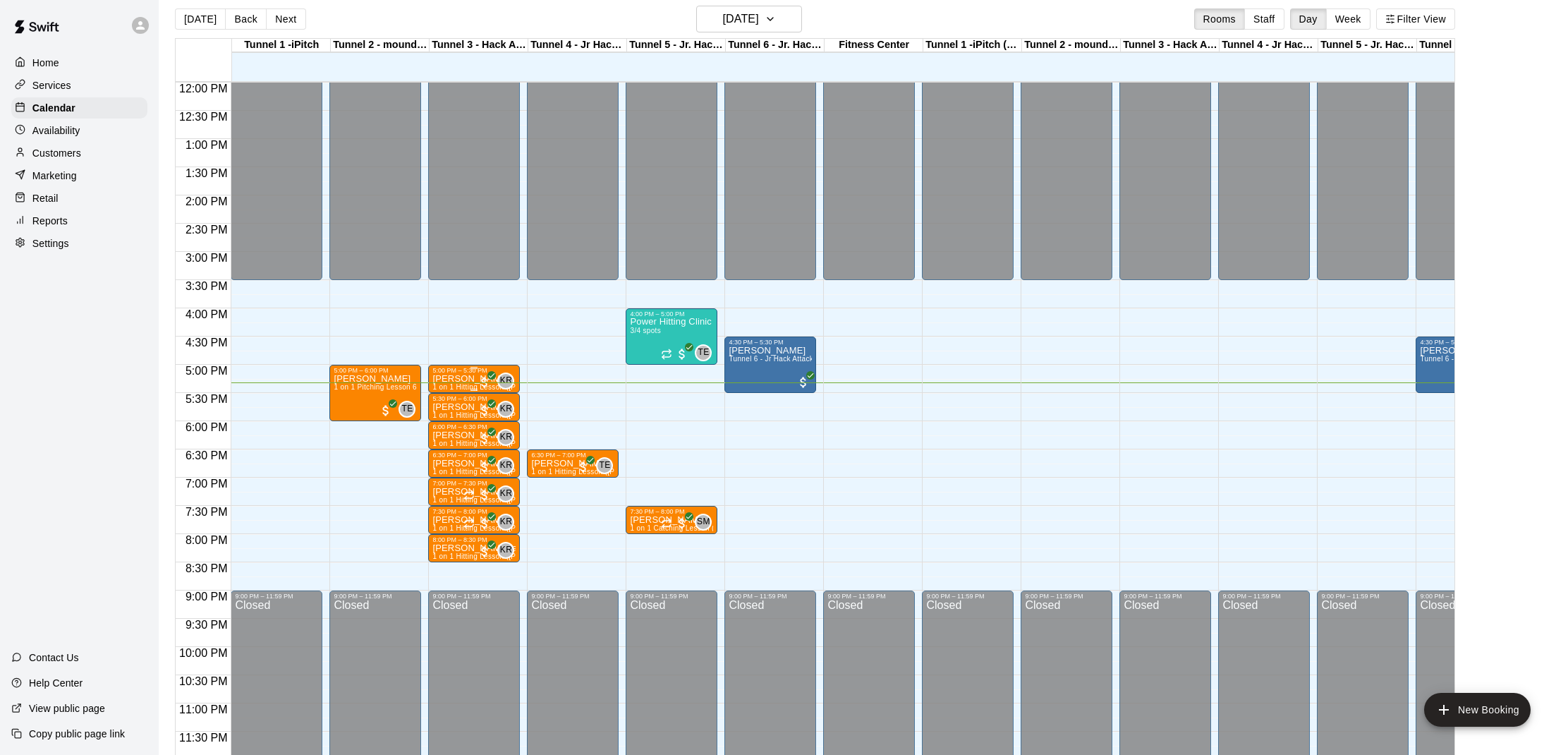
click at [446, 384] on span "1 on 1 Hitting Lesson ([PERSON_NAME])" at bounding box center [502, 387] width 140 height 8
click at [450, 437] on img "edit" at bounding box center [447, 431] width 16 height 16
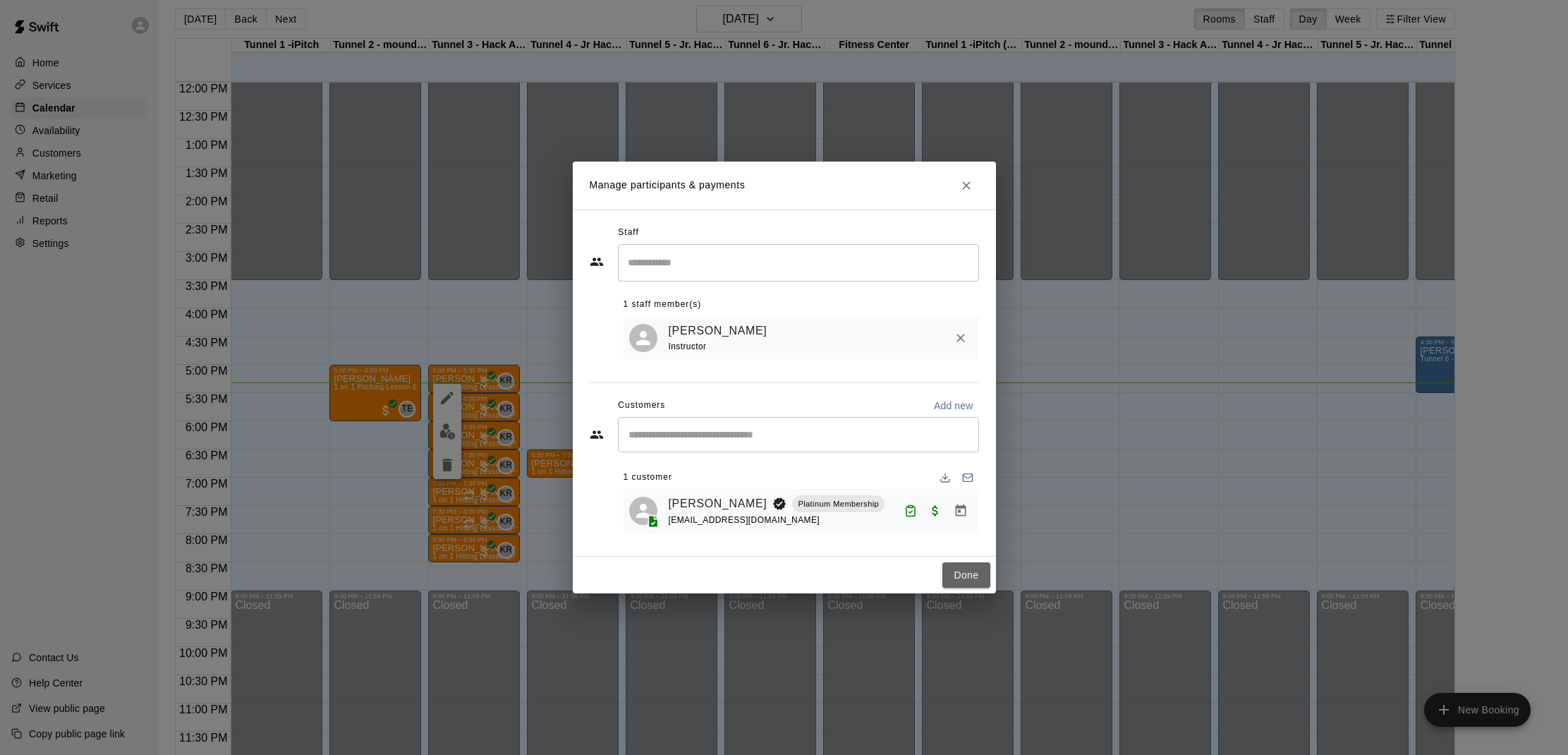
drag, startPoint x: 953, startPoint y: 570, endPoint x: 483, endPoint y: 462, distance: 482.2
click at [948, 569] on button "Done" at bounding box center [966, 575] width 47 height 26
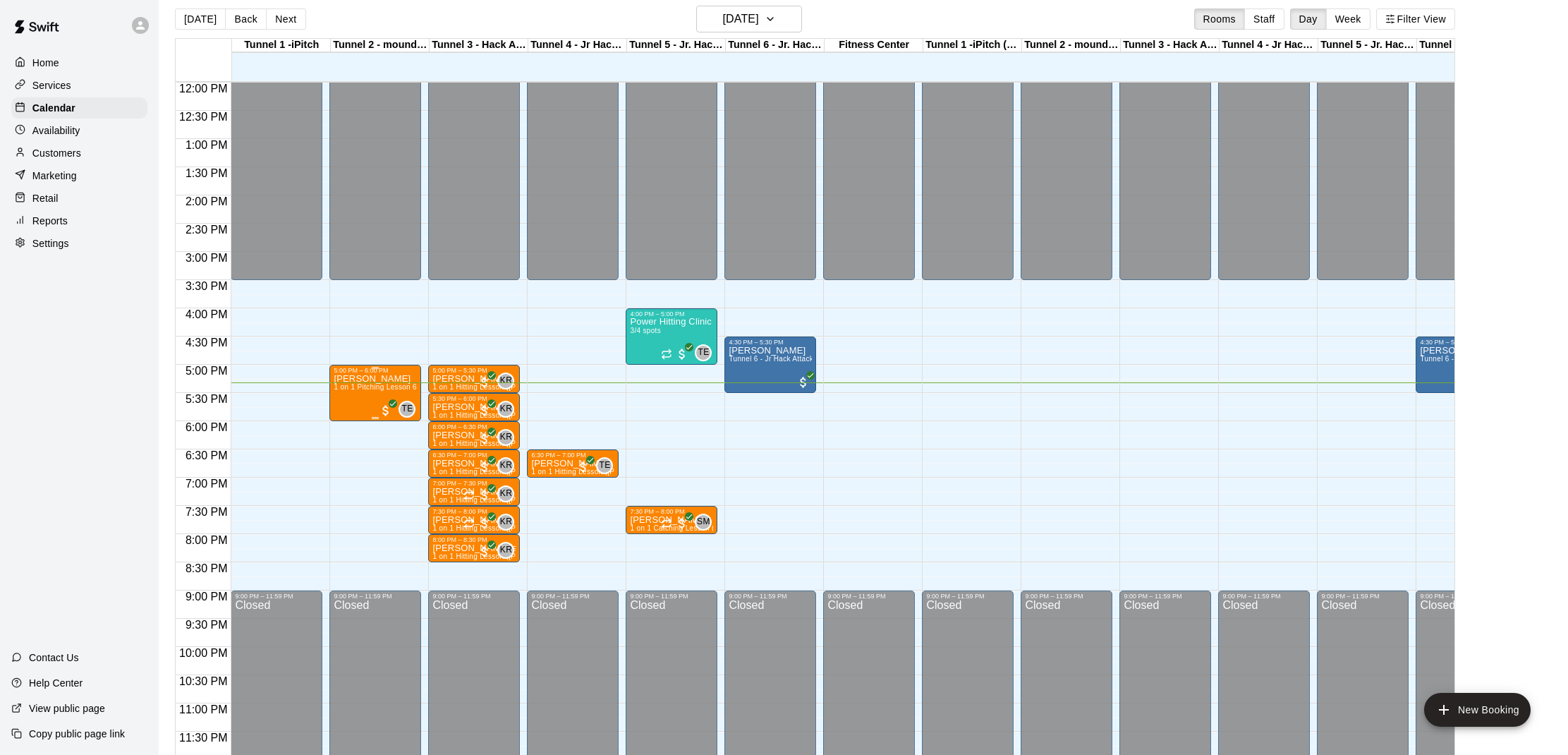
click at [368, 400] on div "[PERSON_NAME] 1 on 1 Pitching Lesson 60 minutes ([PERSON_NAME])" at bounding box center [375, 751] width 83 height 755
click at [349, 418] on img "edit" at bounding box center [349, 422] width 16 height 16
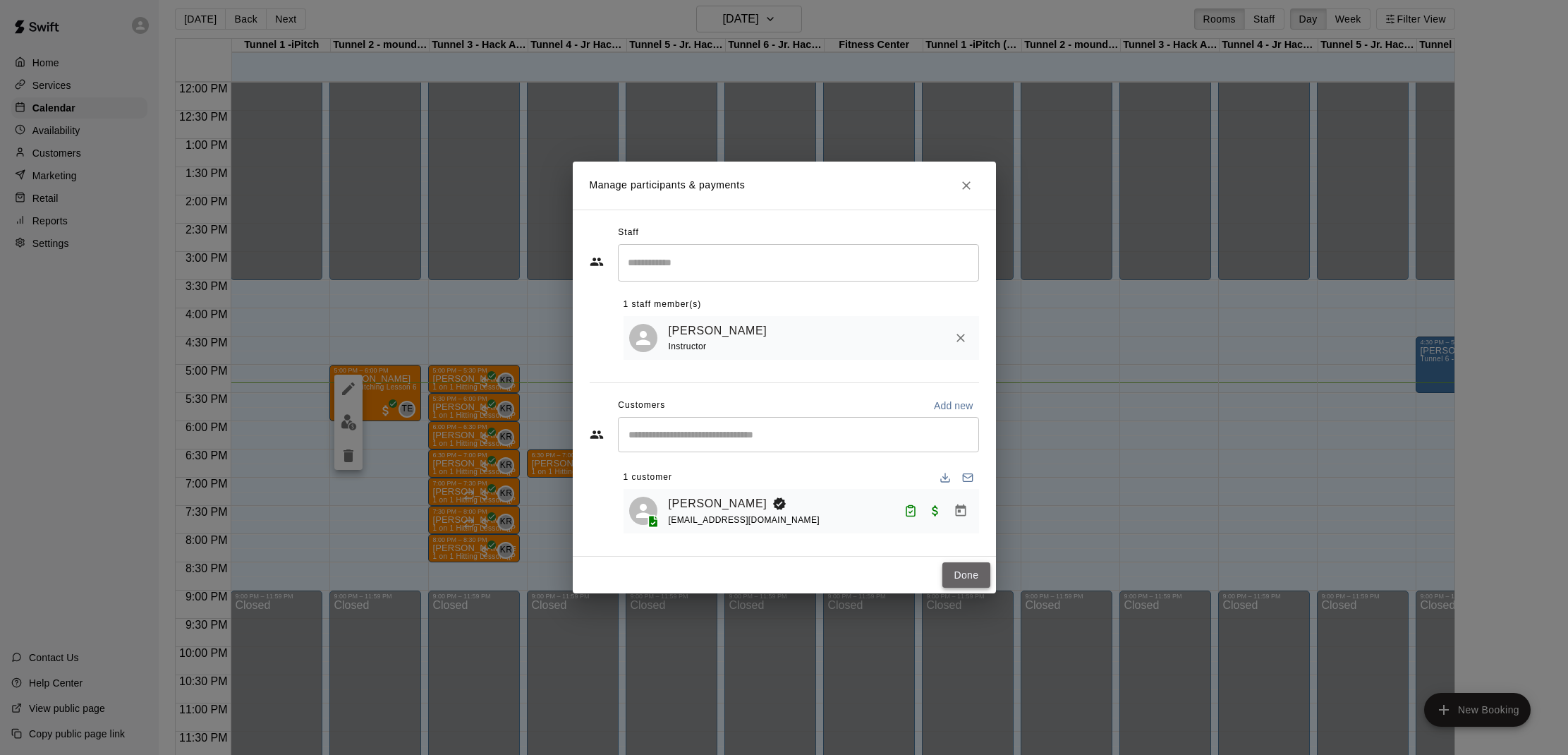
click at [949, 571] on button "Done" at bounding box center [966, 575] width 47 height 26
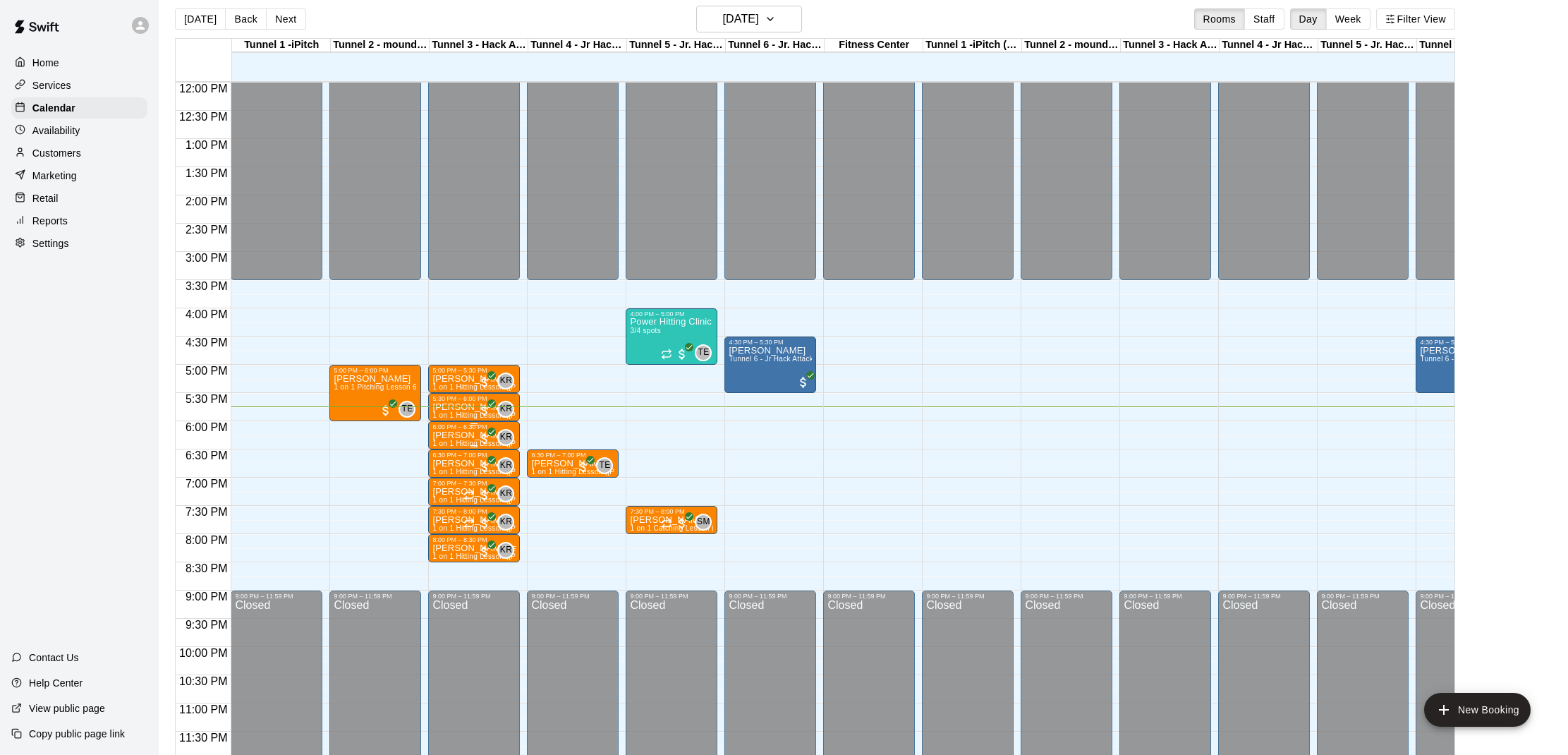
click at [456, 435] on p "[PERSON_NAME]" at bounding box center [474, 435] width 83 height 0
click at [458, 500] on div at bounding box center [447, 483] width 28 height 95
click at [448, 486] on img "edit" at bounding box center [447, 483] width 16 height 16
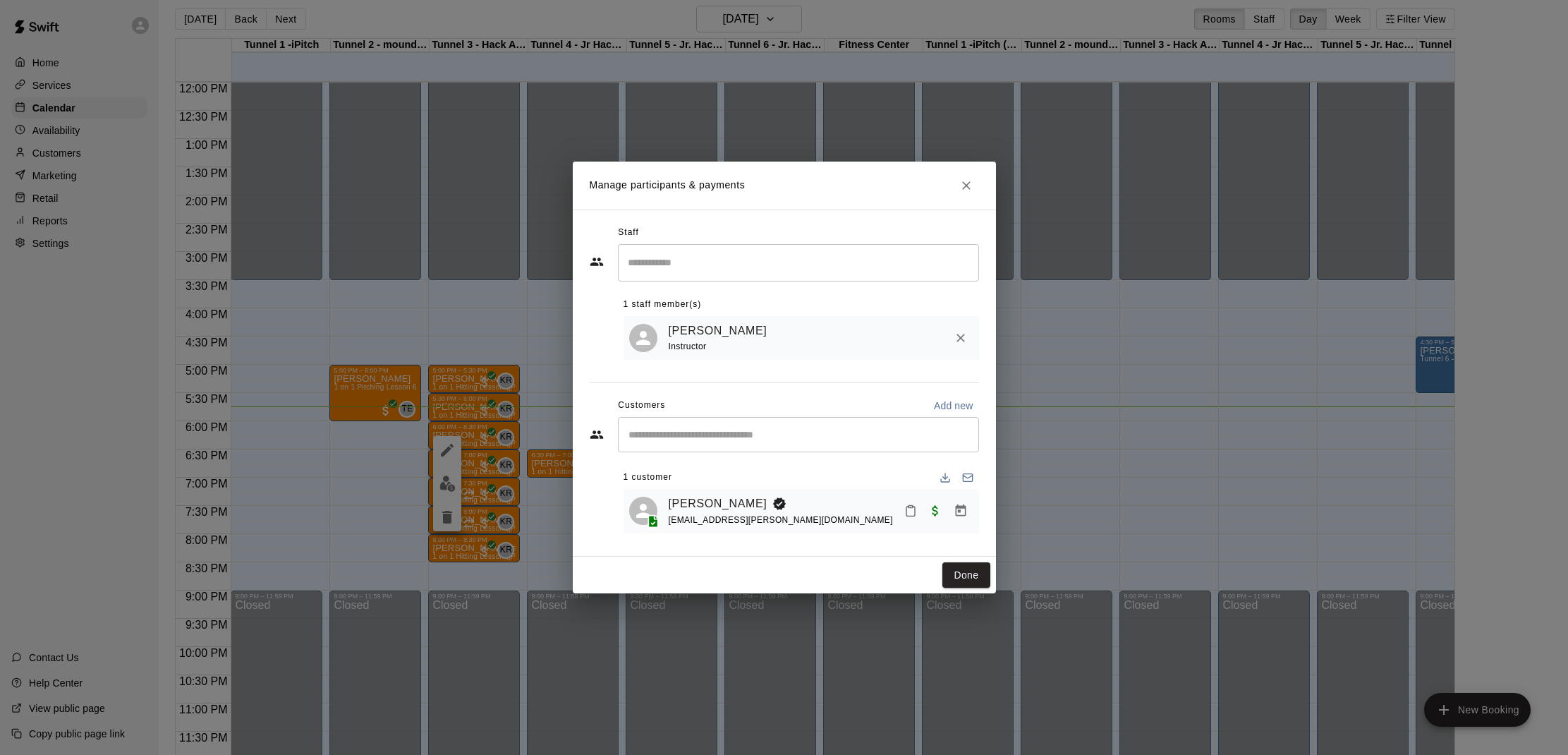
click at [902, 512] on button "Mark attendance" at bounding box center [910, 511] width 24 height 24
click at [950, 518] on li "[PERSON_NAME] attended" at bounding box center [992, 510] width 165 height 22
click at [965, 576] on button "Done" at bounding box center [966, 575] width 47 height 26
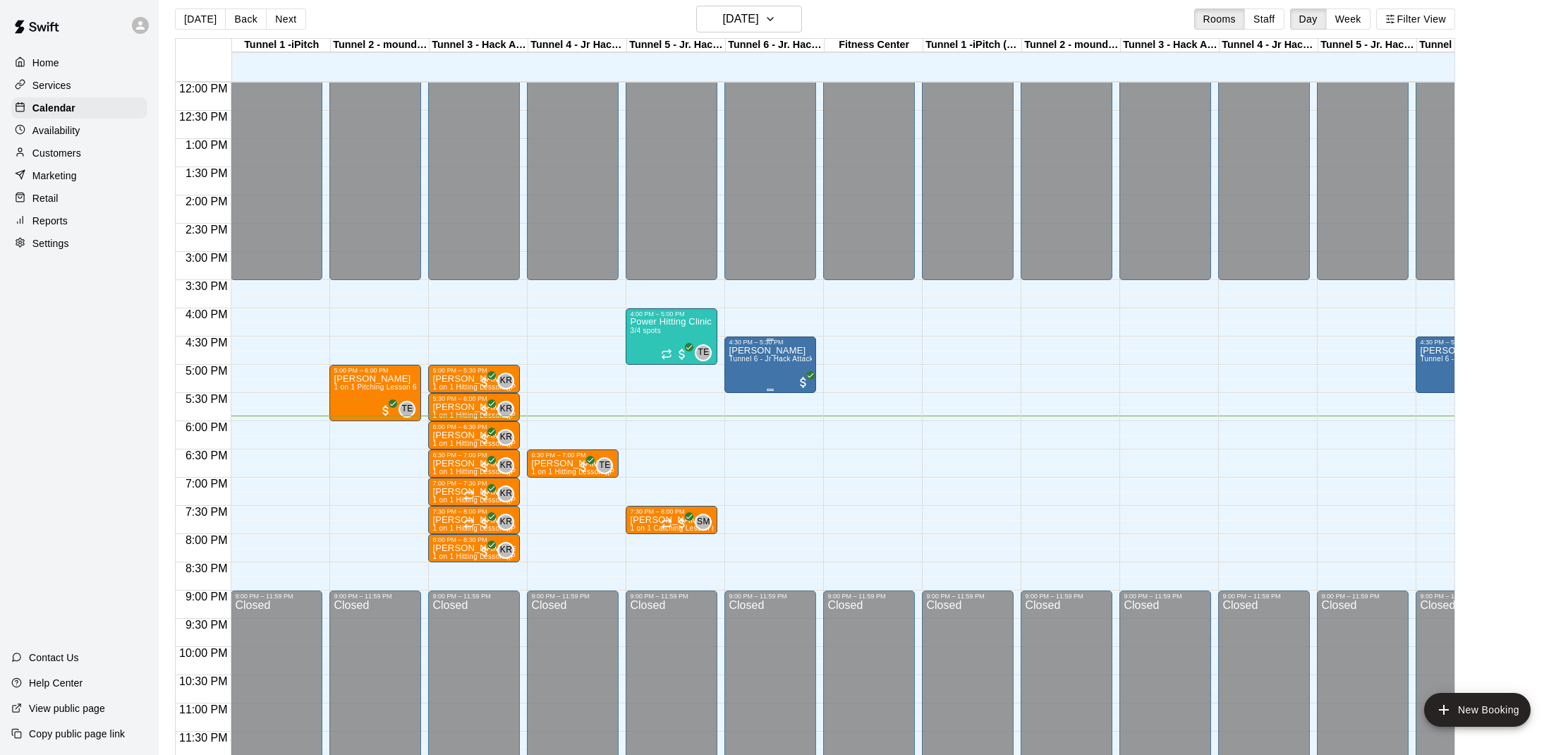
click at [753, 367] on div "[PERSON_NAME] Tunnel 6 - Jr Hack Attack Rental (Baseball OR Softball)" at bounding box center [770, 723] width 83 height 755
click at [743, 391] on img "edit" at bounding box center [744, 393] width 16 height 16
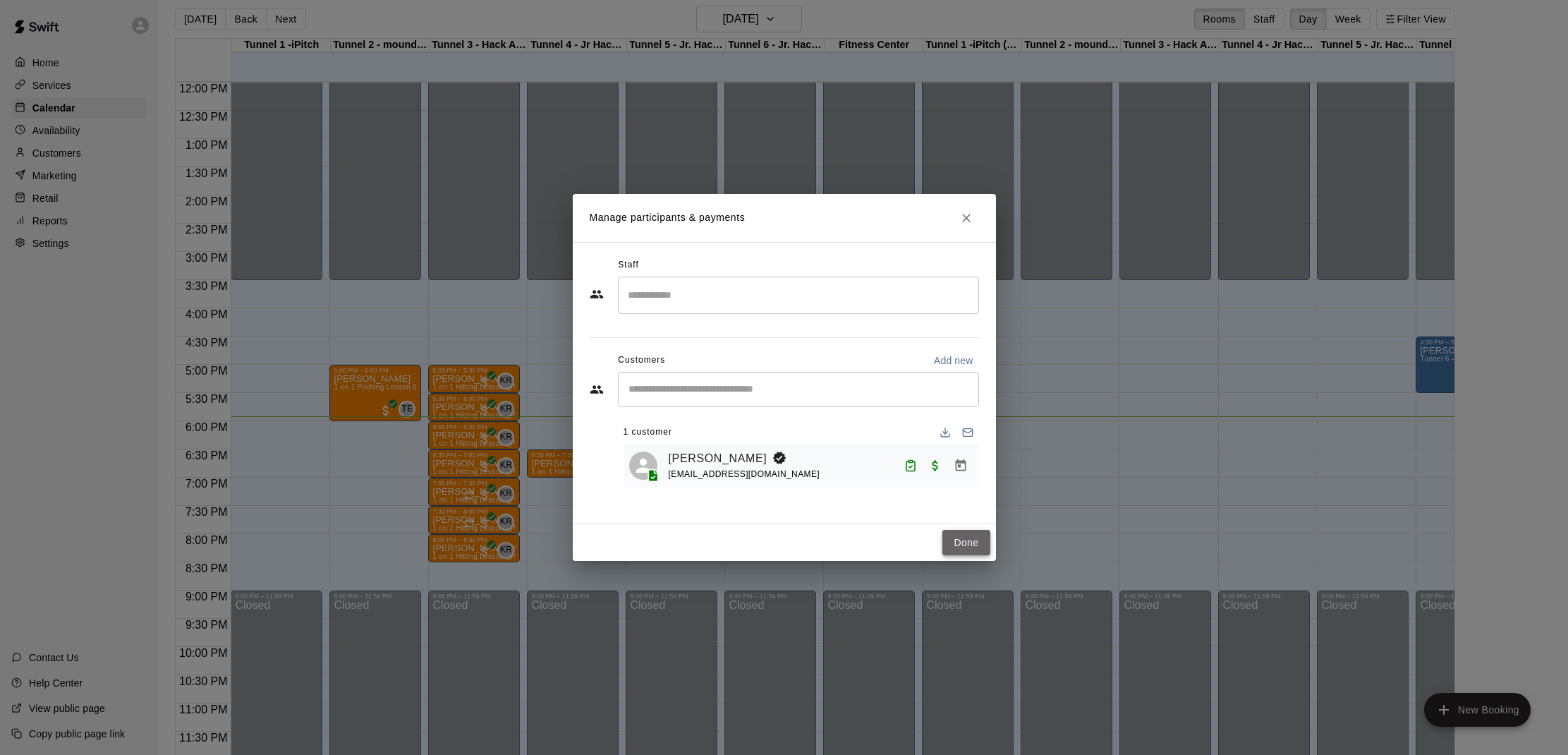
click at [954, 535] on button "Done" at bounding box center [966, 543] width 47 height 26
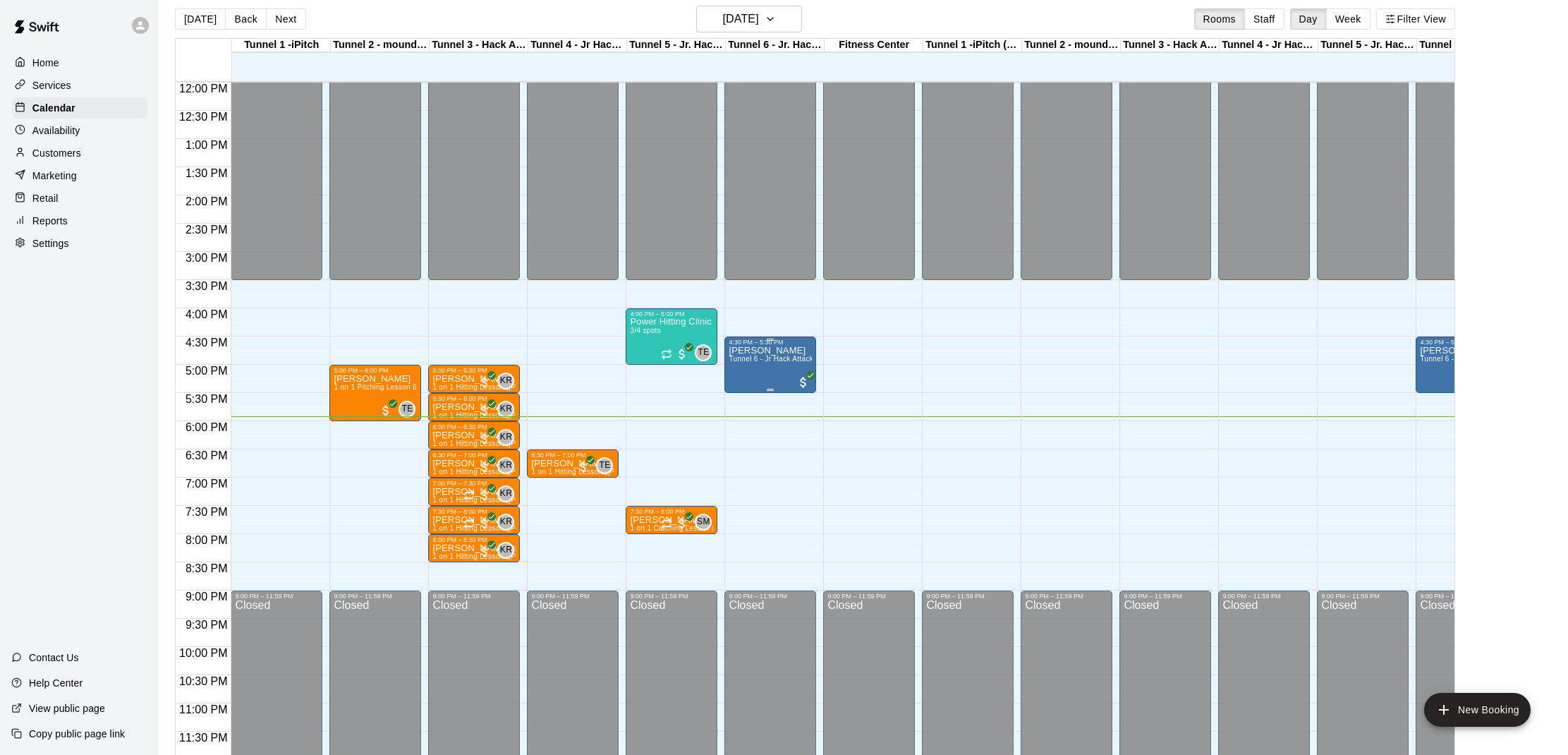
click at [769, 373] on div "[PERSON_NAME] Tunnel 6 - Jr Hack Attack Rental (Baseball OR Softball)" at bounding box center [770, 723] width 83 height 755
click at [1432, 367] on div at bounding box center [784, 377] width 1568 height 755
click at [1433, 366] on div "[PERSON_NAME] Tunnel 6 - Jr Hack Attack Rental (Baseball OR Softball)" at bounding box center [1461, 723] width 83 height 755
click at [1326, 346] on div at bounding box center [784, 377] width 1568 height 755
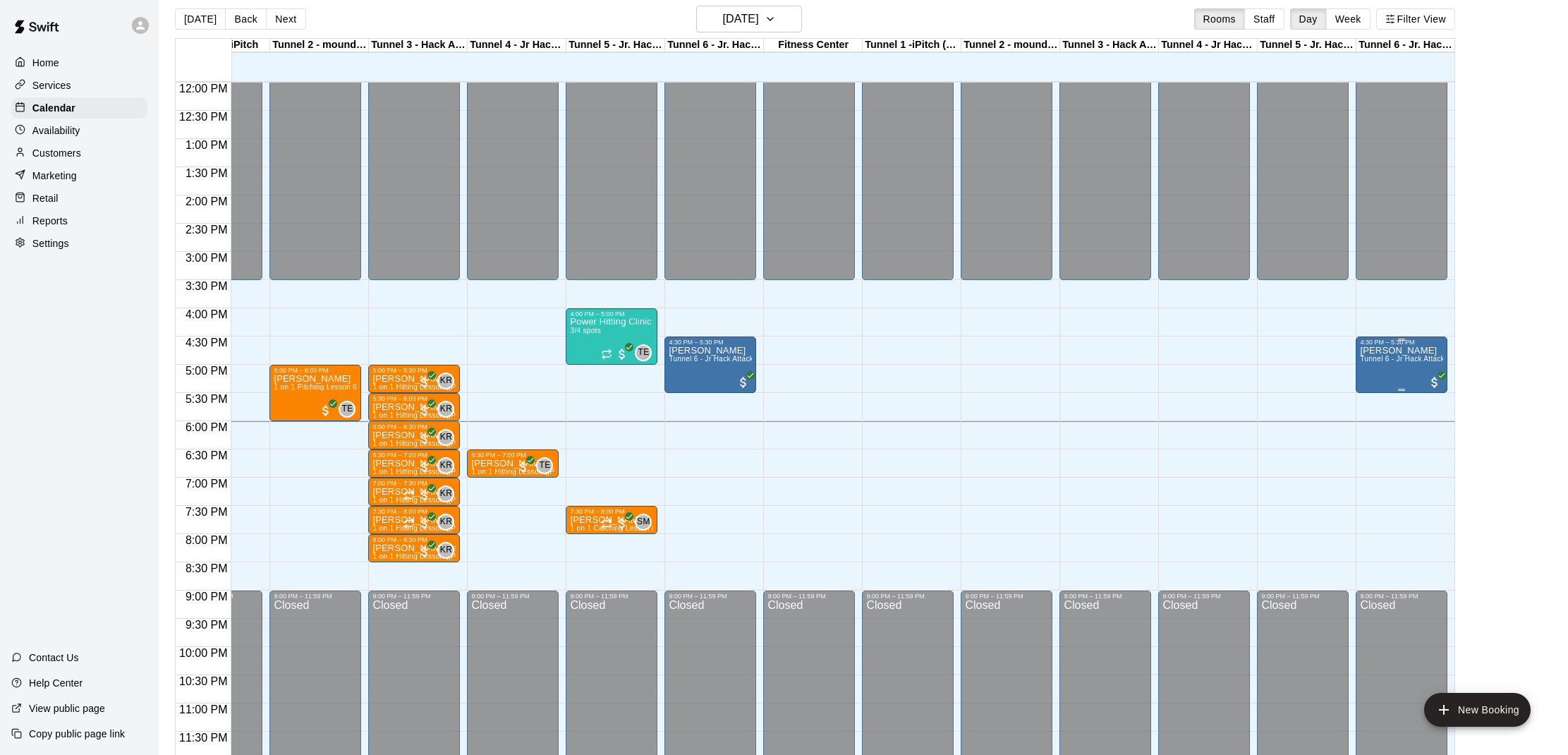
click at [1433, 368] on div "[PERSON_NAME] Tunnel 6 - Jr Hack Attack Rental (Baseball OR Softball)" at bounding box center [1401, 723] width 83 height 755
click at [1375, 353] on icon "edit" at bounding box center [1374, 361] width 17 height 17
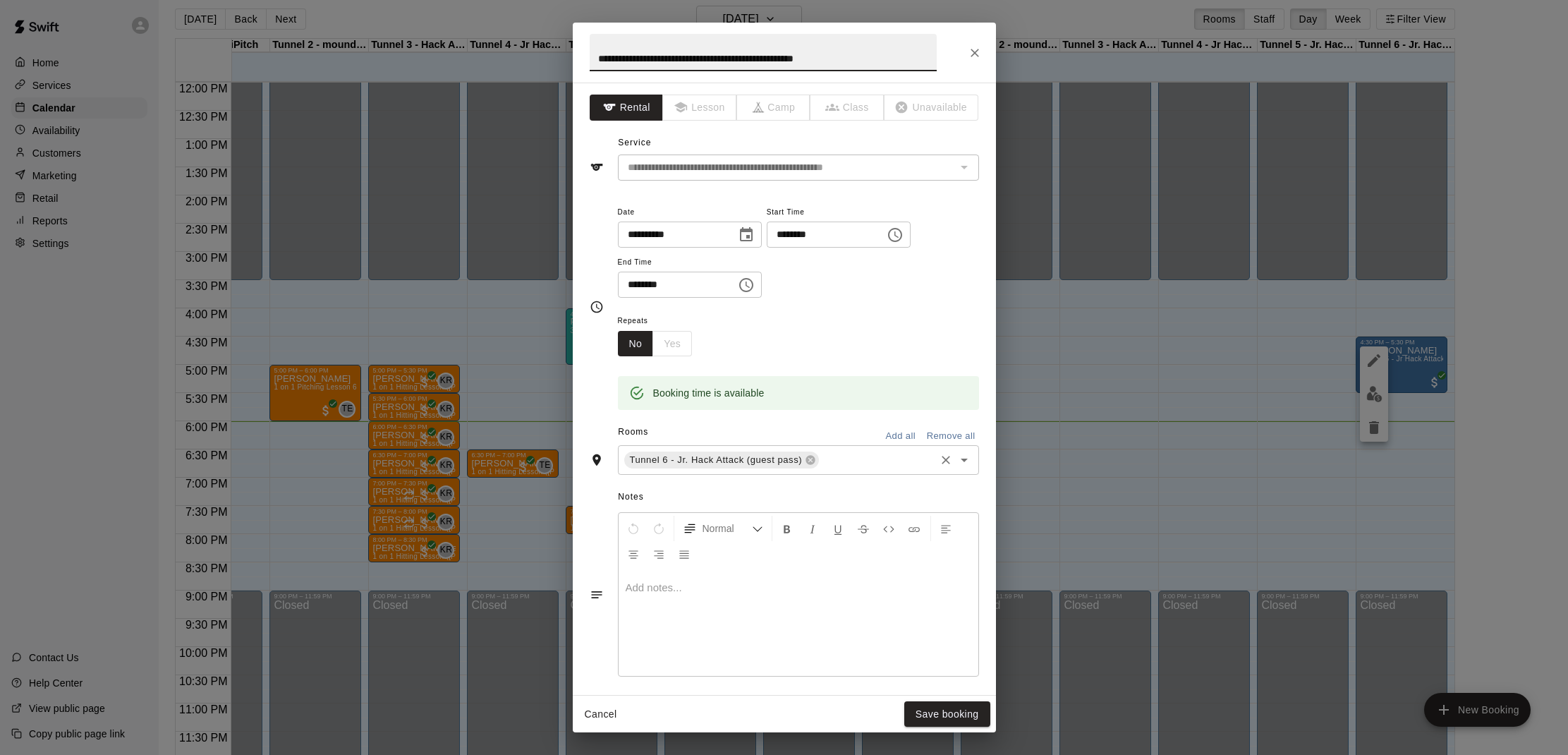
click at [964, 454] on icon "Open" at bounding box center [965, 460] width 17 height 17
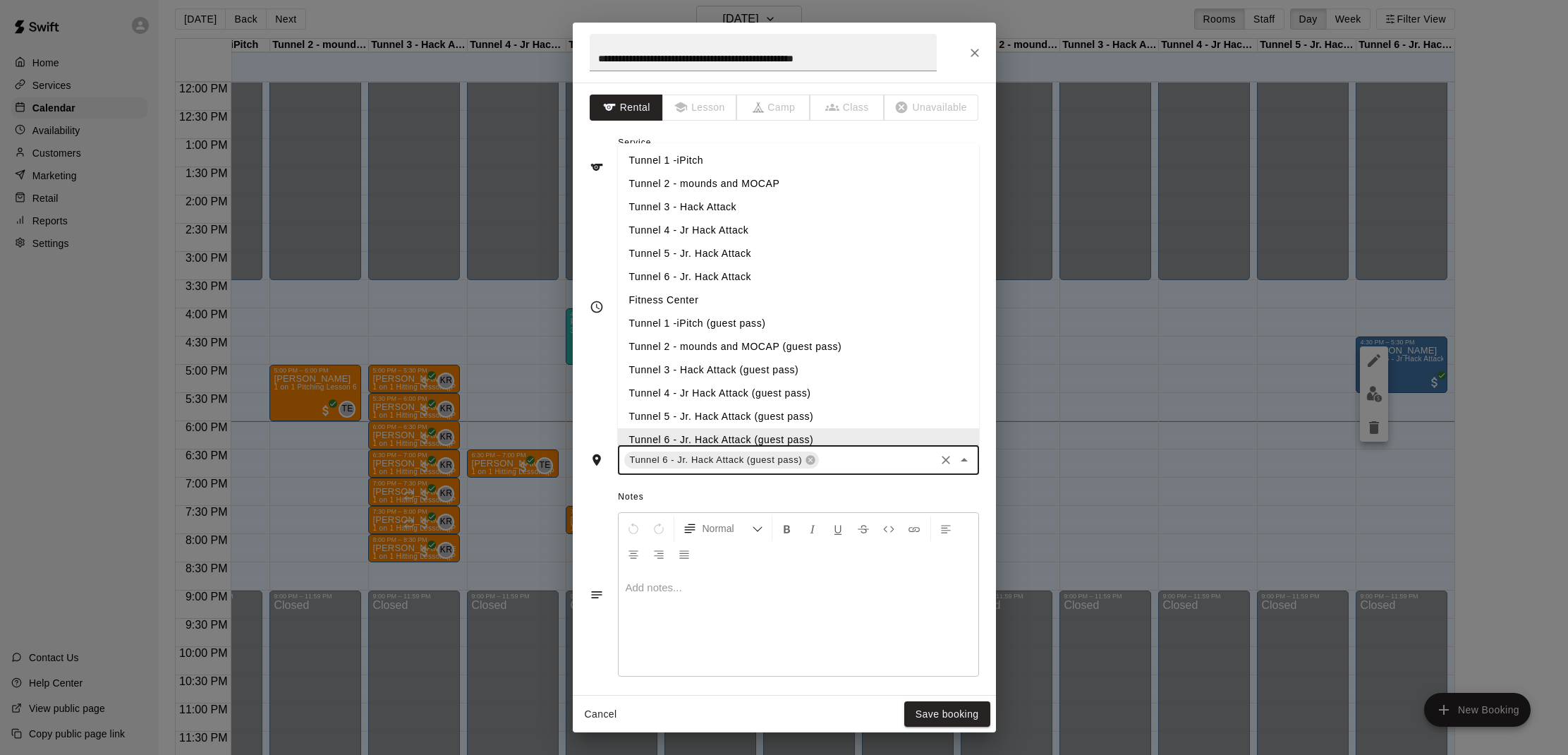
scroll to position [6, 0]
click at [963, 454] on icon "Close" at bounding box center [965, 460] width 17 height 17
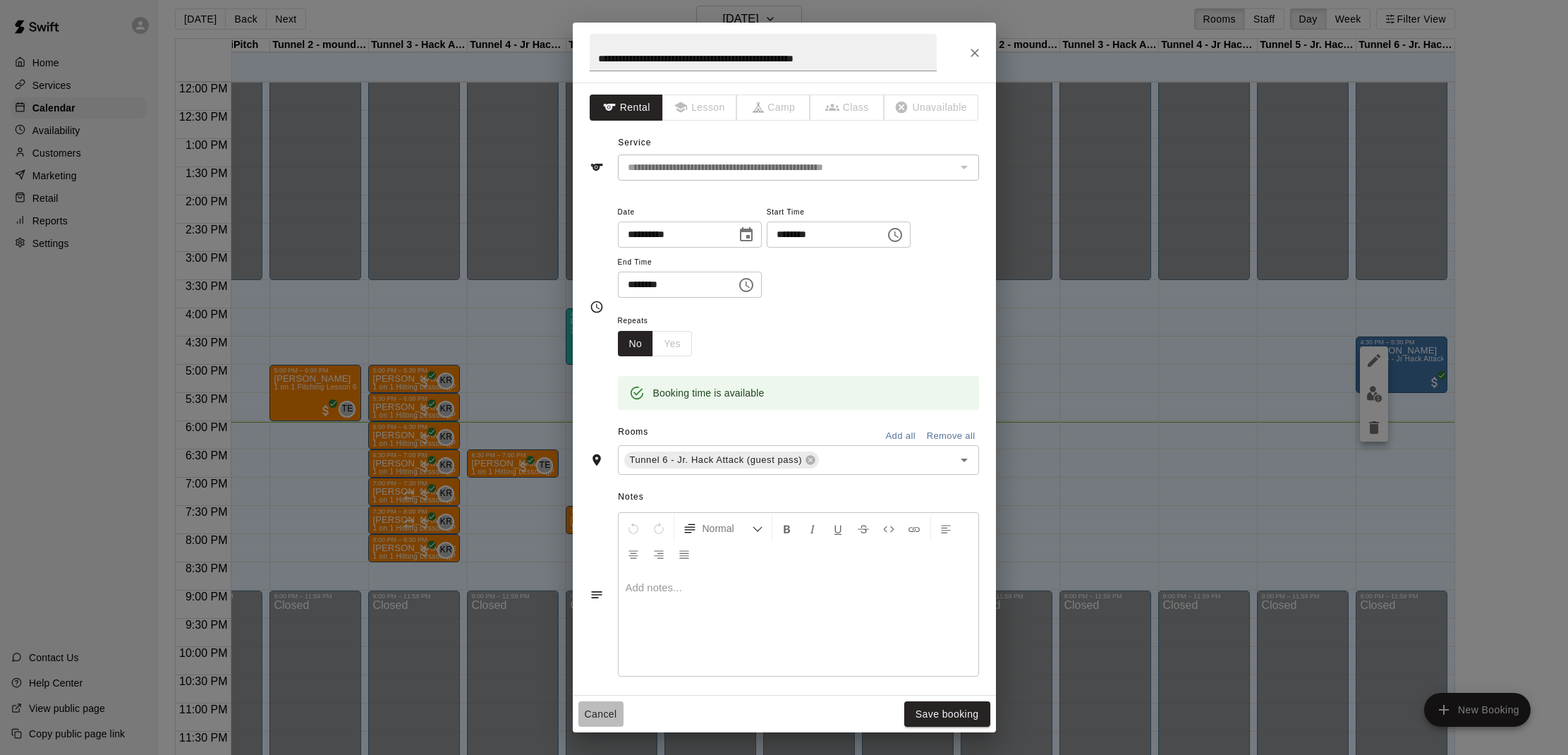
click at [595, 714] on button "Cancel" at bounding box center [601, 714] width 45 height 26
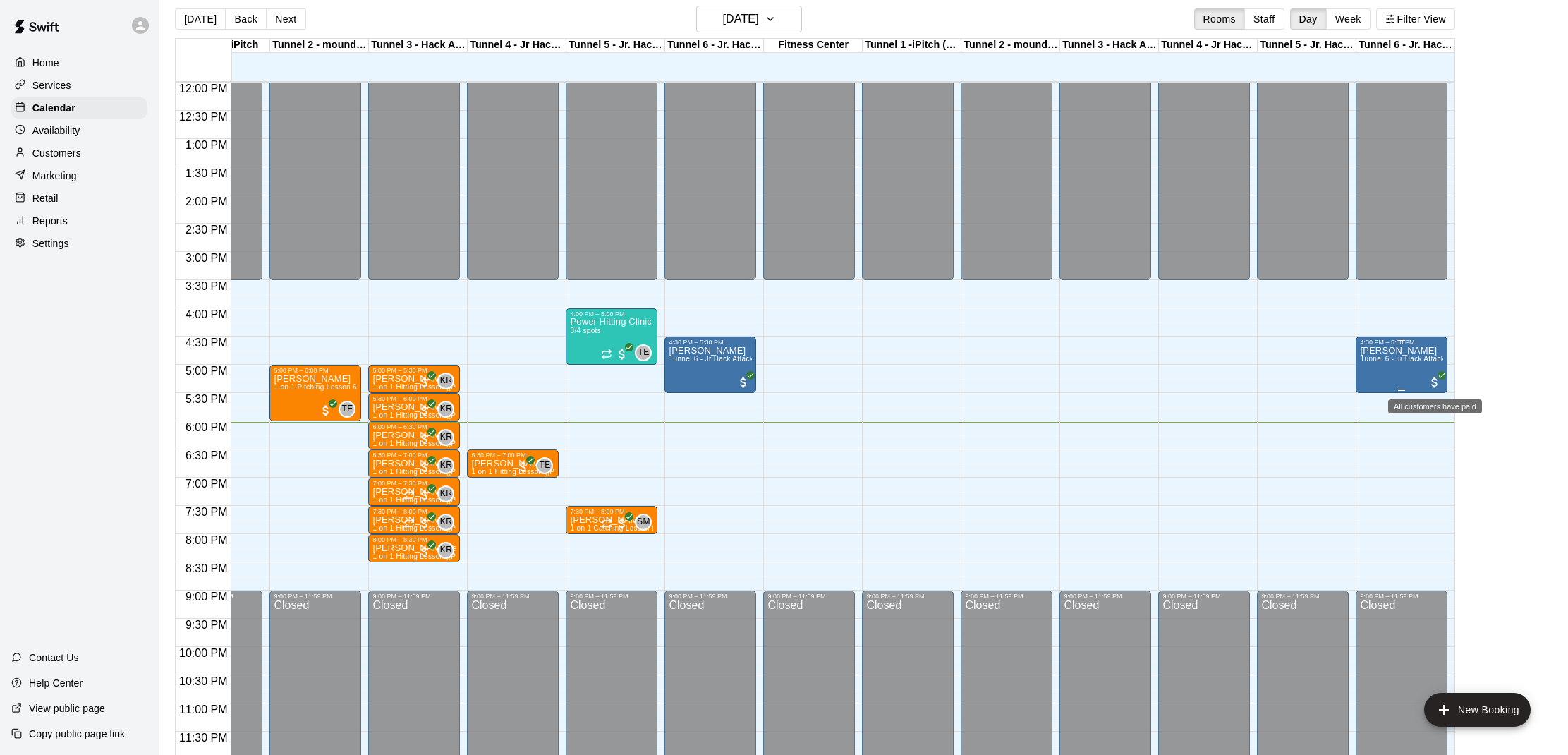
click at [1433, 380] on span "All customers have paid" at bounding box center [1434, 382] width 14 height 14
click at [1291, 323] on div at bounding box center [784, 377] width 1568 height 755
click at [670, 359] on span "Tunnel 6 - Jr Hack Attack Rental (Baseball OR Softball)" at bounding box center [761, 358] width 186 height 8
click at [677, 395] on img "edit" at bounding box center [683, 403] width 16 height 16
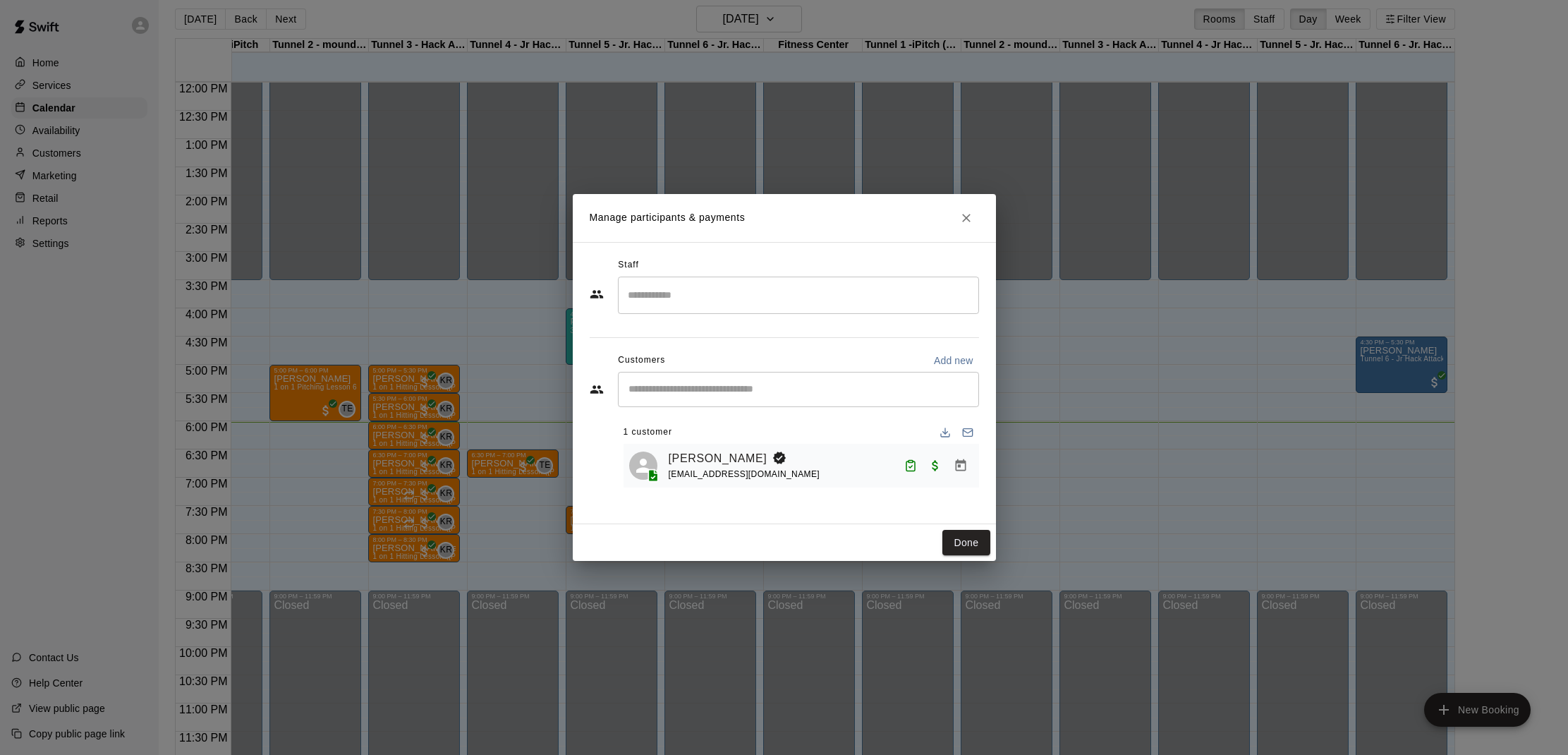
drag, startPoint x: 960, startPoint y: 222, endPoint x: 971, endPoint y: 220, distance: 11.2
click at [971, 220] on icon "Close" at bounding box center [967, 217] width 14 height 14
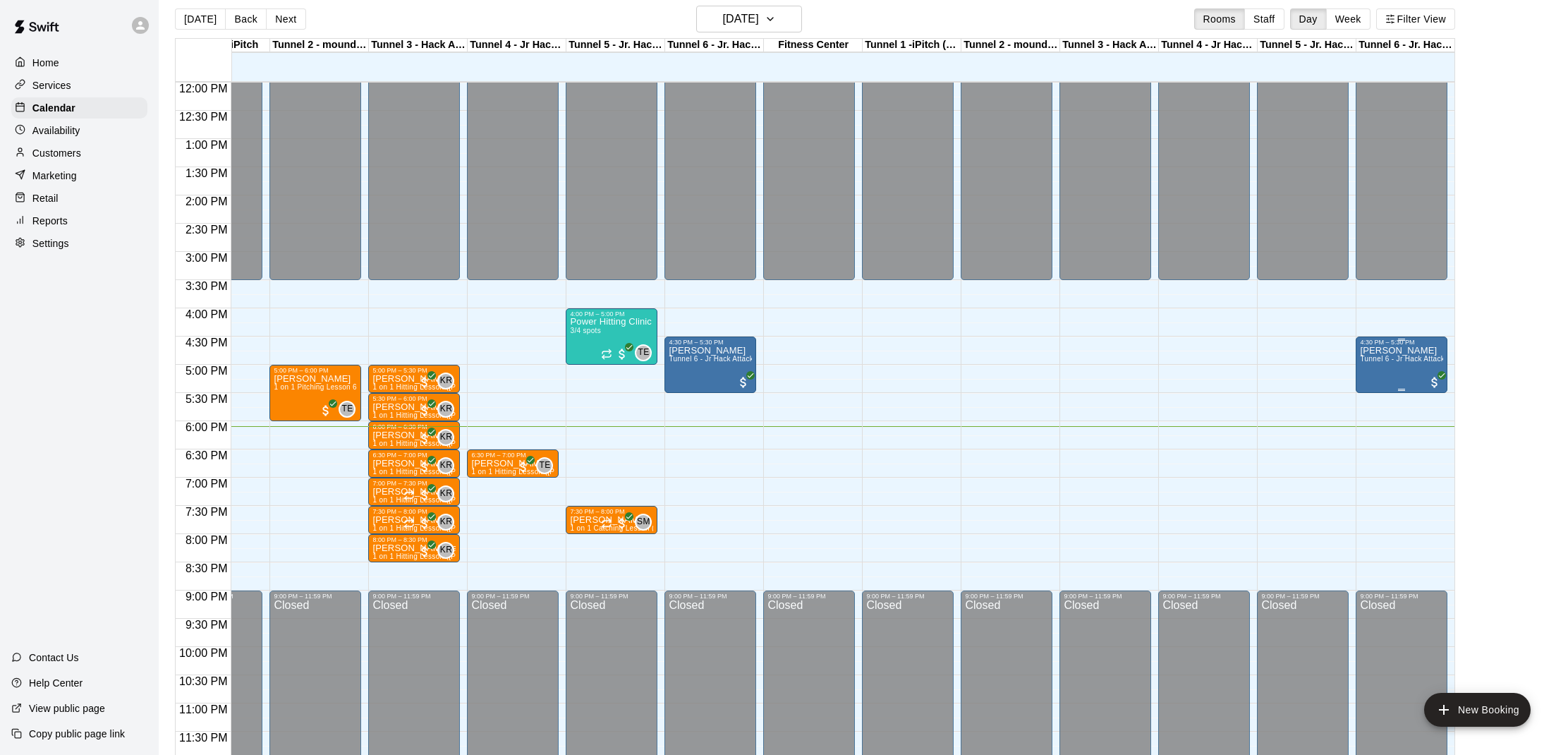
click at [1377, 355] on div "[PERSON_NAME] Tunnel 6 - Jr Hack Attack Rental (Baseball OR Softball)" at bounding box center [1401, 723] width 83 height 755
click at [1371, 400] on img "edit" at bounding box center [1374, 393] width 16 height 16
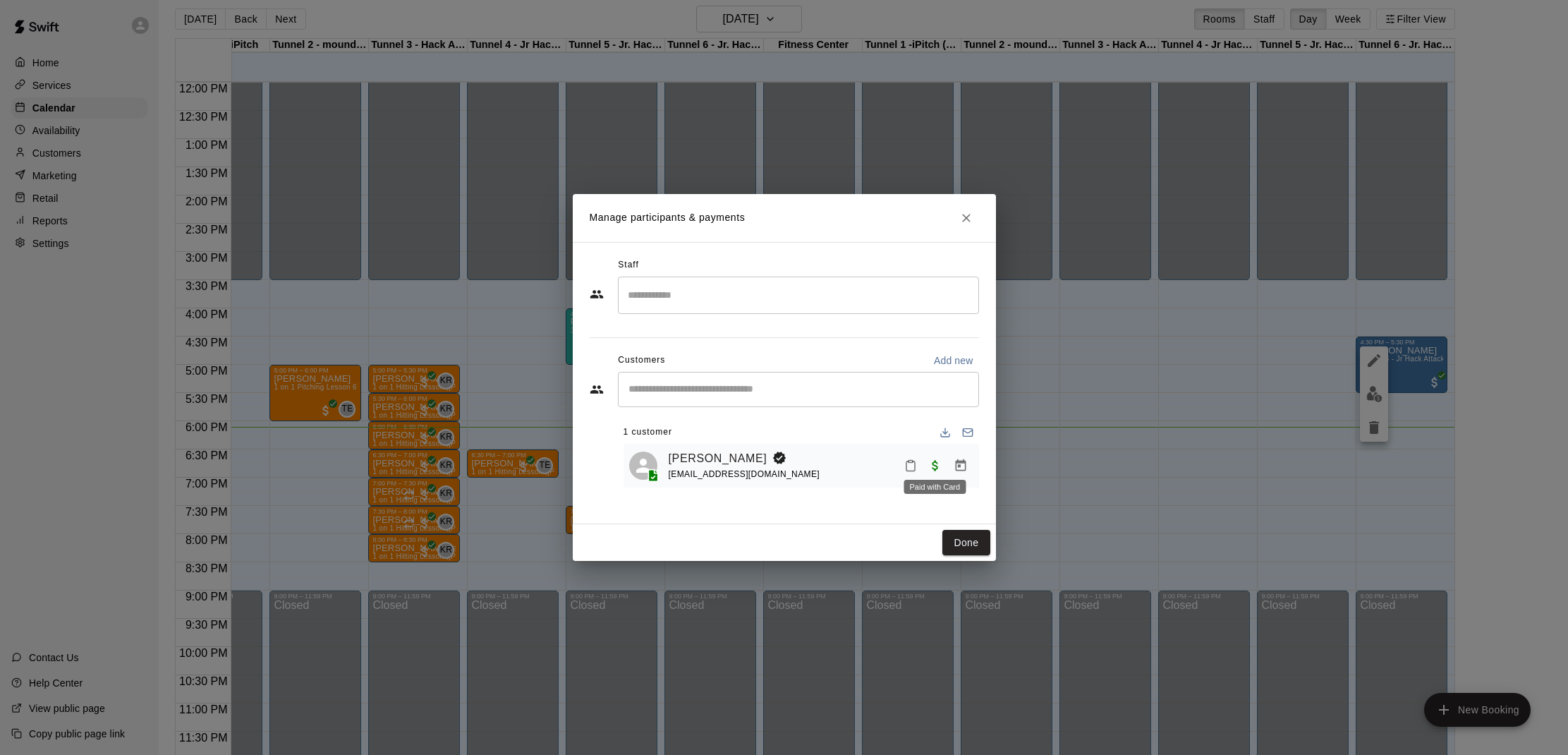
click at [935, 463] on span "Paid with Card" at bounding box center [935, 464] width 25 height 12
click at [935, 465] on span "Paid with Card" at bounding box center [935, 464] width 25 height 12
drag, startPoint x: 967, startPoint y: 211, endPoint x: 1025, endPoint y: 259, distance: 75.3
click at [968, 211] on icon "Close" at bounding box center [967, 217] width 14 height 14
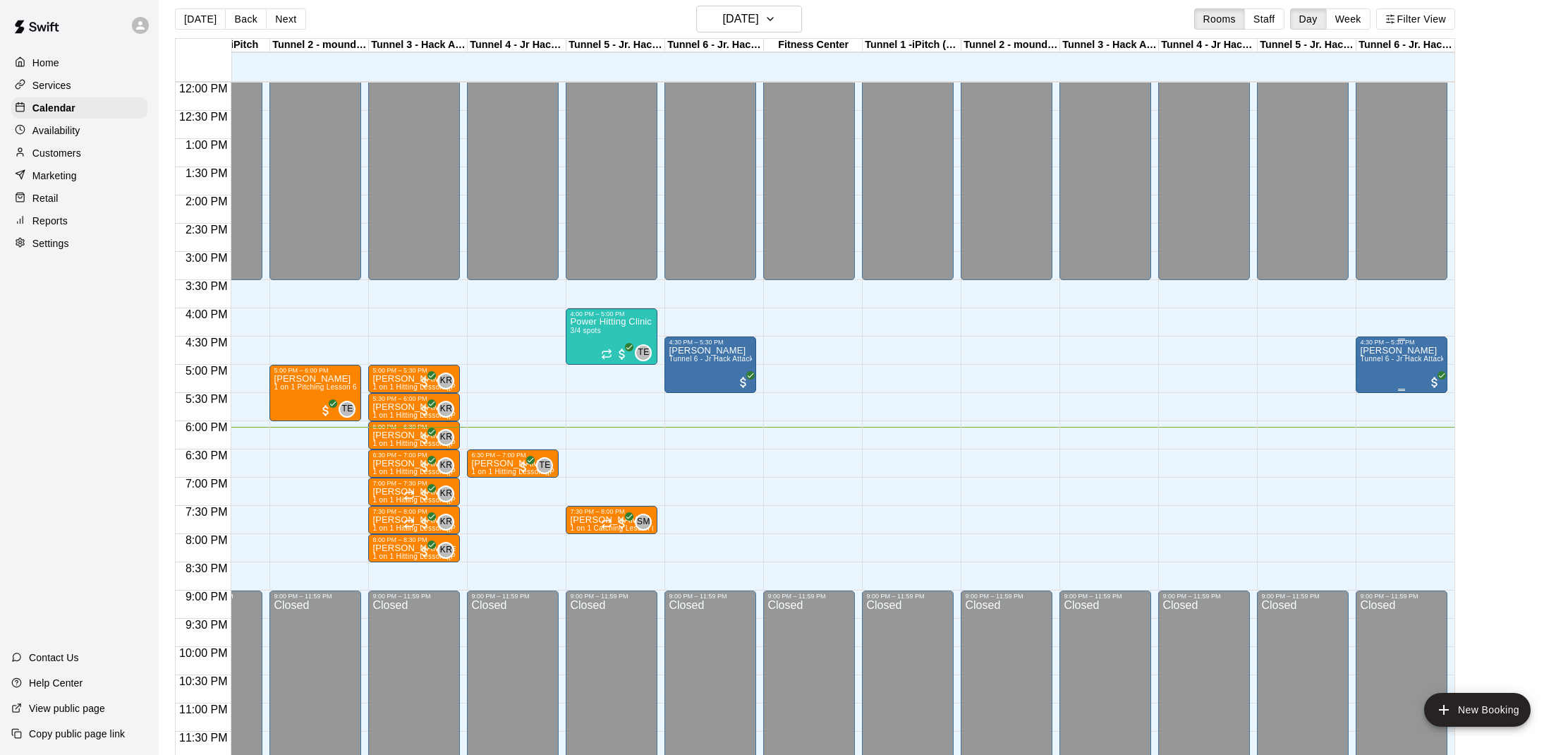
click at [1389, 374] on div "[PERSON_NAME] Tunnel 6 - Jr Hack Attack Rental (Baseball OR Softball)" at bounding box center [1401, 723] width 83 height 755
click at [1371, 360] on icon "edit" at bounding box center [1374, 361] width 17 height 17
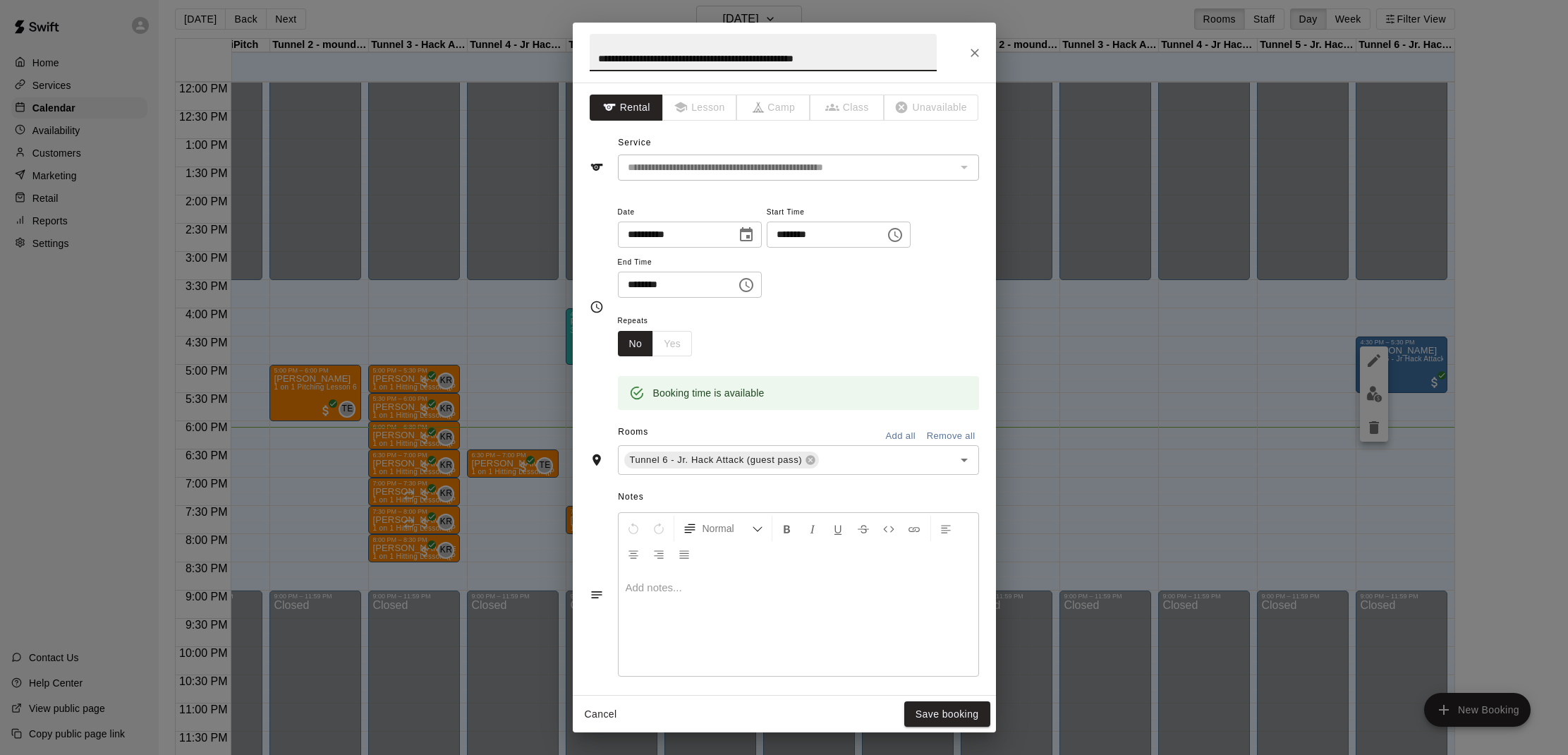
scroll to position [11, 0]
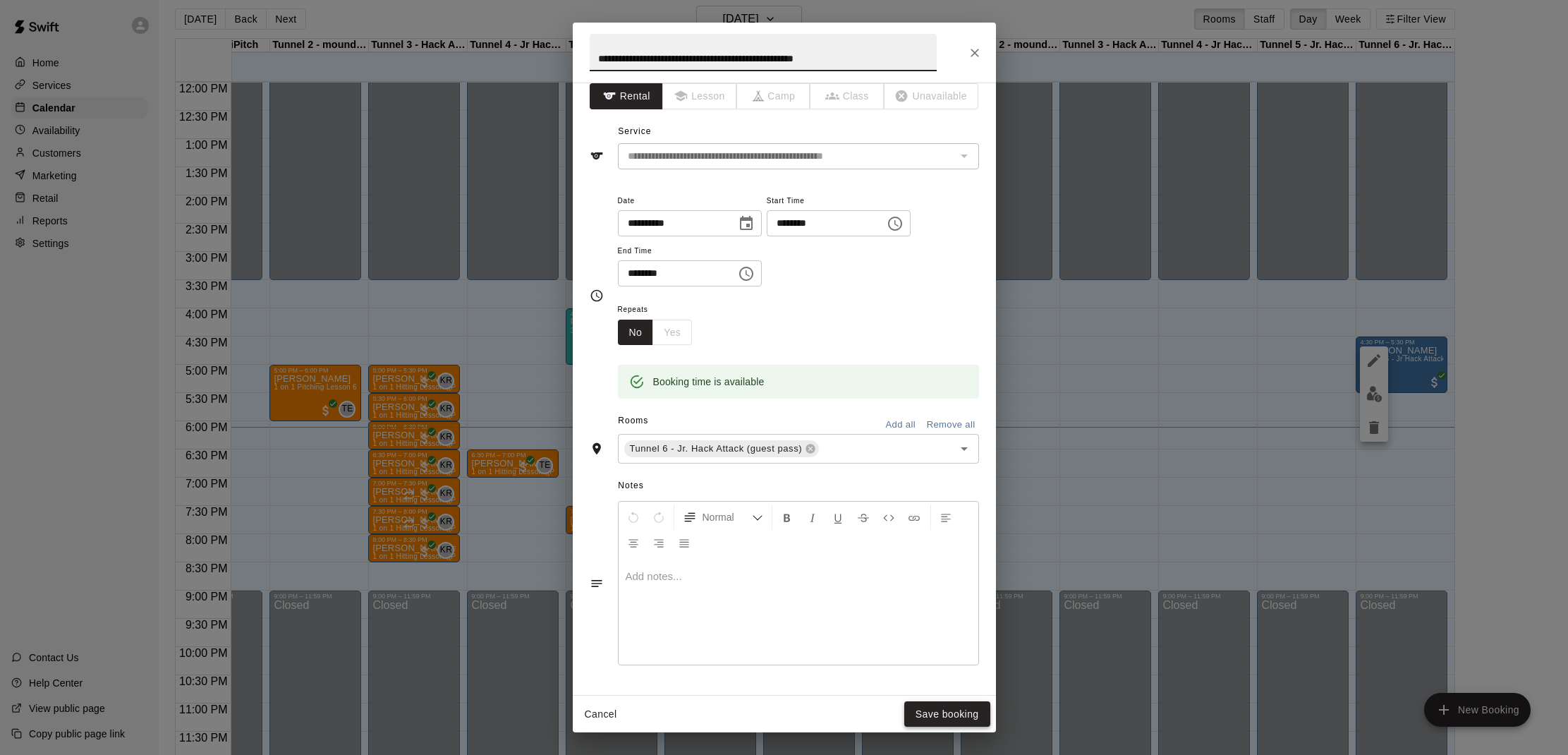
click at [935, 717] on button "Save booking" at bounding box center [948, 714] width 86 height 26
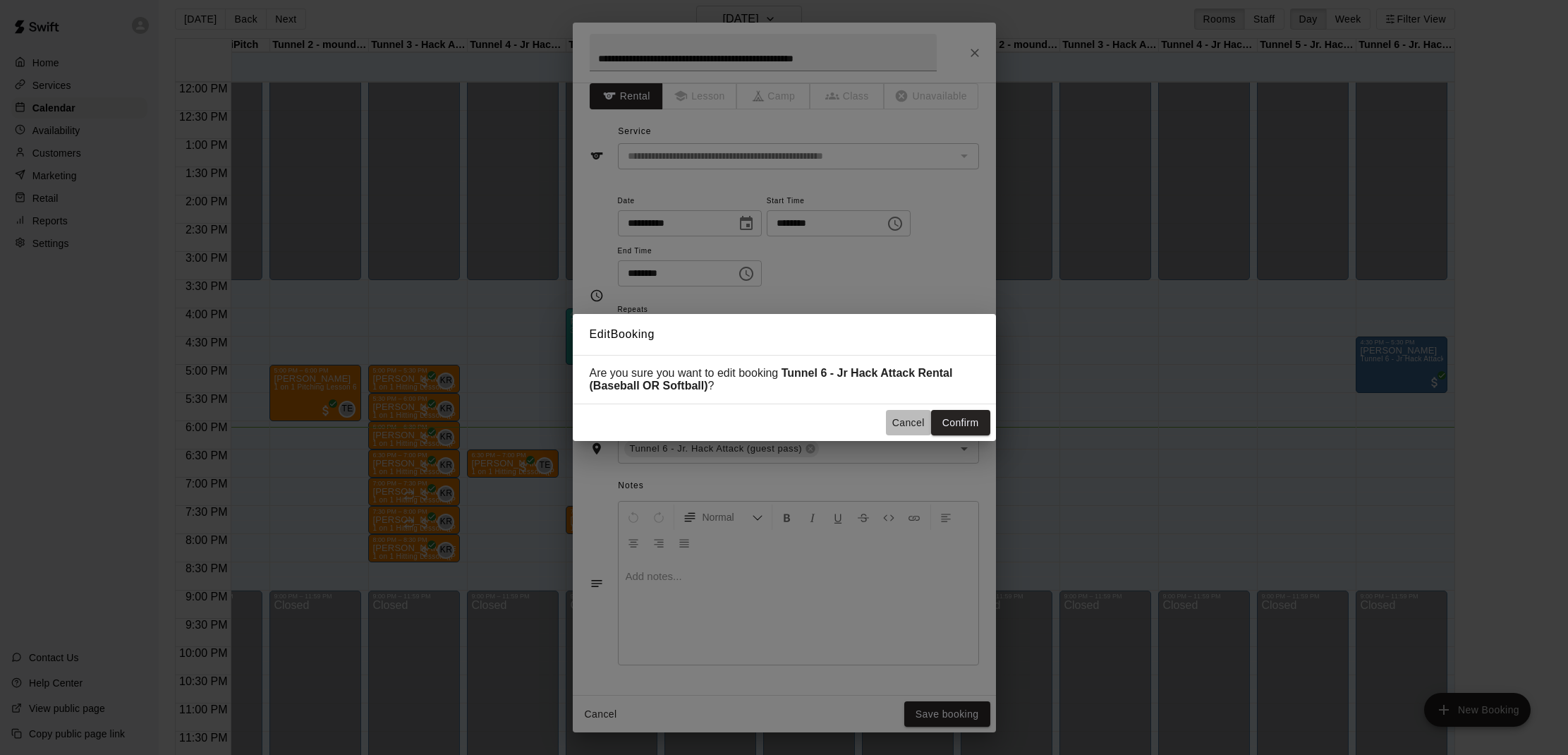
click at [910, 423] on button "Cancel" at bounding box center [909, 423] width 45 height 26
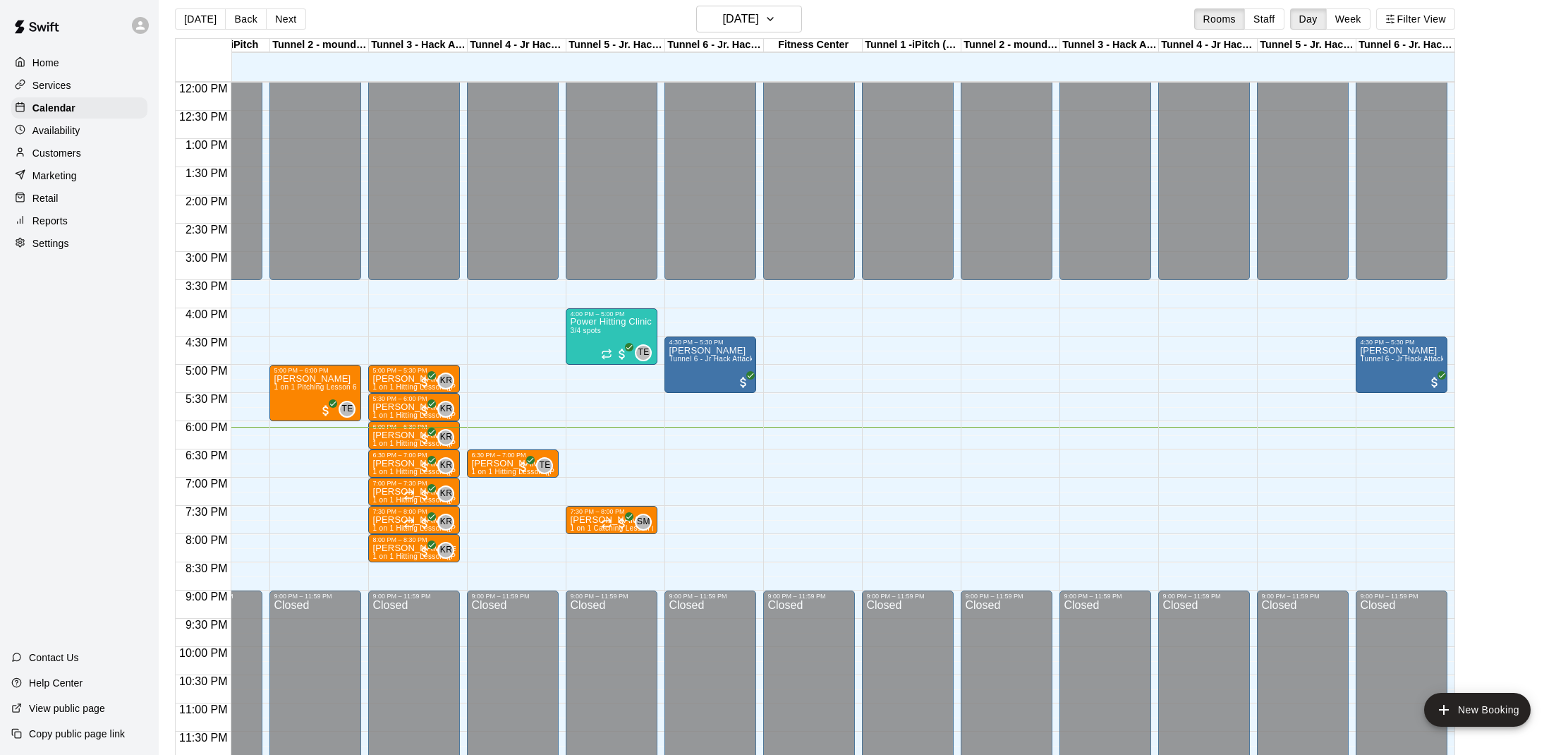
click at [98, 160] on div "Customers" at bounding box center [79, 153] width 136 height 22
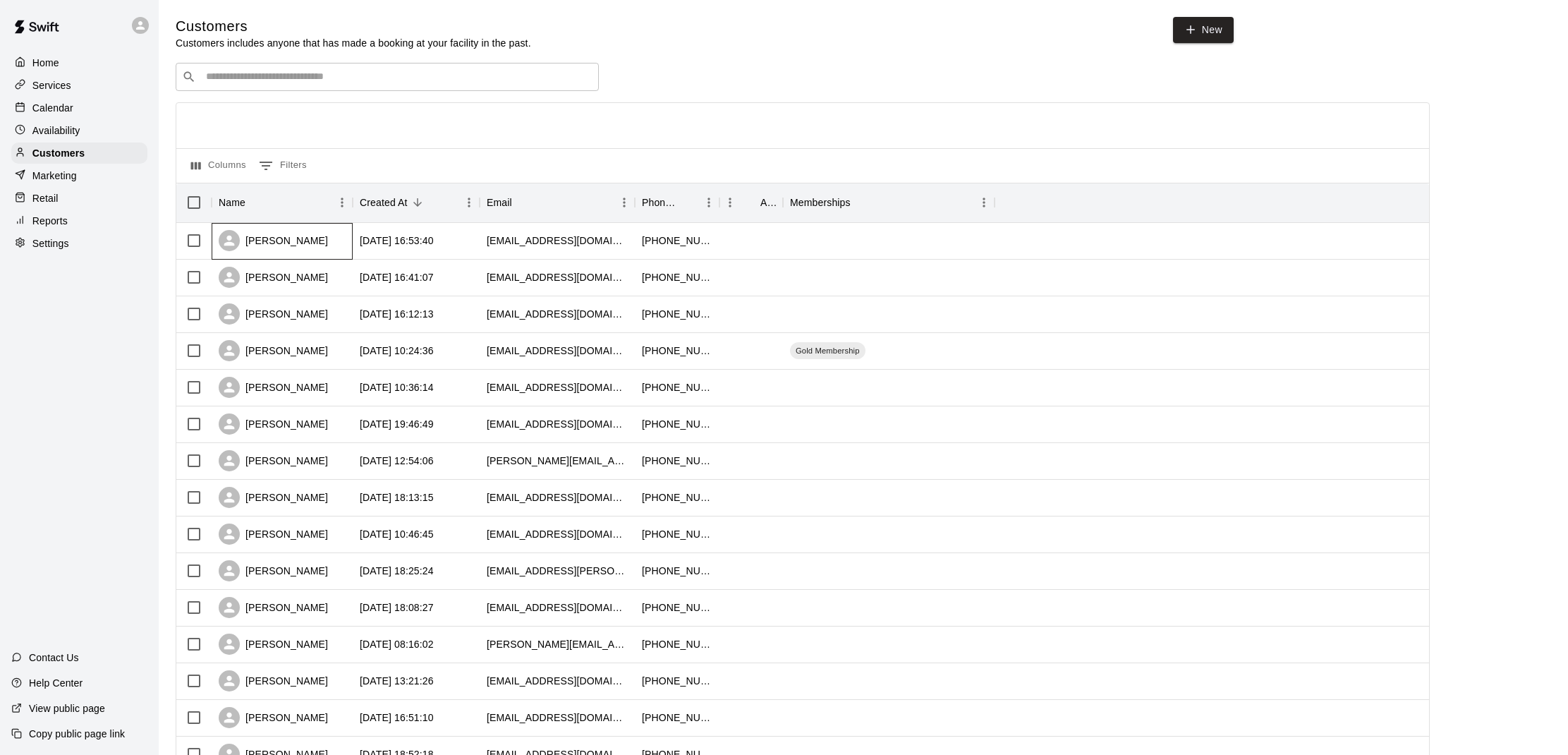
click at [293, 234] on div "[PERSON_NAME]" at bounding box center [273, 240] width 110 height 22
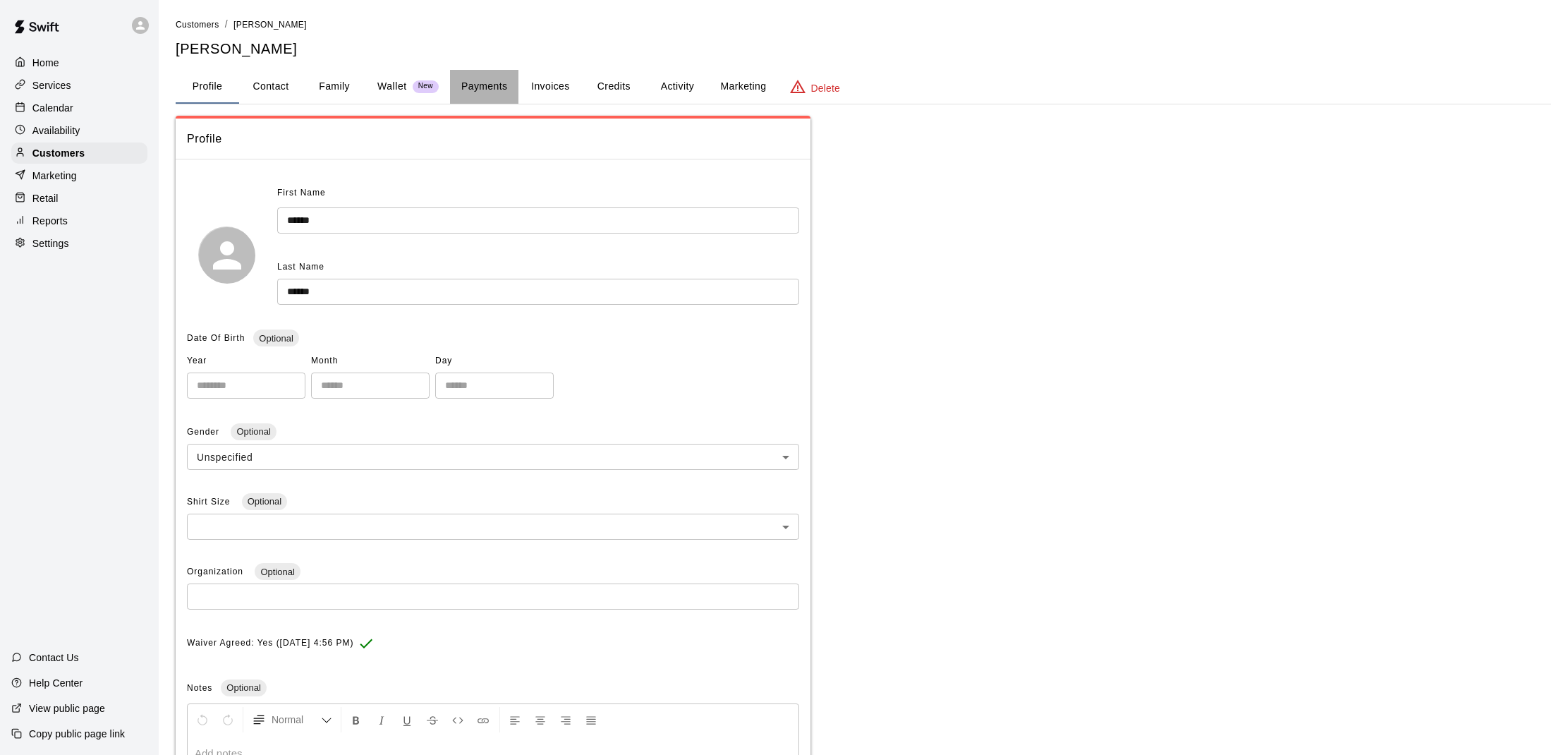
drag, startPoint x: 476, startPoint y: 69, endPoint x: 512, endPoint y: 76, distance: 36.7
click at [480, 70] on button "Payments" at bounding box center [483, 86] width 68 height 34
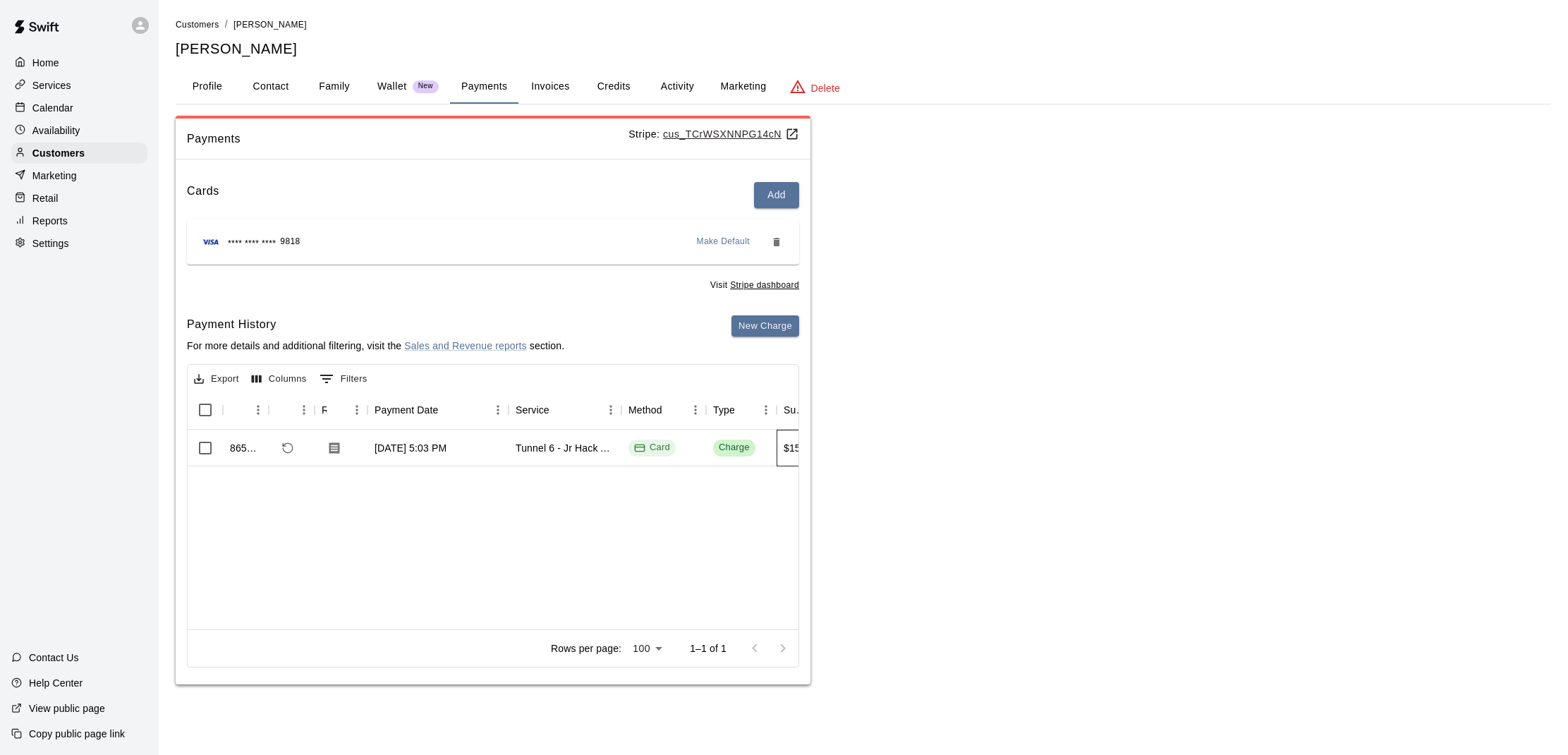
click at [796, 444] on div "$15.00" at bounding box center [799, 448] width 31 height 14
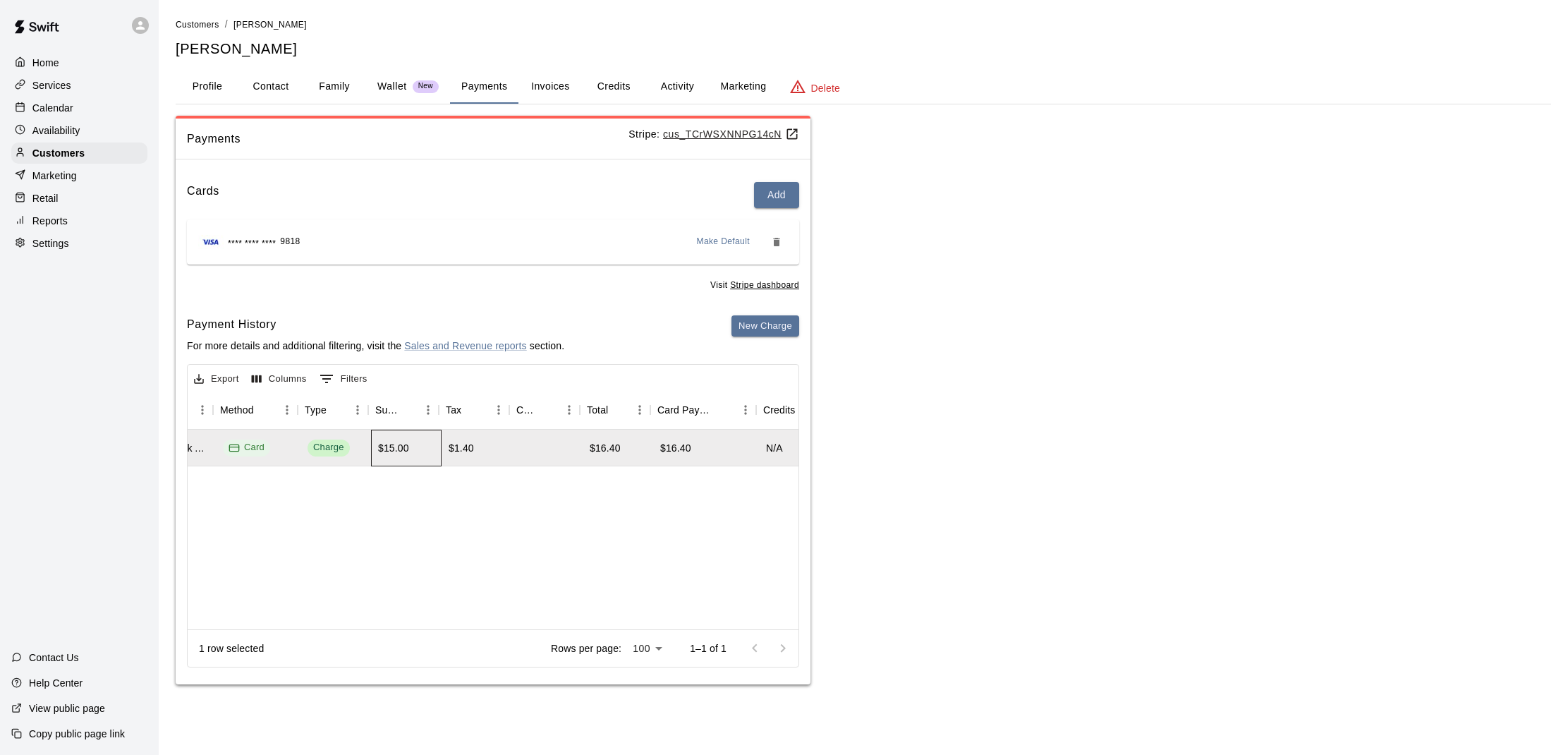
scroll to position [0, 408]
click at [376, 452] on div "$15.00" at bounding box center [404, 448] width 71 height 37
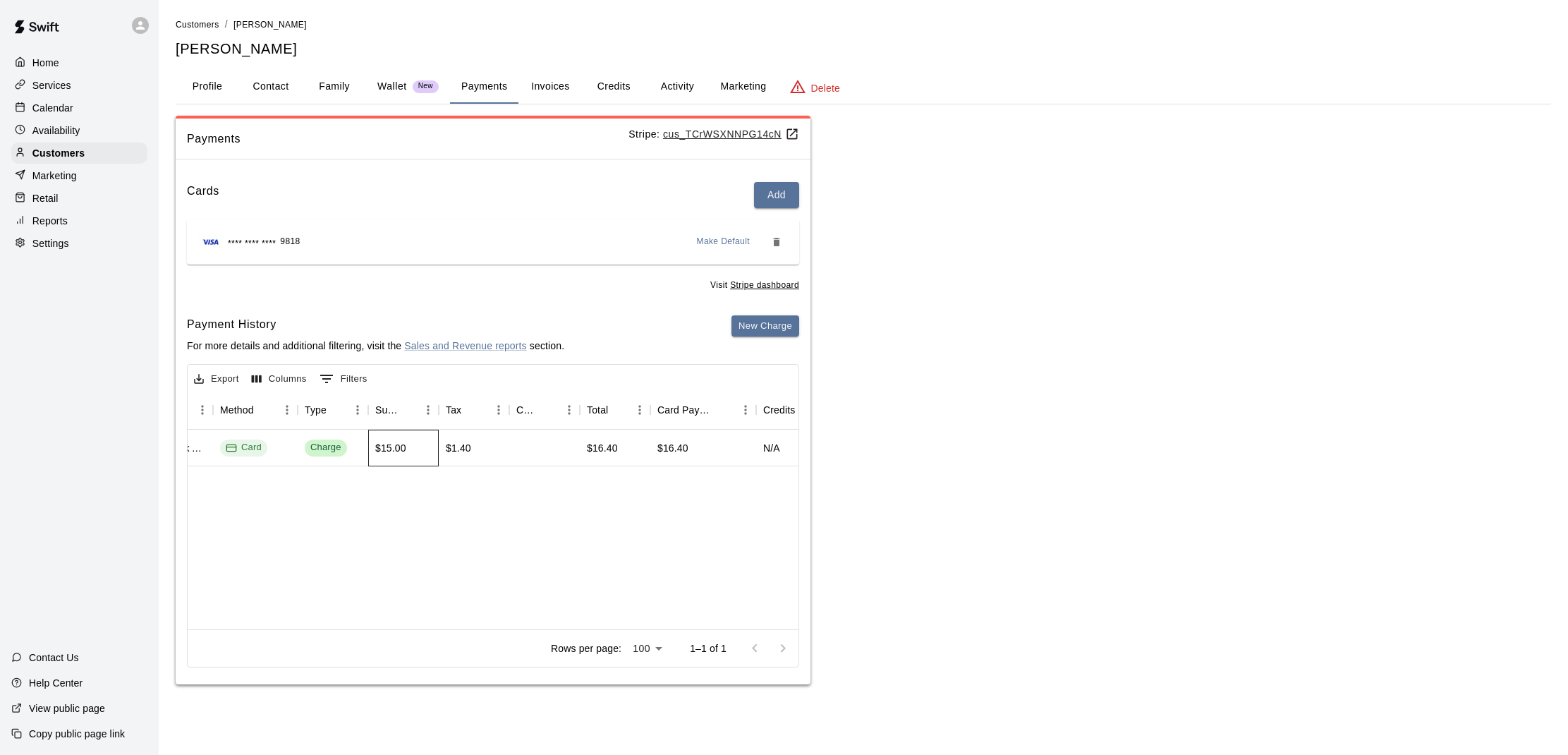
click at [377, 450] on div "$15.00" at bounding box center [404, 448] width 71 height 37
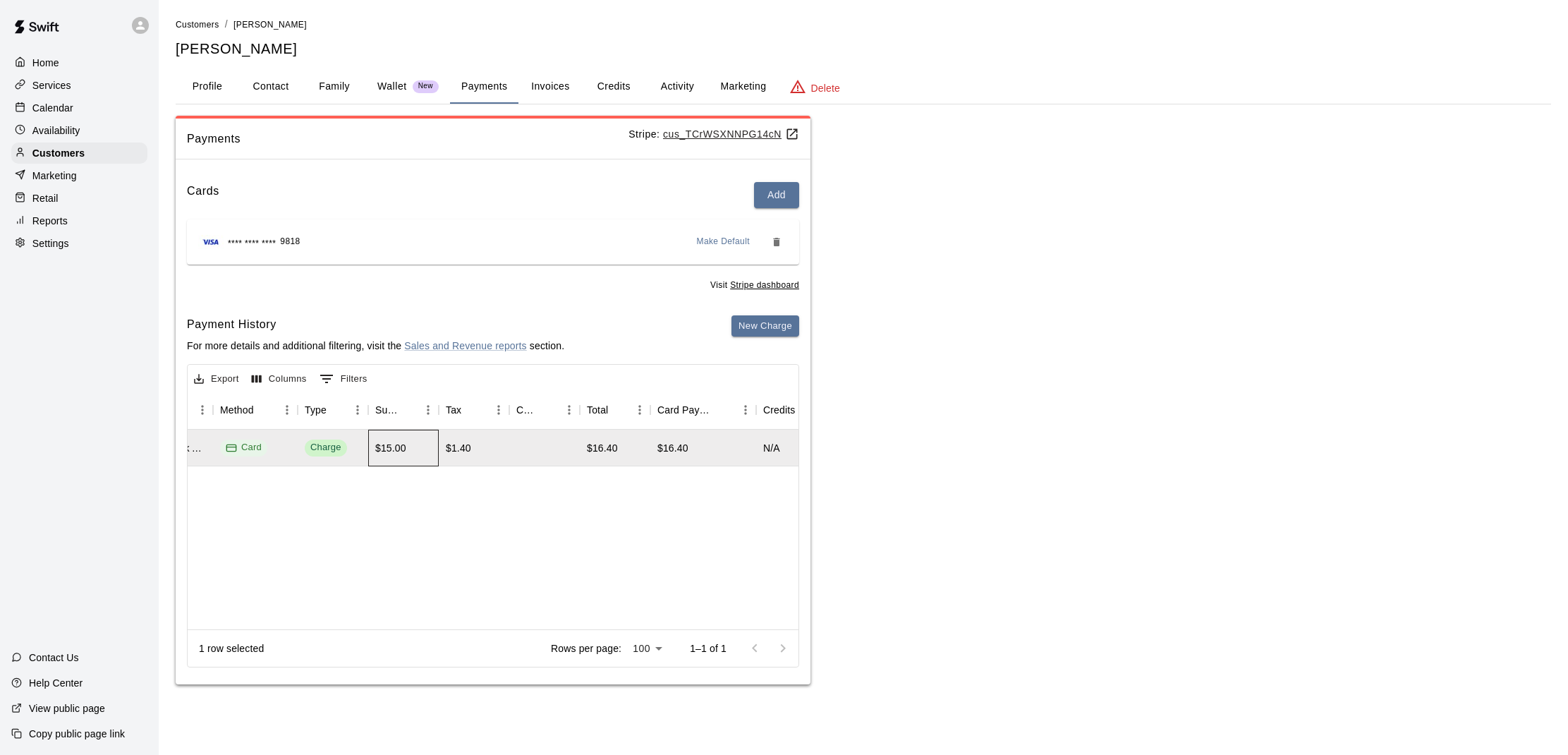
click at [381, 448] on div "$15.00" at bounding box center [391, 448] width 31 height 14
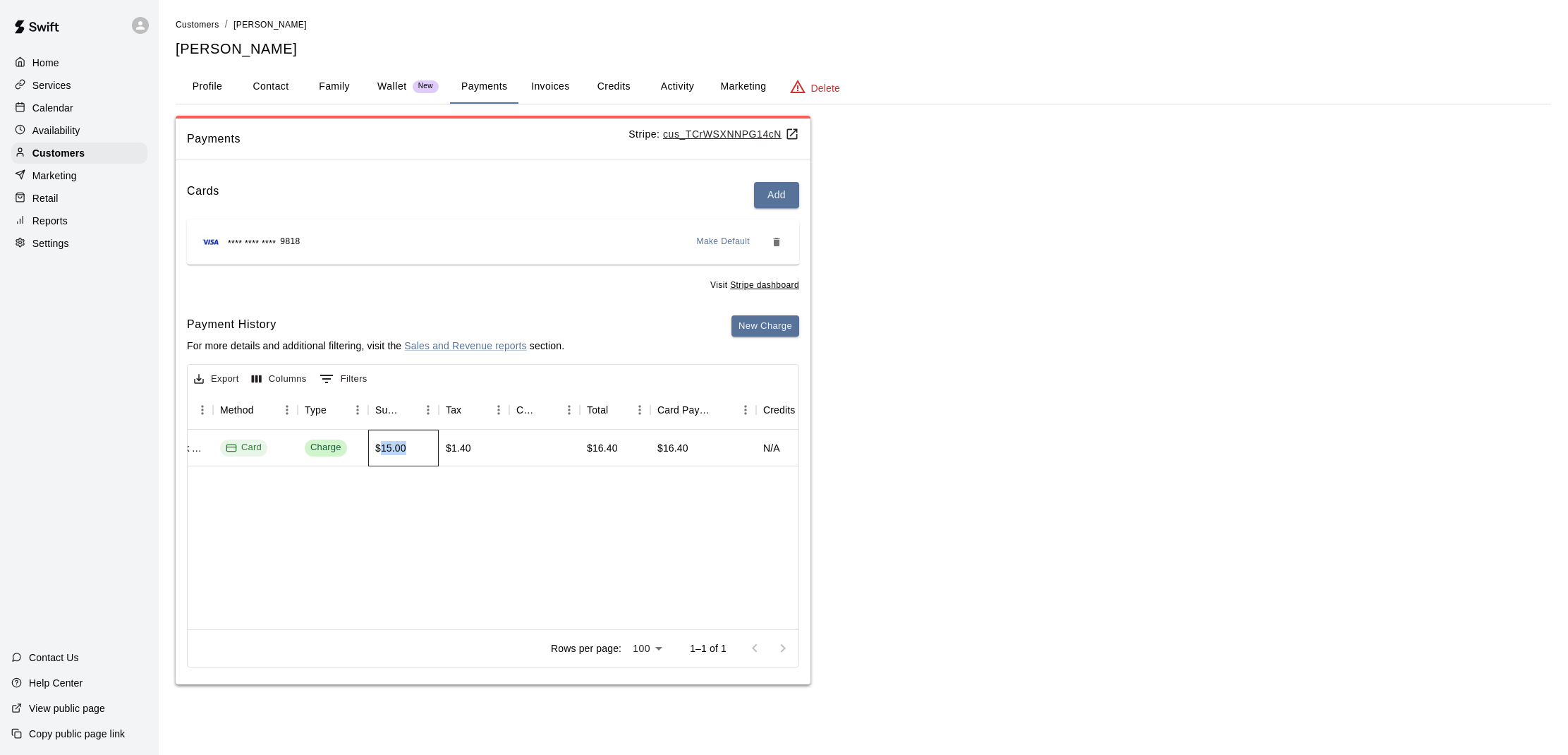
click at [381, 448] on div "$15.00" at bounding box center [391, 448] width 31 height 14
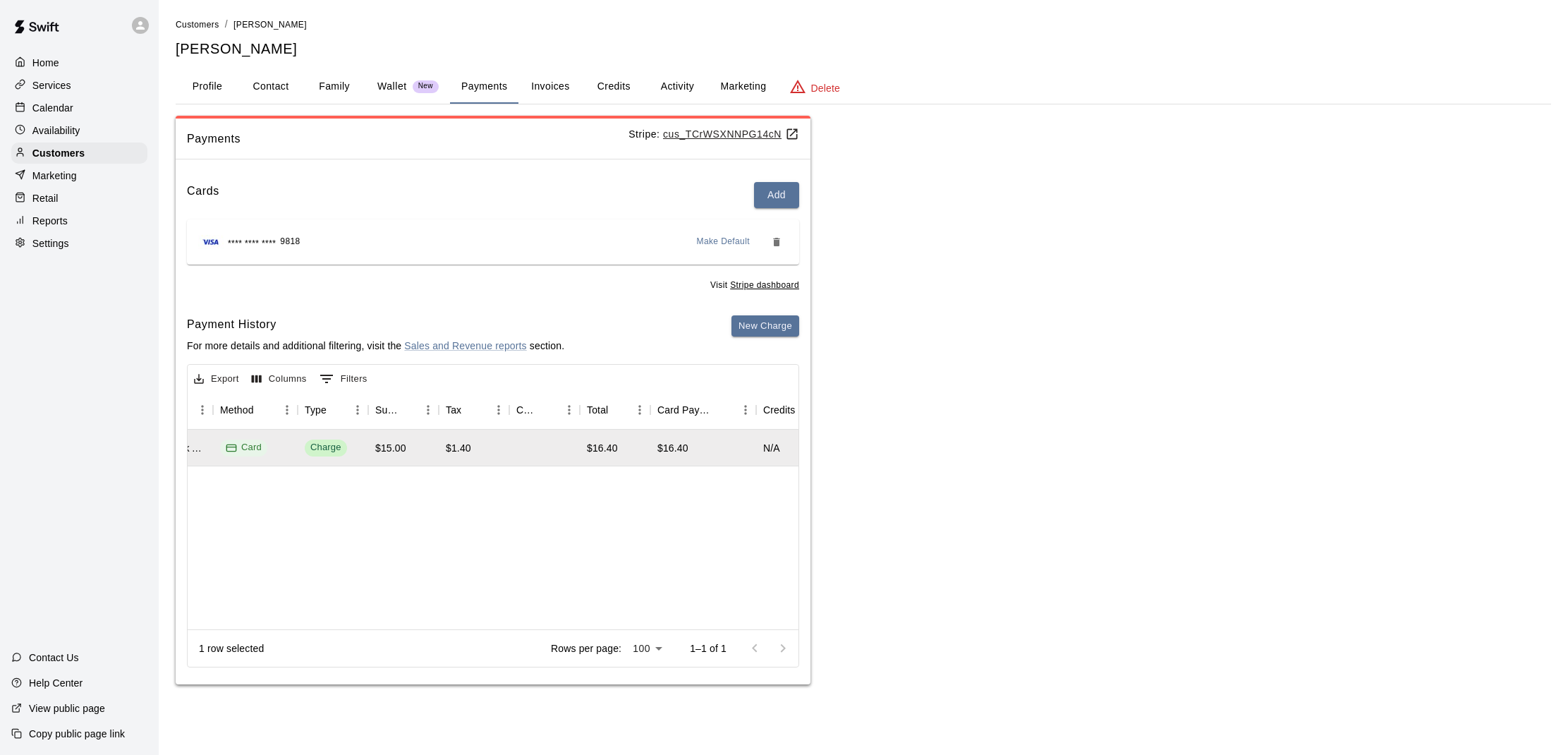
click at [460, 486] on div "[DATE] 5:03 PM Tunnel 6 - Jr Hack Attack Rental (Baseball OR Softball) Card Cha…" at bounding box center [727, 529] width 1898 height 199
click at [203, 90] on button "Profile" at bounding box center [208, 86] width 64 height 34
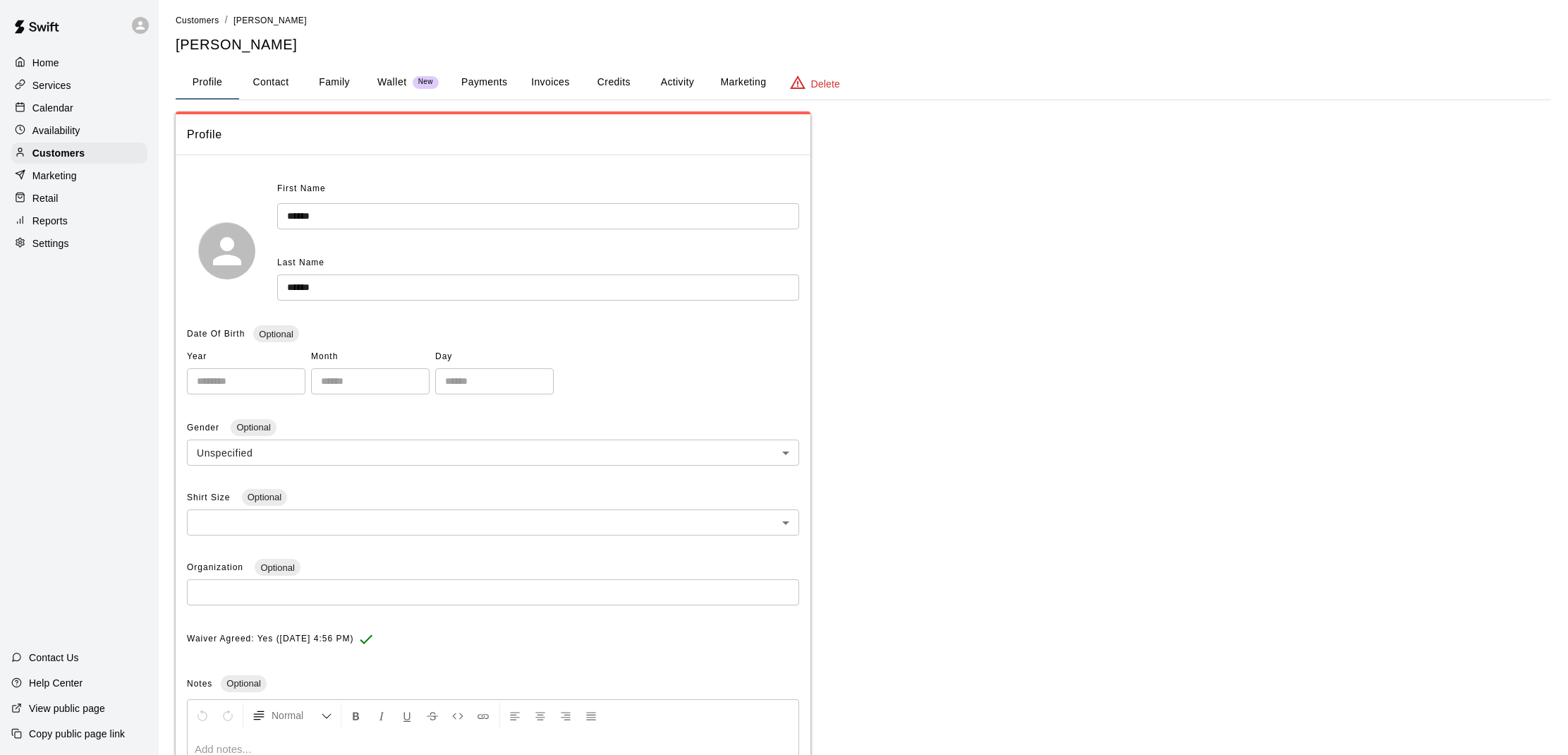
click at [81, 118] on div "Home Services Calendar Availability Customers Marketing Retail Reports Settings" at bounding box center [79, 153] width 159 height 204
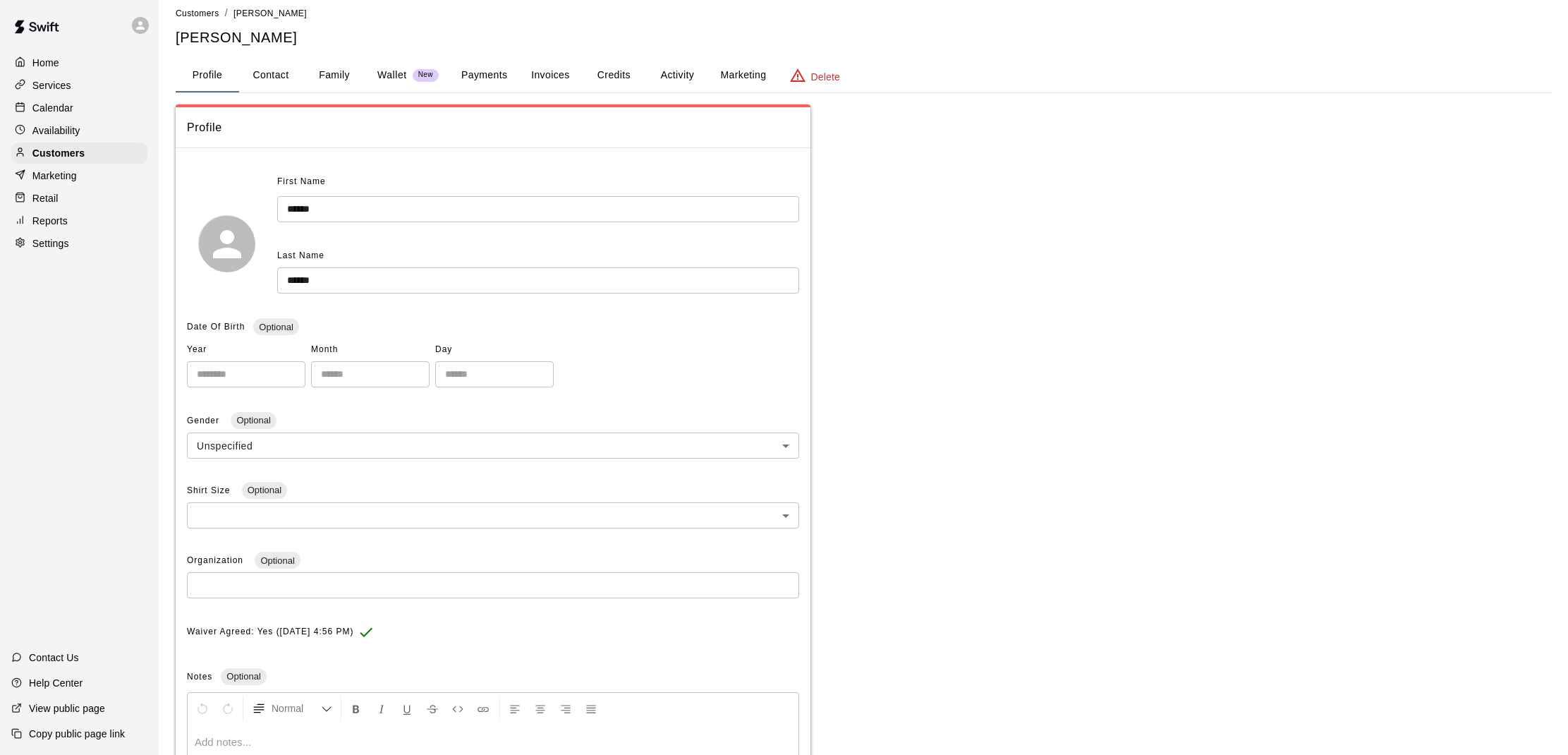
click at [92, 110] on div "Calendar" at bounding box center [79, 108] width 136 height 22
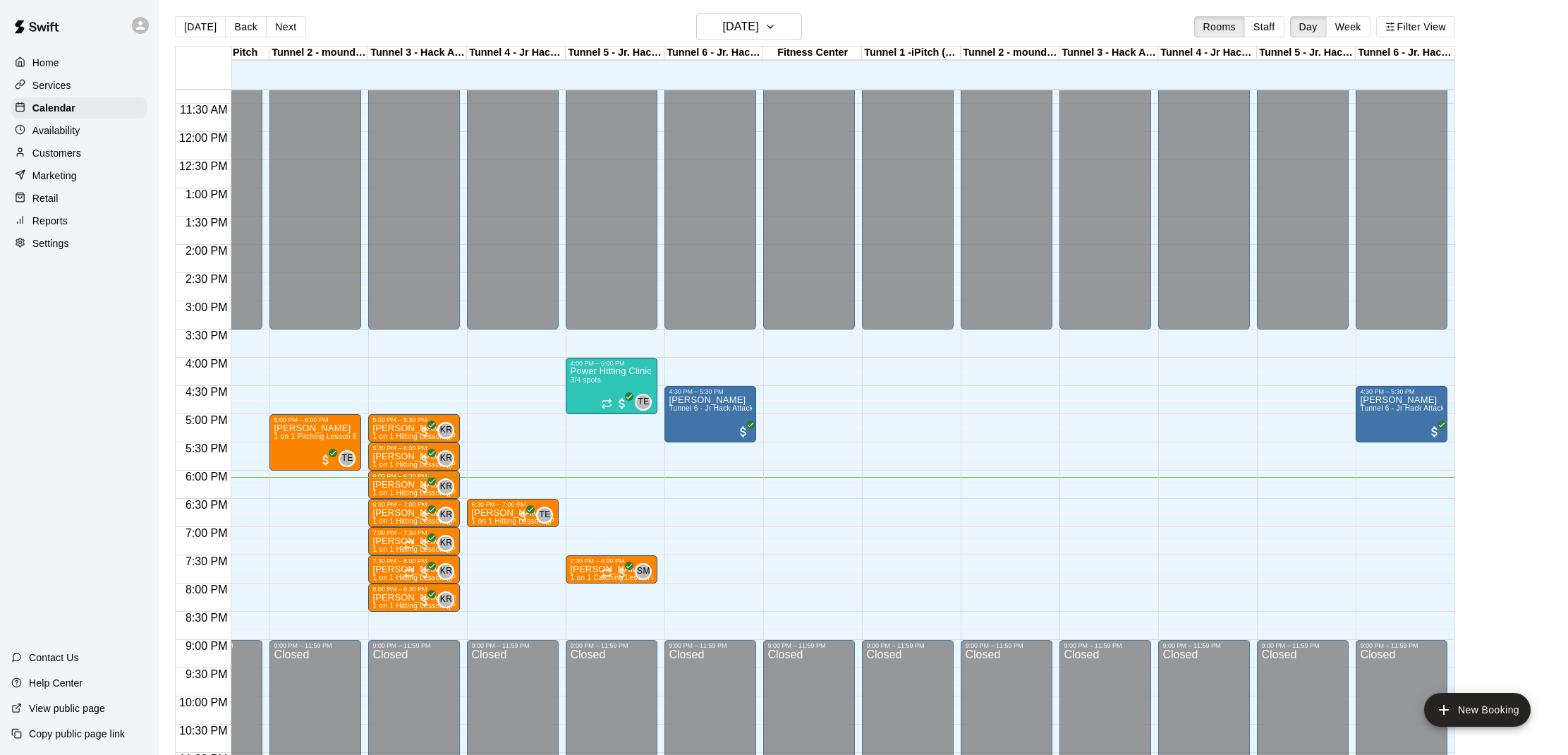
scroll to position [0, 60]
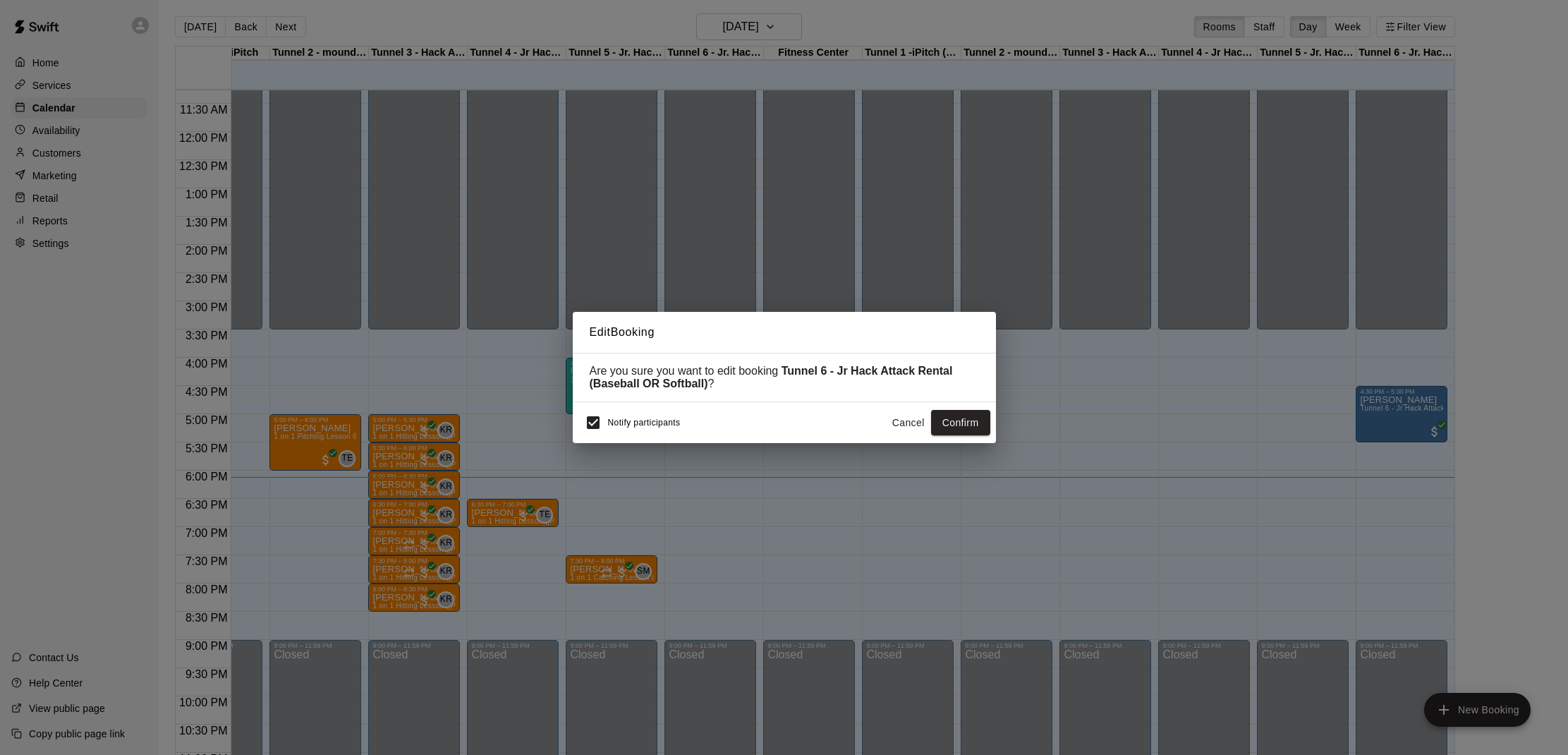
click at [917, 428] on button "Cancel" at bounding box center [909, 423] width 45 height 26
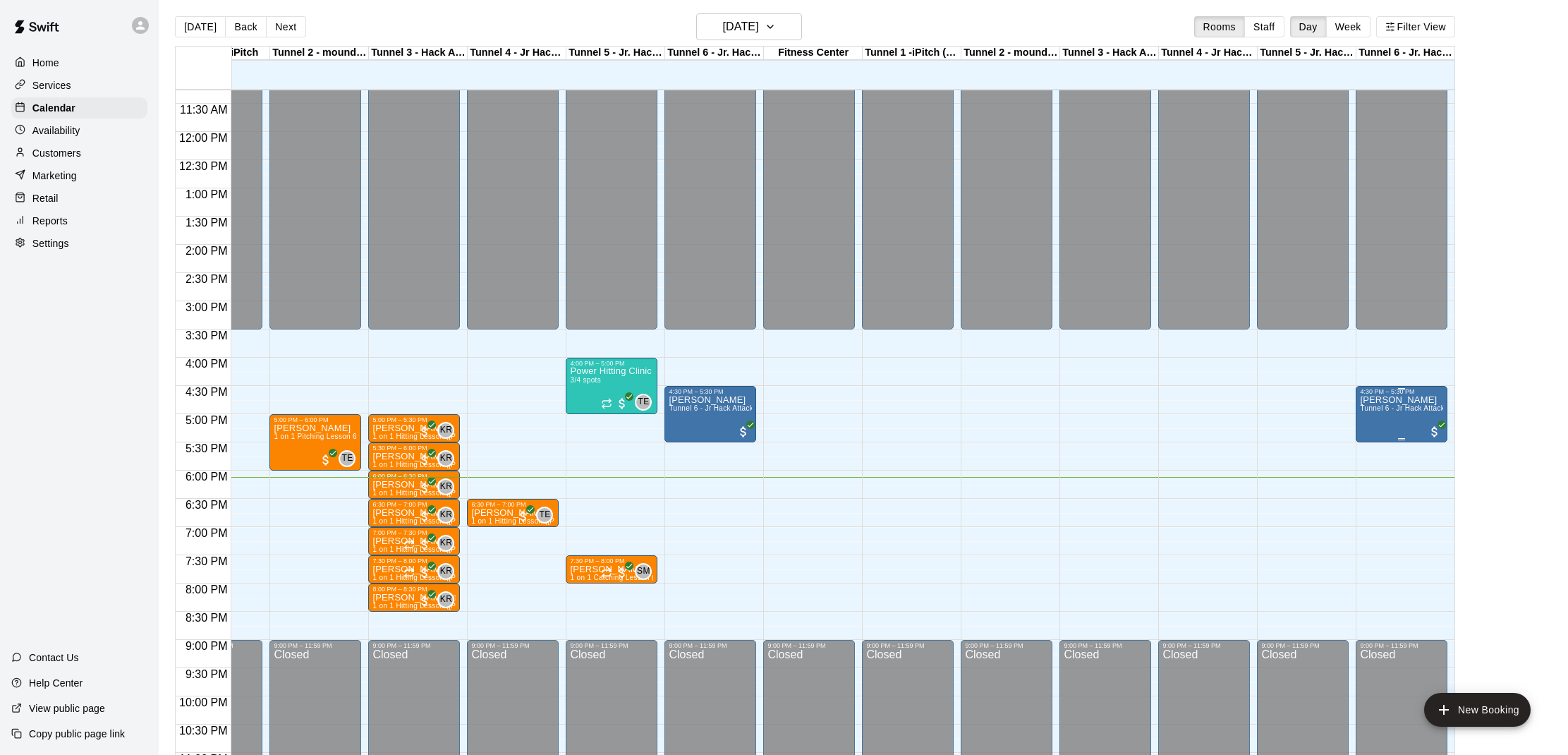
click at [1378, 412] on icon "edit" at bounding box center [1374, 411] width 17 height 17
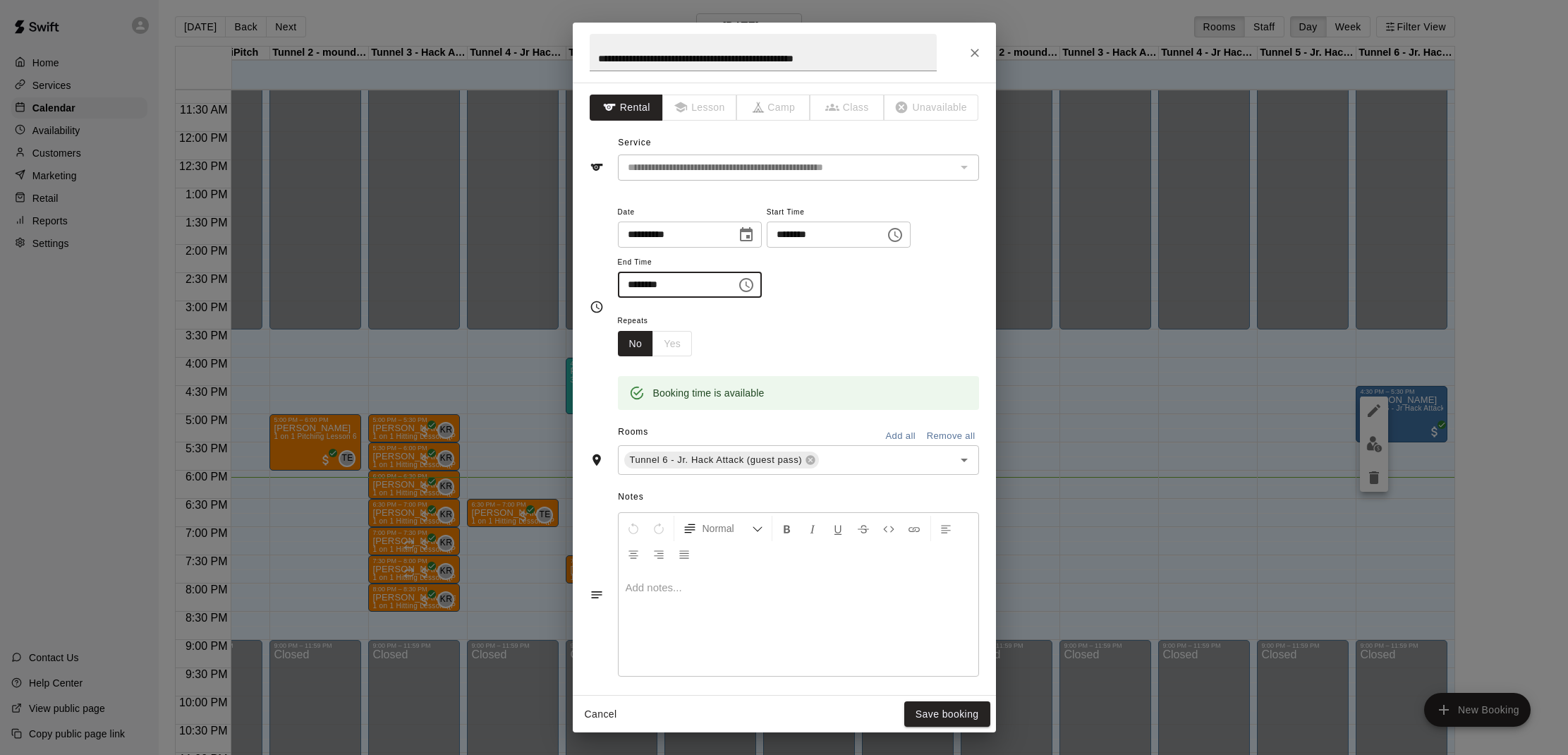
click at [650, 281] on input "********" at bounding box center [672, 285] width 109 height 26
type input "********"
click at [944, 709] on button "Save booking" at bounding box center [948, 714] width 86 height 26
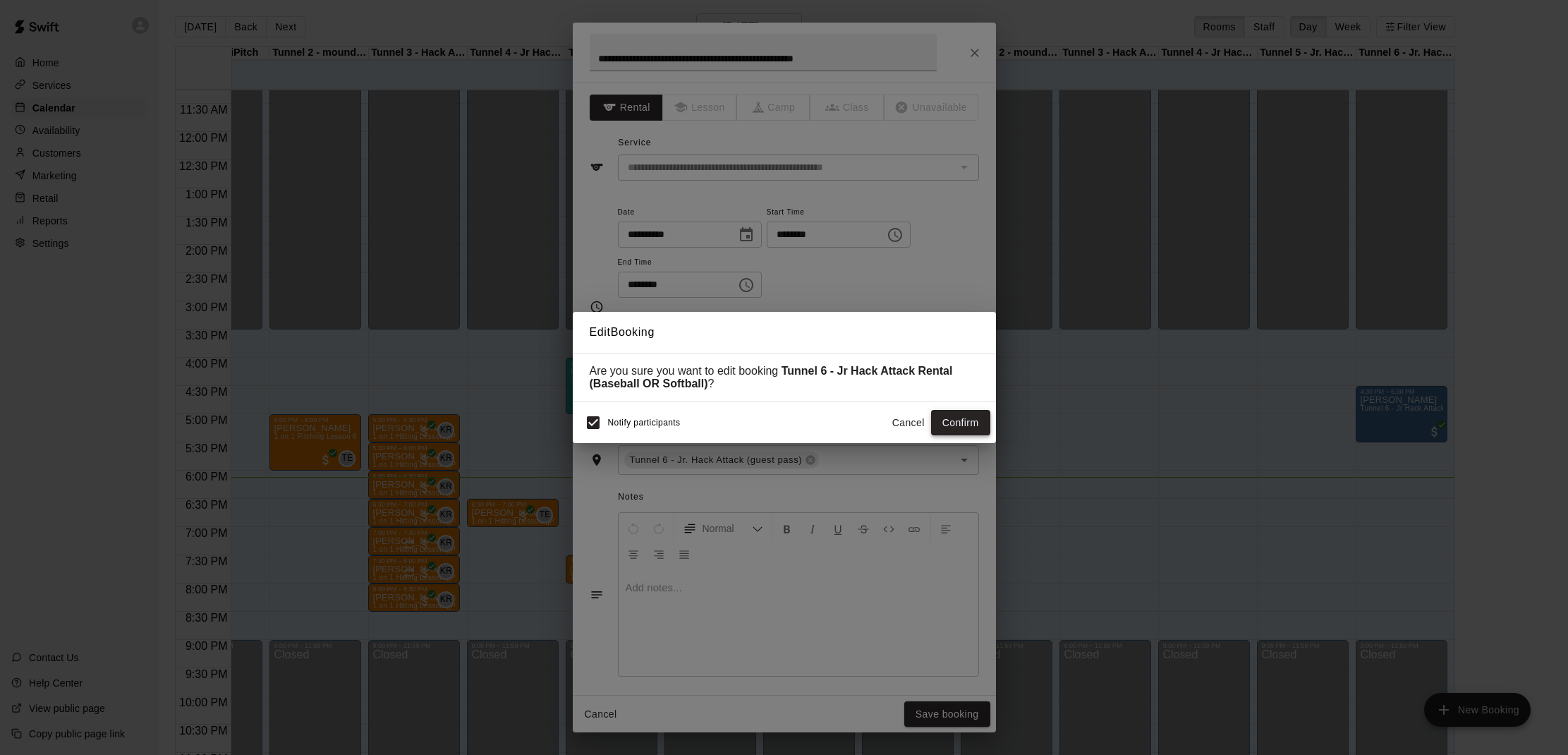
click at [956, 422] on button "Confirm" at bounding box center [960, 423] width 60 height 26
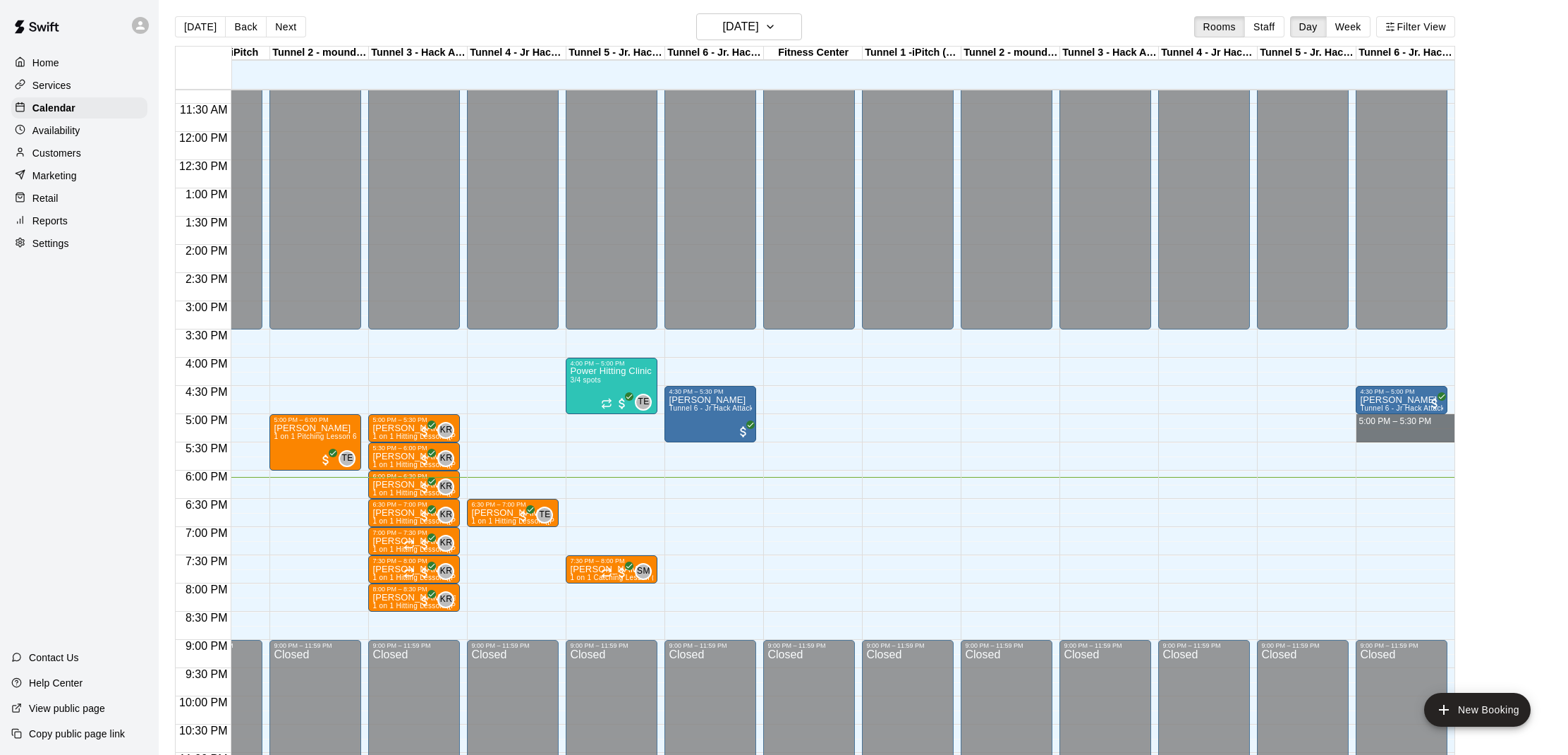
drag, startPoint x: 1360, startPoint y: 418, endPoint x: 1421, endPoint y: 433, distance: 62.8
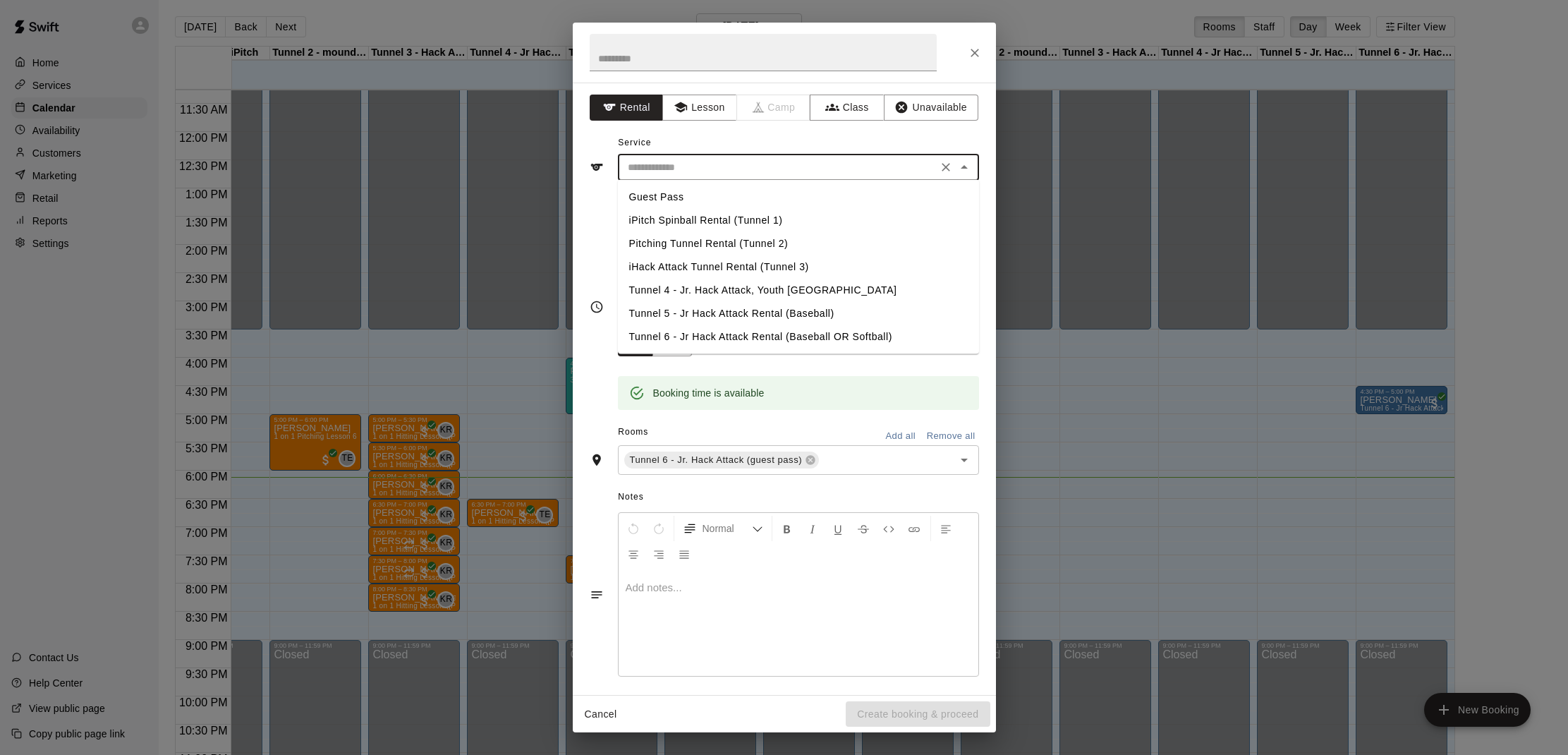
click at [790, 174] on input "text" at bounding box center [778, 167] width 311 height 17
click at [747, 334] on li "Tunnel 6 - Jr Hack Attack Rental (Baseball OR Softball)" at bounding box center [798, 337] width 362 height 23
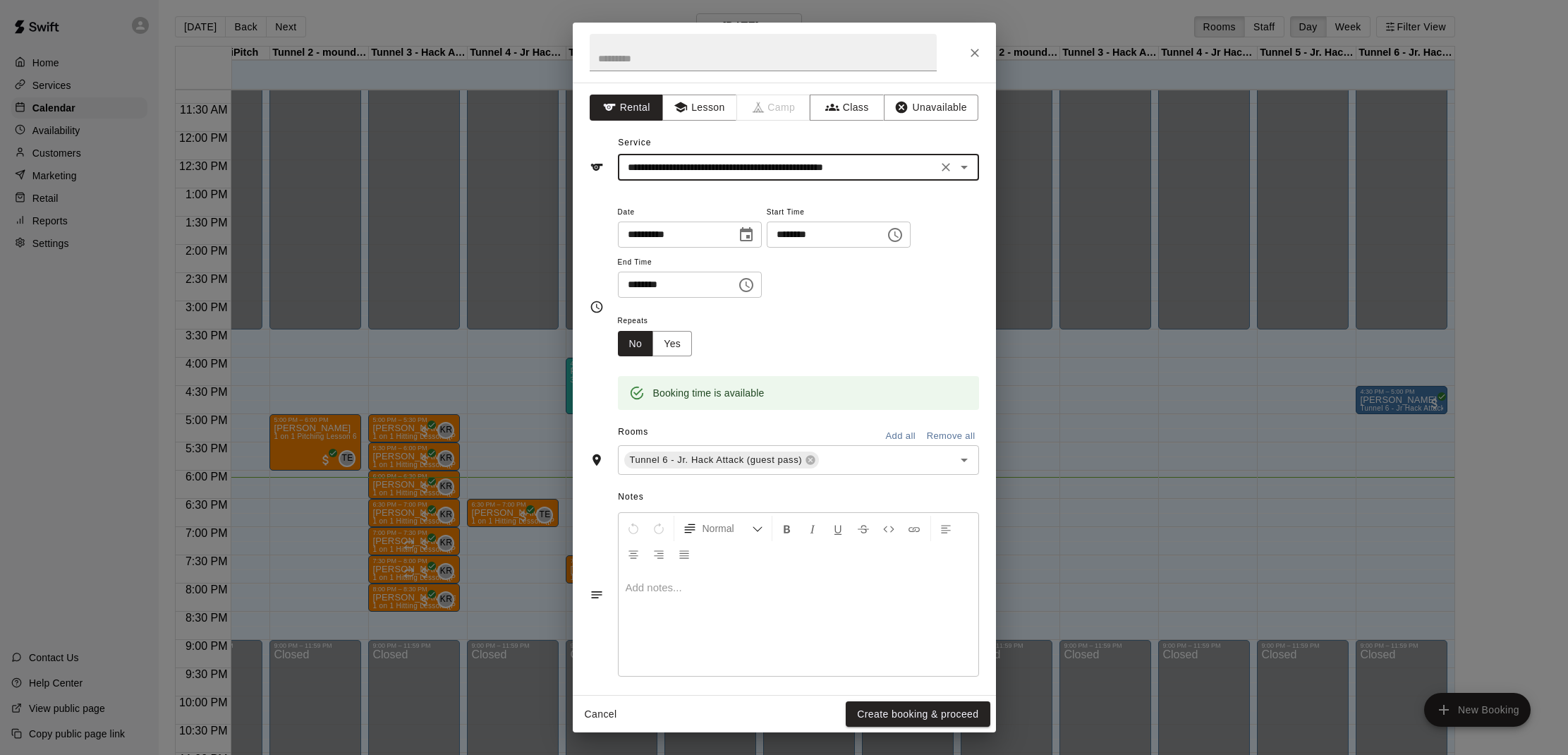
click at [723, 168] on input "**********" at bounding box center [778, 167] width 311 height 17
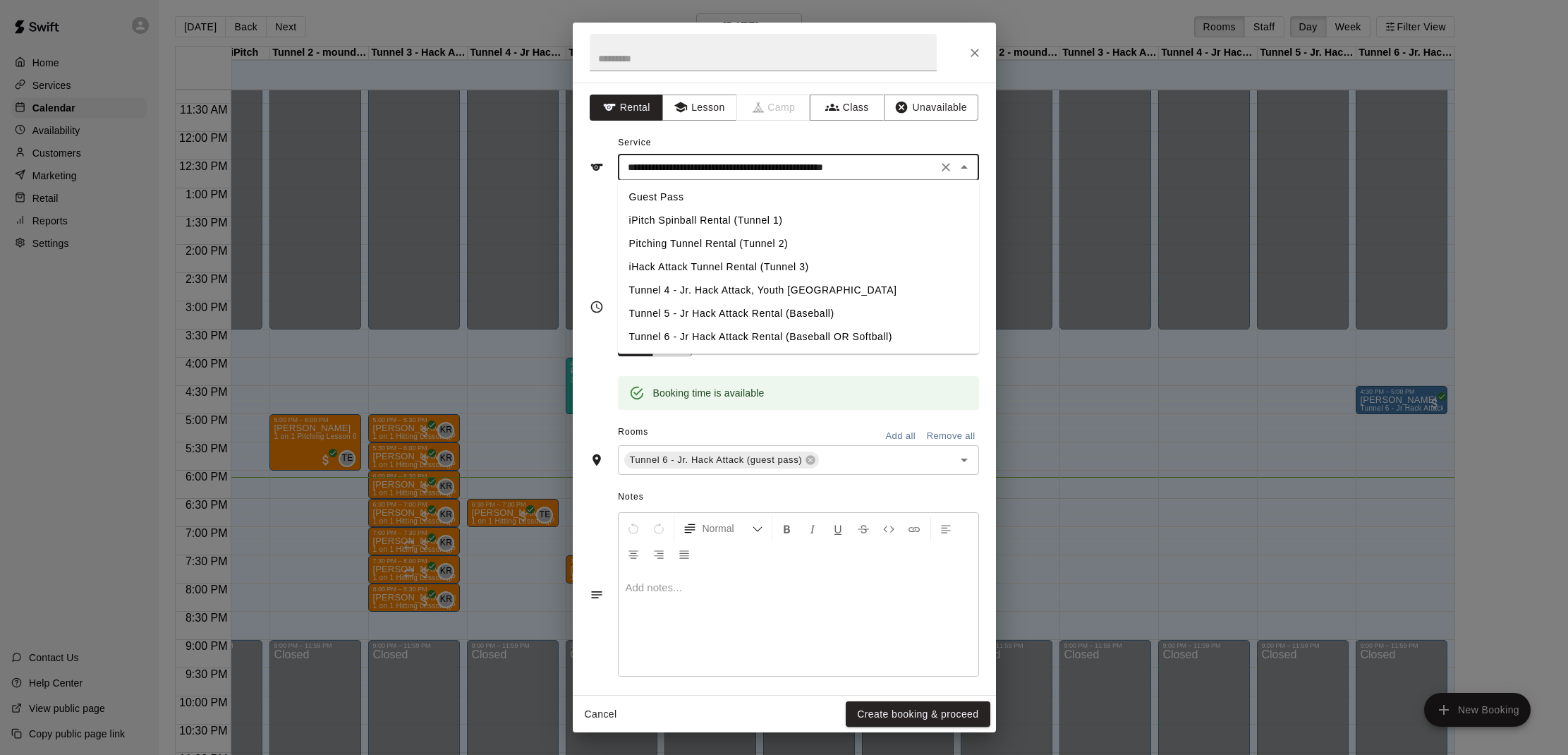
click at [698, 192] on li "Guest Pass" at bounding box center [798, 197] width 362 height 23
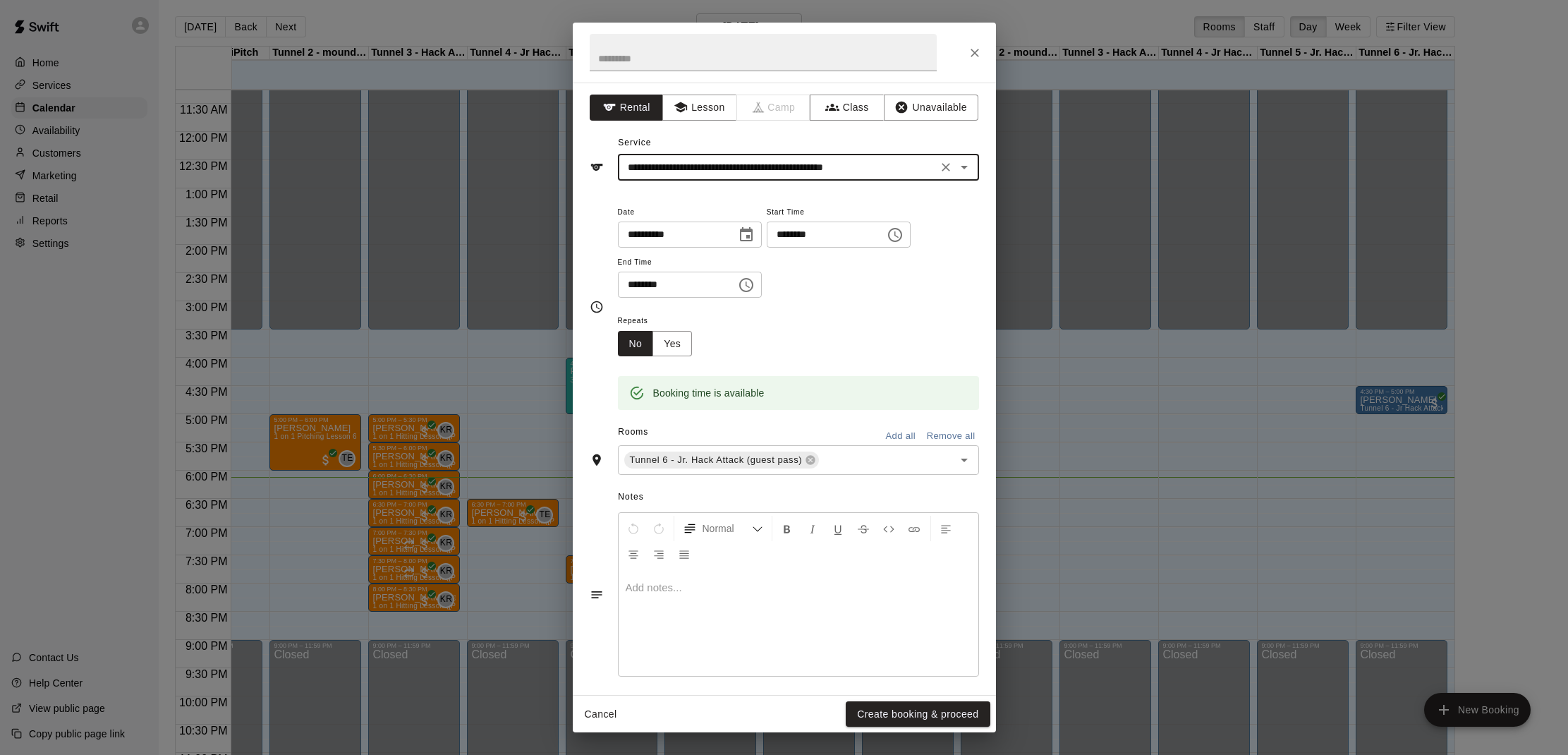
type input "**********"
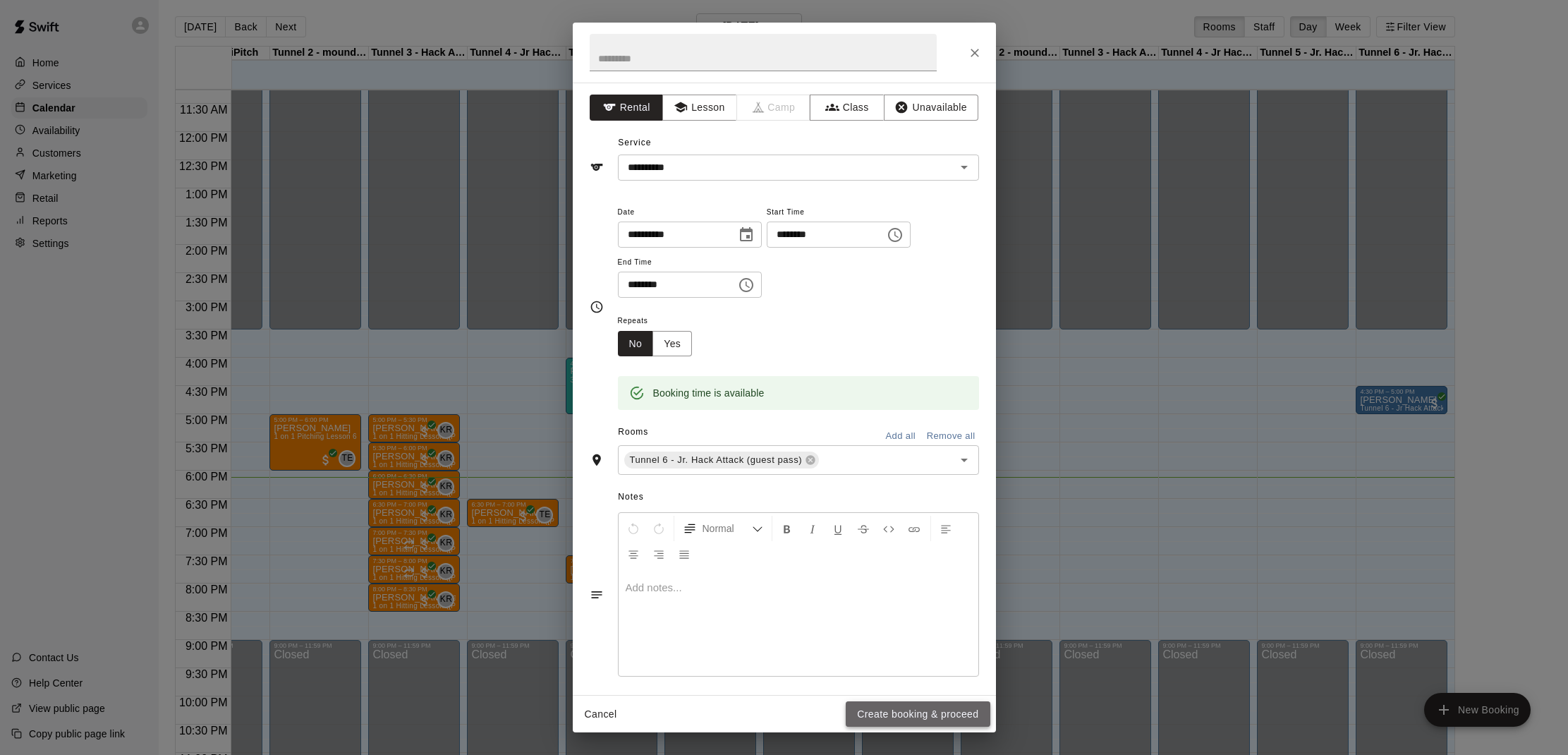
click at [927, 719] on button "Create booking & proceed" at bounding box center [917, 714] width 144 height 26
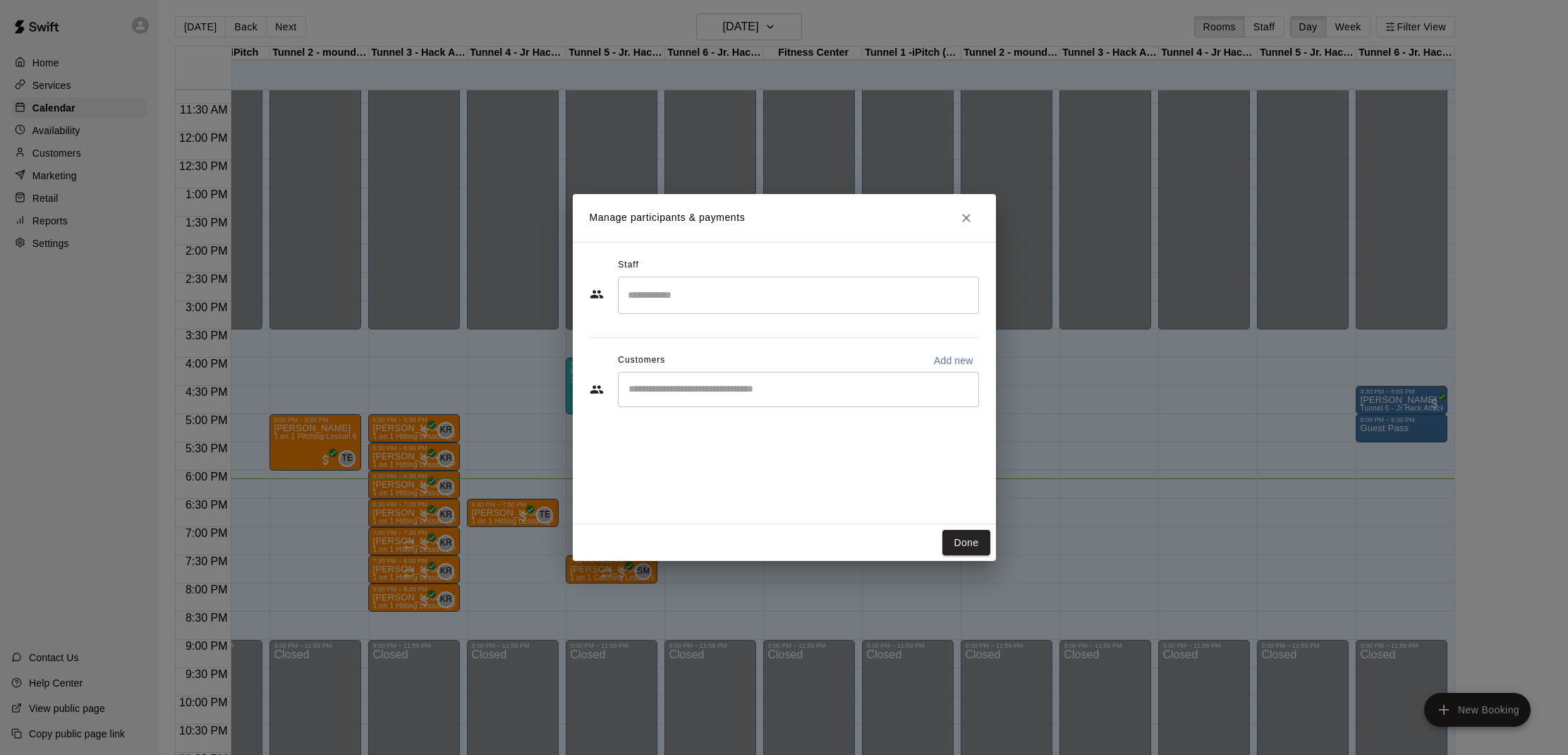
click at [841, 379] on div "​" at bounding box center [798, 389] width 362 height 35
type input "*"
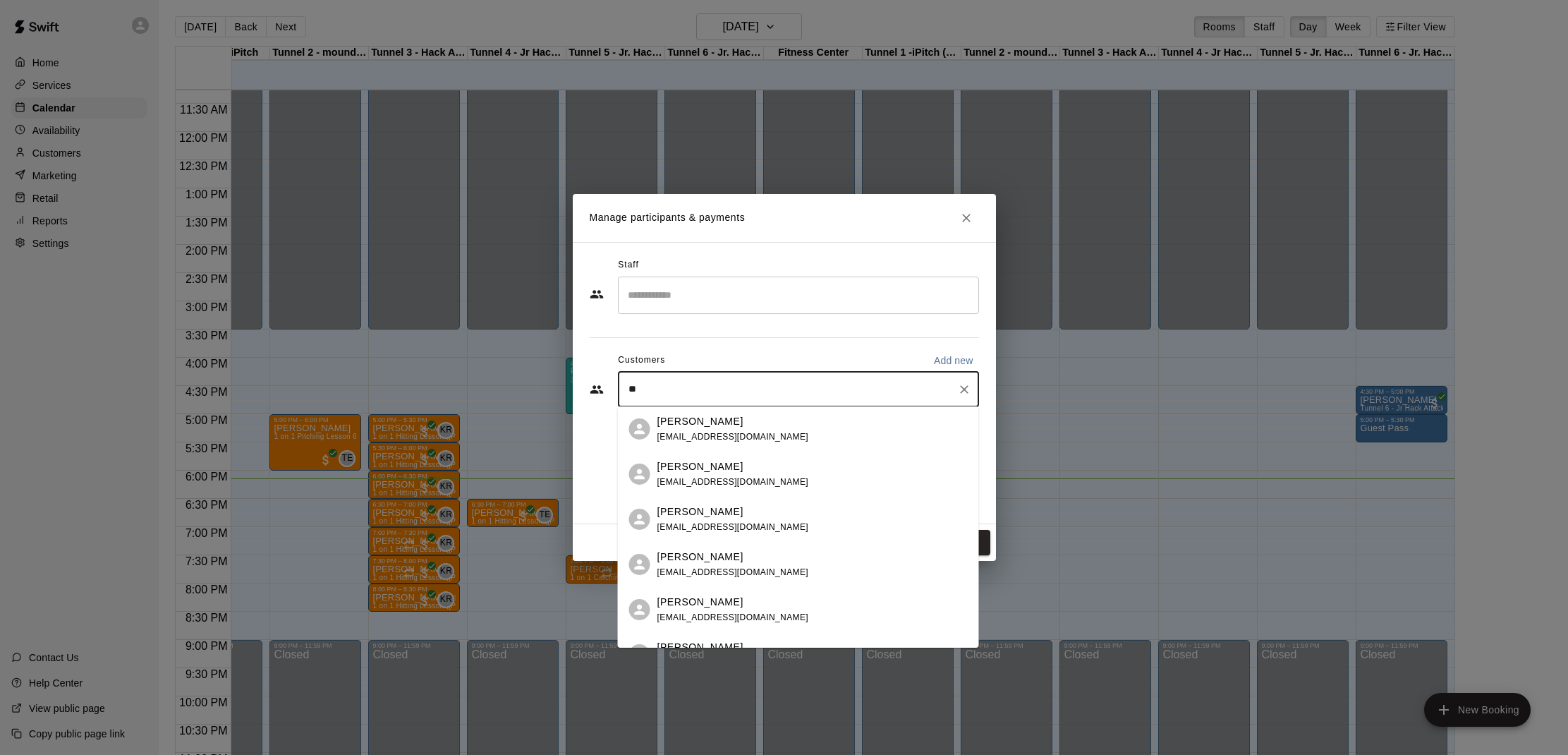
type input "*"
click at [873, 444] on div "[PERSON_NAME] [PERSON_NAME][EMAIL_ADDRESS][DOMAIN_NAME]" at bounding box center [798, 429] width 362 height 45
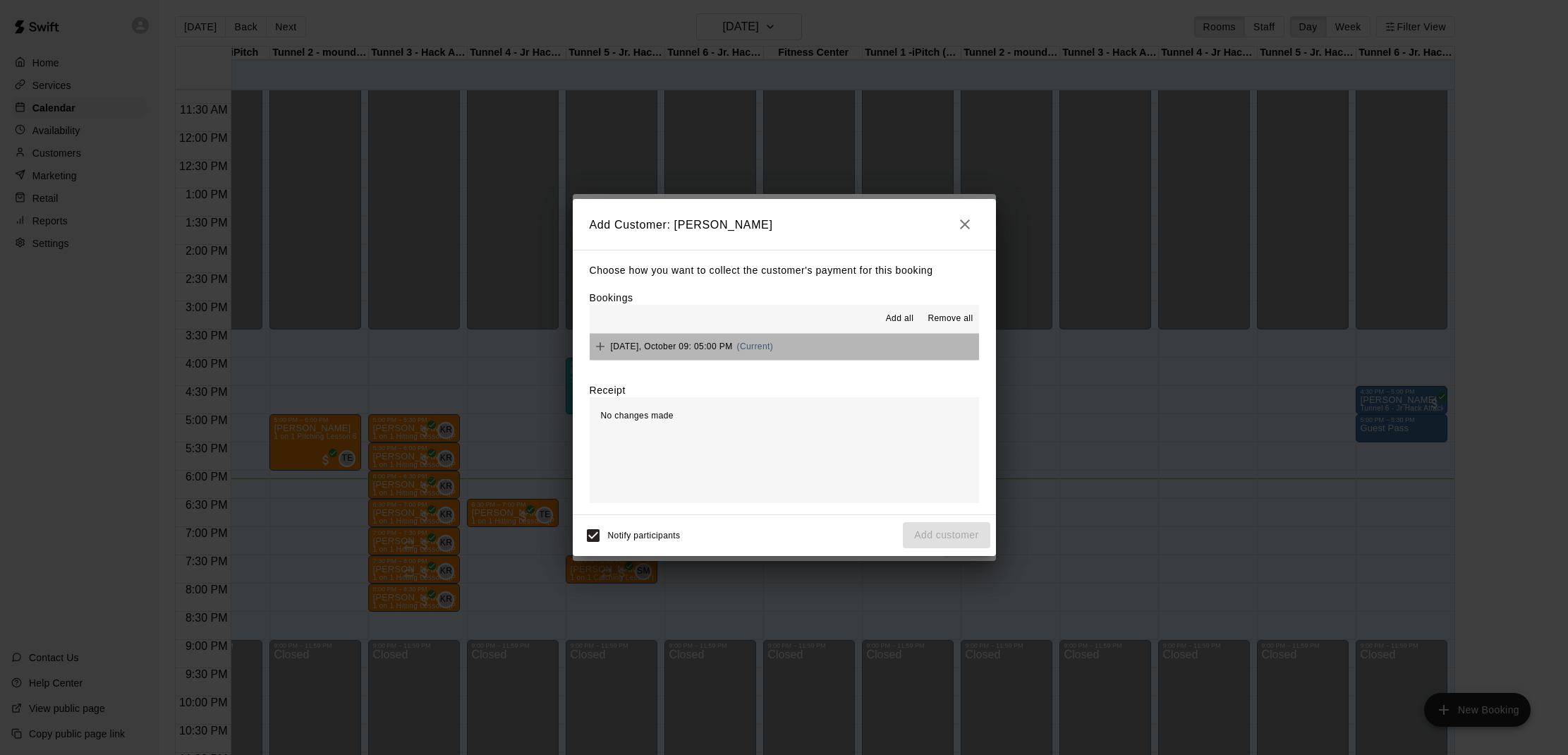
click at [764, 346] on span "(Current)" at bounding box center [755, 346] width 37 height 9
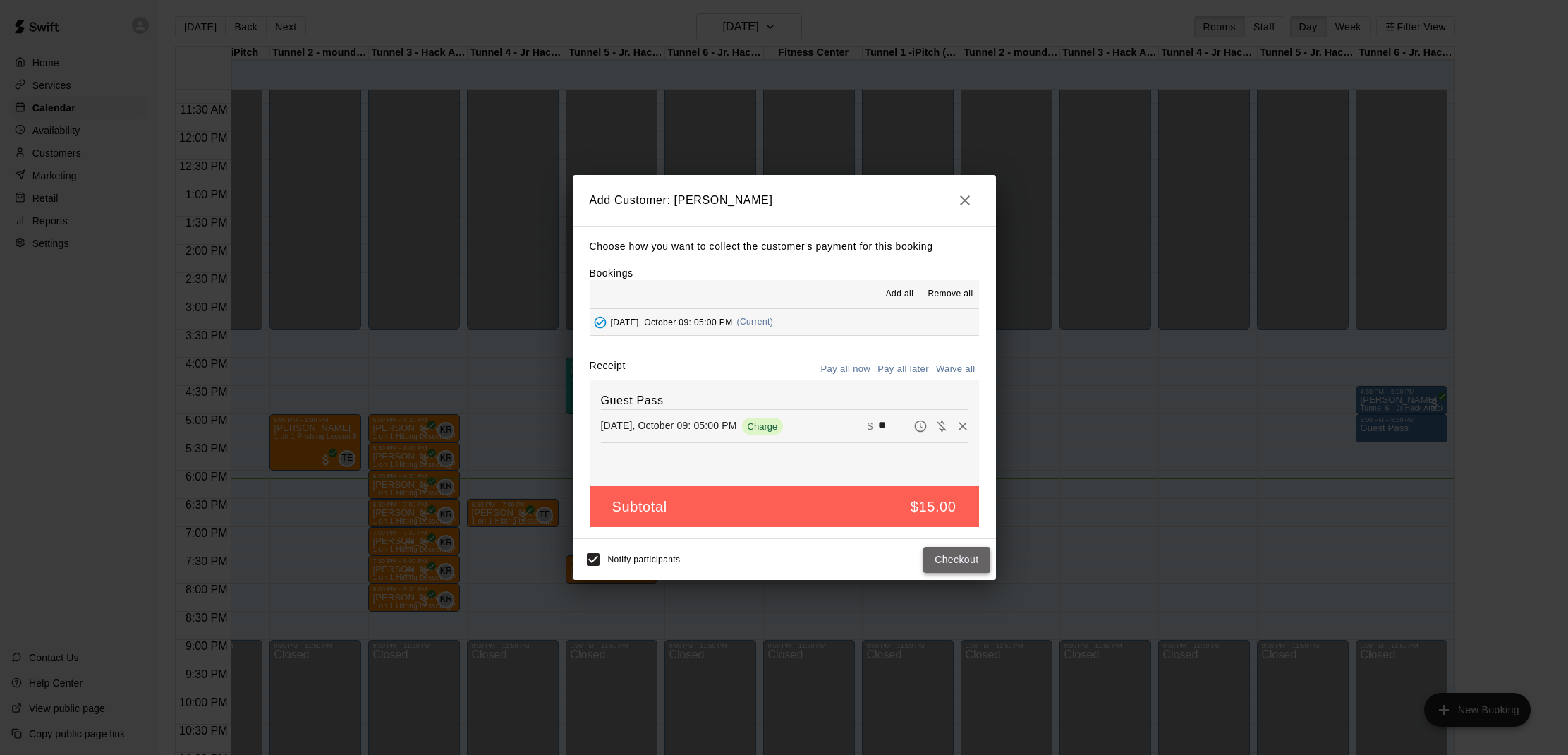
click at [954, 557] on button "Checkout" at bounding box center [956, 559] width 66 height 26
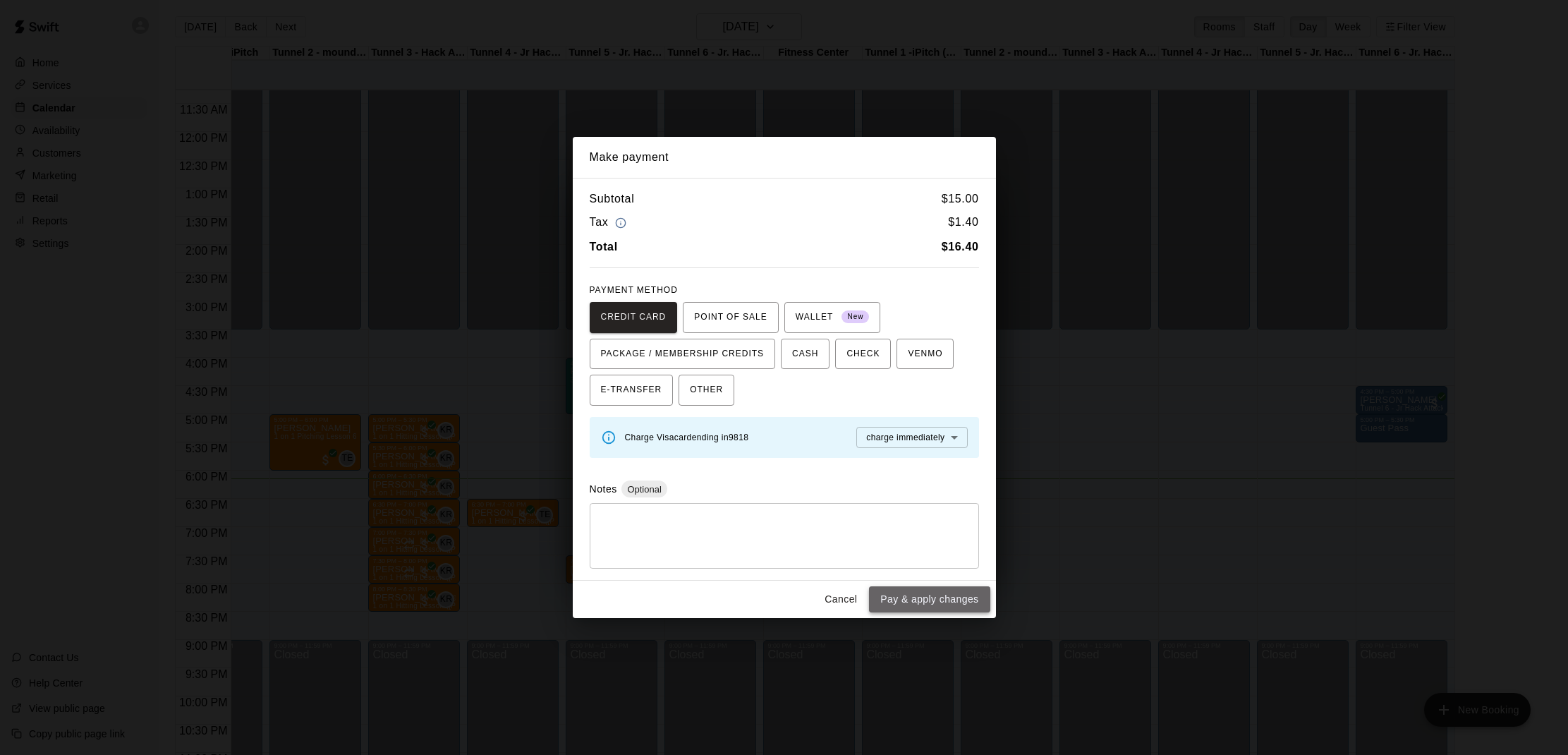
click at [944, 592] on button "Pay & apply changes" at bounding box center [929, 599] width 121 height 26
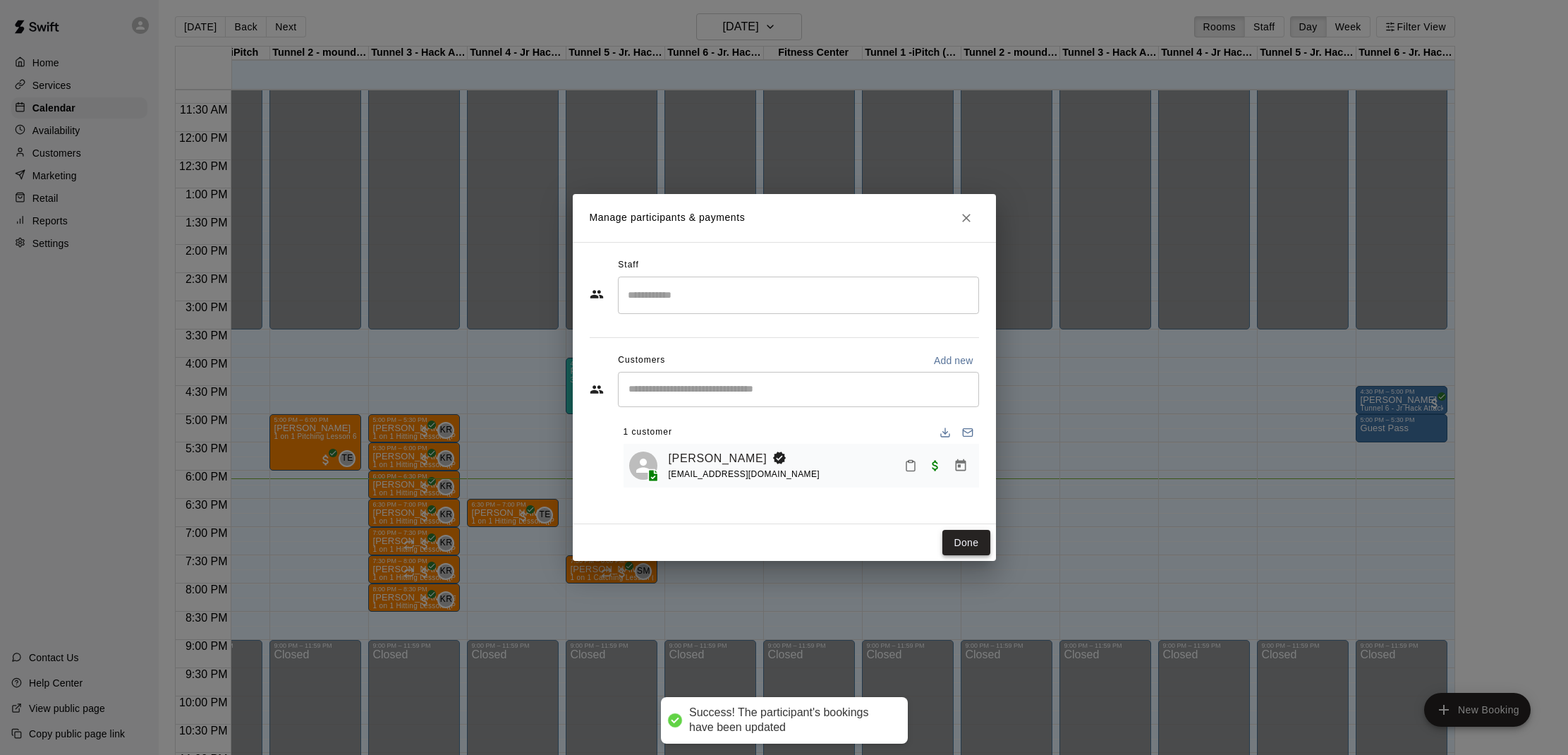
click at [964, 548] on button "Done" at bounding box center [966, 543] width 47 height 26
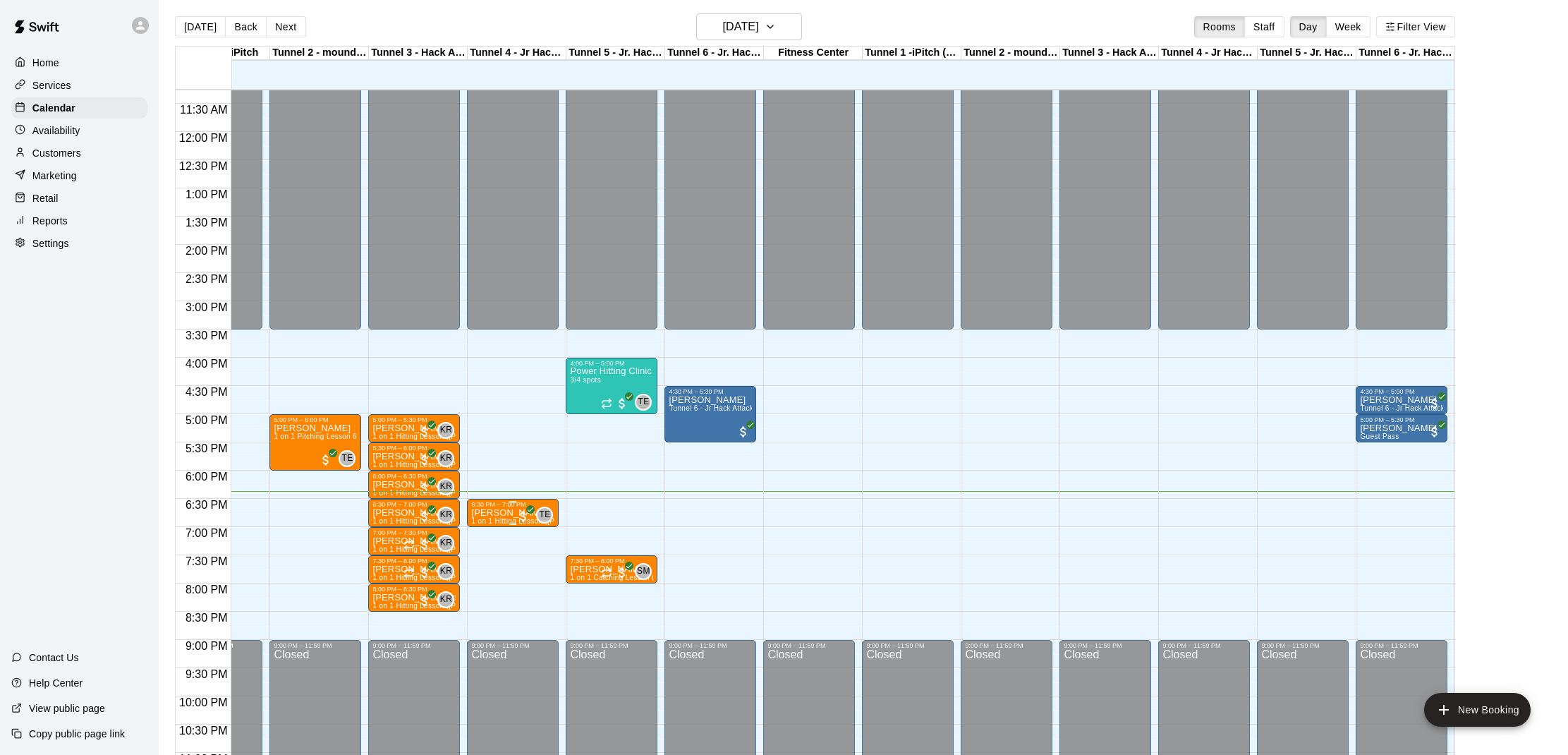
click at [492, 508] on div "6:30 PM – 7:00 PM [PERSON_NAME] 1 on 1 Hitting Lesson ([PERSON_NAME]) TE 0" at bounding box center [513, 513] width 83 height 24
click at [482, 539] on button "edit" at bounding box center [485, 549] width 28 height 28
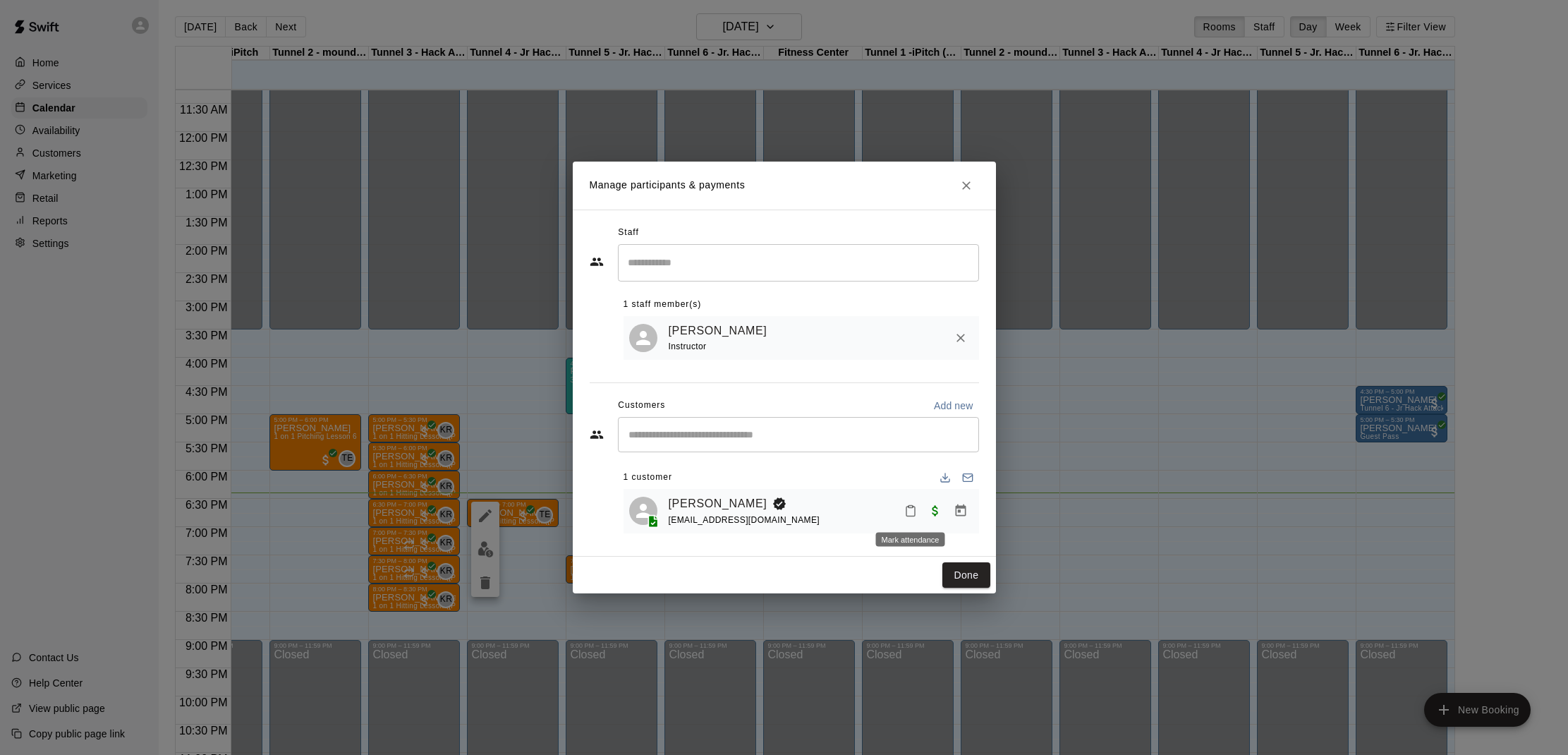
click at [913, 509] on icon "Mark attendance" at bounding box center [910, 510] width 13 height 13
click at [929, 512] on icon at bounding box center [933, 516] width 9 height 9
click at [954, 567] on button "Done" at bounding box center [966, 575] width 47 height 26
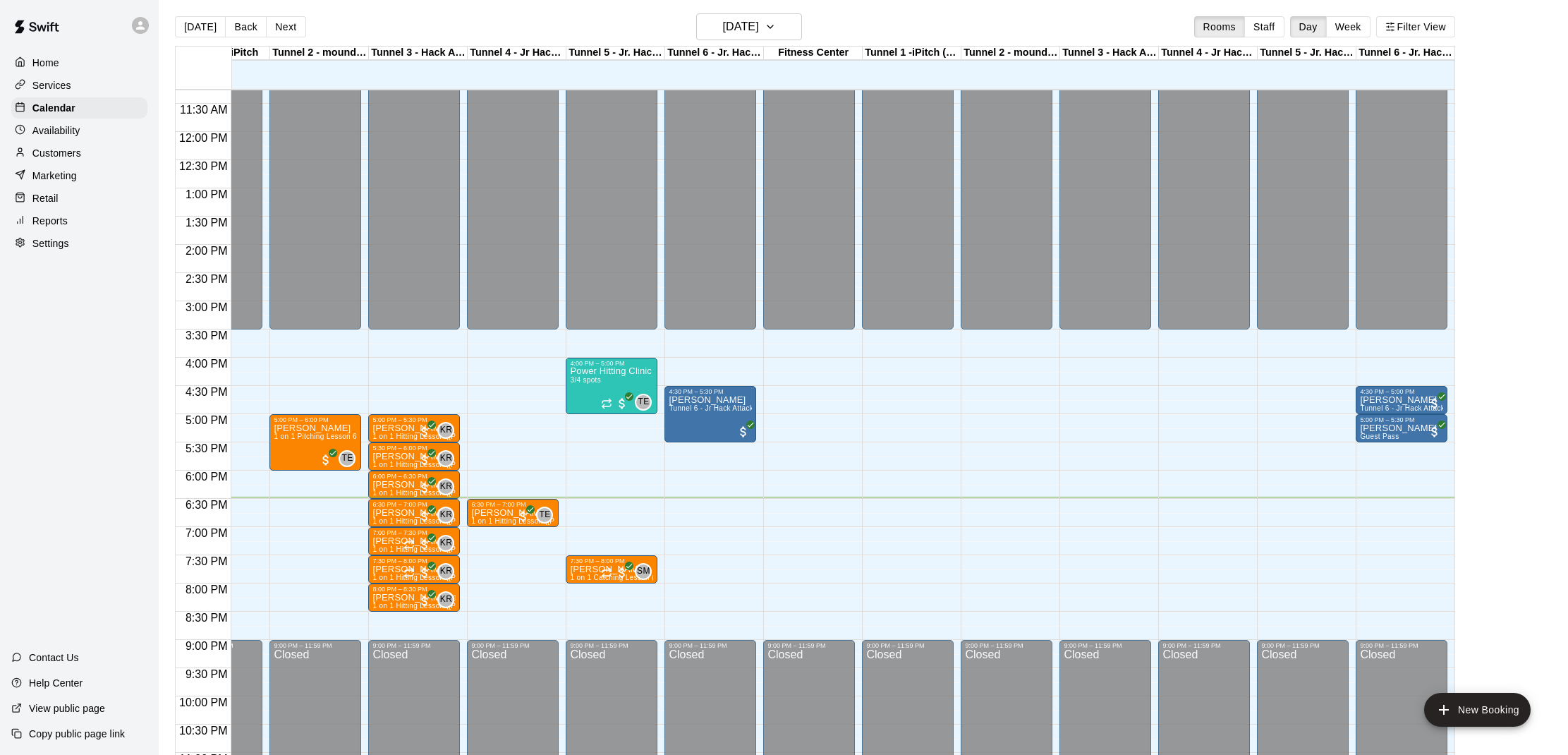
click at [559, 5] on main "[DATE] Back [DATE][DATE] Rooms Staff Day Week Filter View Tunnel 1 -iPitch 09 T…" at bounding box center [863, 385] width 1409 height 777
click at [563, 2] on main "[DATE] Back [DATE][DATE] Rooms Staff Day Week Filter View Tunnel 1 -iPitch 09 T…" at bounding box center [863, 385] width 1409 height 777
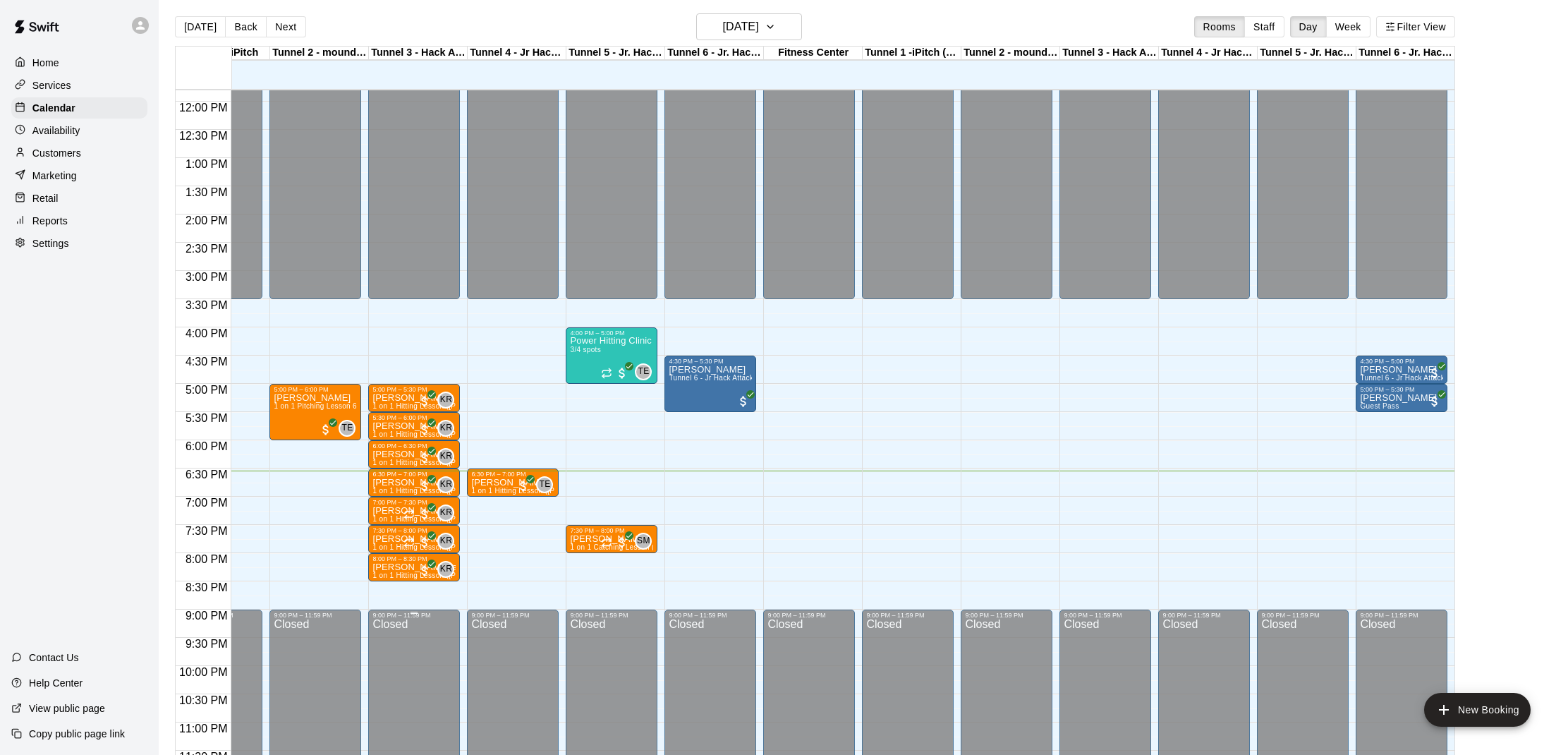
scroll to position [666, 60]
click at [445, 481] on span "KR" at bounding box center [446, 484] width 12 height 14
click at [460, 532] on img "edit" at bounding box center [454, 525] width 16 height 16
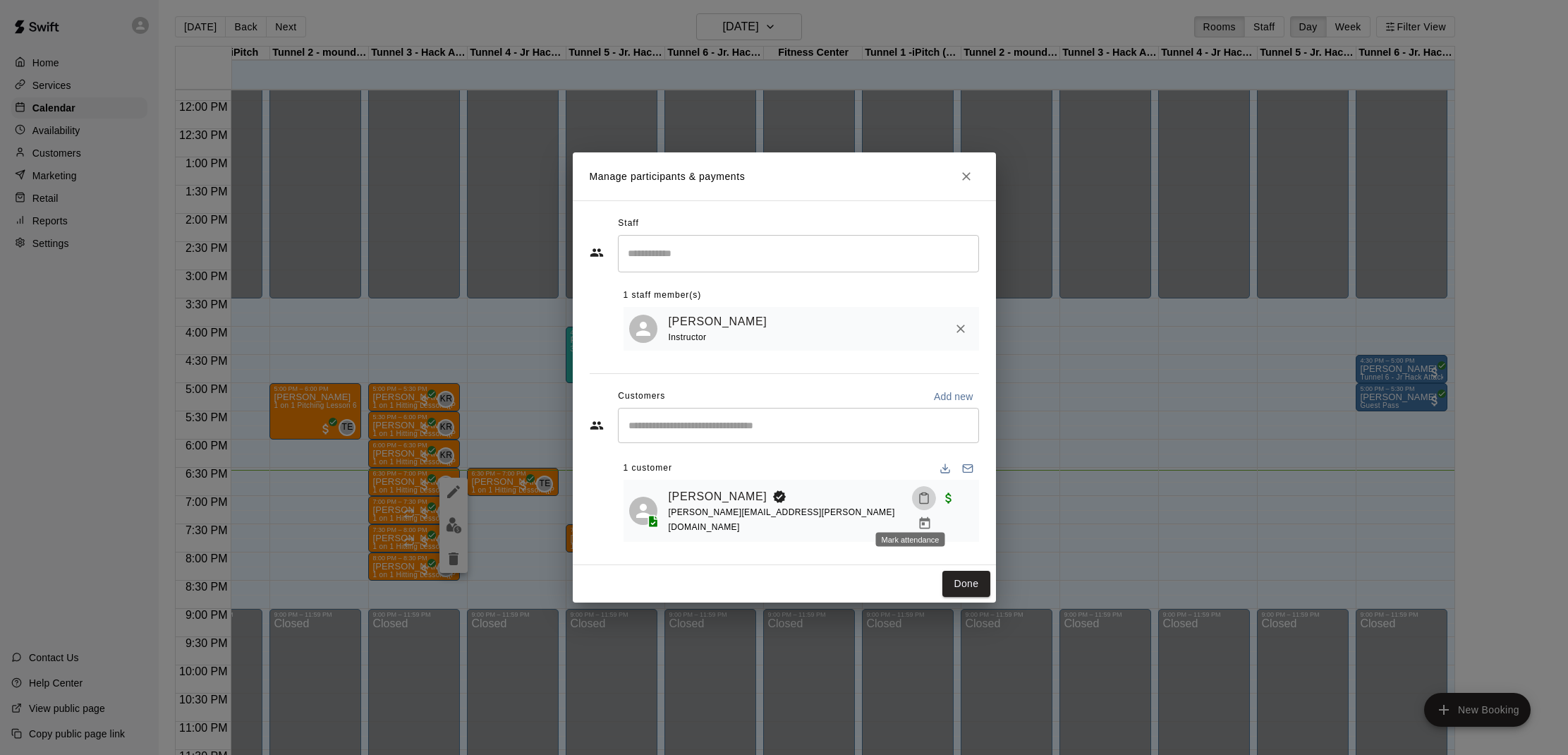
click at [917, 504] on icon "Mark attendance" at bounding box center [923, 498] width 13 height 13
click at [944, 518] on li "[PERSON_NAME] attended" at bounding box center [998, 515] width 165 height 22
click at [964, 574] on button "Done" at bounding box center [966, 583] width 47 height 26
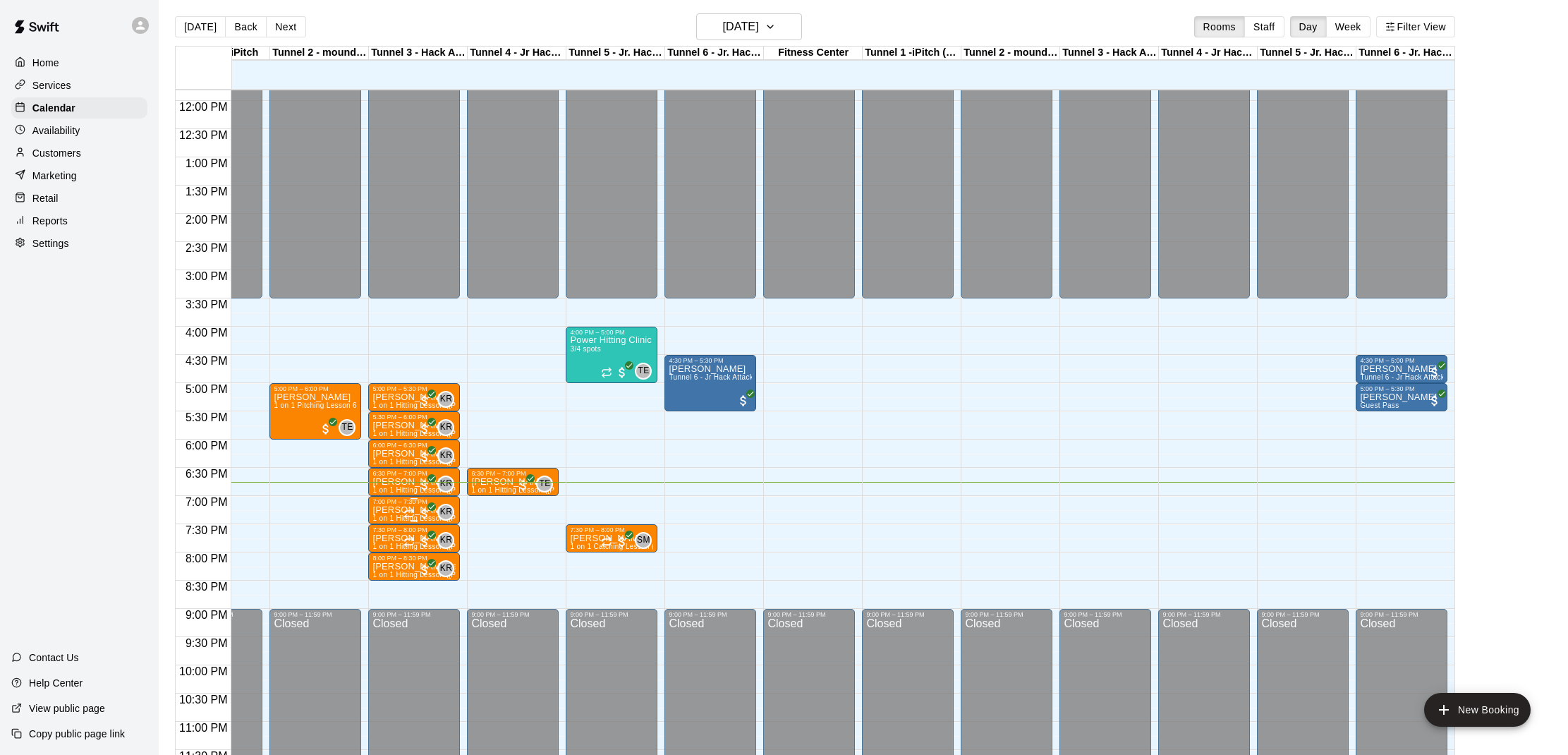
click at [438, 505] on div "KR 0" at bounding box center [429, 513] width 51 height 17
click at [427, 551] on button "edit" at bounding box center [418, 552] width 28 height 28
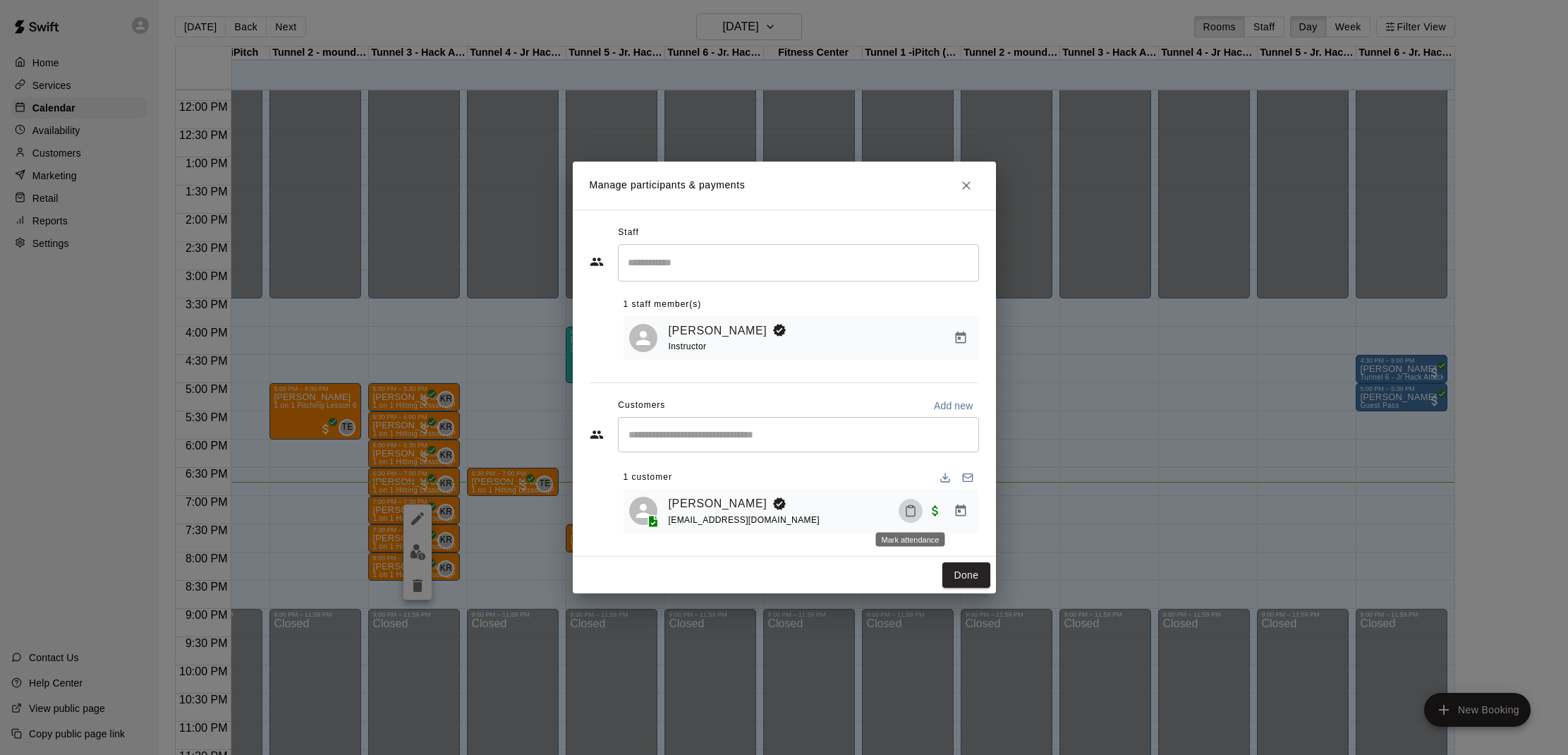
click at [906, 507] on icon "Mark attendance" at bounding box center [910, 511] width 9 height 9
click at [934, 519] on icon at bounding box center [935, 519] width 3 height 2
click at [962, 569] on button "Done" at bounding box center [966, 575] width 47 height 26
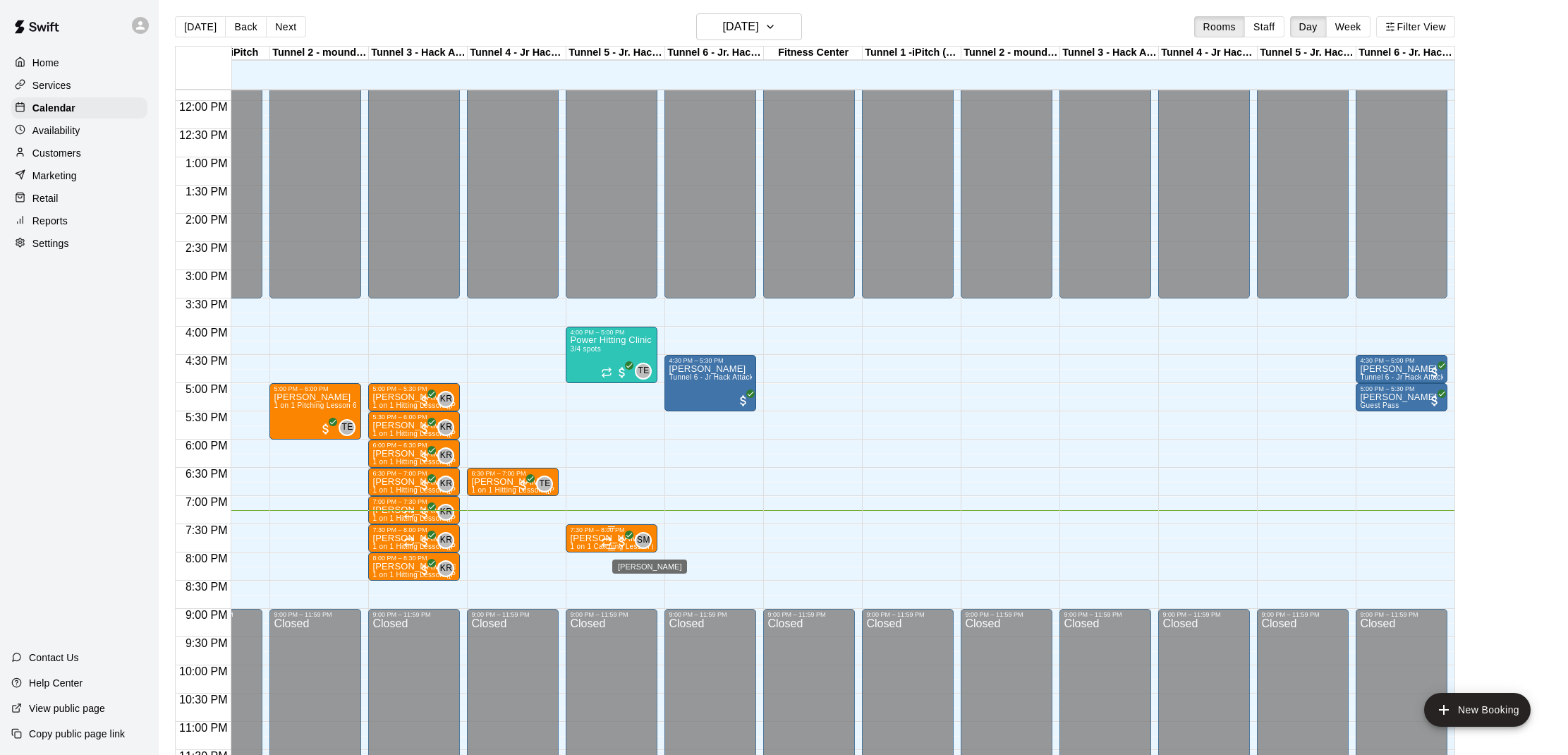
click at [635, 544] on div "SM" at bounding box center [644, 540] width 17 height 17
click at [652, 578] on img "edit" at bounding box center [649, 580] width 16 height 16
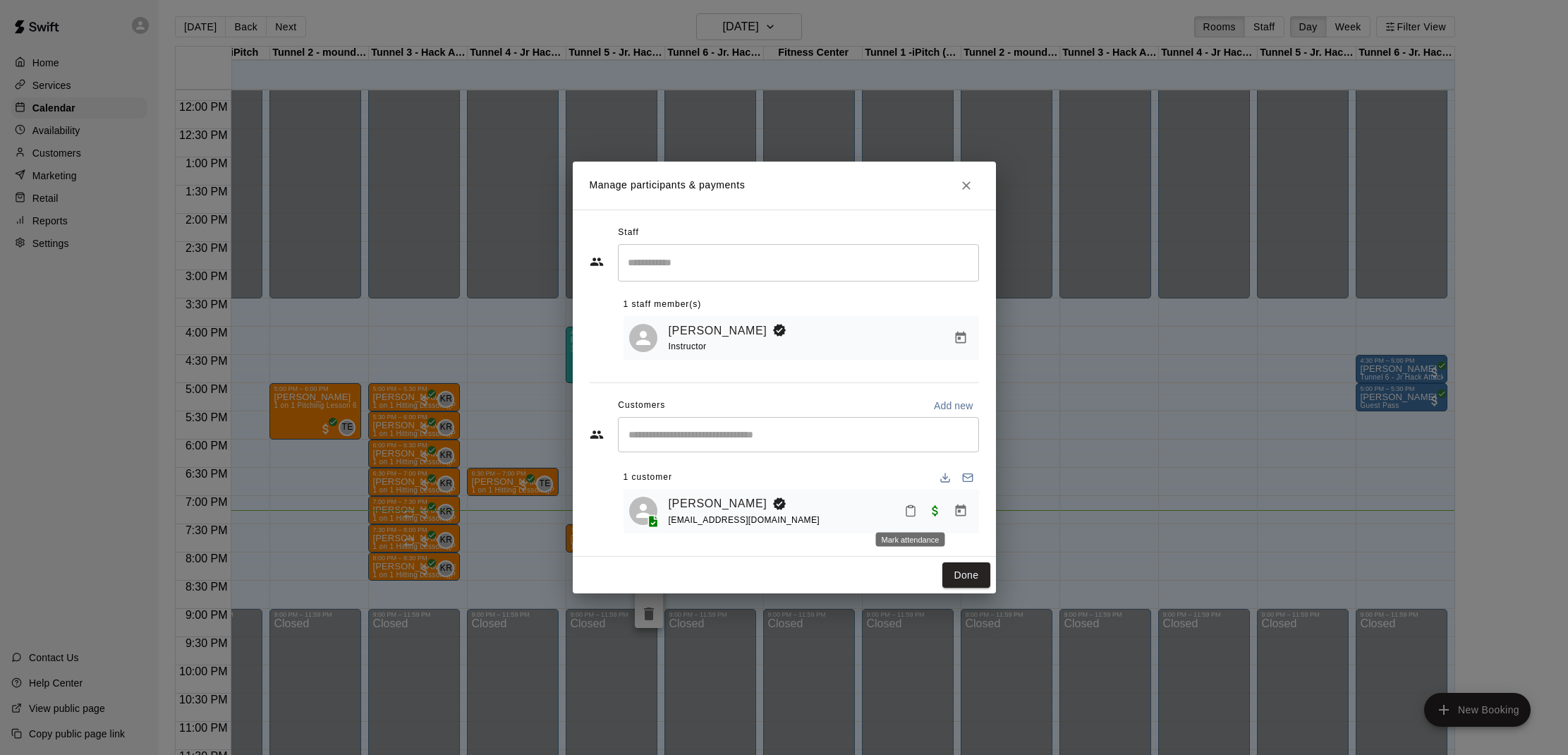
click at [907, 507] on icon "Mark attendance" at bounding box center [910, 510] width 13 height 13
click at [944, 513] on p "[PERSON_NAME] attended" at bounding box center [1006, 515] width 125 height 14
click at [975, 579] on button "Done" at bounding box center [966, 575] width 47 height 26
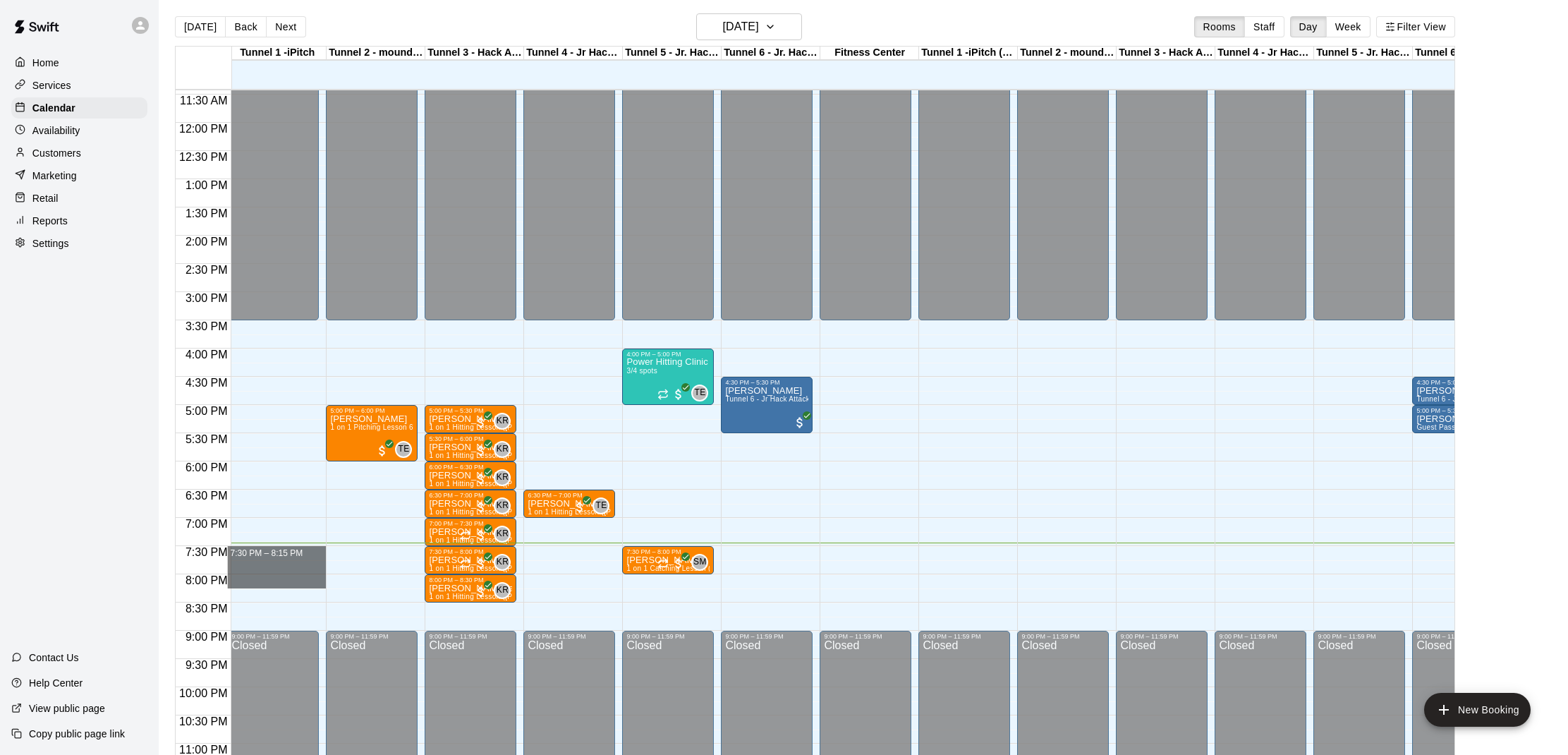
scroll to position [0, 2]
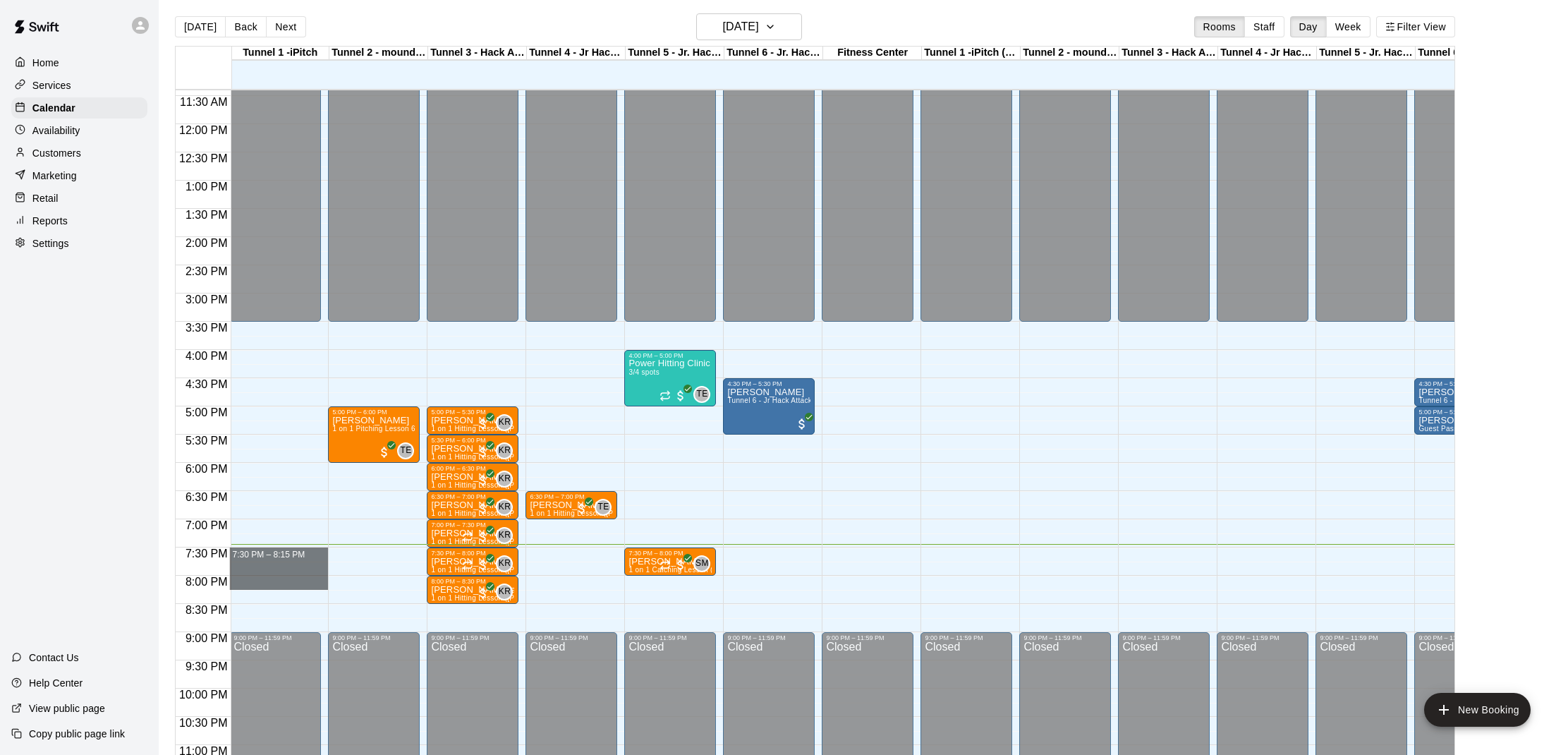
drag, startPoint x: 292, startPoint y: 543, endPoint x: 287, endPoint y: 581, distance: 38.3
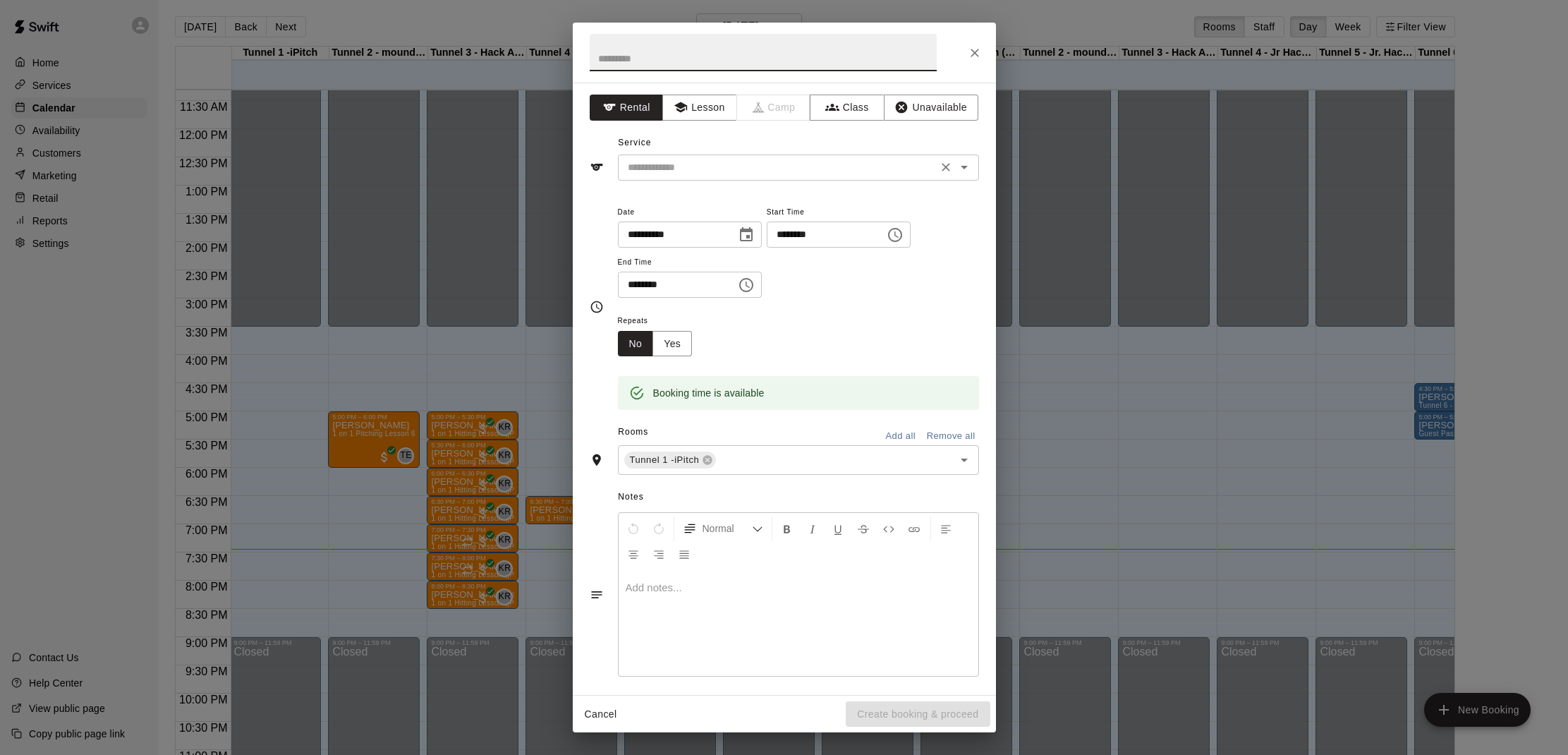
click at [702, 178] on div "​" at bounding box center [798, 167] width 362 height 26
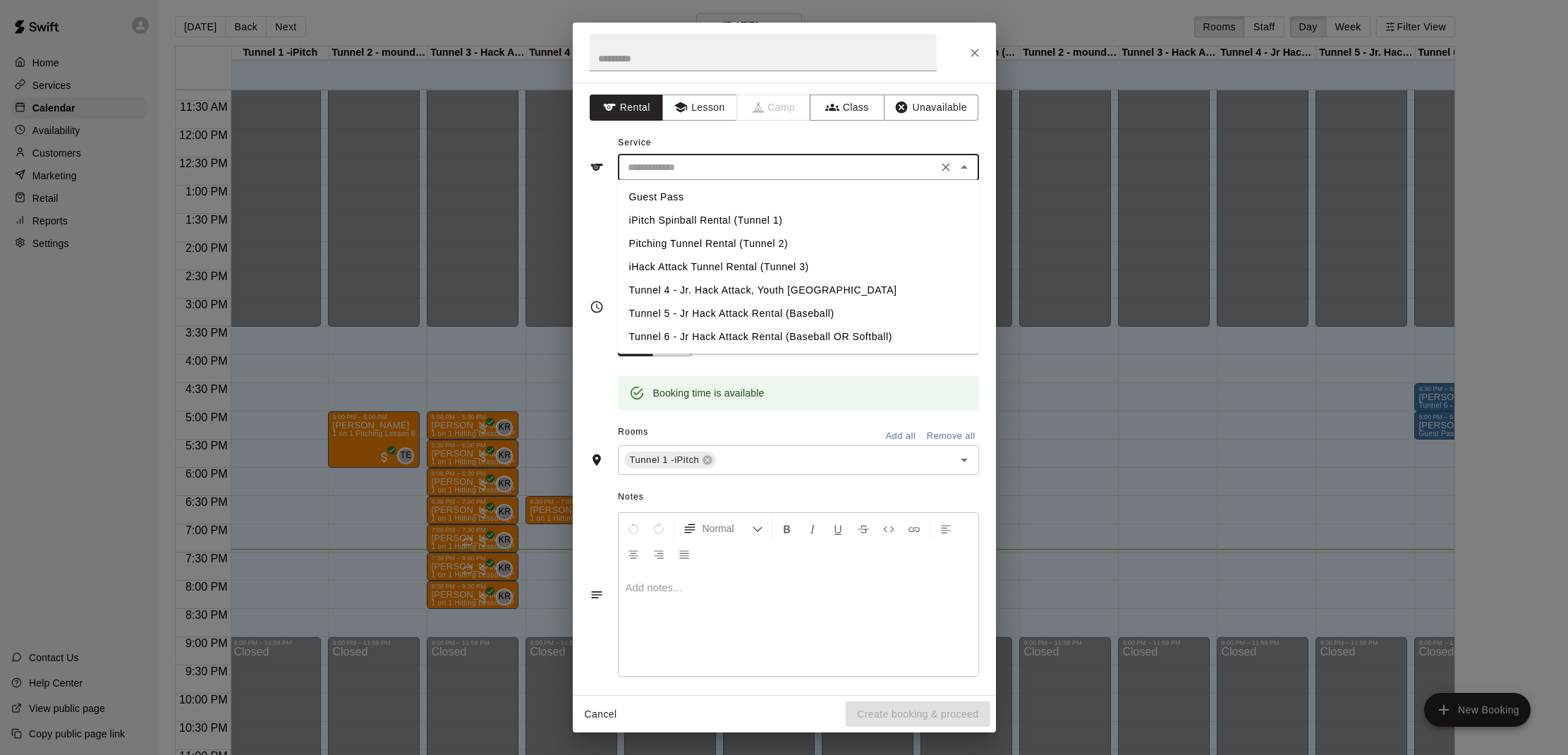
click at [686, 219] on li "iPitch Spinball Rental (Tunnel 1)" at bounding box center [798, 220] width 362 height 23
type input "**********"
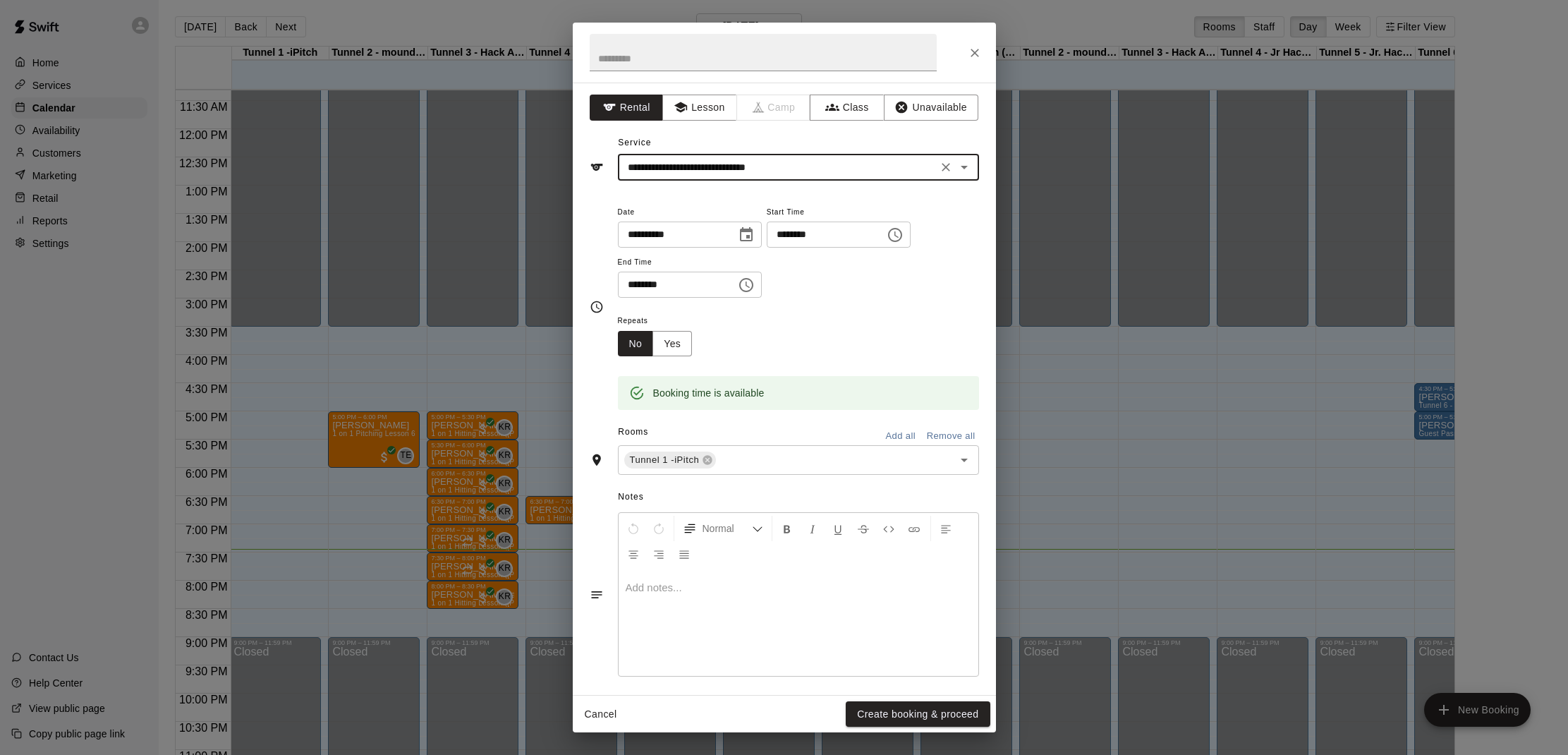
scroll to position [2, 0]
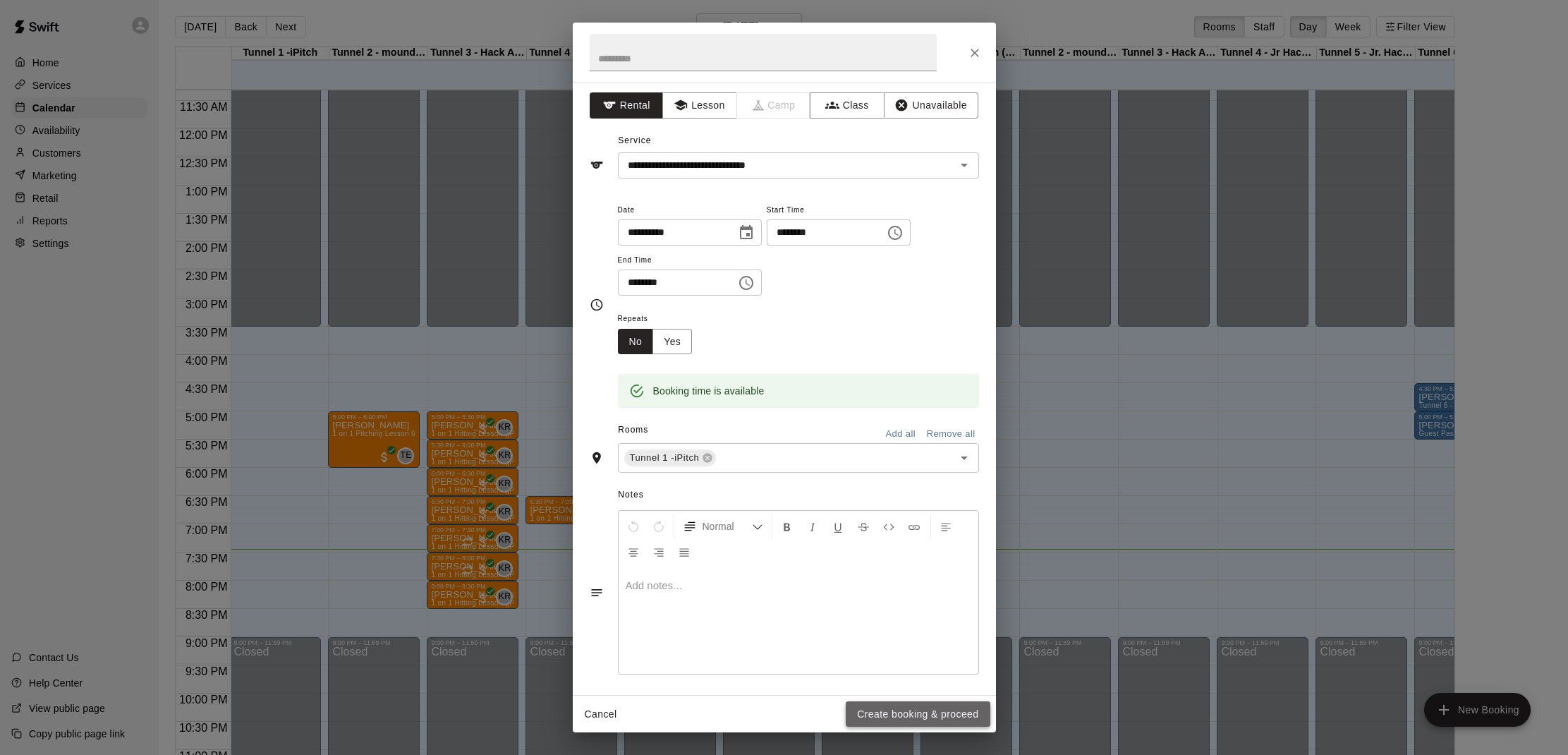
click at [893, 716] on button "Create booking & proceed" at bounding box center [917, 714] width 144 height 26
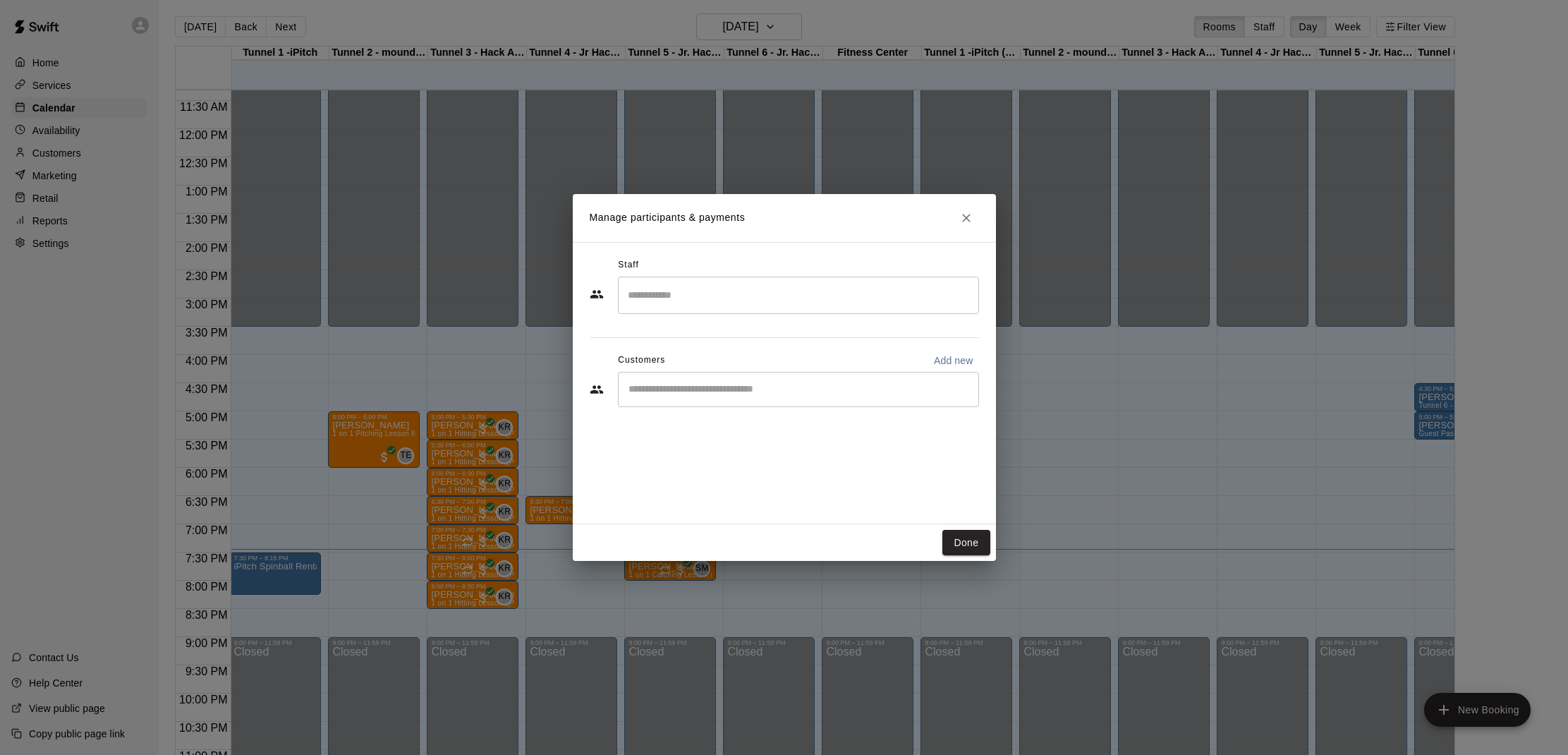
click at [829, 417] on div "Staff ​ Customers Add new ​" at bounding box center [784, 337] width 389 height 167
click at [821, 397] on div "​" at bounding box center [798, 389] width 362 height 35
type input "*****"
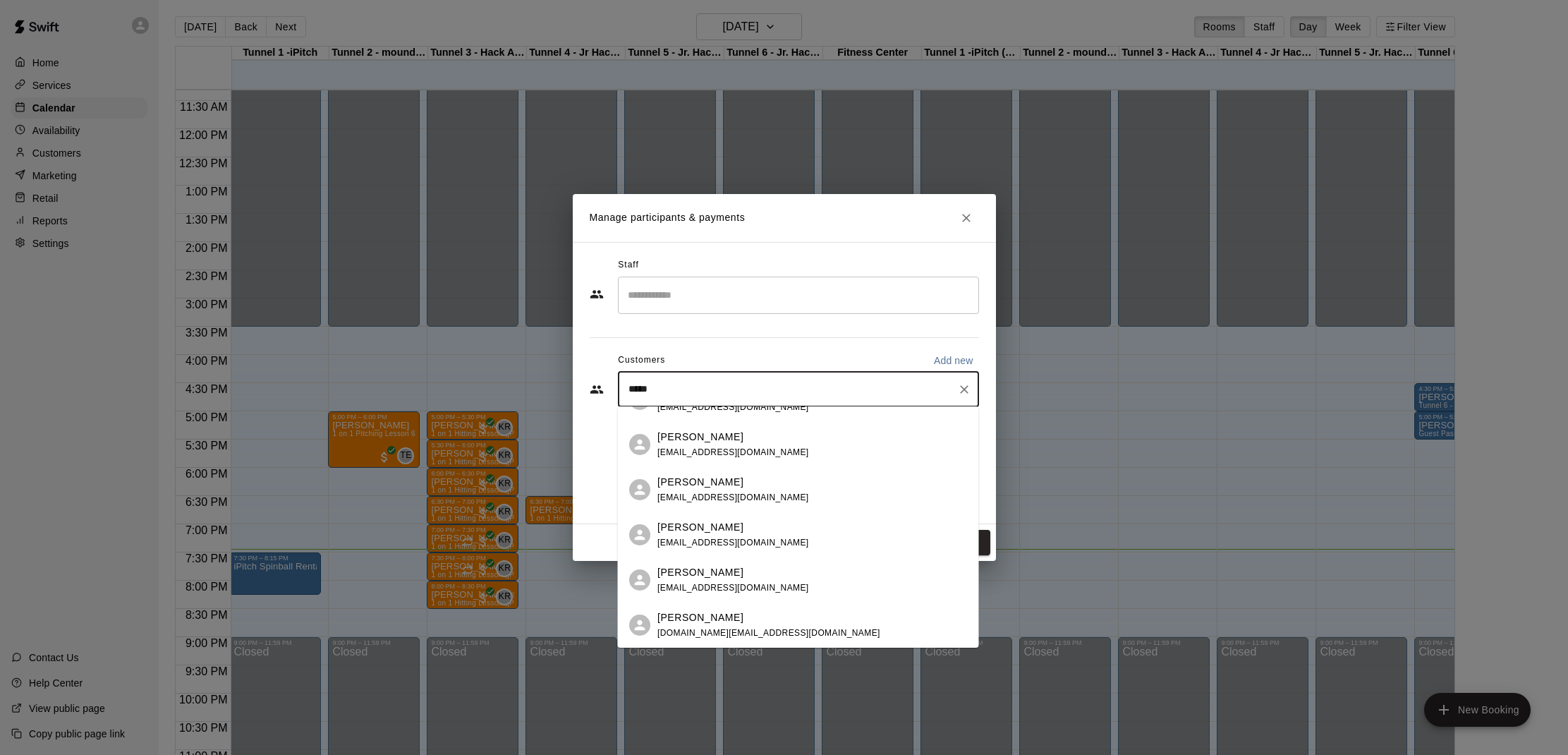
scroll to position [29, 0]
click at [837, 630] on div "[PERSON_NAME] [DOMAIN_NAME][EMAIL_ADDRESS][DOMAIN_NAME]" at bounding box center [813, 625] width 311 height 30
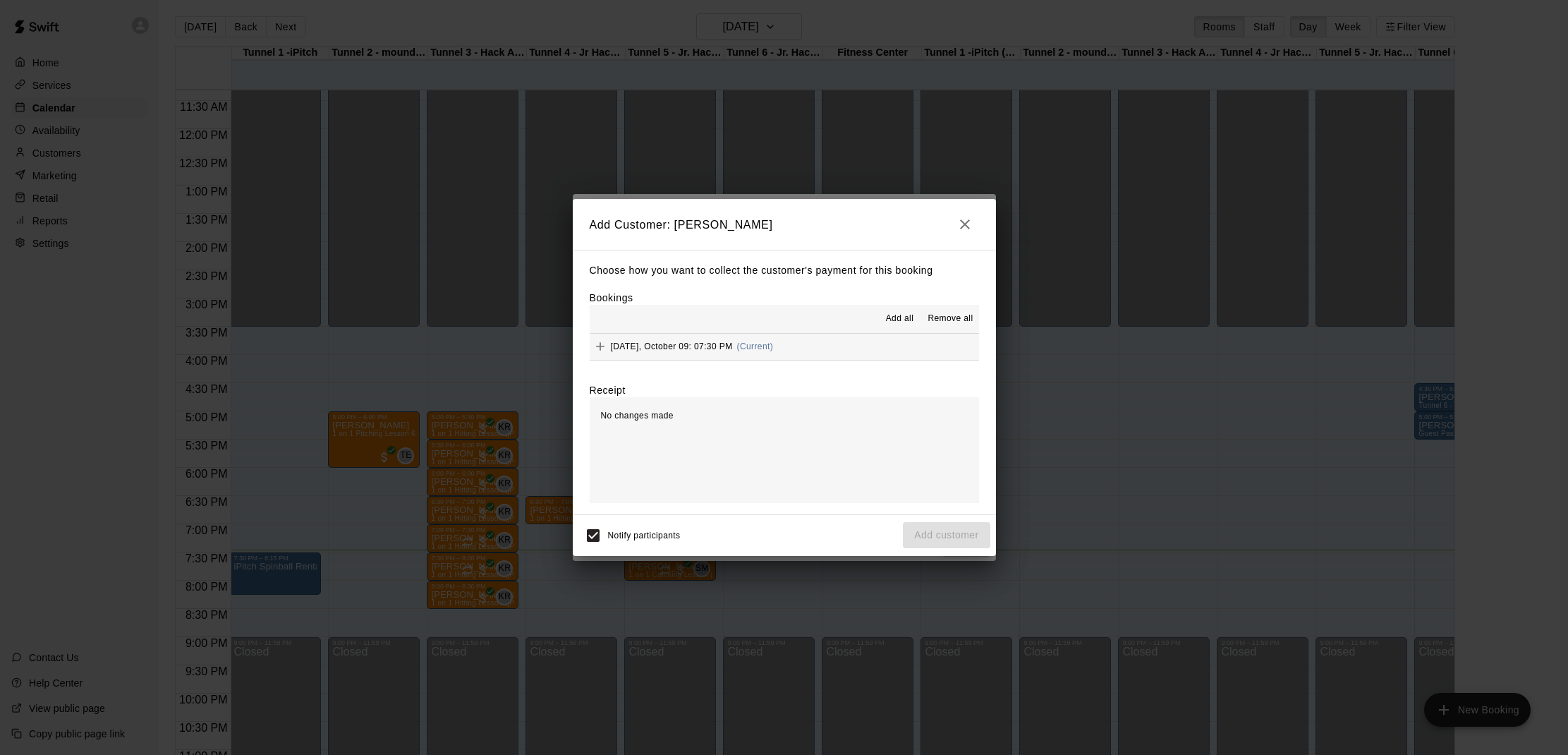
click at [910, 318] on span "Add all" at bounding box center [900, 318] width 28 height 14
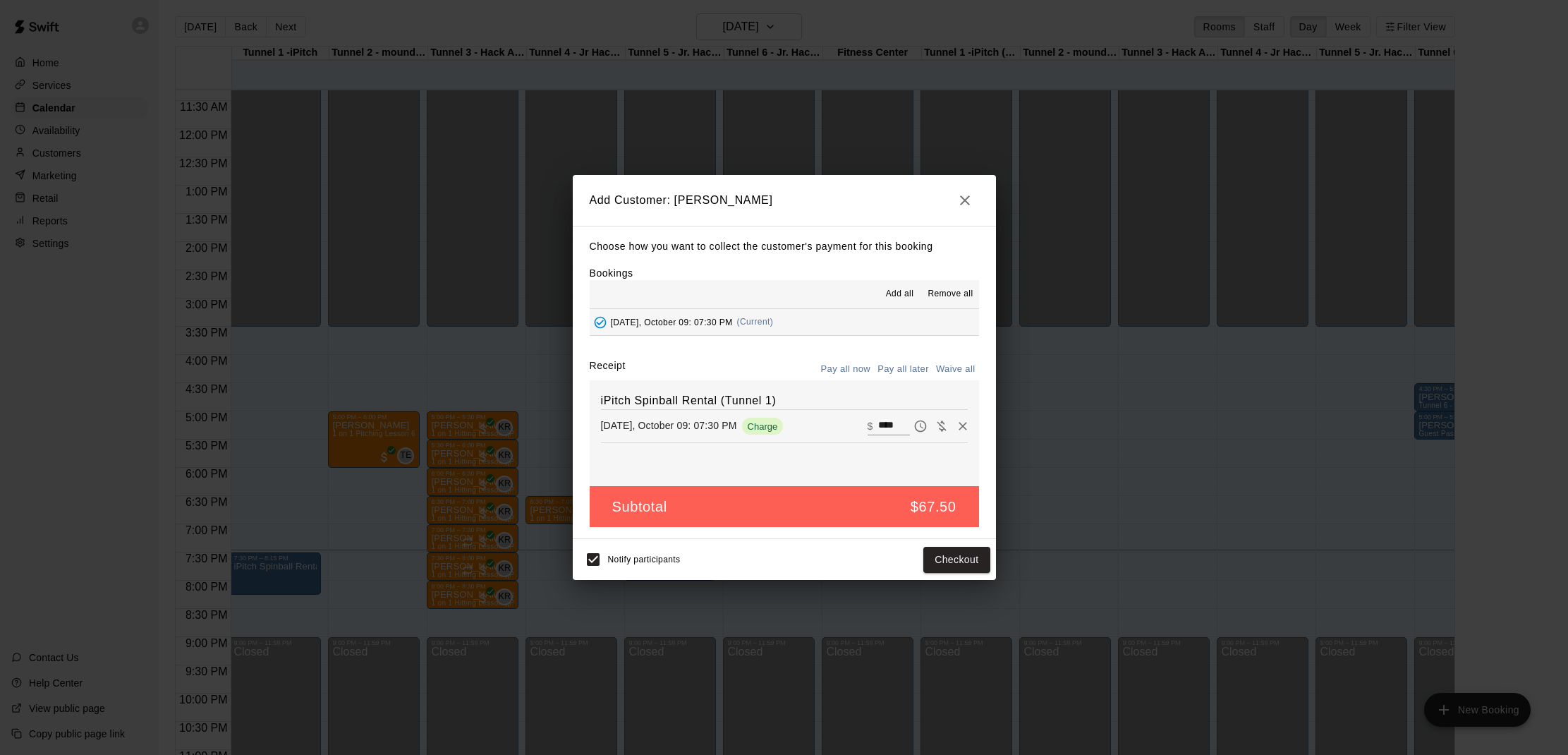
click at [954, 368] on button "Waive all" at bounding box center [956, 368] width 47 height 22
type input "*"
click at [926, 554] on button "Add customer" at bounding box center [946, 559] width 87 height 26
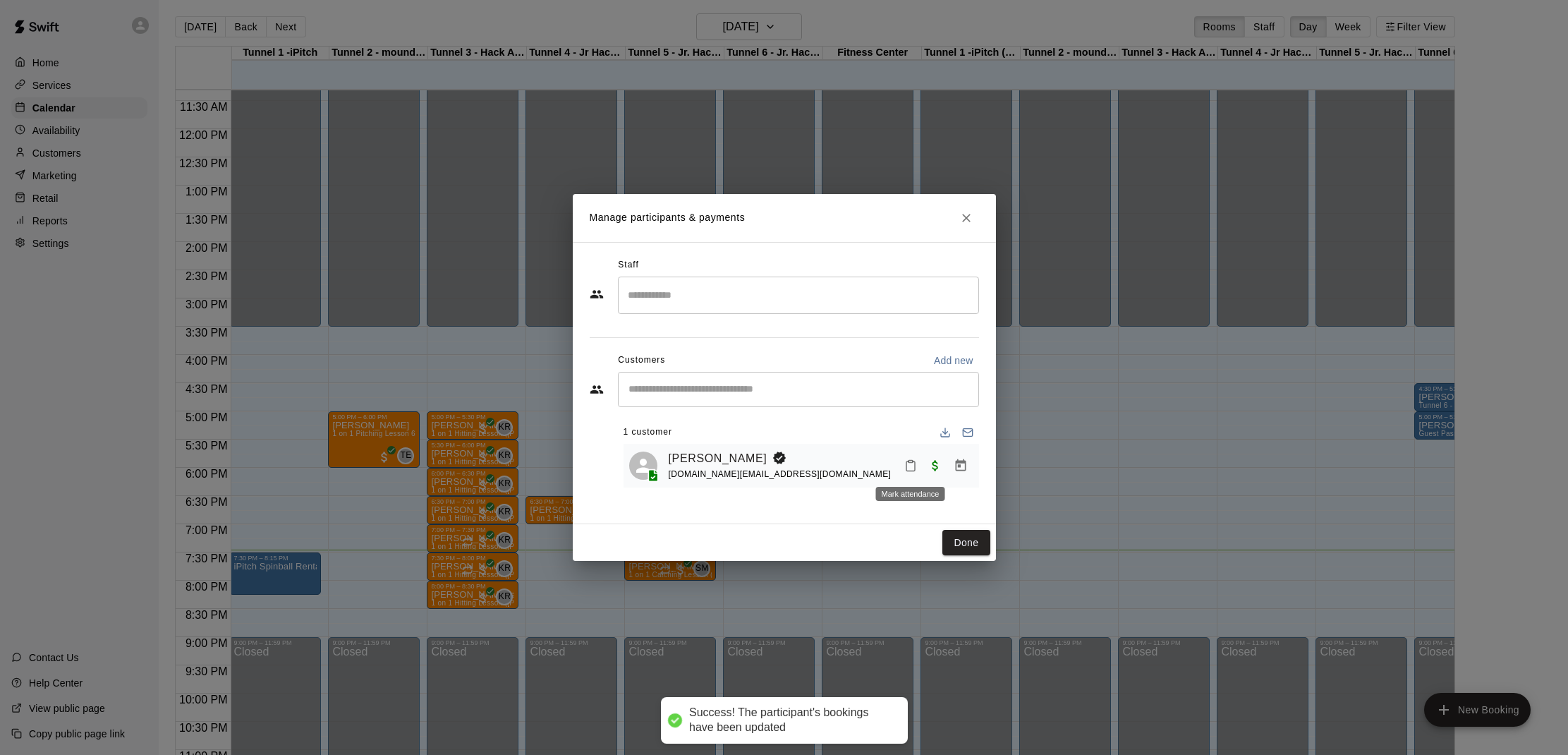
click at [907, 459] on icon "Mark attendance" at bounding box center [910, 465] width 13 height 13
click at [952, 471] on p "[PERSON_NAME] attended" at bounding box center [1006, 469] width 125 height 14
click at [952, 535] on button "Done" at bounding box center [966, 543] width 47 height 26
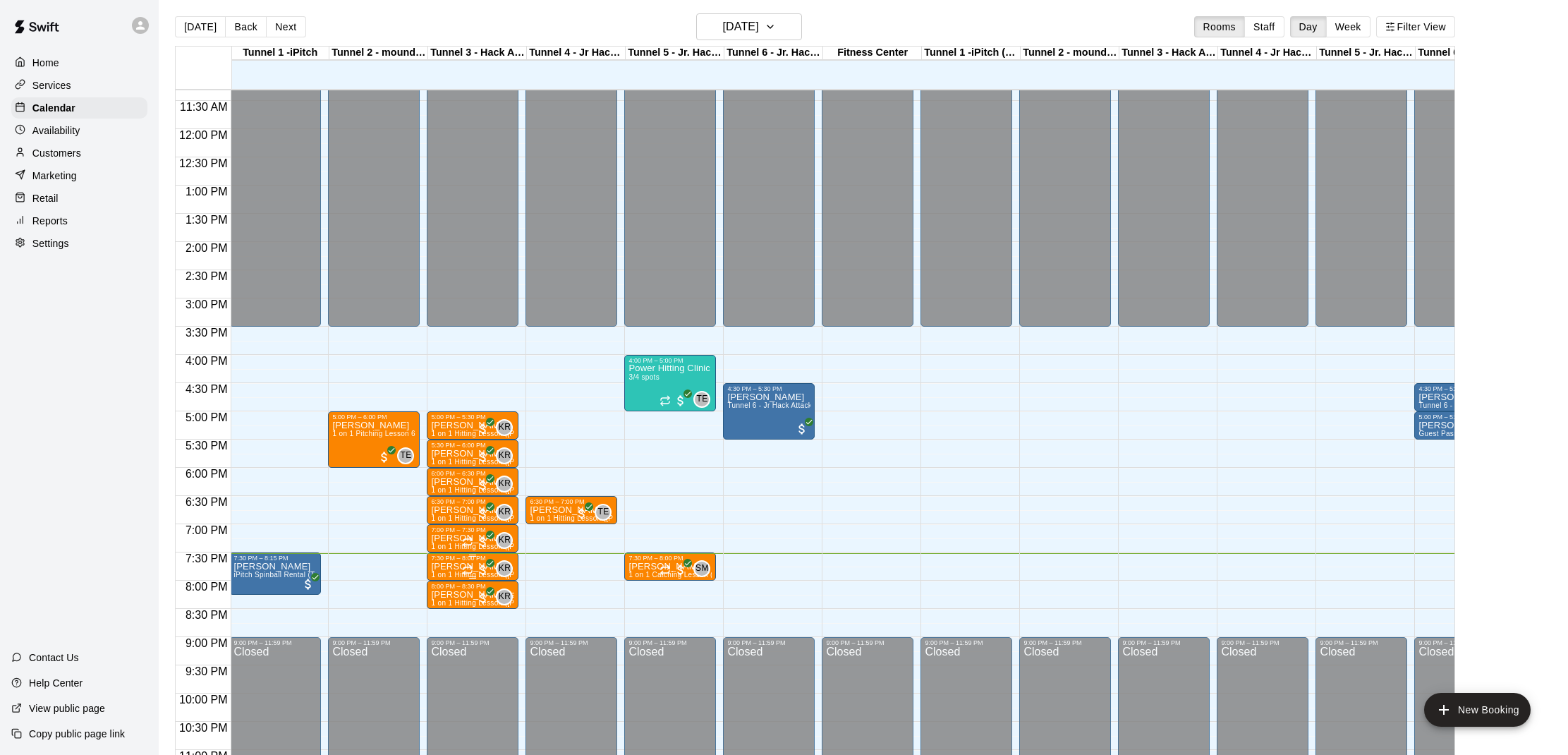
click at [474, 562] on div "KR 0" at bounding box center [487, 569] width 51 height 17
click at [470, 600] on button "edit" at bounding box center [476, 608] width 28 height 28
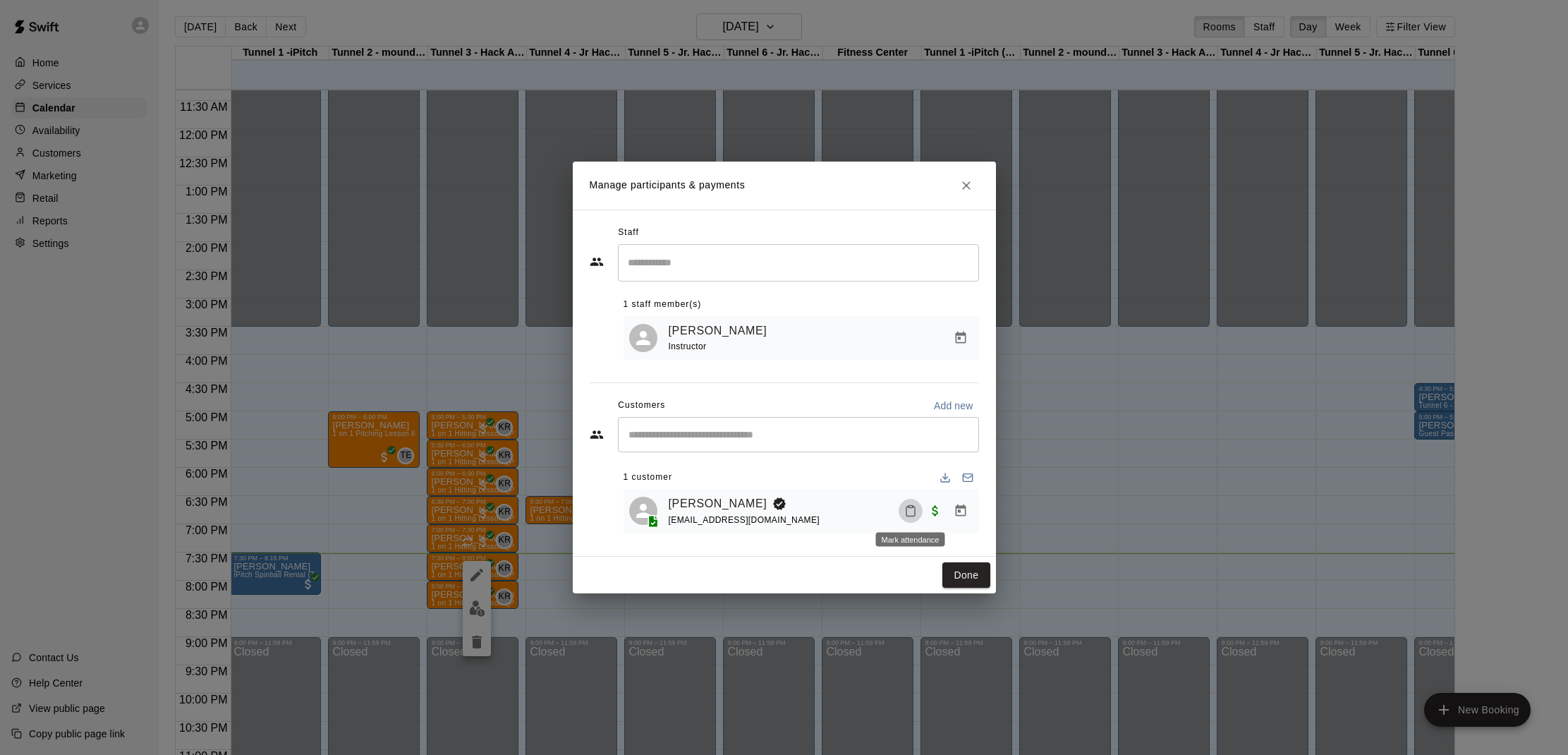
click at [917, 508] on button "Mark attendance" at bounding box center [910, 511] width 24 height 24
click at [931, 508] on icon at bounding box center [928, 510] width 13 height 13
click at [973, 562] on button "Done" at bounding box center [966, 575] width 47 height 26
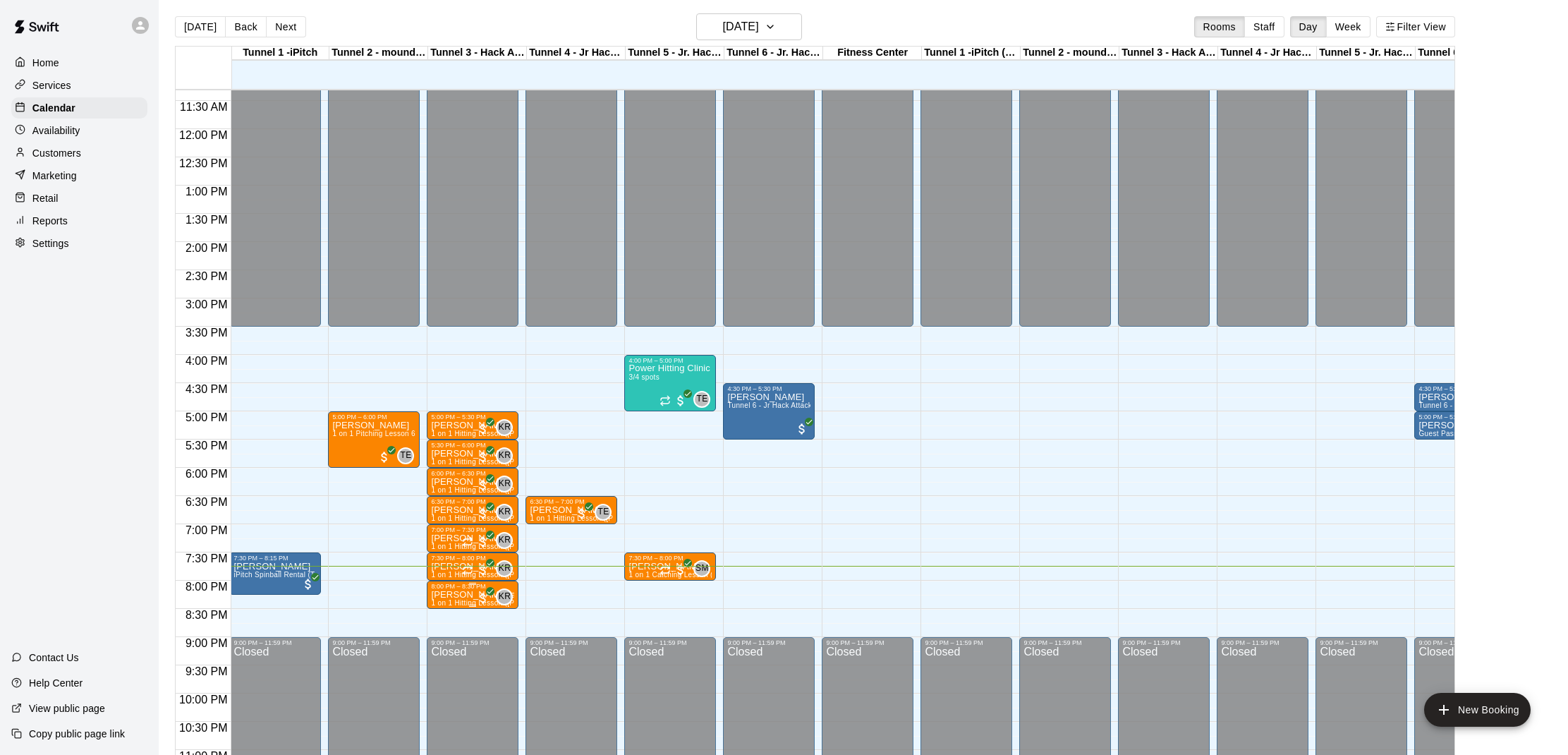
click at [496, 593] on div "KR 0" at bounding box center [494, 597] width 37 height 17
click at [490, 636] on img "edit" at bounding box center [491, 636] width 16 height 16
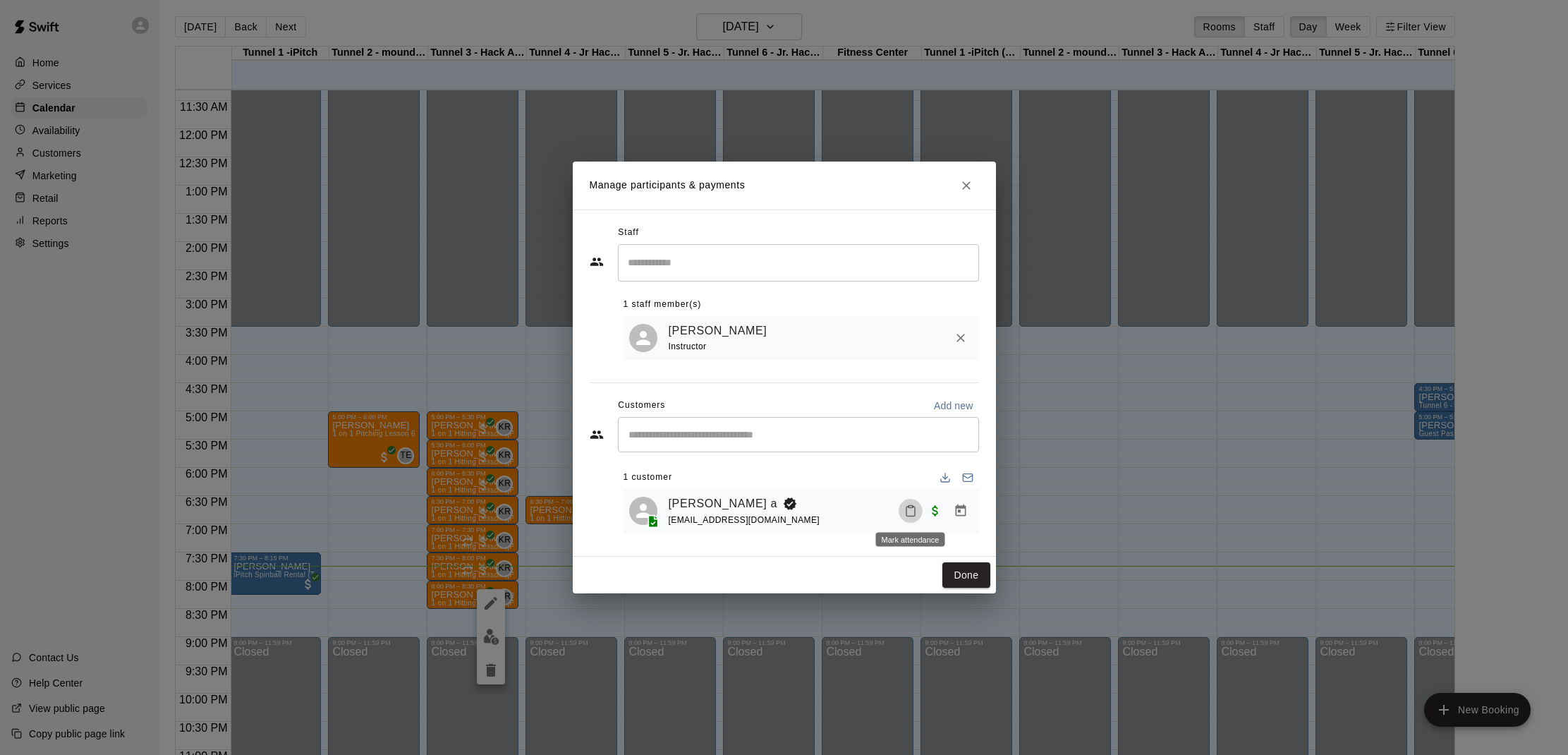
click at [913, 517] on button "Mark attendance" at bounding box center [910, 511] width 24 height 24
click at [932, 514] on icon at bounding box center [928, 510] width 9 height 9
click at [958, 571] on button "Done" at bounding box center [966, 575] width 47 height 26
